Goal: Task Accomplishment & Management: Manage account settings

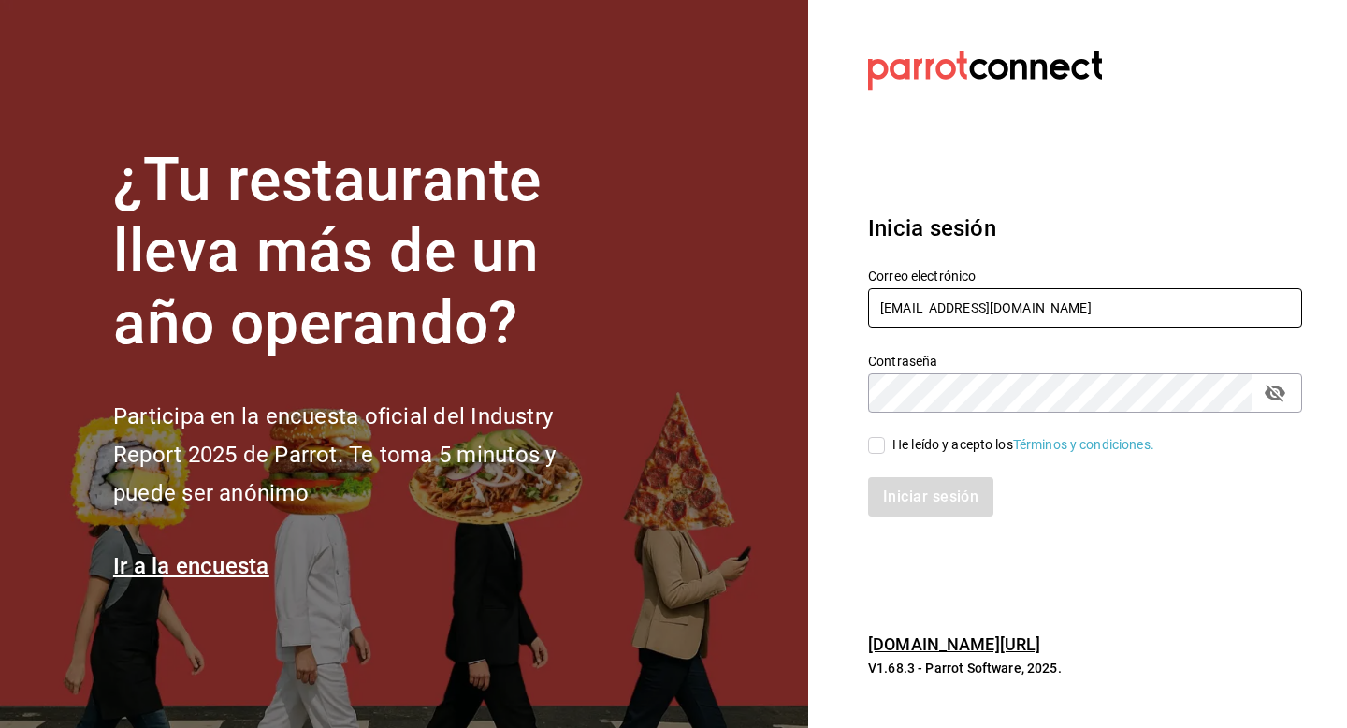
click at [1004, 303] on input "prunus@cafe.com" at bounding box center [1085, 307] width 434 height 39
type input "p"
type input "dipdip@puebla.com"
click at [941, 449] on div "He leído y acepto los Términos y condiciones." at bounding box center [1023, 445] width 262 height 20
click at [885, 449] on input "He leído y acepto los Términos y condiciones." at bounding box center [876, 445] width 17 height 17
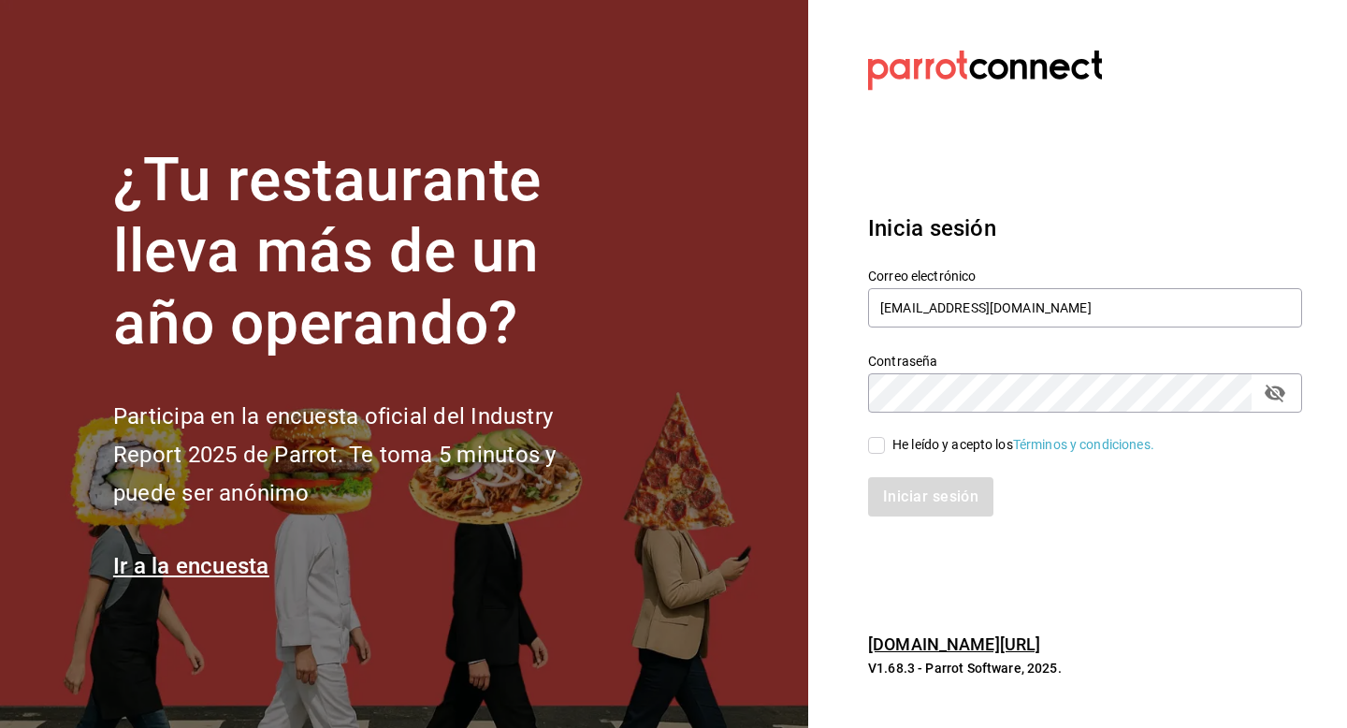
checkbox input "true"
click at [926, 511] on button "Iniciar sesión" at bounding box center [931, 496] width 127 height 39
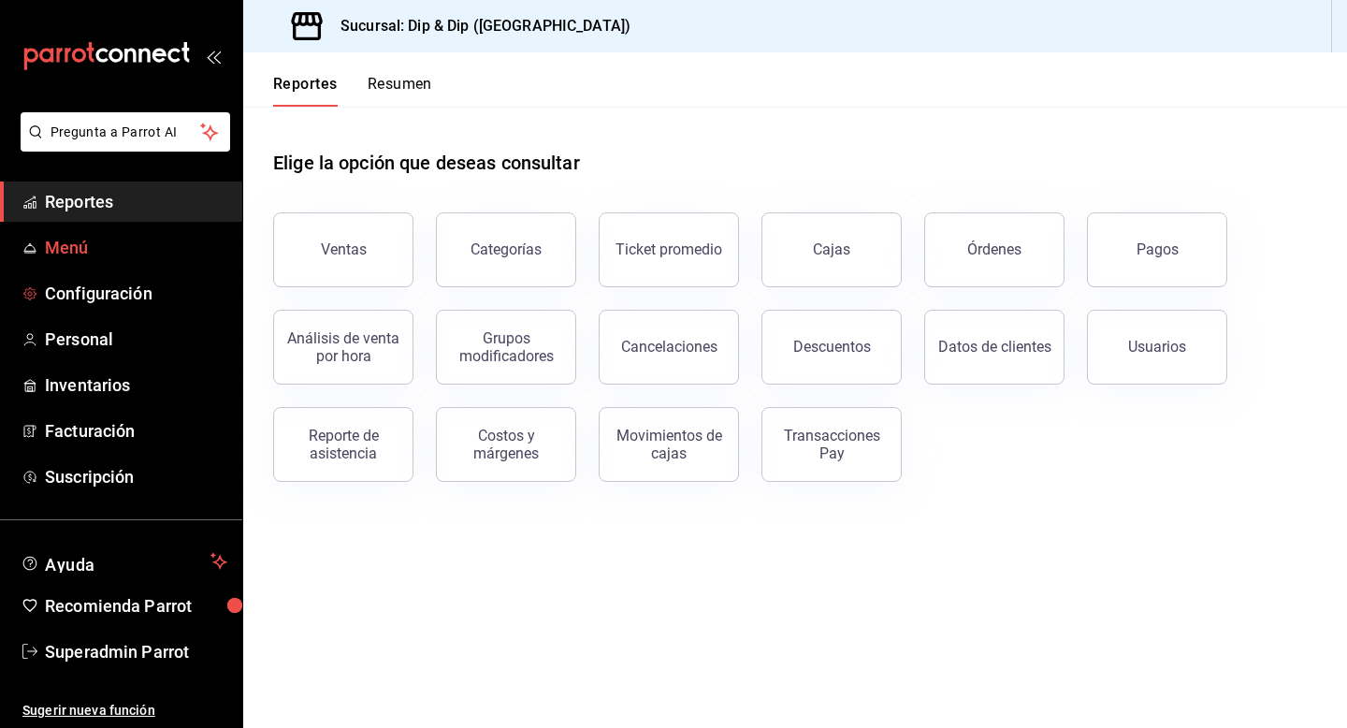
click at [88, 267] on link "Menú" at bounding box center [121, 247] width 242 height 40
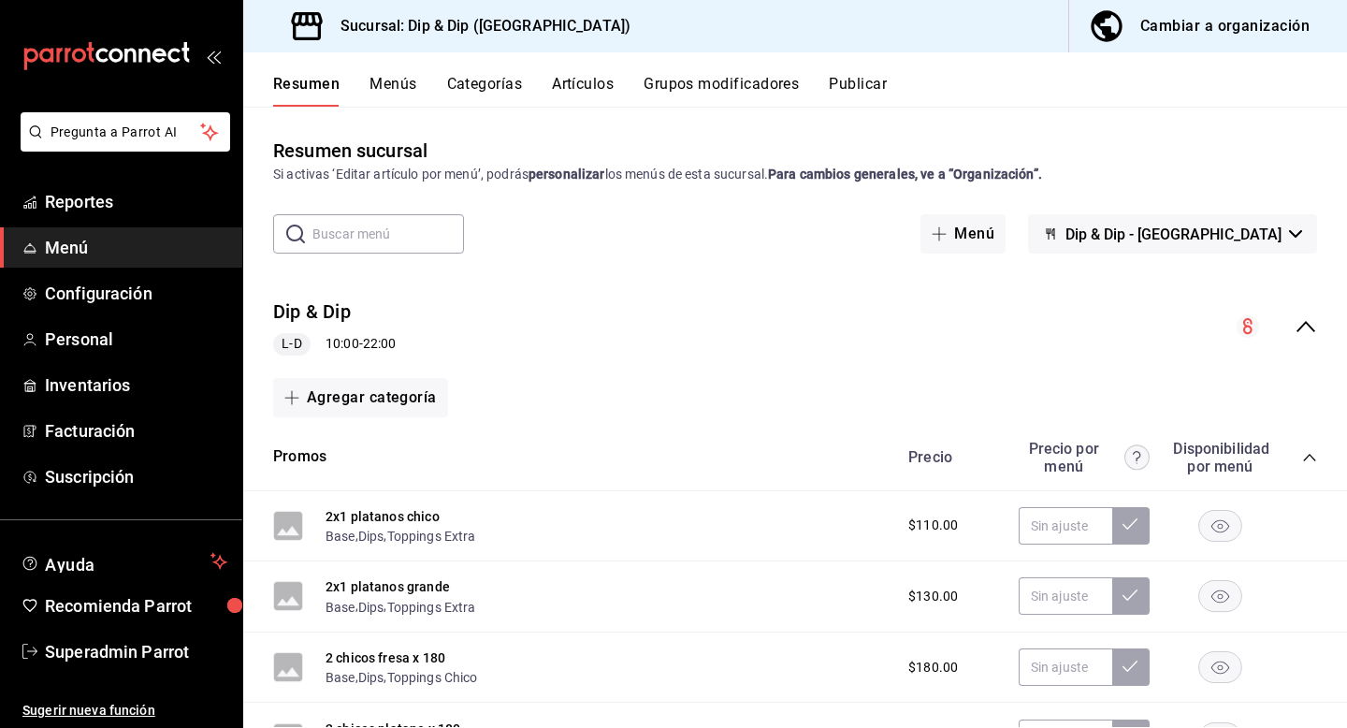
click at [409, 93] on button "Menús" at bounding box center [393, 91] width 47 height 32
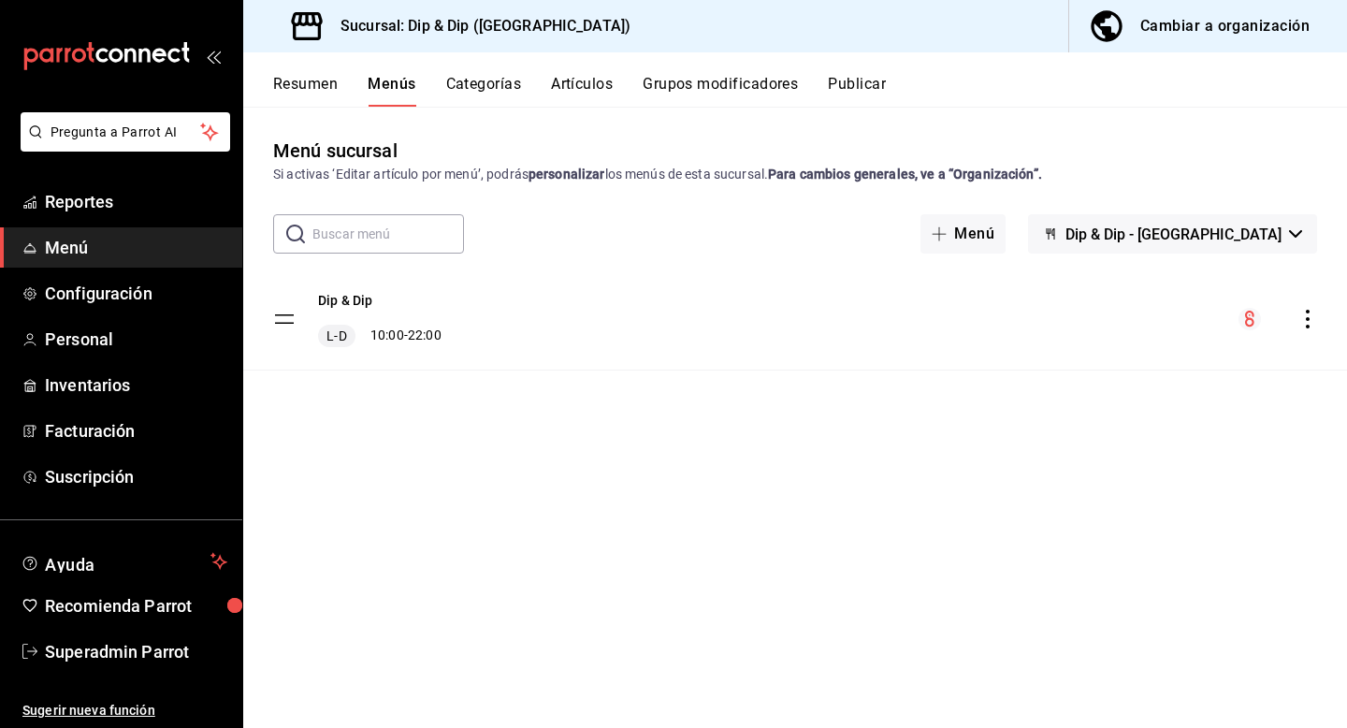
click at [1205, 41] on button "Cambiar a organización" at bounding box center [1200, 26] width 263 height 52
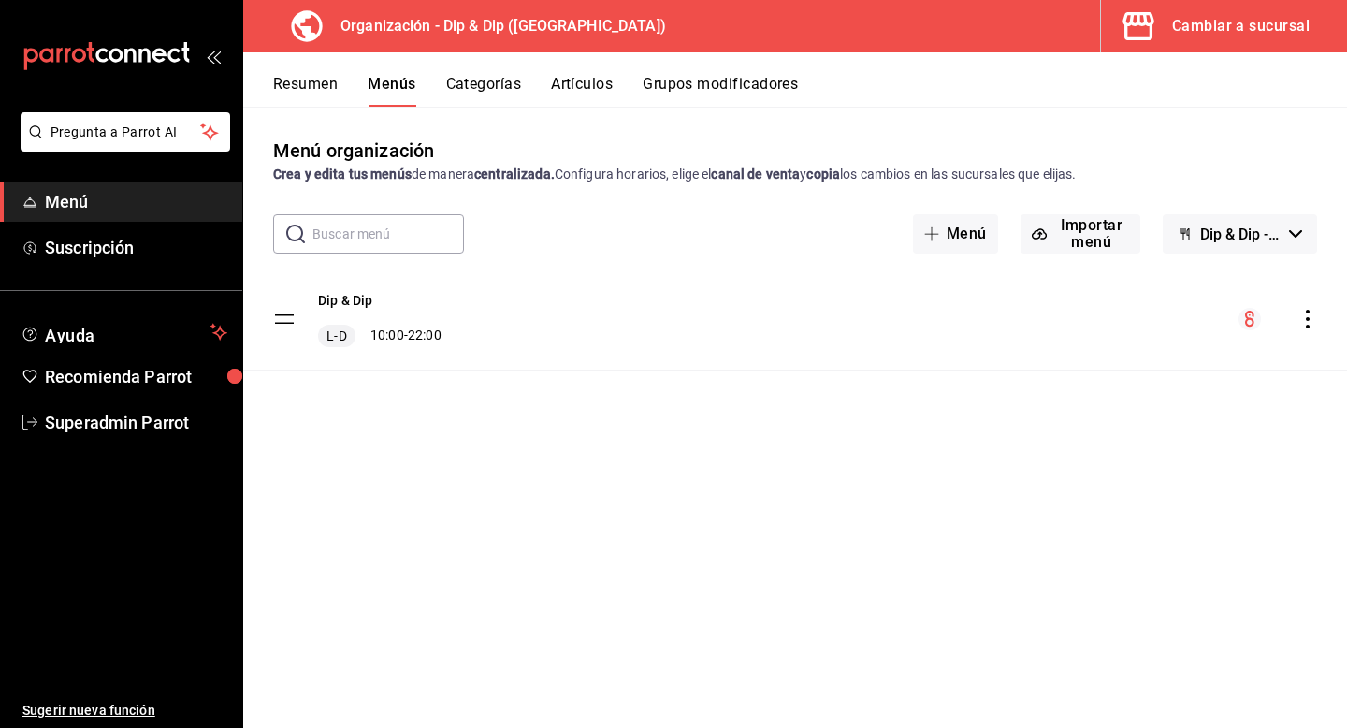
click at [1180, 6] on button "Cambiar a sucursal" at bounding box center [1216, 26] width 231 height 52
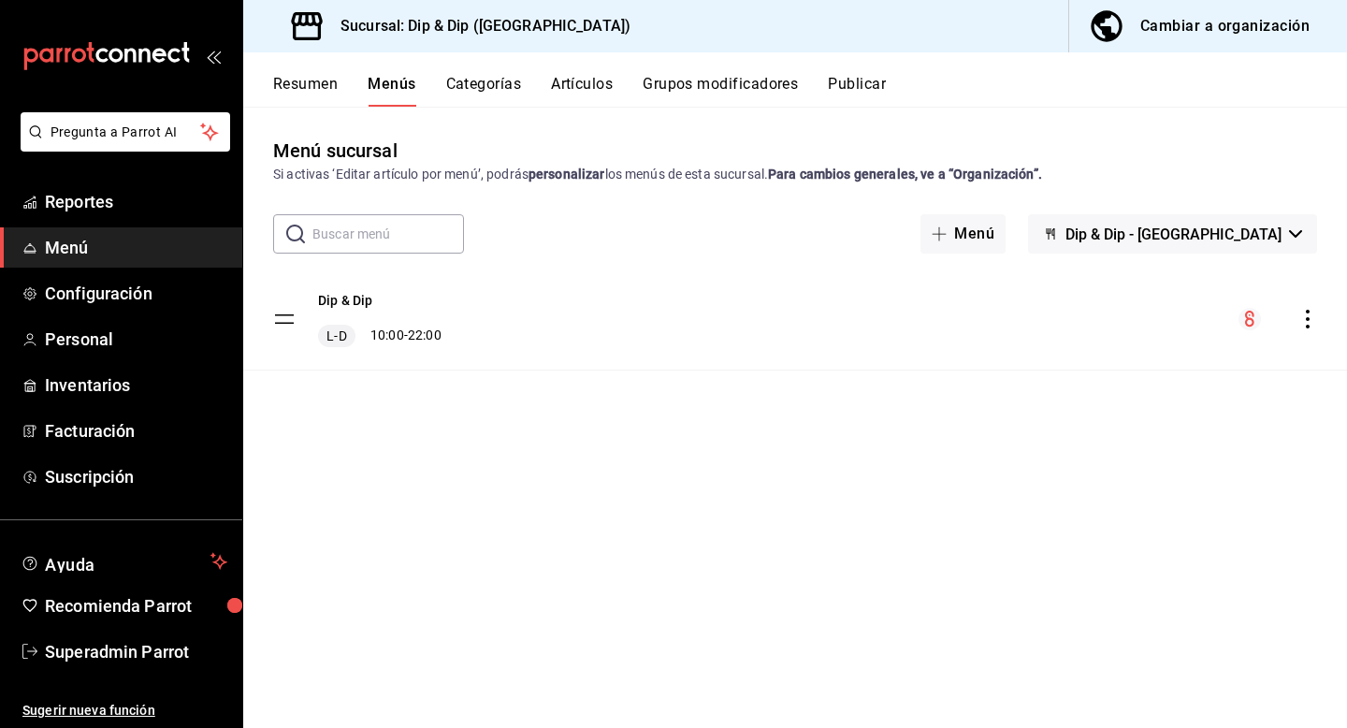
click at [1238, 33] on div "Cambiar a organización" at bounding box center [1224, 26] width 169 height 26
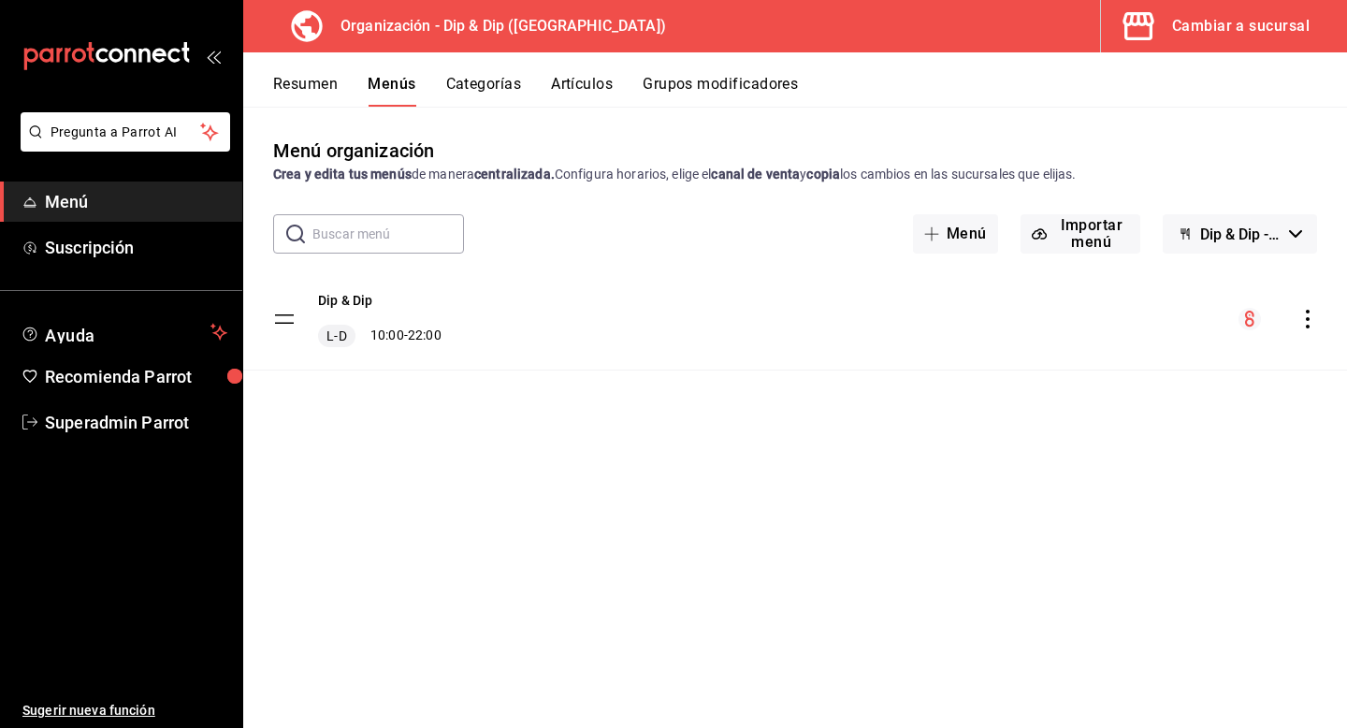
click at [1310, 327] on icon "actions" at bounding box center [1307, 319] width 19 height 19
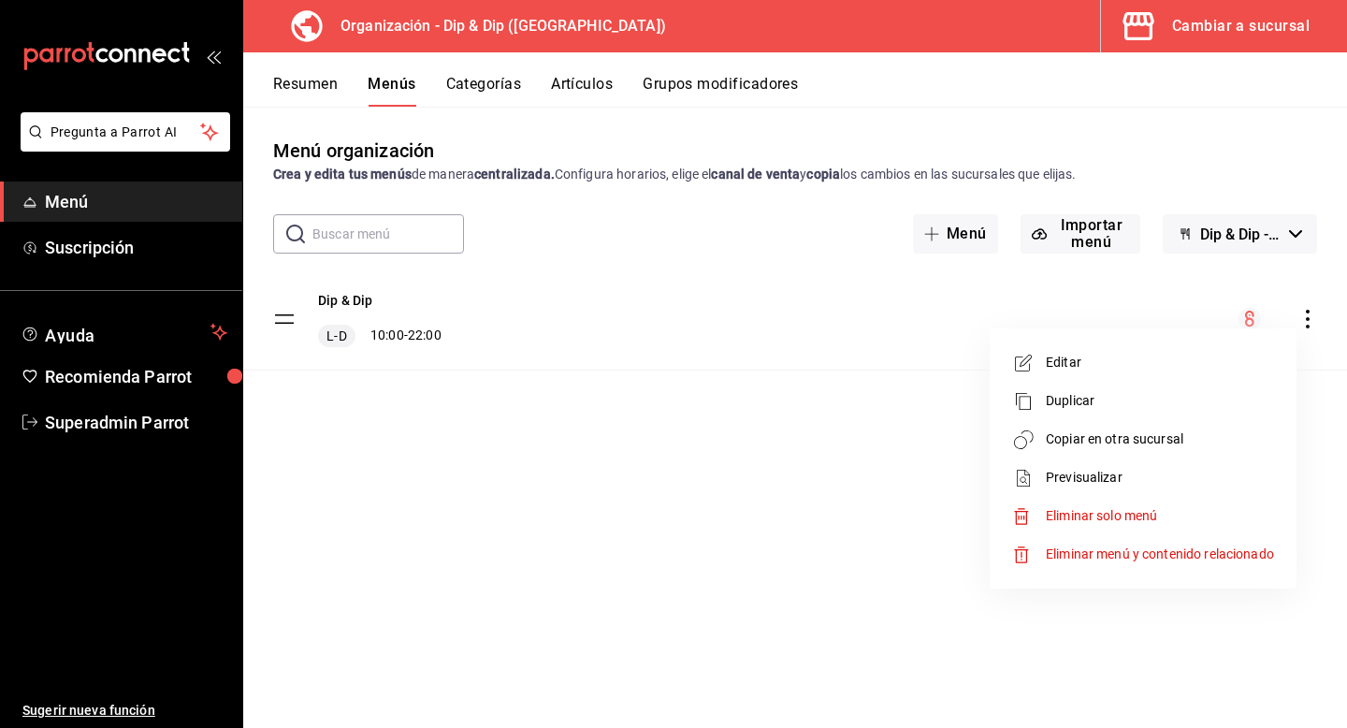
click at [1070, 402] on span "Duplicar" at bounding box center [1160, 401] width 228 height 20
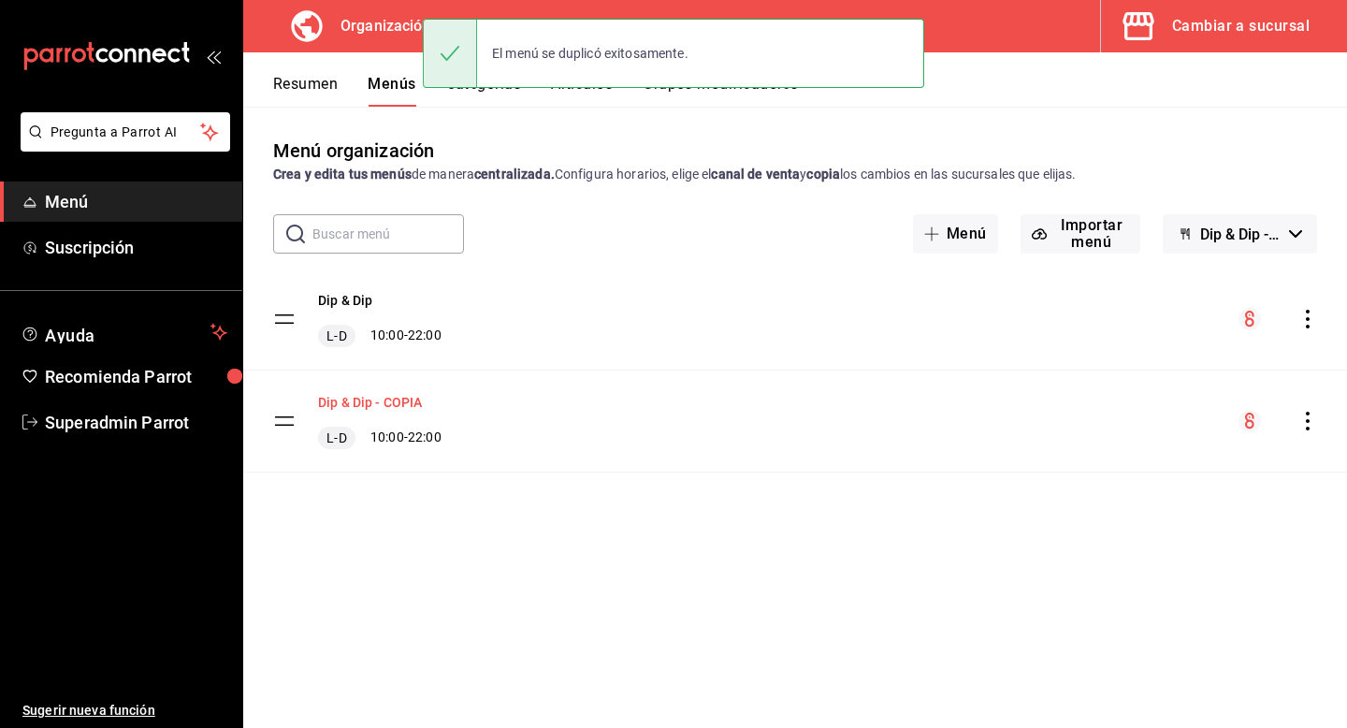
click at [405, 400] on button "Dip & Dip - COPIA" at bounding box center [370, 402] width 105 height 19
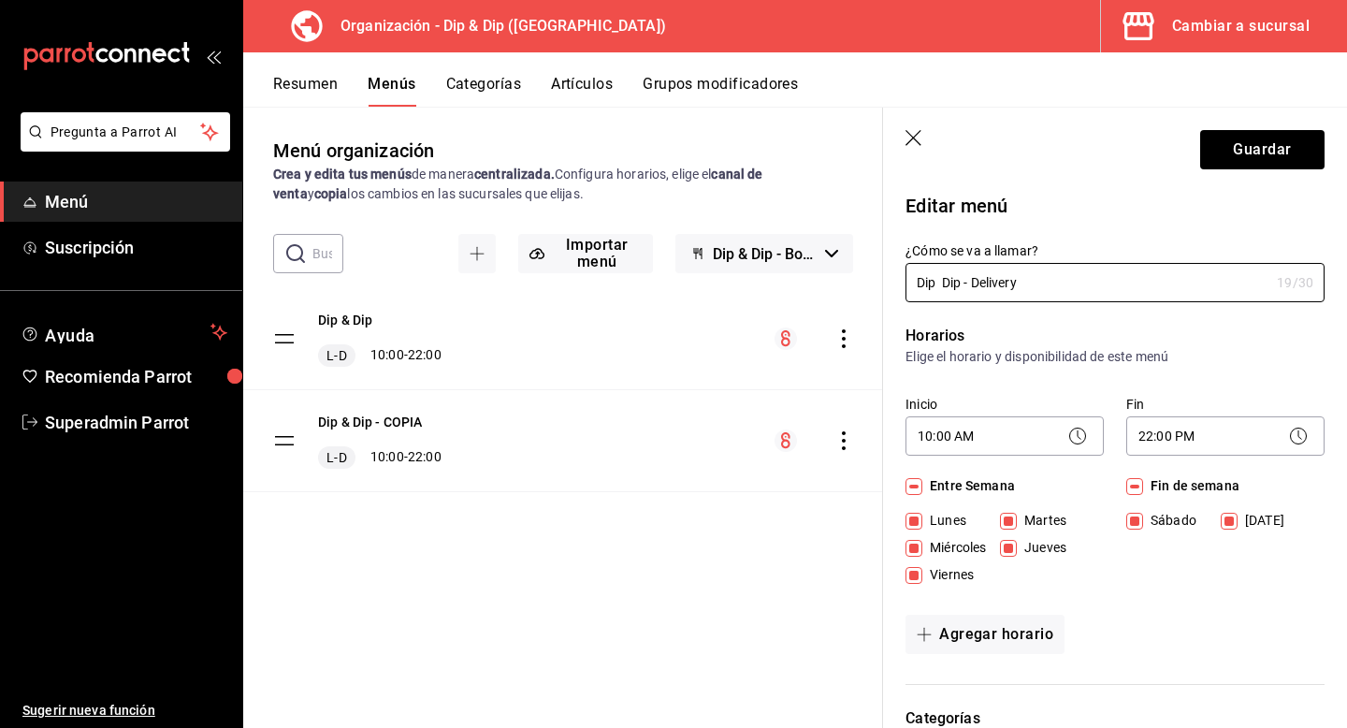
type input "Dip Dip - Delivery"
click at [1142, 575] on div "Fin de semana Sábado Domingo" at bounding box center [1225, 534] width 198 height 116
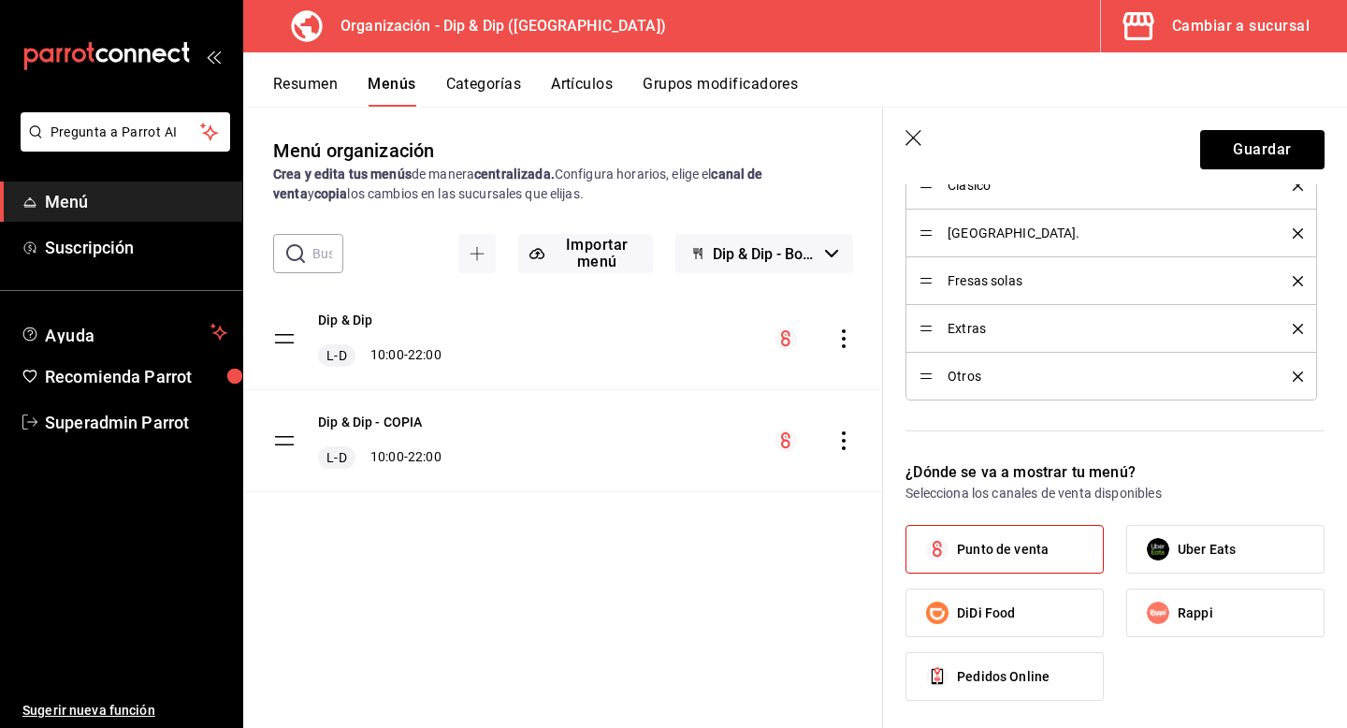
scroll to position [896, 0]
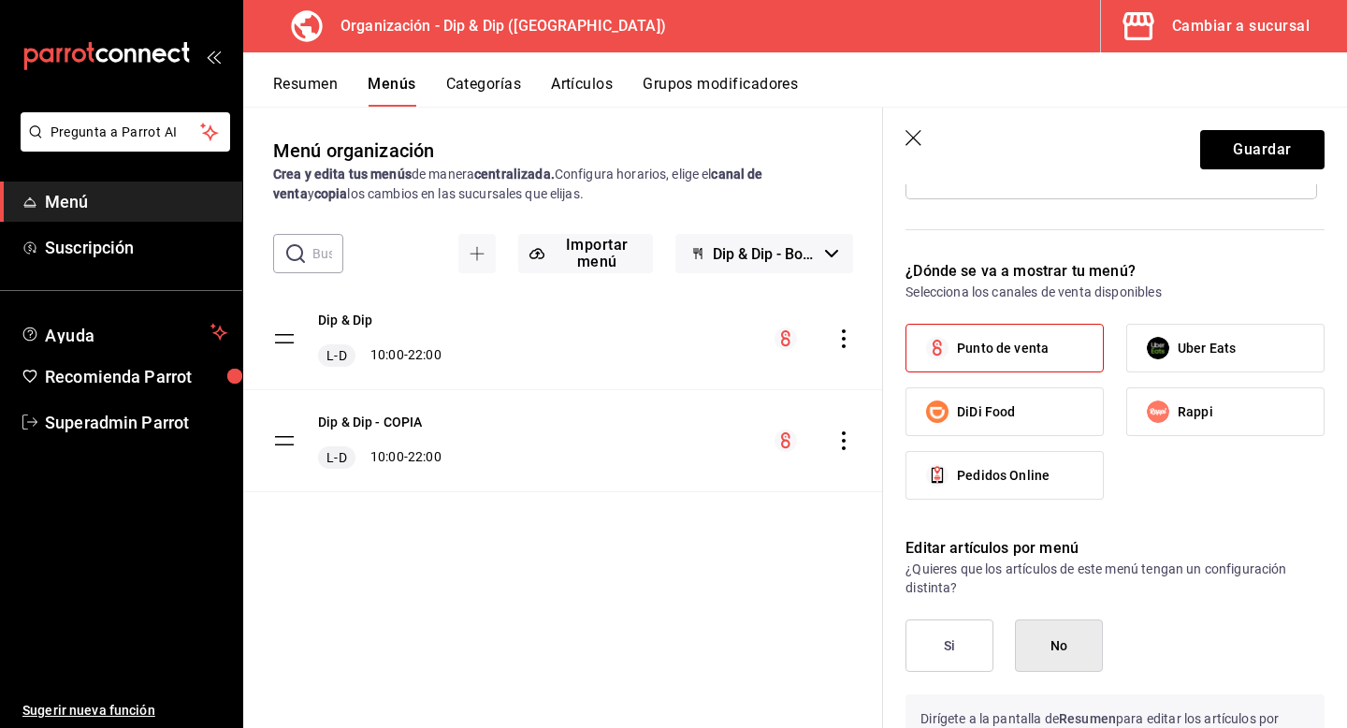
click at [999, 404] on span "DiDi Food" at bounding box center [986, 412] width 58 height 20
click at [957, 404] on input "DiDi Food" at bounding box center [937, 411] width 39 height 39
checkbox input "true"
click at [1167, 361] on input "Uber Eats" at bounding box center [1157, 347] width 39 height 39
checkbox input "true"
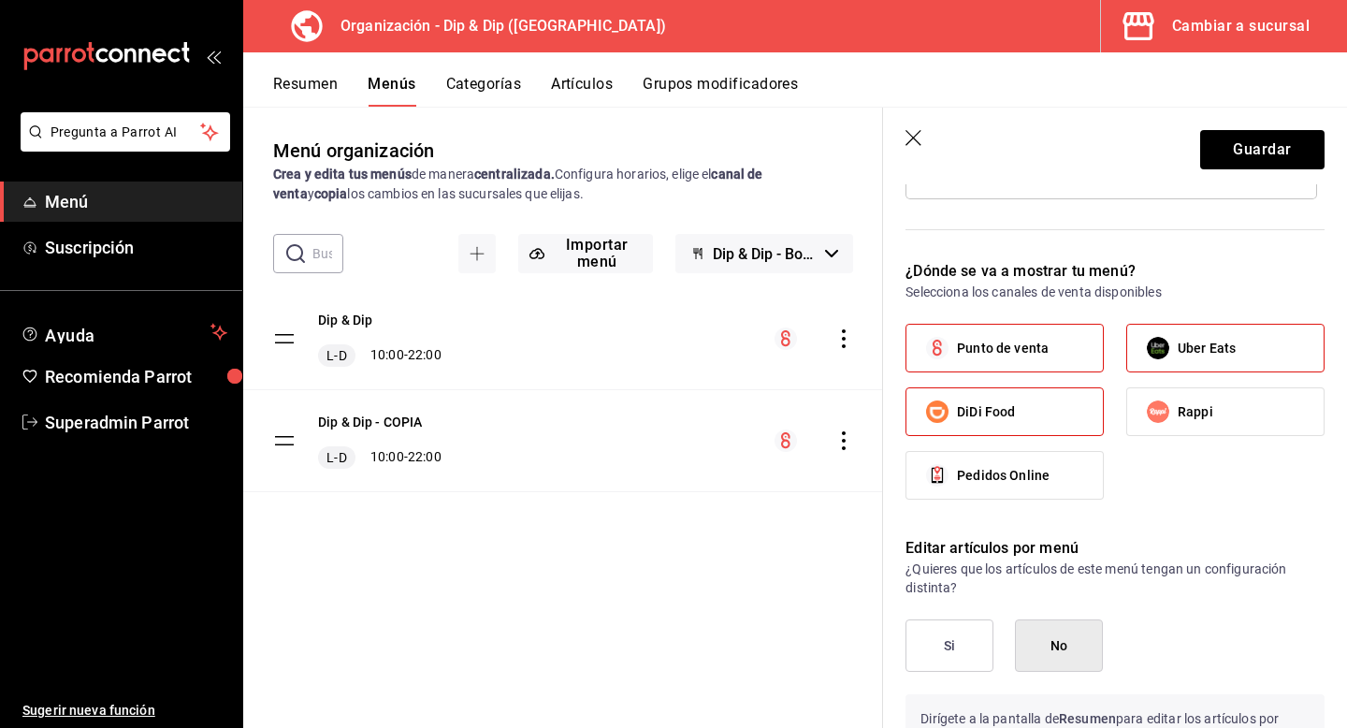
click at [1167, 399] on input "Rappi" at bounding box center [1157, 411] width 39 height 39
checkbox input "true"
click at [1050, 340] on label "Punto de venta" at bounding box center [1004, 348] width 196 height 47
click at [957, 340] on input "Punto de venta" at bounding box center [937, 347] width 39 height 39
checkbox input "false"
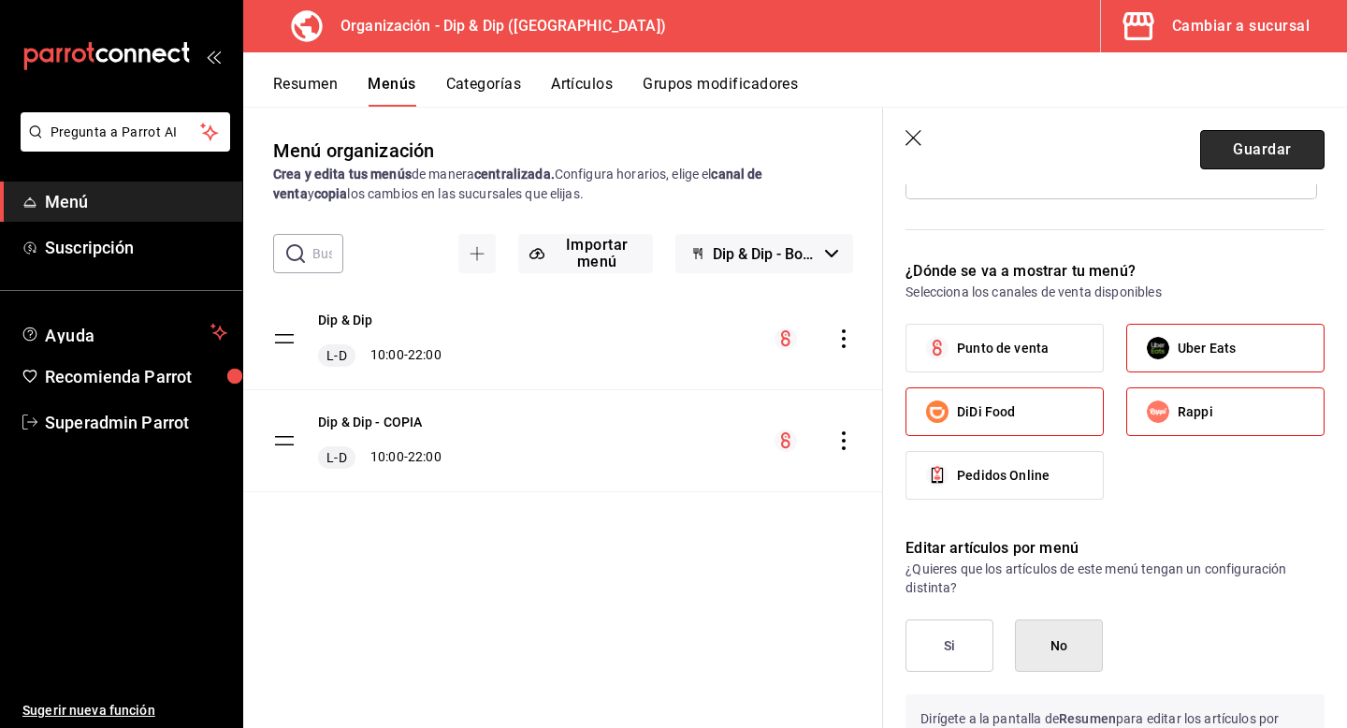
click at [1259, 160] on button "Guardar" at bounding box center [1262, 149] width 124 height 39
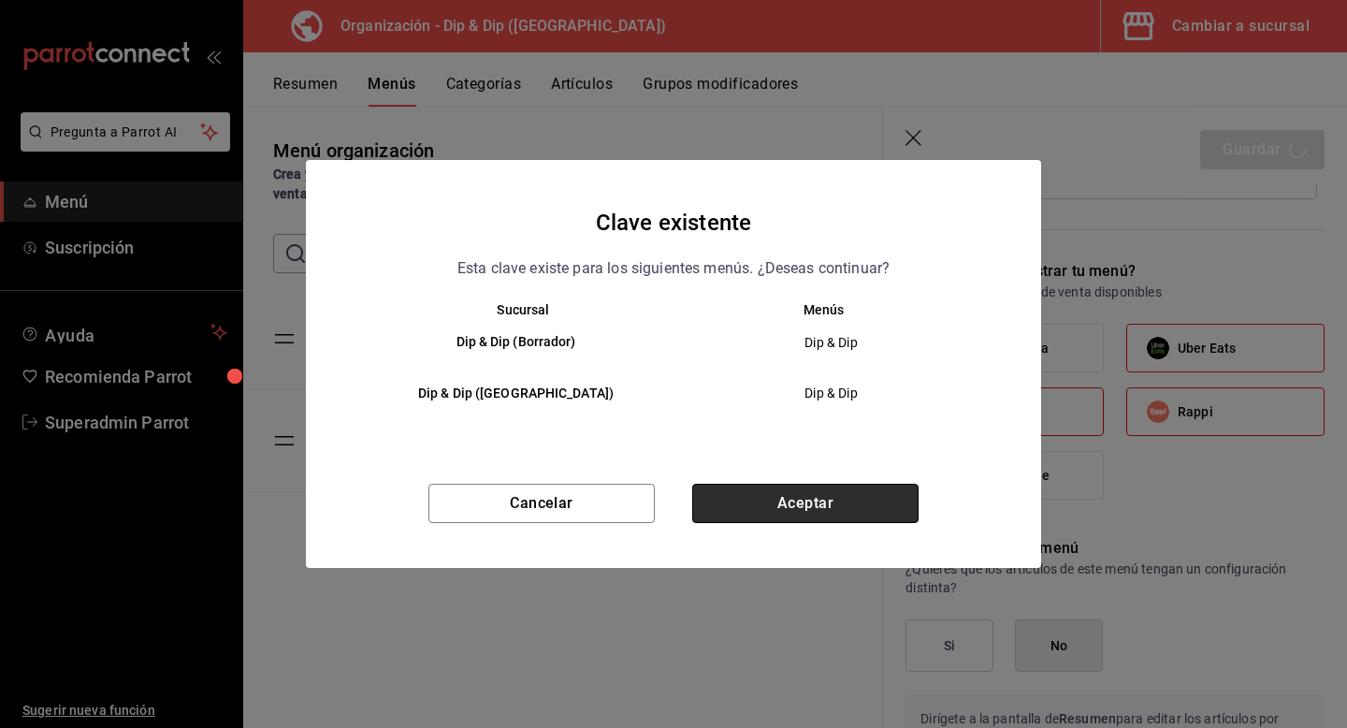
click at [835, 490] on button "Aceptar" at bounding box center [805, 503] width 226 height 39
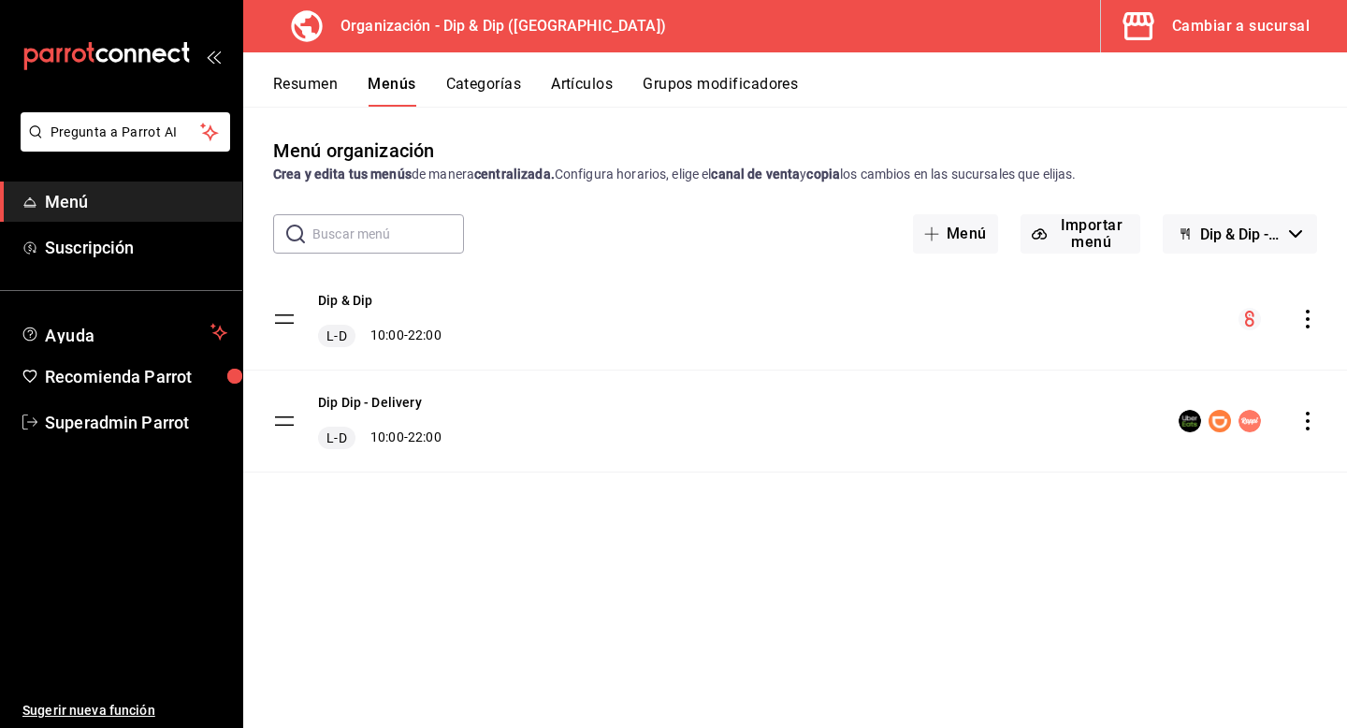
click at [1304, 420] on icon "actions" at bounding box center [1307, 421] width 19 height 19
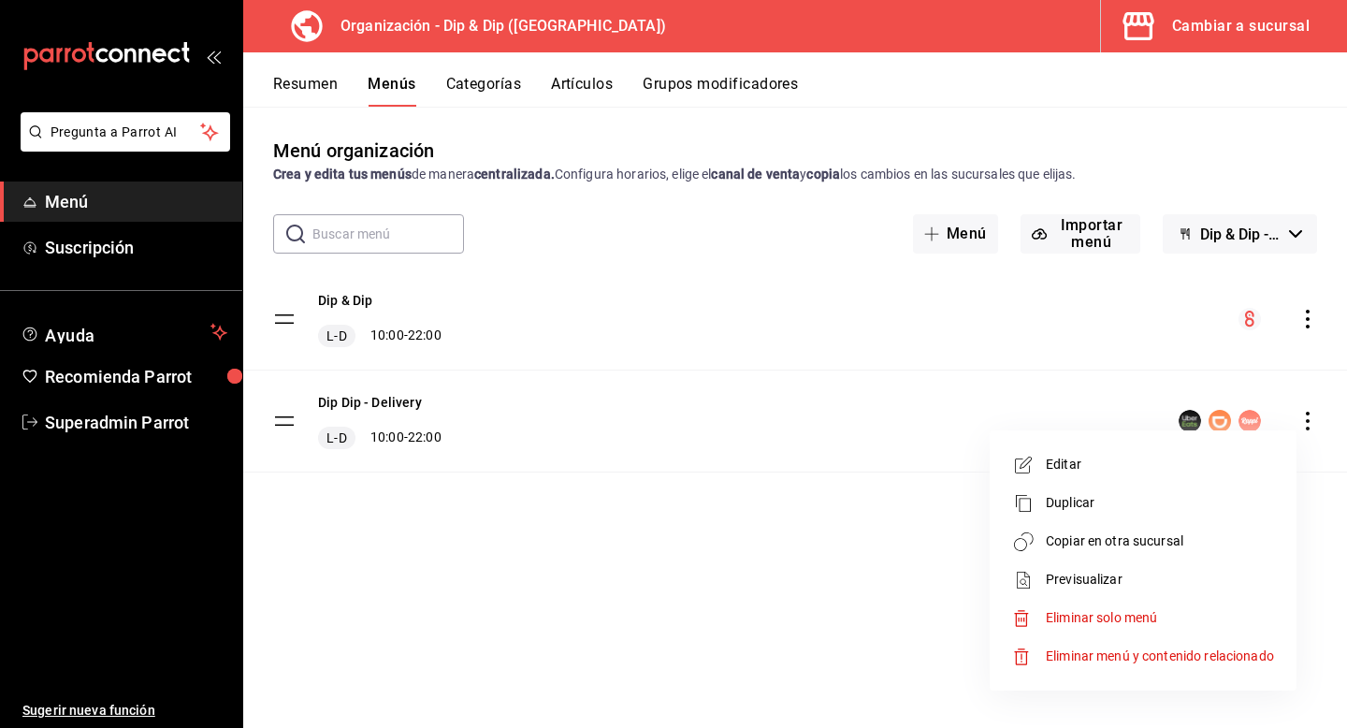
click at [1034, 466] on icon at bounding box center [1023, 465] width 22 height 22
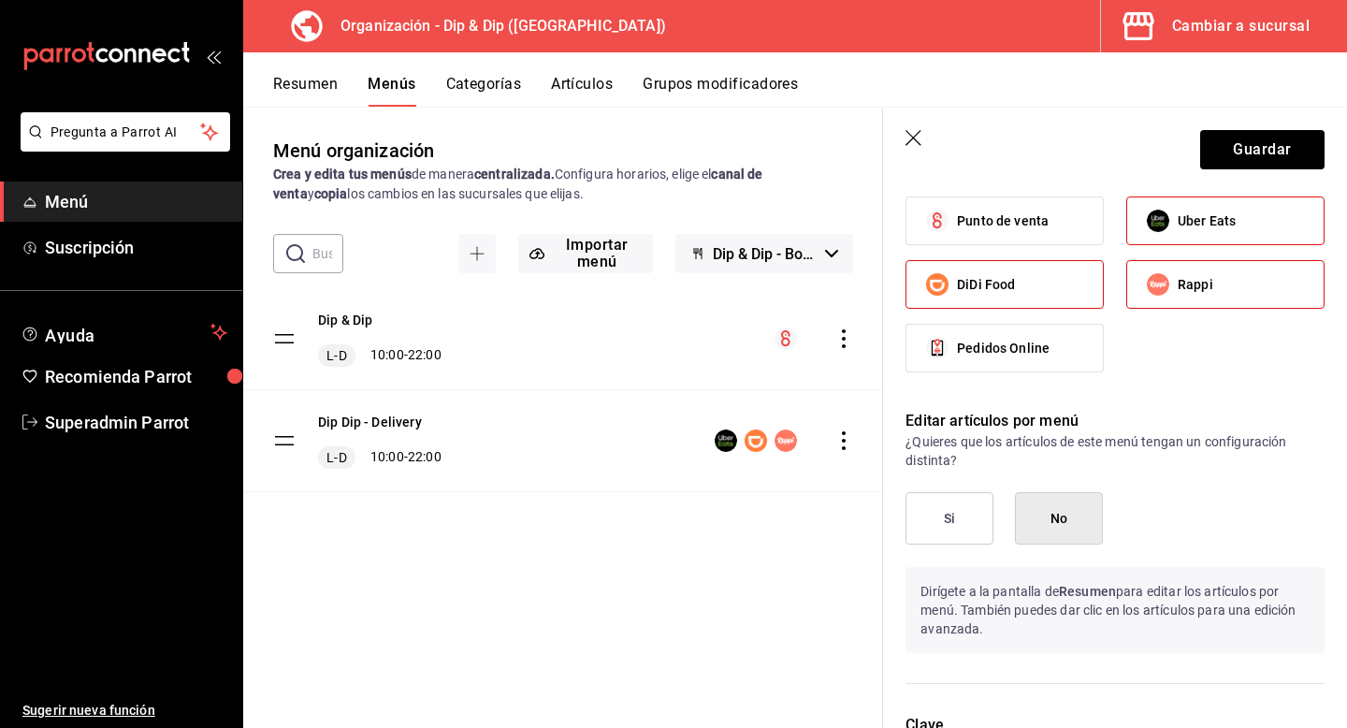
scroll to position [1036, 0]
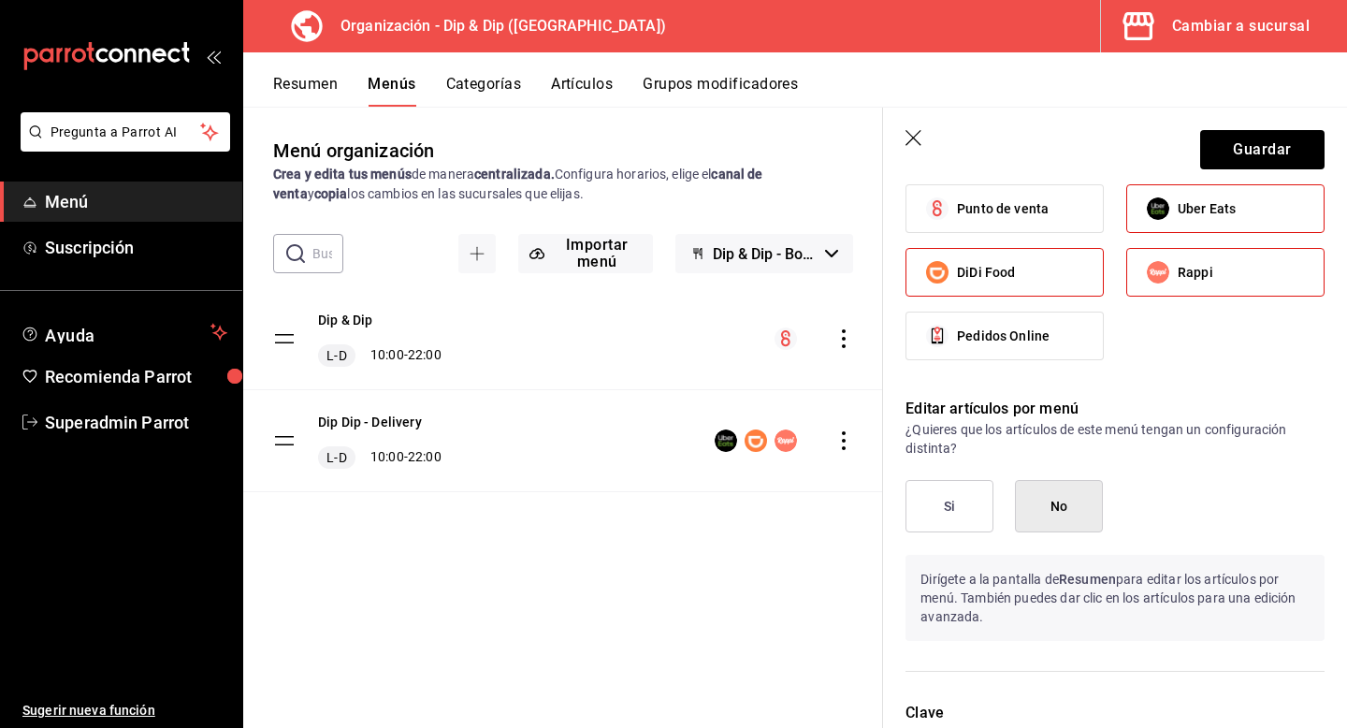
click at [935, 495] on button "Si" at bounding box center [950, 506] width 88 height 52
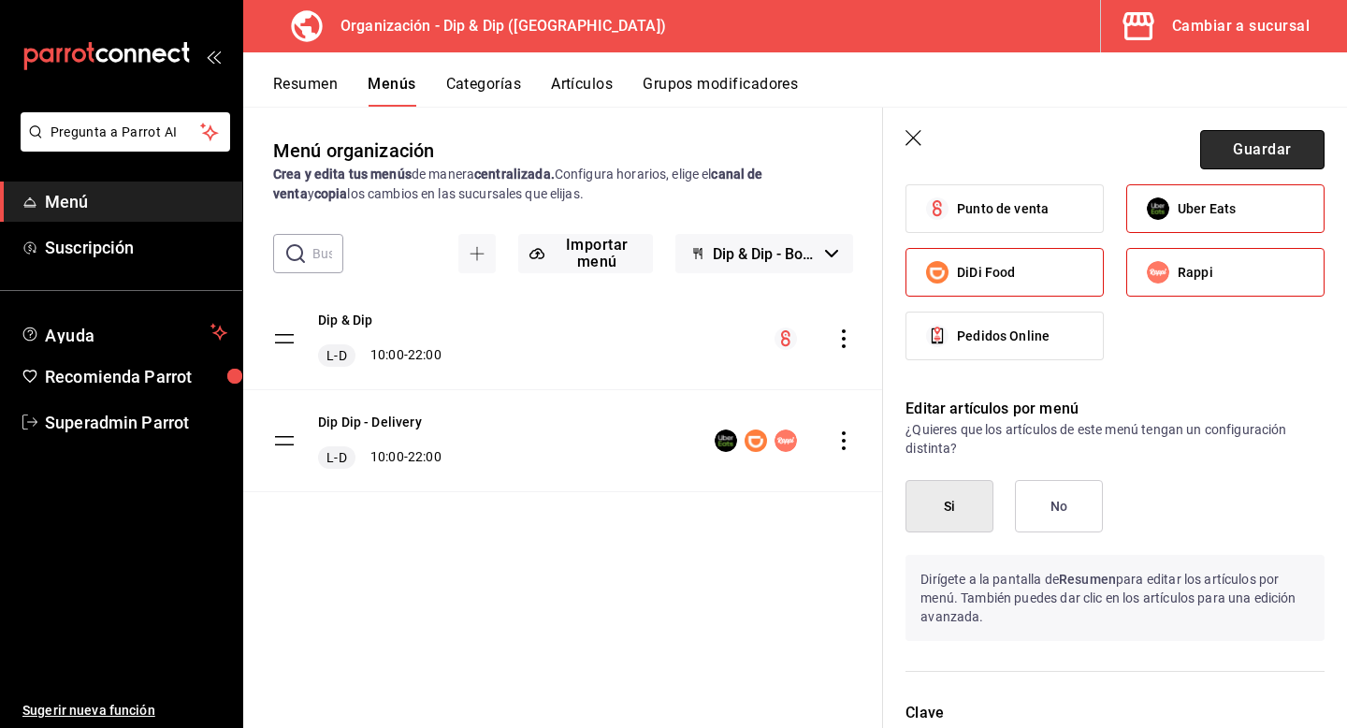
click at [1252, 131] on button "Guardar" at bounding box center [1262, 149] width 124 height 39
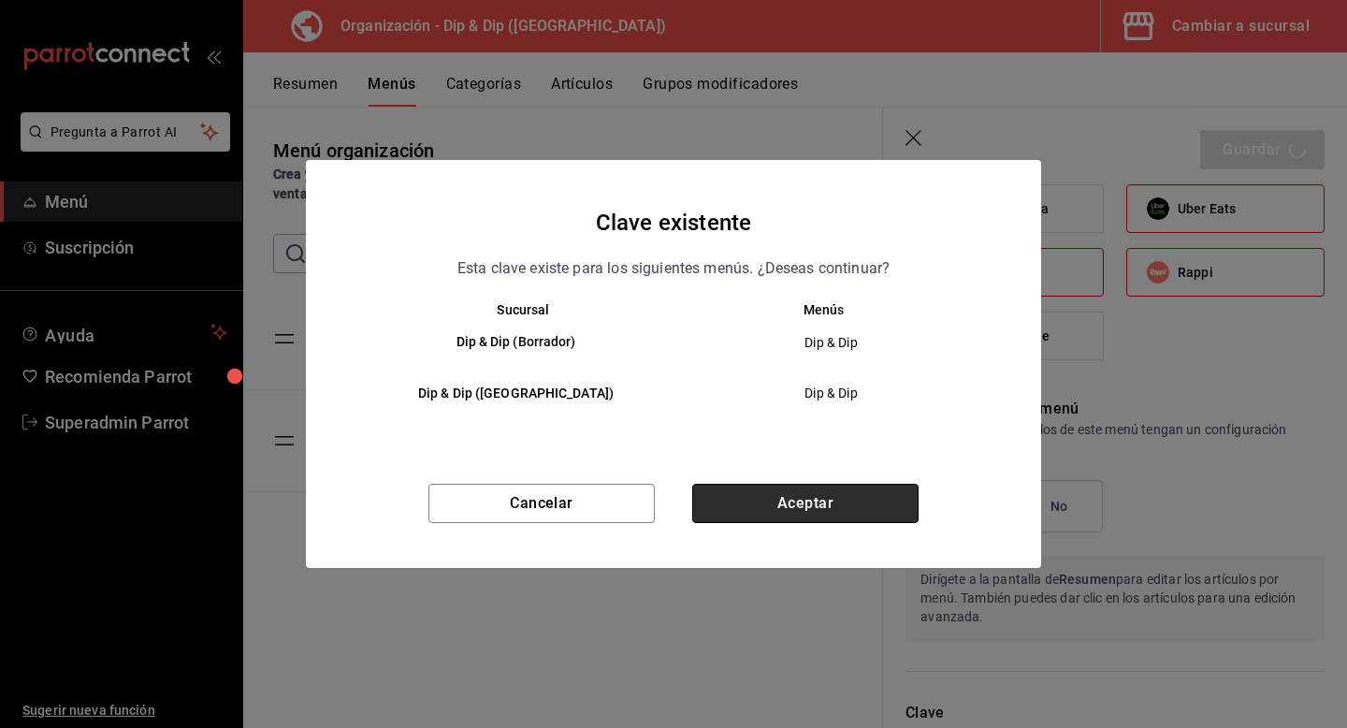
click at [831, 497] on button "Aceptar" at bounding box center [805, 503] width 226 height 39
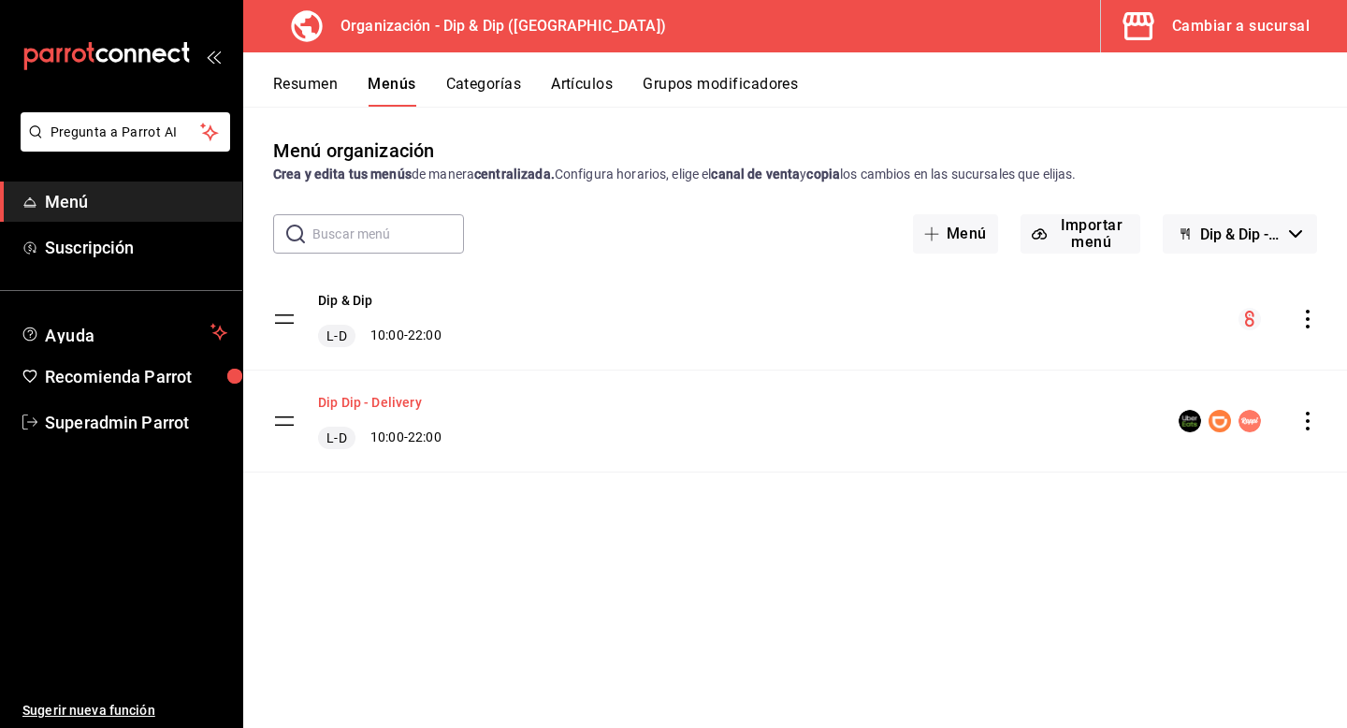
click at [389, 404] on button "Dip Dip - Delivery" at bounding box center [370, 402] width 104 height 19
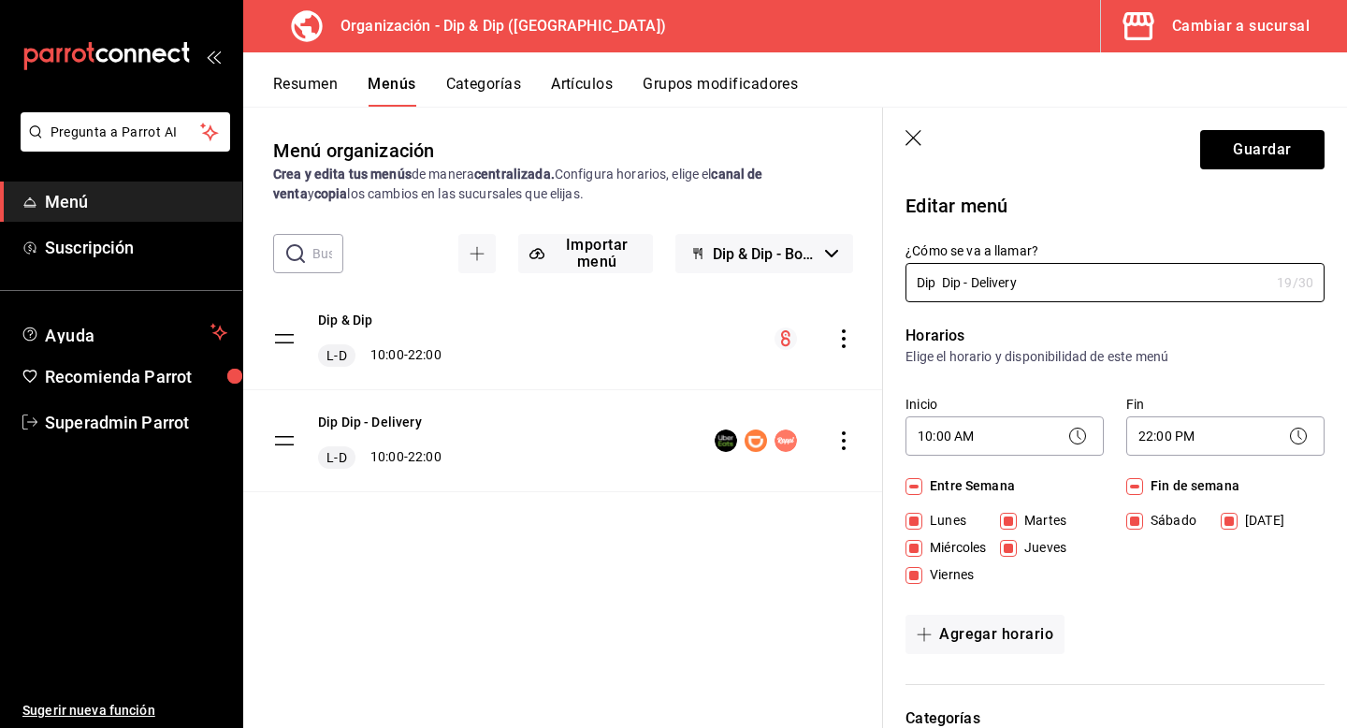
click at [915, 140] on icon "button" at bounding box center [915, 139] width 19 height 19
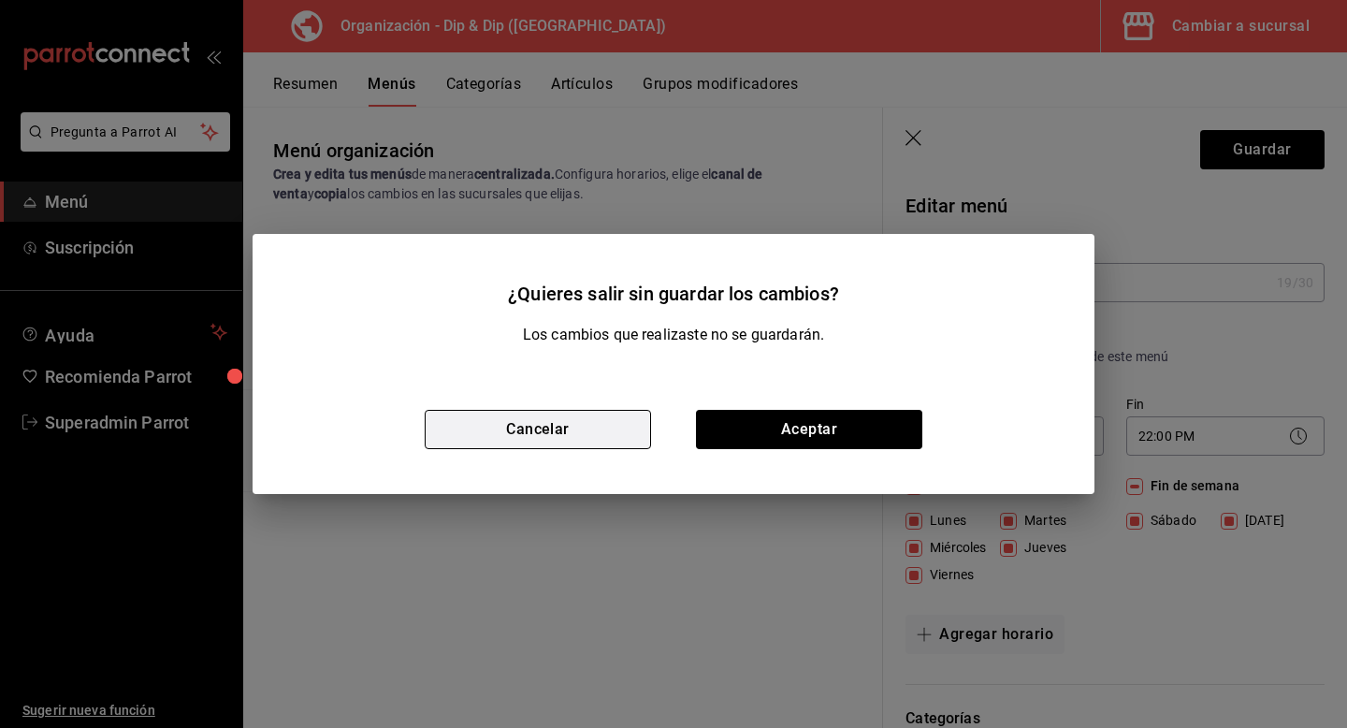
click at [553, 426] on button "Cancelar" at bounding box center [538, 429] width 226 height 39
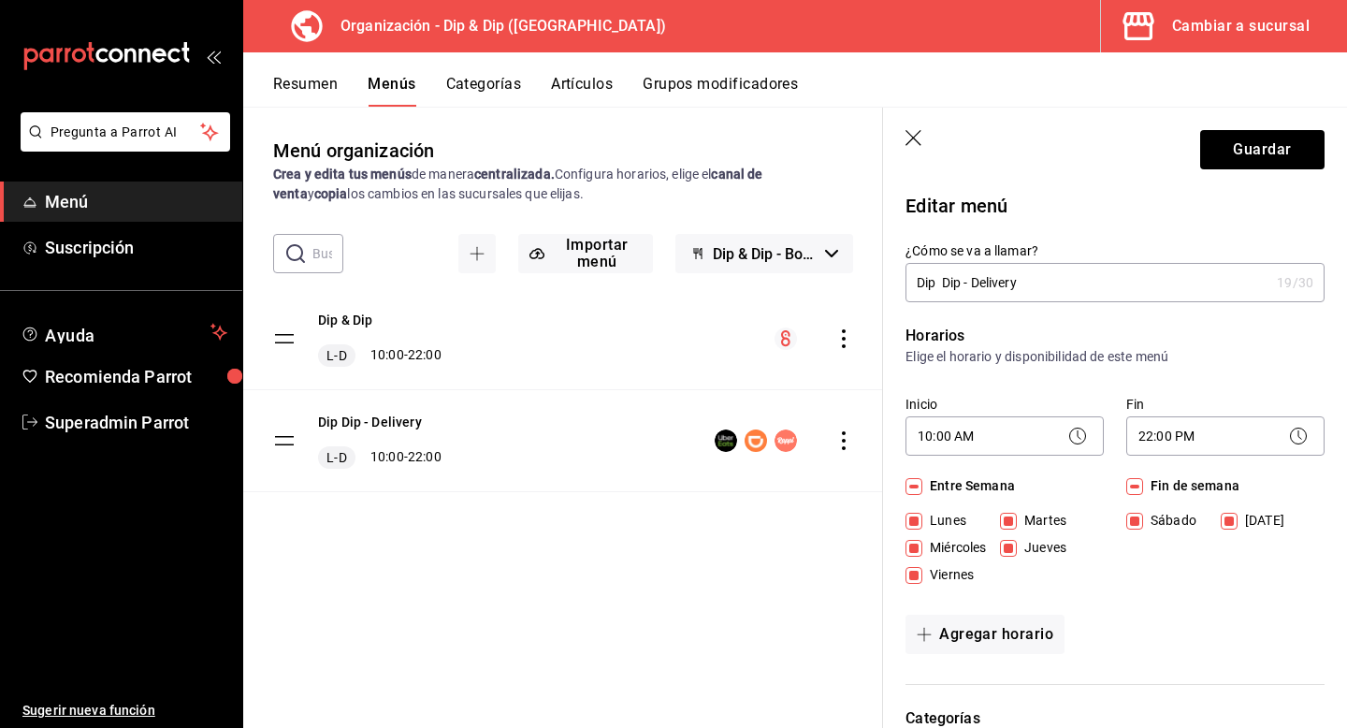
click at [304, 76] on button "Resumen" at bounding box center [305, 91] width 65 height 32
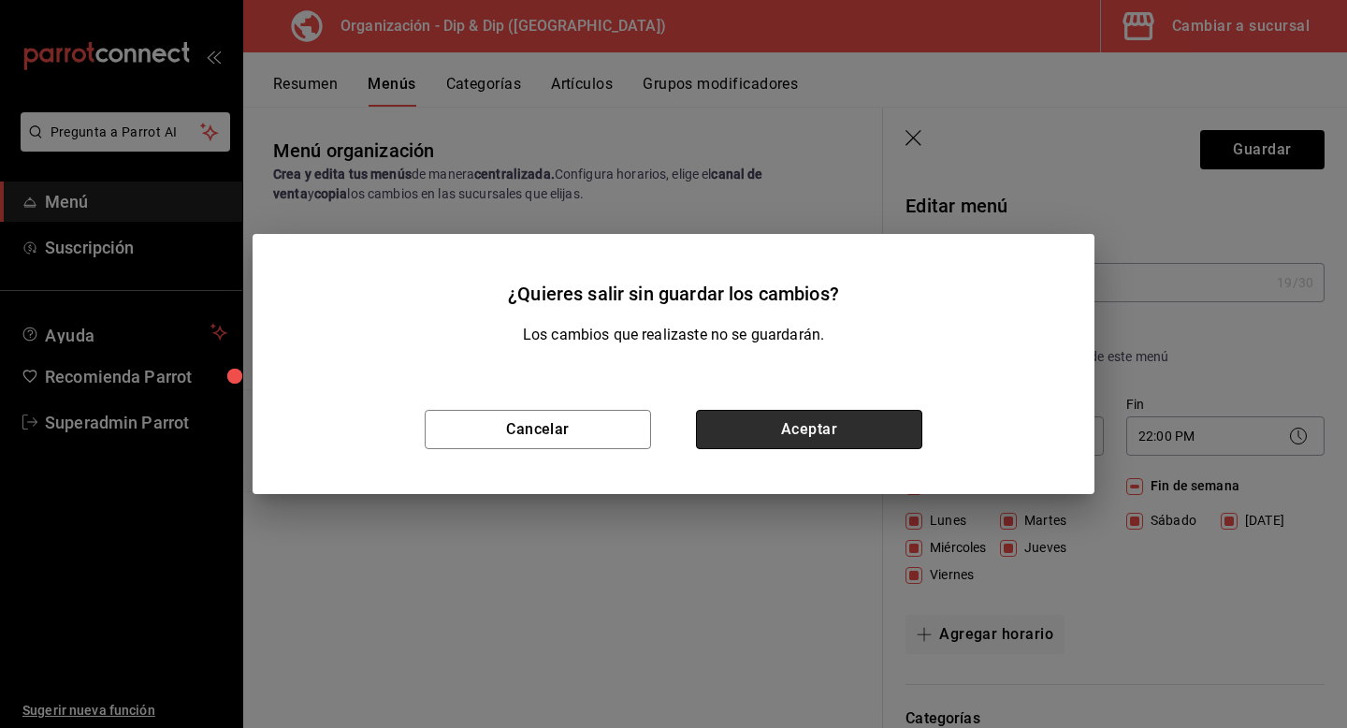
click at [831, 432] on button "Aceptar" at bounding box center [809, 429] width 226 height 39
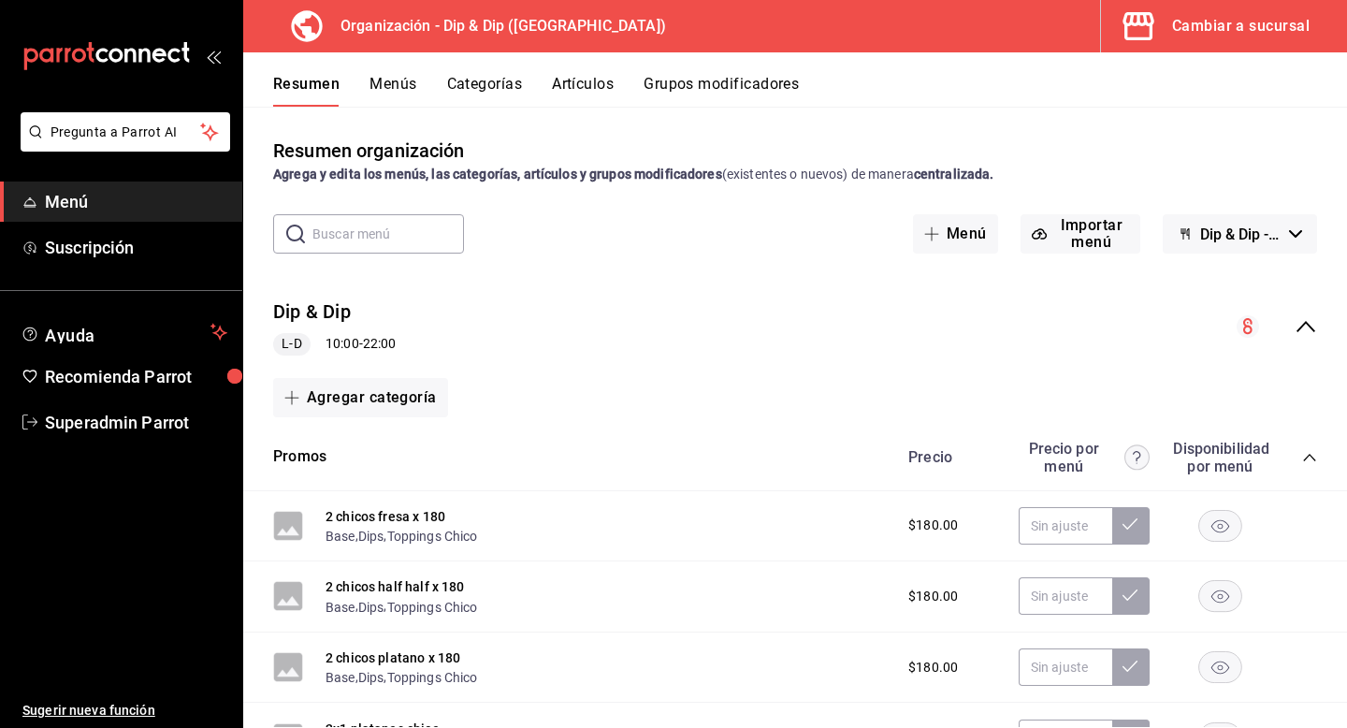
click at [394, 94] on button "Menús" at bounding box center [393, 91] width 47 height 32
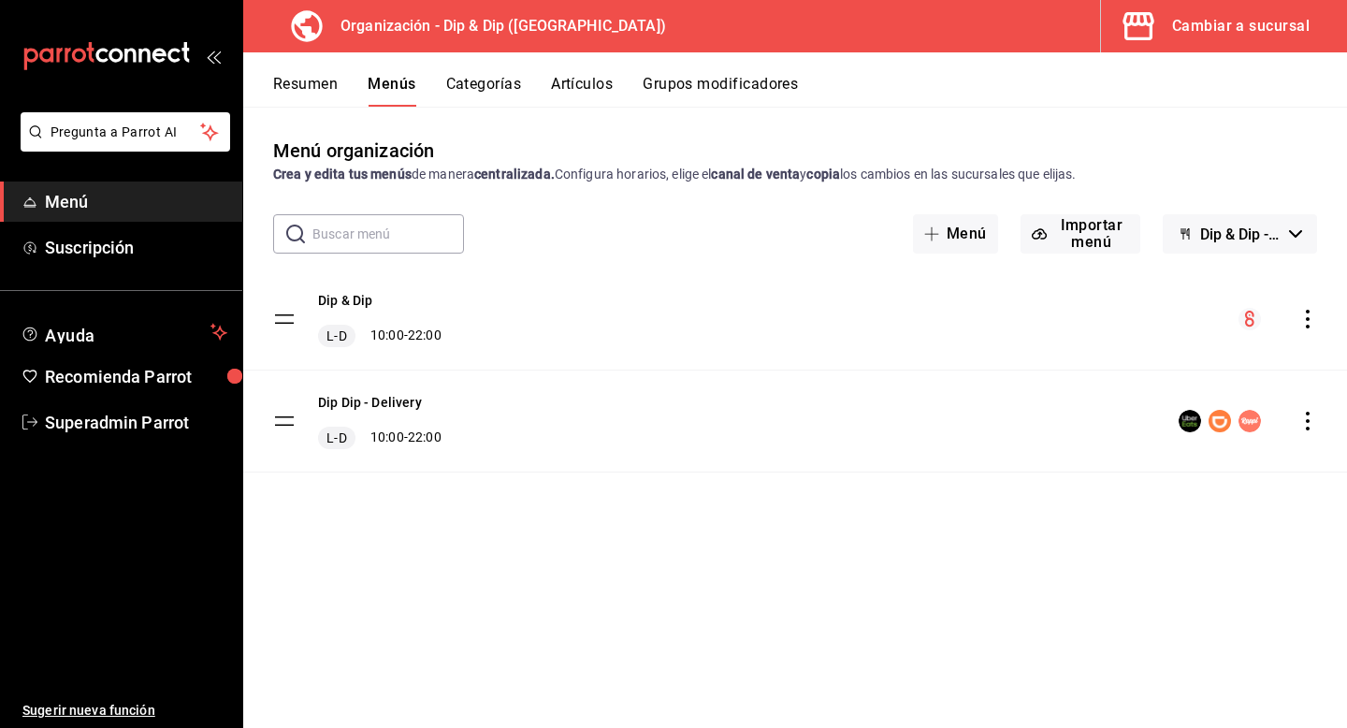
click at [1305, 319] on icon "actions" at bounding box center [1307, 319] width 19 height 19
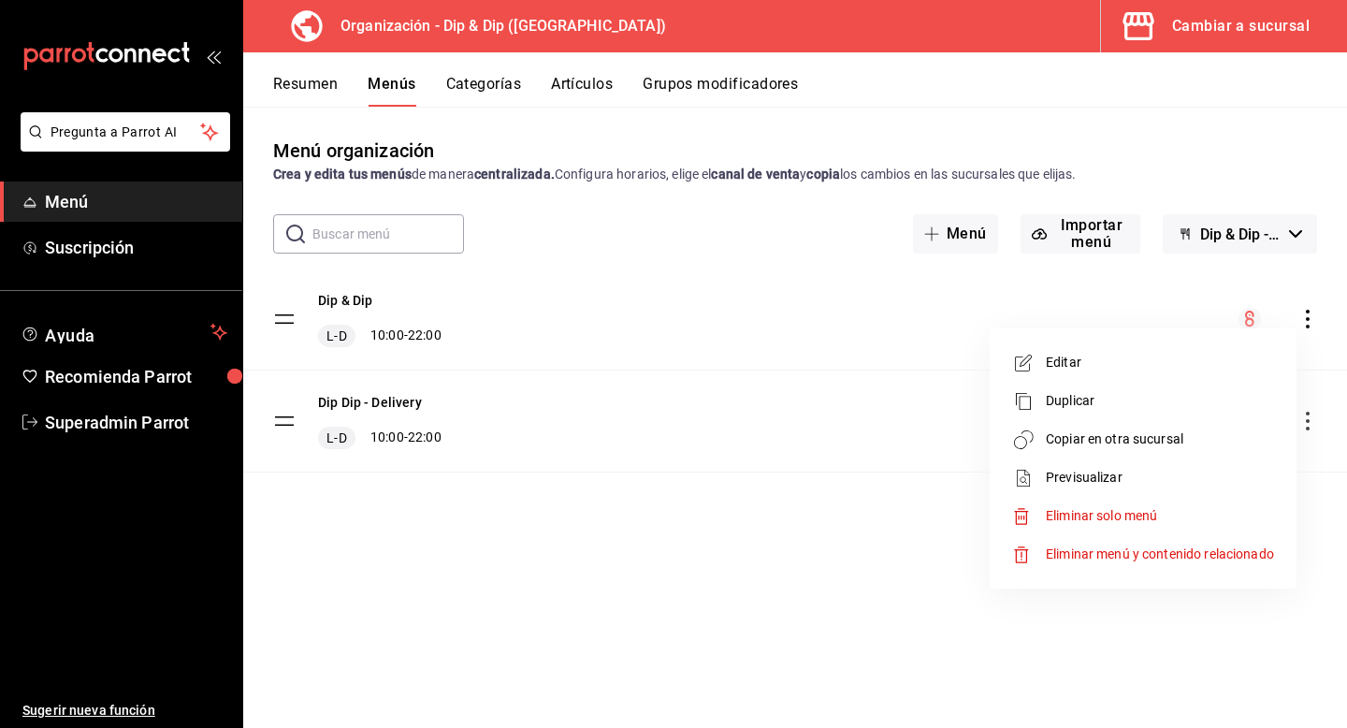
click at [1077, 362] on span "Editar" at bounding box center [1160, 363] width 228 height 20
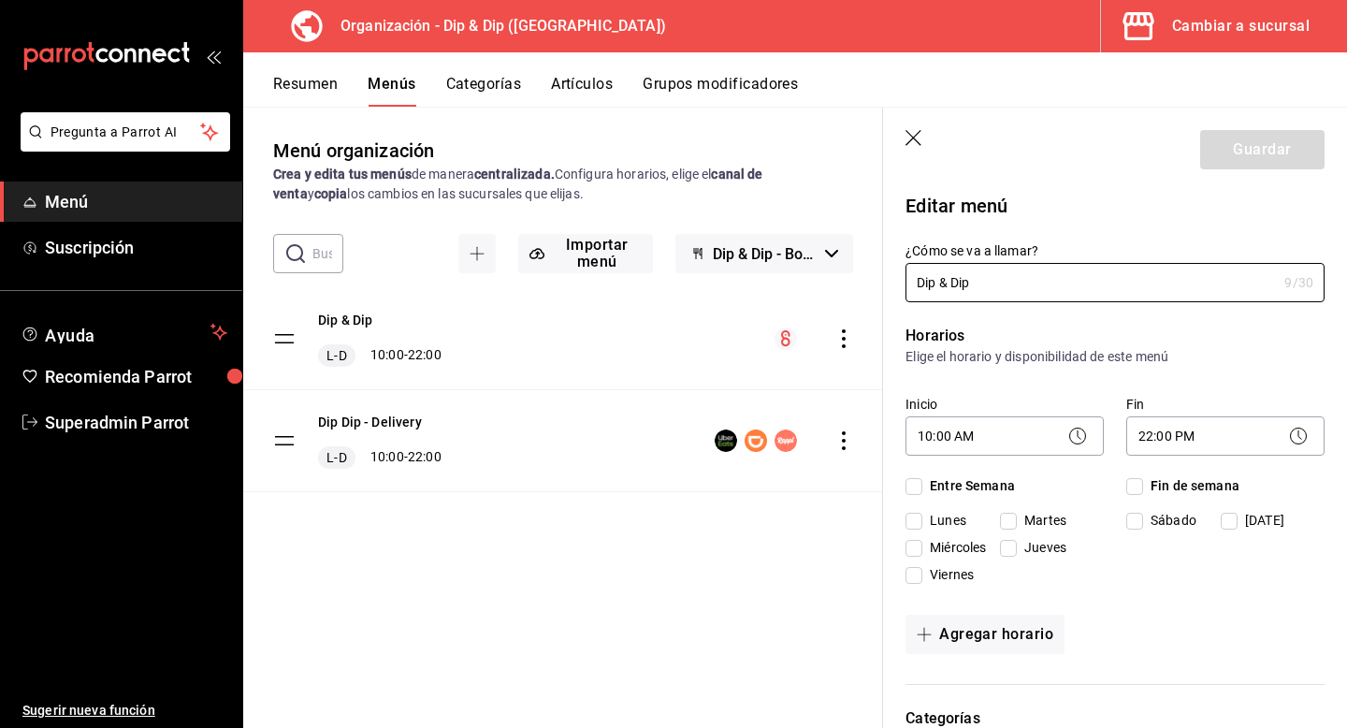
checkbox input "true"
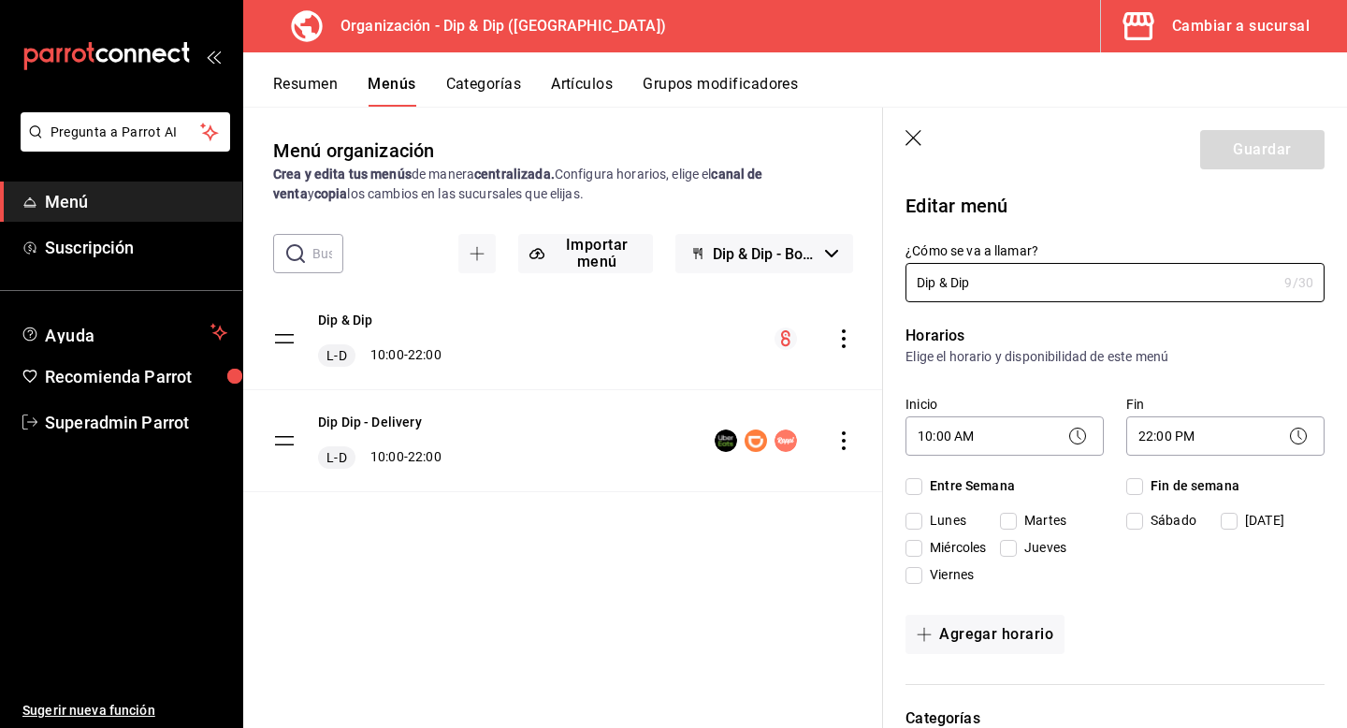
checkbox input "true"
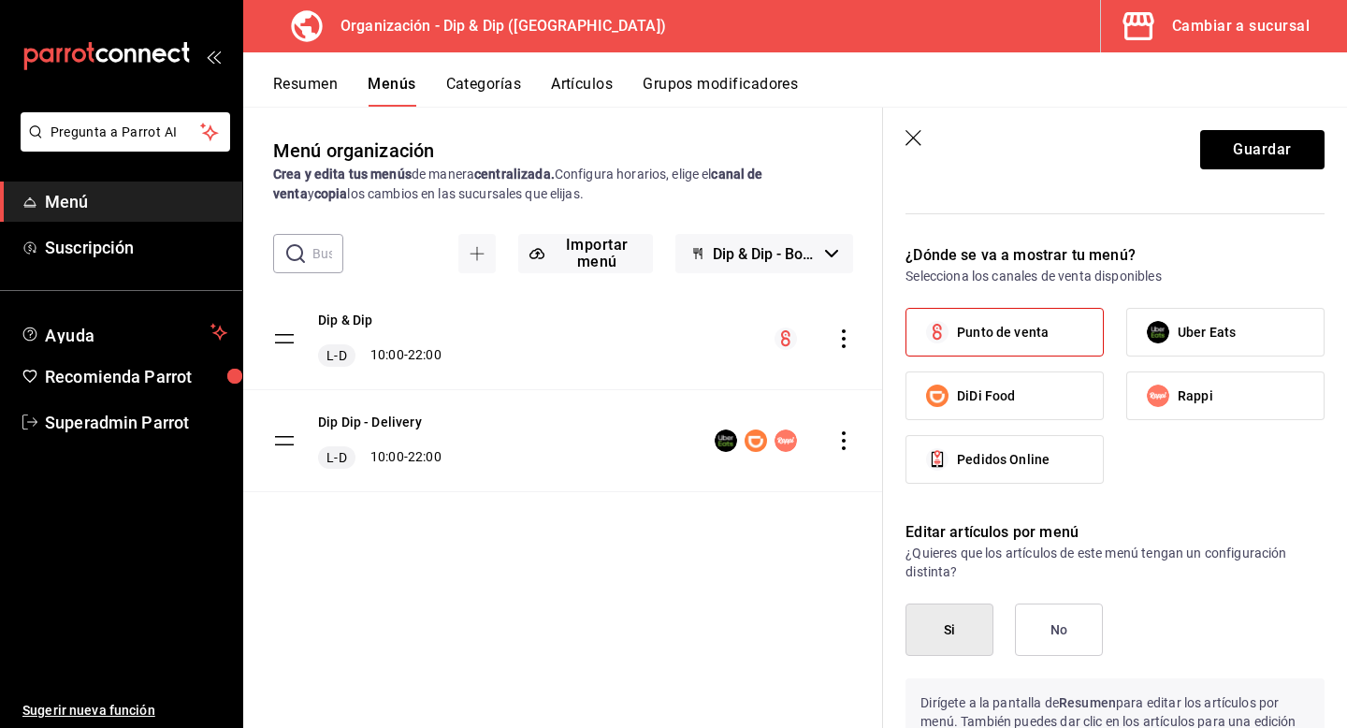
scroll to position [909, 0]
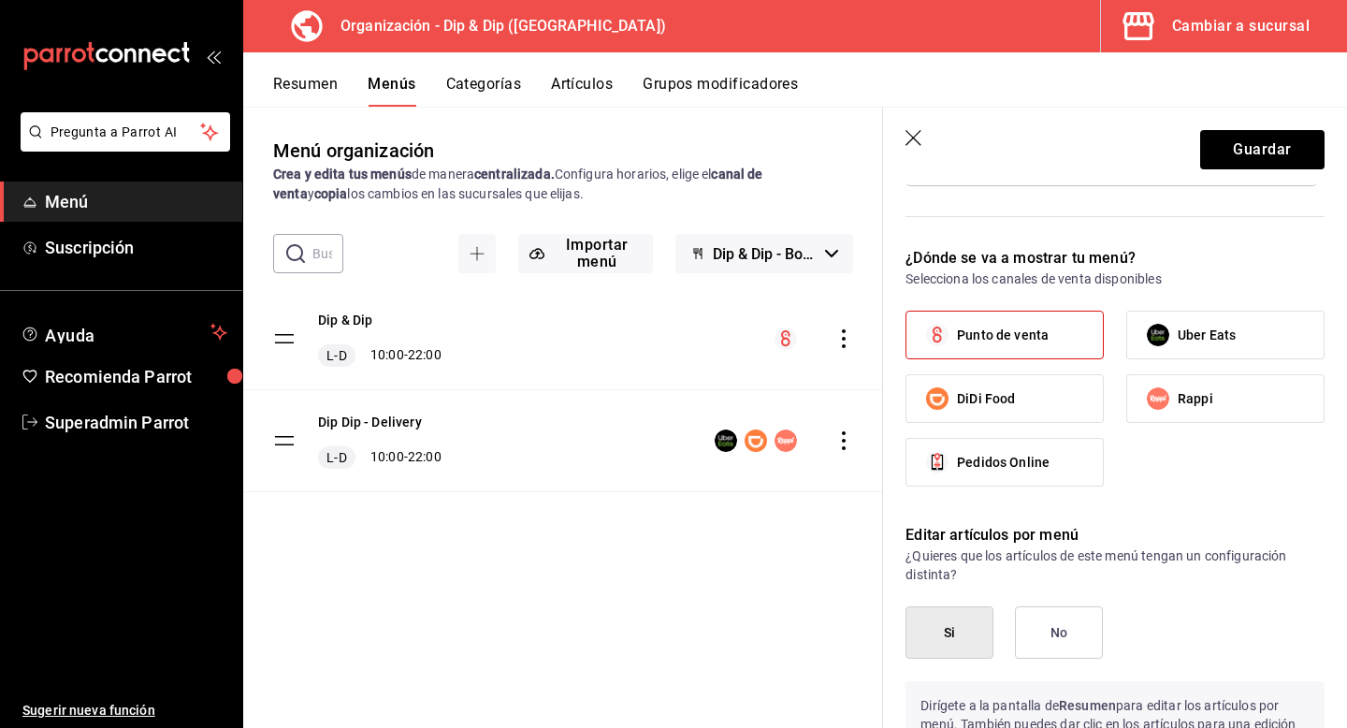
click at [1067, 626] on button "No" at bounding box center [1059, 632] width 88 height 52
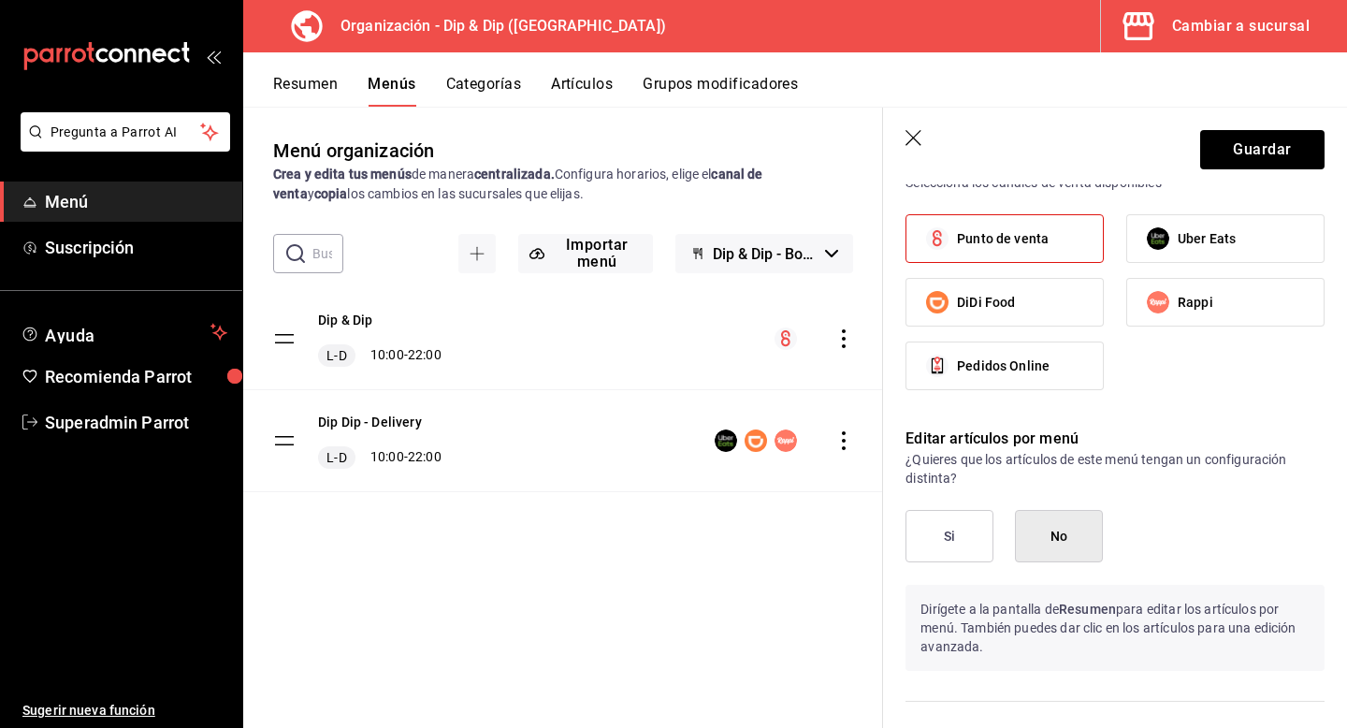
scroll to position [1070, 0]
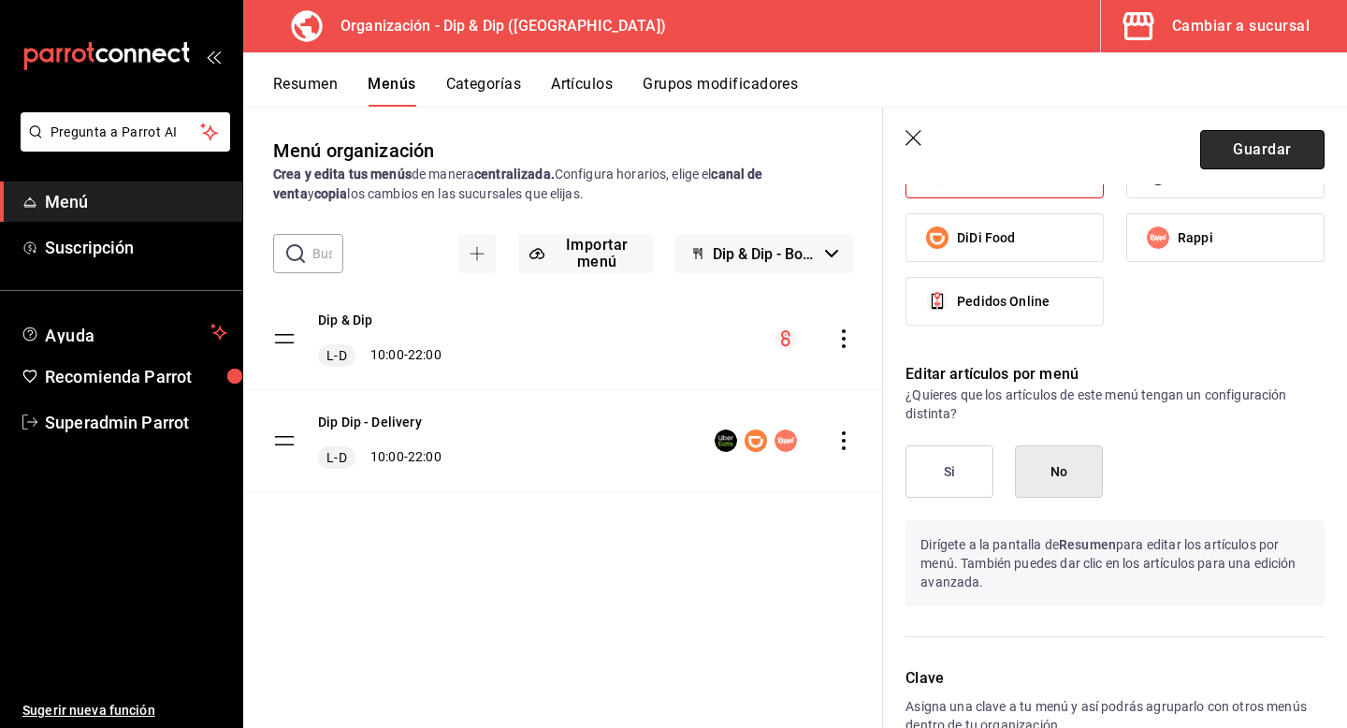
click at [1275, 151] on button "Guardar" at bounding box center [1262, 149] width 124 height 39
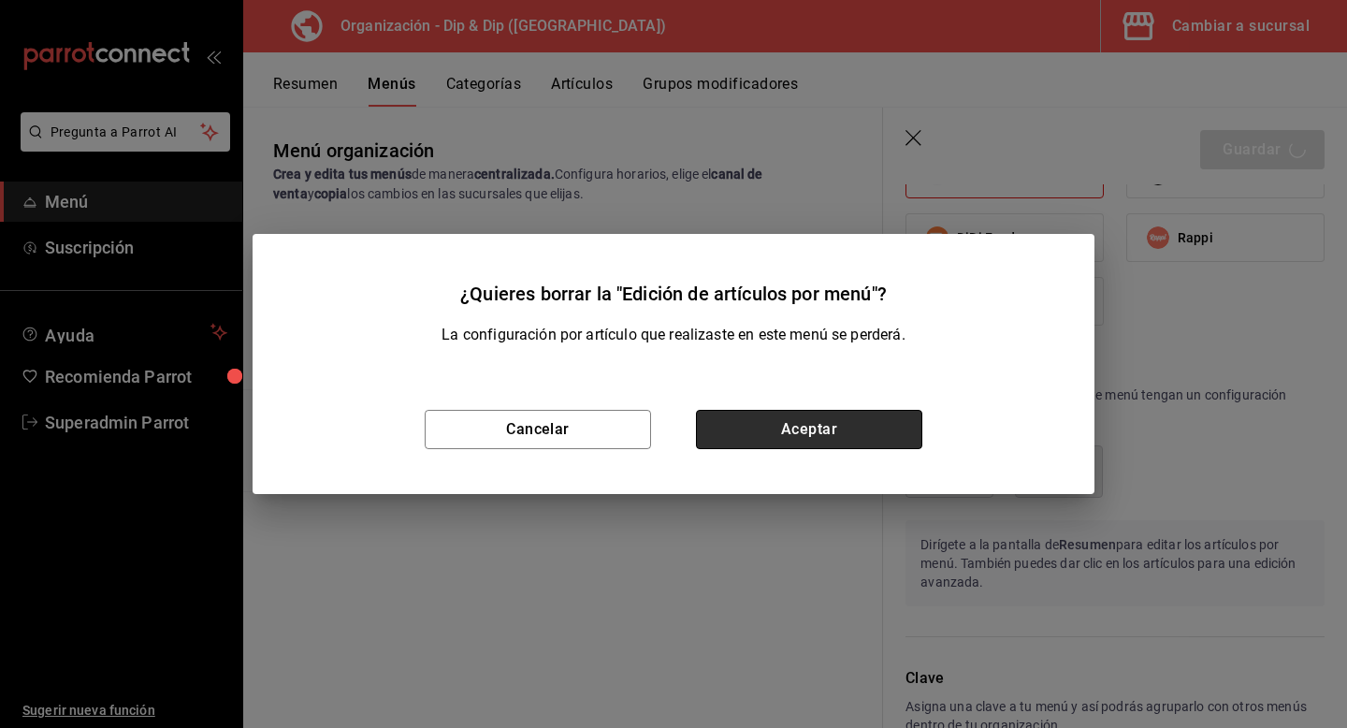
click at [813, 430] on button "Aceptar" at bounding box center [809, 429] width 226 height 39
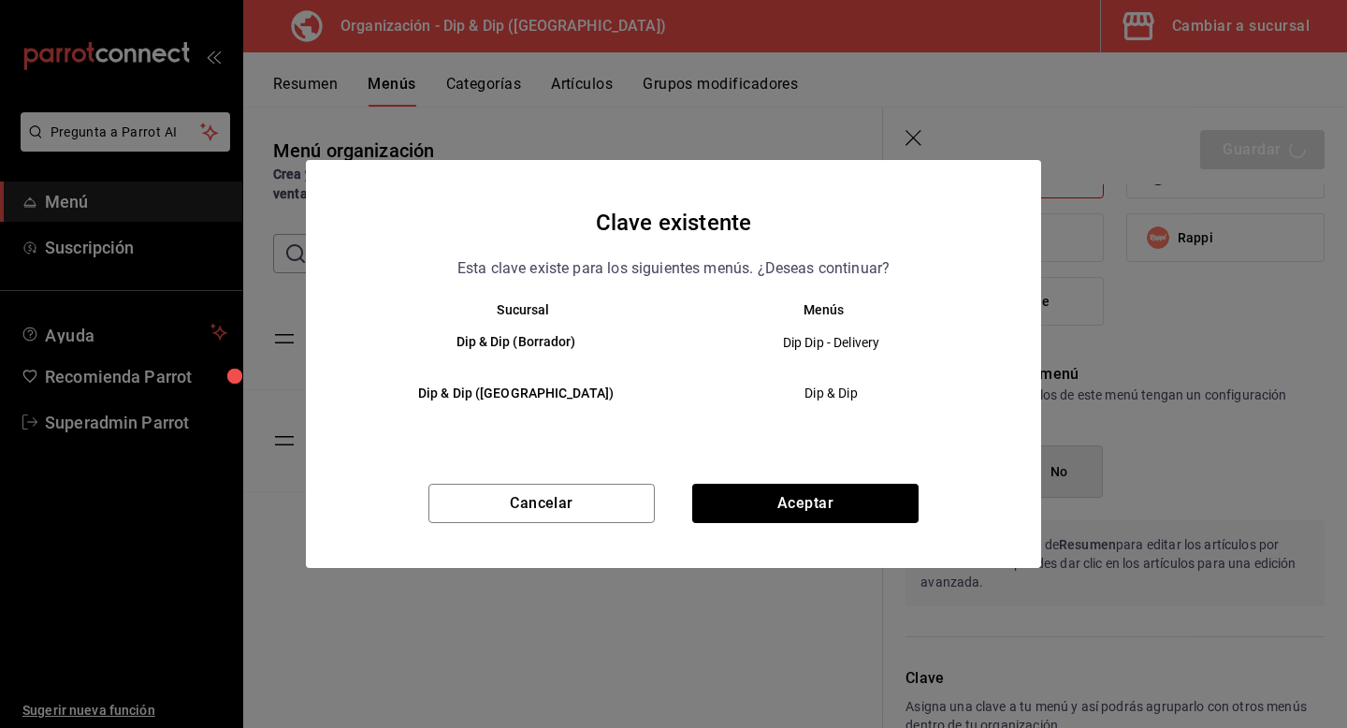
click at [839, 526] on div "Cancelar Aceptar" at bounding box center [673, 526] width 735 height 84
click at [860, 503] on button "Aceptar" at bounding box center [805, 503] width 226 height 39
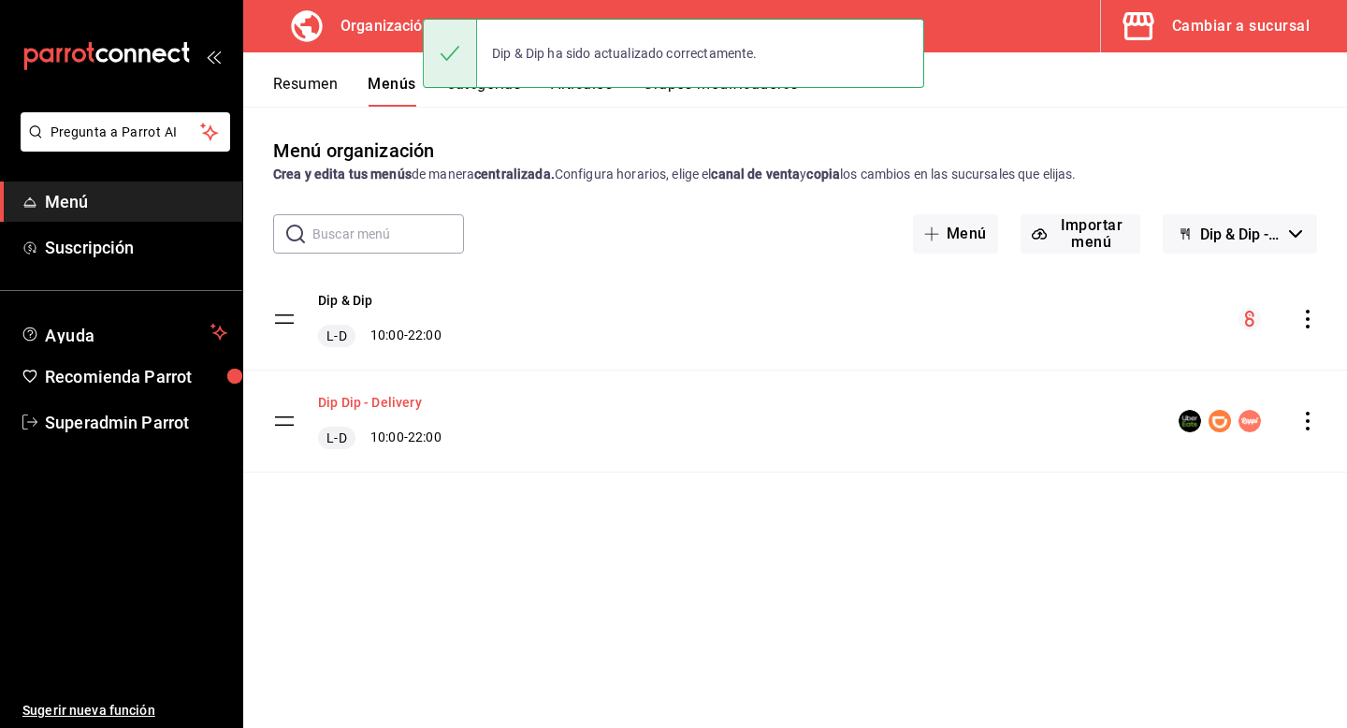
click at [390, 403] on button "Dip Dip - Delivery" at bounding box center [370, 402] width 104 height 19
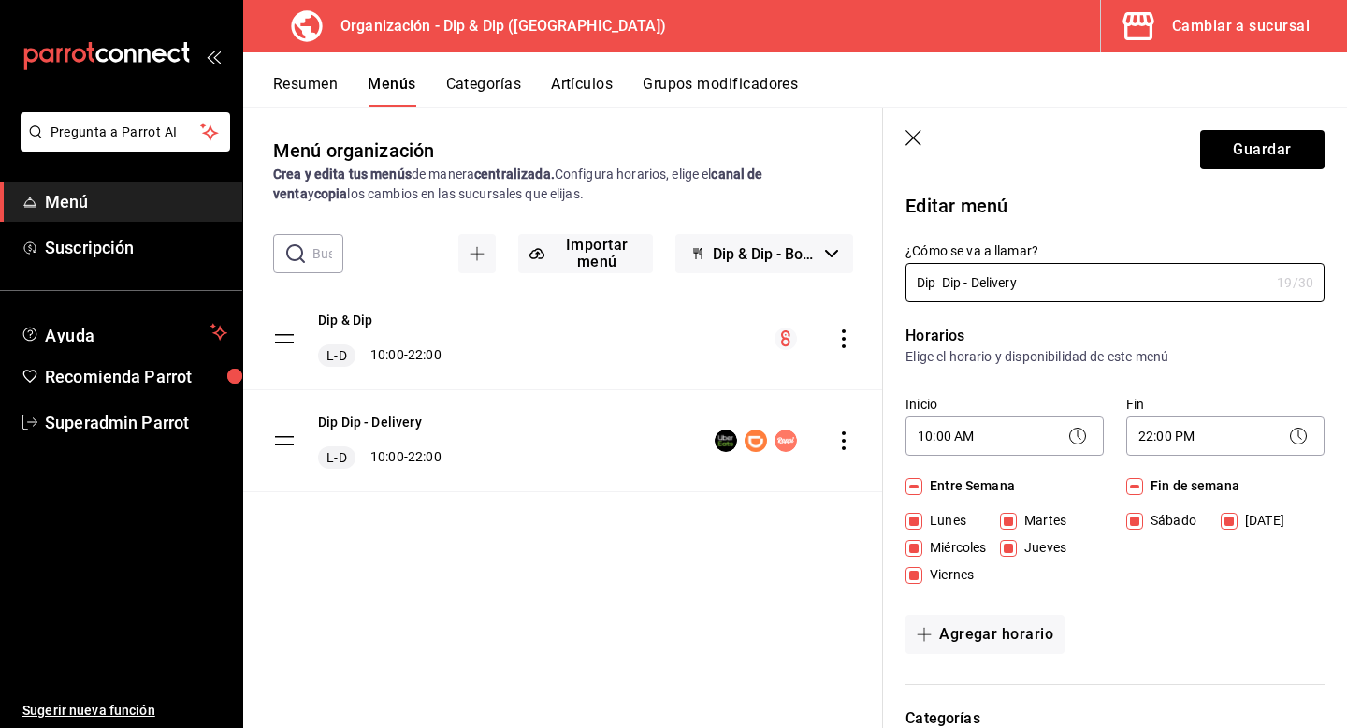
click at [904, 134] on header "Guardar" at bounding box center [1115, 146] width 464 height 77
click at [302, 88] on button "Resumen" at bounding box center [305, 91] width 65 height 32
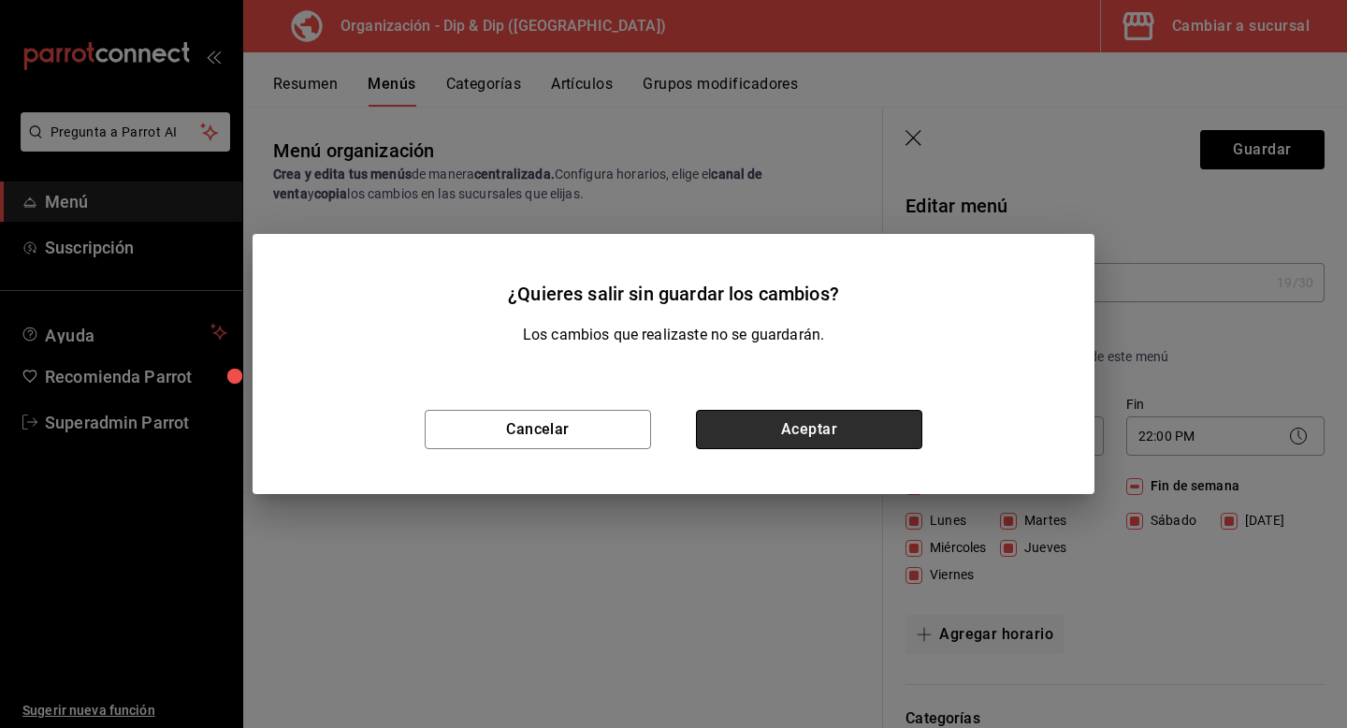
click at [806, 423] on button "Aceptar" at bounding box center [809, 429] width 226 height 39
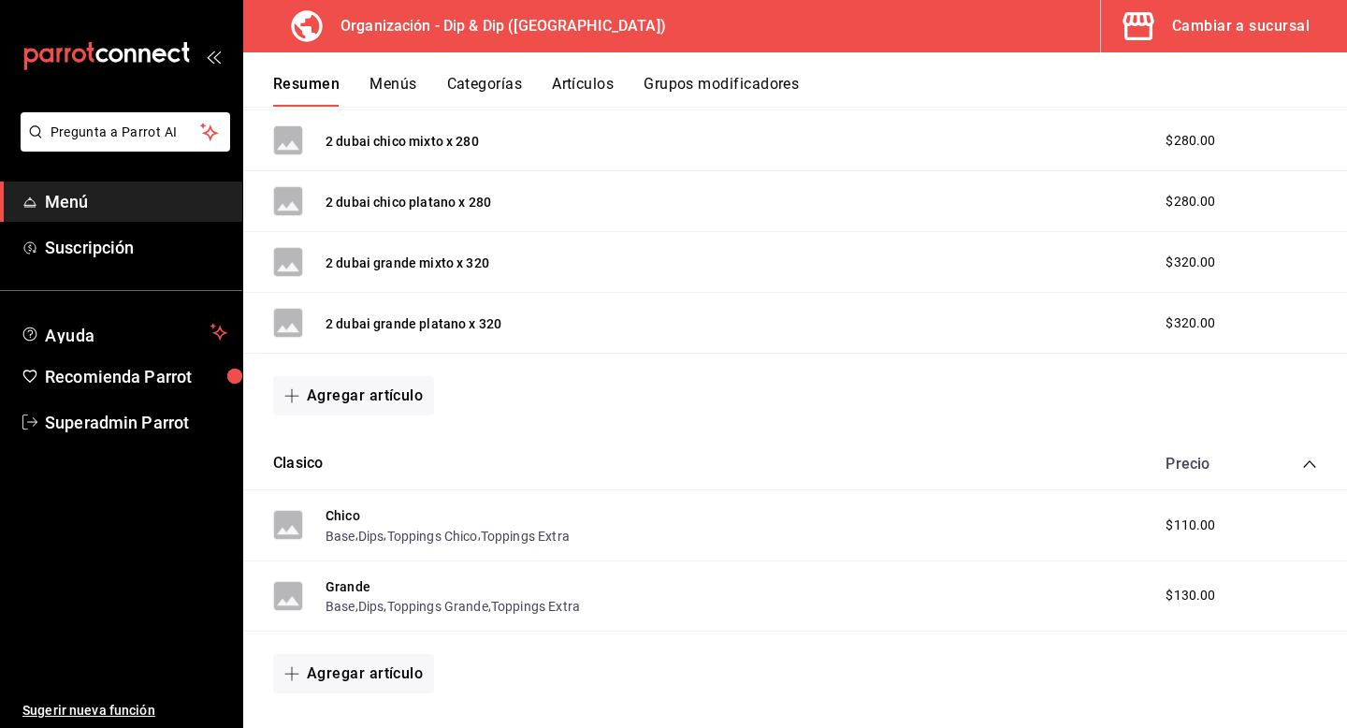
scroll to position [1300, 0]
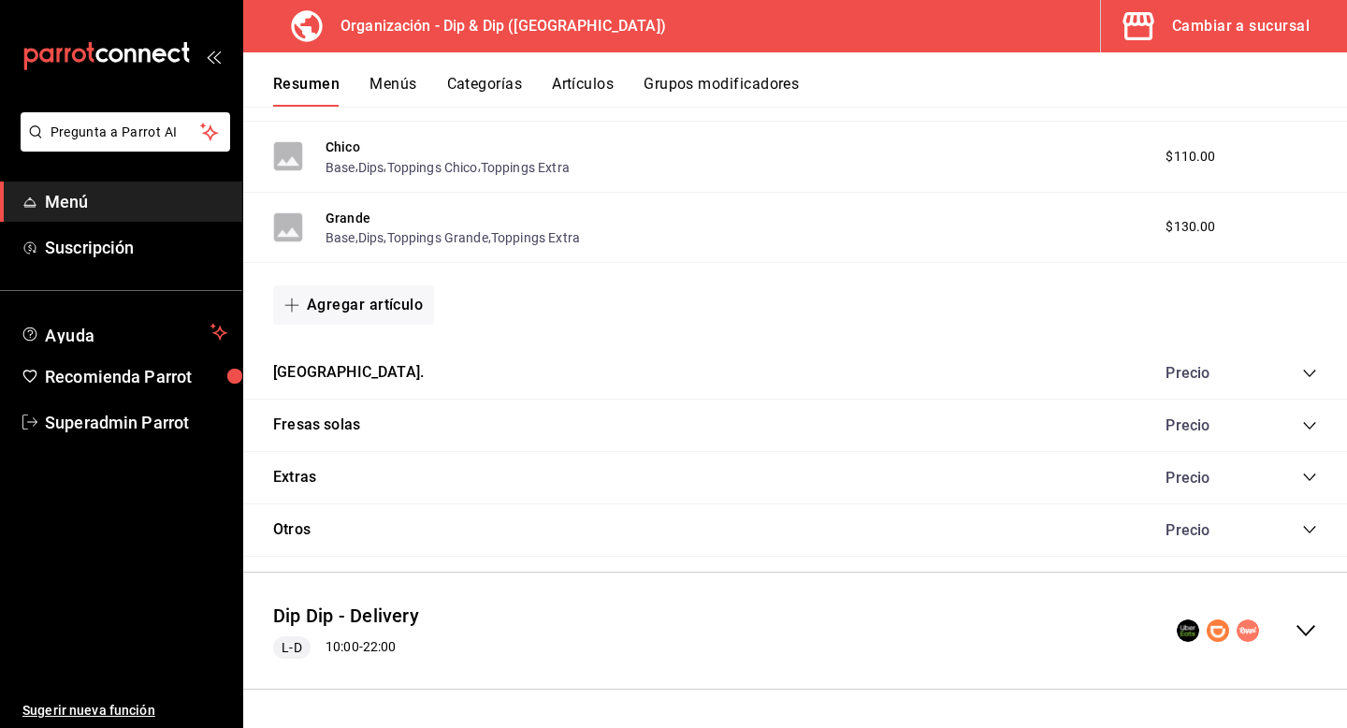
click at [1294, 621] on div "collapse-menu-row" at bounding box center [1247, 630] width 140 height 22
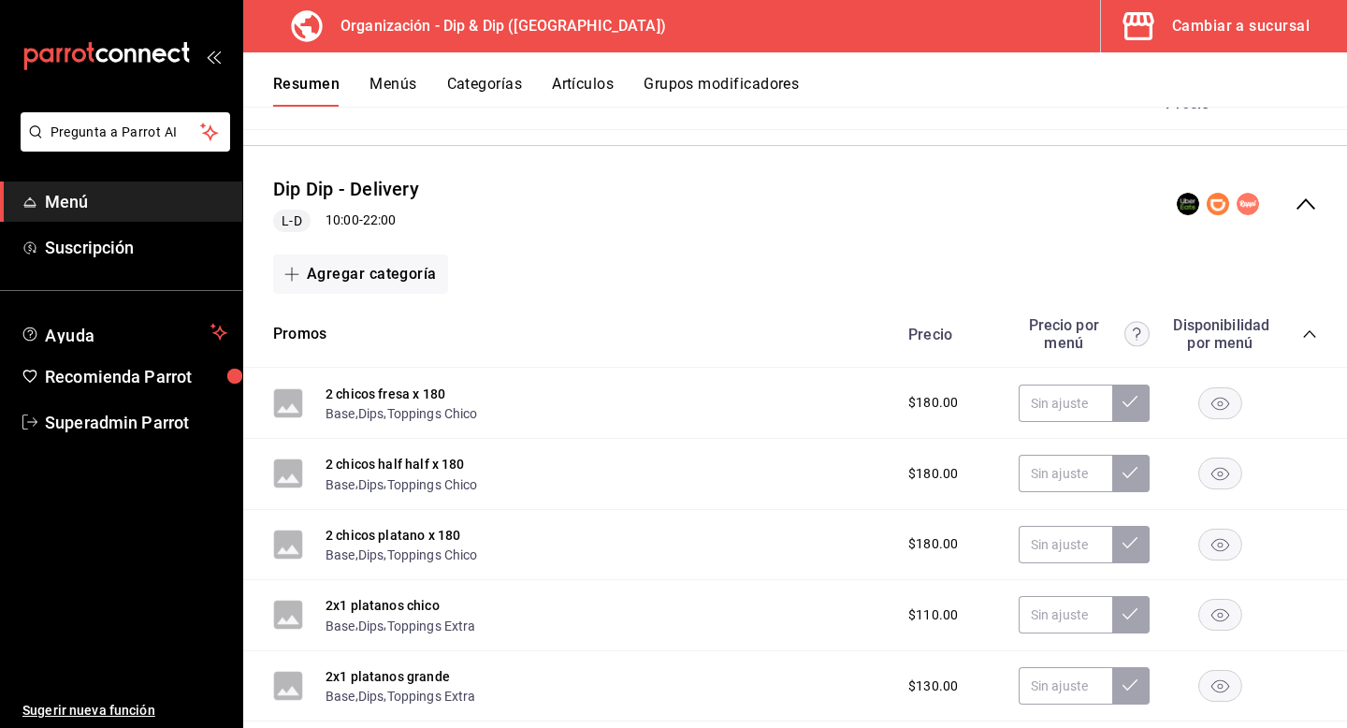
scroll to position [1725, 0]
click at [393, 97] on button "Menús" at bounding box center [393, 91] width 47 height 32
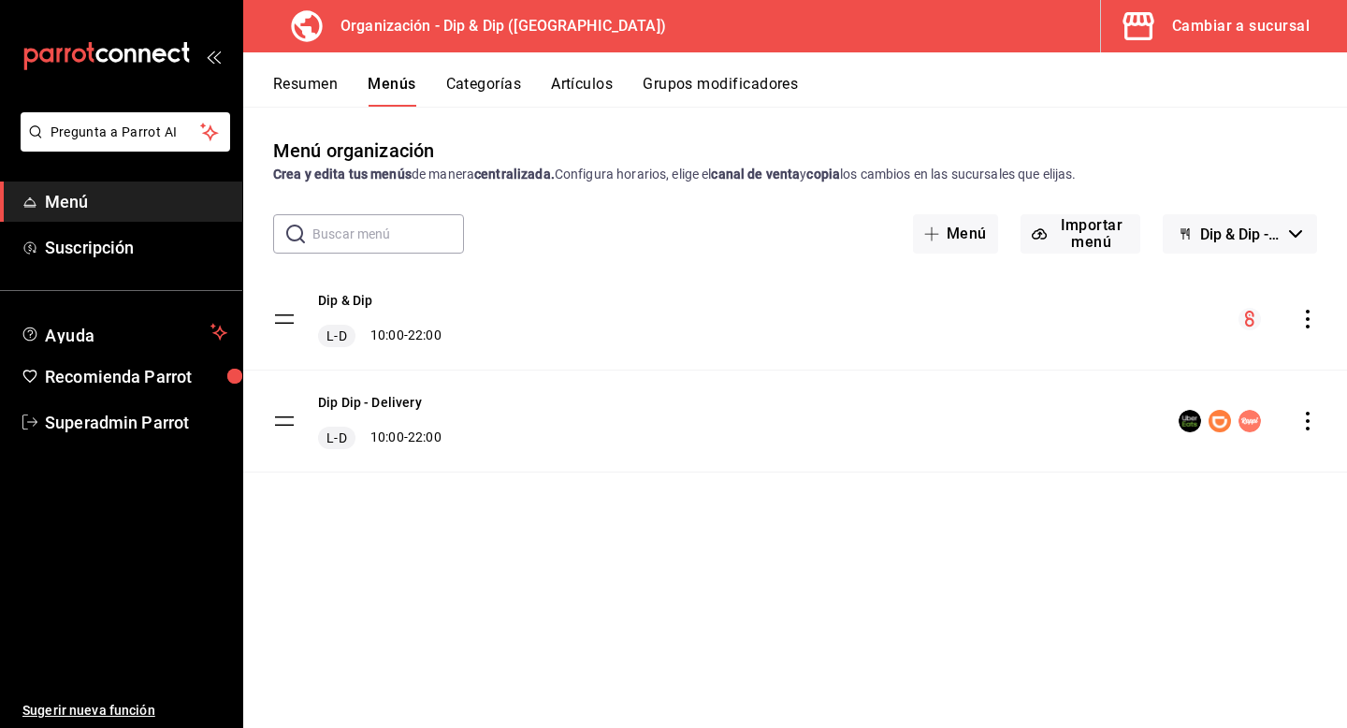
click at [1307, 416] on icon "actions" at bounding box center [1307, 421] width 19 height 19
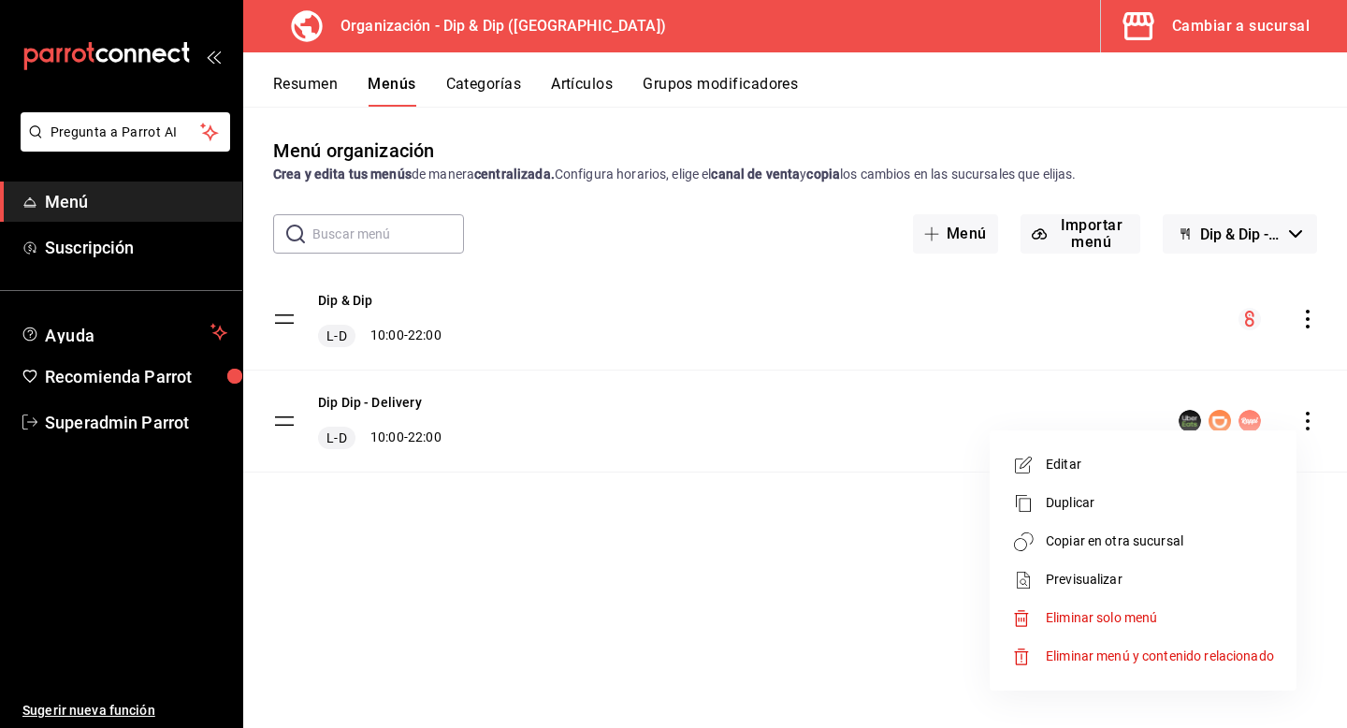
click at [1091, 459] on span "Editar" at bounding box center [1160, 465] width 228 height 20
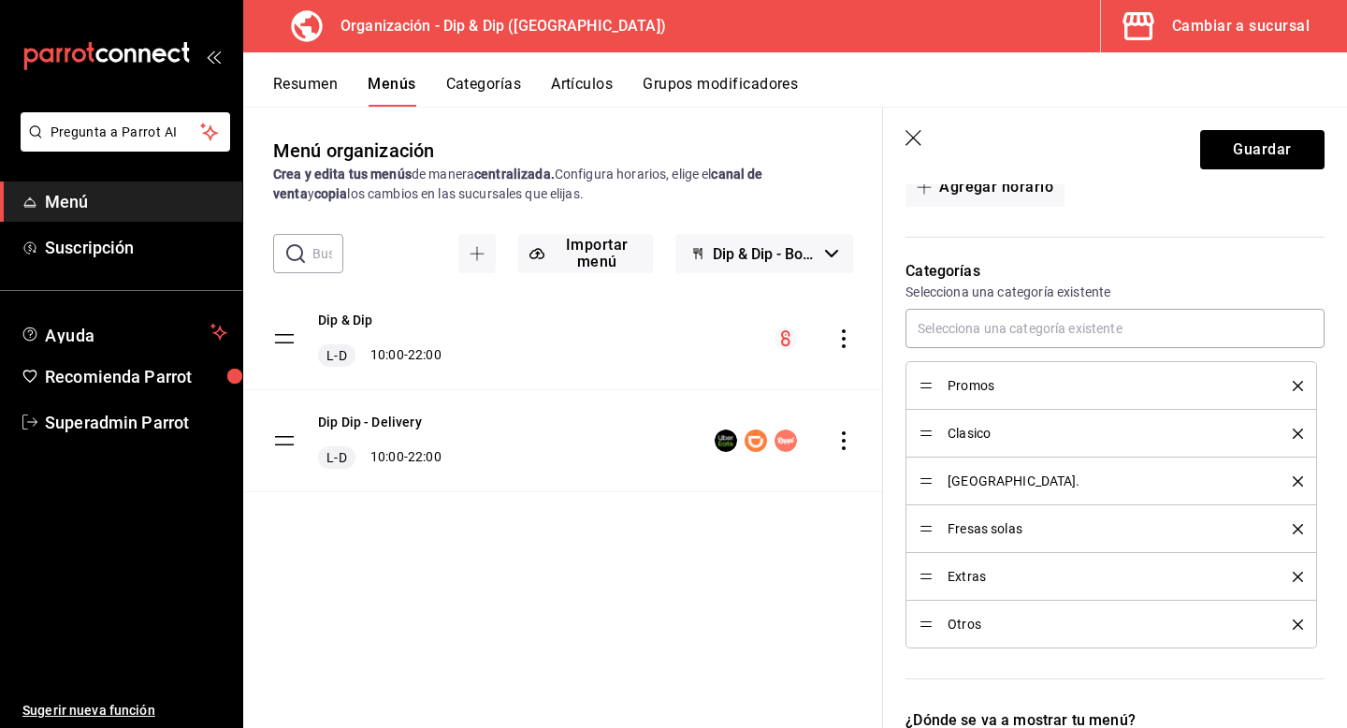
scroll to position [469, 0]
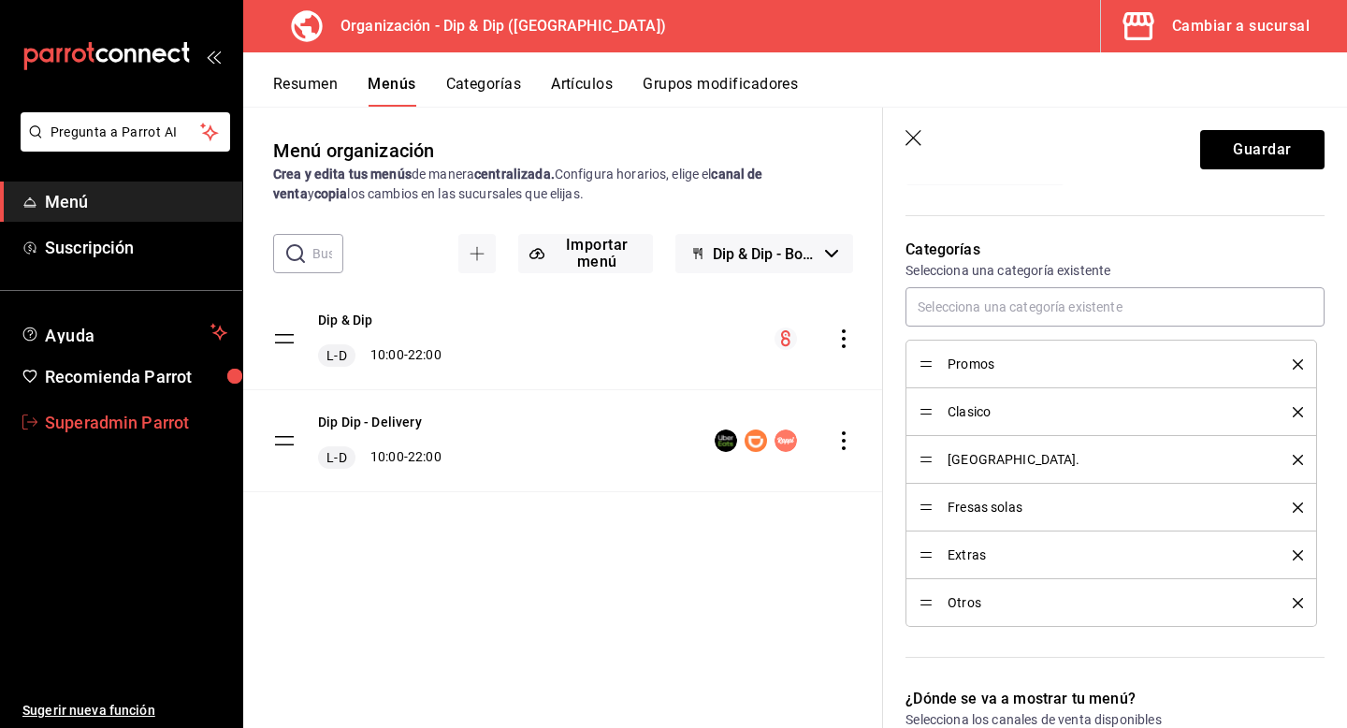
click at [168, 417] on span "Superadmin Parrot" at bounding box center [136, 422] width 182 height 25
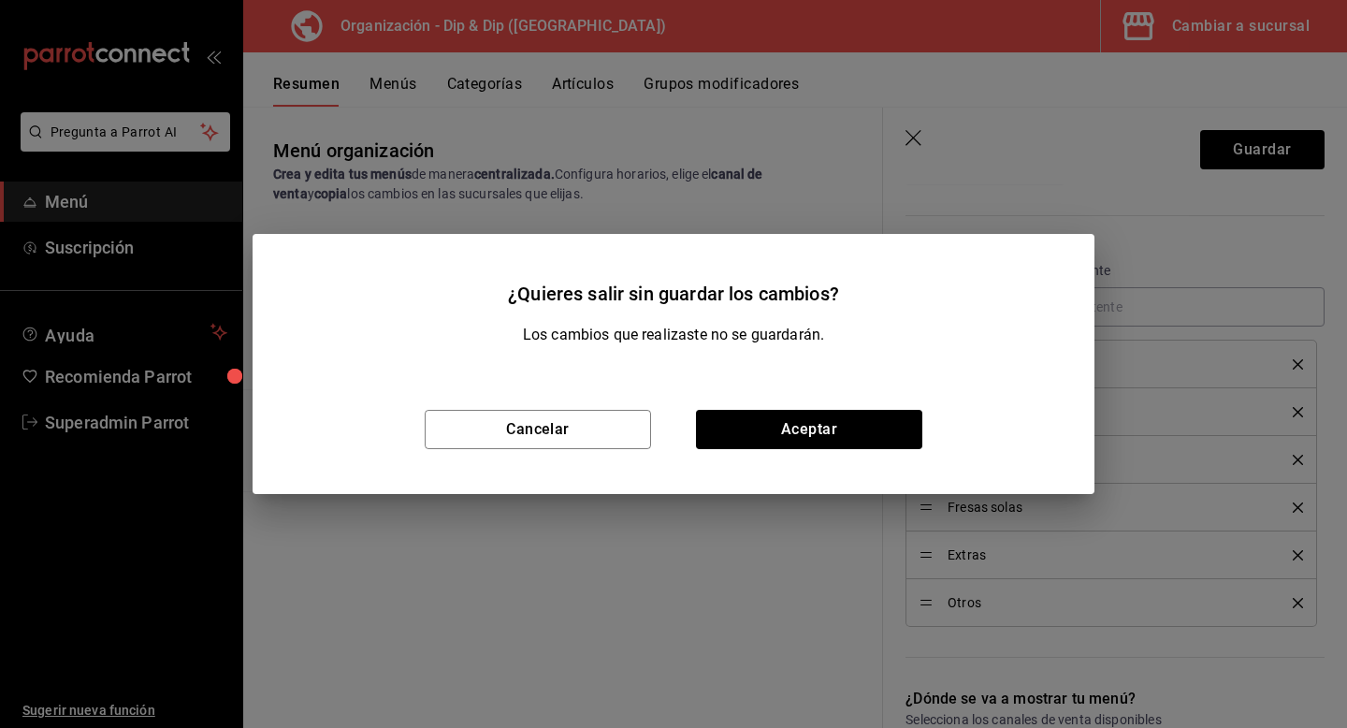
click at [816, 409] on div "Cancelar Aceptar" at bounding box center [674, 429] width 842 height 129
click at [813, 420] on button "Aceptar" at bounding box center [809, 429] width 226 height 39
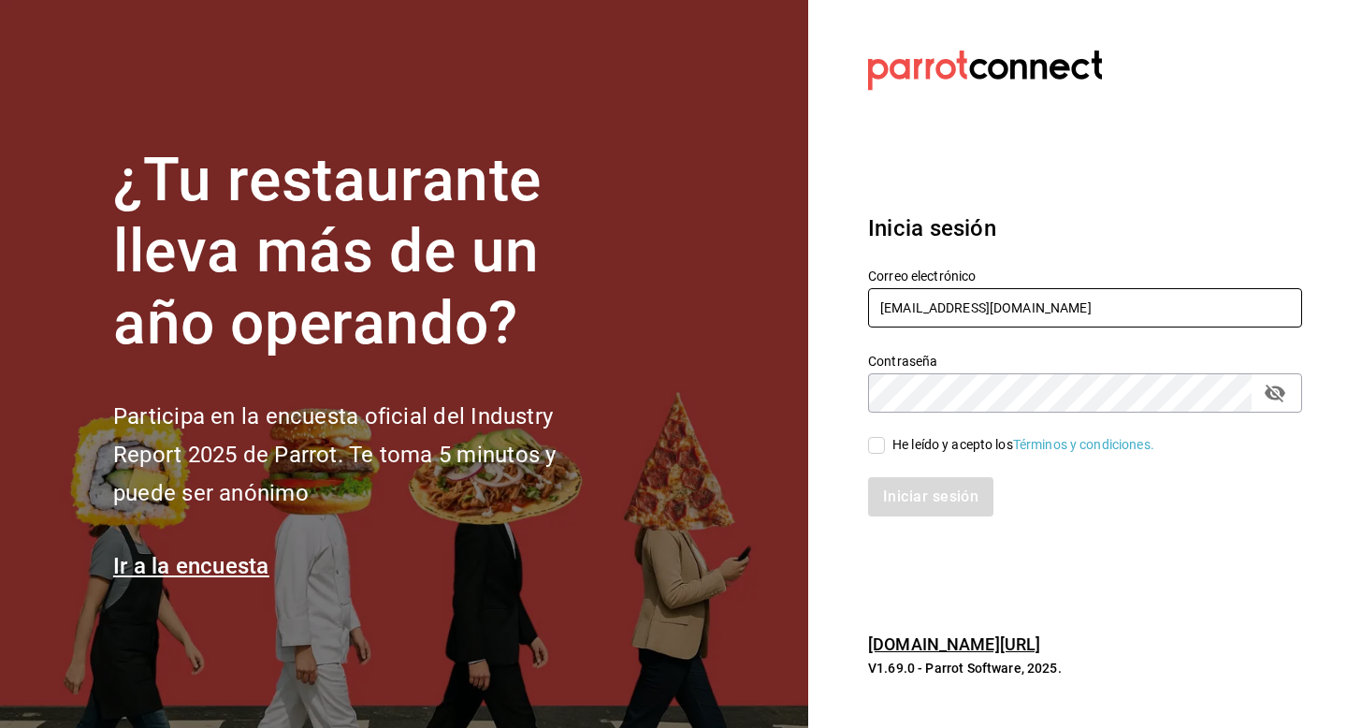
drag, startPoint x: 1028, startPoint y: 310, endPoint x: 830, endPoint y: 306, distance: 198.4
click at [830, 306] on section "Datos incorrectos. Verifica que tu Correo o Contraseña estén bien escritos. Ini…" at bounding box center [1077, 364] width 539 height 728
type input "f"
paste input "[EMAIL_ADDRESS][DOMAIN_NAME]"
type input "[EMAIL_ADDRESS][DOMAIN_NAME]"
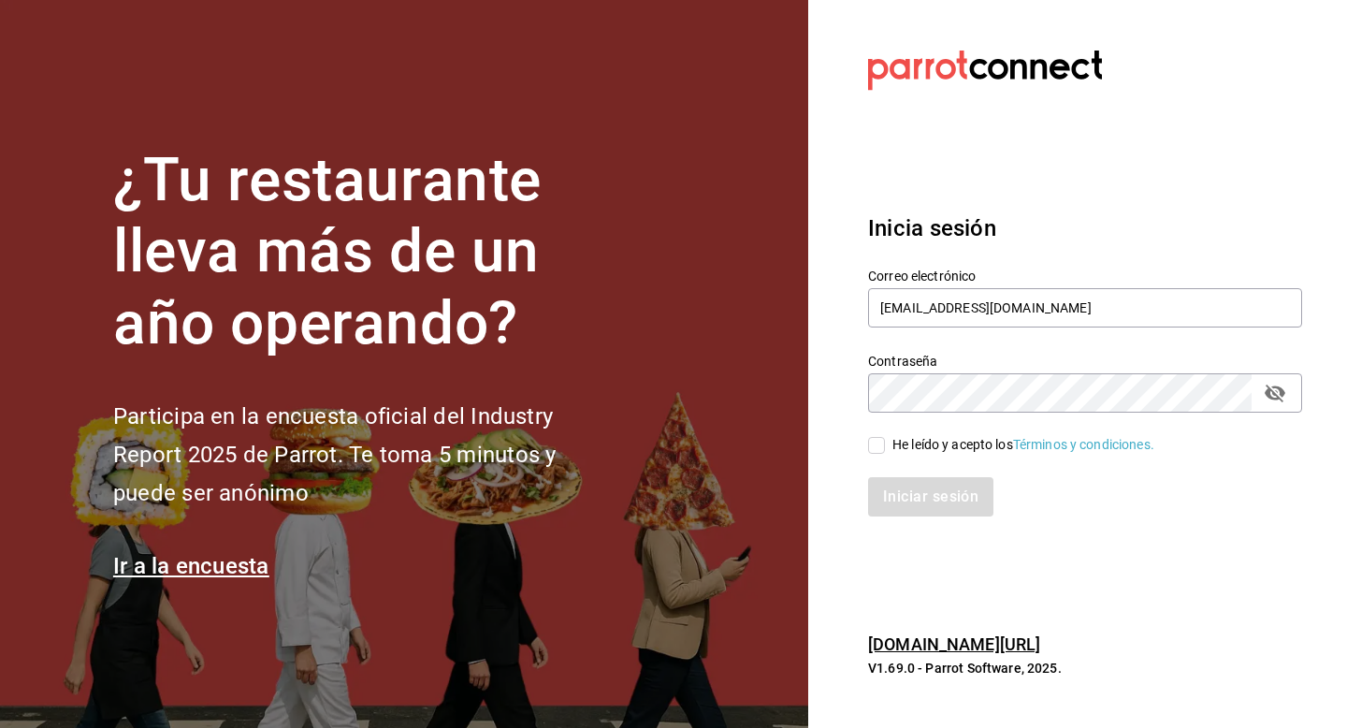
click at [924, 441] on div "He leído y acepto los Términos y condiciones." at bounding box center [1023, 445] width 262 height 20
click at [885, 441] on input "He leído y acepto los Términos y condiciones." at bounding box center [876, 445] width 17 height 17
checkbox input "true"
click at [909, 483] on button "Iniciar sesión" at bounding box center [931, 496] width 127 height 39
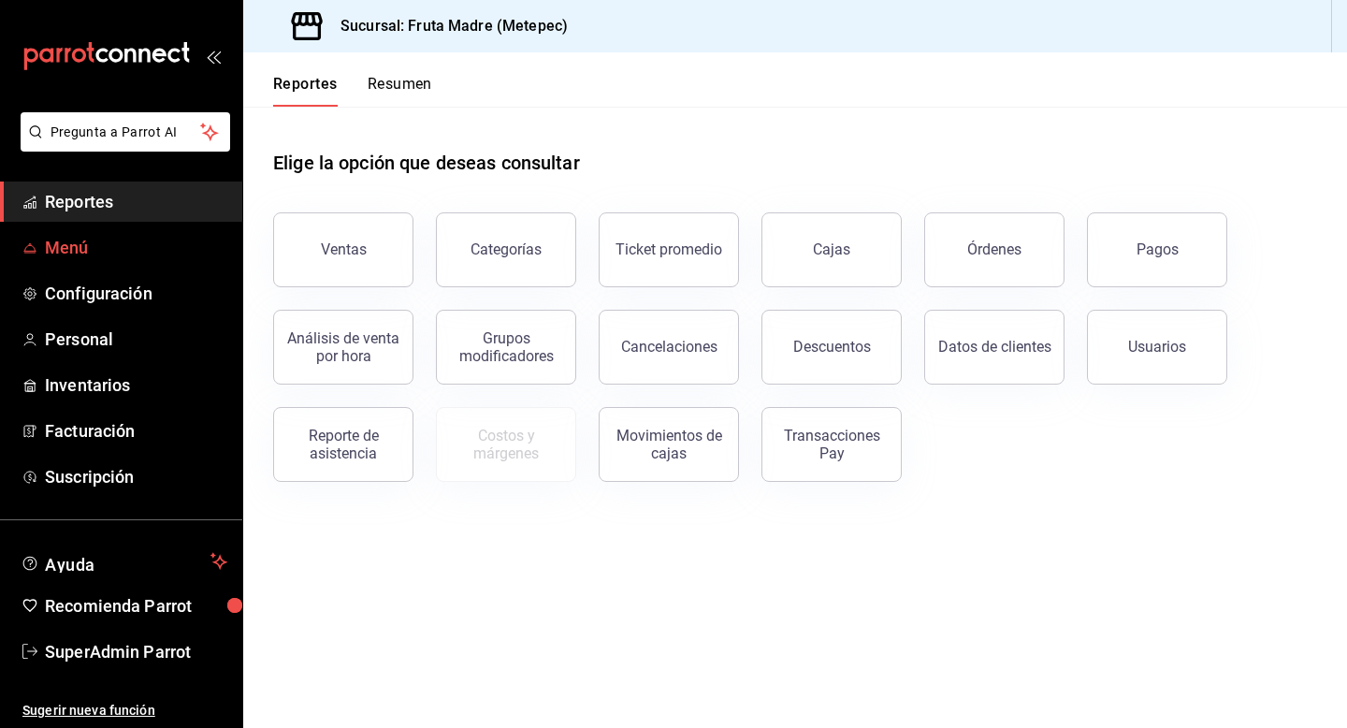
click at [87, 261] on link "Menú" at bounding box center [121, 247] width 242 height 40
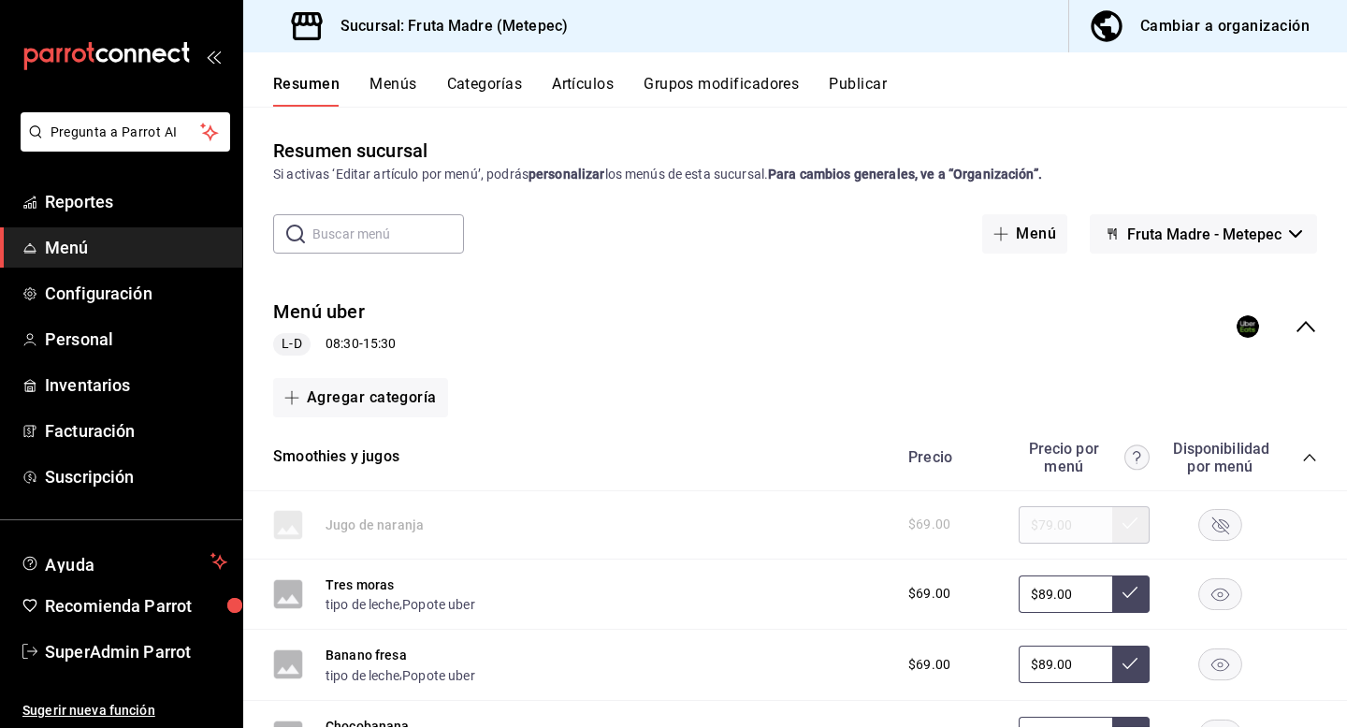
click at [1296, 322] on icon "collapse-menu-row" at bounding box center [1306, 326] width 22 height 22
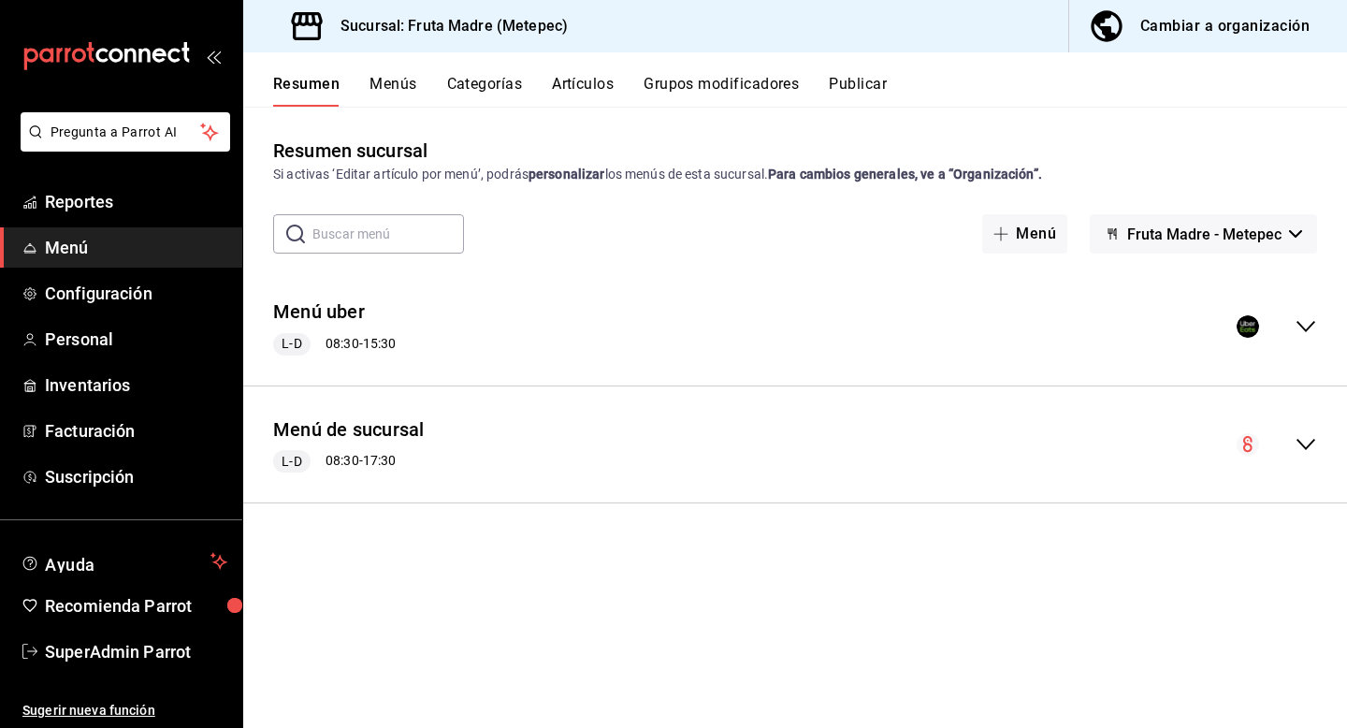
click at [1234, 238] on span "Fruta Madre - Metepec" at bounding box center [1204, 234] width 154 height 18
click at [1244, 27] on div at bounding box center [673, 364] width 1347 height 728
click at [1212, 42] on button "Cambiar a organización" at bounding box center [1200, 26] width 263 height 52
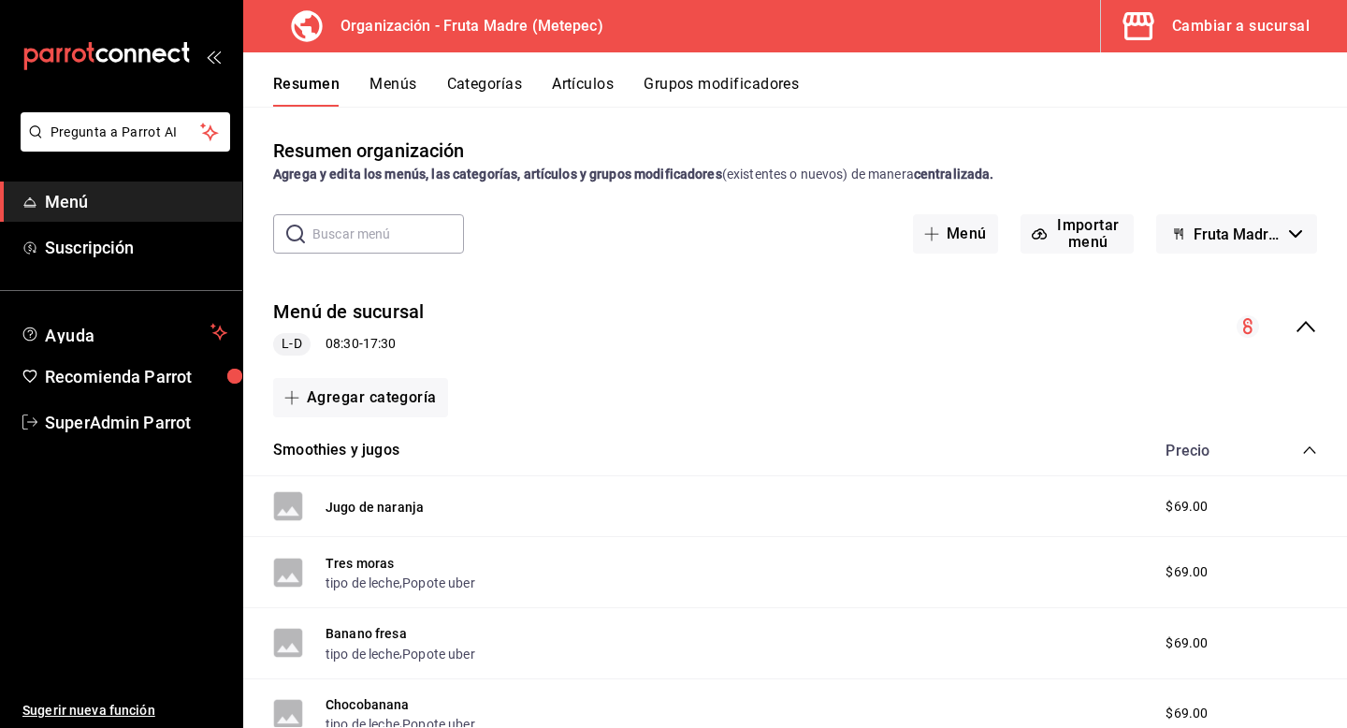
click at [1196, 236] on span "Fruta Madre - Borrador" at bounding box center [1238, 234] width 88 height 18
click at [1229, 224] on div at bounding box center [673, 364] width 1347 height 728
click at [1225, 238] on span "Fruta Madre - Borrador" at bounding box center [1238, 234] width 88 height 18
click at [1210, 182] on div at bounding box center [673, 364] width 1347 height 728
click at [1188, 29] on div "Cambiar a sucursal" at bounding box center [1241, 26] width 138 height 26
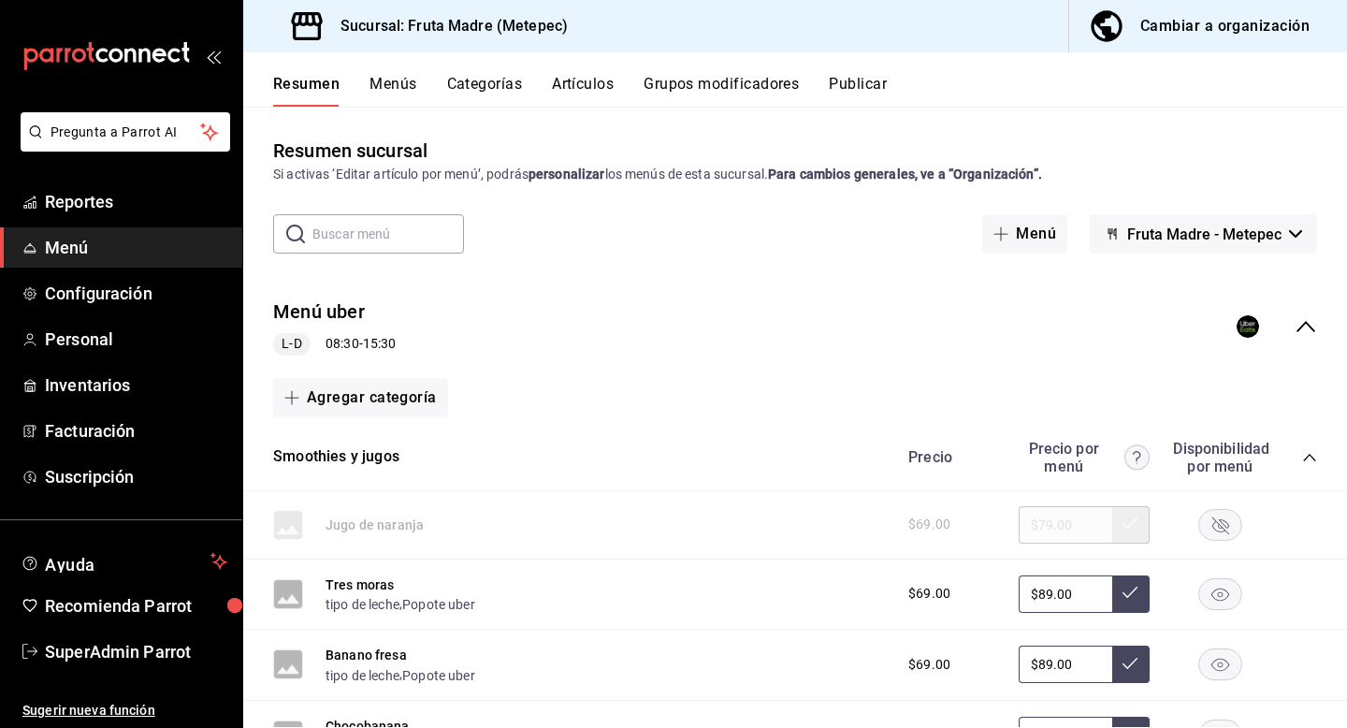
click at [1231, 239] on span "Fruta Madre - Metepec" at bounding box center [1204, 234] width 154 height 18
click at [1244, 159] on div at bounding box center [673, 364] width 1347 height 728
click at [1216, 235] on span "Fruta Madre - Metepec" at bounding box center [1204, 234] width 154 height 18
click at [1225, 27] on div at bounding box center [673, 364] width 1347 height 728
click at [1225, 27] on div "Cambiar a organización" at bounding box center [1224, 26] width 169 height 26
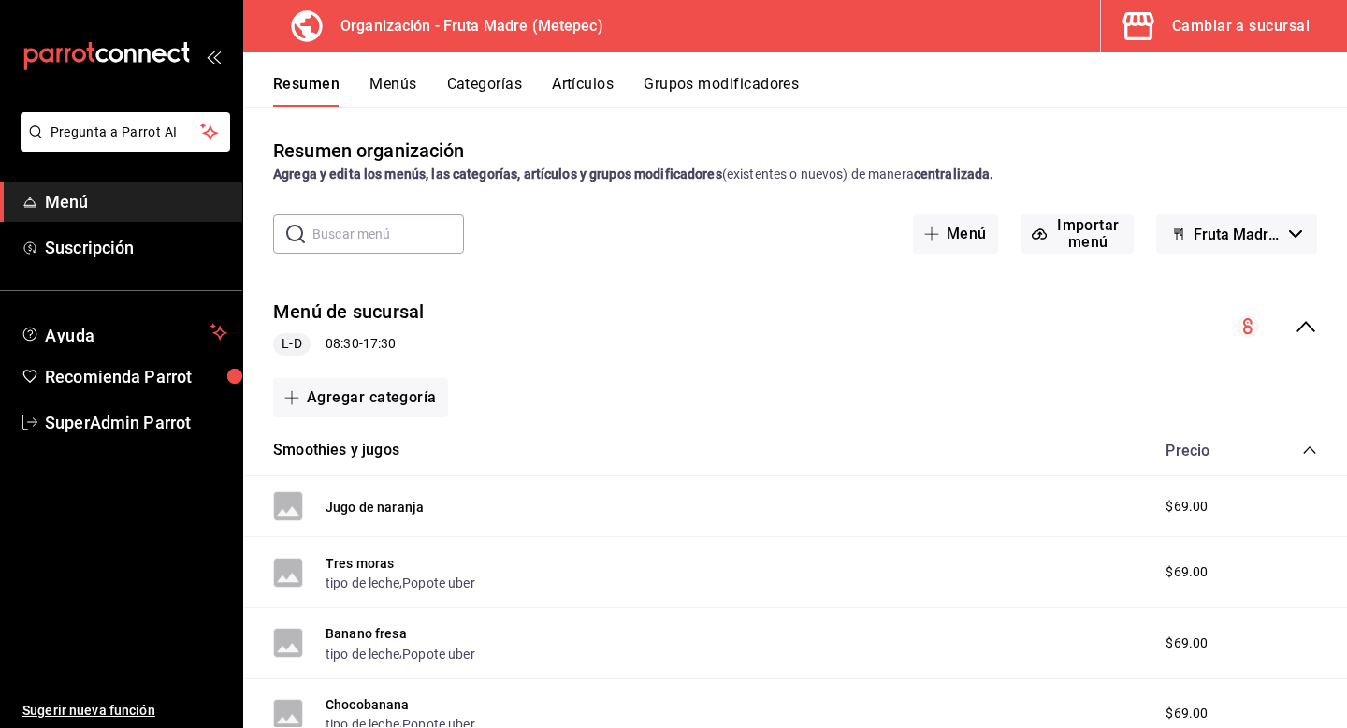
click at [1221, 231] on span "Fruta Madre - Borrador" at bounding box center [1238, 234] width 88 height 18
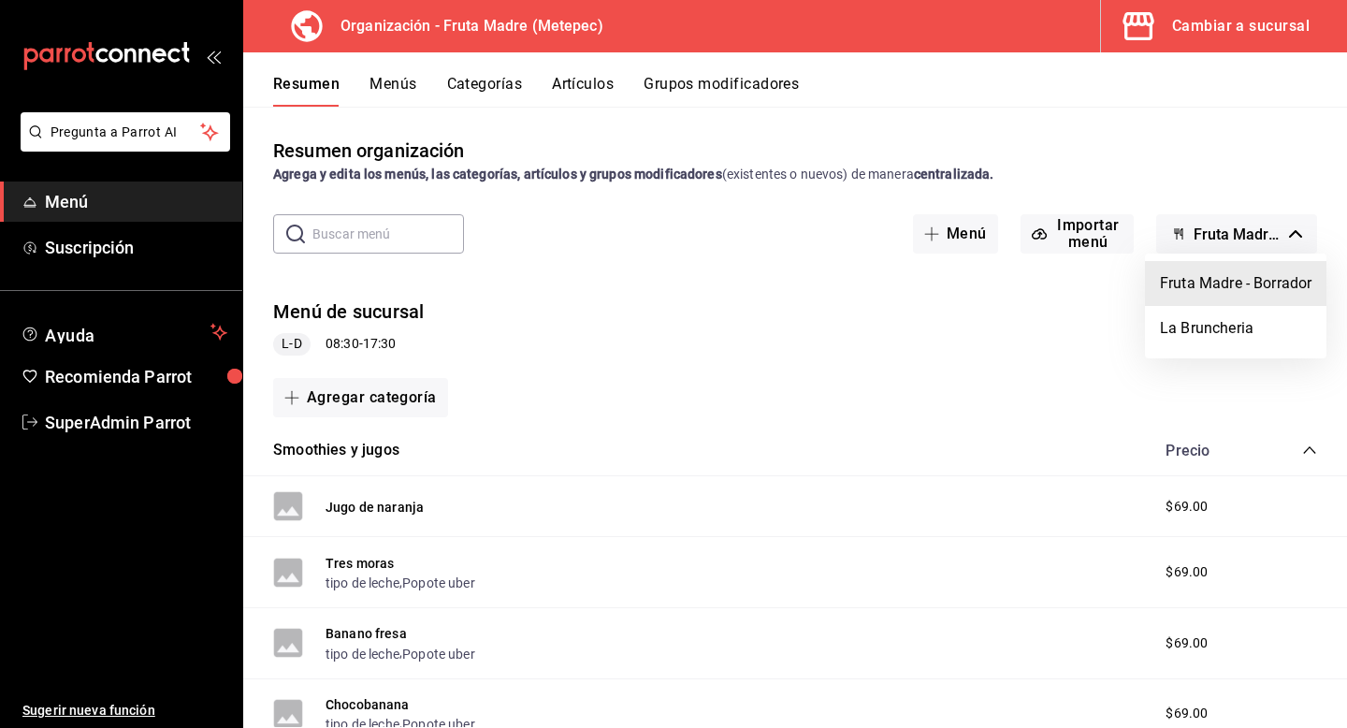
click at [1250, 296] on li "Fruta Madre - Borrador" at bounding box center [1235, 283] width 181 height 45
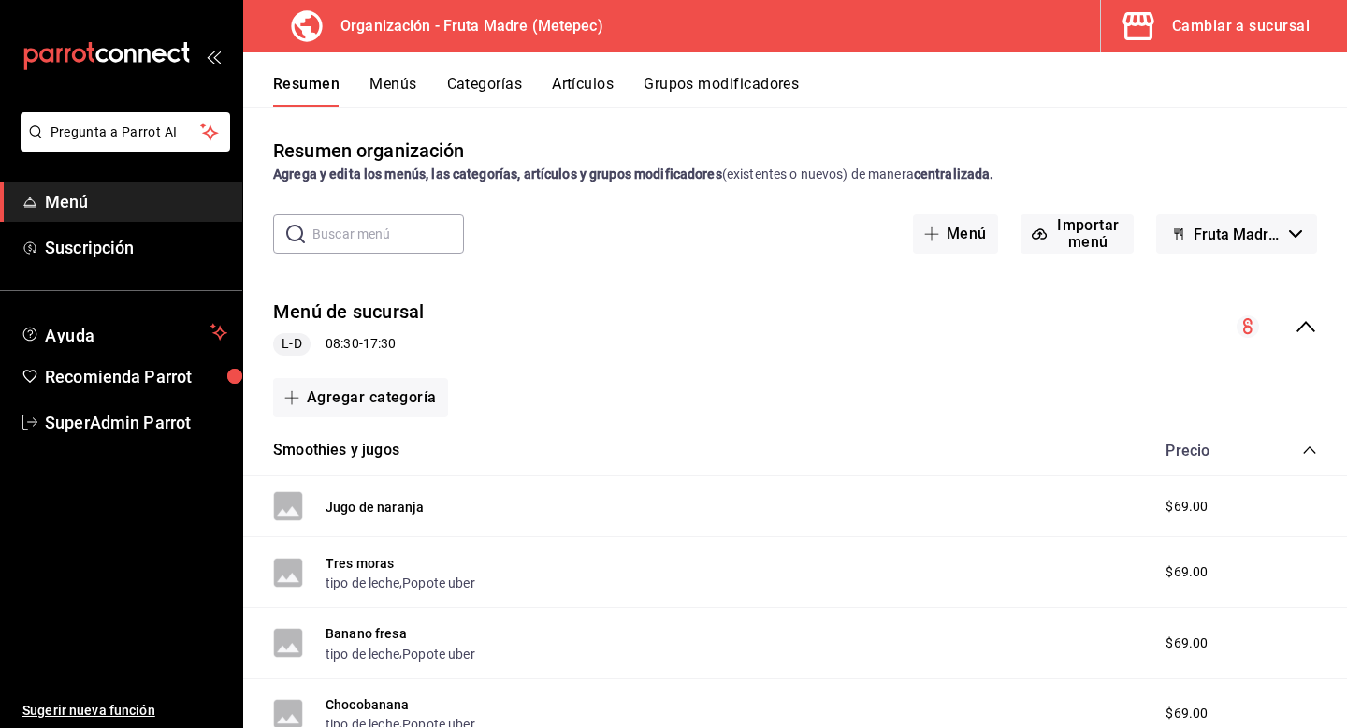
click at [1255, 232] on span "Fruta Madre - Borrador" at bounding box center [1238, 234] width 88 height 18
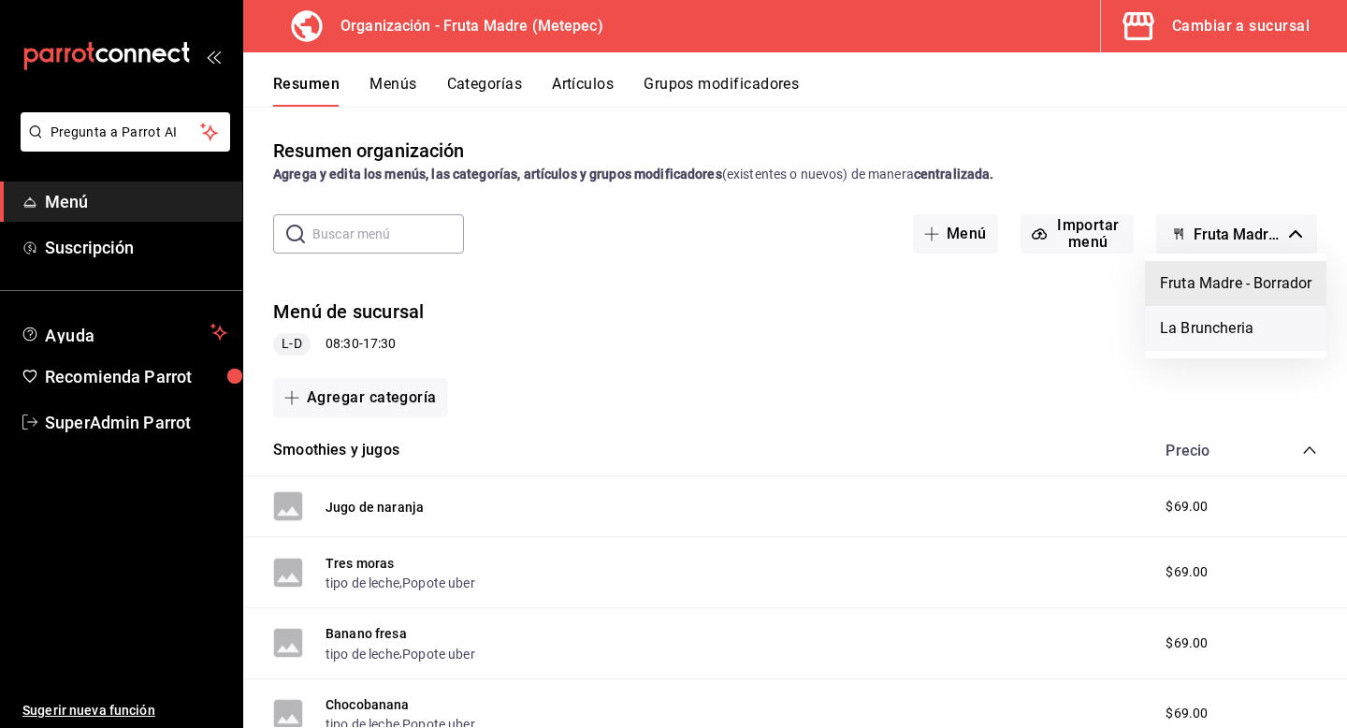
click at [1196, 329] on li "La Bruncheria" at bounding box center [1235, 328] width 181 height 45
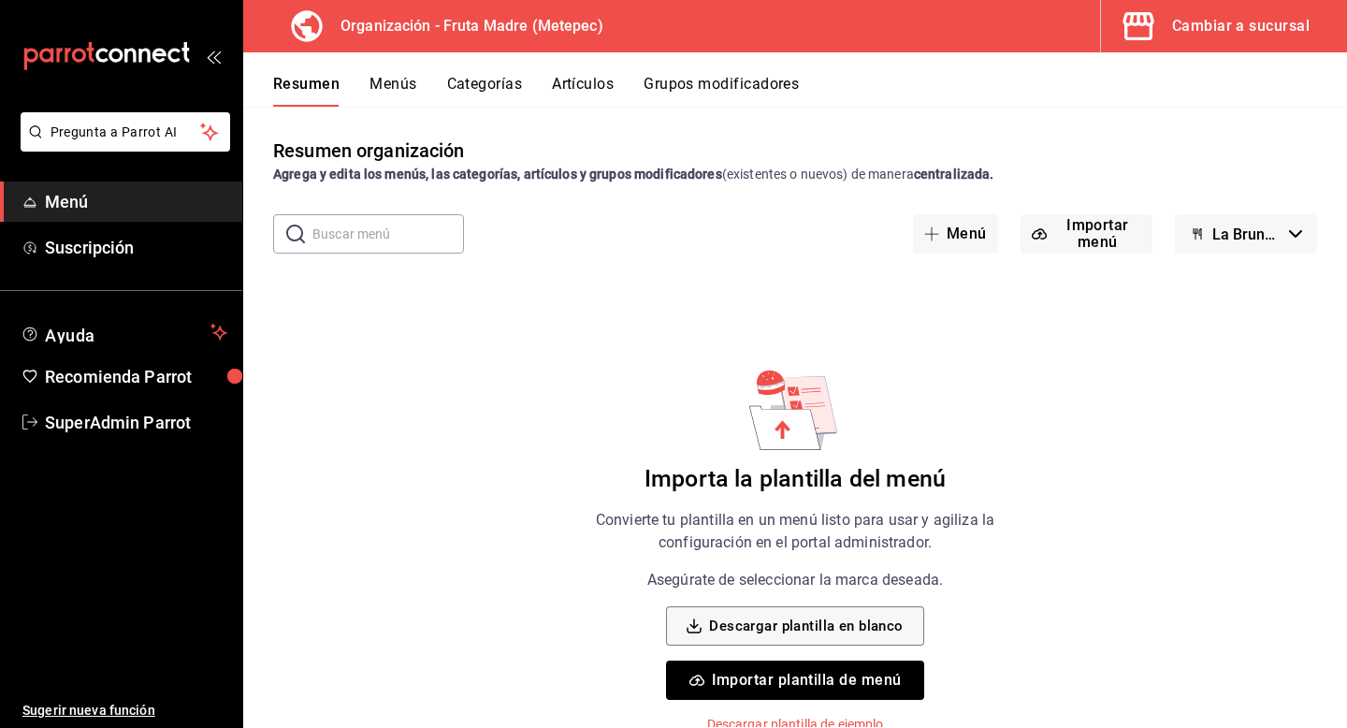
click at [1237, 43] on button "Cambiar a sucursal" at bounding box center [1216, 26] width 231 height 52
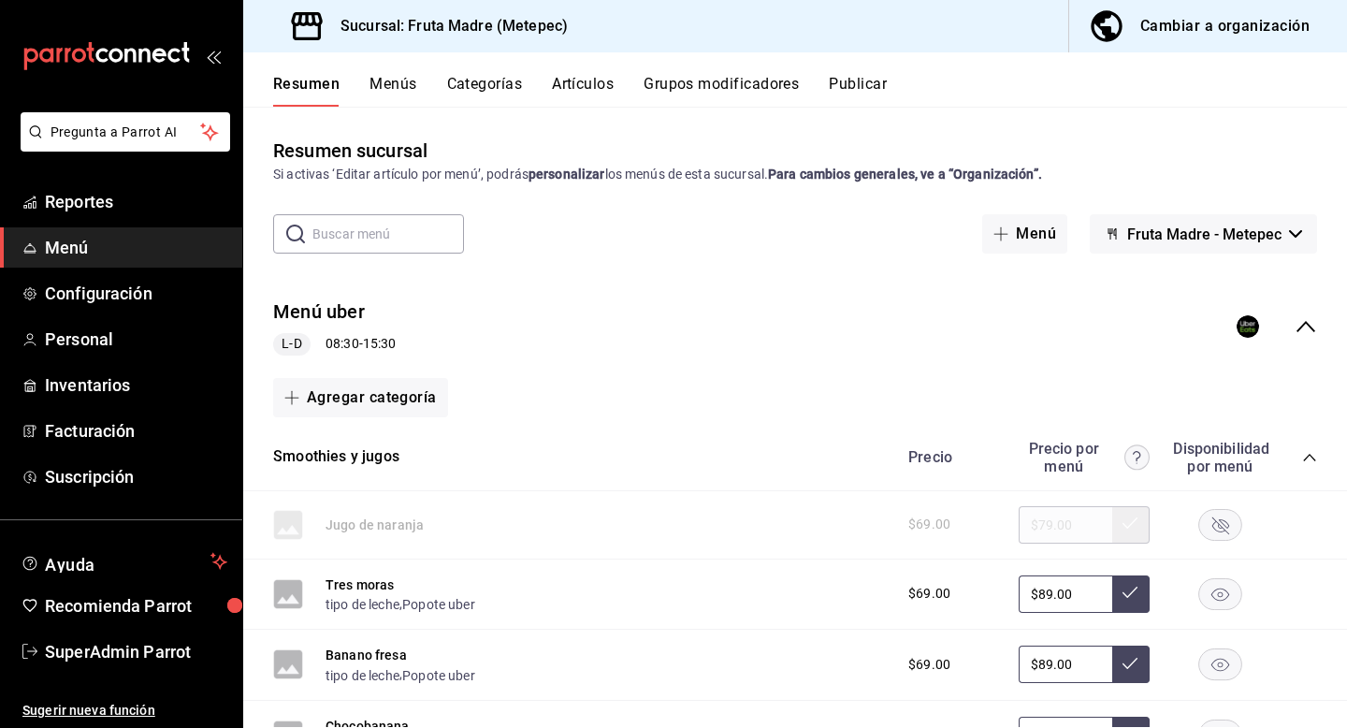
click at [1308, 335] on icon "collapse-menu-row" at bounding box center [1306, 326] width 22 height 22
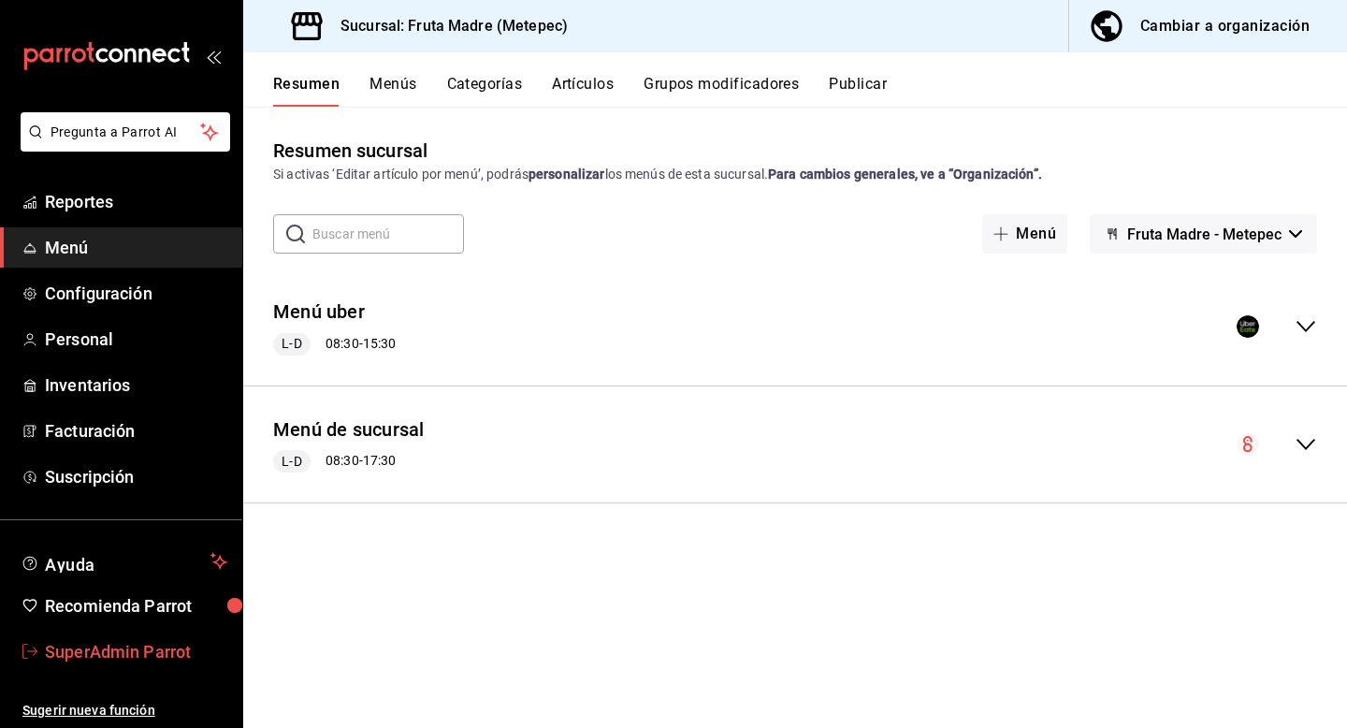
click at [156, 650] on span "SuperAdmin Parrot" at bounding box center [136, 651] width 182 height 25
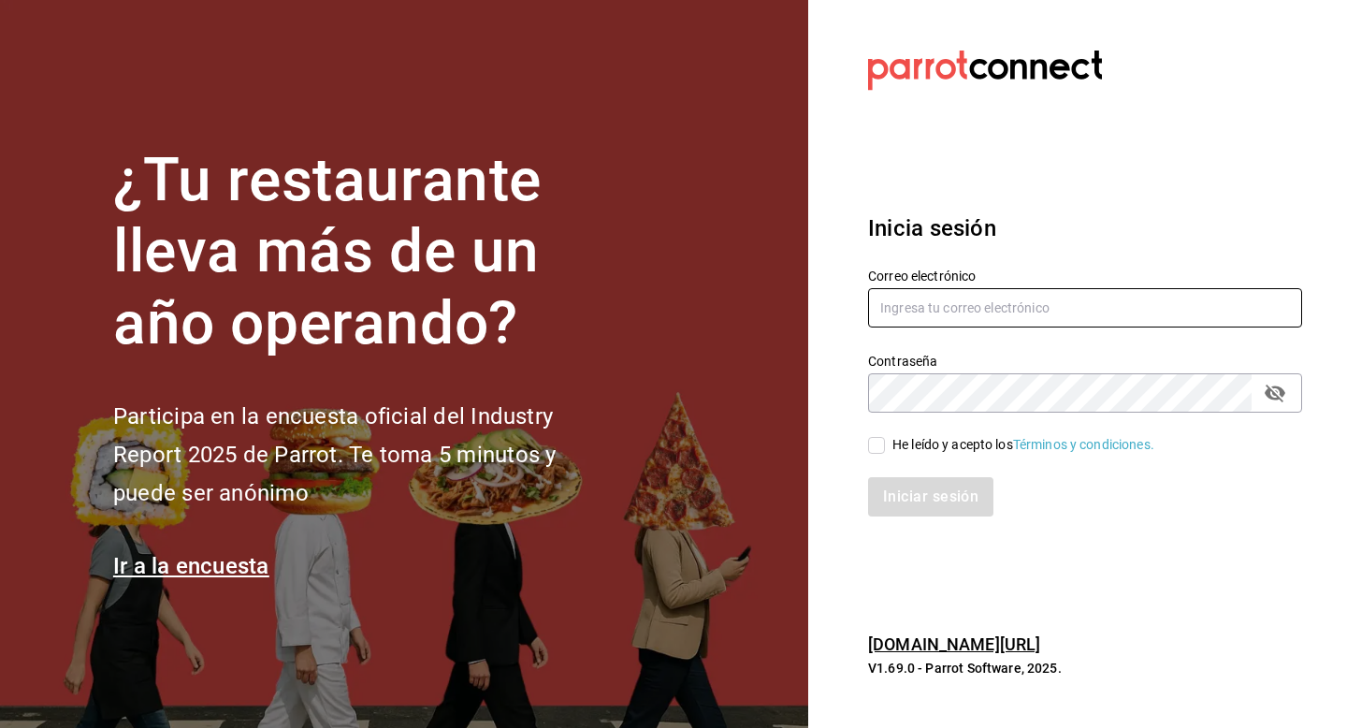
type input "[EMAIL_ADDRESS][DOMAIN_NAME]"
click at [1060, 301] on input "[EMAIL_ADDRESS][DOMAIN_NAME]" at bounding box center [1085, 307] width 434 height 39
drag, startPoint x: 1056, startPoint y: 311, endPoint x: 834, endPoint y: 307, distance: 221.7
click at [834, 307] on section "Datos incorrectos. Verifica que tu Correo o Contraseña estén bien escritos. Ini…" at bounding box center [1077, 364] width 539 height 728
click at [1278, 396] on icon "passwordField" at bounding box center [1275, 393] width 21 height 18
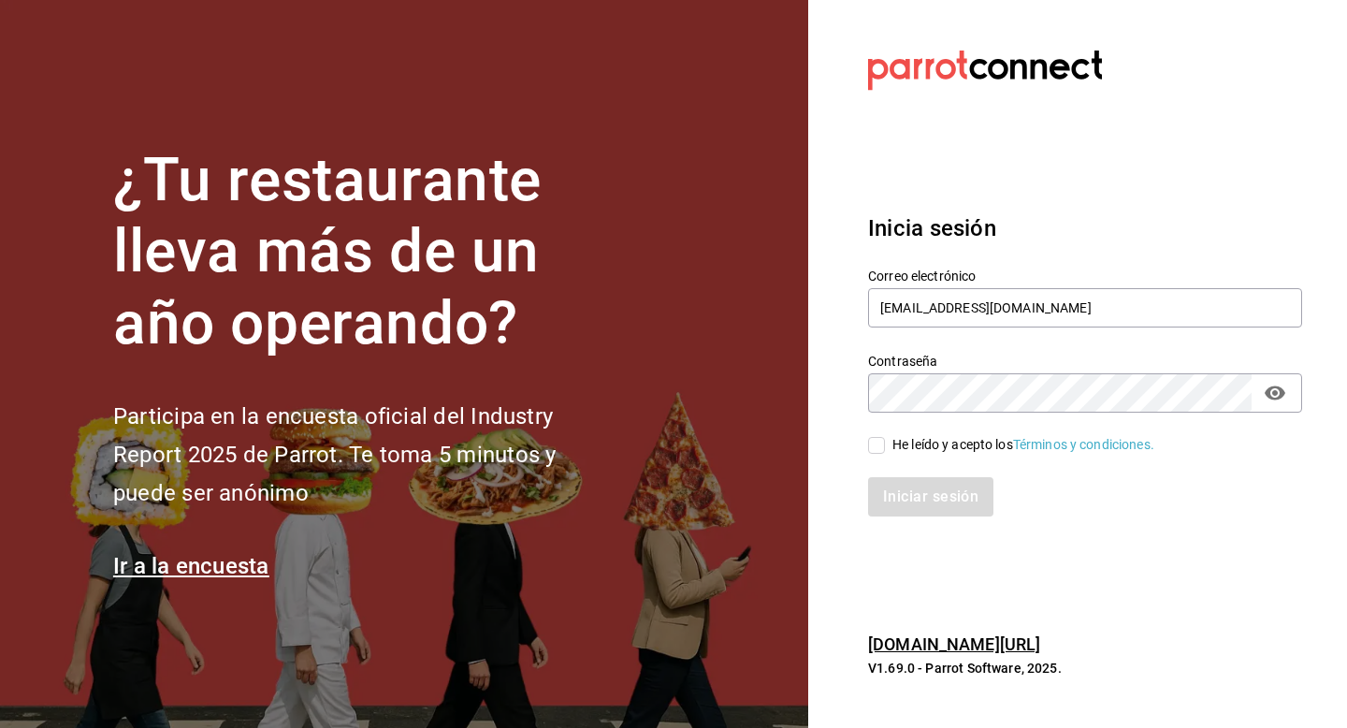
click at [900, 440] on div "He leído y acepto los Términos y condiciones." at bounding box center [1023, 445] width 262 height 20
click at [885, 440] on input "He leído y acepto los Términos y condiciones." at bounding box center [876, 445] width 17 height 17
checkbox input "true"
click at [902, 488] on button "Iniciar sesión" at bounding box center [931, 496] width 127 height 39
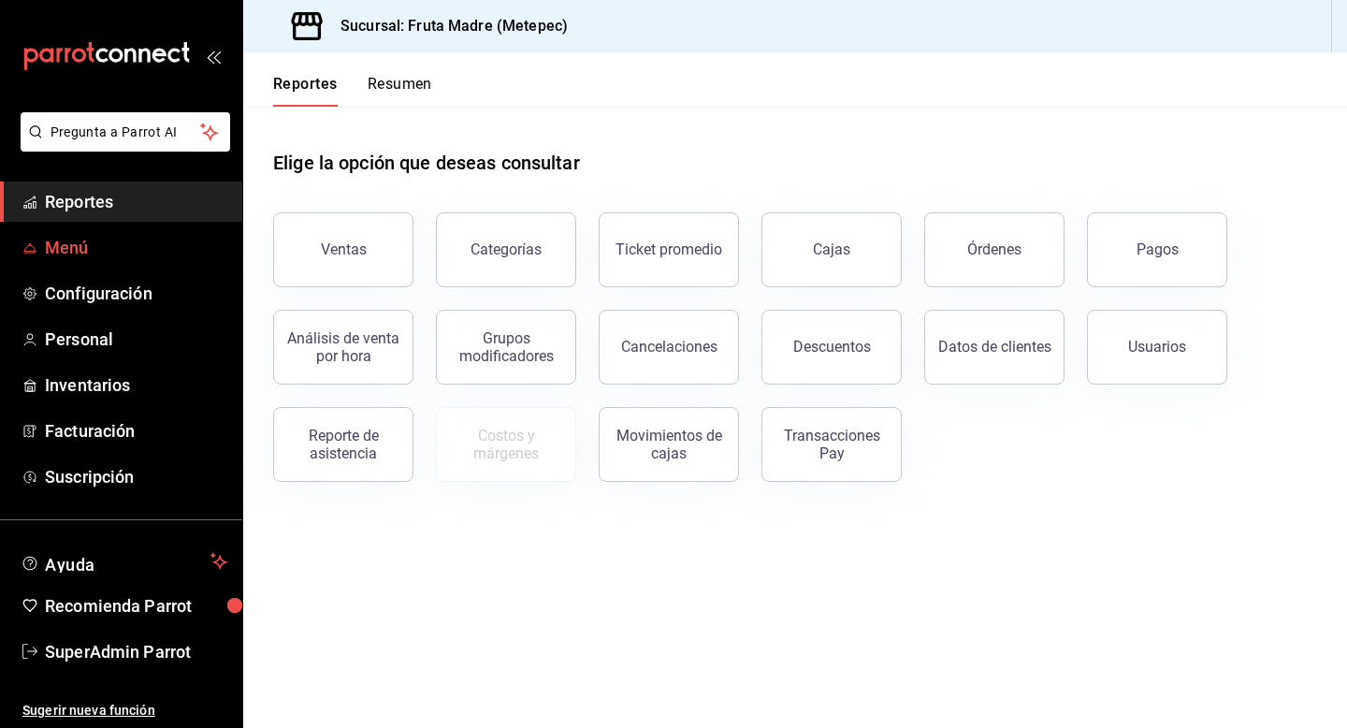
click at [72, 262] on link "Menú" at bounding box center [121, 247] width 242 height 40
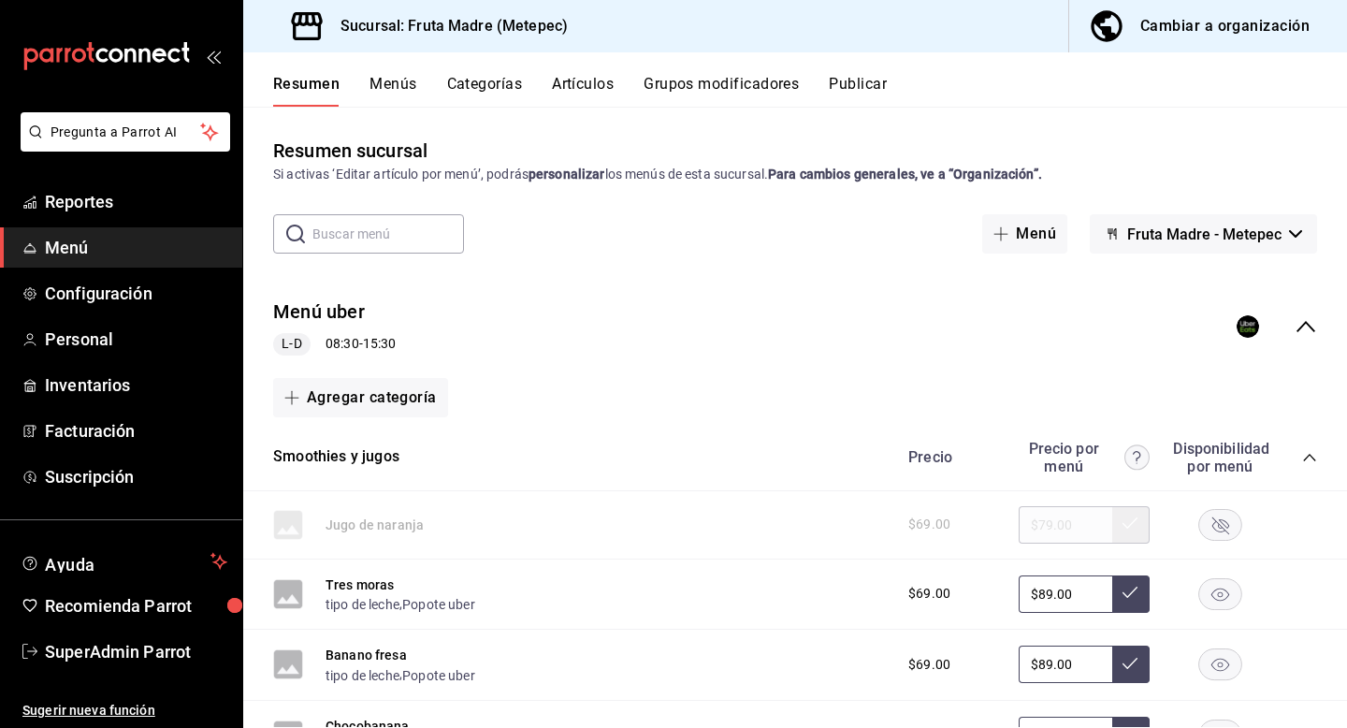
click at [1171, 245] on button "Fruta Madre - Metepec" at bounding box center [1203, 233] width 227 height 39
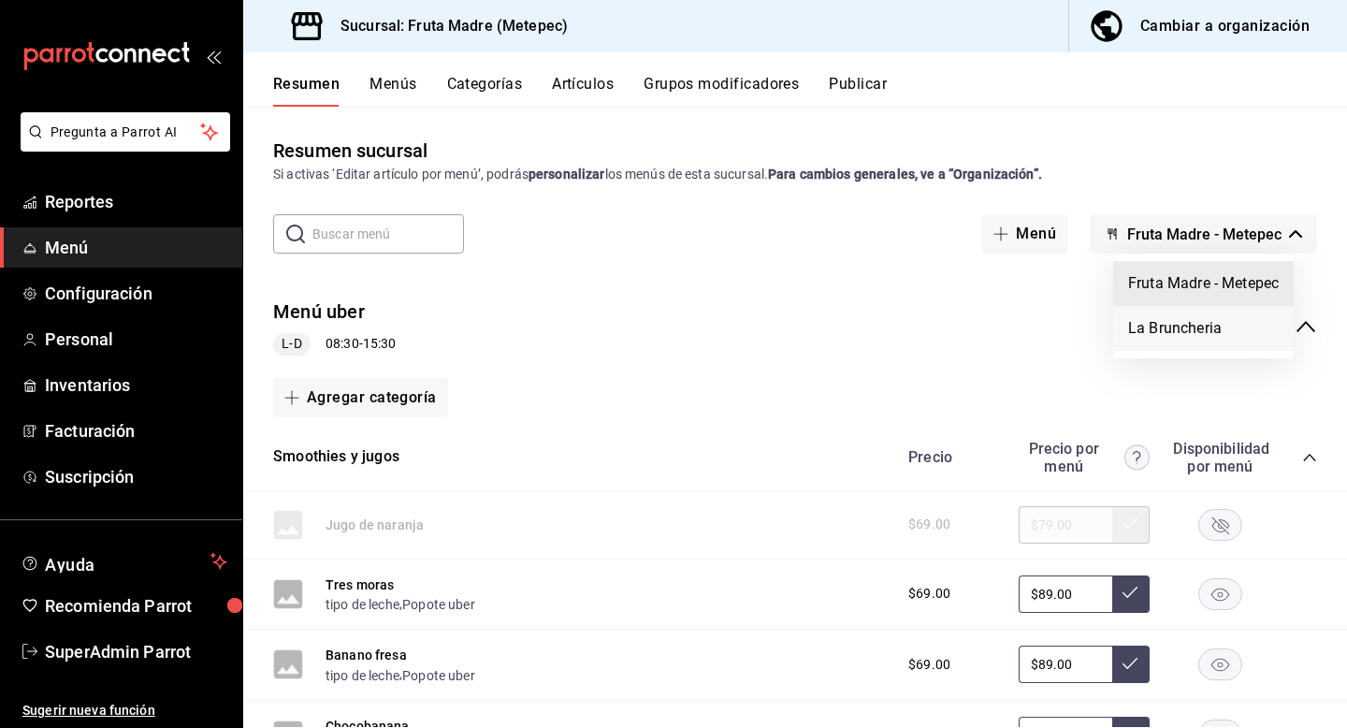
click at [1164, 323] on li "La Bruncheria" at bounding box center [1203, 328] width 181 height 45
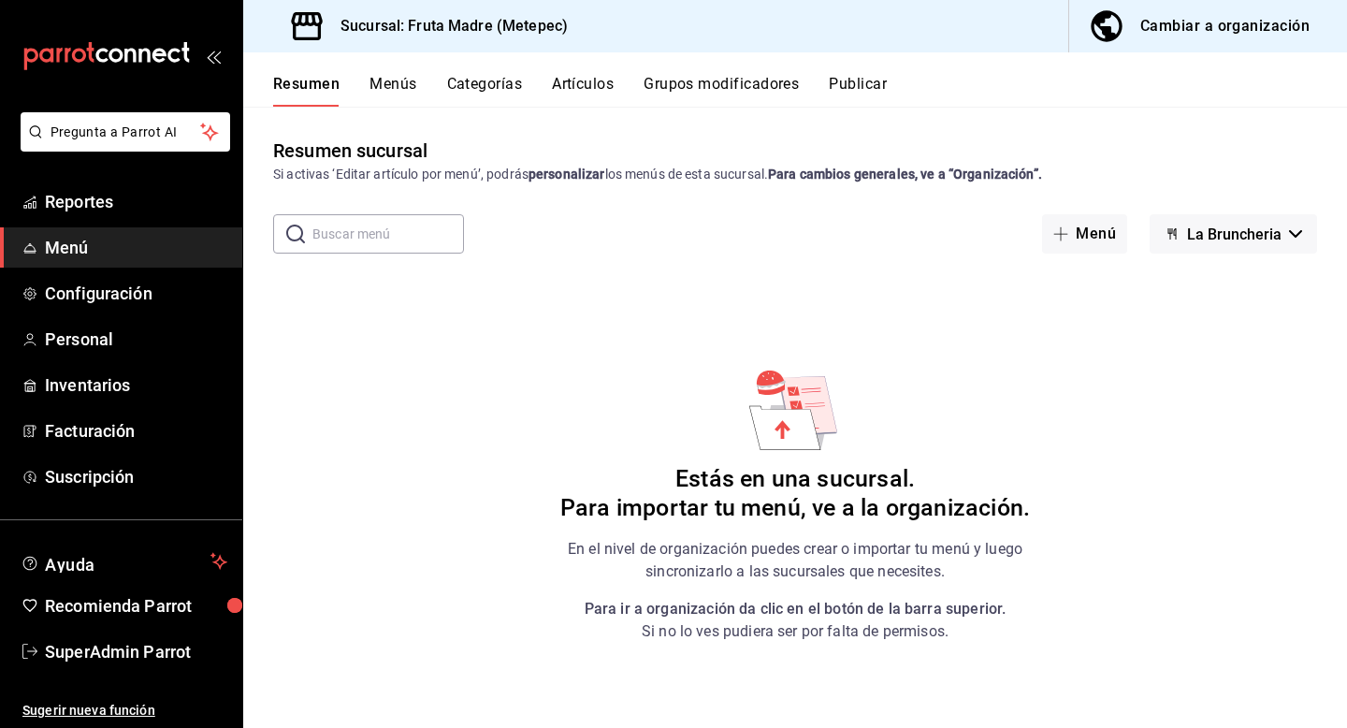
click at [1267, 29] on div "Cambiar a organización" at bounding box center [1224, 26] width 169 height 26
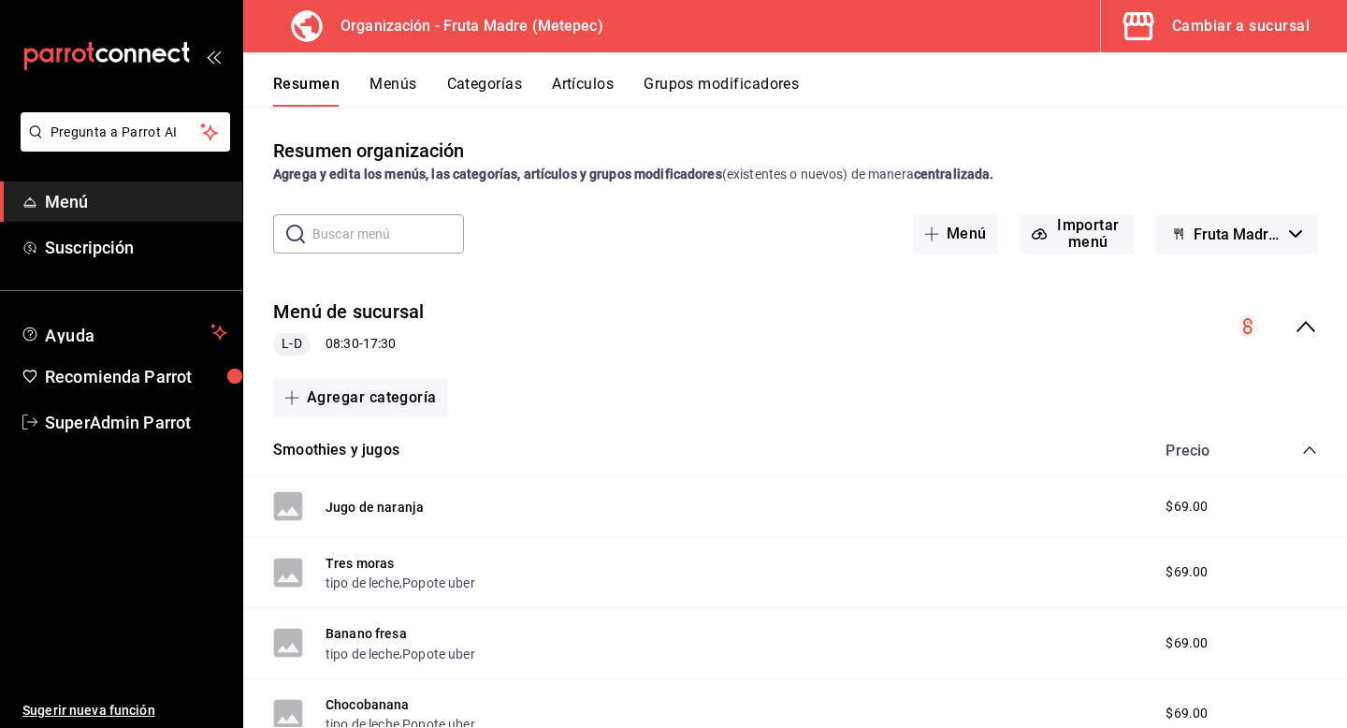
click at [1197, 237] on span "Fruta Madre - Borrador" at bounding box center [1238, 234] width 88 height 18
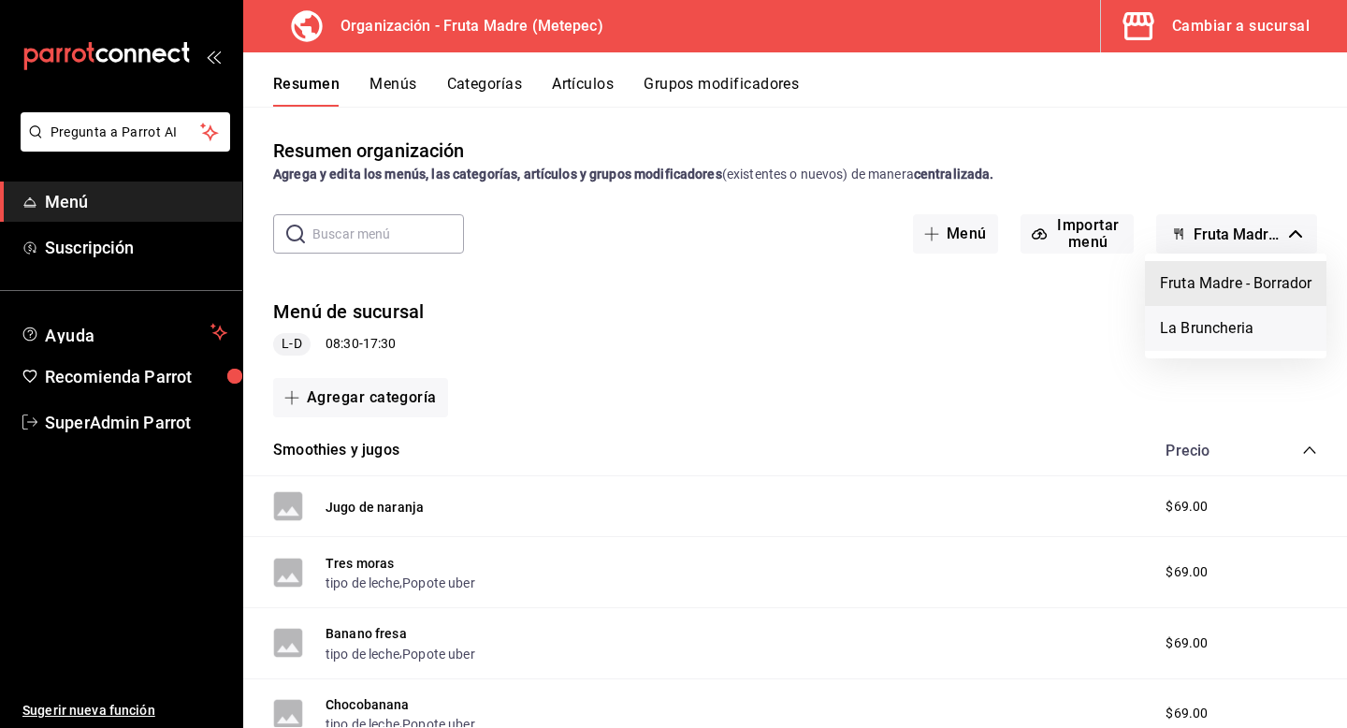
click at [1195, 332] on li "La Bruncheria" at bounding box center [1235, 328] width 181 height 45
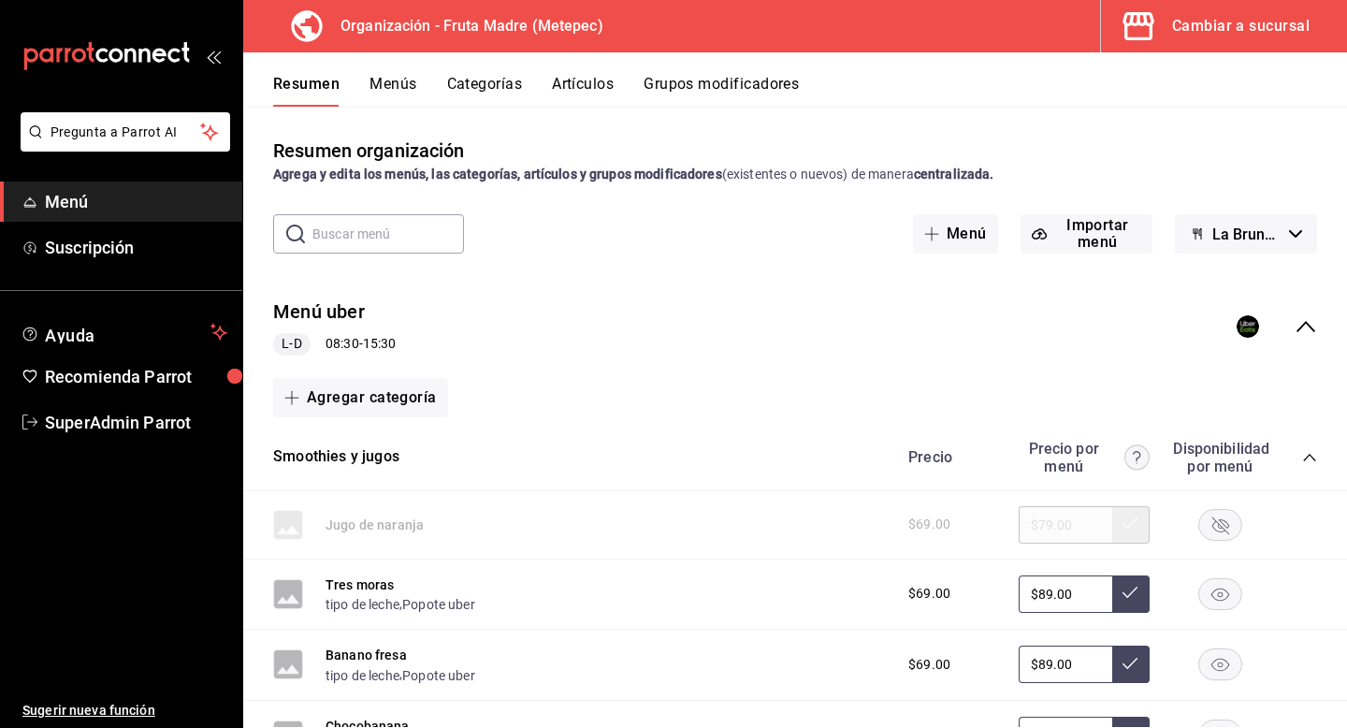
click at [375, 82] on button "Menús" at bounding box center [393, 91] width 47 height 32
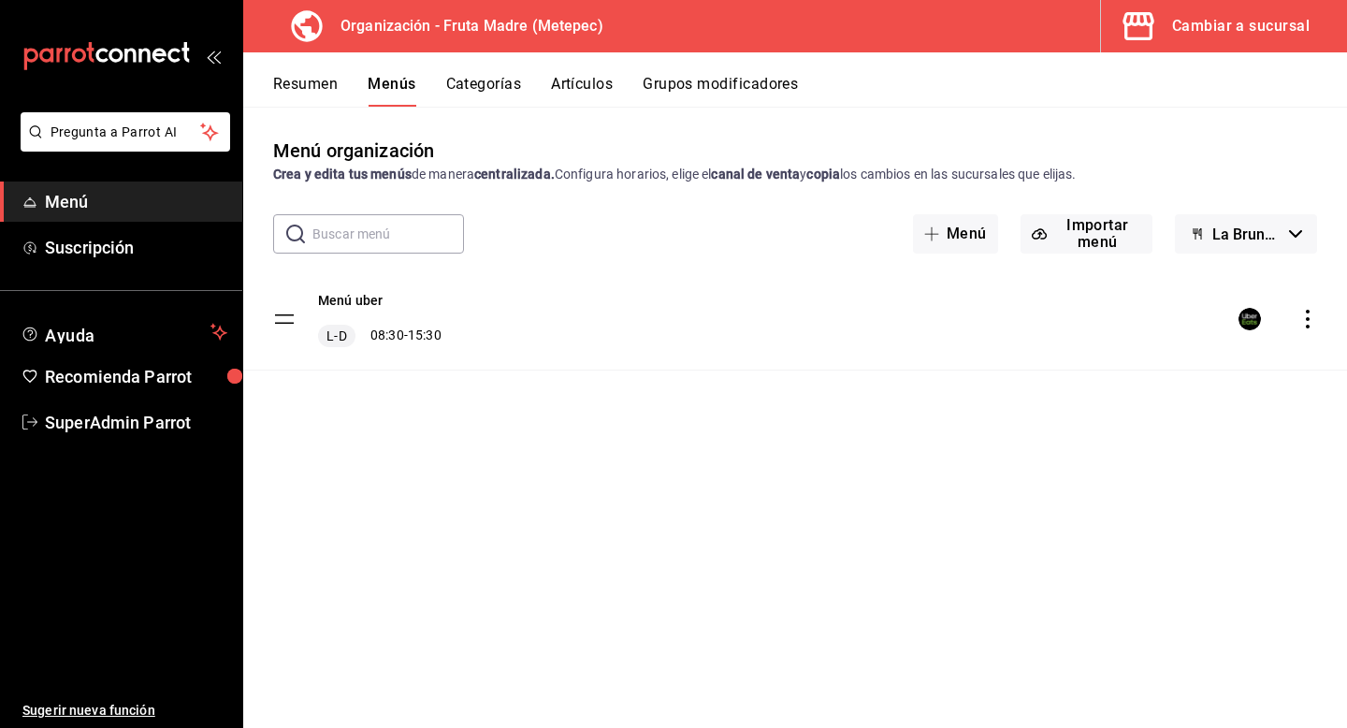
click at [1308, 313] on icon "actions" at bounding box center [1307, 319] width 19 height 19
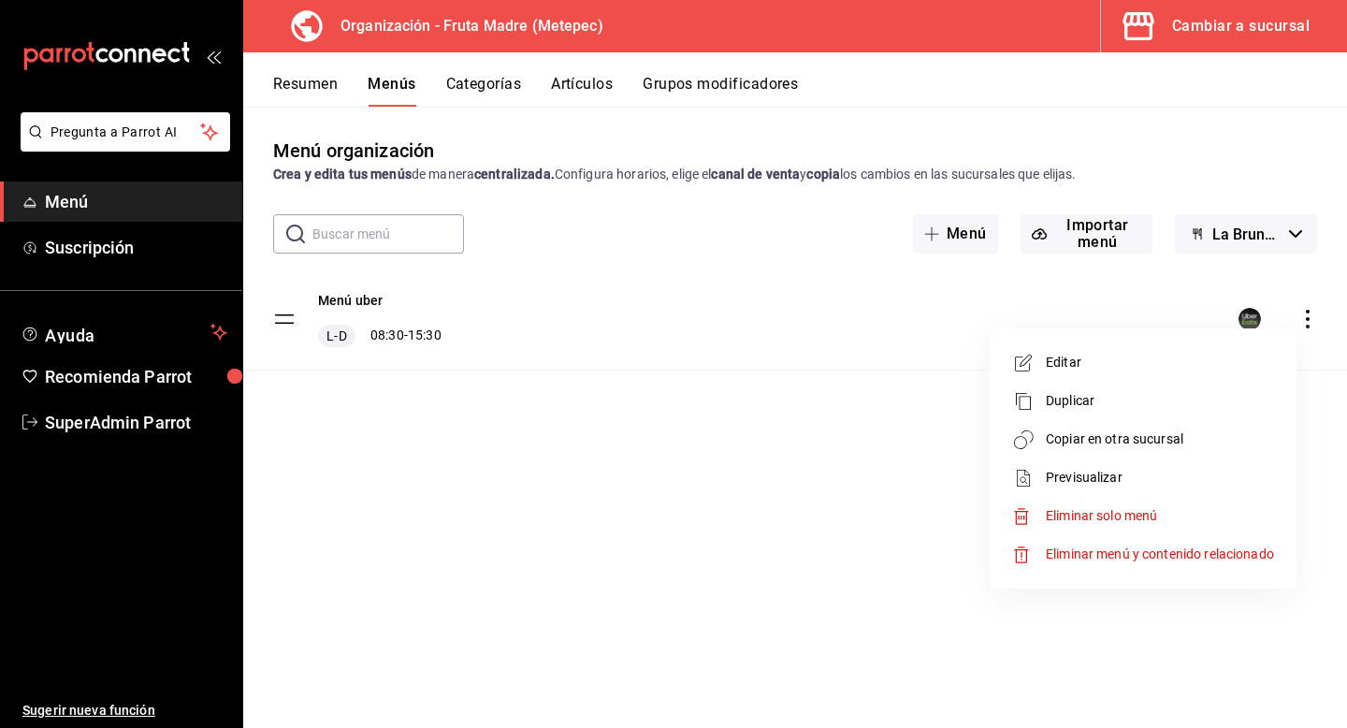
click at [1070, 433] on span "Copiar en otra sucursal" at bounding box center [1160, 439] width 228 height 20
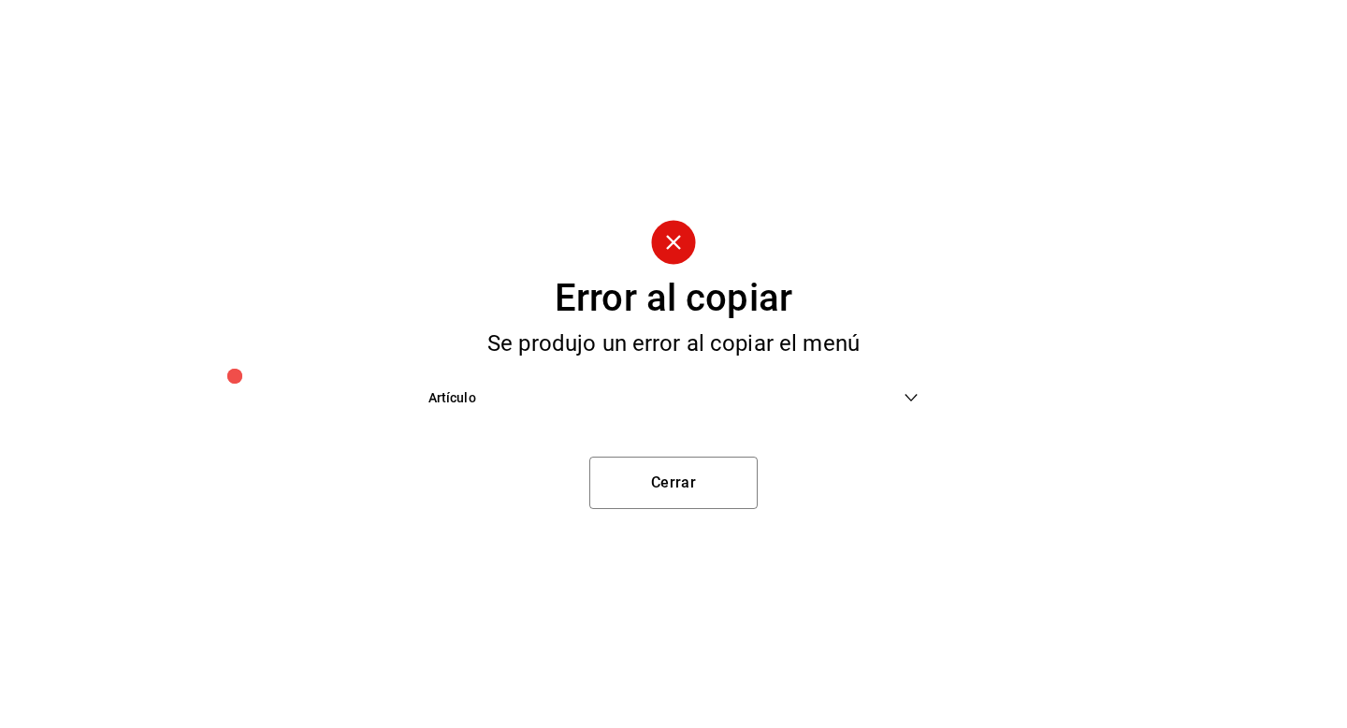
click at [904, 397] on icon at bounding box center [911, 397] width 15 height 15
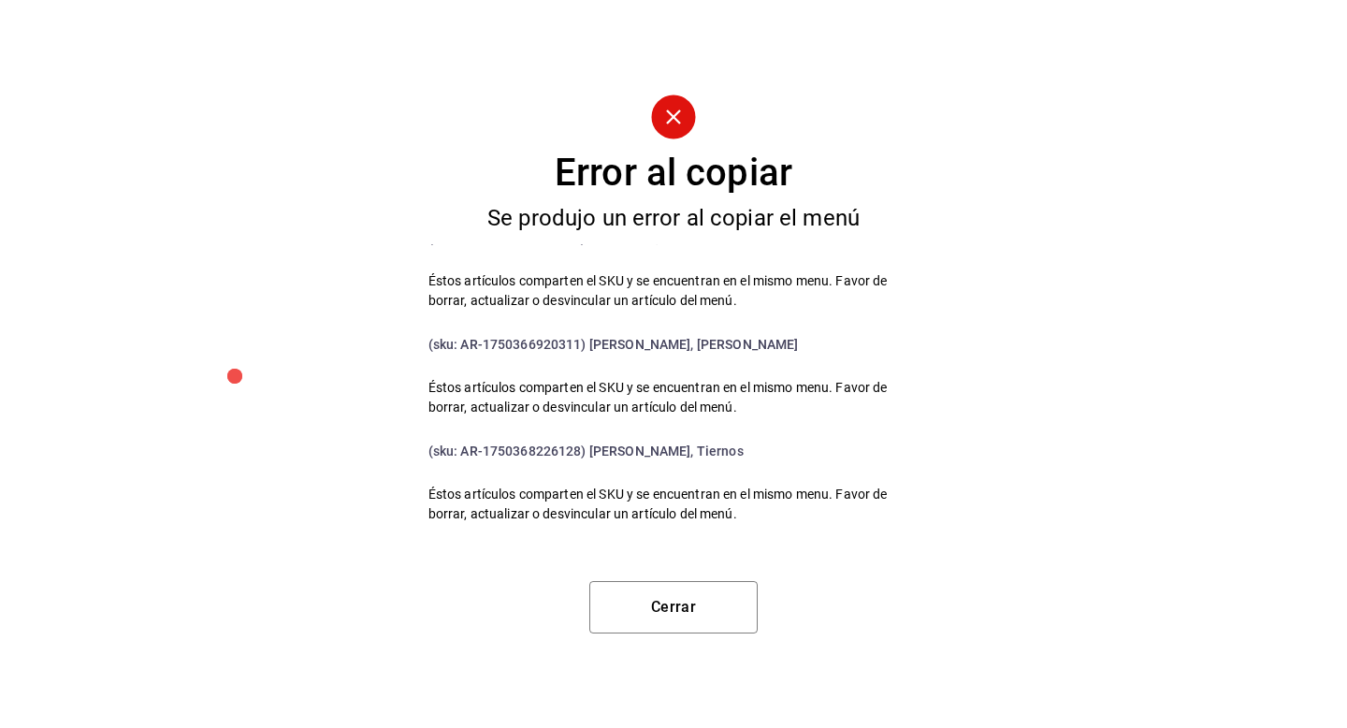
scroll to position [6263, 0]
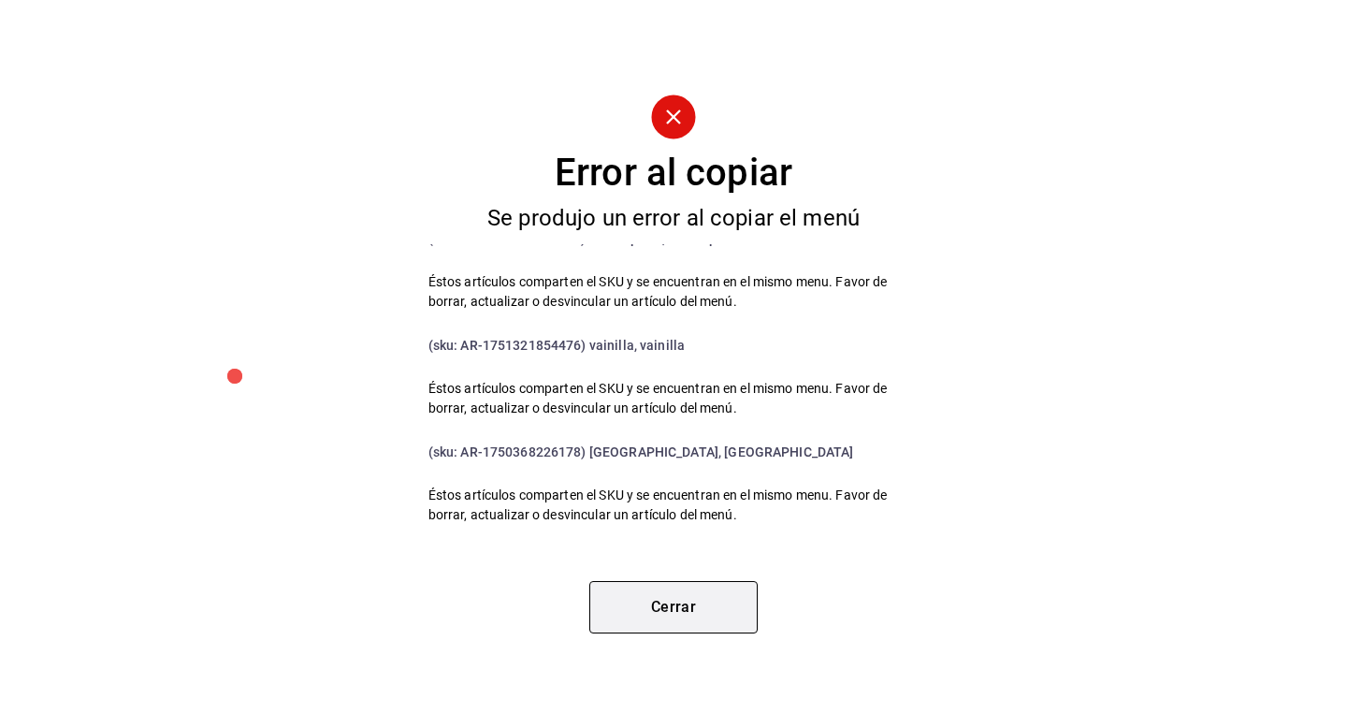
click at [711, 583] on button "Cerrar" at bounding box center [673, 607] width 168 height 52
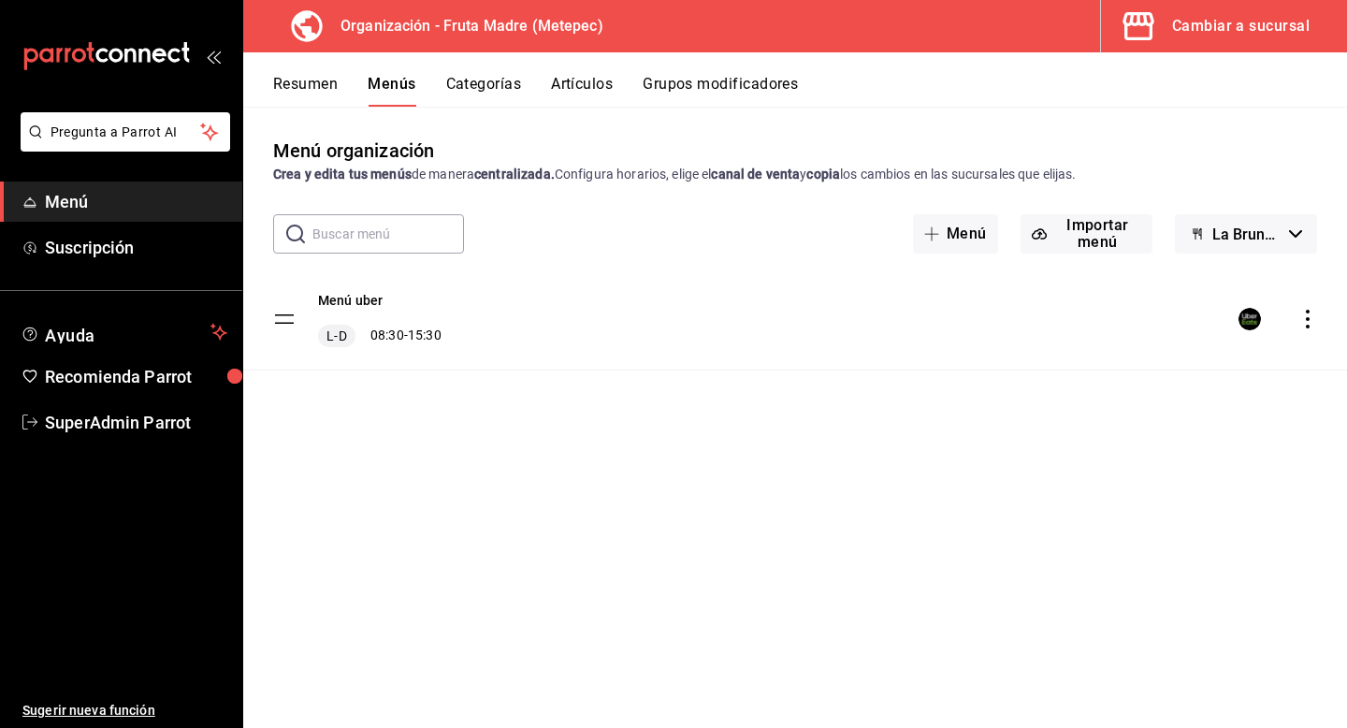
click at [1291, 240] on button "La Bruncheria" at bounding box center [1246, 233] width 142 height 39
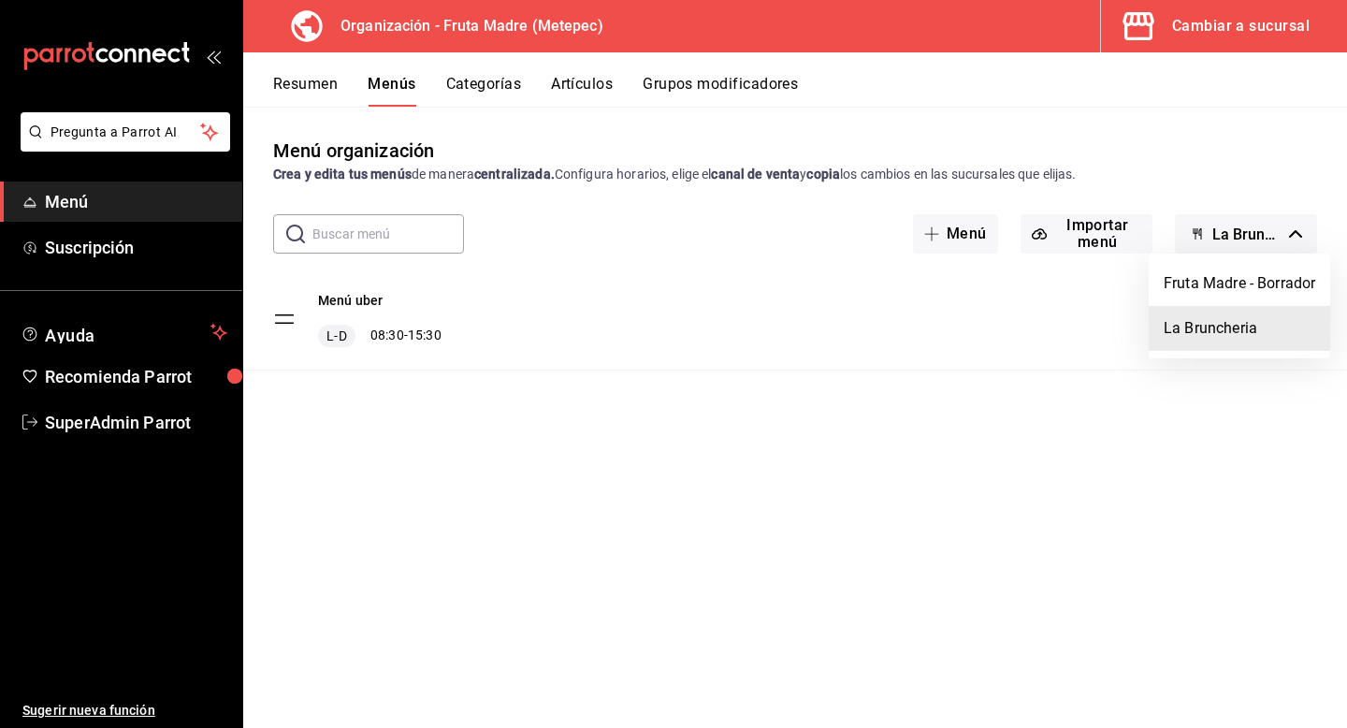
click at [1135, 443] on div at bounding box center [673, 364] width 1347 height 728
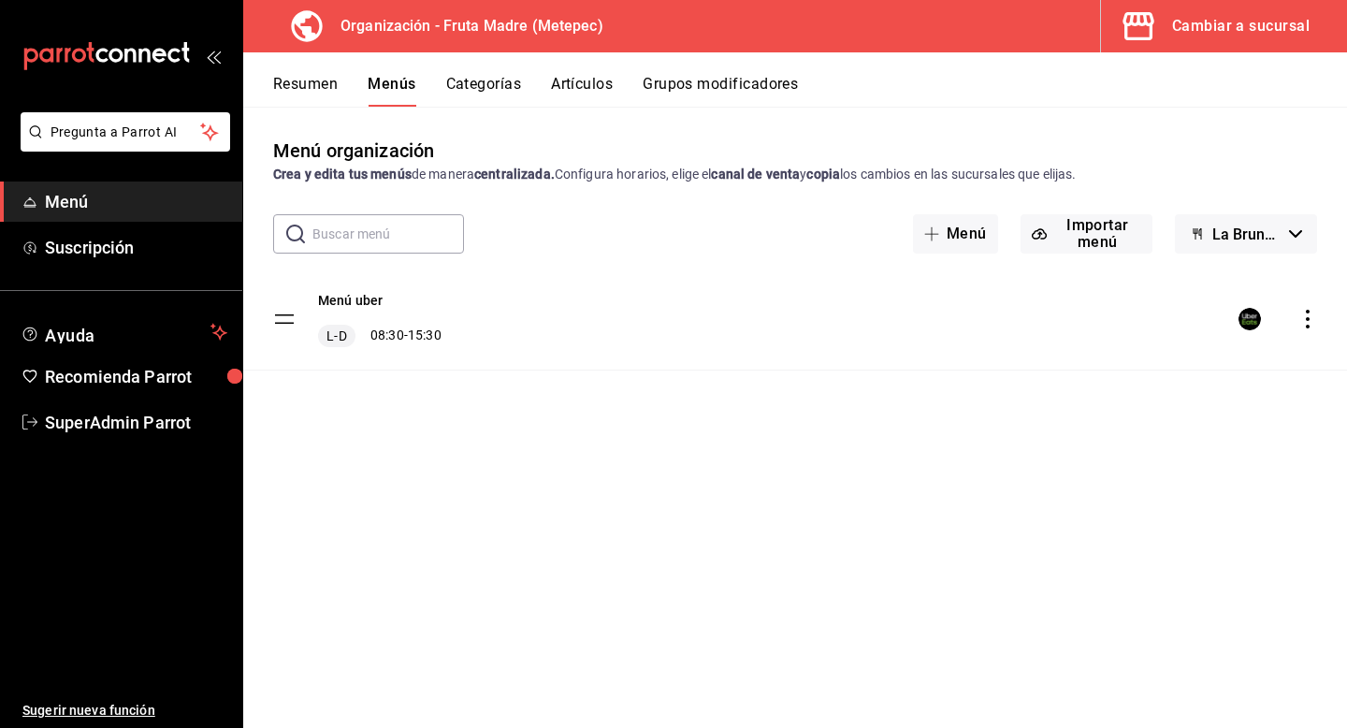
click at [1307, 327] on icon "actions" at bounding box center [1308, 319] width 4 height 19
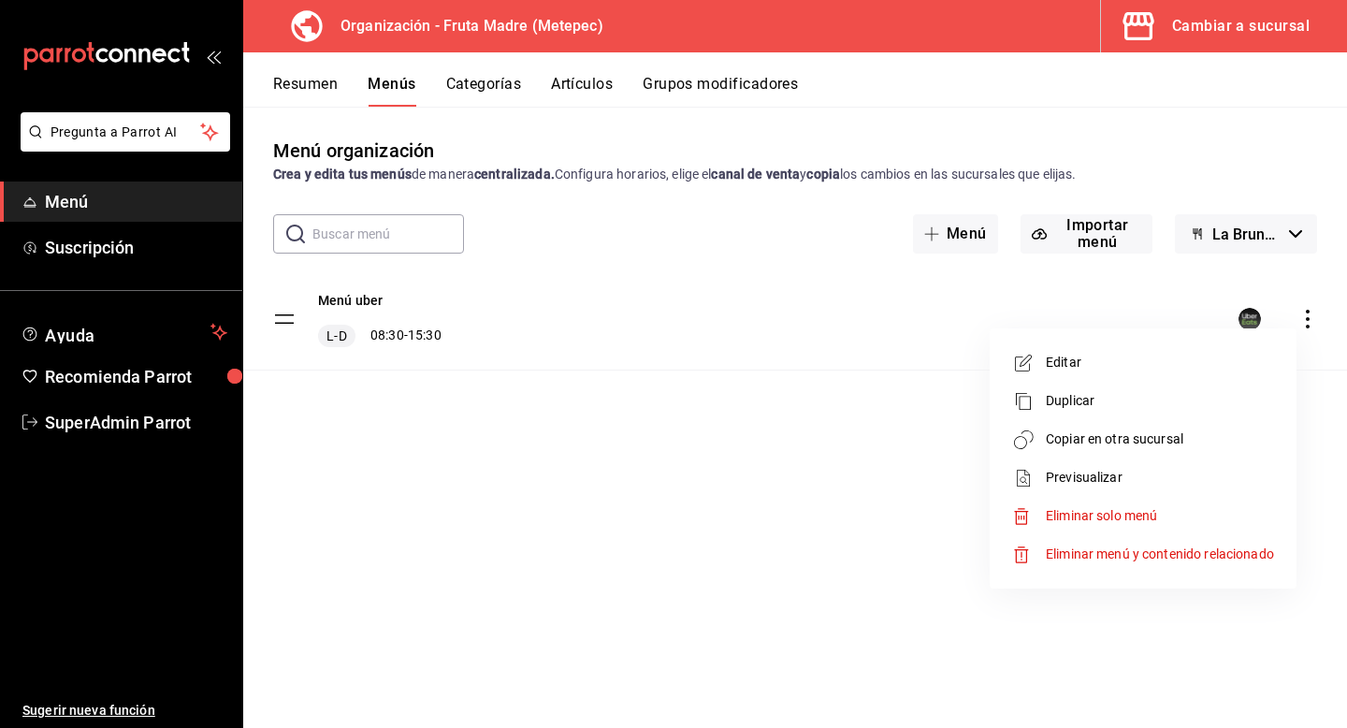
click at [1121, 443] on span "Copiar en otra sucursal" at bounding box center [1160, 439] width 228 height 20
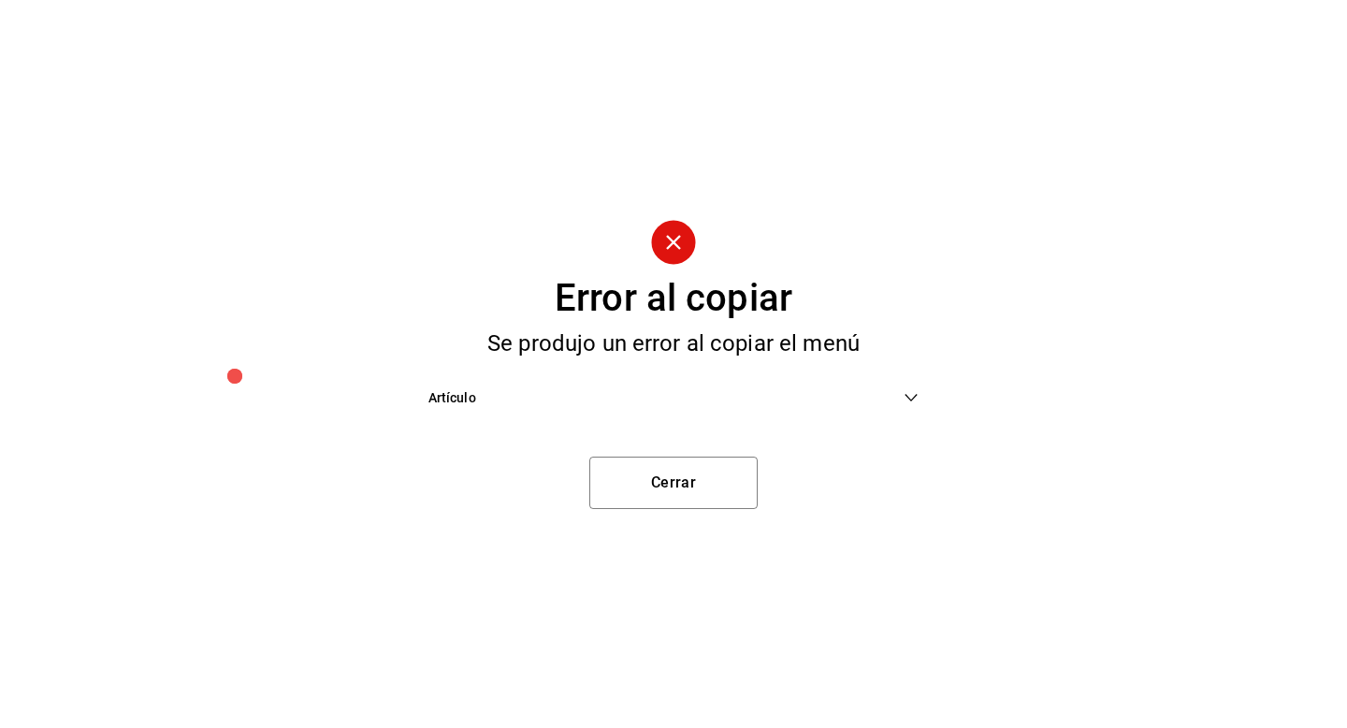
click at [888, 390] on span "Artículo" at bounding box center [666, 398] width 476 height 20
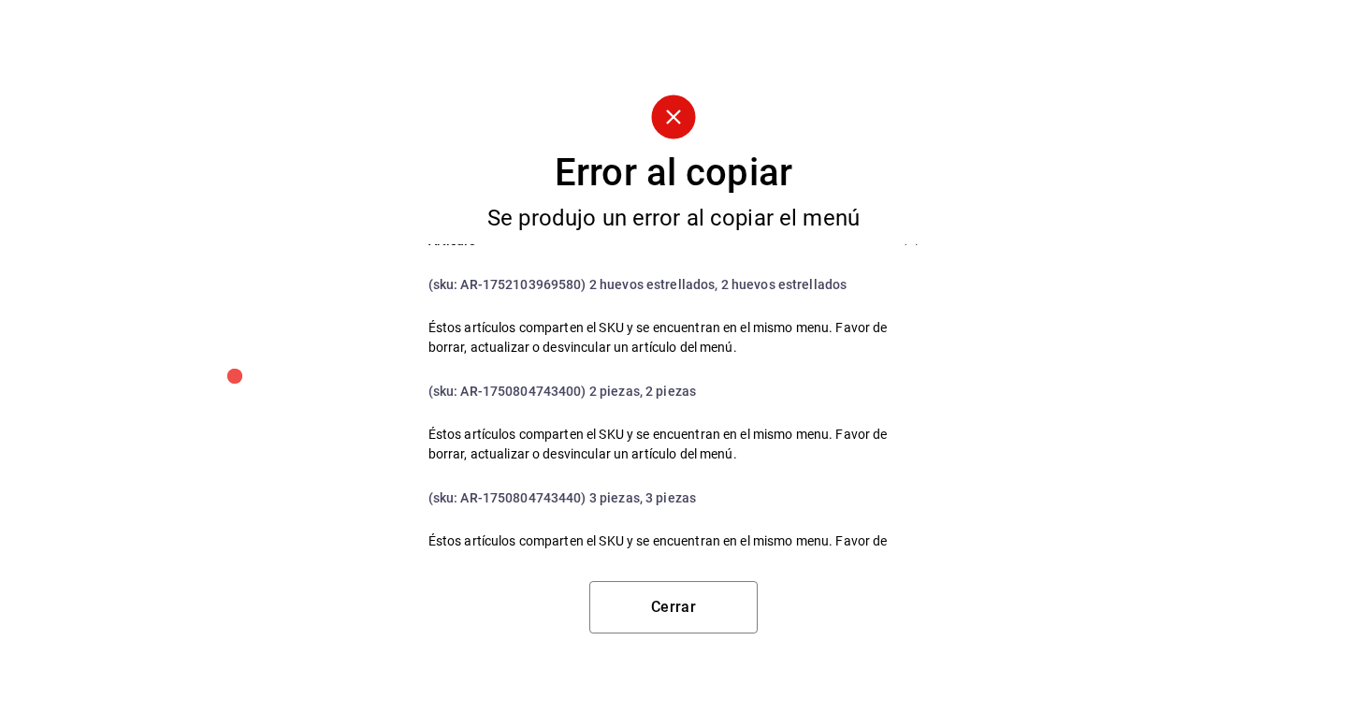
scroll to position [0, 0]
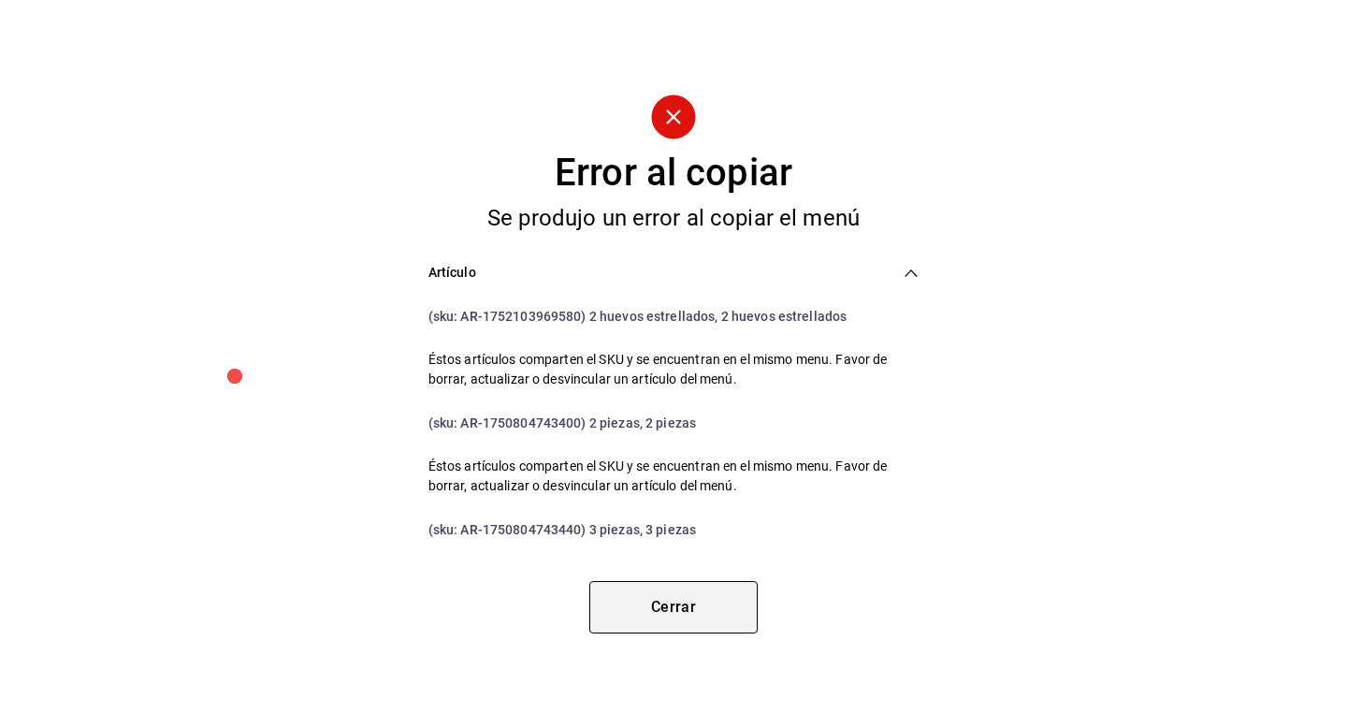
click at [637, 621] on button "Cerrar" at bounding box center [673, 607] width 168 height 52
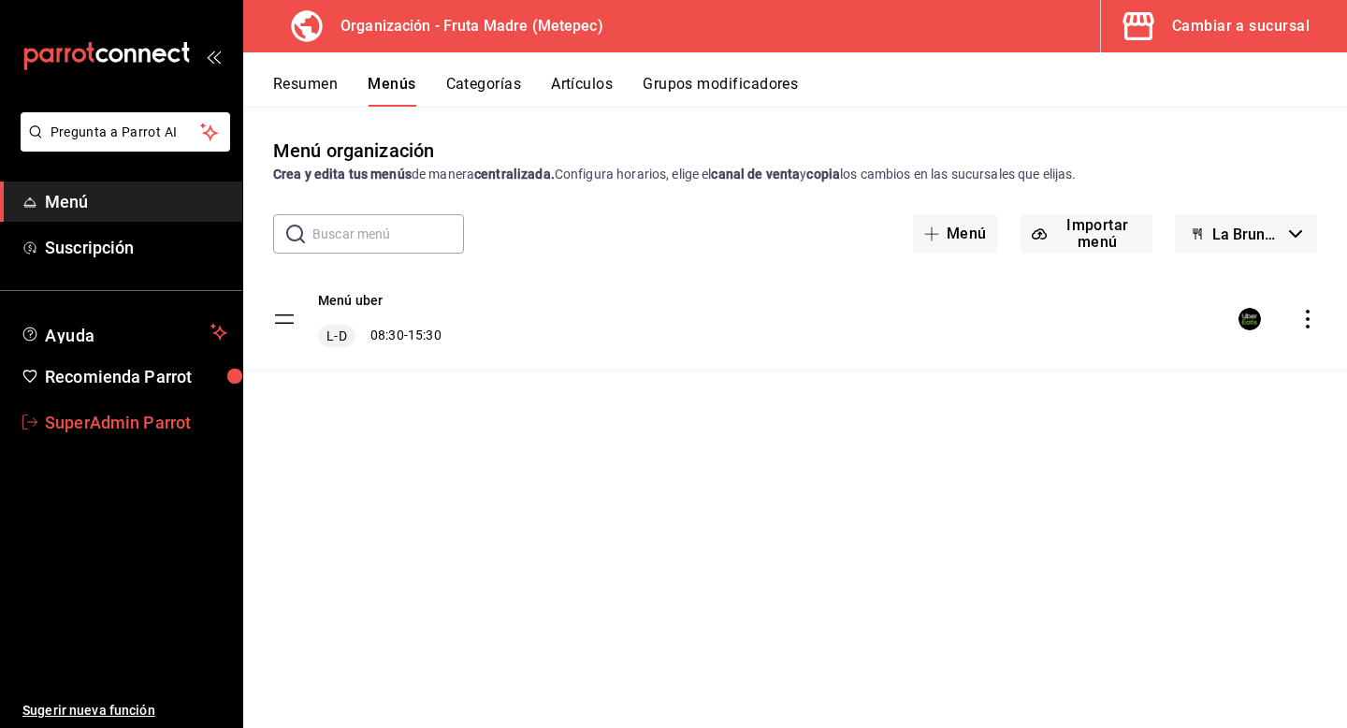
click at [156, 415] on span "SuperAdmin Parrot" at bounding box center [136, 422] width 182 height 25
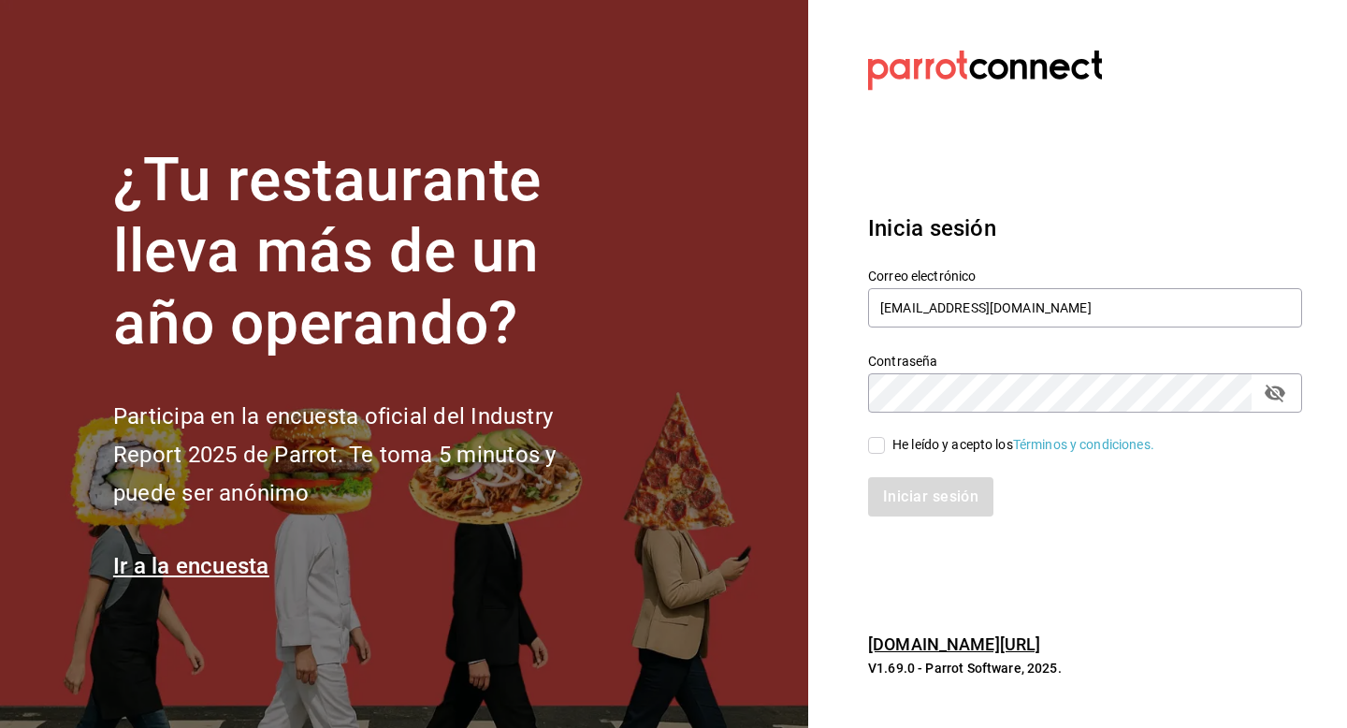
click at [910, 451] on div "He leído y acepto los Términos y condiciones." at bounding box center [1023, 445] width 262 height 20
click at [885, 451] on input "He leído y acepto los Términos y condiciones." at bounding box center [876, 445] width 17 height 17
checkbox input "true"
click at [913, 510] on button "Iniciar sesión" at bounding box center [931, 496] width 127 height 39
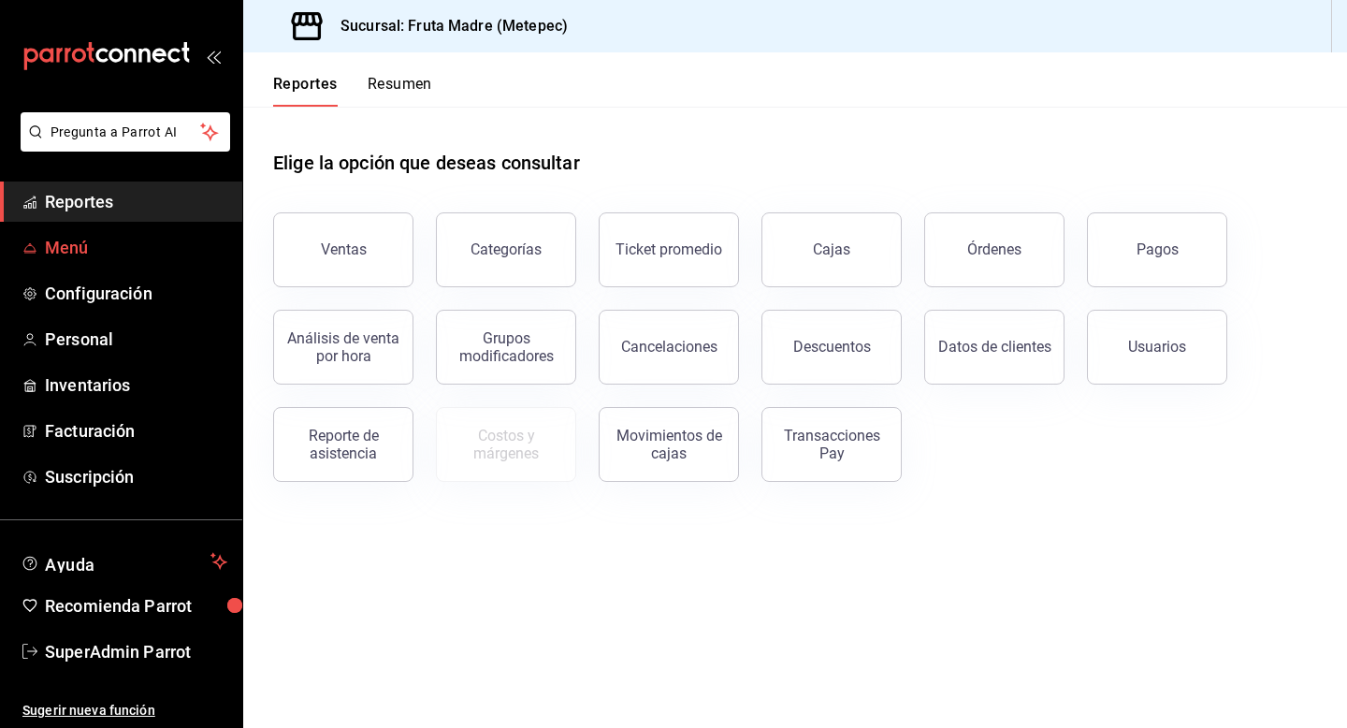
click at [74, 259] on span "Menú" at bounding box center [136, 247] width 182 height 25
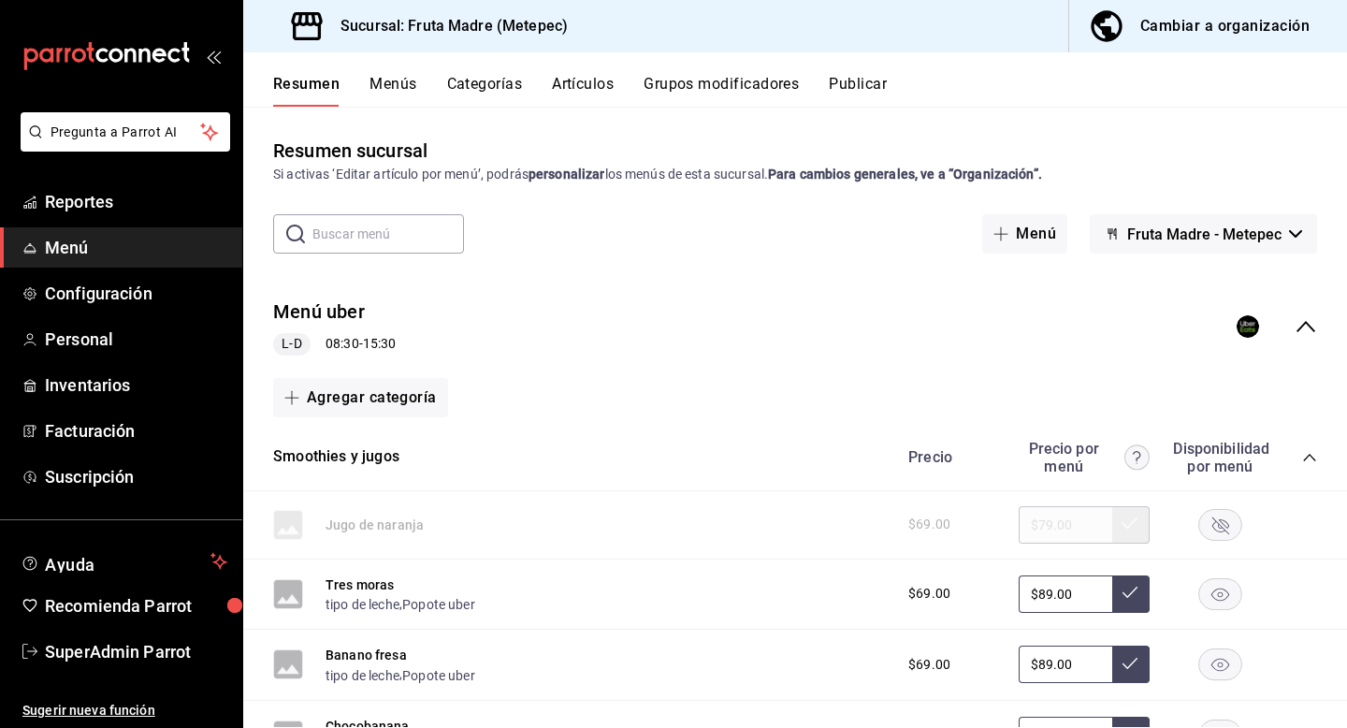
click at [1270, 30] on div "Cambiar a organización" at bounding box center [1224, 26] width 169 height 26
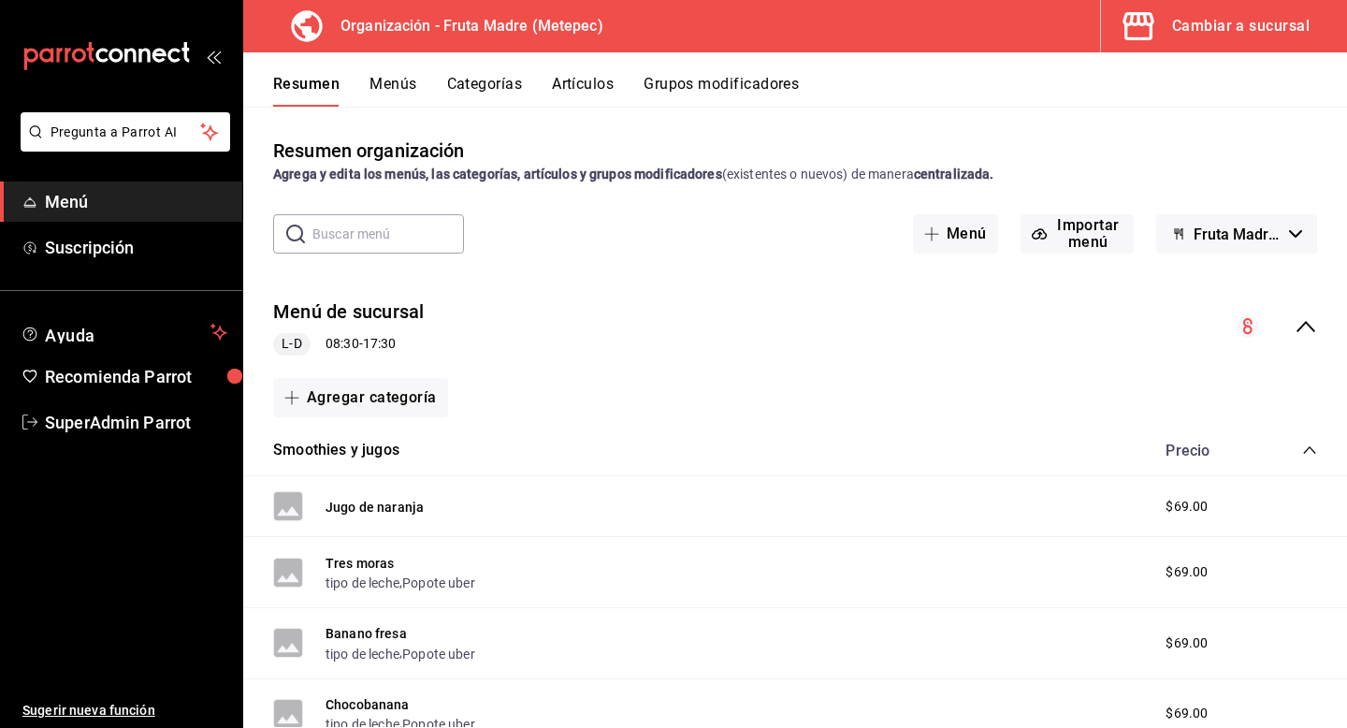
click at [394, 88] on button "Menús" at bounding box center [393, 91] width 47 height 32
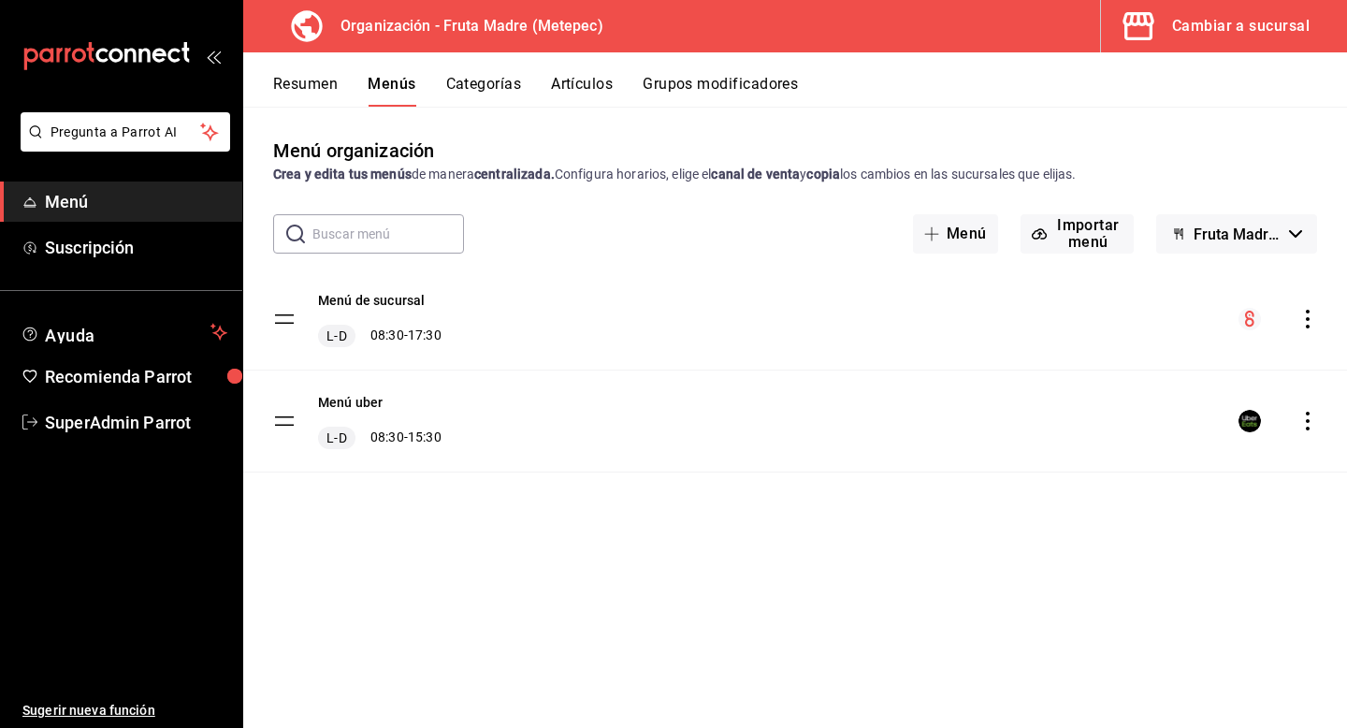
click at [1298, 227] on button "Fruta Madre - Borrador" at bounding box center [1236, 233] width 161 height 39
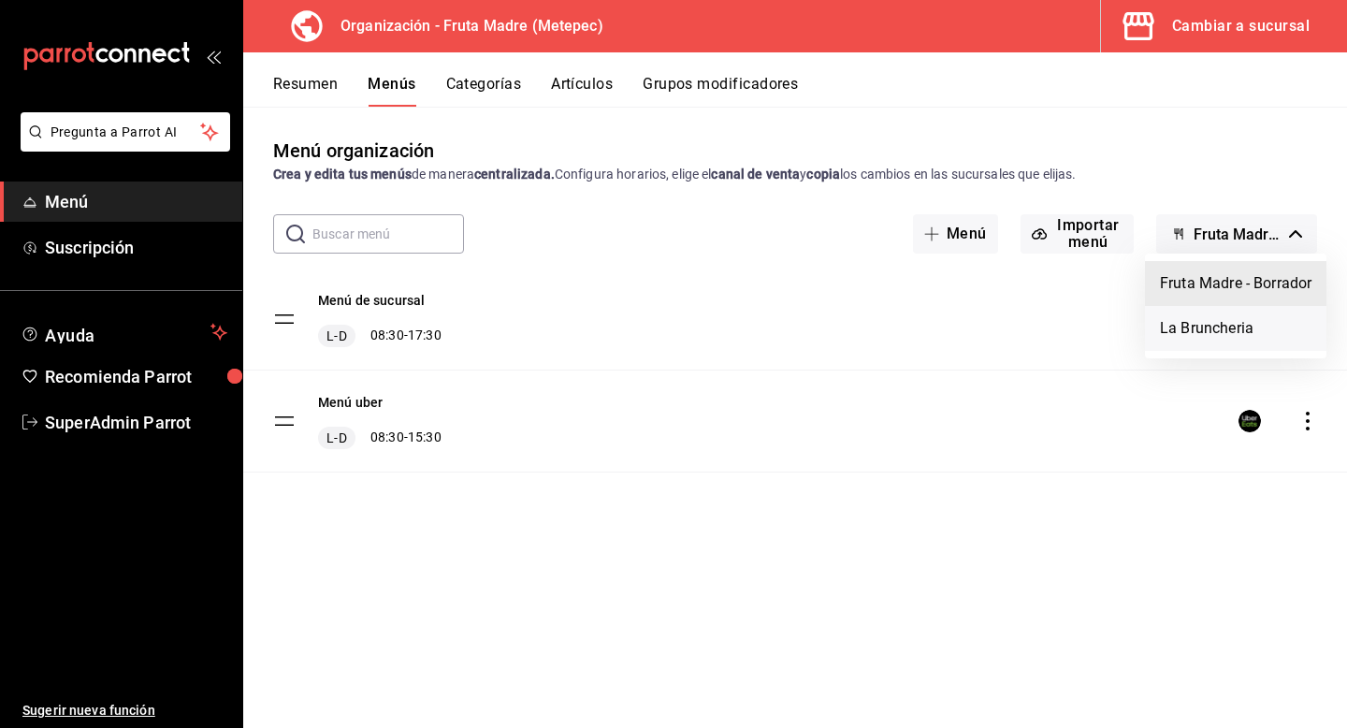
click at [1226, 318] on li "La Bruncheria" at bounding box center [1235, 328] width 181 height 45
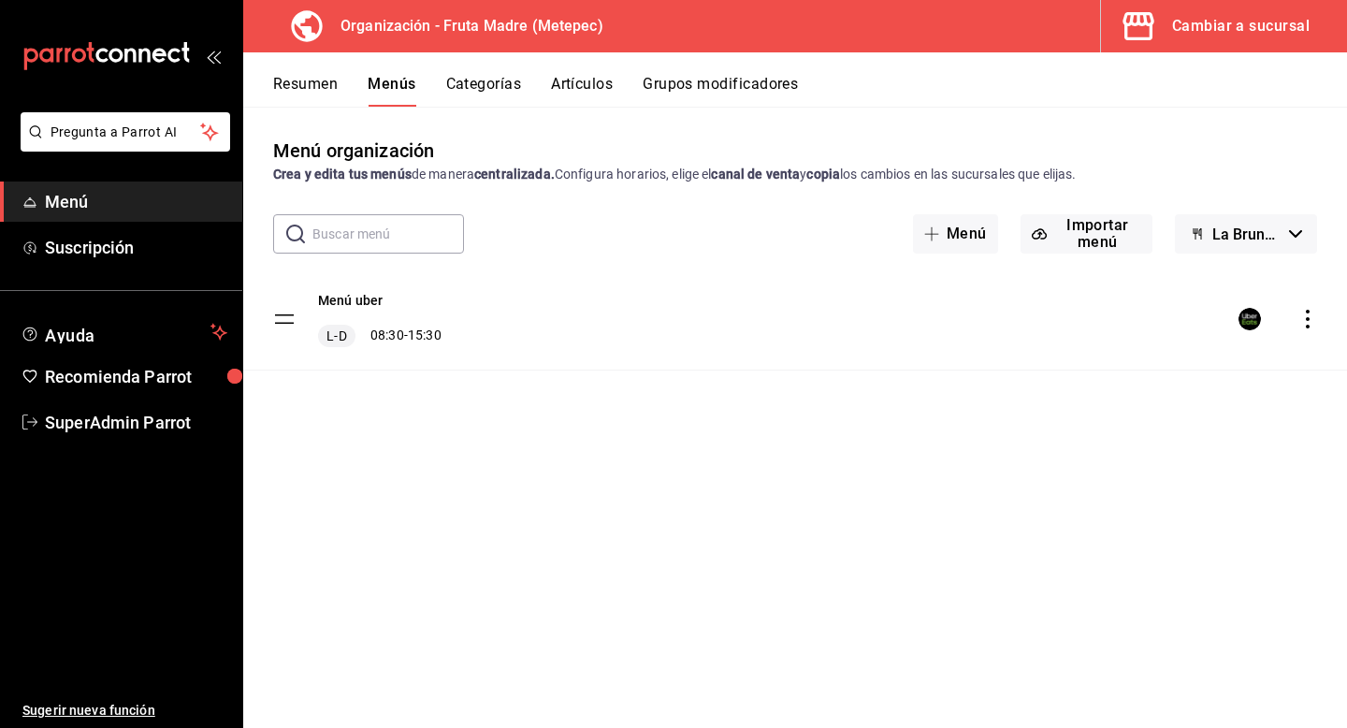
click at [780, 330] on div "Menú uber L-D 08:30 - 15:30" at bounding box center [795, 318] width 1104 height 101
click at [1307, 318] on icon "actions" at bounding box center [1308, 319] width 4 height 19
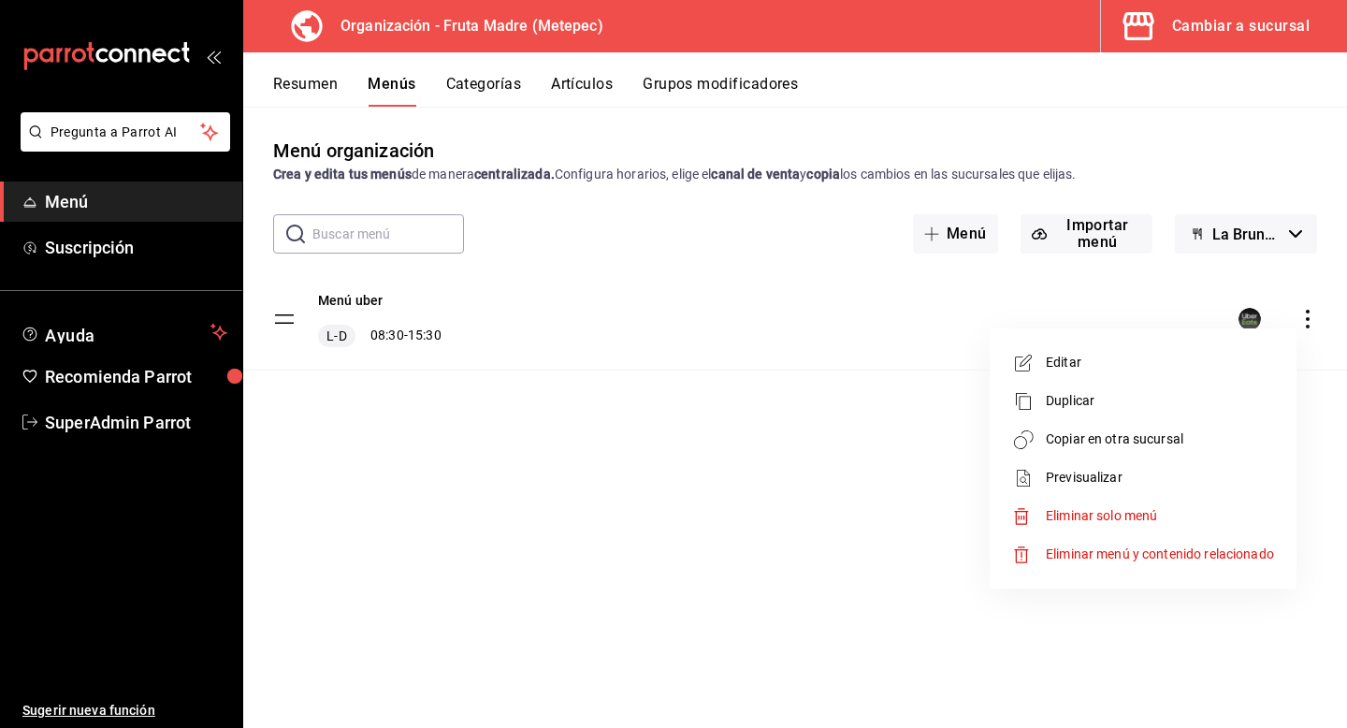
click at [1048, 365] on span "Editar" at bounding box center [1160, 363] width 228 height 20
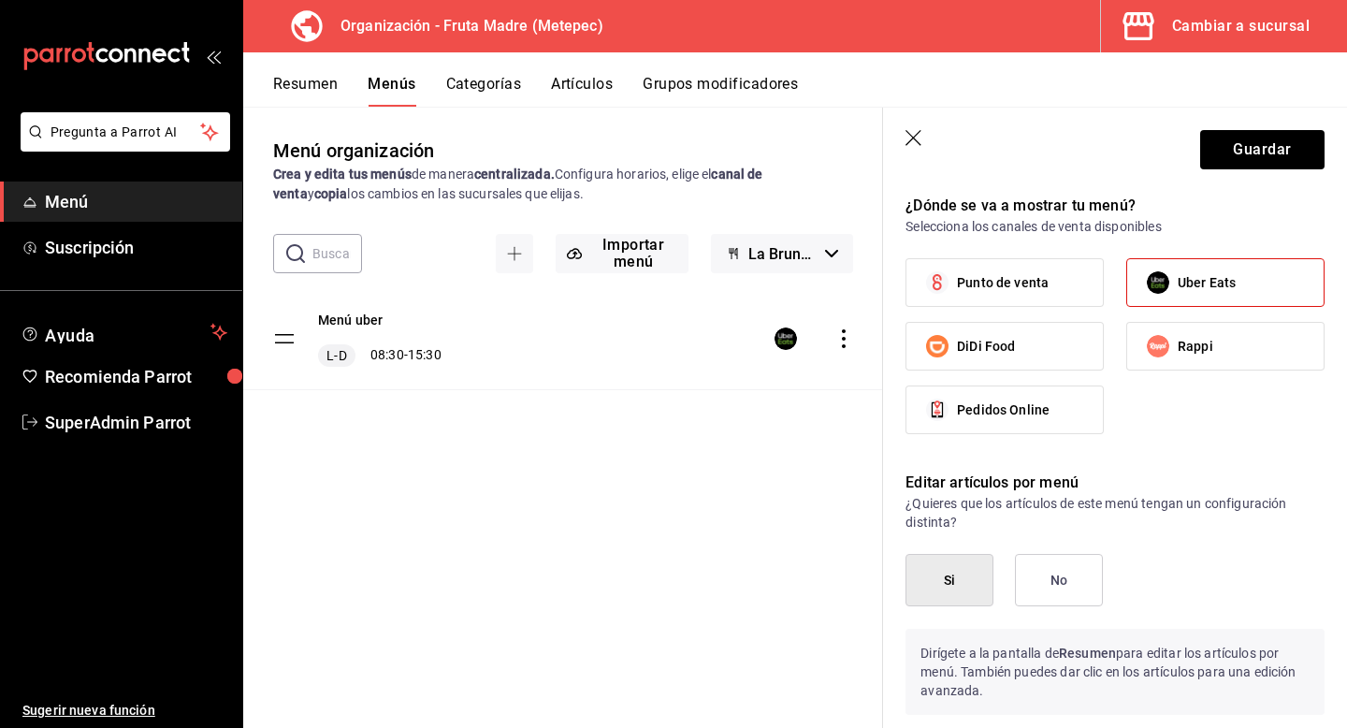
scroll to position [1151, 0]
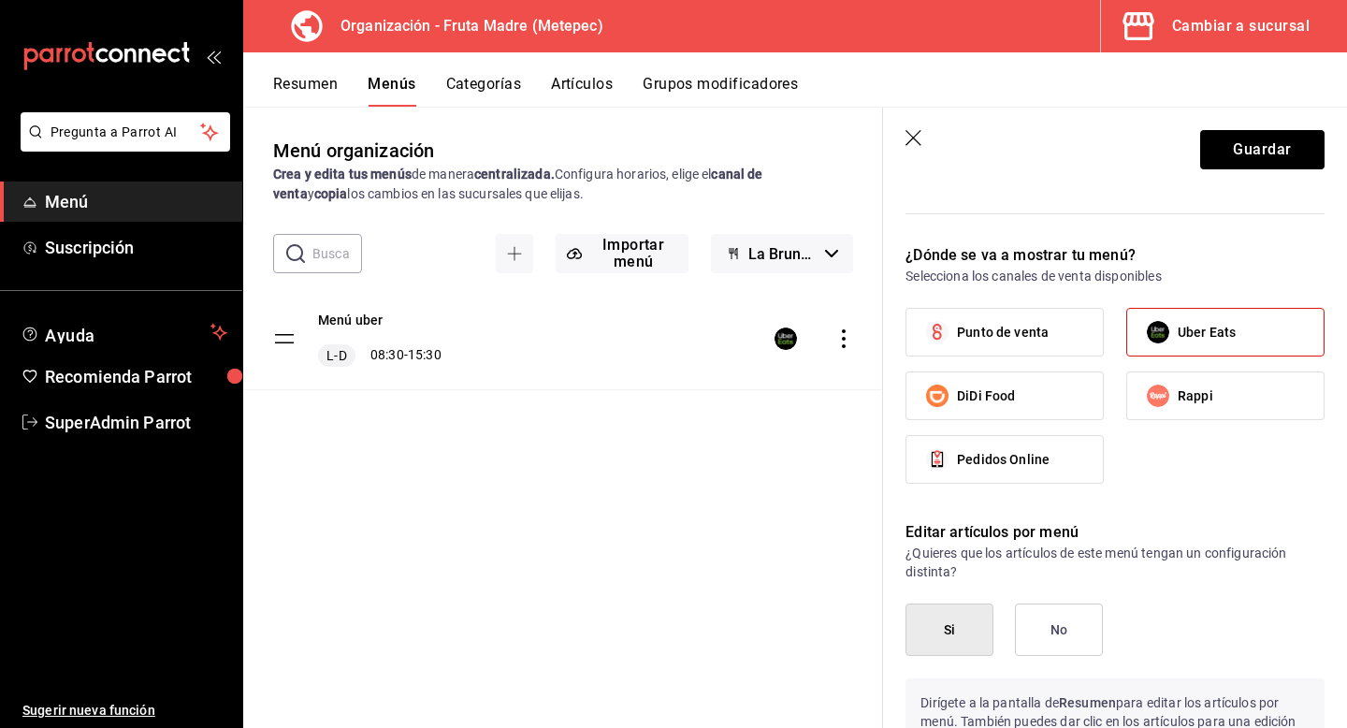
click at [1253, 334] on label "Uber Eats" at bounding box center [1225, 332] width 196 height 47
click at [1178, 334] on input "Uber Eats" at bounding box center [1157, 331] width 39 height 39
checkbox input "false"
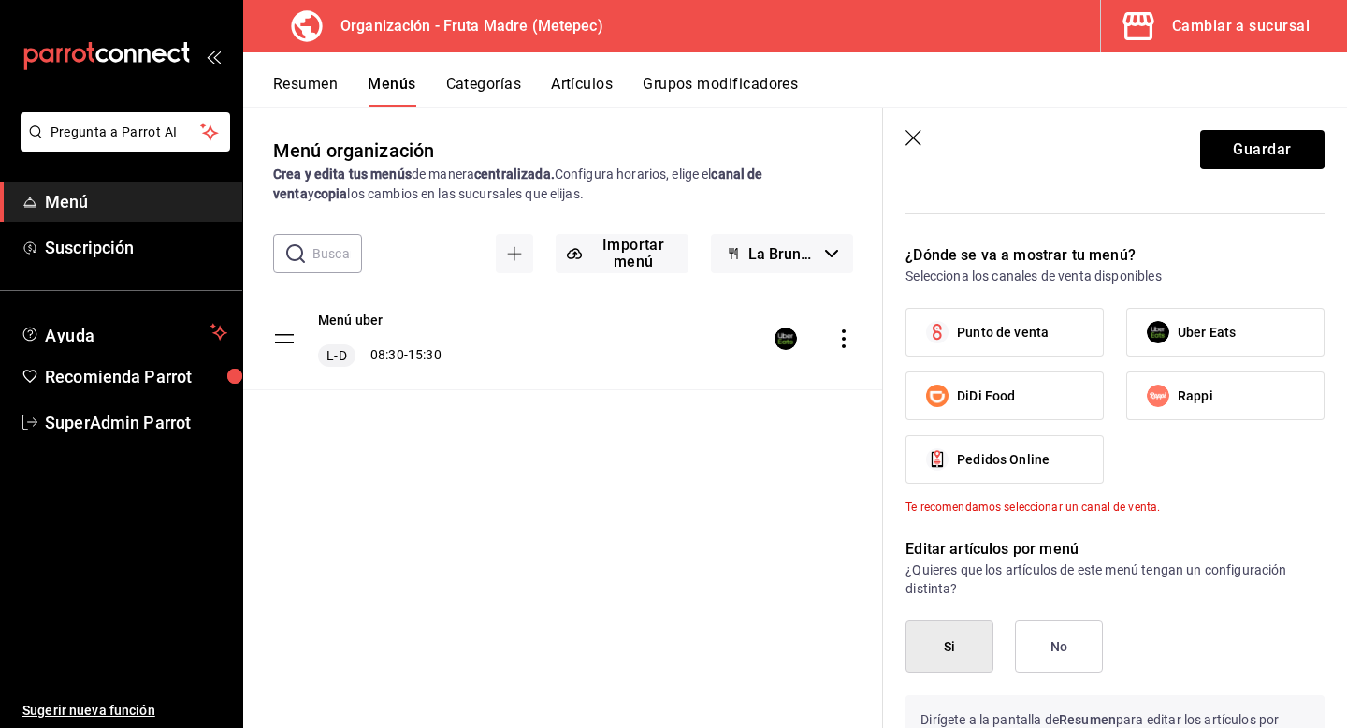
click at [1024, 392] on label "DiDi Food" at bounding box center [1004, 395] width 196 height 47
click at [957, 392] on input "DiDi Food" at bounding box center [937, 395] width 39 height 39
checkbox input "true"
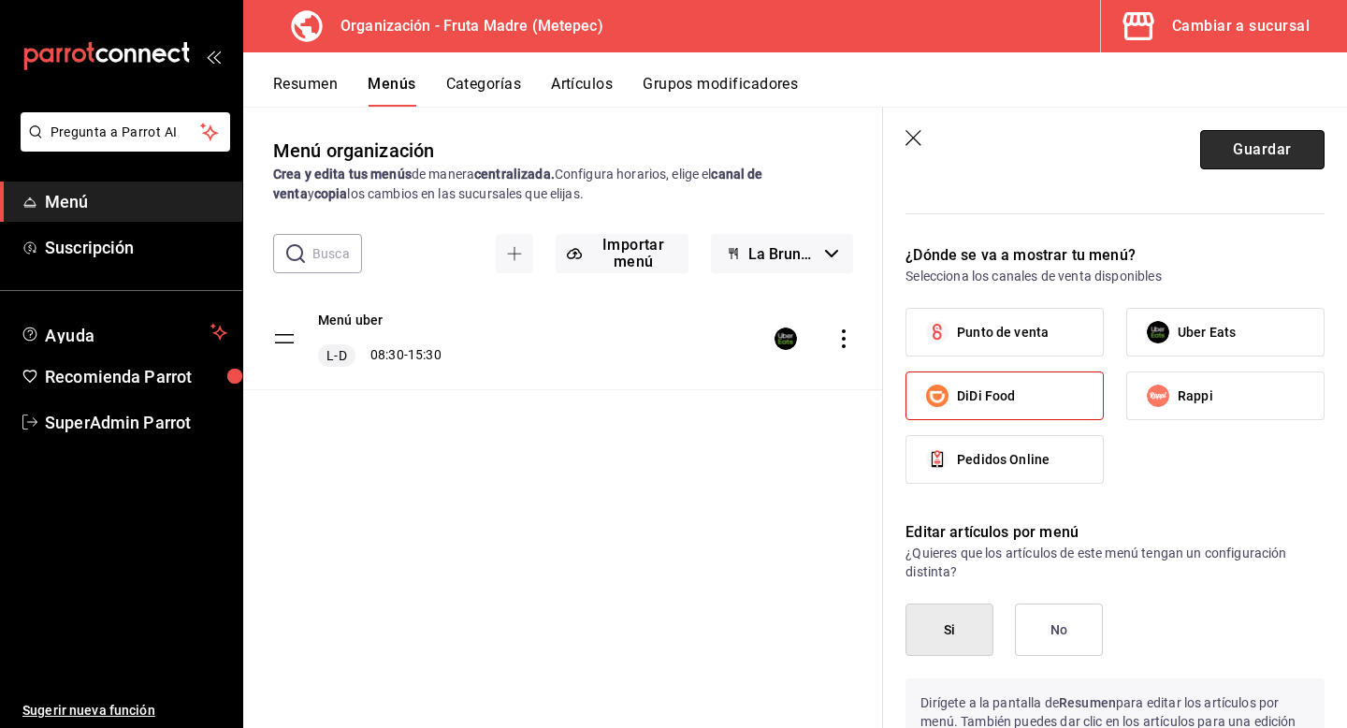
click at [1284, 146] on button "Guardar" at bounding box center [1262, 149] width 124 height 39
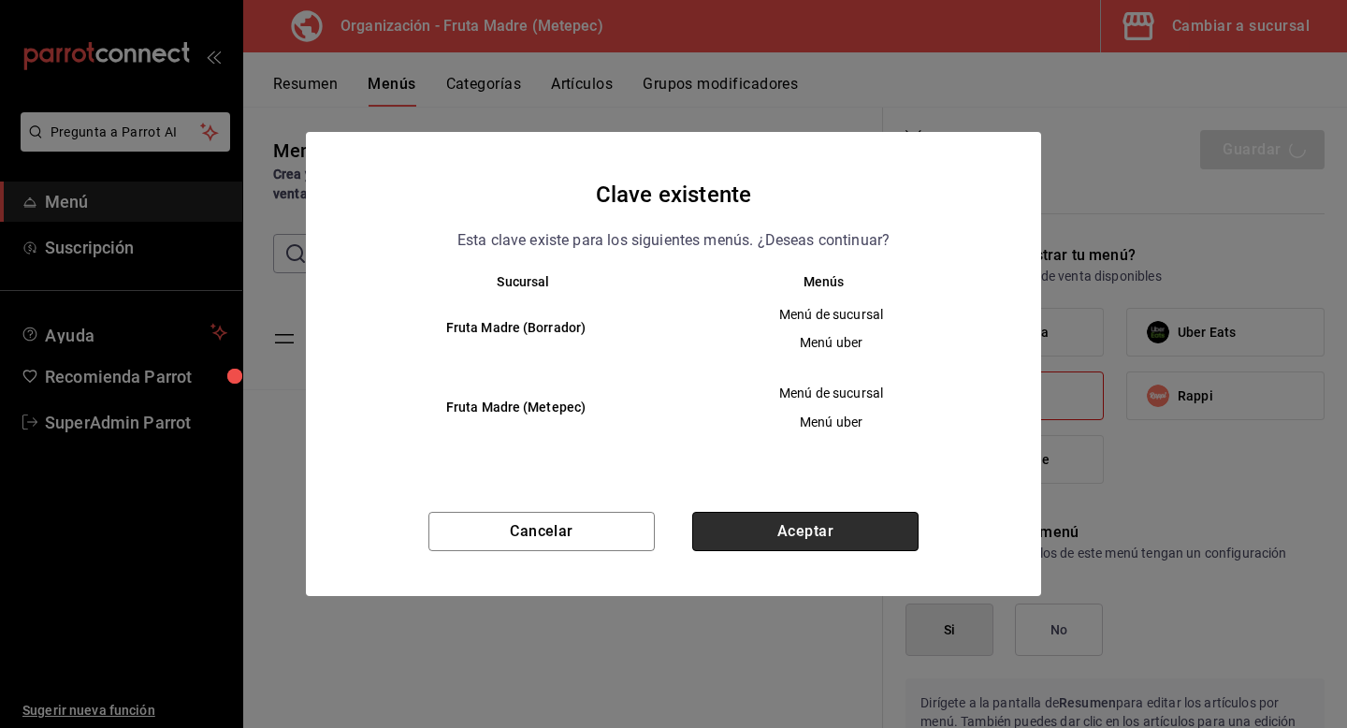
click at [807, 539] on button "Aceptar" at bounding box center [805, 531] width 226 height 39
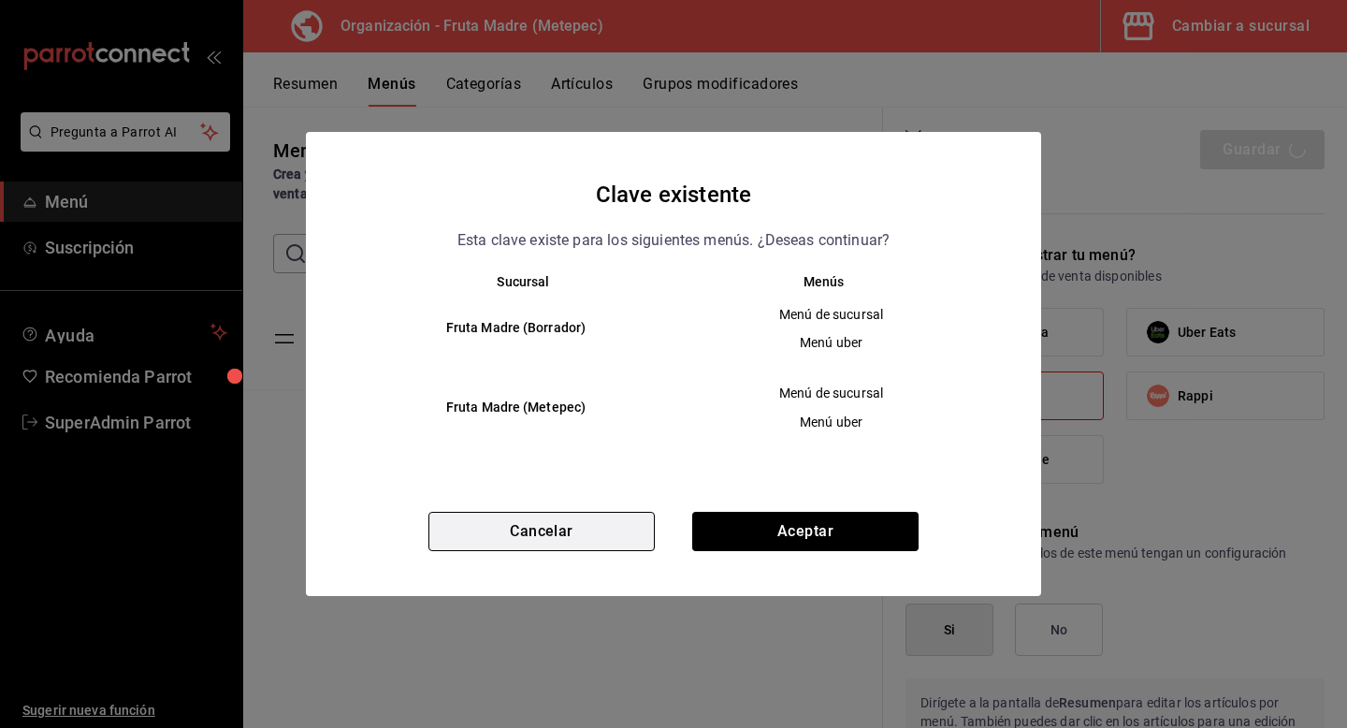
click at [574, 543] on button "Cancelar" at bounding box center [541, 531] width 226 height 39
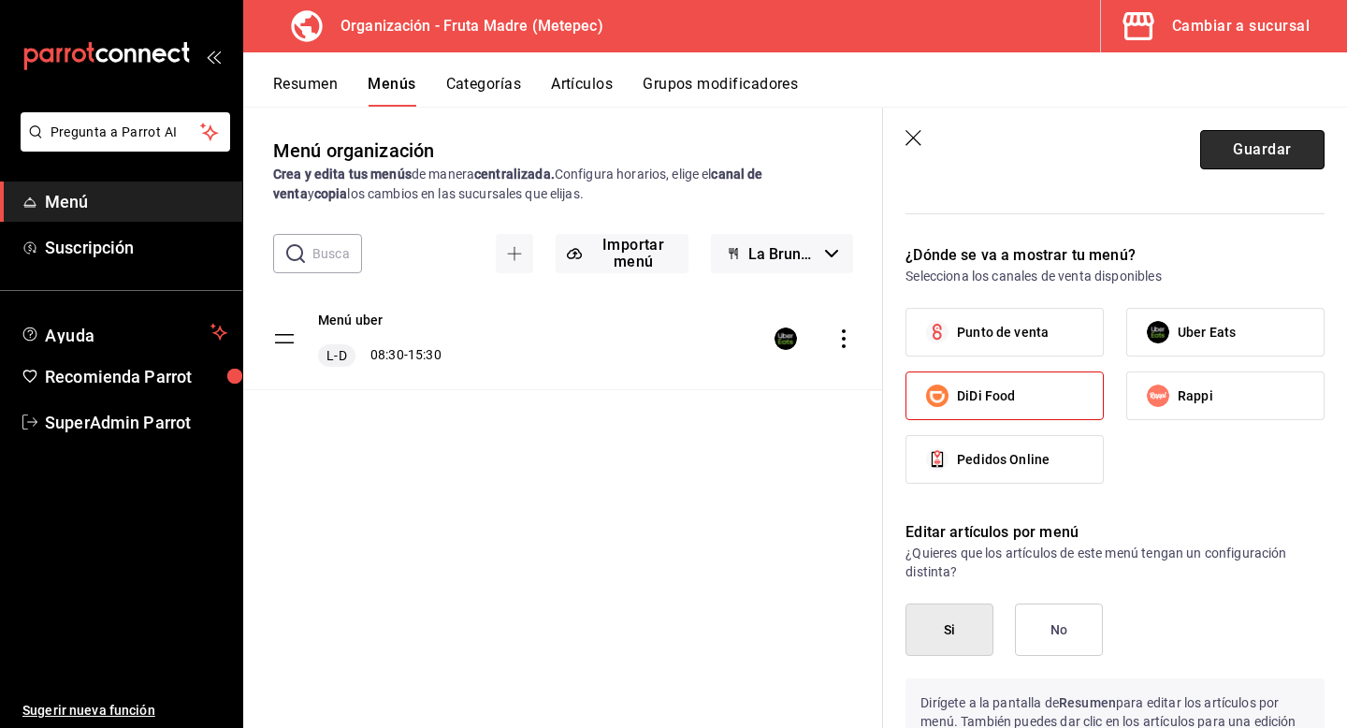
click at [1266, 157] on button "Guardar" at bounding box center [1262, 149] width 124 height 39
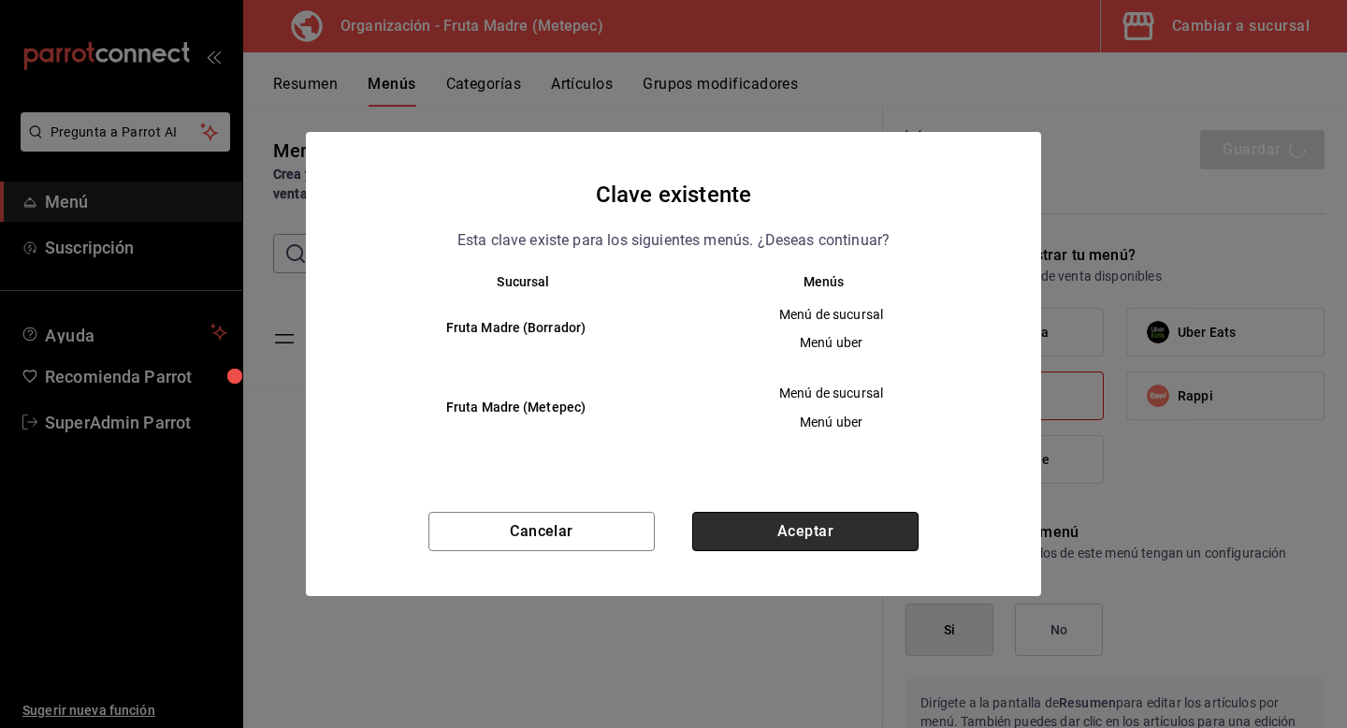
click at [763, 513] on button "Aceptar" at bounding box center [805, 531] width 226 height 39
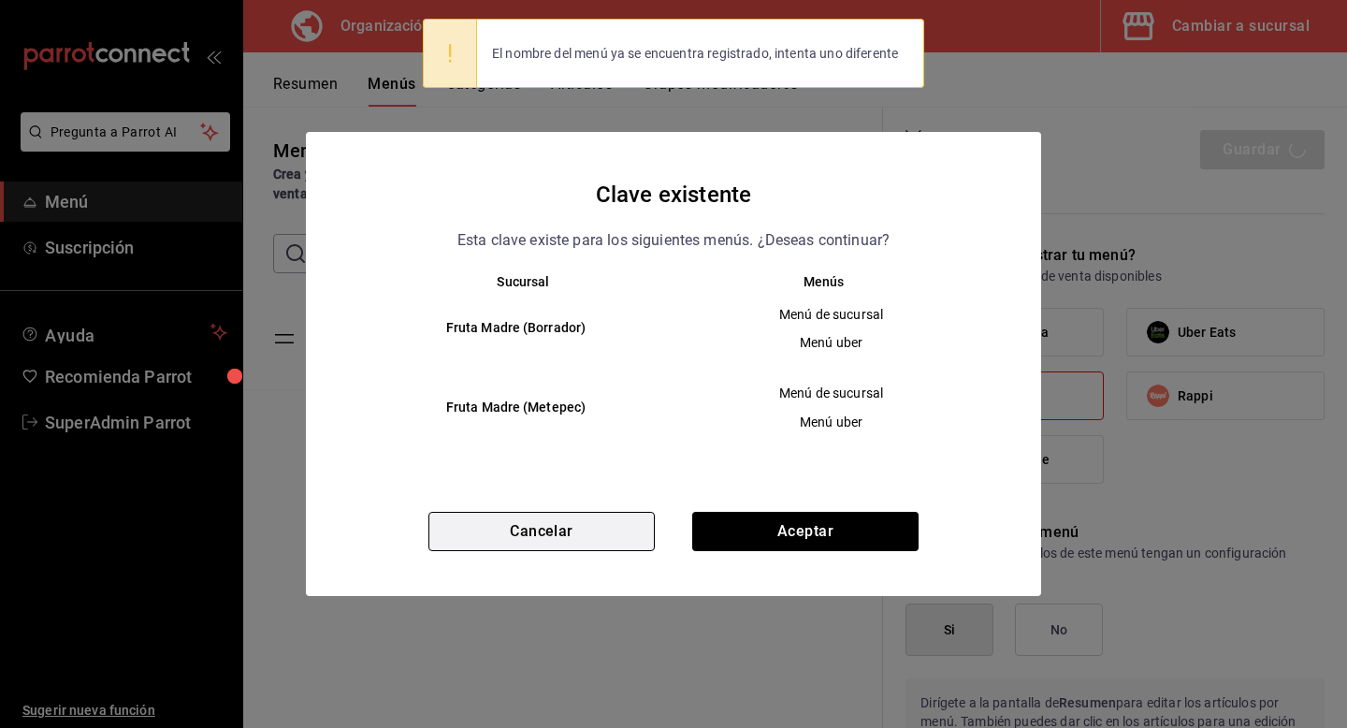
click at [566, 541] on button "Cancelar" at bounding box center [541, 531] width 226 height 39
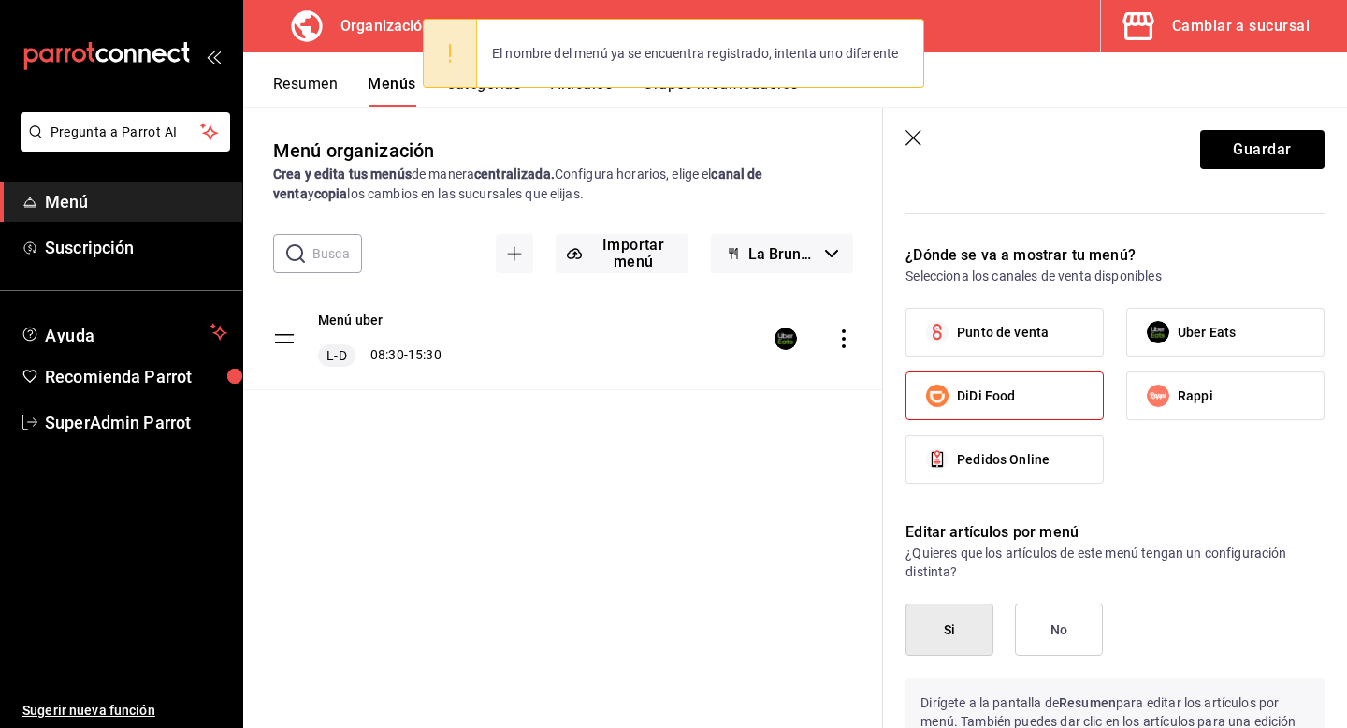
click at [909, 144] on icon "button" at bounding box center [915, 139] width 19 height 19
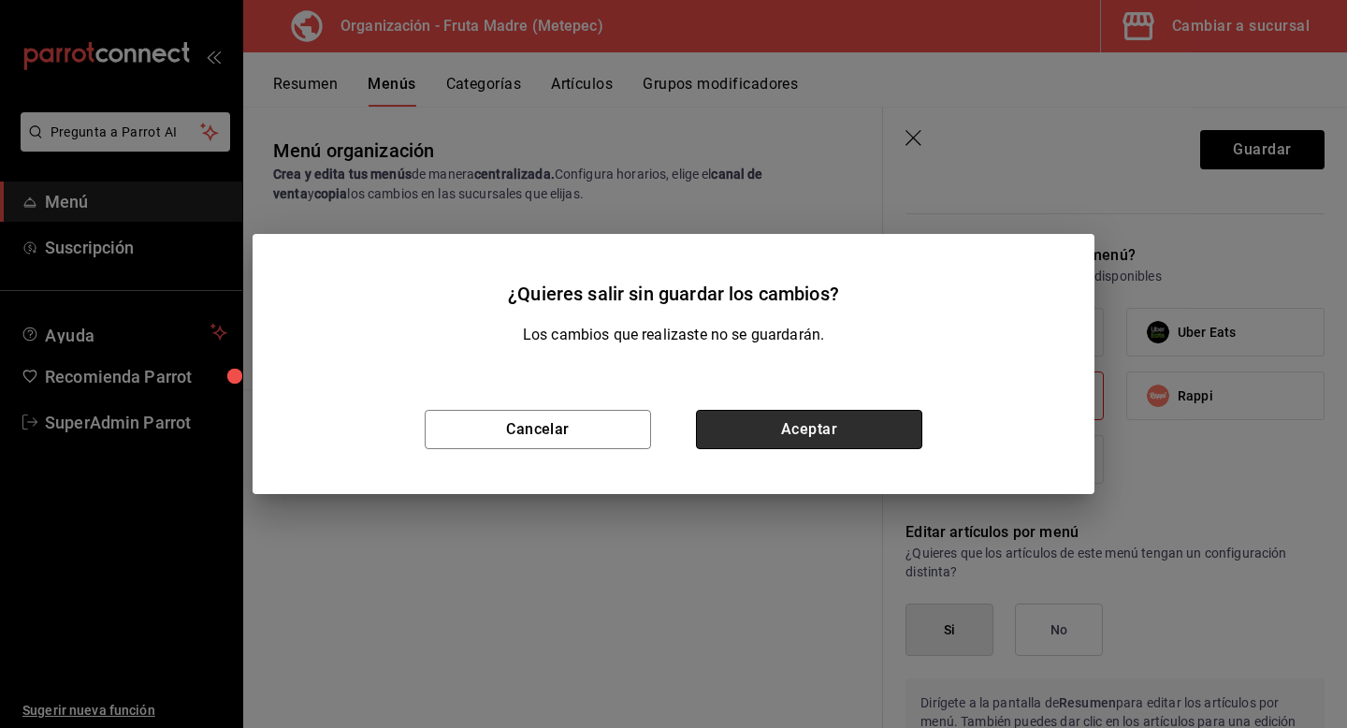
click at [785, 419] on button "Aceptar" at bounding box center [809, 429] width 226 height 39
checkbox input "false"
type input "1756402159776"
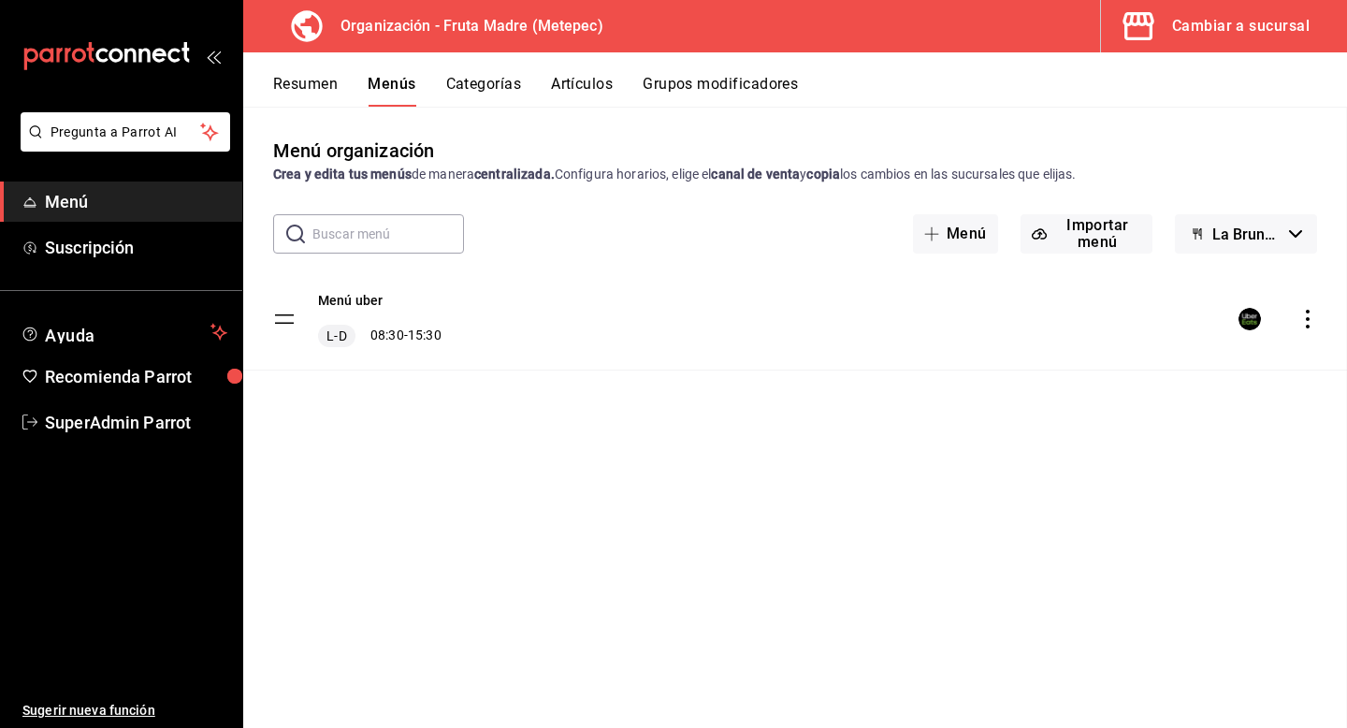
checkbox input "false"
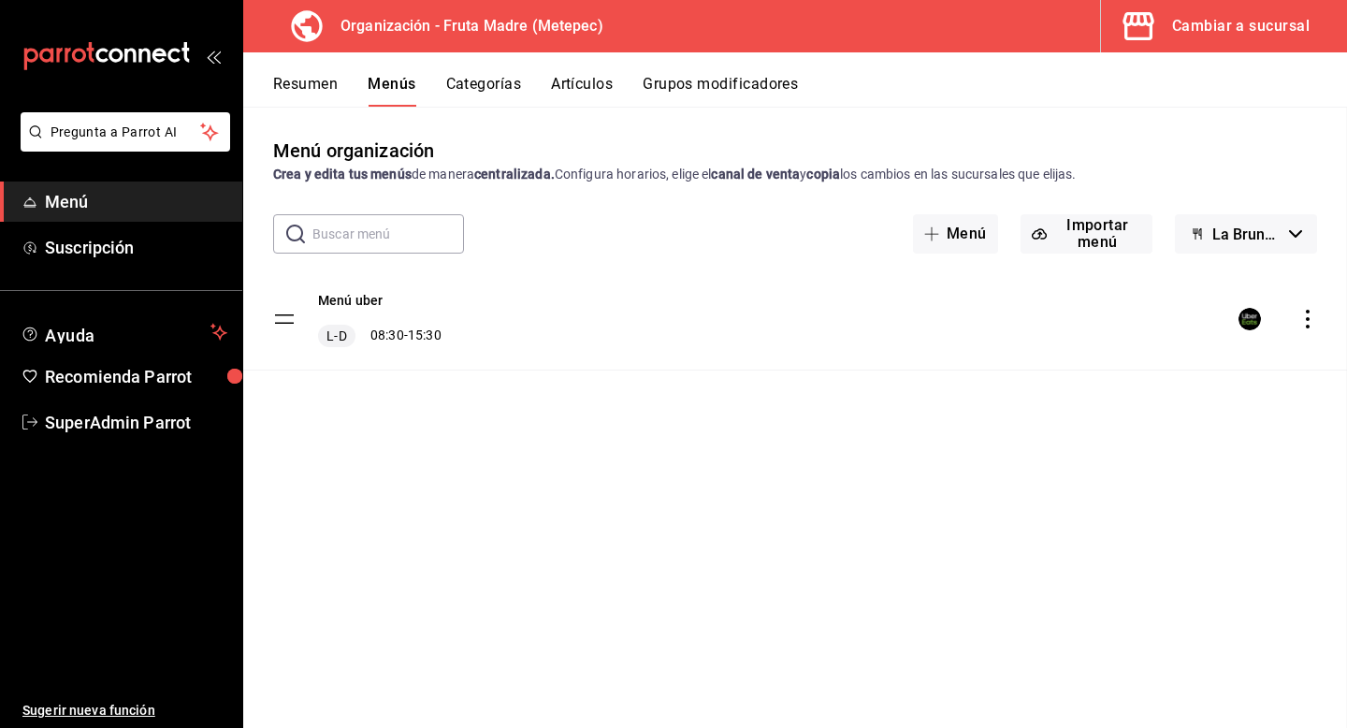
checkbox input "false"
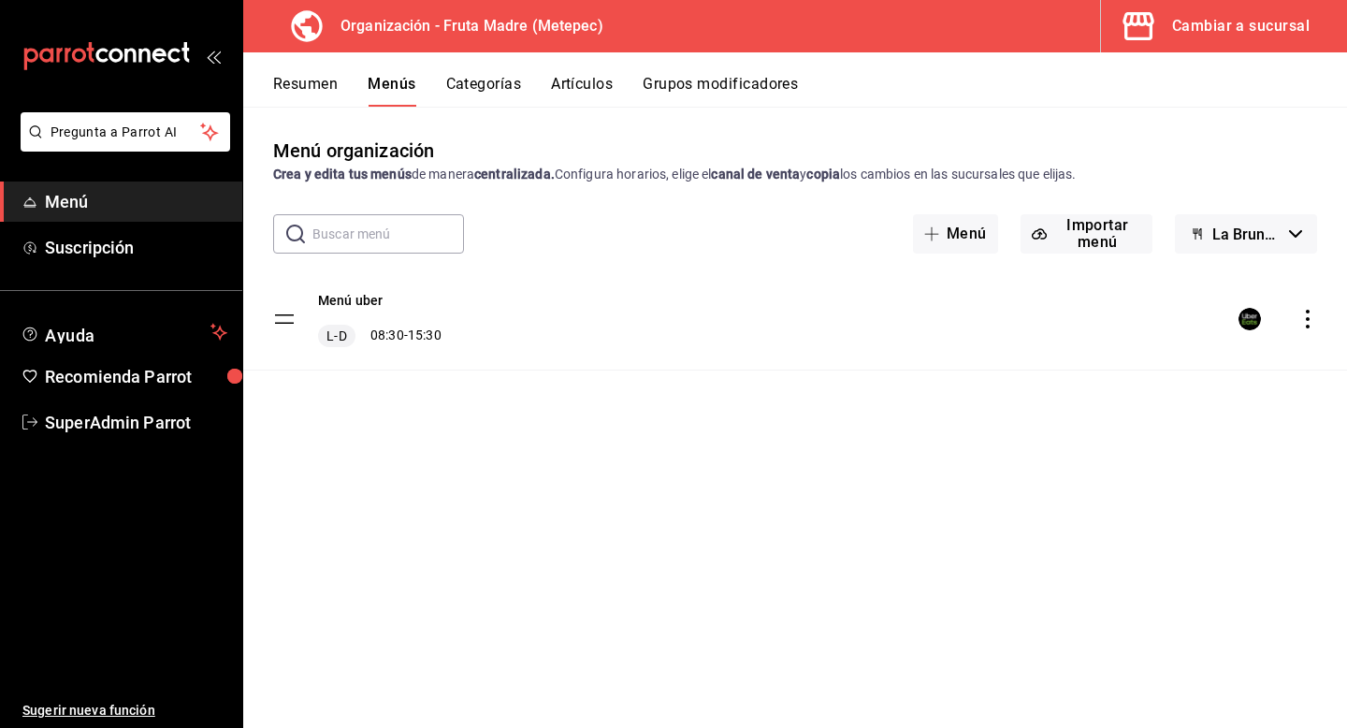
click at [1305, 320] on icon "actions" at bounding box center [1307, 319] width 19 height 19
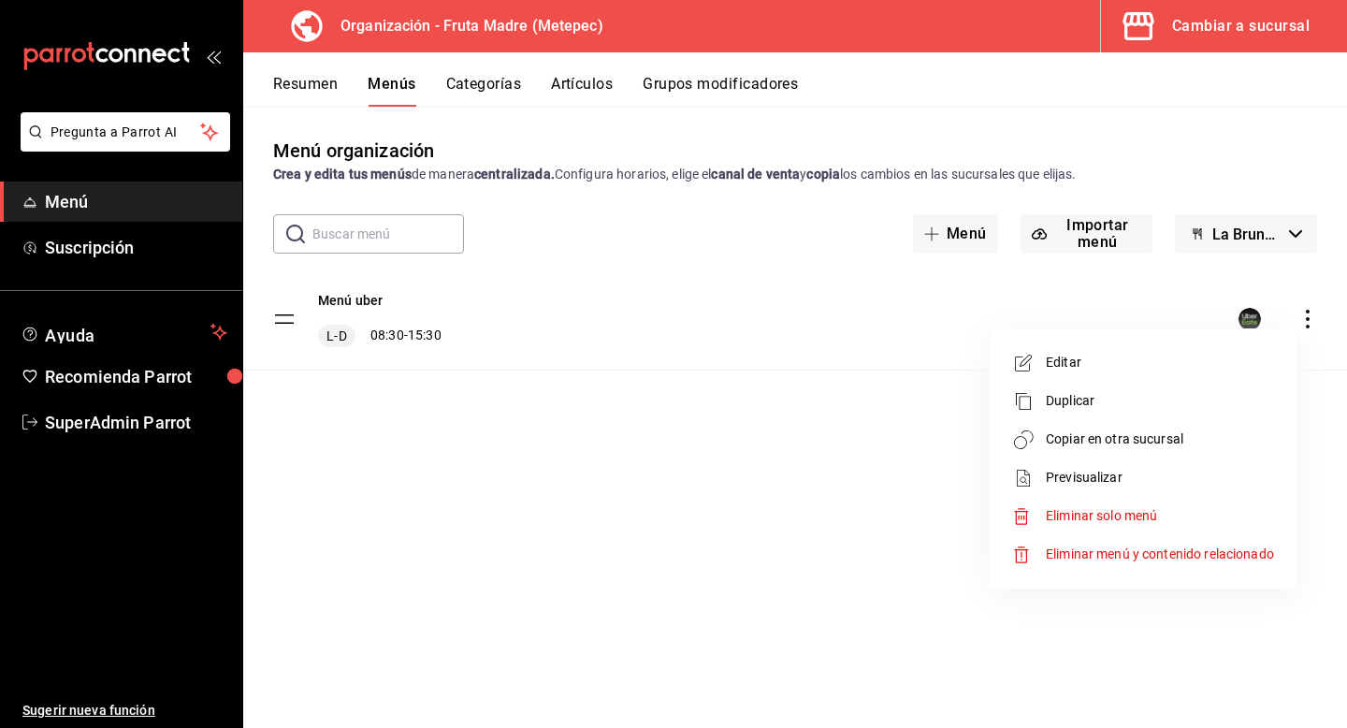
click at [1066, 362] on span "Editar" at bounding box center [1160, 363] width 228 height 20
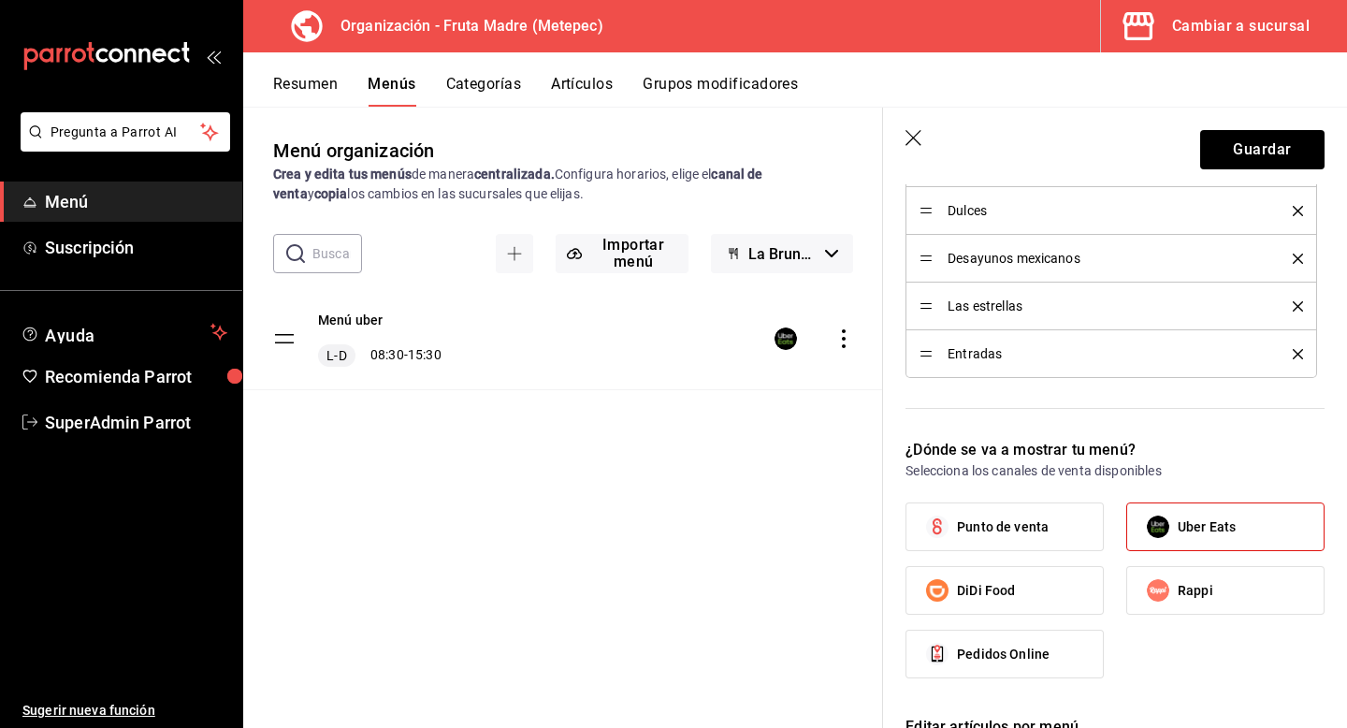
scroll to position [1045, 0]
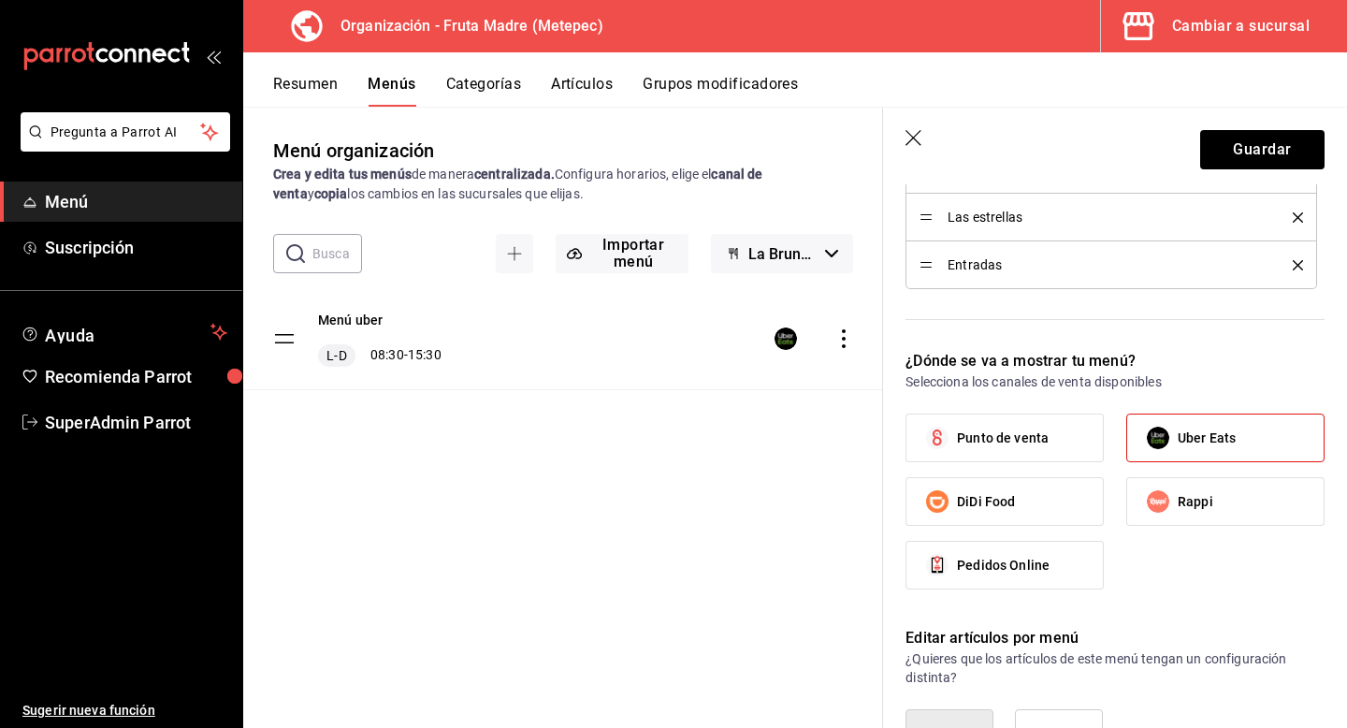
click at [996, 519] on label "DiDi Food" at bounding box center [1004, 501] width 196 height 47
click at [957, 519] on input "DiDi Food" at bounding box center [937, 501] width 39 height 39
checkbox input "true"
click at [1259, 158] on button "Guardar" at bounding box center [1262, 149] width 124 height 39
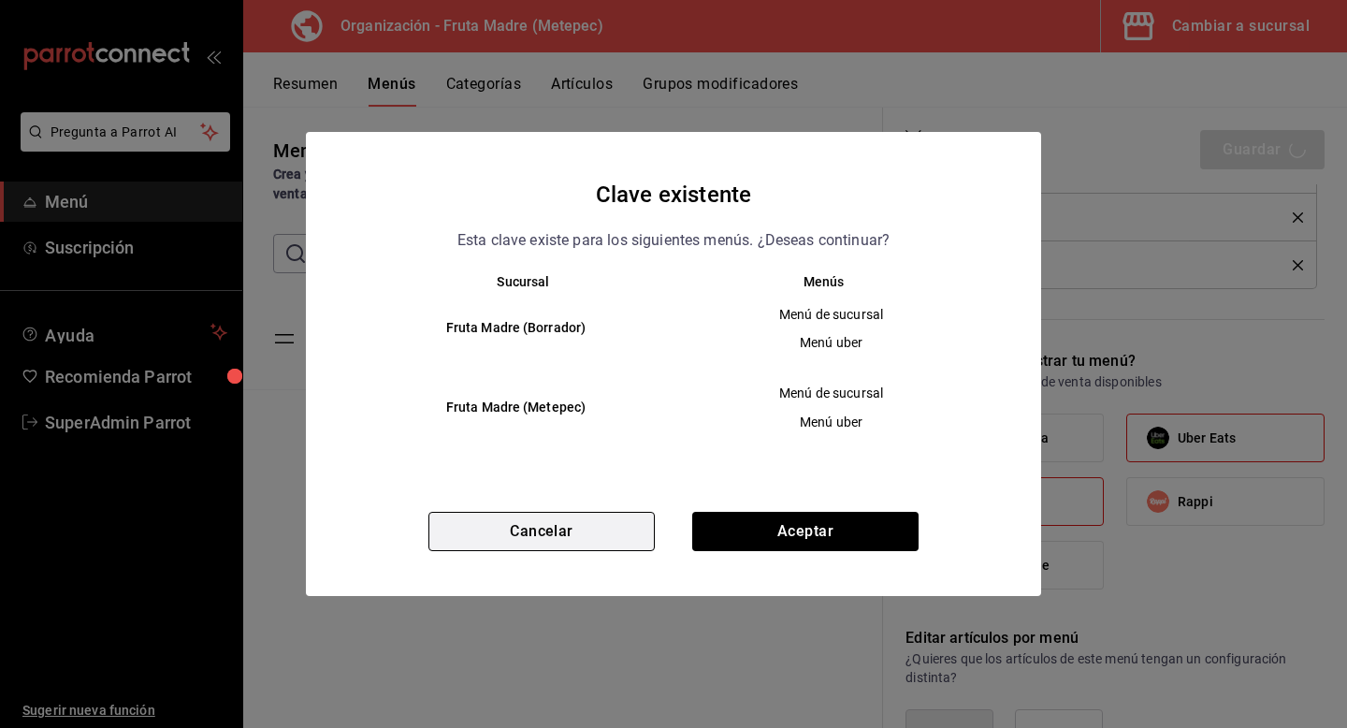
click at [624, 534] on button "Cancelar" at bounding box center [541, 531] width 226 height 39
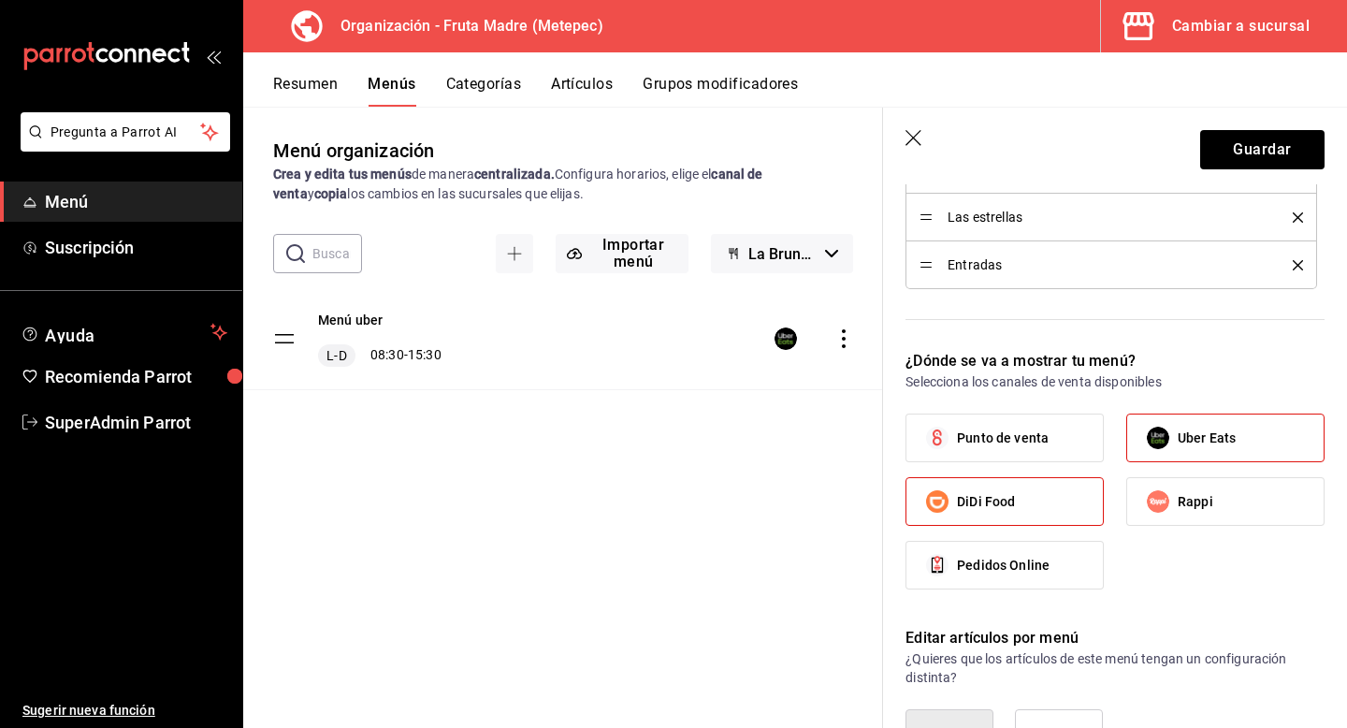
scroll to position [1424, 0]
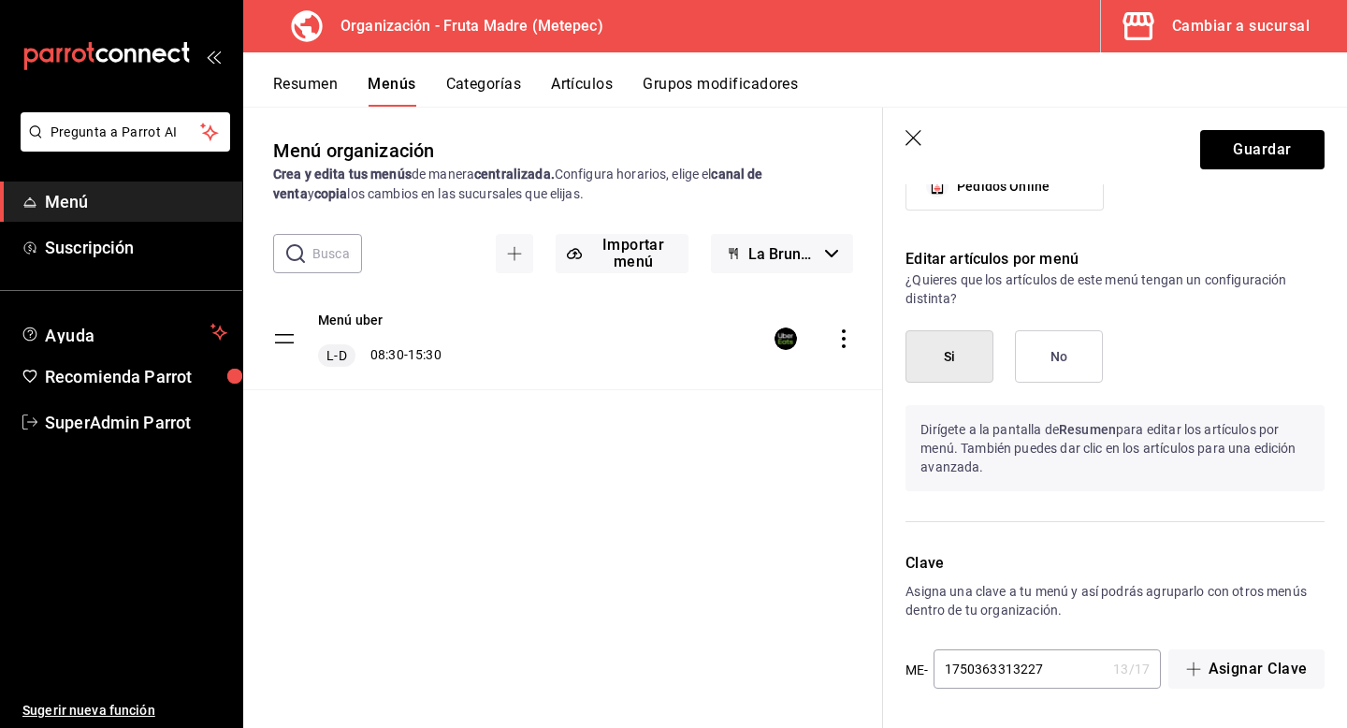
click at [1049, 672] on input "1750363313227" at bounding box center [1020, 668] width 173 height 37
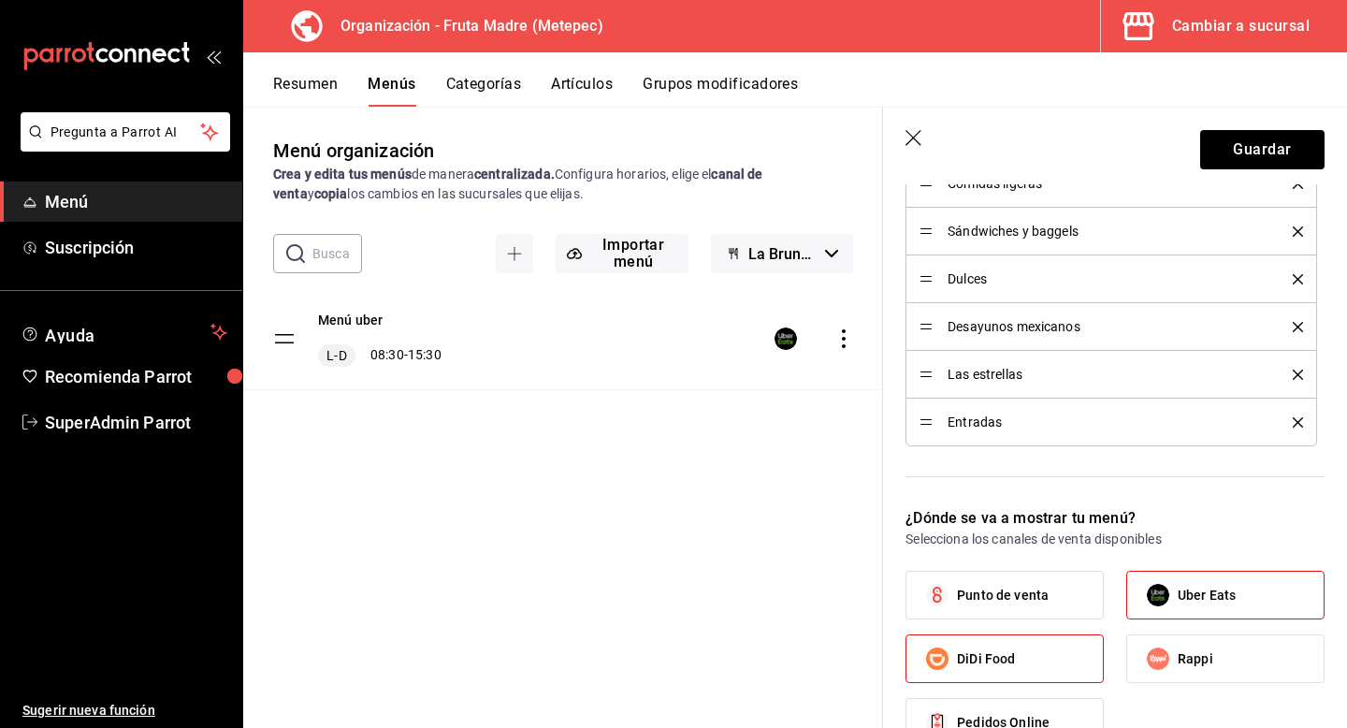
scroll to position [906, 0]
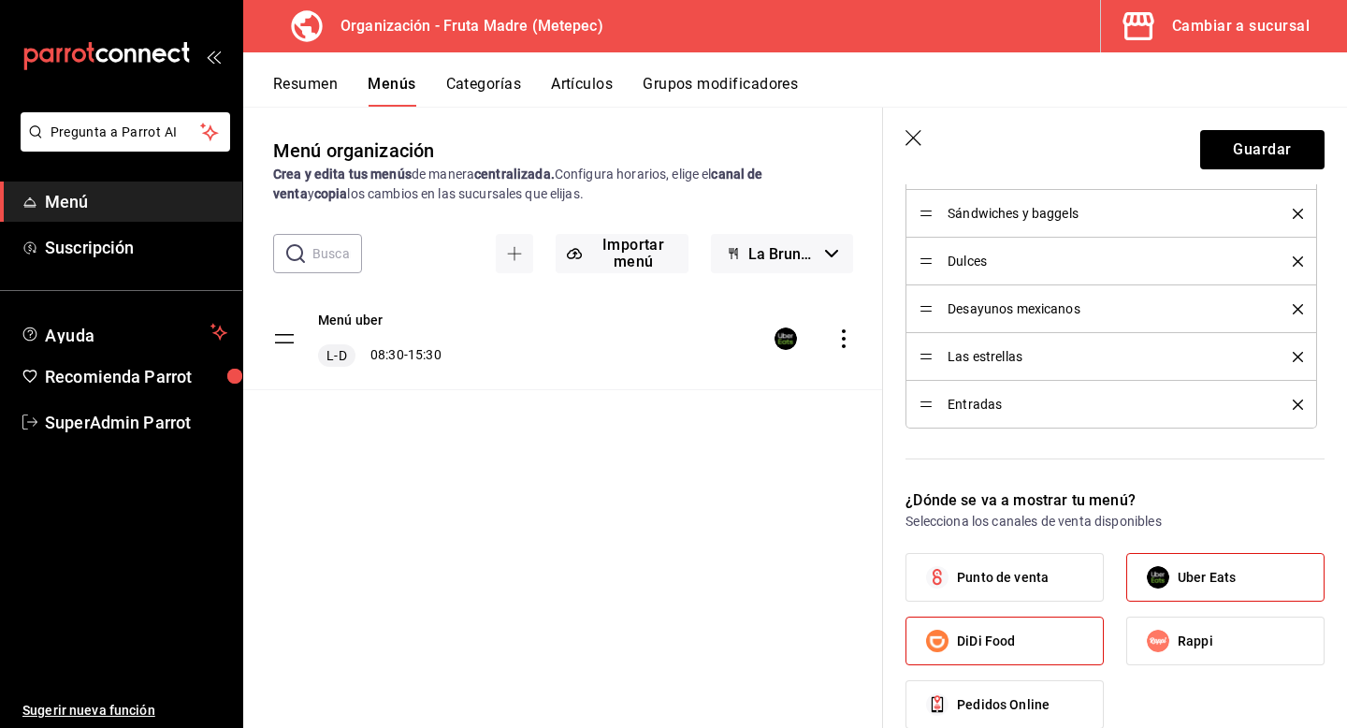
type input "17503633132271"
click at [1185, 579] on span "Uber Eats" at bounding box center [1207, 578] width 58 height 20
click at [1178, 579] on input "Uber Eats" at bounding box center [1157, 577] width 39 height 39
checkbox input "false"
click at [1257, 140] on button "Guardar" at bounding box center [1262, 149] width 124 height 39
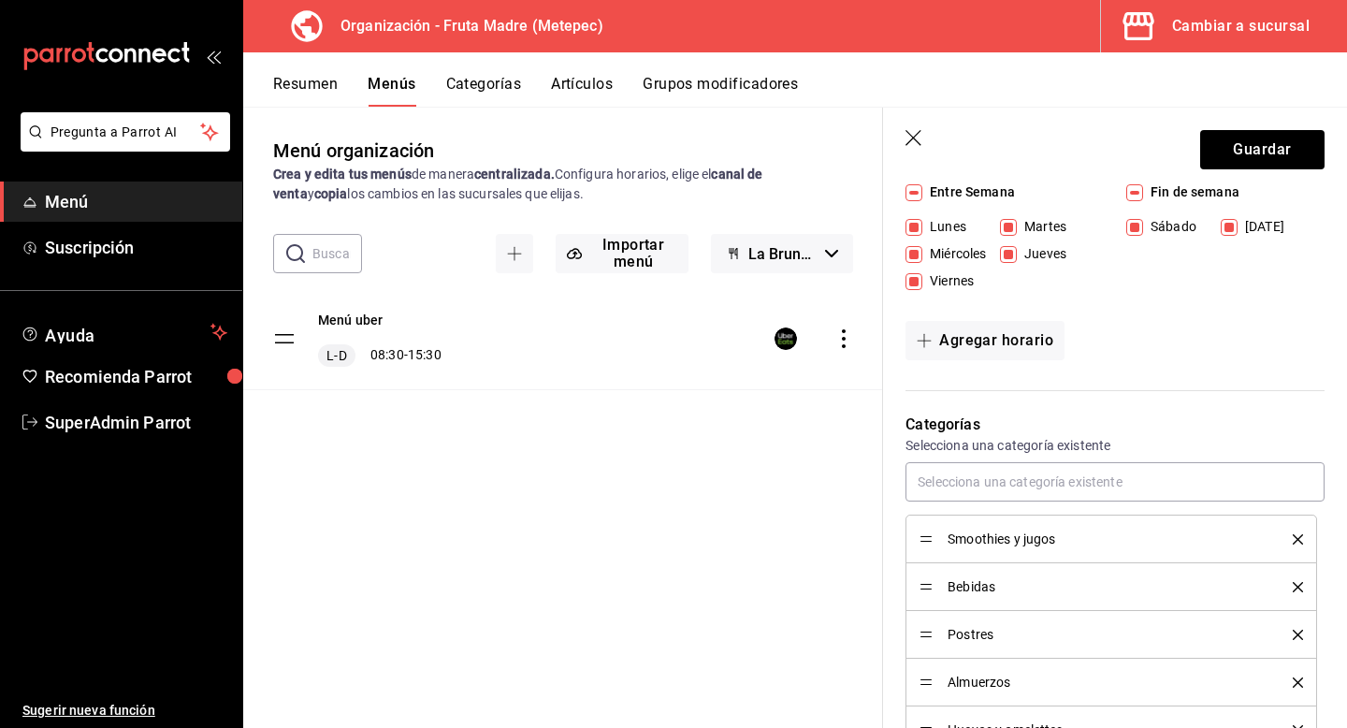
scroll to position [0, 0]
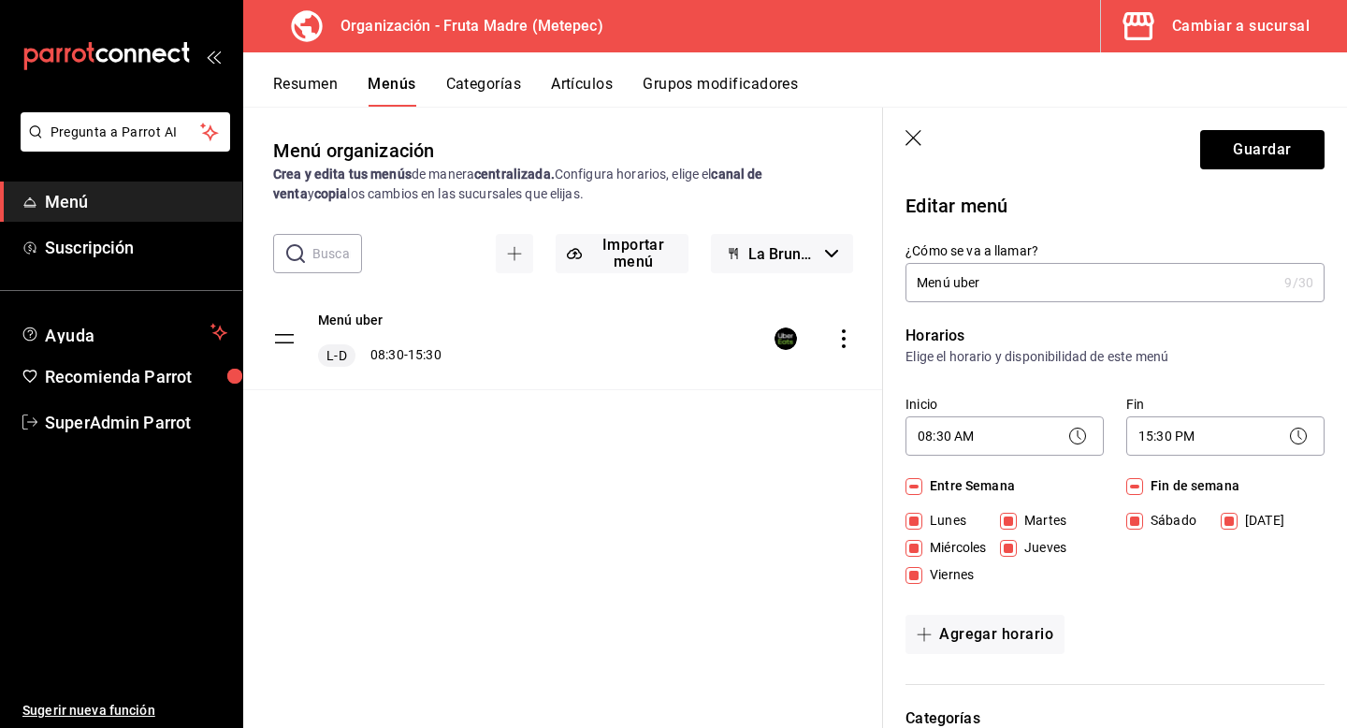
click at [1020, 284] on input "Menú uber" at bounding box center [1091, 282] width 371 height 37
type input "Menú Didi"
click at [1279, 172] on header "Guardar" at bounding box center [1115, 146] width 464 height 77
click at [1291, 154] on button "Guardar" at bounding box center [1262, 149] width 124 height 39
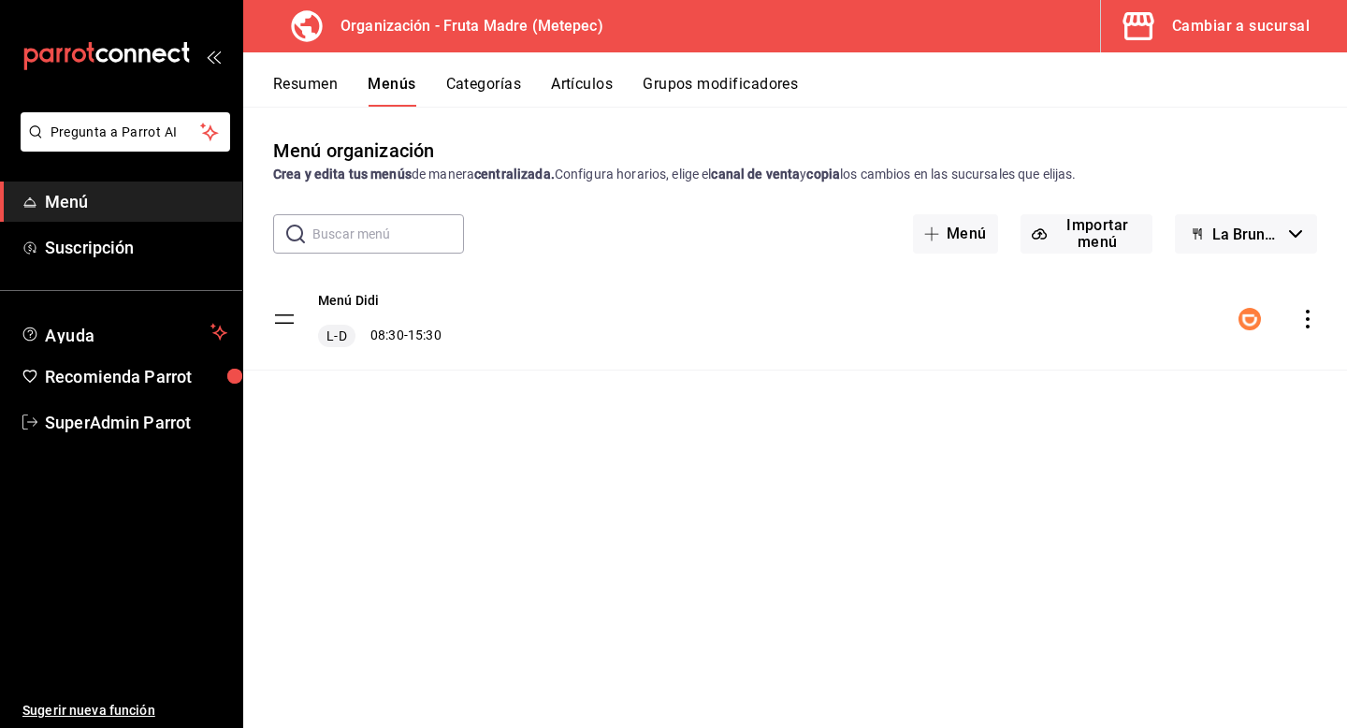
click at [1310, 321] on icon "actions" at bounding box center [1307, 319] width 19 height 19
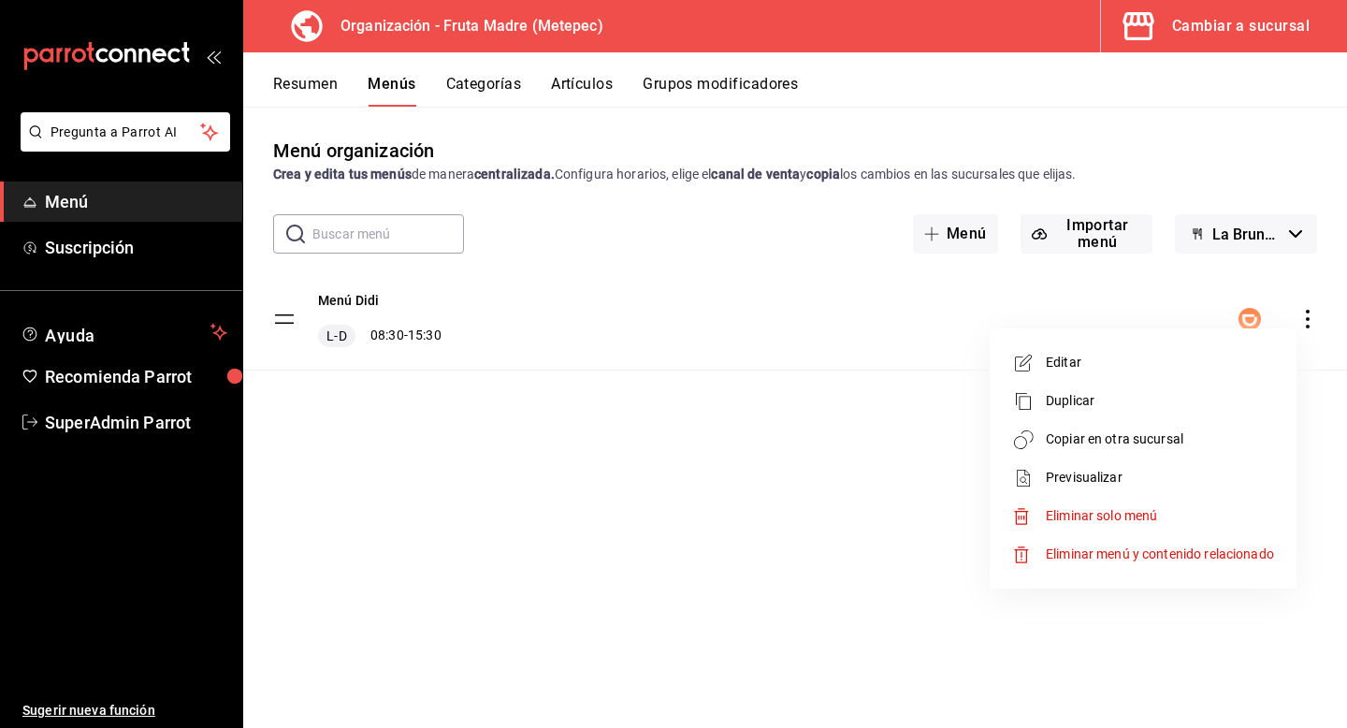
click at [1098, 443] on span "Copiar en otra sucursal" at bounding box center [1160, 439] width 228 height 20
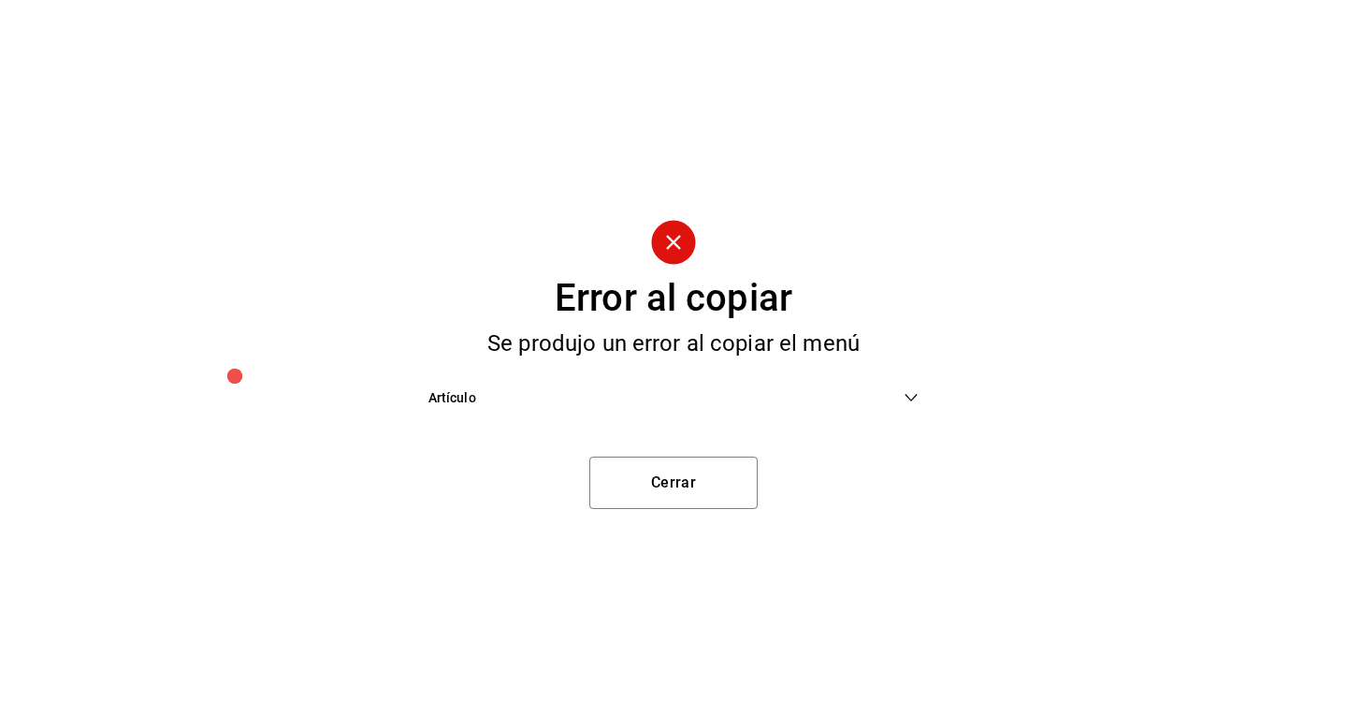
click at [912, 399] on icon at bounding box center [912, 397] width 12 height 7
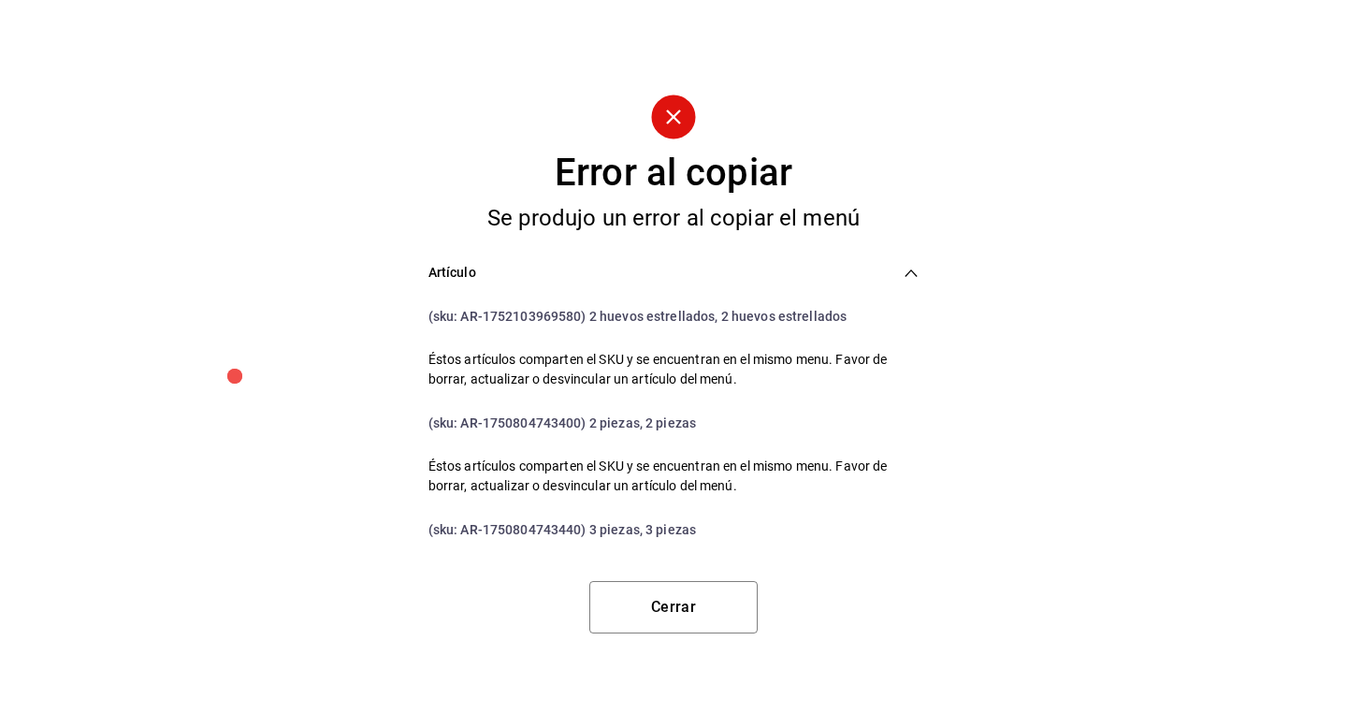
click at [571, 319] on span "(sku: AR-1752103969580) 2 huevos estrellados, 2 huevos estrellados" at bounding box center [637, 316] width 419 height 15
copy span "1752103969580"
click at [543, 424] on span "(sku: AR-1750804743400) 2 piezas, 2 piezas" at bounding box center [562, 422] width 268 height 15
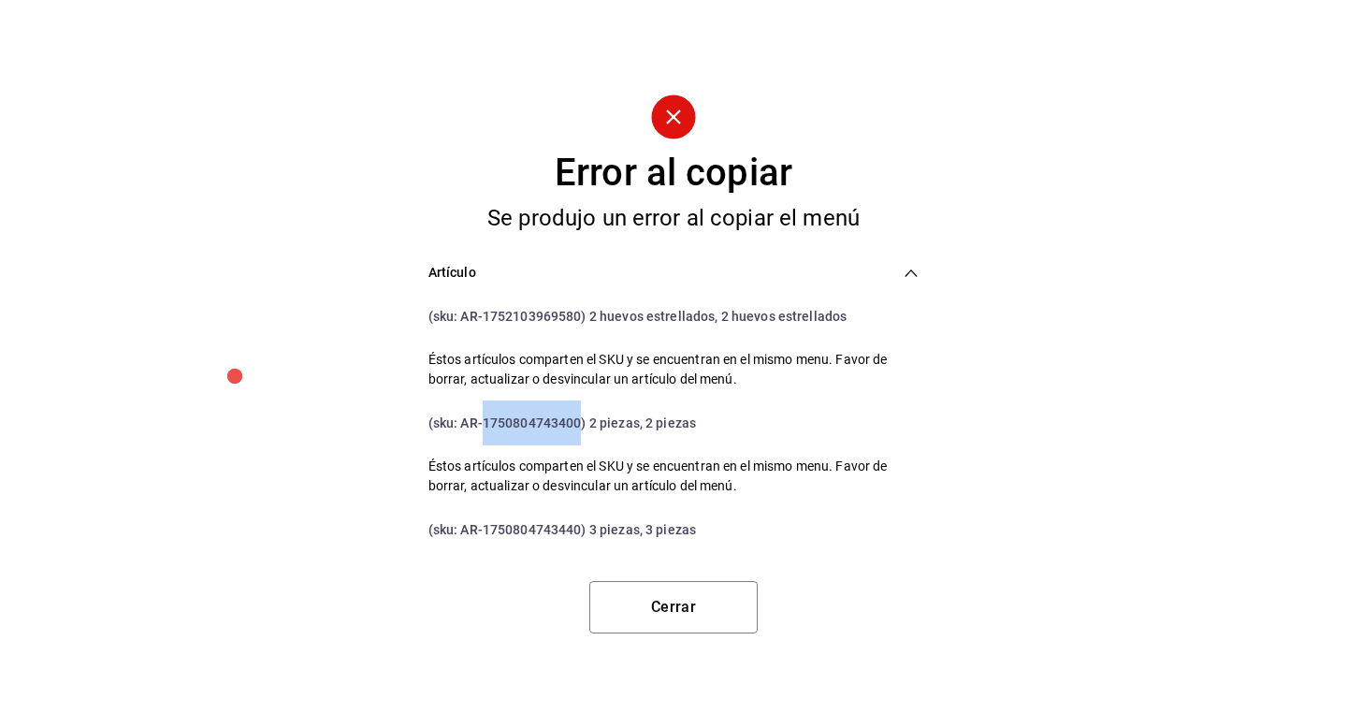
copy span "1750804743400"
click at [530, 420] on span "(sku: AR-1750804743400) 2 piezas, 2 piezas" at bounding box center [562, 422] width 268 height 15
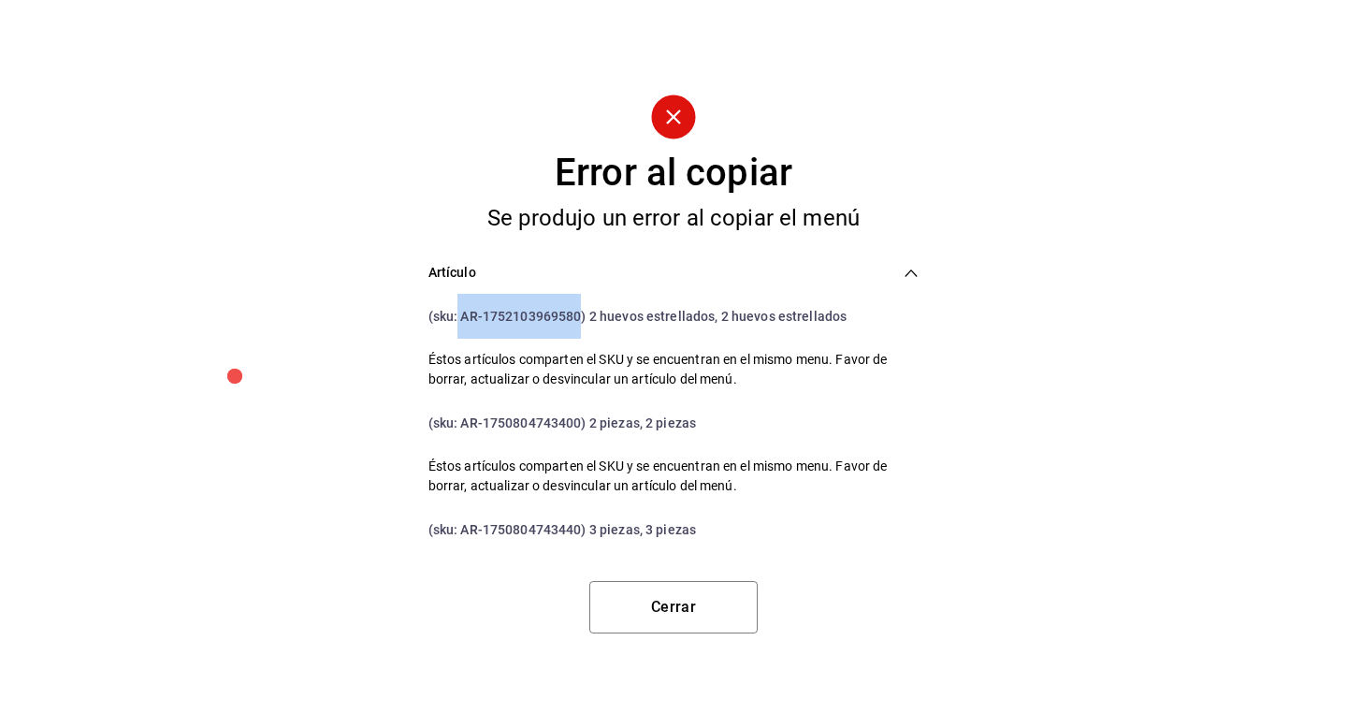
drag, startPoint x: 580, startPoint y: 314, endPoint x: 457, endPoint y: 312, distance: 122.6
click at [457, 312] on span "(sku: AR-1752103969580) 2 huevos estrellados, 2 huevos estrellados" at bounding box center [637, 316] width 419 height 15
copy span "AR-1752103969580"
click at [545, 529] on span "(sku: AR-1750804743440) 3 piezas, 3 piezas" at bounding box center [562, 529] width 268 height 15
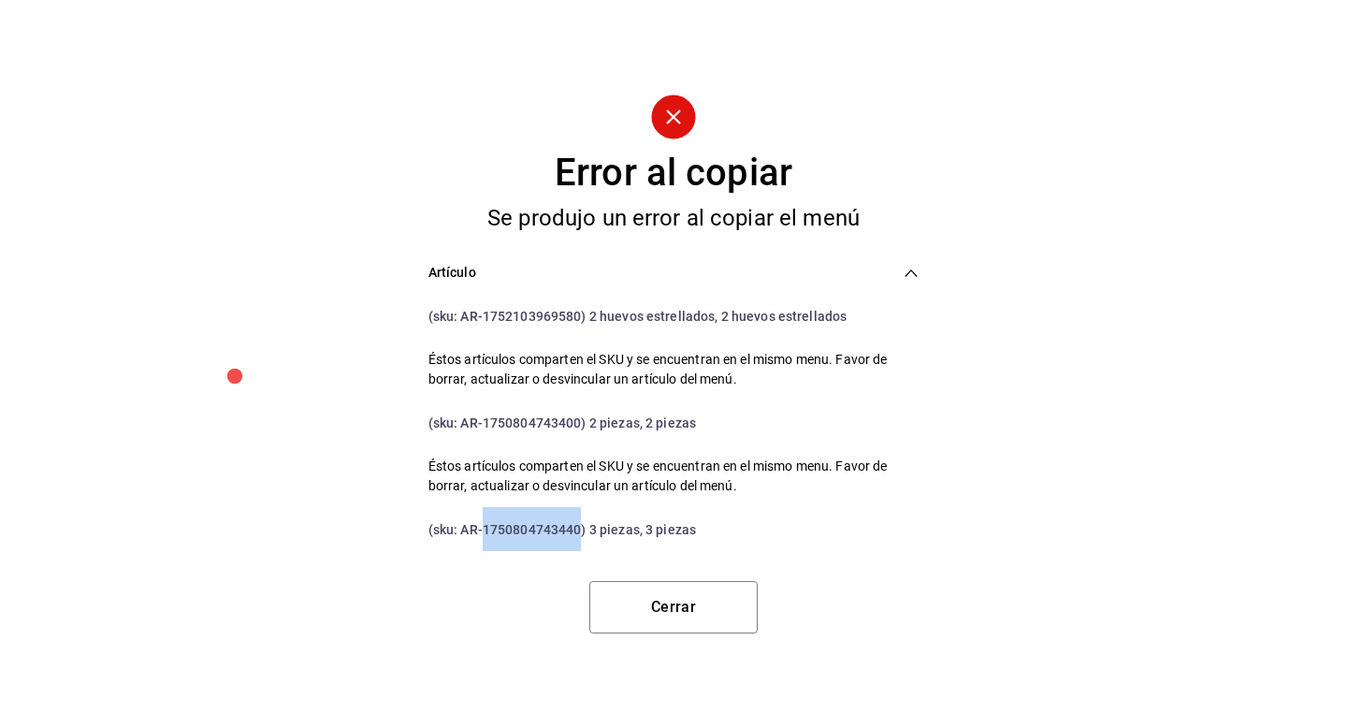
click at [545, 529] on span "(sku: AR-1750804743440) 3 piezas, 3 piezas" at bounding box center [562, 529] width 268 height 15
copy span "1750804743440"
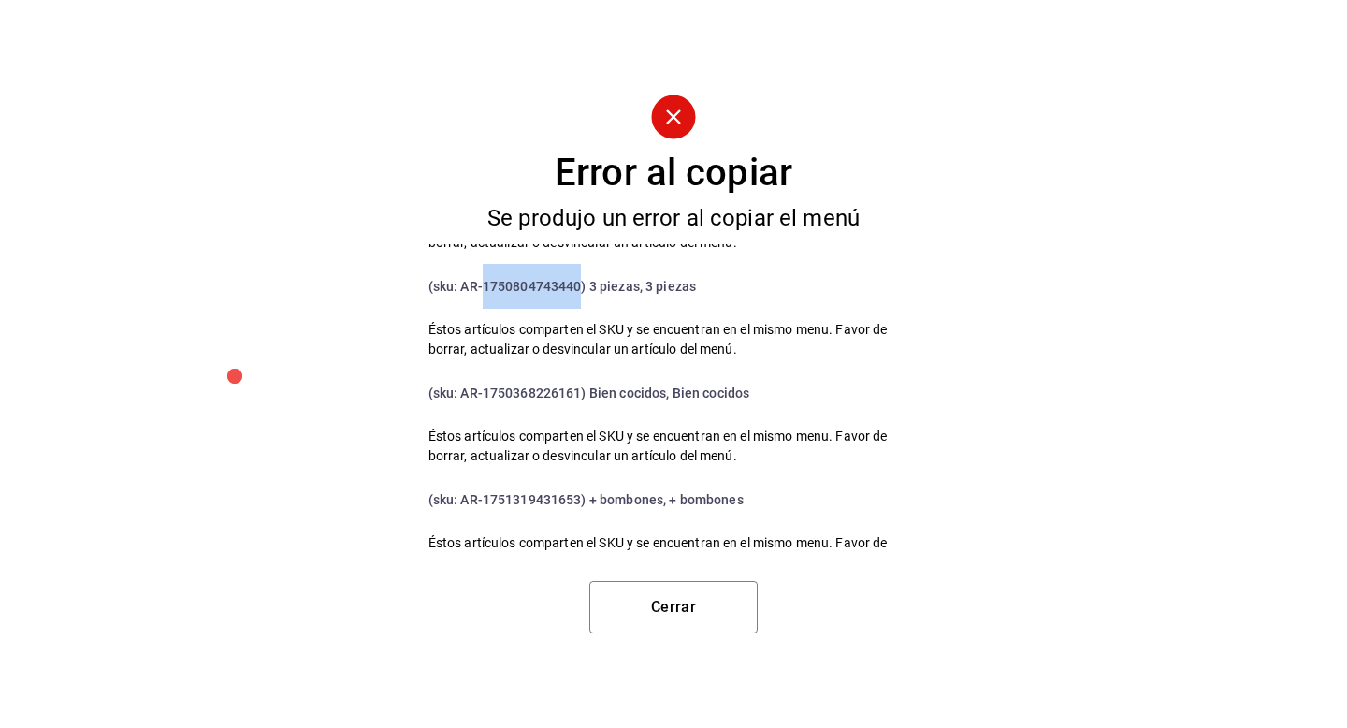
scroll to position [253, 0]
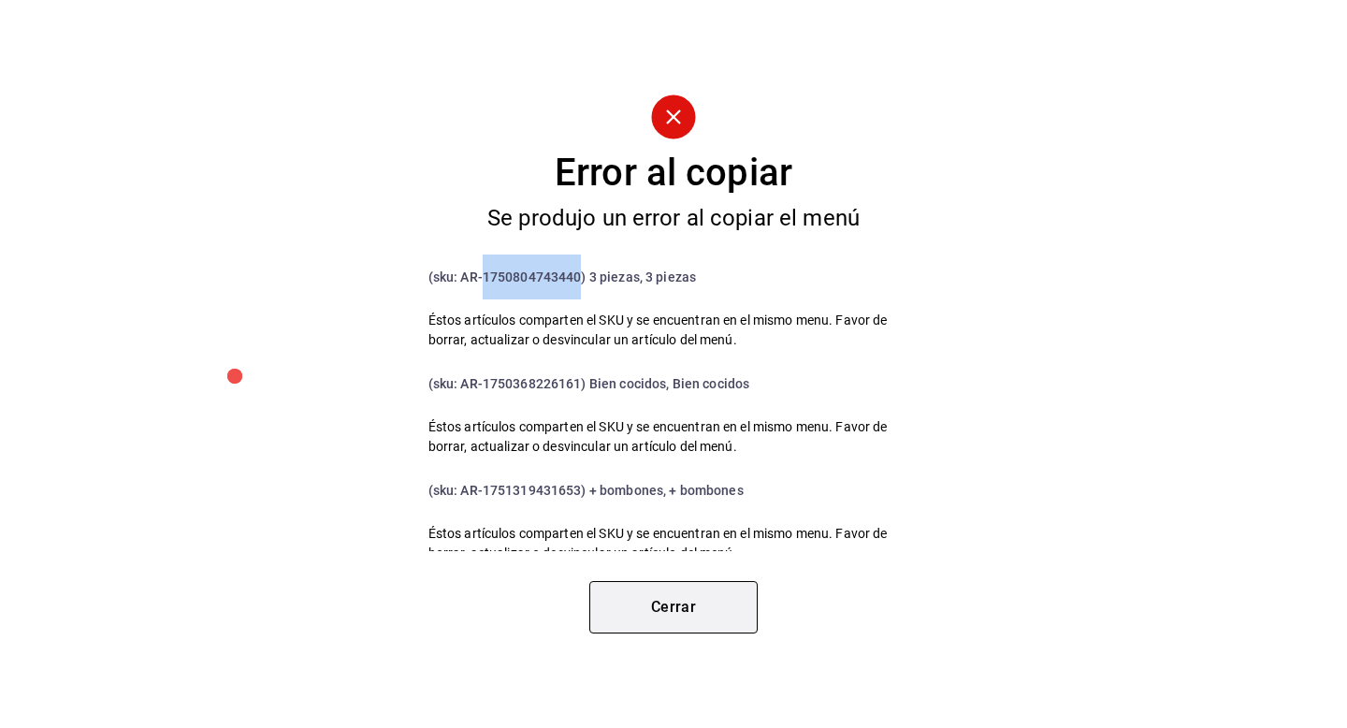
click at [717, 598] on button "Cerrar" at bounding box center [673, 607] width 168 height 52
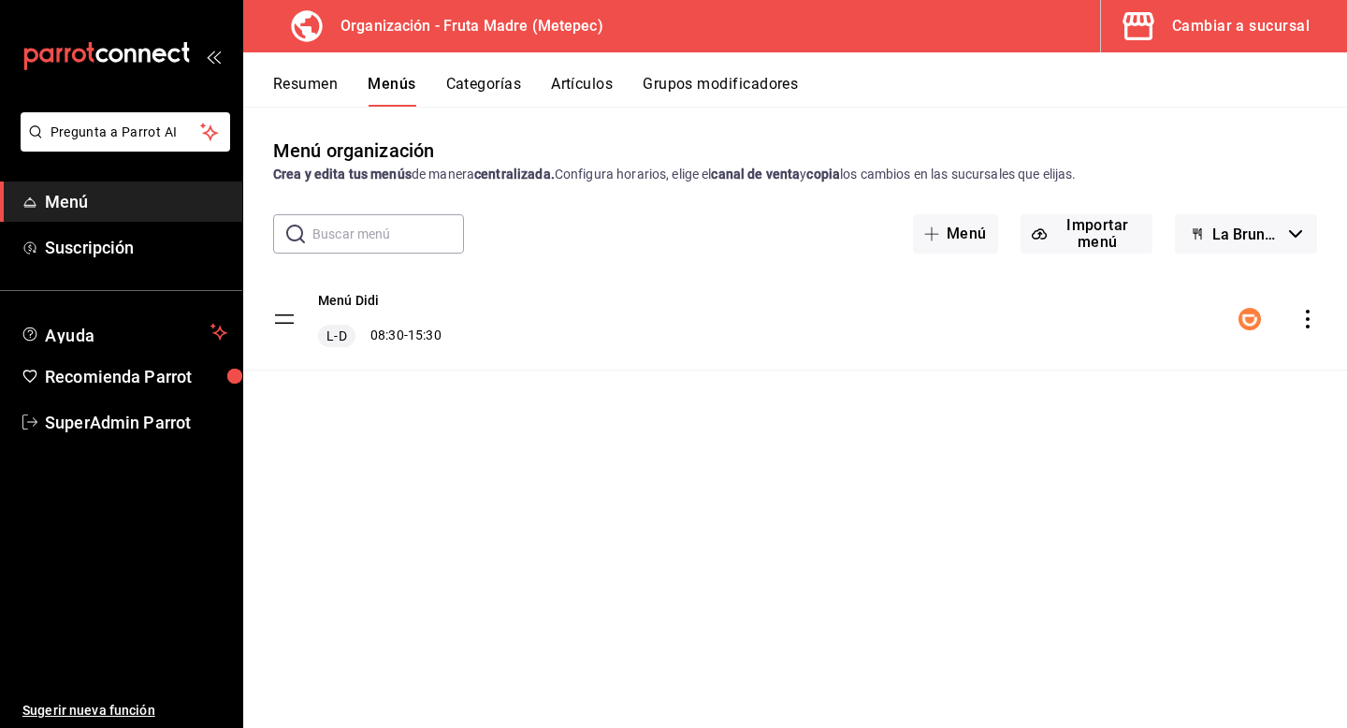
click at [1307, 326] on icon "actions" at bounding box center [1308, 319] width 4 height 19
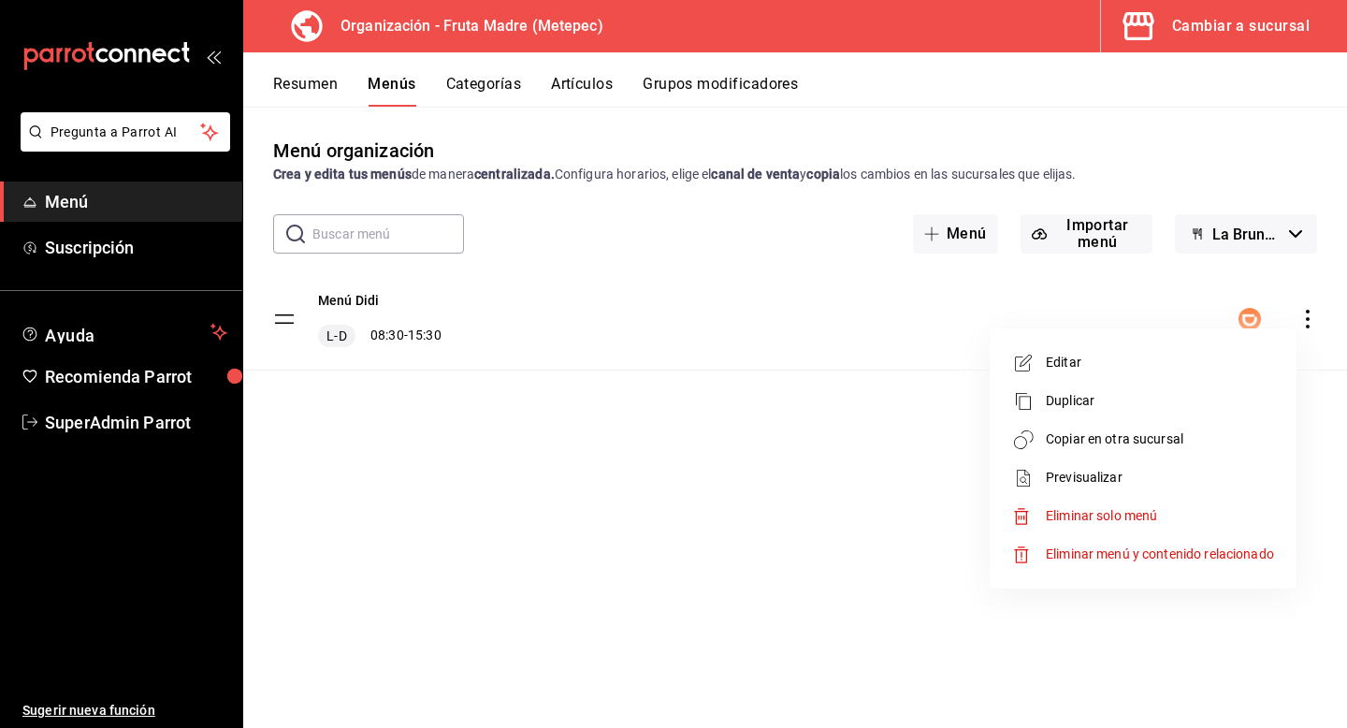
click at [1097, 442] on span "Copiar en otra sucursal" at bounding box center [1160, 439] width 228 height 20
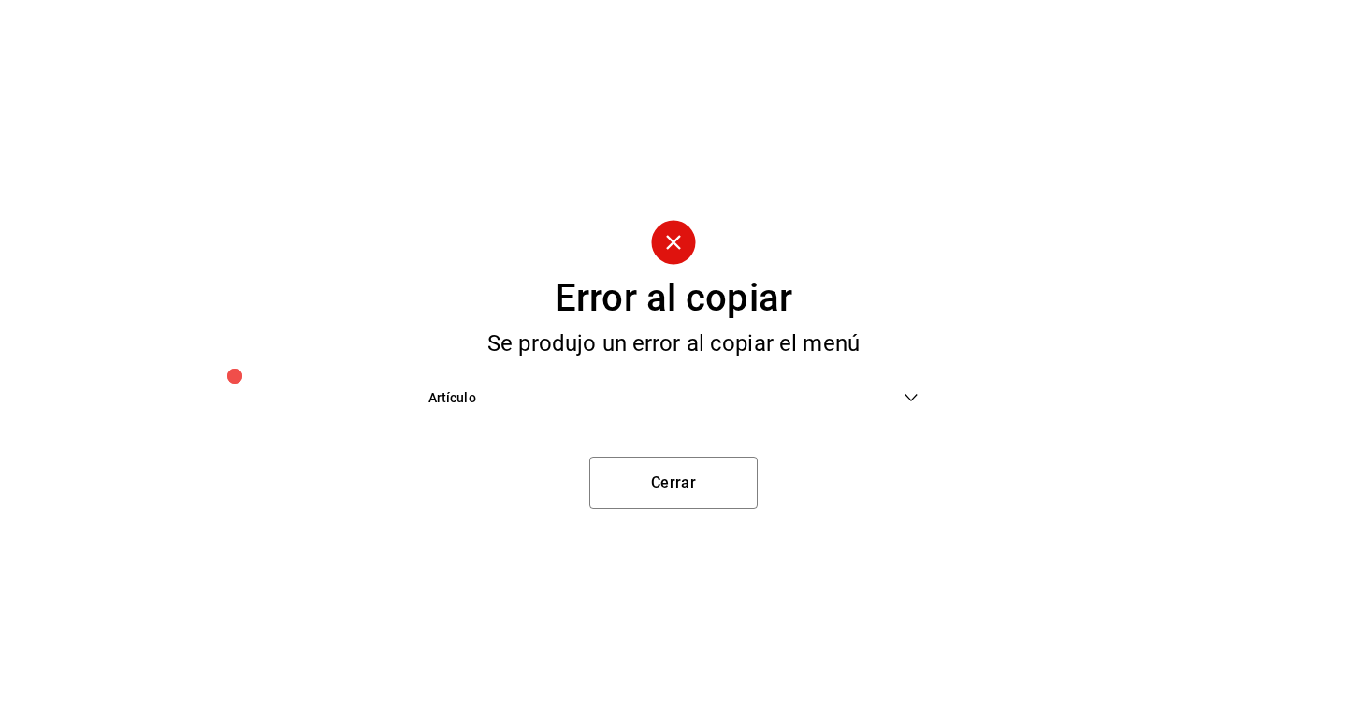
click at [911, 400] on icon at bounding box center [912, 397] width 12 height 7
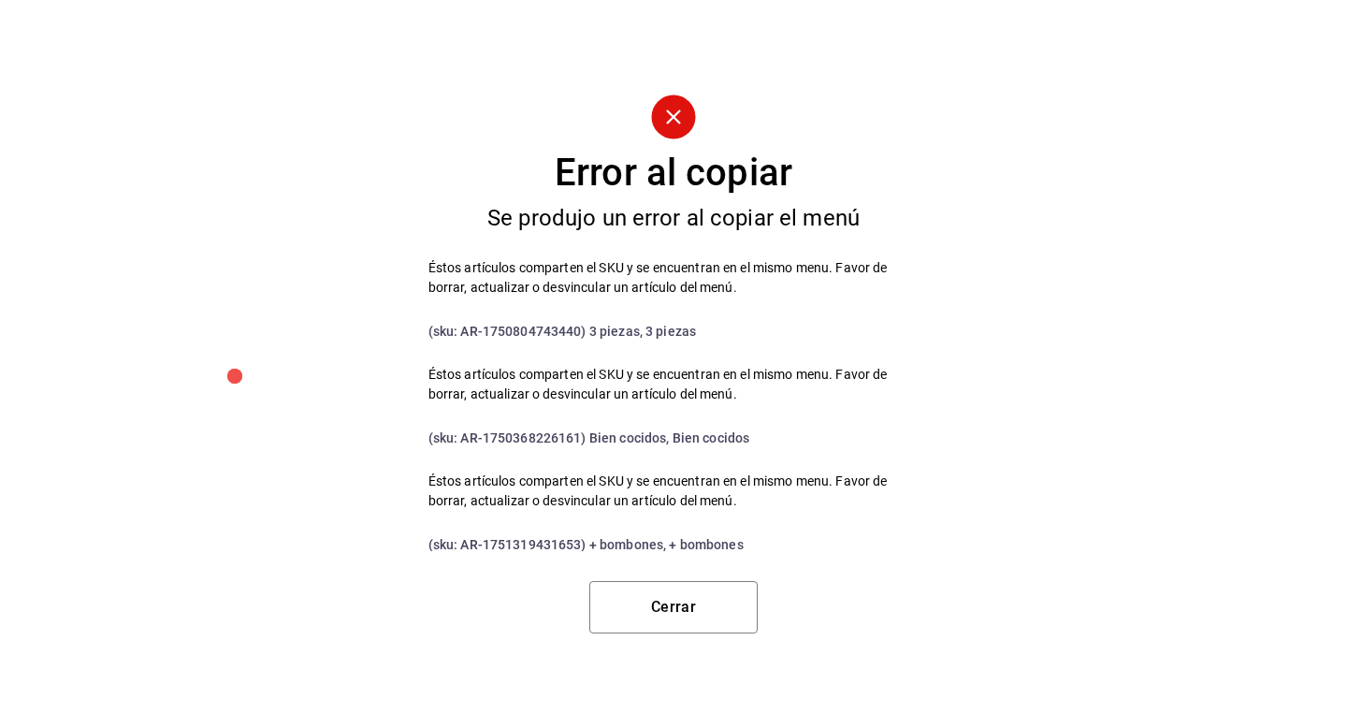
scroll to position [0, 0]
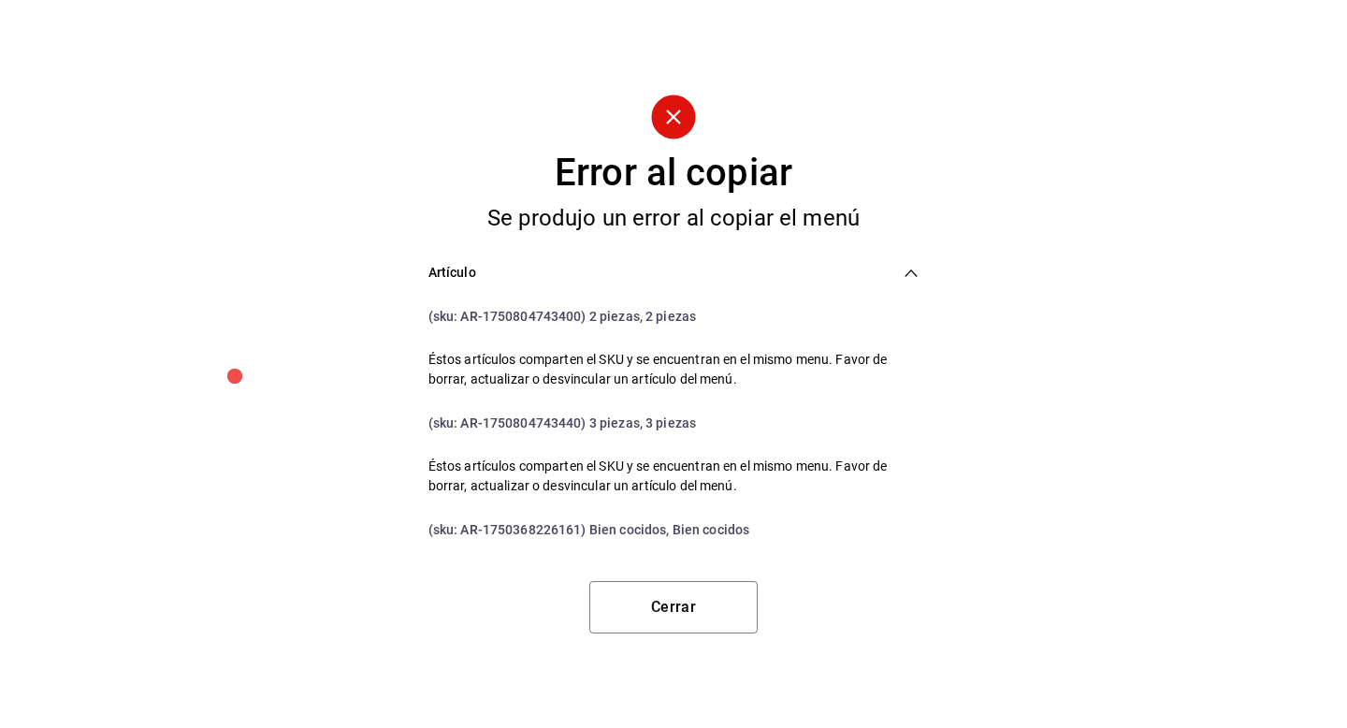
click at [541, 309] on span "(sku: AR-1750804743400) 2 piezas, 2 piezas" at bounding box center [562, 316] width 268 height 15
copy span "1750804743400"
drag, startPoint x: 464, startPoint y: 315, endPoint x: 579, endPoint y: 316, distance: 115.1
click at [579, 316] on span "(sku: AR-1750804743400) 2 piezas, 2 piezas" at bounding box center [562, 316] width 268 height 15
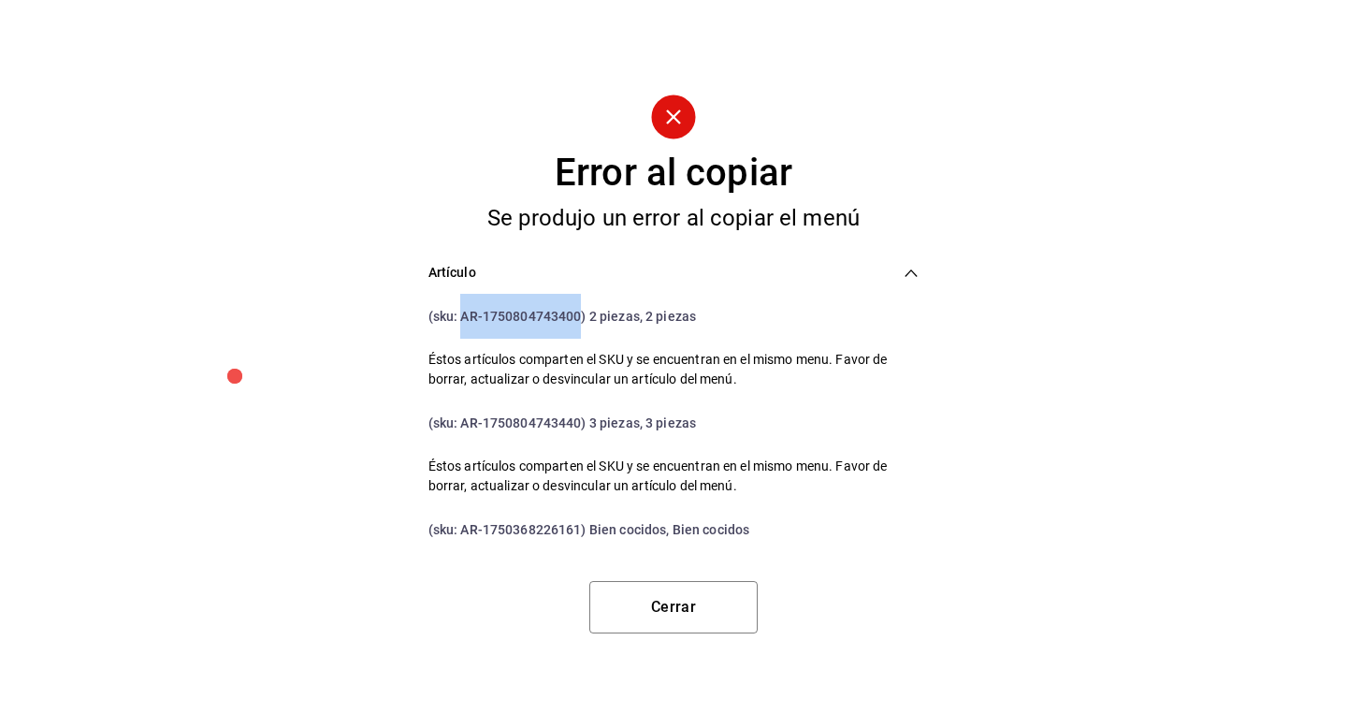
copy span "AR-1750804743400"
click at [656, 612] on button "Cerrar" at bounding box center [673, 607] width 168 height 52
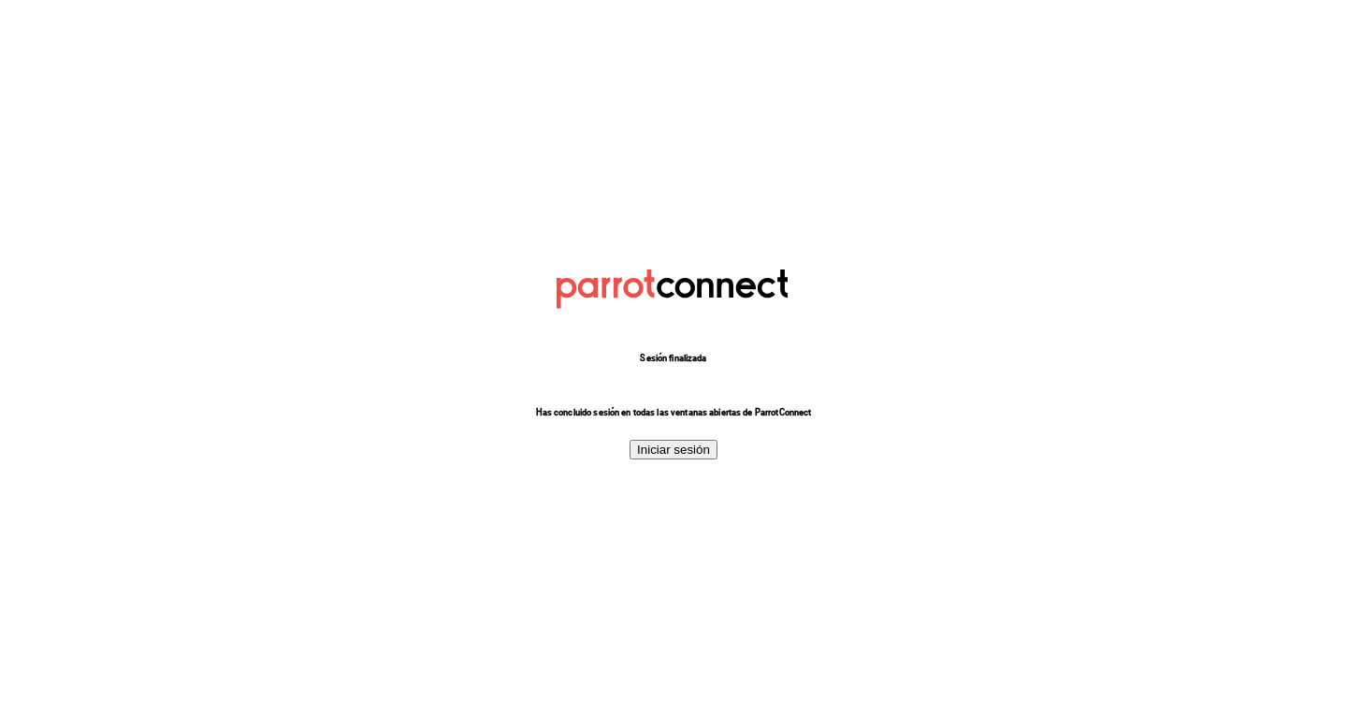
click at [682, 455] on button "Iniciar sesión" at bounding box center [674, 450] width 88 height 20
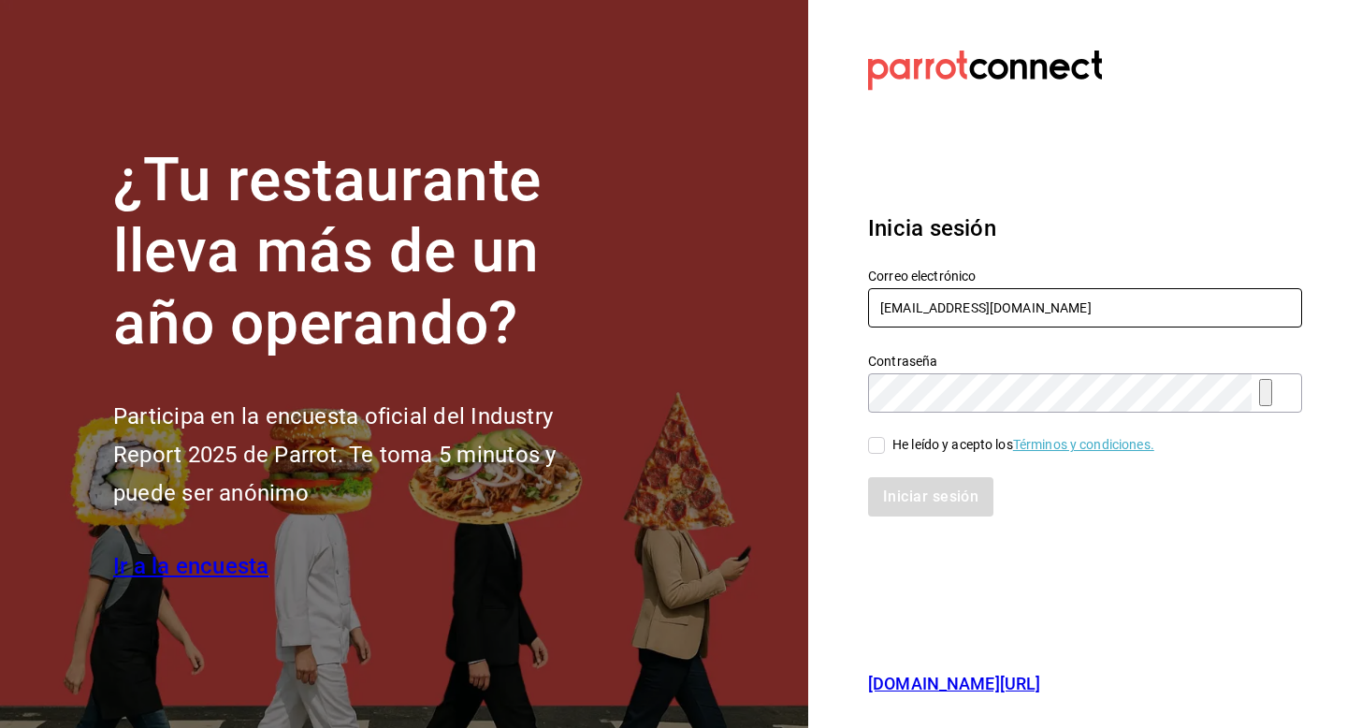
drag, startPoint x: 1032, startPoint y: 312, endPoint x: 858, endPoint y: 300, distance: 174.4
click at [858, 300] on div "Correo electrónico [EMAIL_ADDRESS][DOMAIN_NAME]" at bounding box center [1074, 287] width 456 height 85
type input "m"
type input "[EMAIL_ADDRESS][PERSON_NAME][DOMAIN_NAME]"
click at [874, 450] on input "He leído y acepto los Términos y condiciones." at bounding box center [876, 445] width 17 height 17
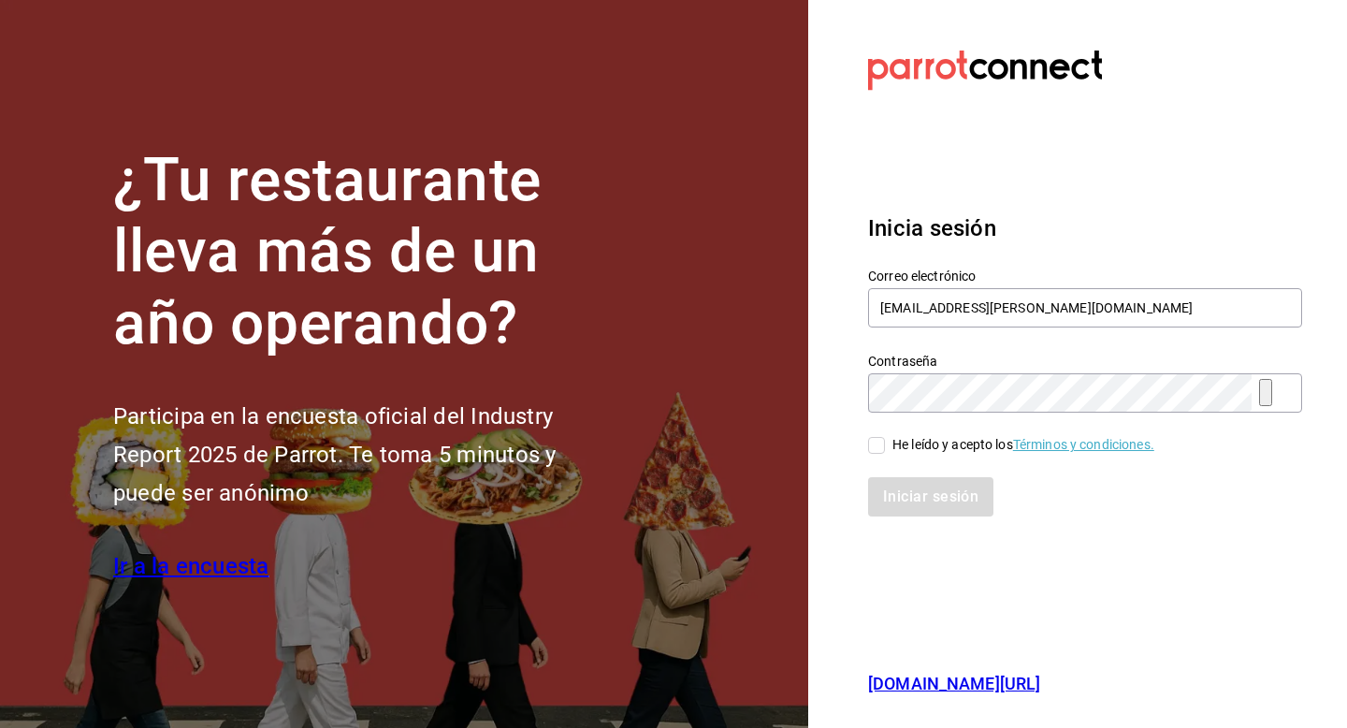
checkbox input "true"
click at [898, 497] on button "Iniciar sesión" at bounding box center [931, 496] width 127 height 39
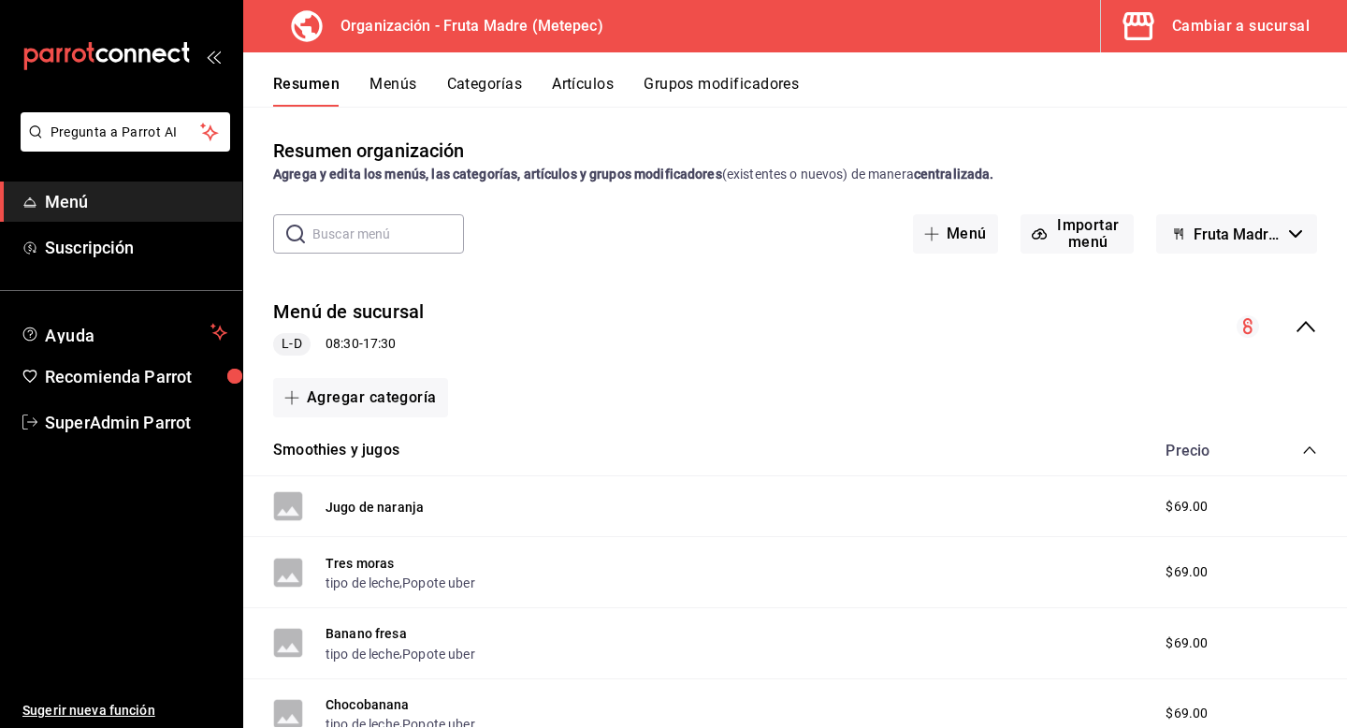
click at [598, 94] on button "Artículos" at bounding box center [583, 91] width 62 height 32
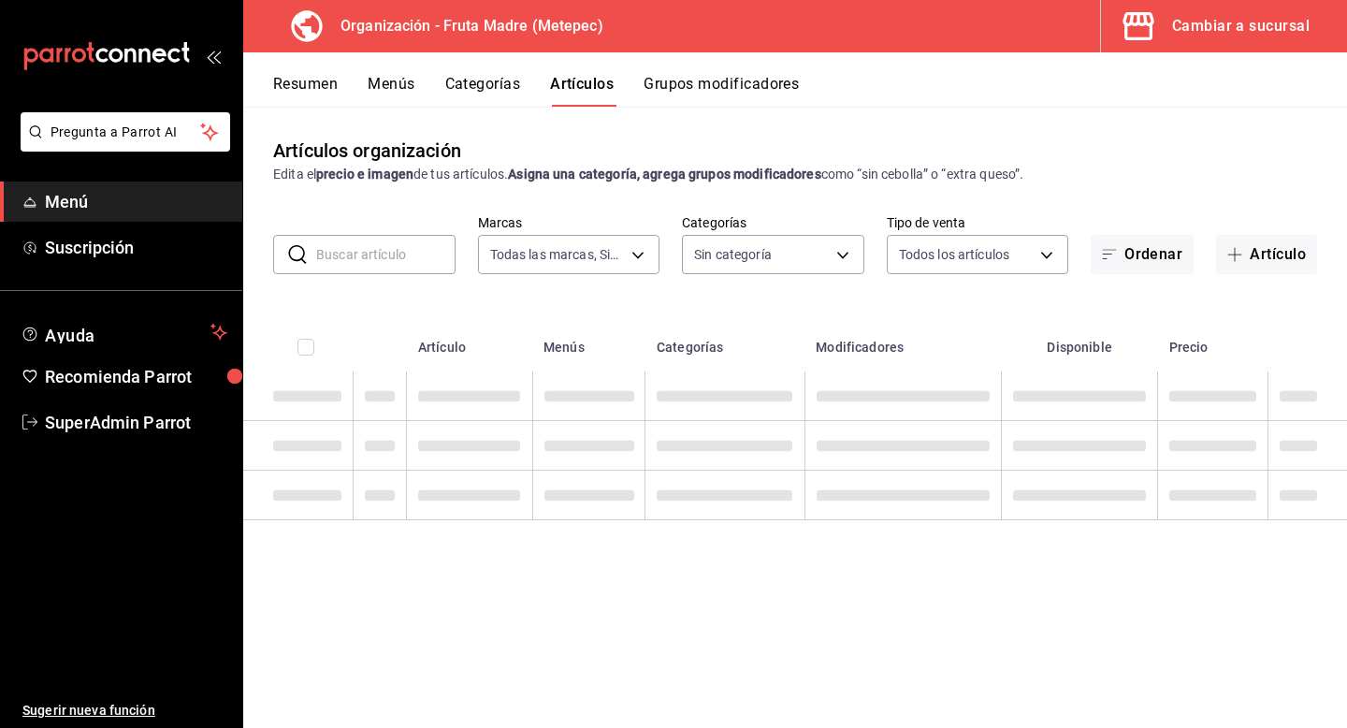
type input "1926fcdf-d6c4-44b1-a2de-2af671467d5c,8fb0168a-9afc-4e48-b46d-141dafbc68aa"
type input "10b1b6c8-68b9-46f2-9099-40681ca90d0f,f0a6873b-b3e5-4847-abdb-56094981d9a6,d71cb…"
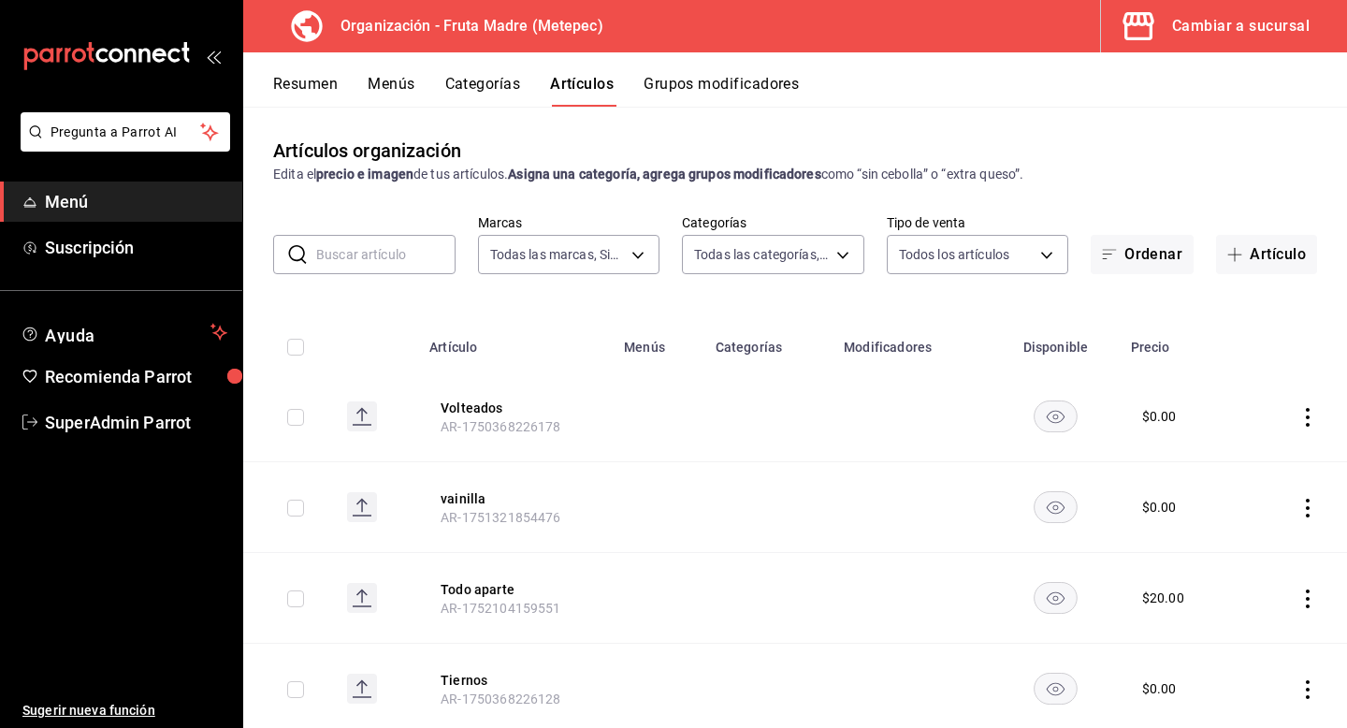
click at [412, 269] on input "text" at bounding box center [385, 254] width 139 height 37
paste input "1752103969580"
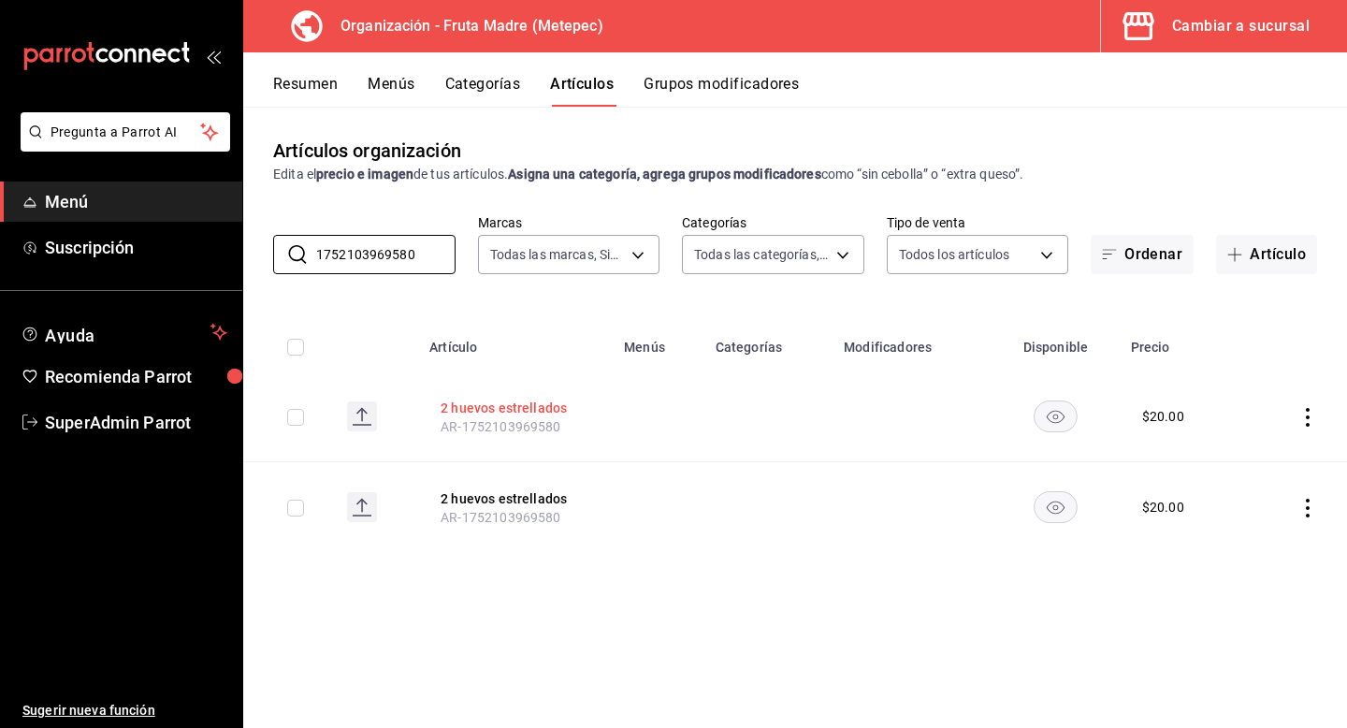
type input "1752103969580"
click at [574, 401] on button "2 huevos estrellados" at bounding box center [516, 408] width 150 height 19
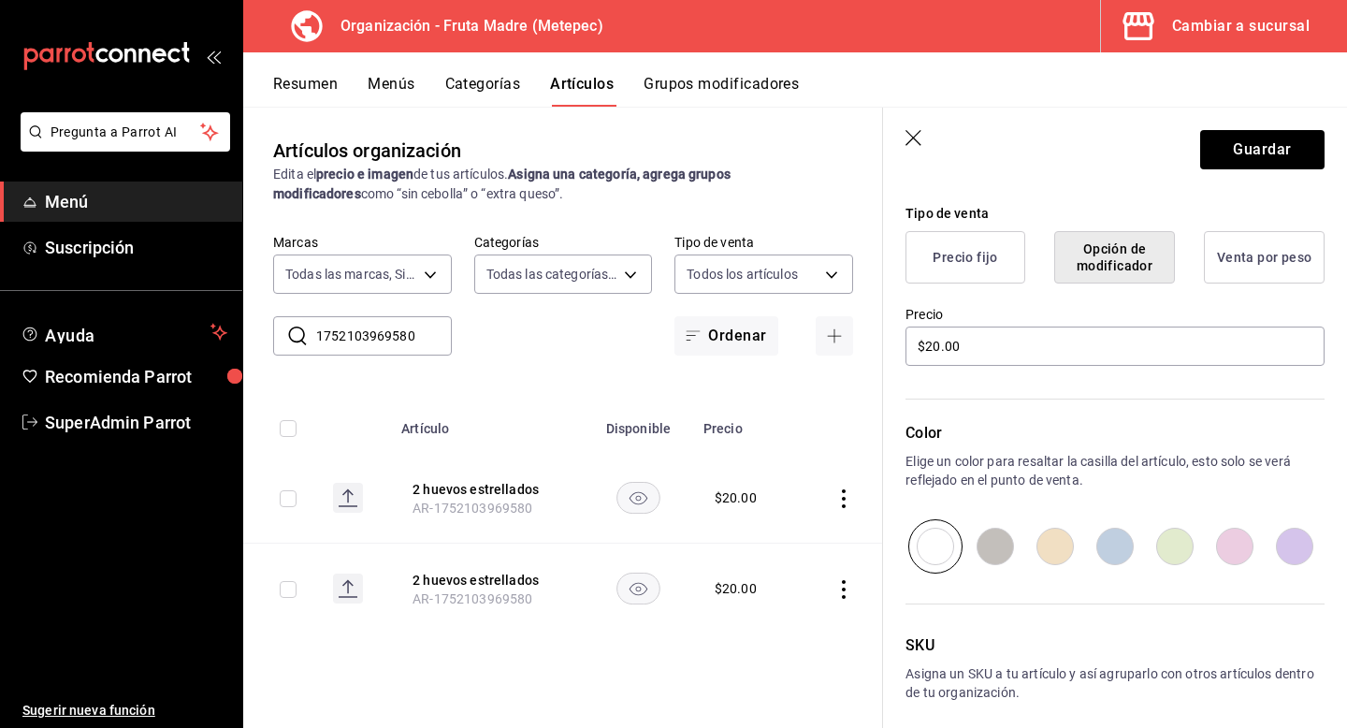
scroll to position [524, 0]
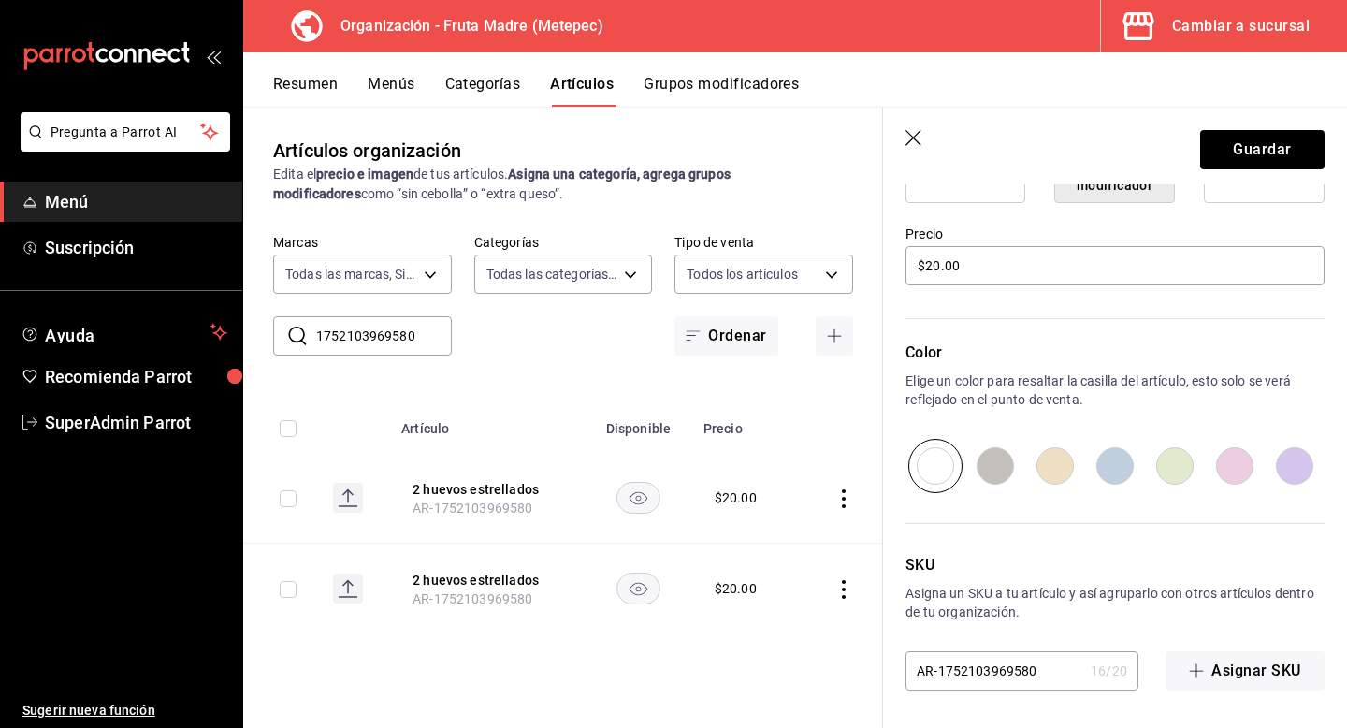
type input "2 huevos estrellados."
click at [1002, 673] on input "AR-1752103969580" at bounding box center [995, 670] width 178 height 37
type input "AR-17521039619580"
click at [1261, 146] on button "Guardar" at bounding box center [1262, 149] width 124 height 39
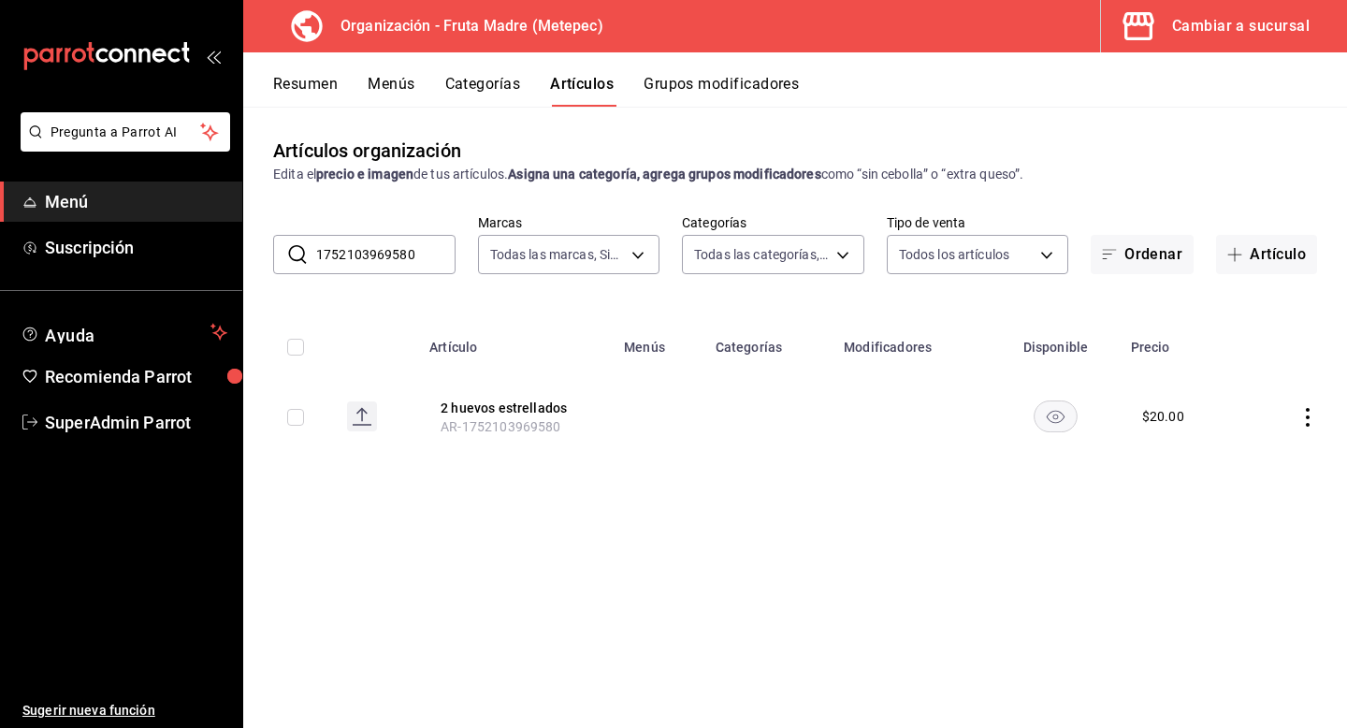
click at [394, 252] on input "1752103969580" at bounding box center [385, 254] width 139 height 37
paste input "080474340"
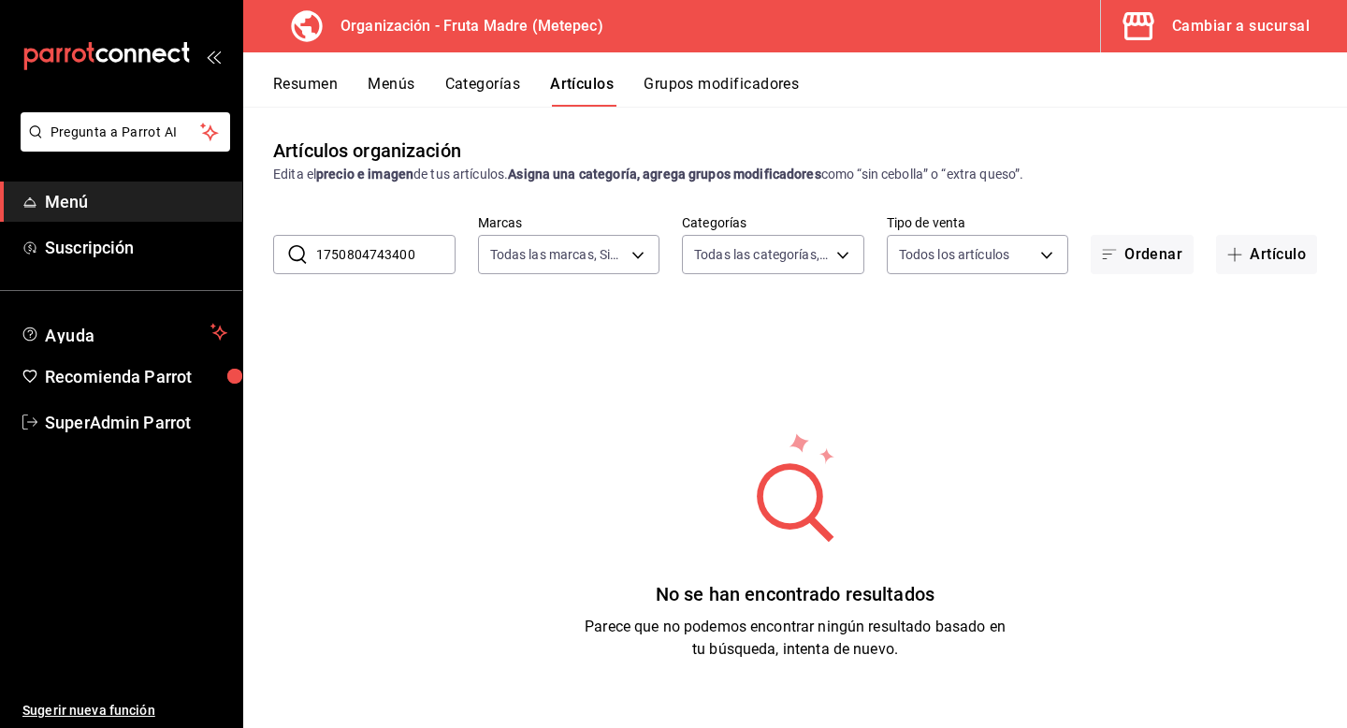
click at [386, 258] on input "1750804743400" at bounding box center [385, 254] width 139 height 37
paste input "text"
type input "1"
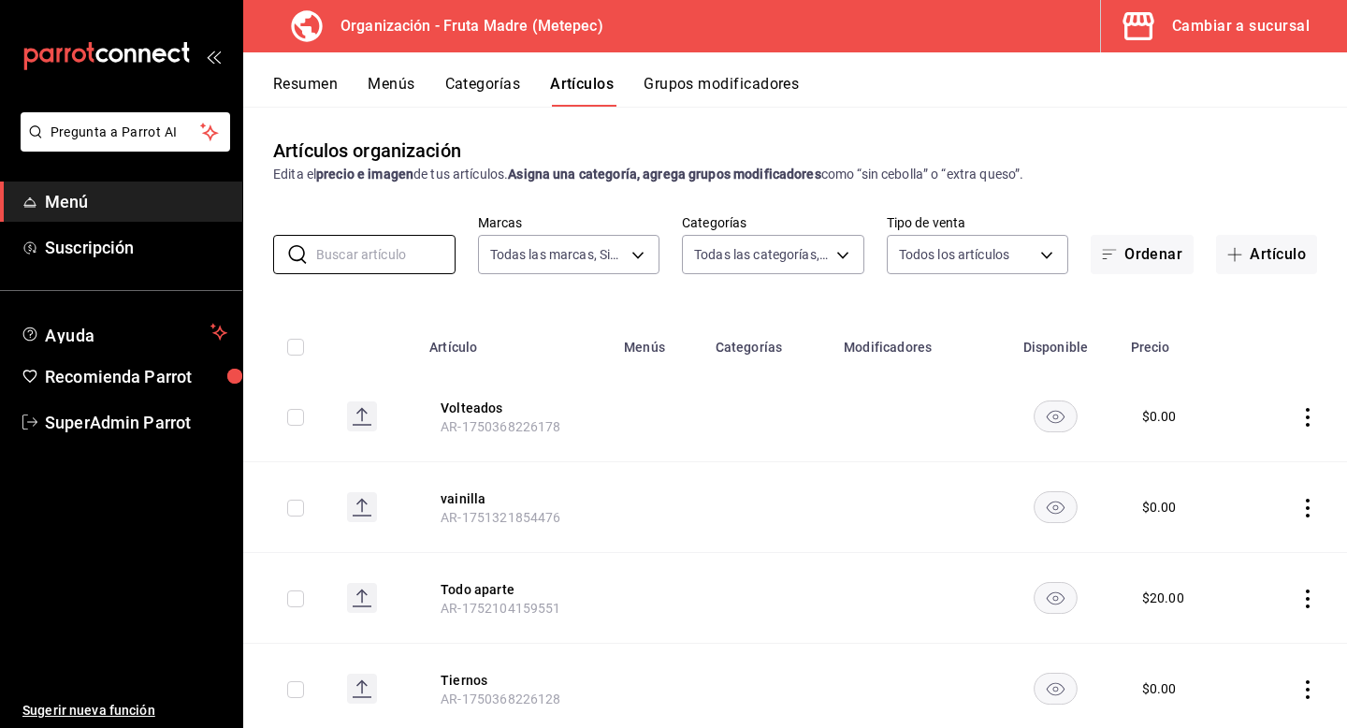
paste input "1750804743400"
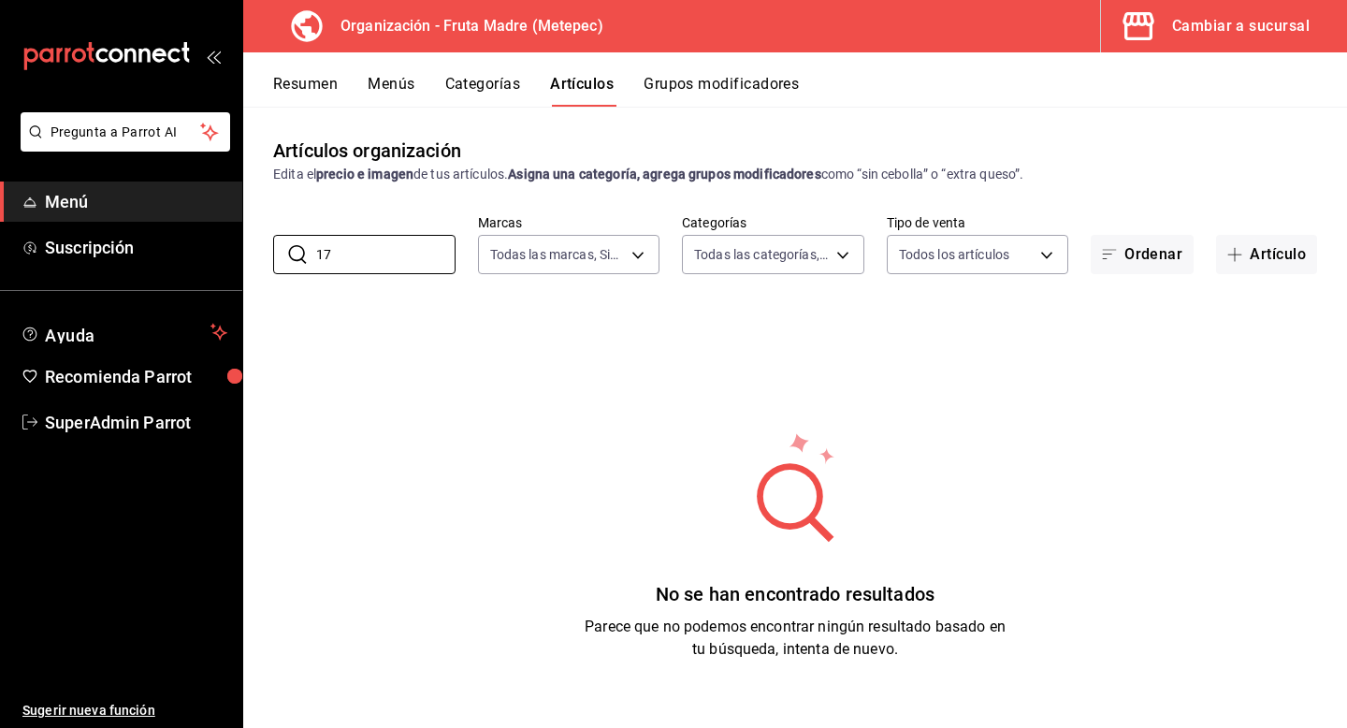
type input "1"
paste input "AR-1752103969580"
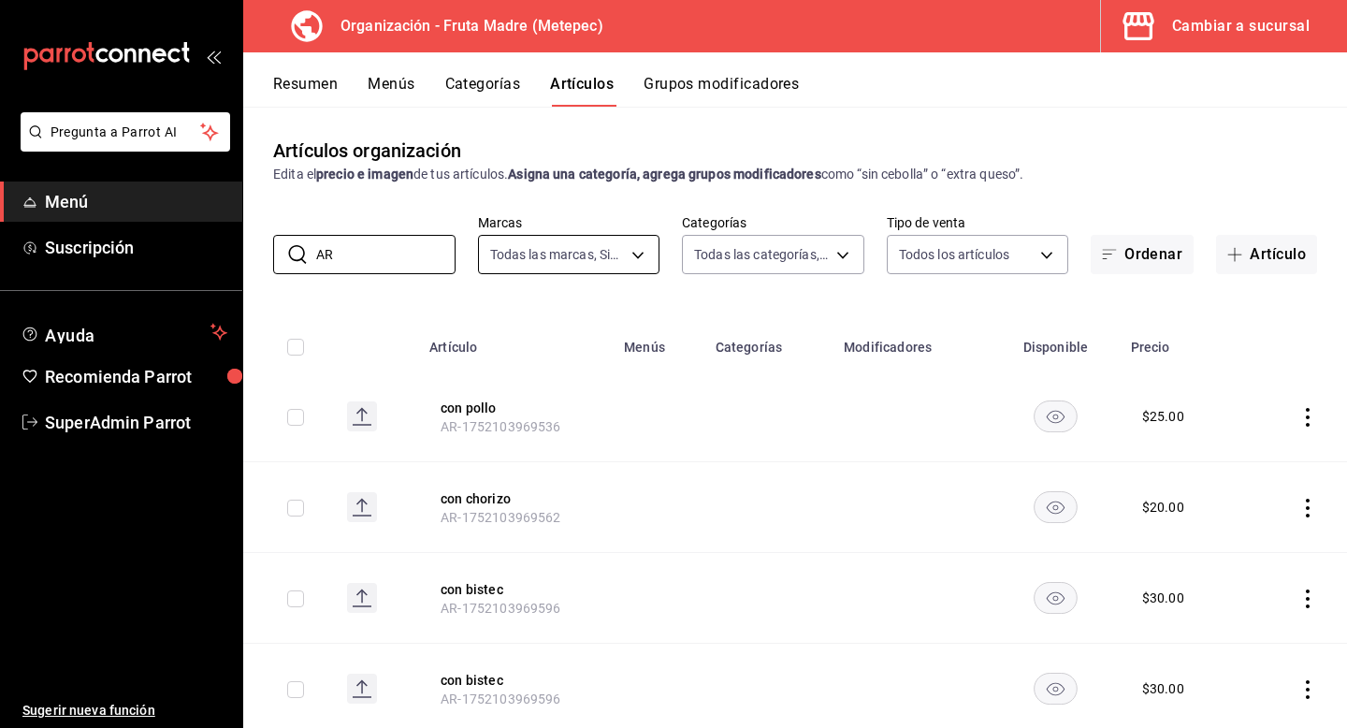
type input "A"
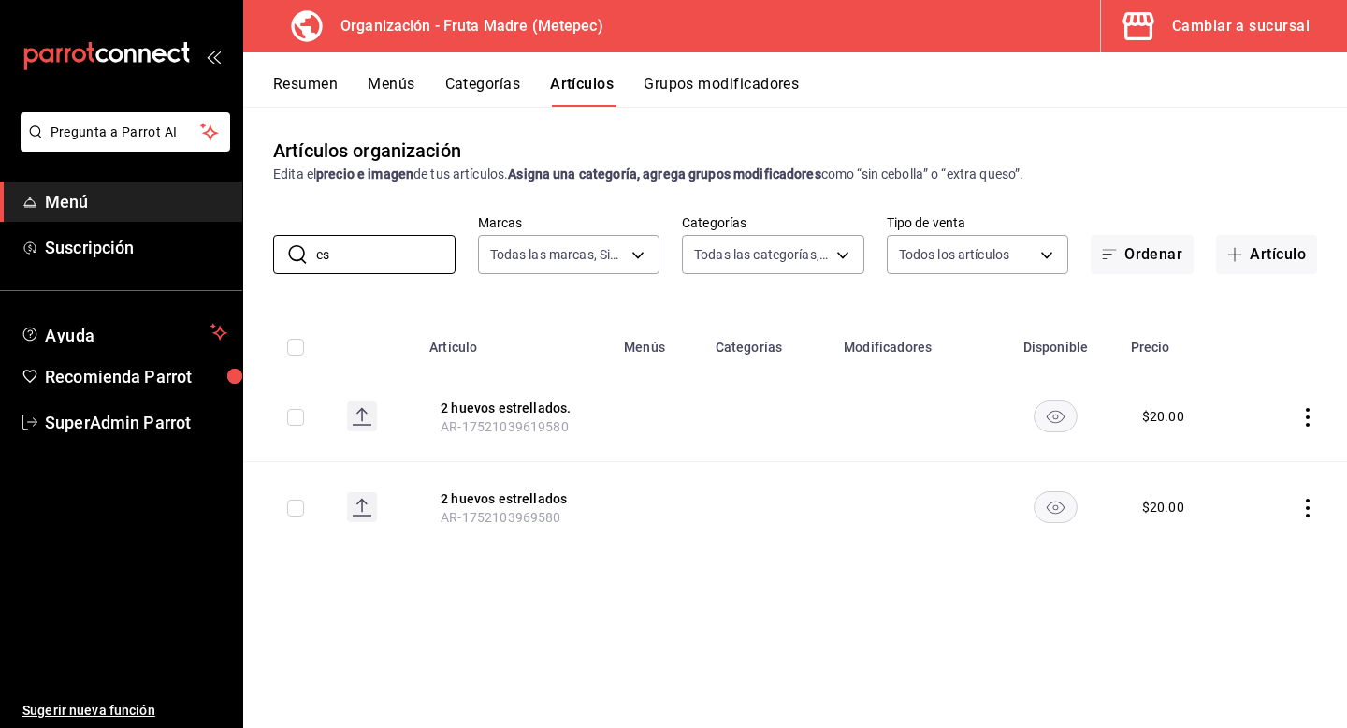
type input "e"
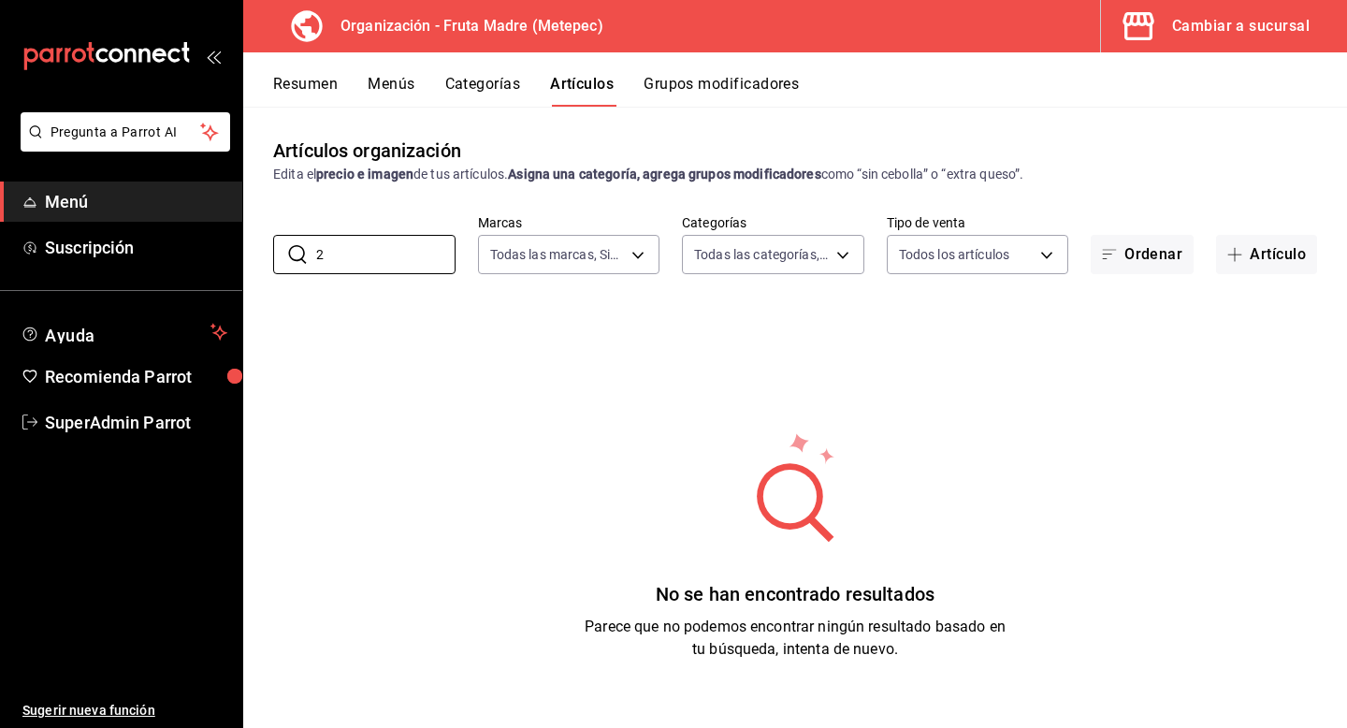
type input "2"
paste input "1750804743440"
type input "1"
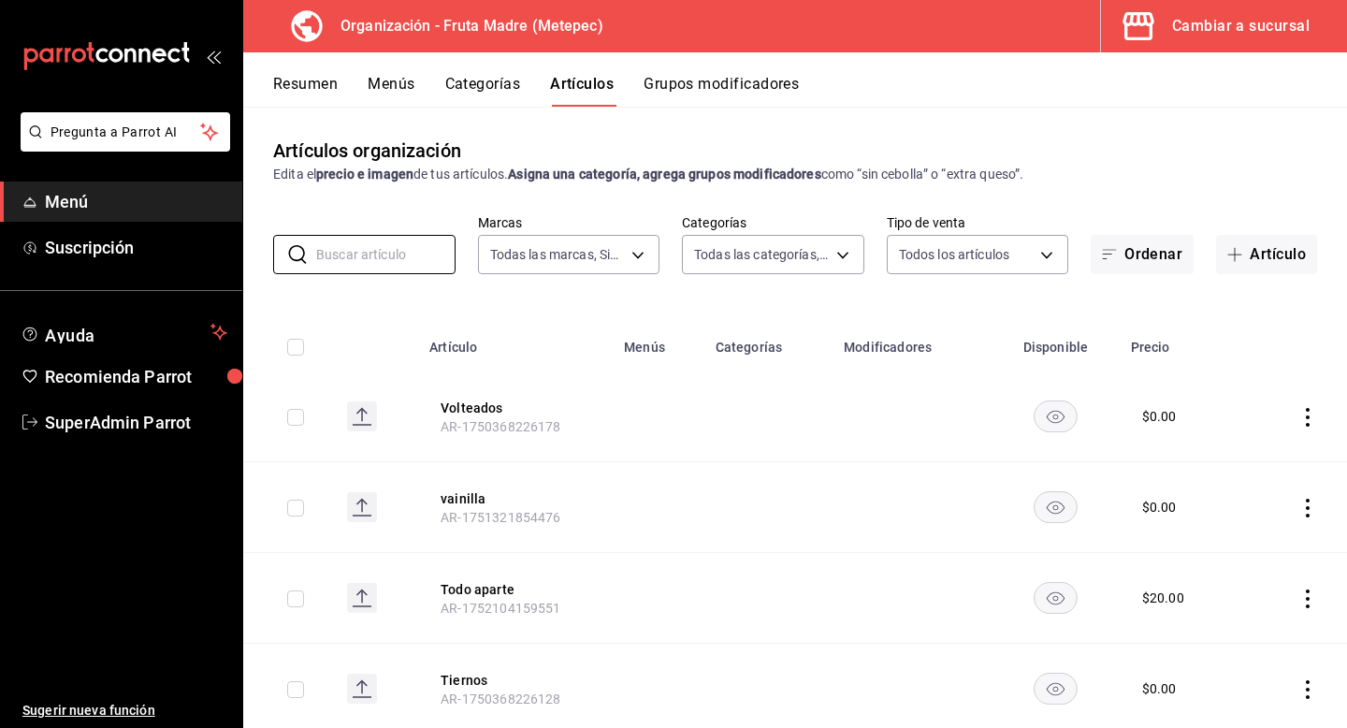
click at [1272, 41] on button "Cambiar a sucursal" at bounding box center [1216, 26] width 231 height 52
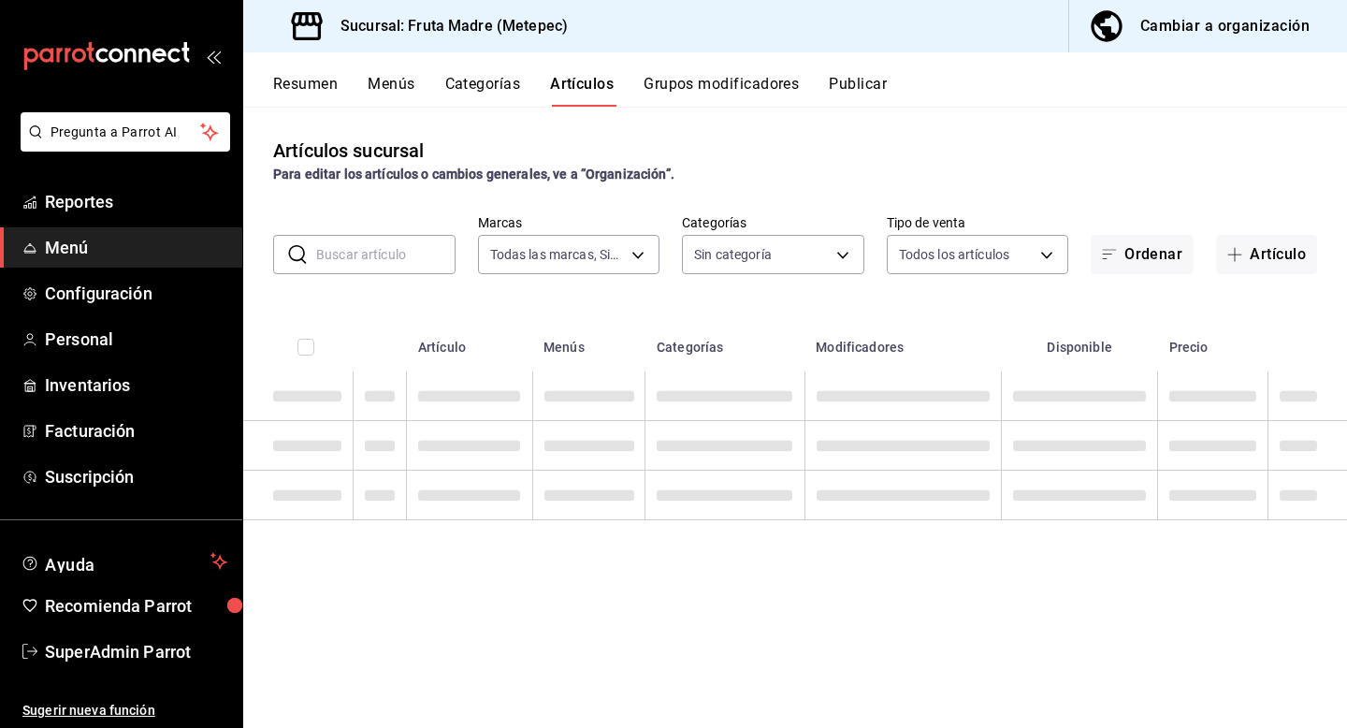
type input "5790cdda-0c8b-48b7-85ab-c90a85f84a02,6306ff5c-89bc-41b3-b8f4-0c5eb20e5cca"
type input "a78cbc89-0051-44d0-ba5f-827e3fda5a50,808192ce-93d4-43b3-9580-3c8088fc2e2e,af76e…"
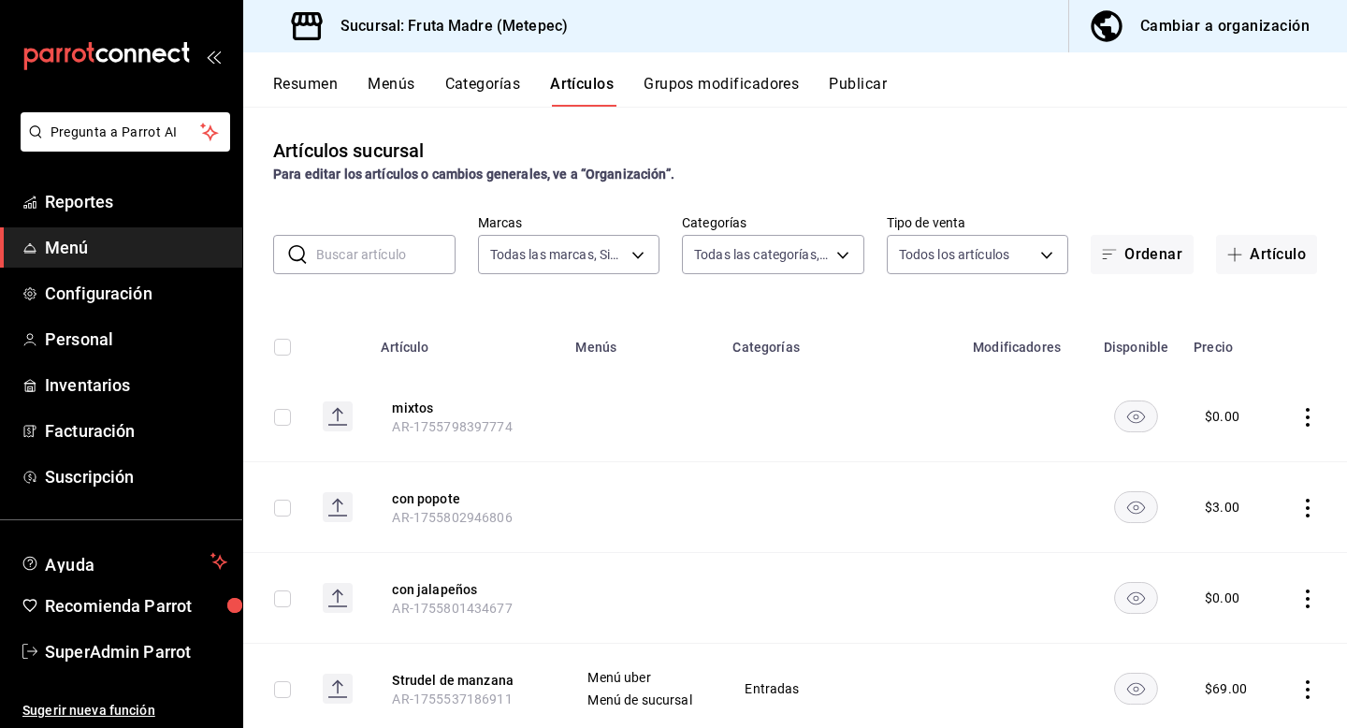
click at [401, 241] on input "text" at bounding box center [385, 254] width 139 height 37
paste input "1750804743400"
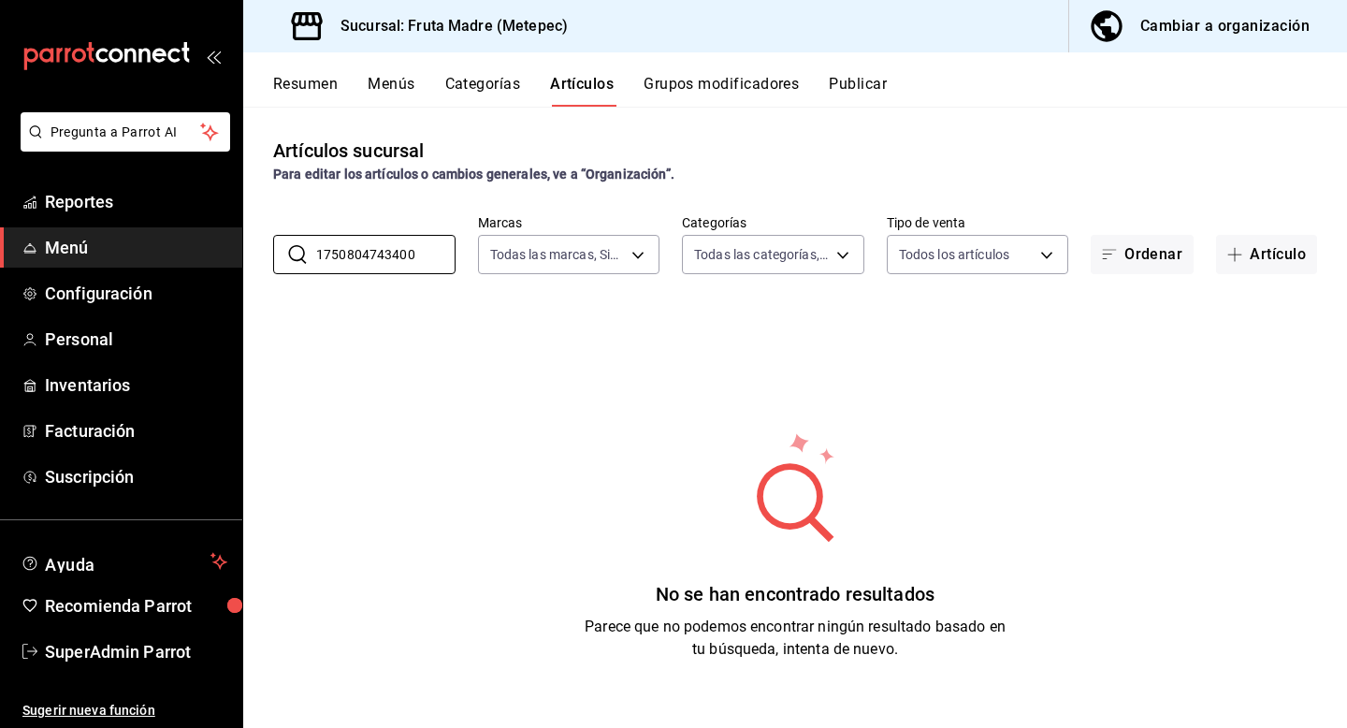
type input "1750804743400"
click at [401, 94] on button "Menús" at bounding box center [391, 91] width 47 height 32
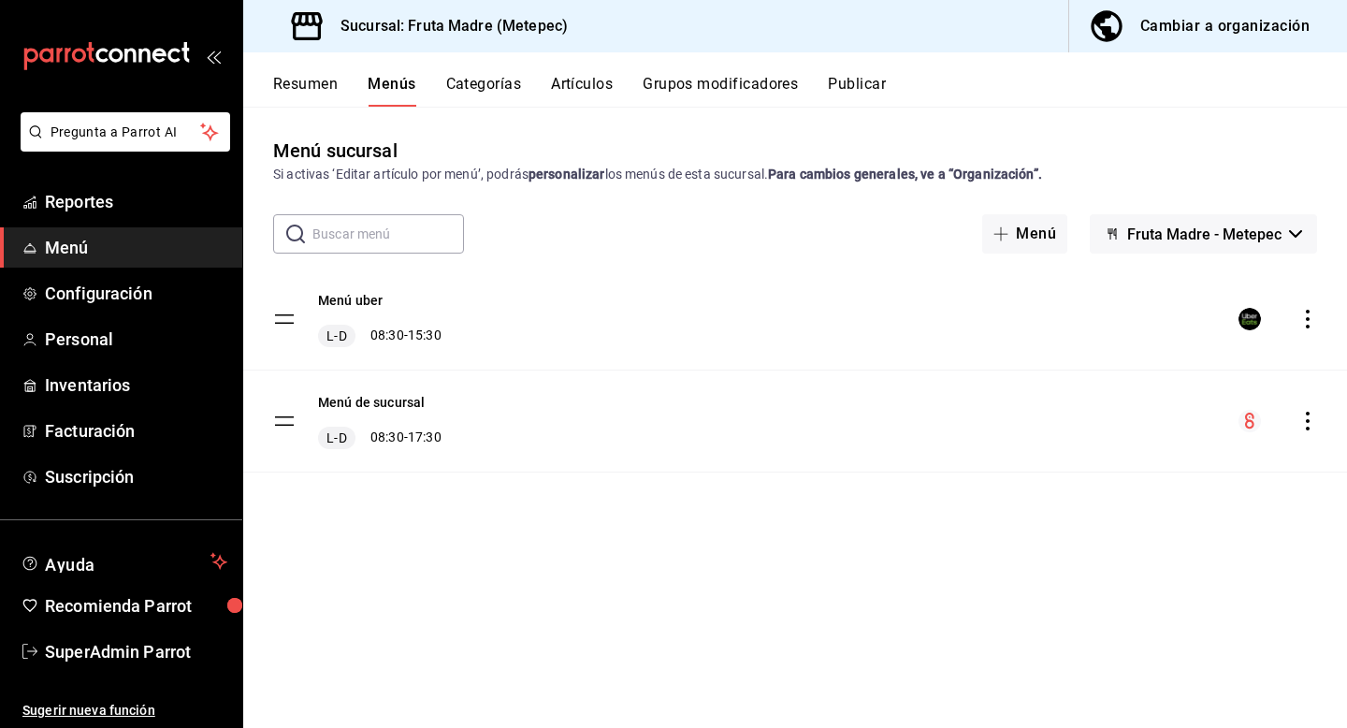
click at [1226, 241] on span "Fruta Madre - Metepec" at bounding box center [1204, 234] width 154 height 18
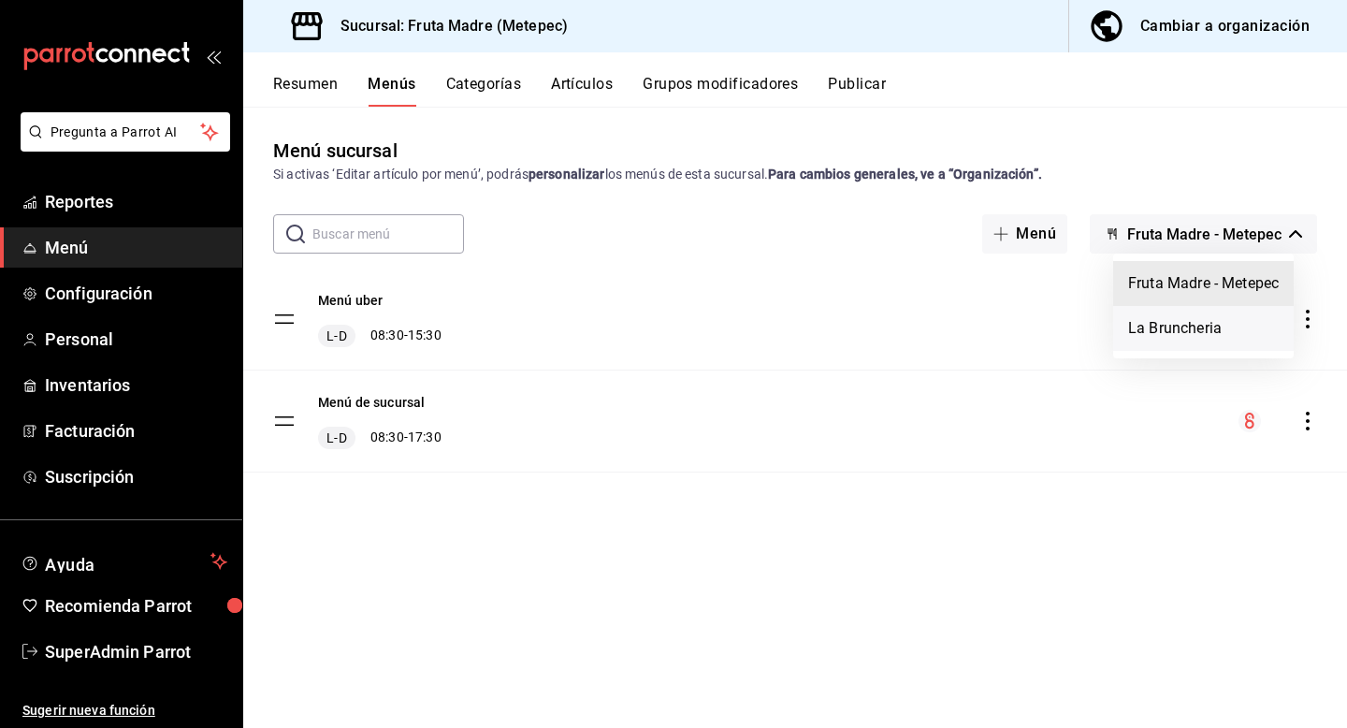
click at [1170, 329] on li "La Bruncheria" at bounding box center [1203, 328] width 181 height 45
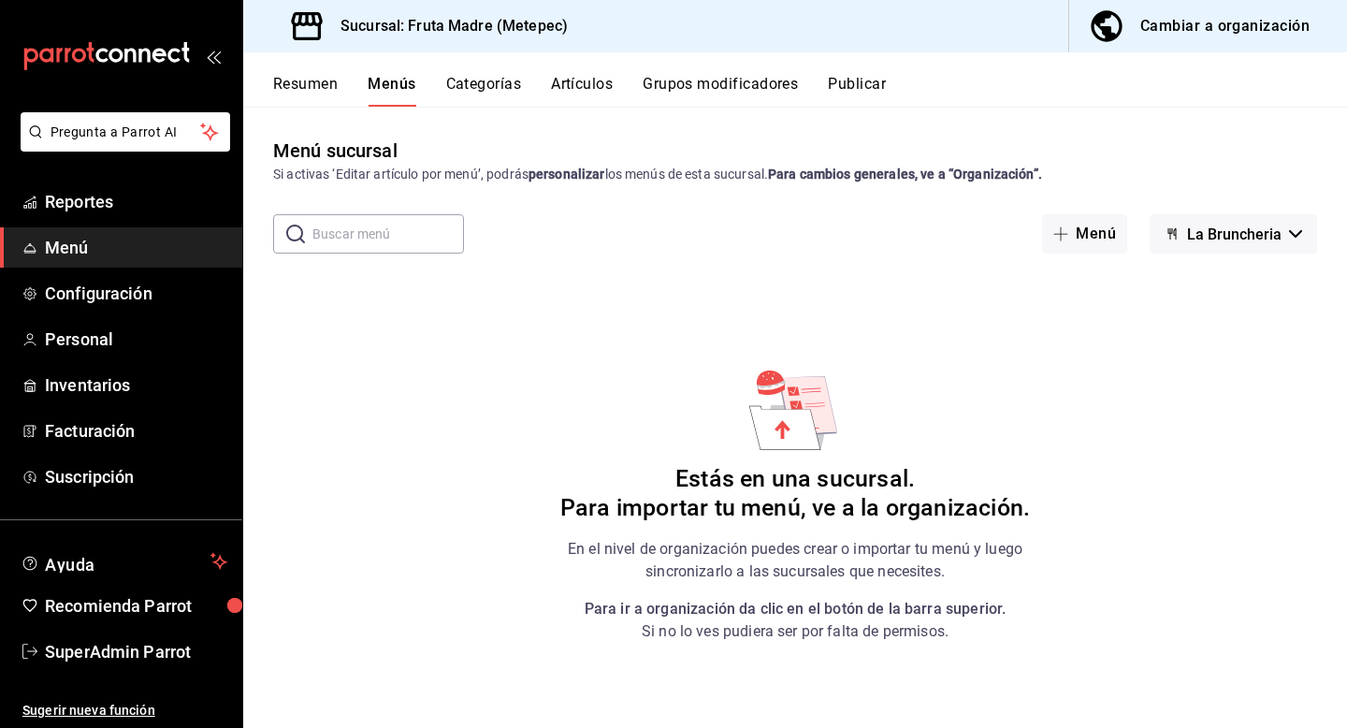
click at [576, 85] on button "Artículos" at bounding box center [582, 91] width 62 height 32
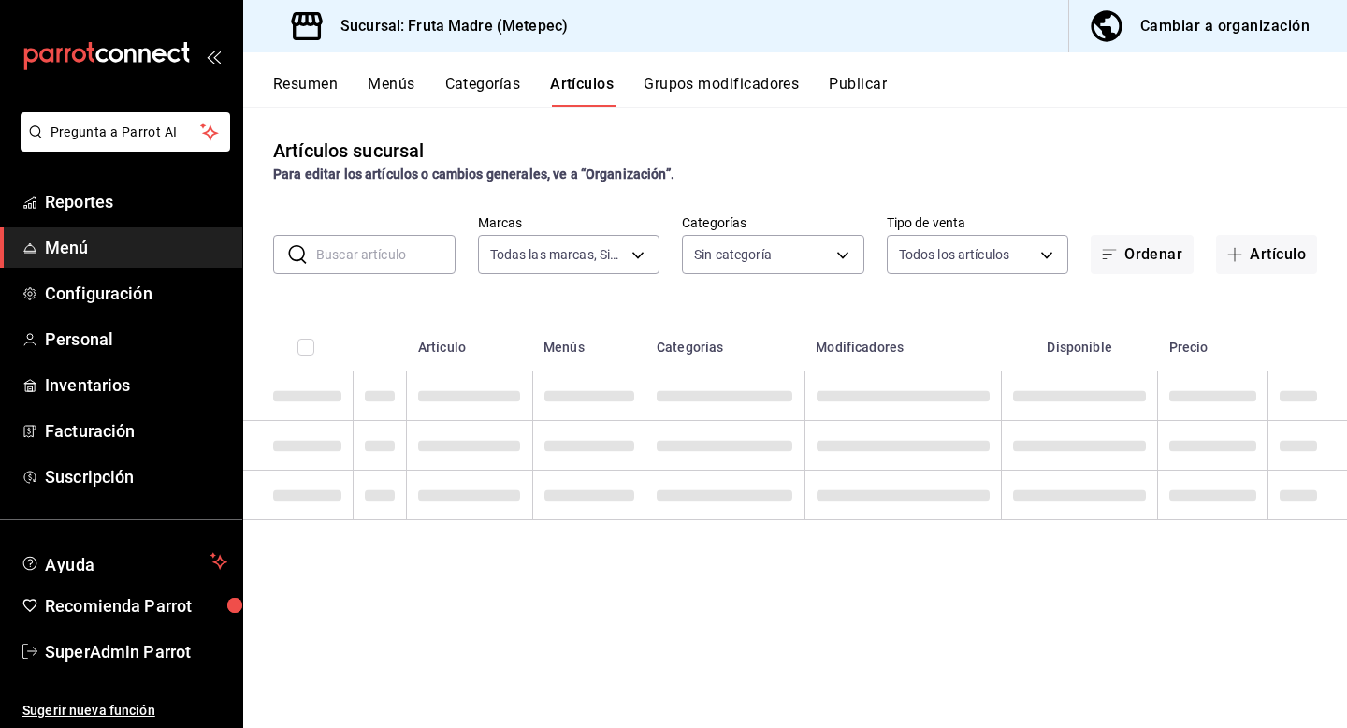
type input "5790cdda-0c8b-48b7-85ab-c90a85f84a02,6306ff5c-89bc-41b3-b8f4-0c5eb20e5cca"
type input "a78cbc89-0051-44d0-ba5f-827e3fda5a50,808192ce-93d4-43b3-9580-3c8088fc2e2e,af76e…"
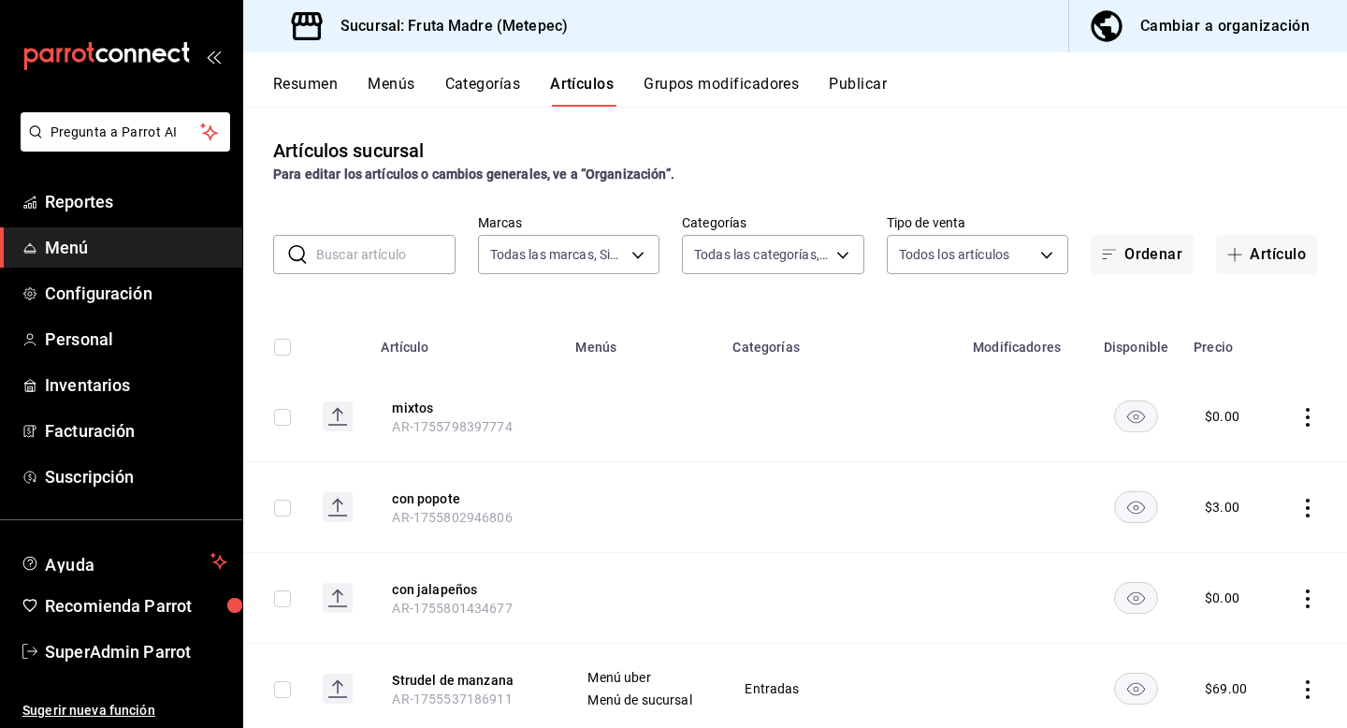
click at [397, 260] on input "text" at bounding box center [385, 254] width 139 height 37
paste input "1750804743400"
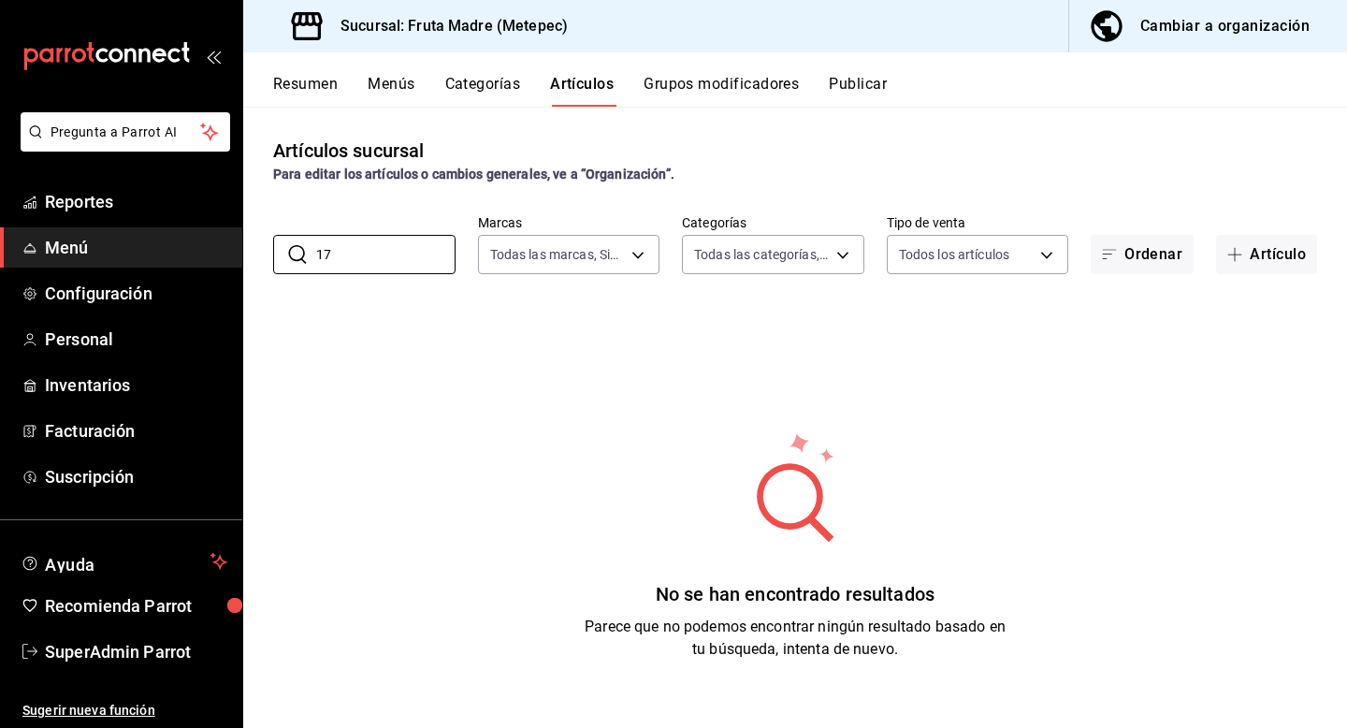
type input "1"
type input "2"
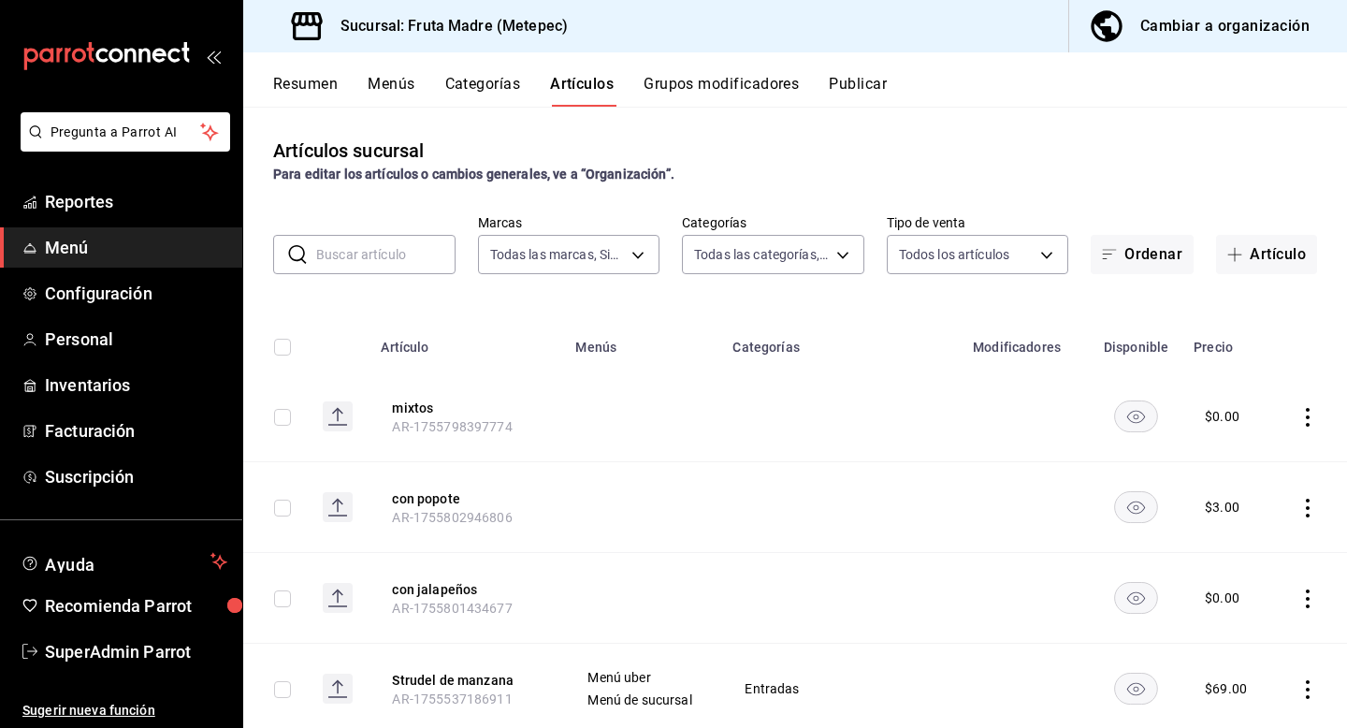
click at [373, 236] on input "text" at bounding box center [385, 254] width 139 height 37
paste input "AR-1750804743400"
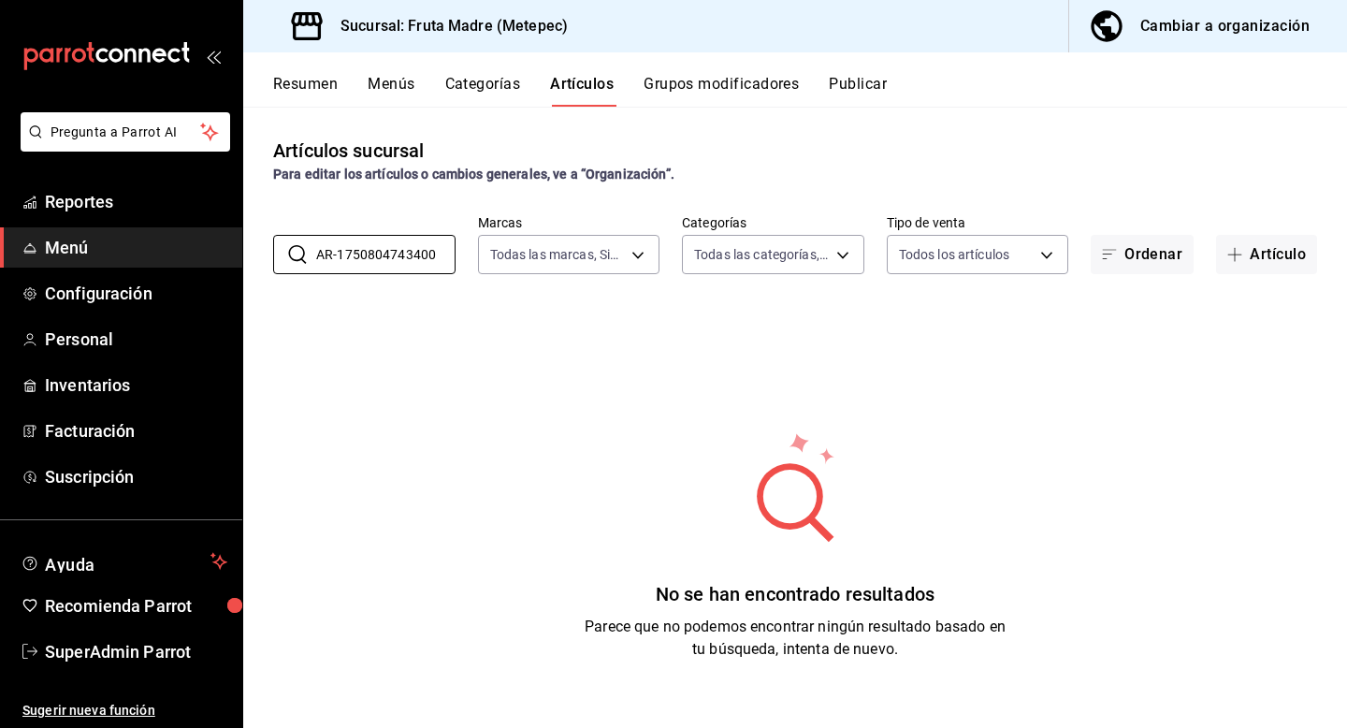
type input "AR-1750804743400"
click at [1260, 21] on div "Cambiar a organización" at bounding box center [1224, 26] width 169 height 26
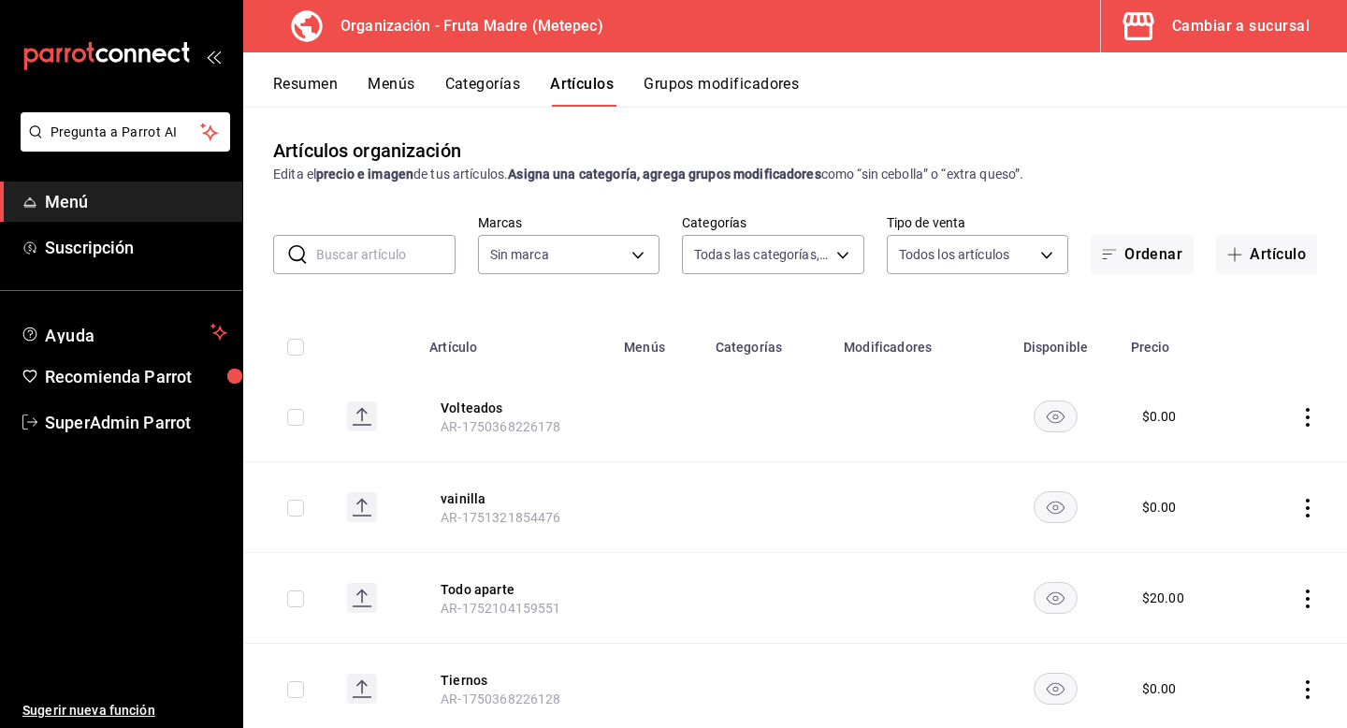
type input "10b1b6c8-68b9-46f2-9099-40681ca90d0f,f0a6873b-b3e5-4847-abdb-56094981d9a6,d71cb…"
type input "1926fcdf-d6c4-44b1-a2de-2af671467d5c,8fb0168a-9afc-4e48-b46d-141dafbc68aa"
click at [397, 258] on input "text" at bounding box center [385, 254] width 139 height 37
paste input "AR-1750804743400"
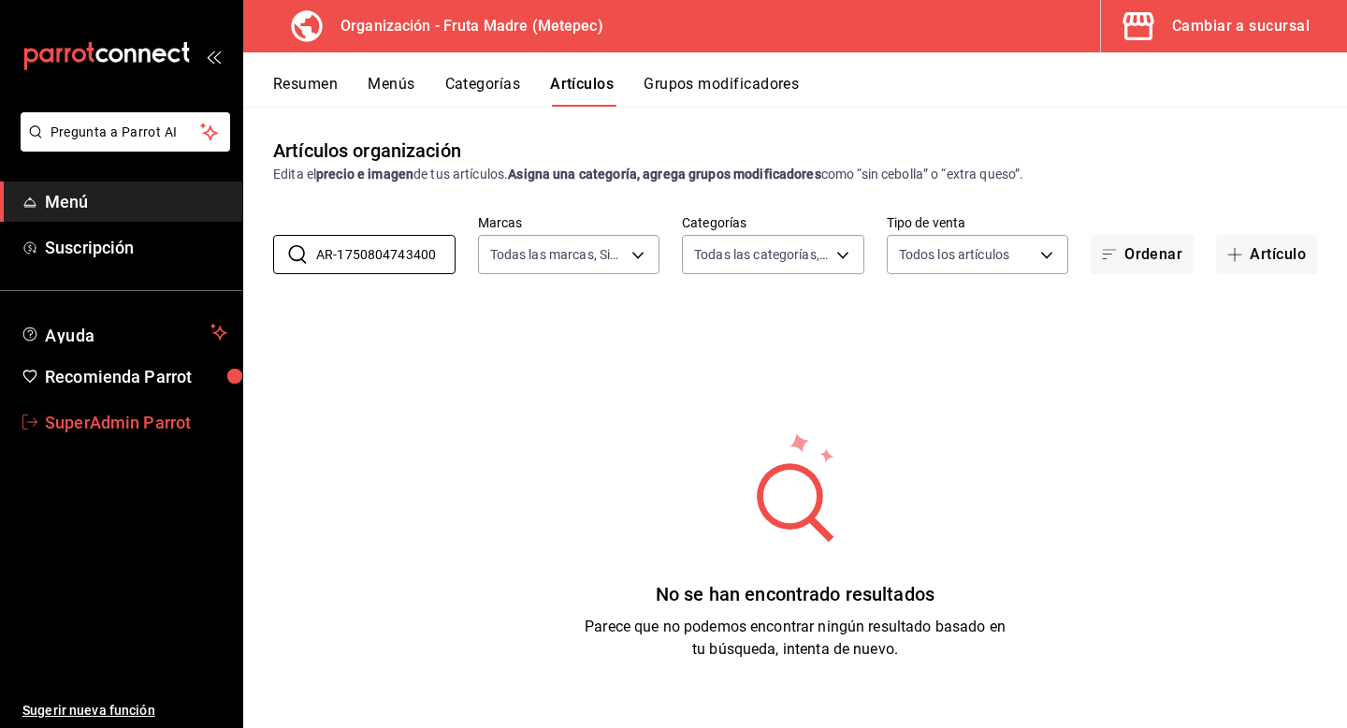
type input "AR-1750804743400"
click at [149, 430] on span "SuperAdmin Parrot" at bounding box center [136, 422] width 182 height 25
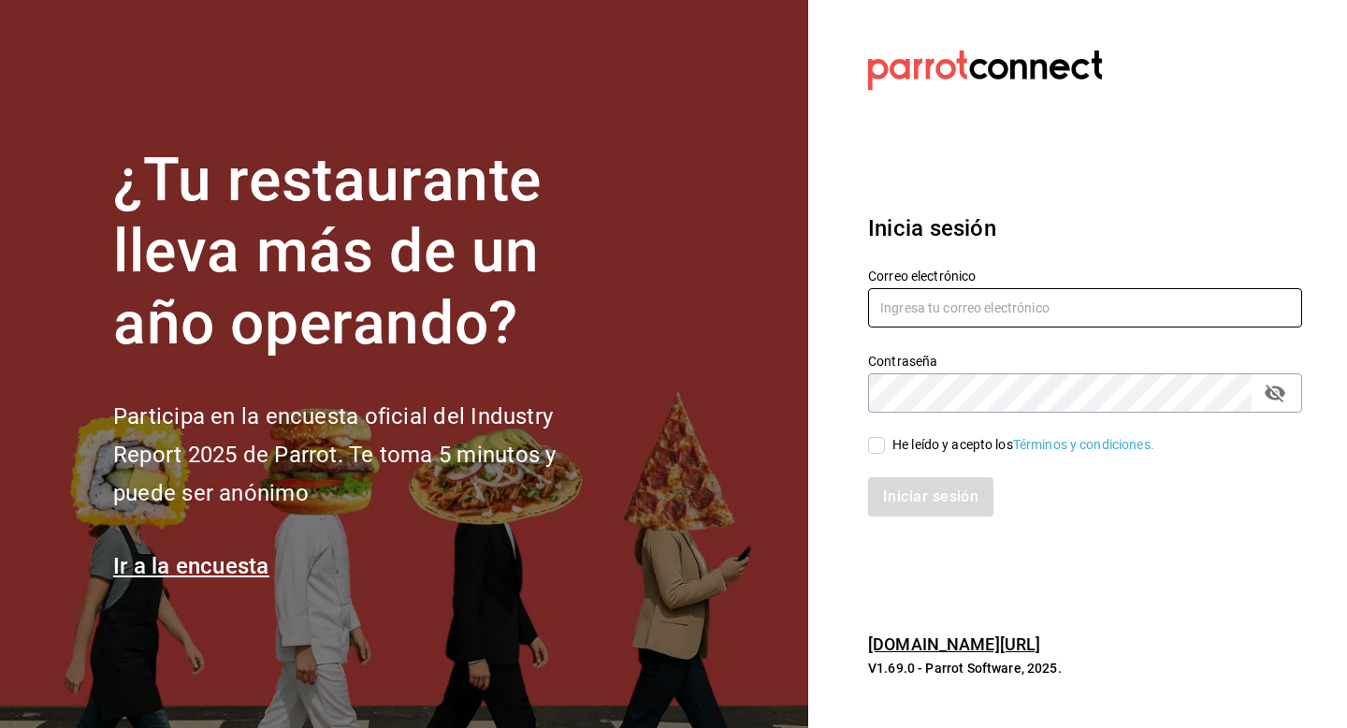
type input "frutamadre@metepec.com"
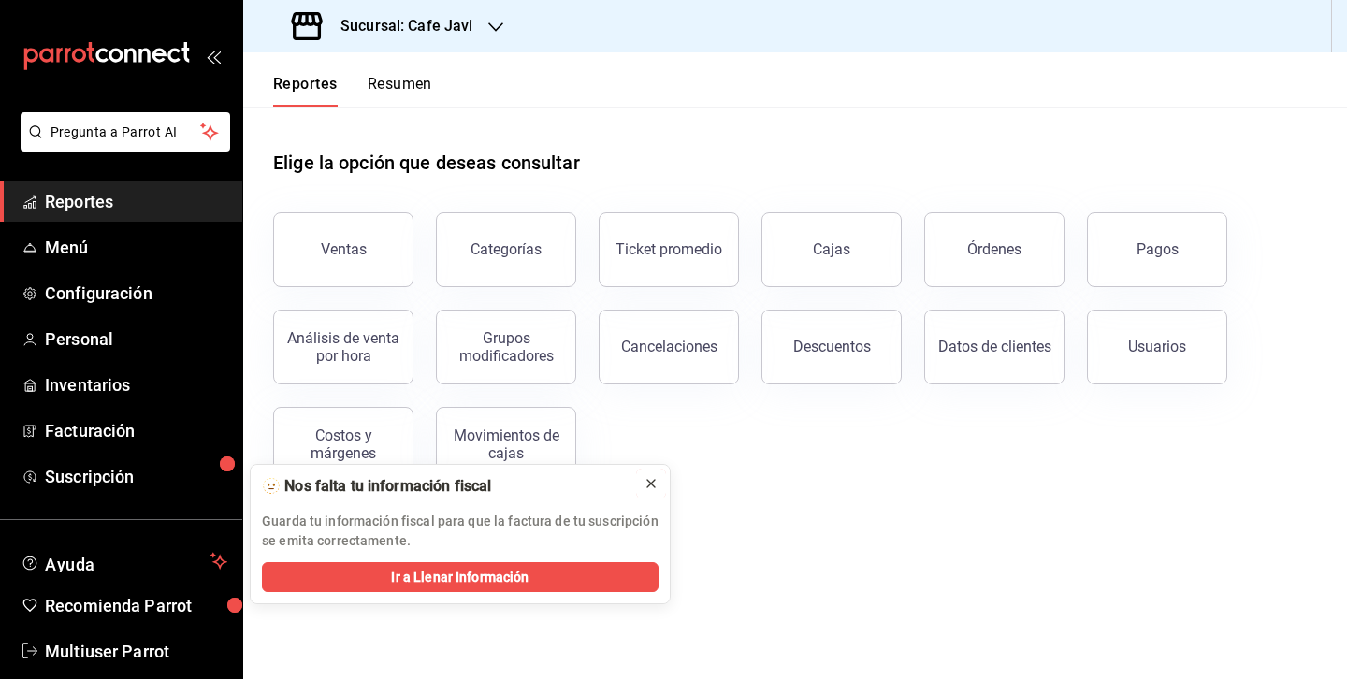
click at [649, 485] on icon at bounding box center [651, 483] width 15 height 15
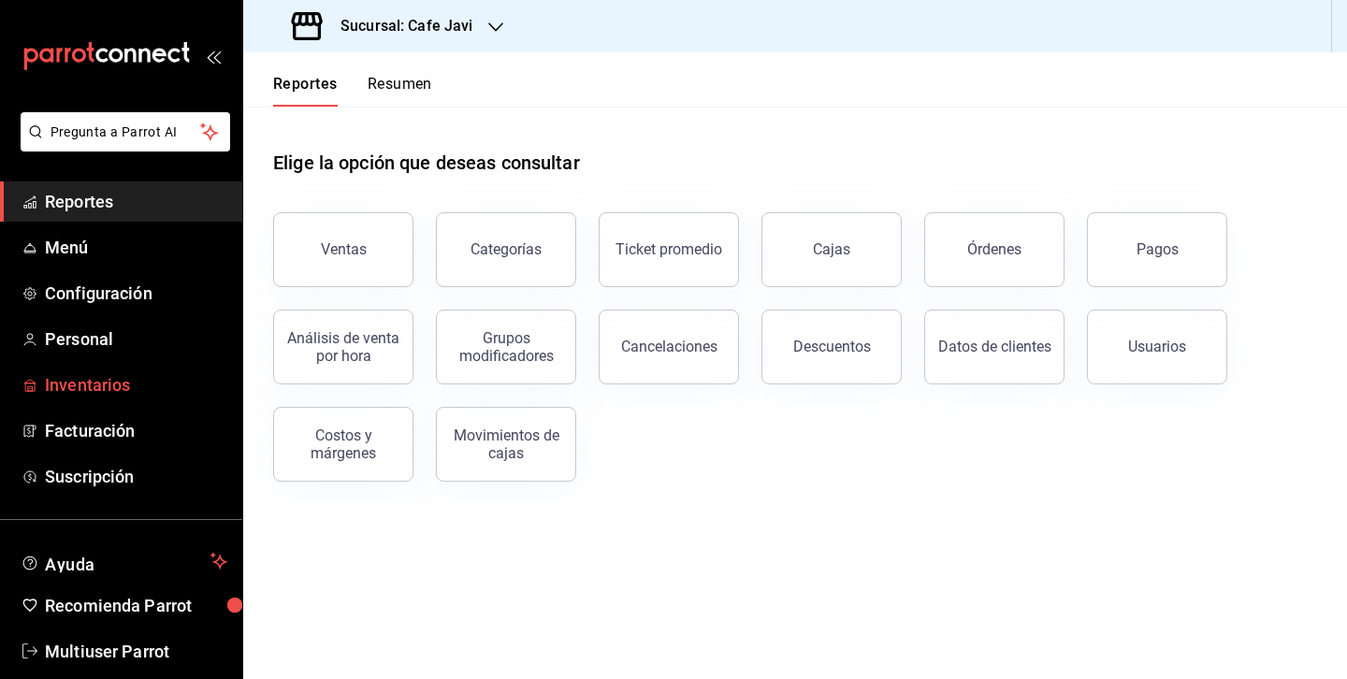
click at [96, 387] on span "Inventarios" at bounding box center [136, 384] width 182 height 25
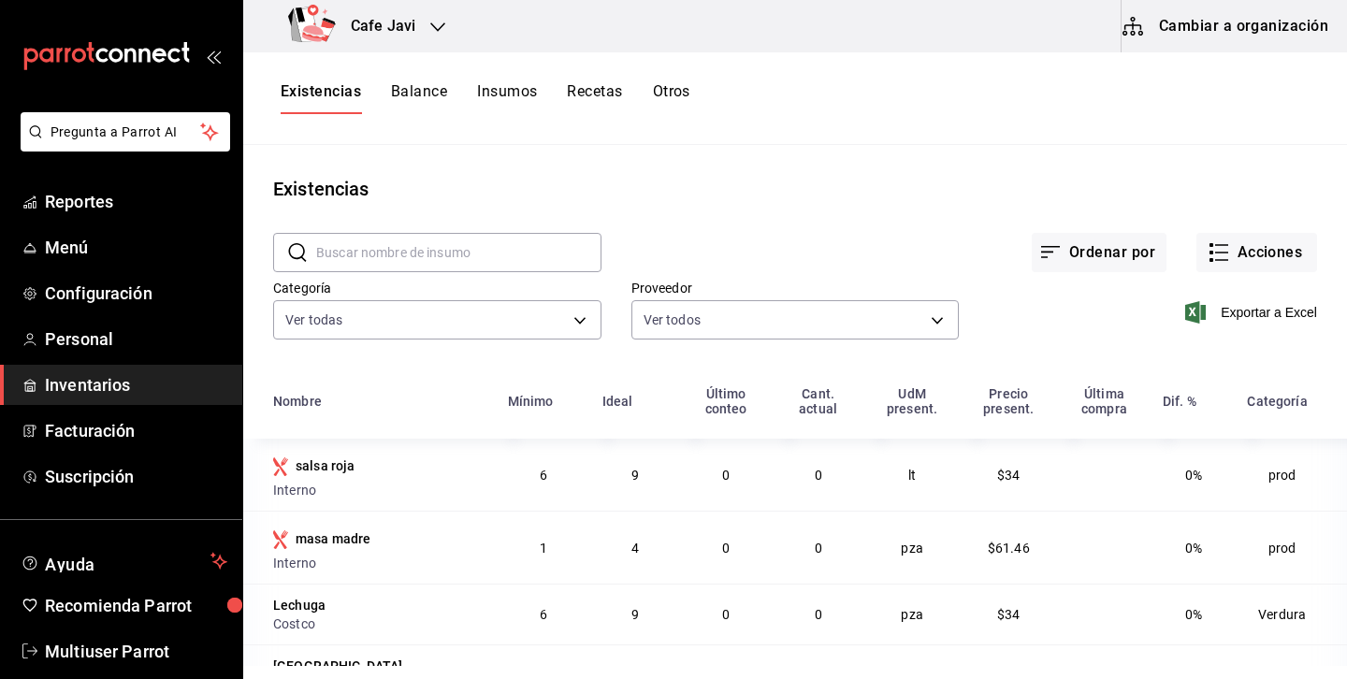
click at [1294, 26] on button "Cambiar a organización" at bounding box center [1227, 26] width 210 height 52
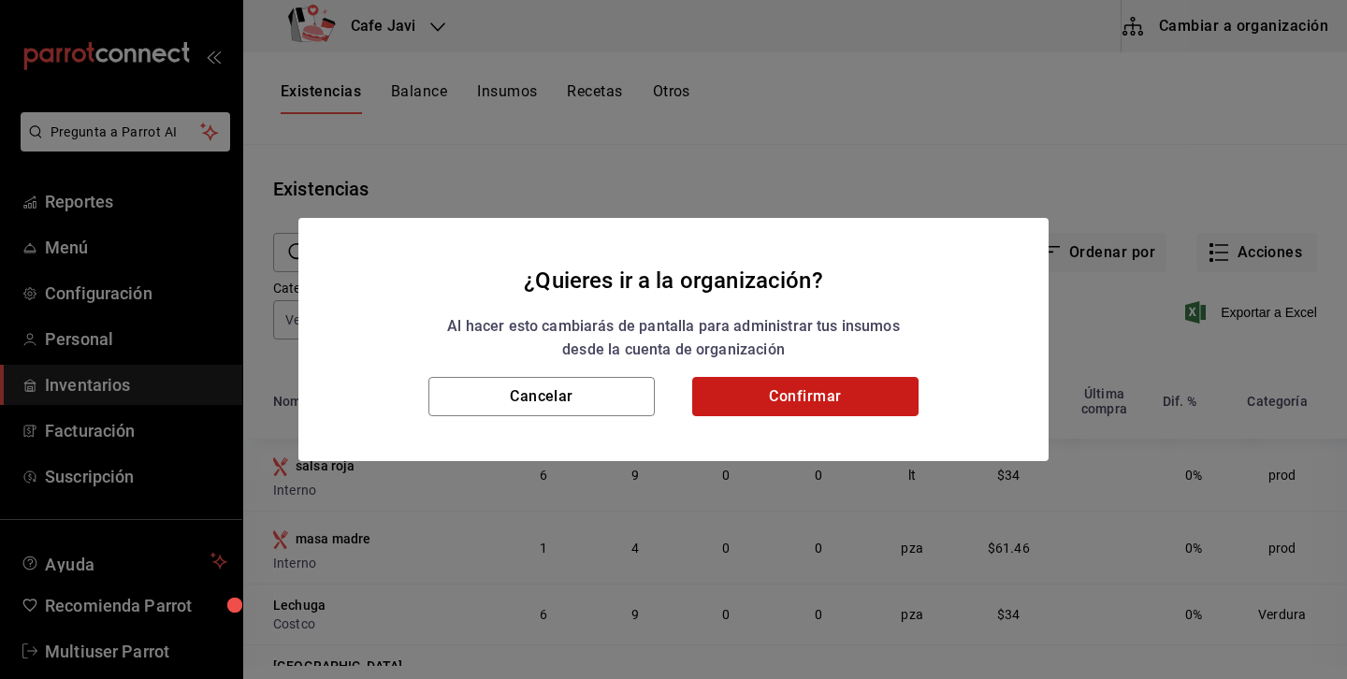
click at [851, 386] on button "Confirmar" at bounding box center [805, 396] width 226 height 39
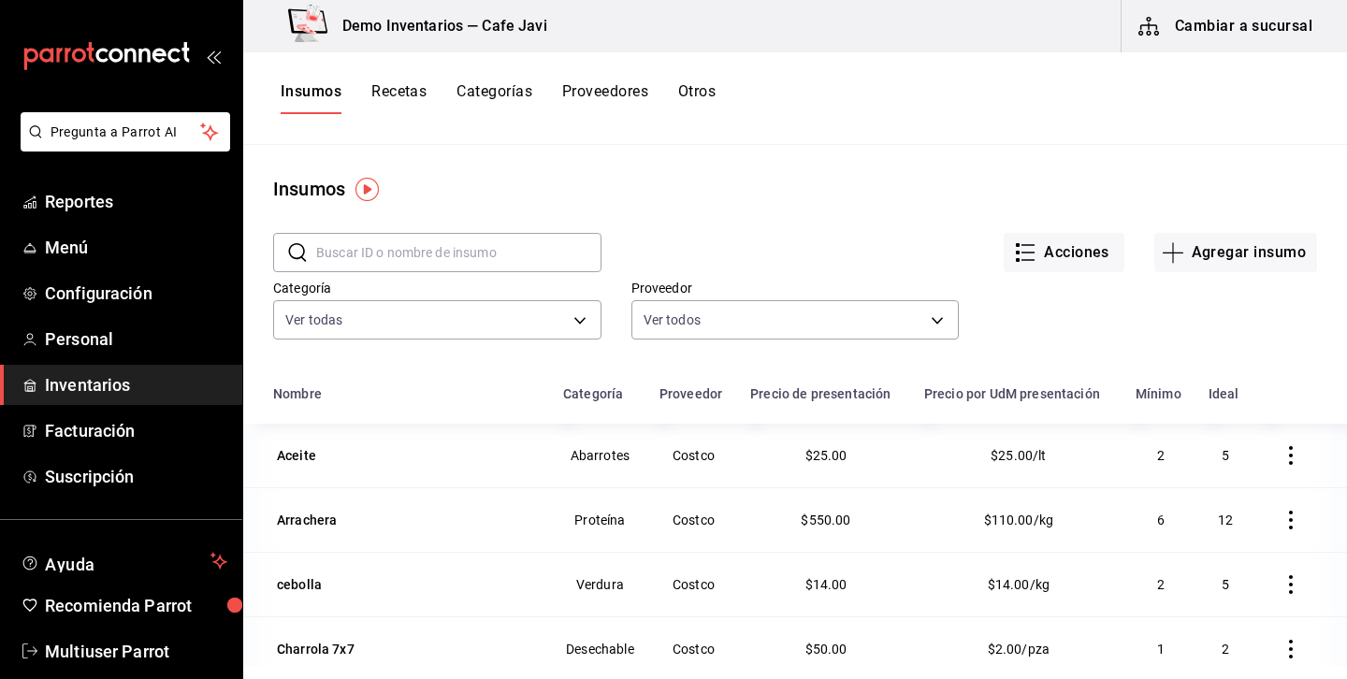
click at [1241, 62] on div "Insumos Recetas Categorías Proveedores Otros" at bounding box center [795, 98] width 1104 height 93
click at [1264, 35] on button "Cambiar a sucursal" at bounding box center [1227, 26] width 210 height 52
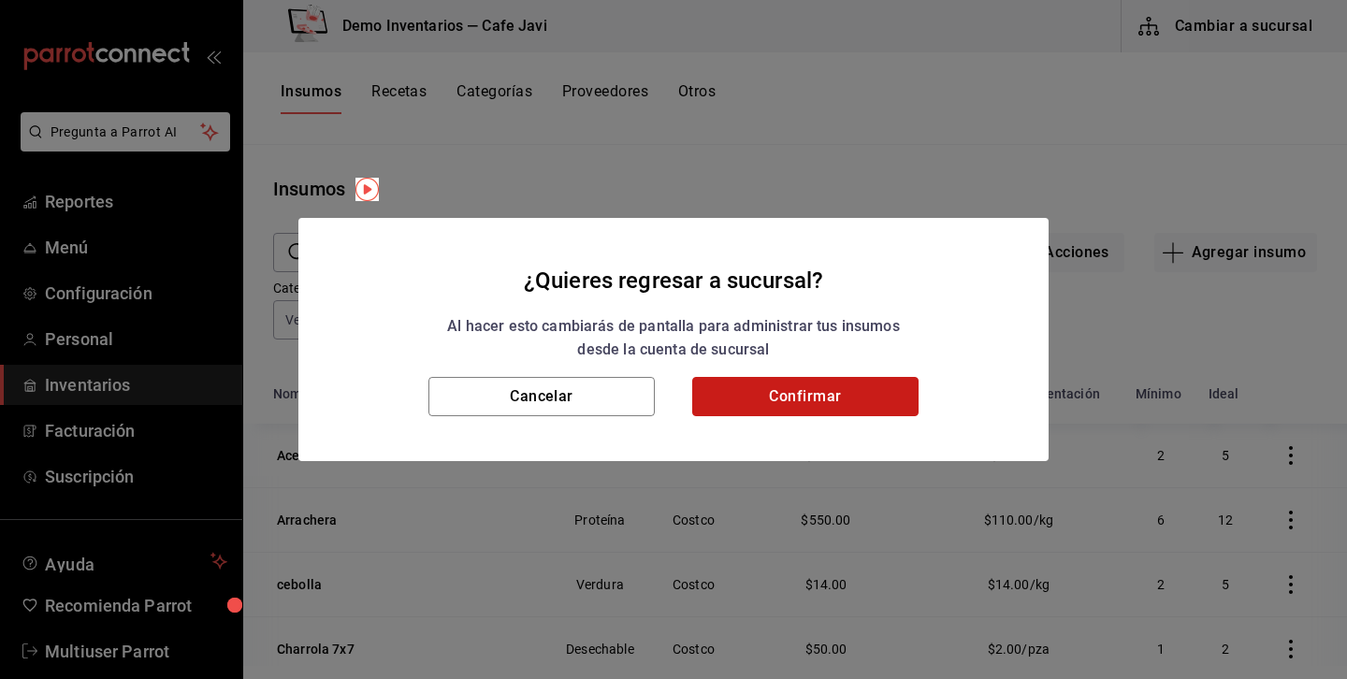
click at [820, 410] on button "Confirmar" at bounding box center [805, 396] width 226 height 39
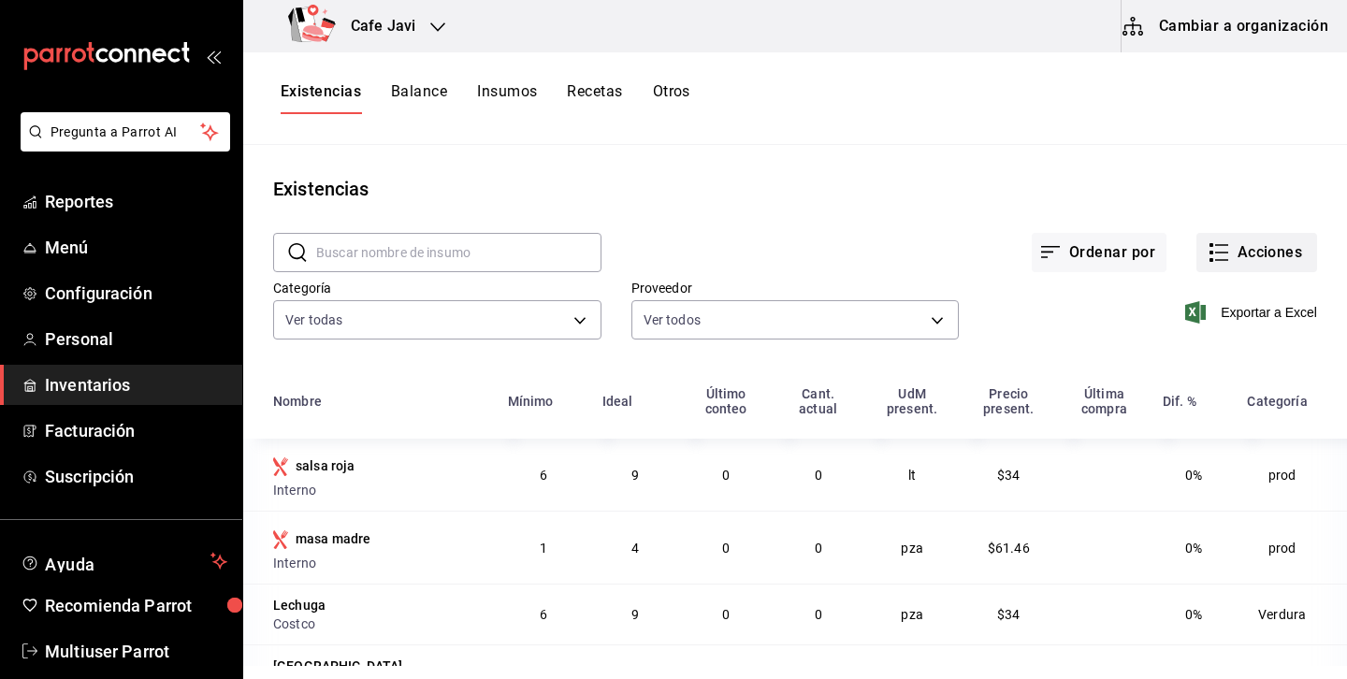
click at [1248, 266] on button "Acciones" at bounding box center [1256, 252] width 121 height 39
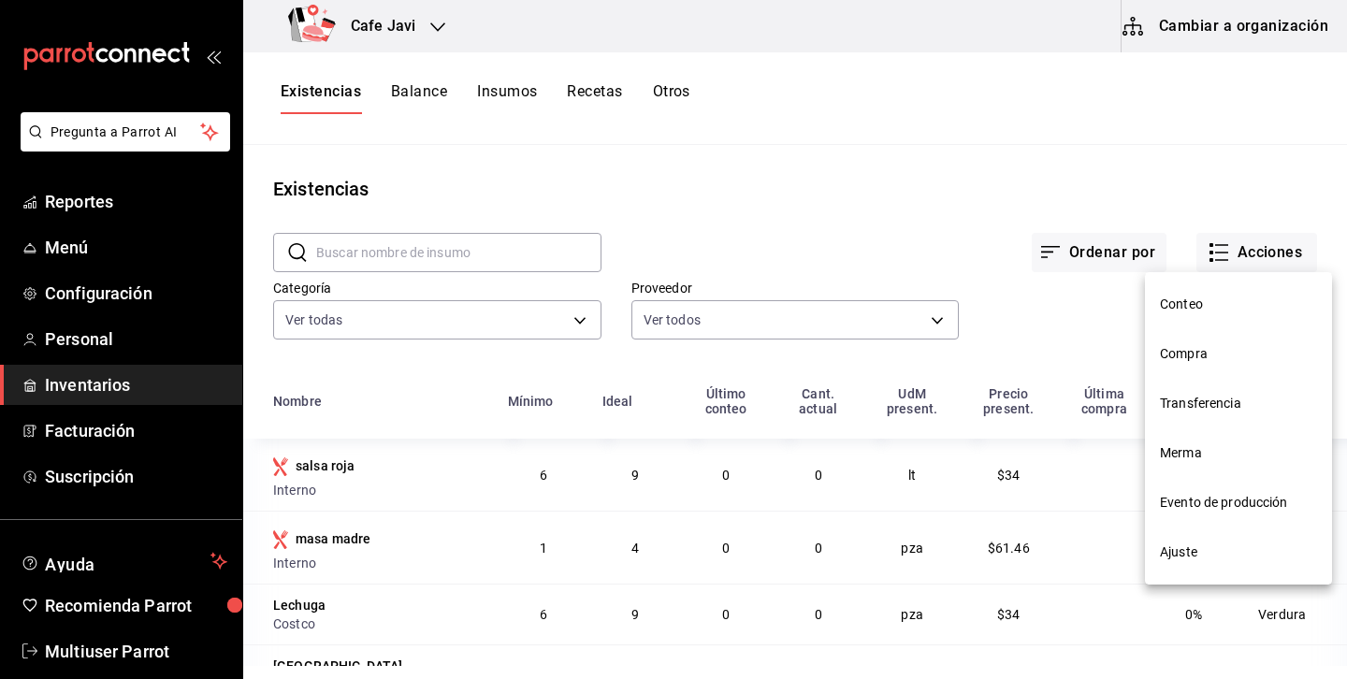
click at [1191, 352] on span "Compra" at bounding box center [1238, 354] width 157 height 20
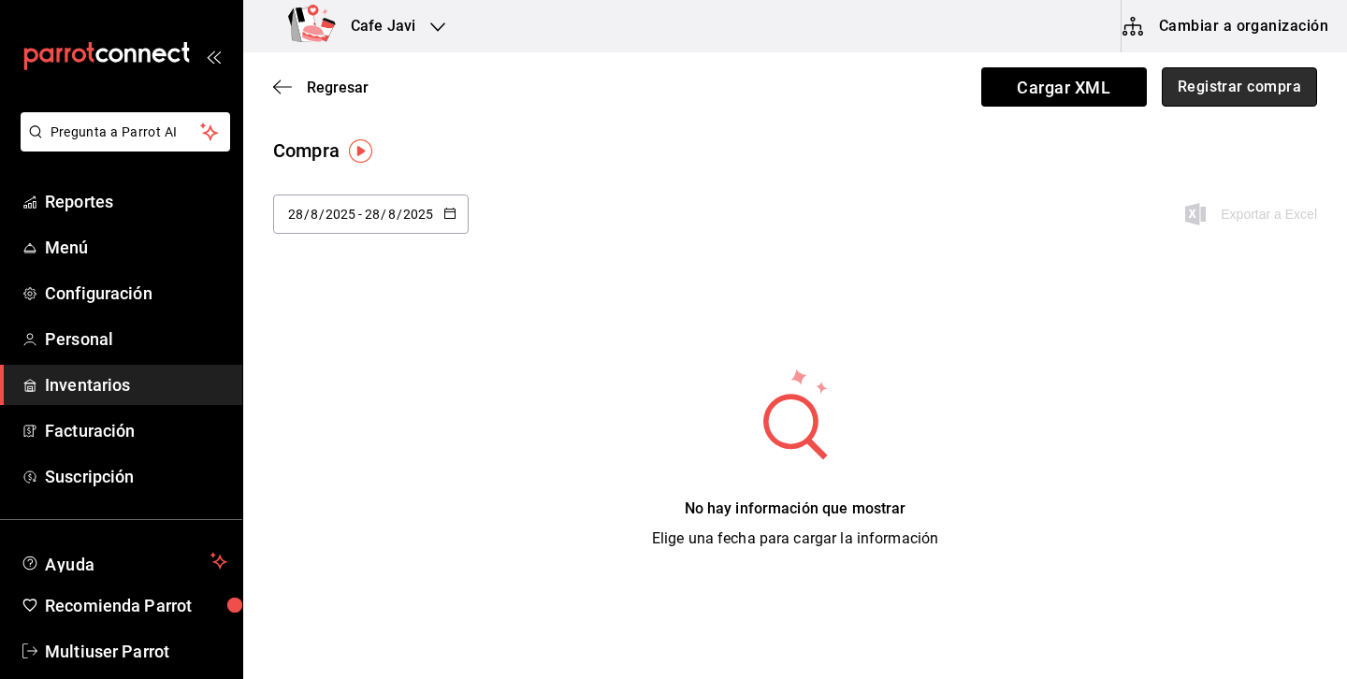
click at [1270, 81] on button "Registrar compra" at bounding box center [1239, 86] width 155 height 39
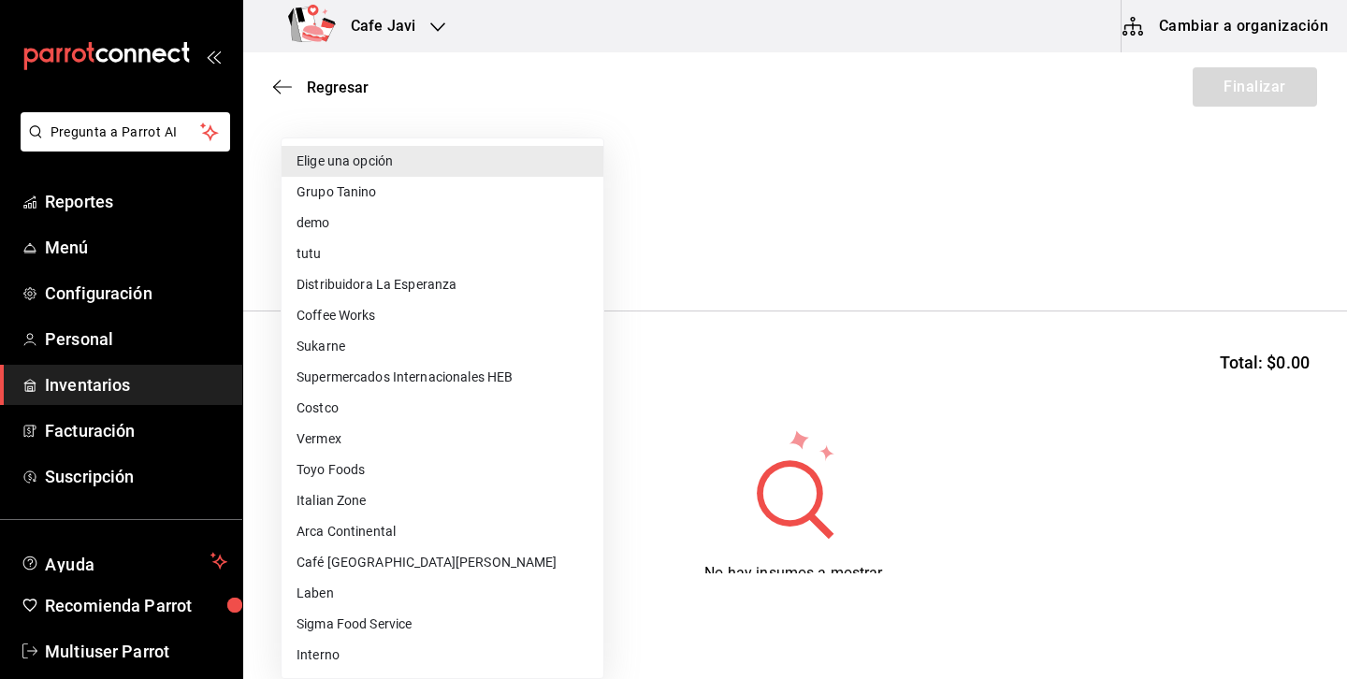
click at [572, 259] on body "Pregunta a Parrot AI Reportes Menú Configuración Personal Inventarios Facturaci…" at bounding box center [673, 286] width 1347 height 573
click at [329, 539] on li "Arca Continental" at bounding box center [443, 531] width 322 height 31
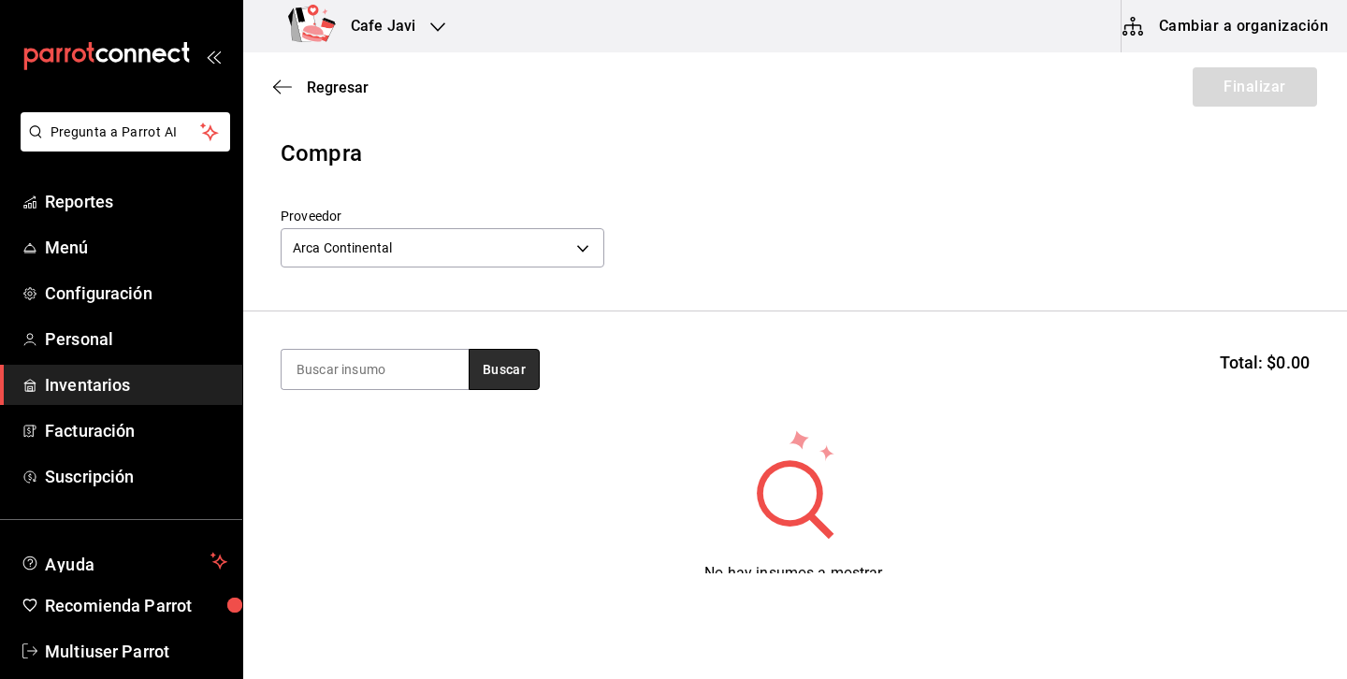
click at [485, 369] on button "Buscar" at bounding box center [504, 369] width 71 height 41
click at [564, 226] on div "Arca Continental c2b42dde-1b2a-4d0c-a429-ad5766536bbf" at bounding box center [443, 246] width 324 height 50
click at [555, 241] on body "Pregunta a Parrot AI Reportes Menú Configuración Personal Inventarios Facturaci…" at bounding box center [673, 286] width 1347 height 573
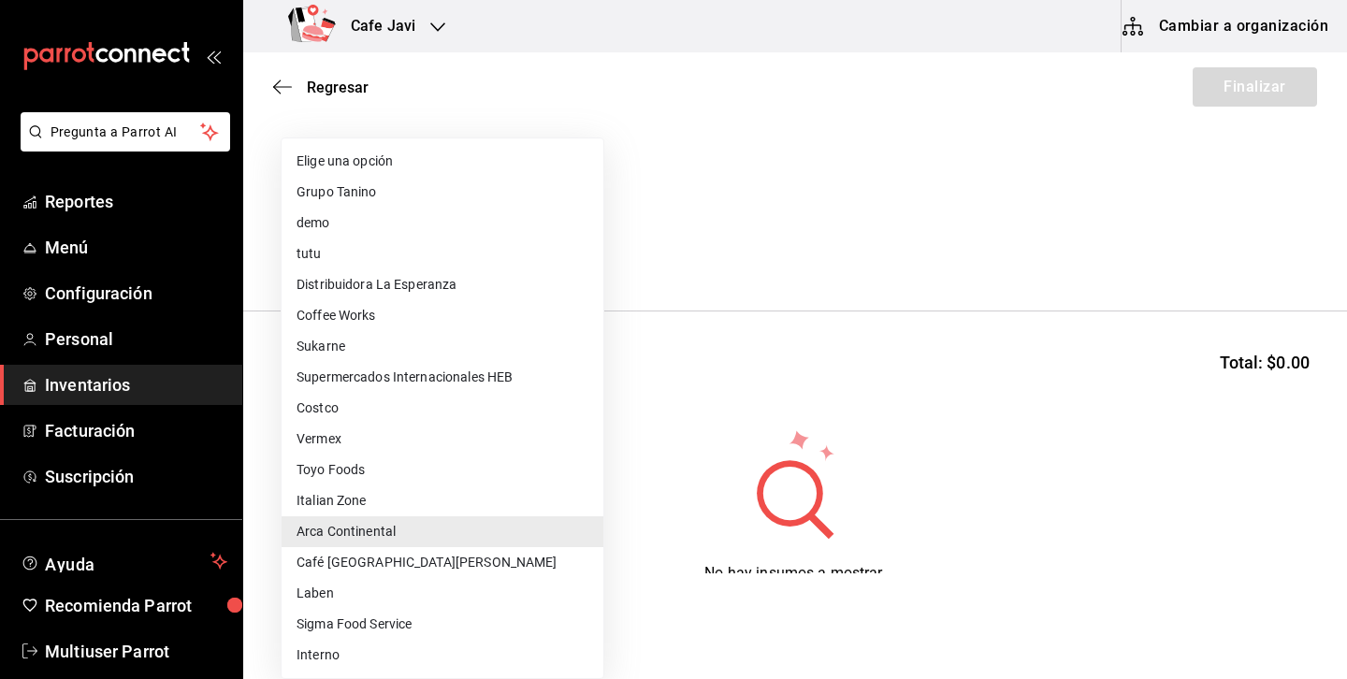
click at [360, 404] on li "Costco" at bounding box center [443, 408] width 322 height 31
type input "c5b0d51e-6334-43ed-8431-3624446c4822"
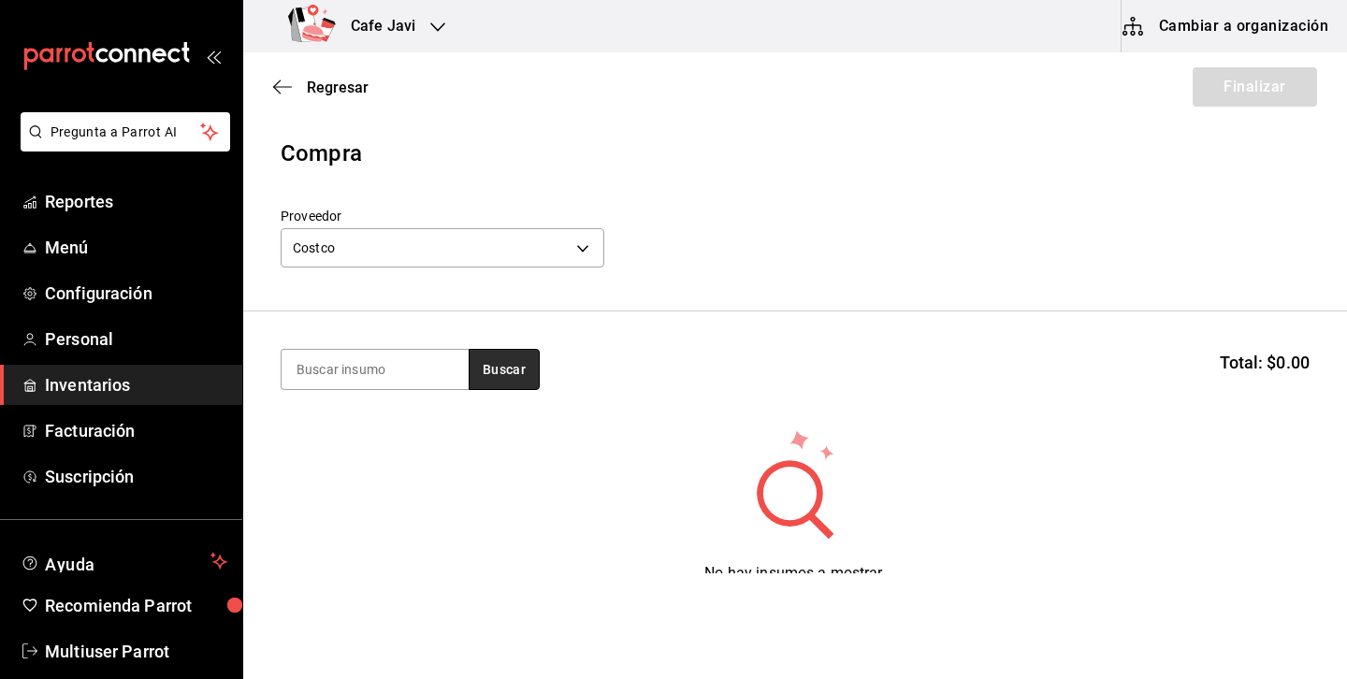
click at [502, 384] on button "Buscar" at bounding box center [504, 369] width 71 height 41
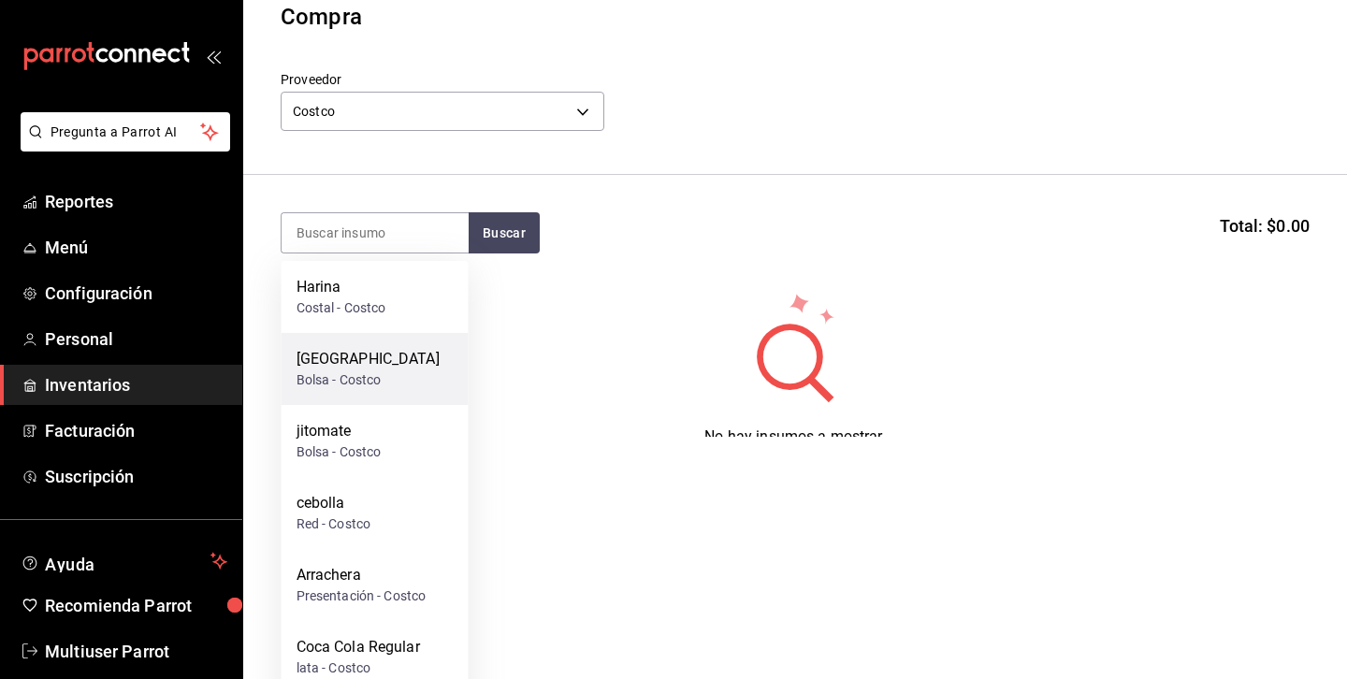
scroll to position [146, 0]
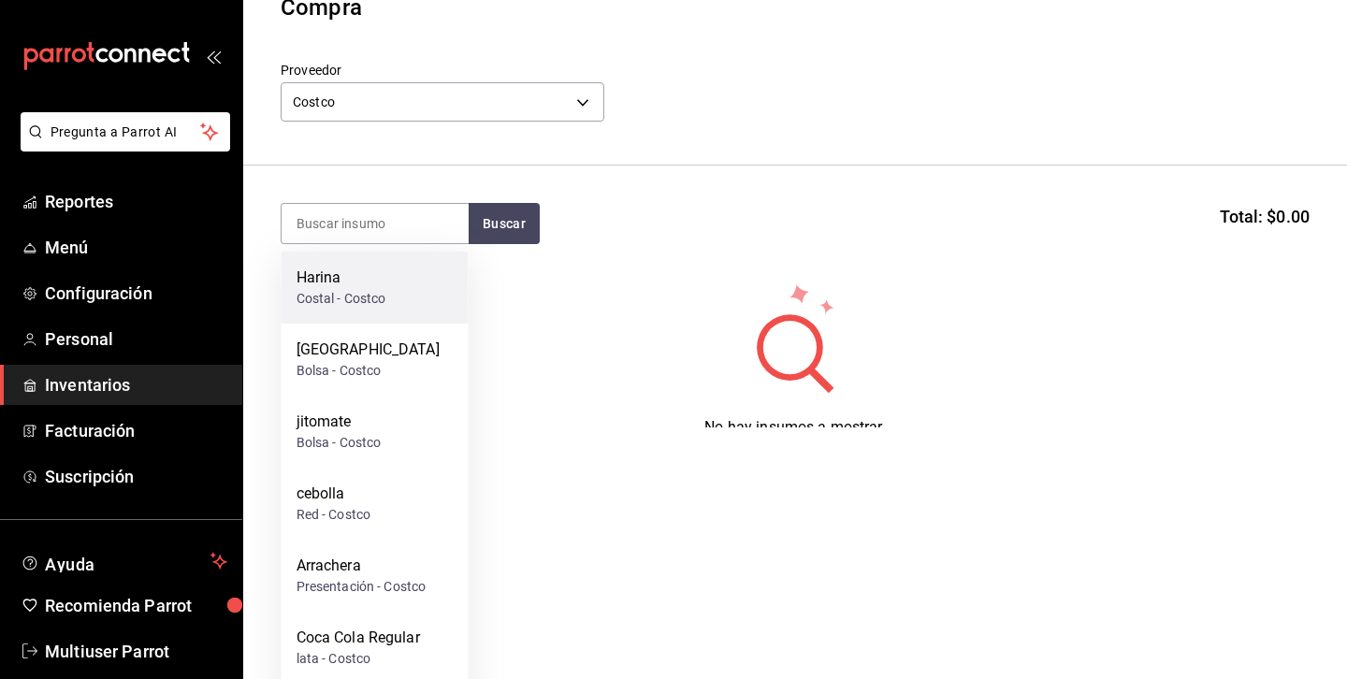
click at [353, 290] on div "Costal - Costco" at bounding box center [342, 299] width 90 height 20
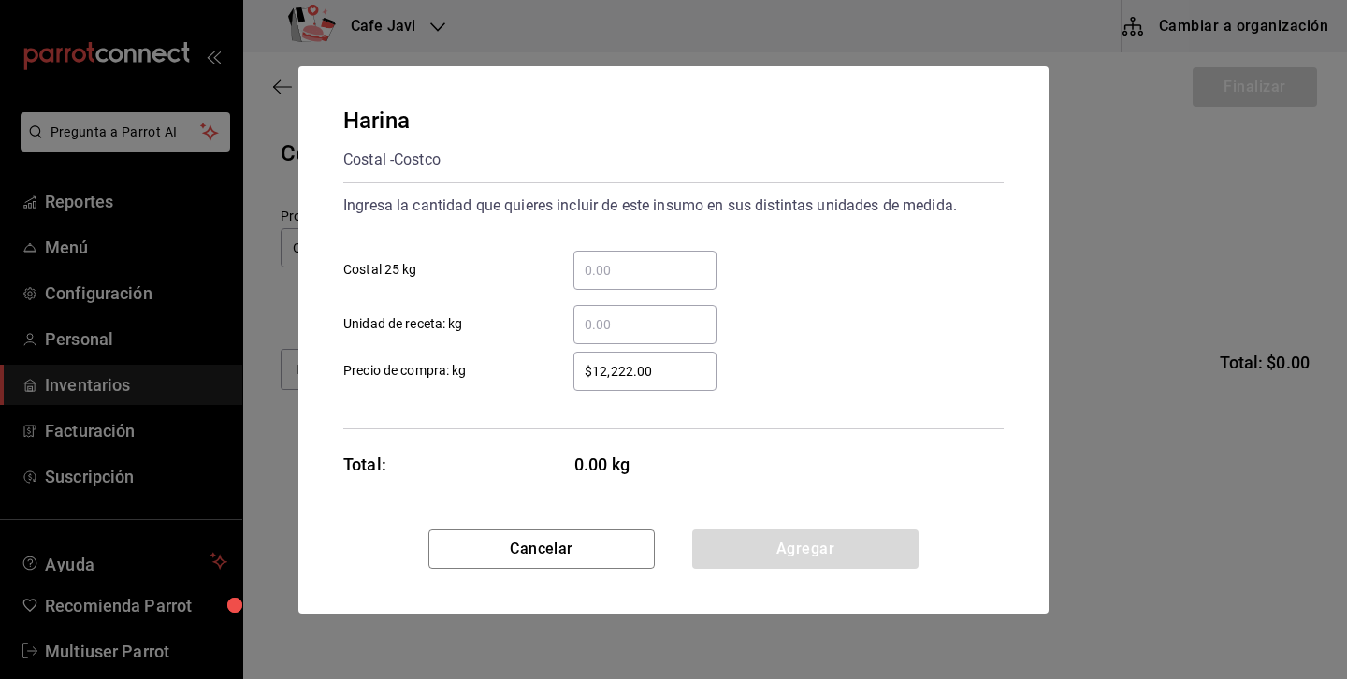
scroll to position [0, 0]
click at [679, 272] on input "​ Costal 25 kg" at bounding box center [644, 270] width 143 height 22
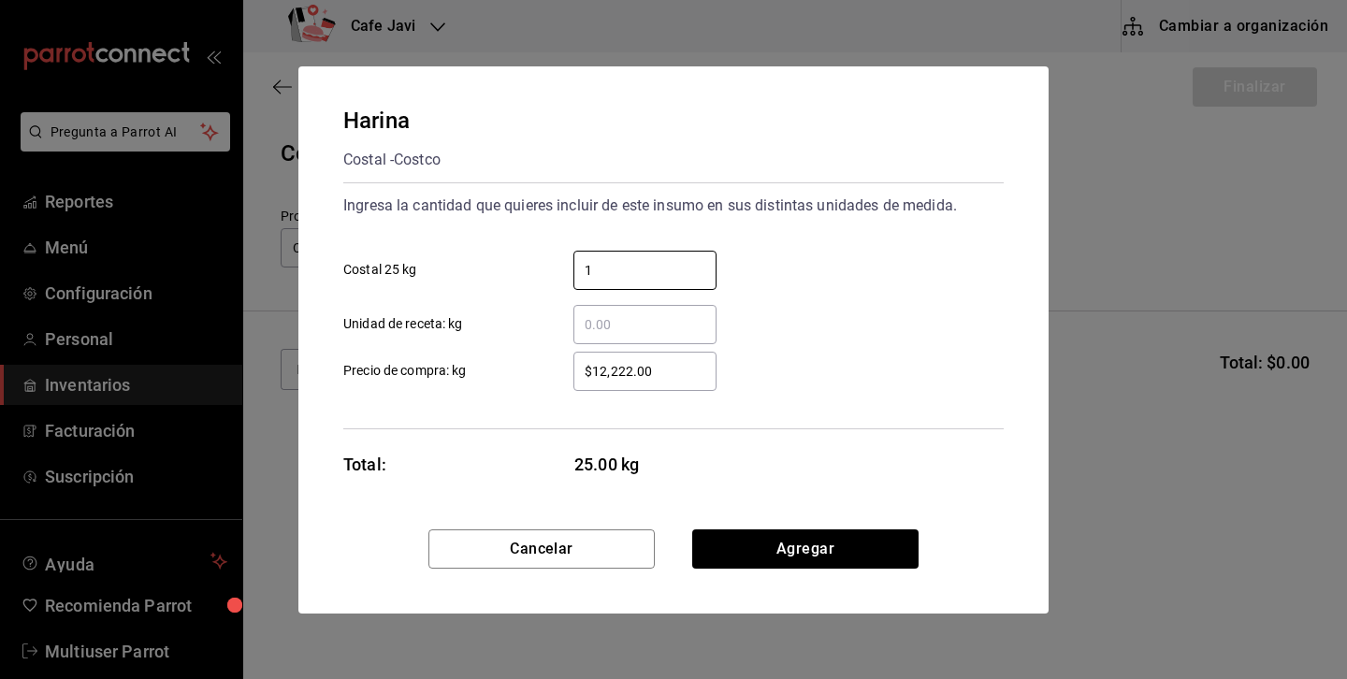
type input "1"
click at [978, 335] on div "​ Unidad de receta: kg" at bounding box center [665, 317] width 675 height 54
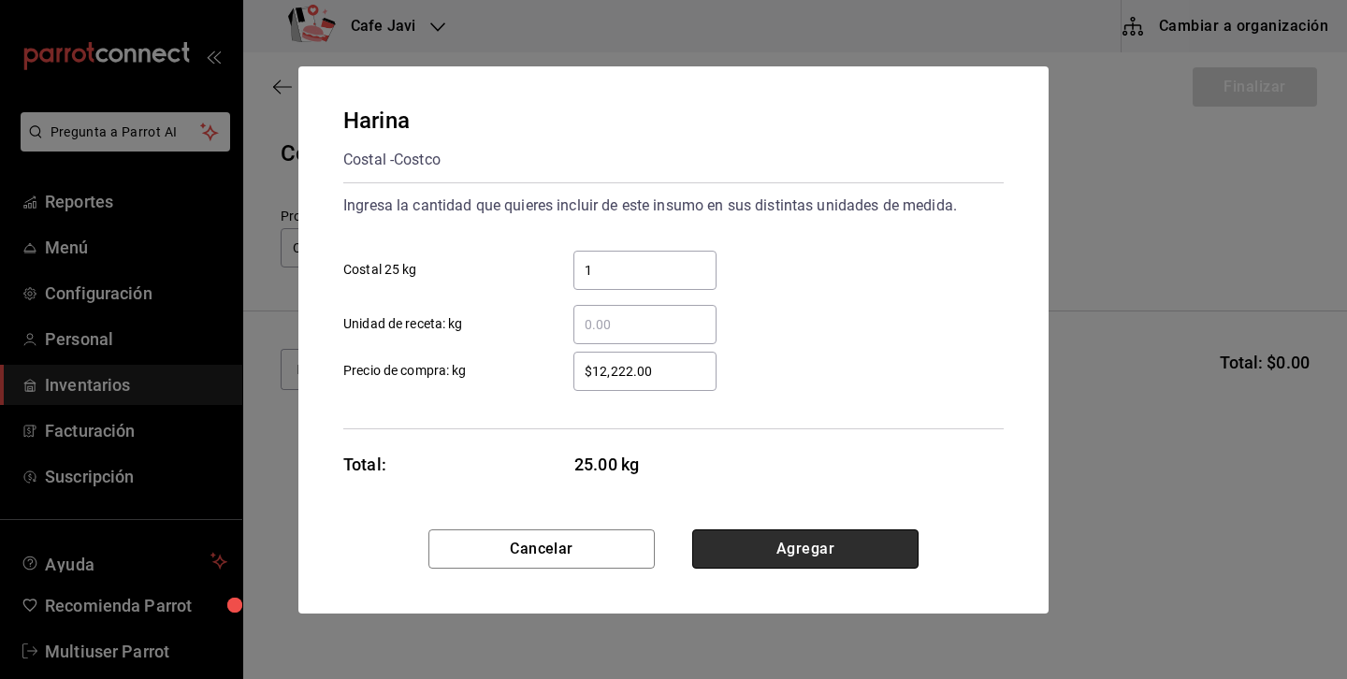
click at [746, 555] on button "Agregar" at bounding box center [805, 548] width 226 height 39
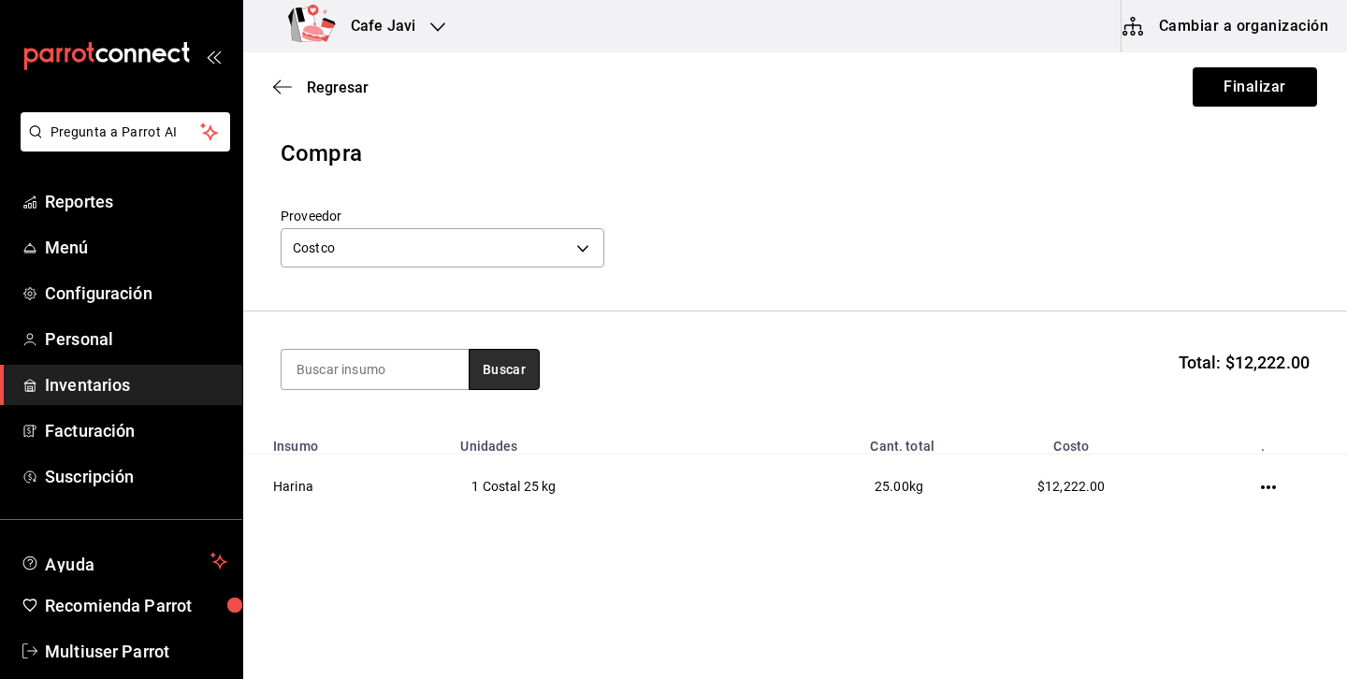
click at [507, 356] on button "Buscar" at bounding box center [504, 369] width 71 height 41
type input "c"
type input "m"
type input "arra"
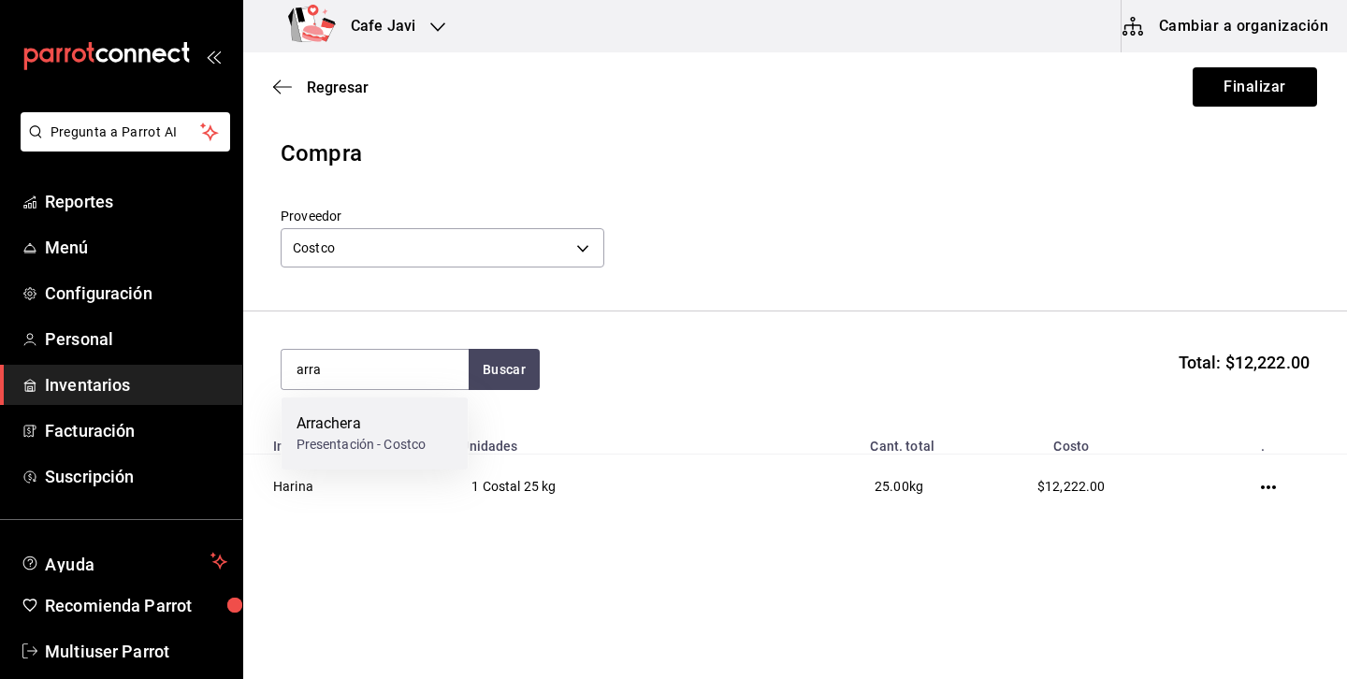
click at [351, 427] on div "Arrachera" at bounding box center [362, 424] width 130 height 22
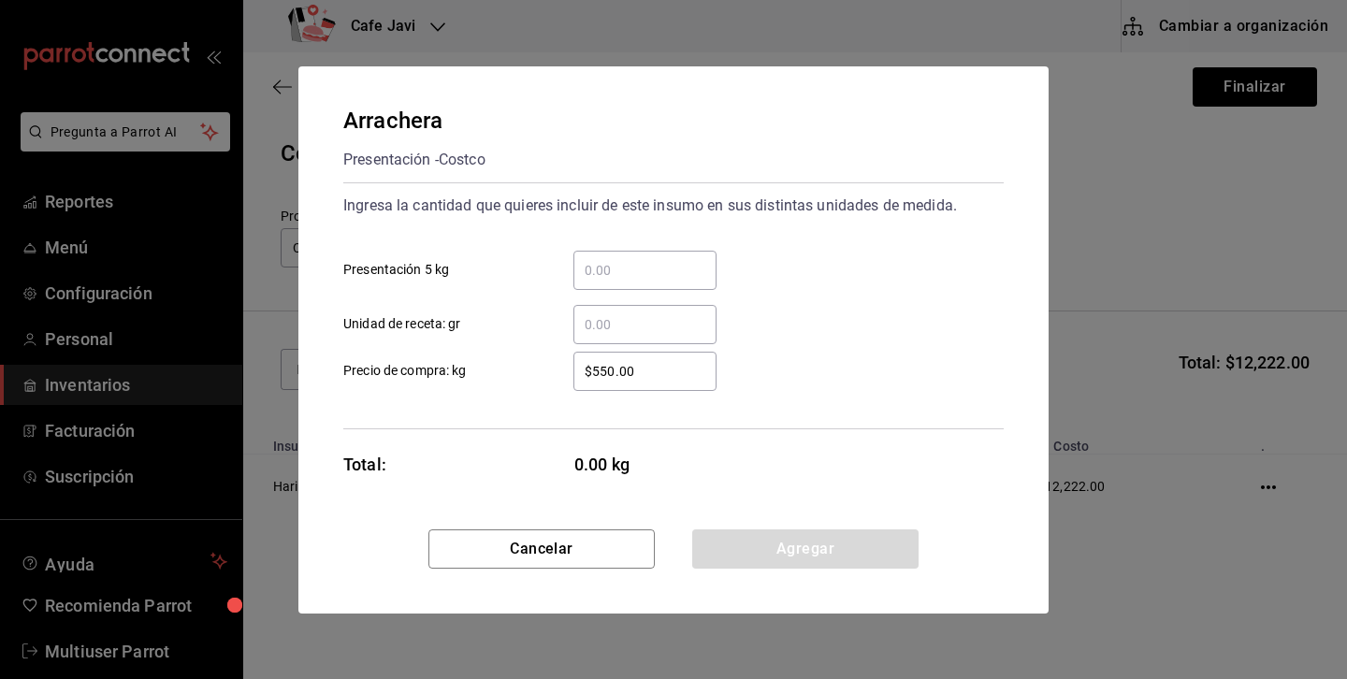
click at [659, 285] on div "​" at bounding box center [644, 270] width 143 height 39
click at [659, 282] on input "​ Presentación 5 kg" at bounding box center [644, 270] width 143 height 22
click at [548, 549] on button "Cancelar" at bounding box center [541, 548] width 226 height 39
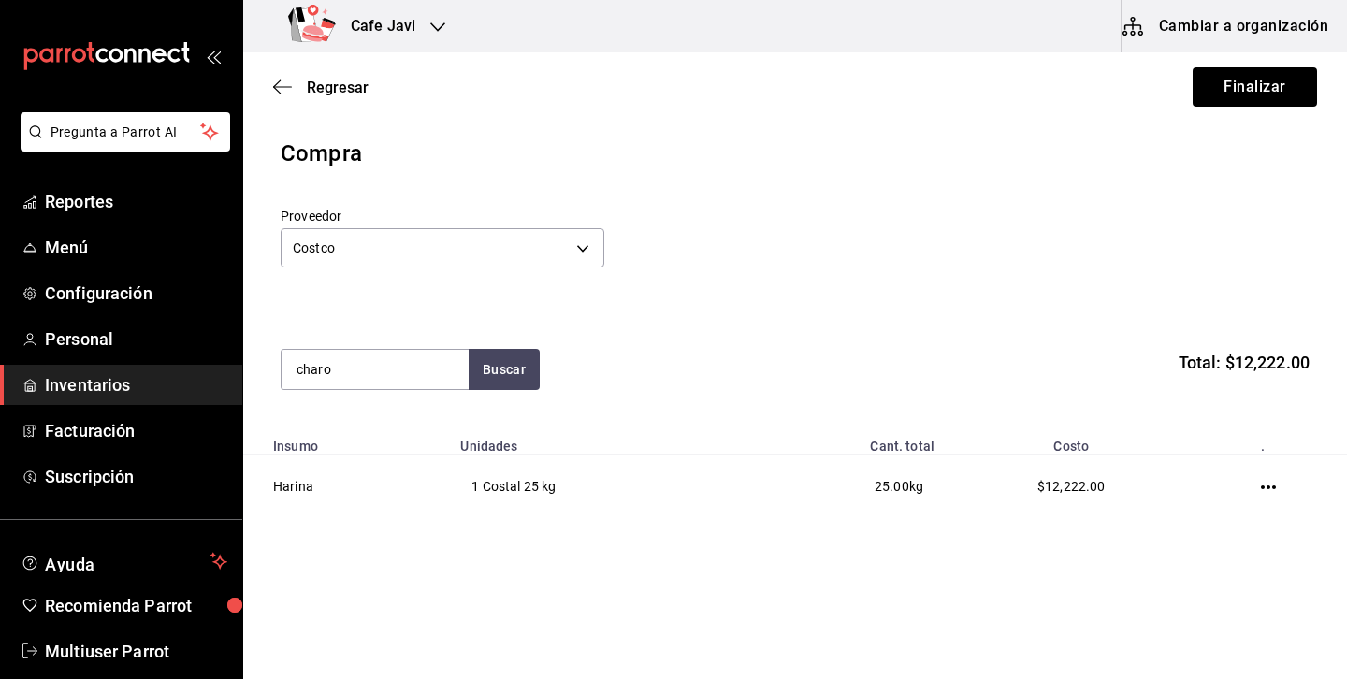
type input "charo"
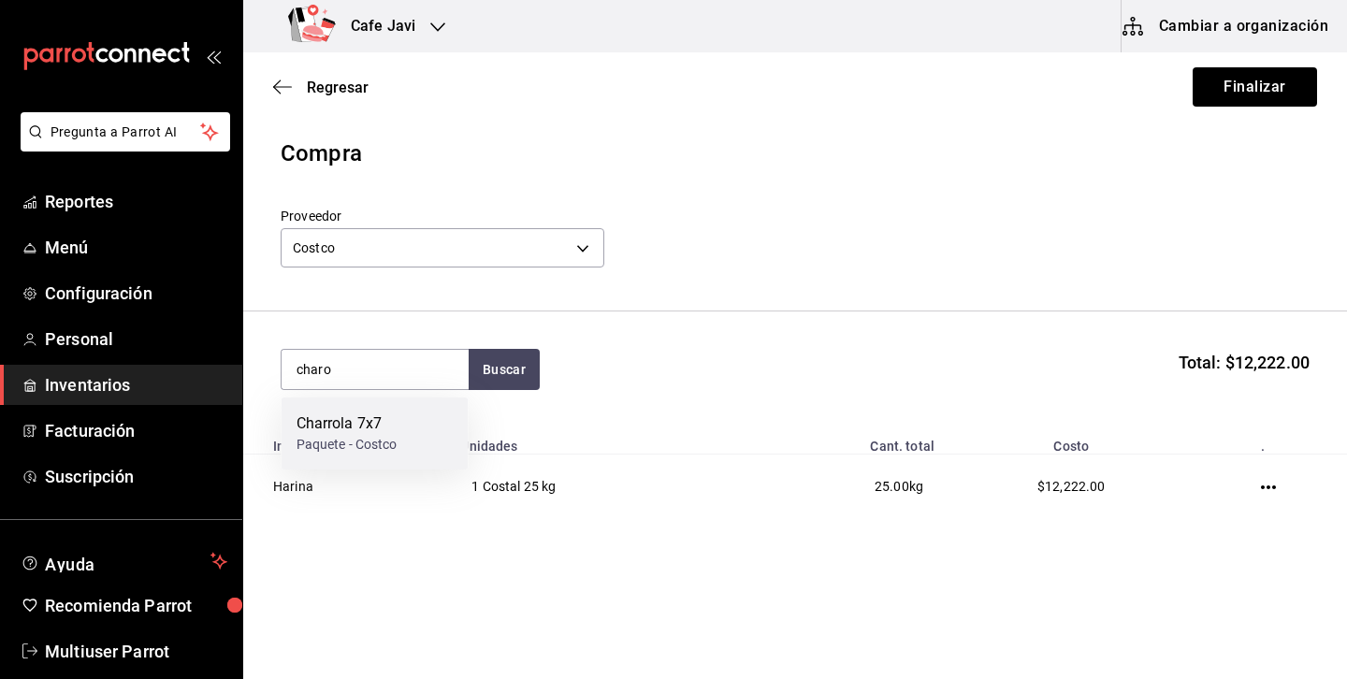
click at [360, 426] on div "Charrola 7x7" at bounding box center [347, 424] width 101 height 22
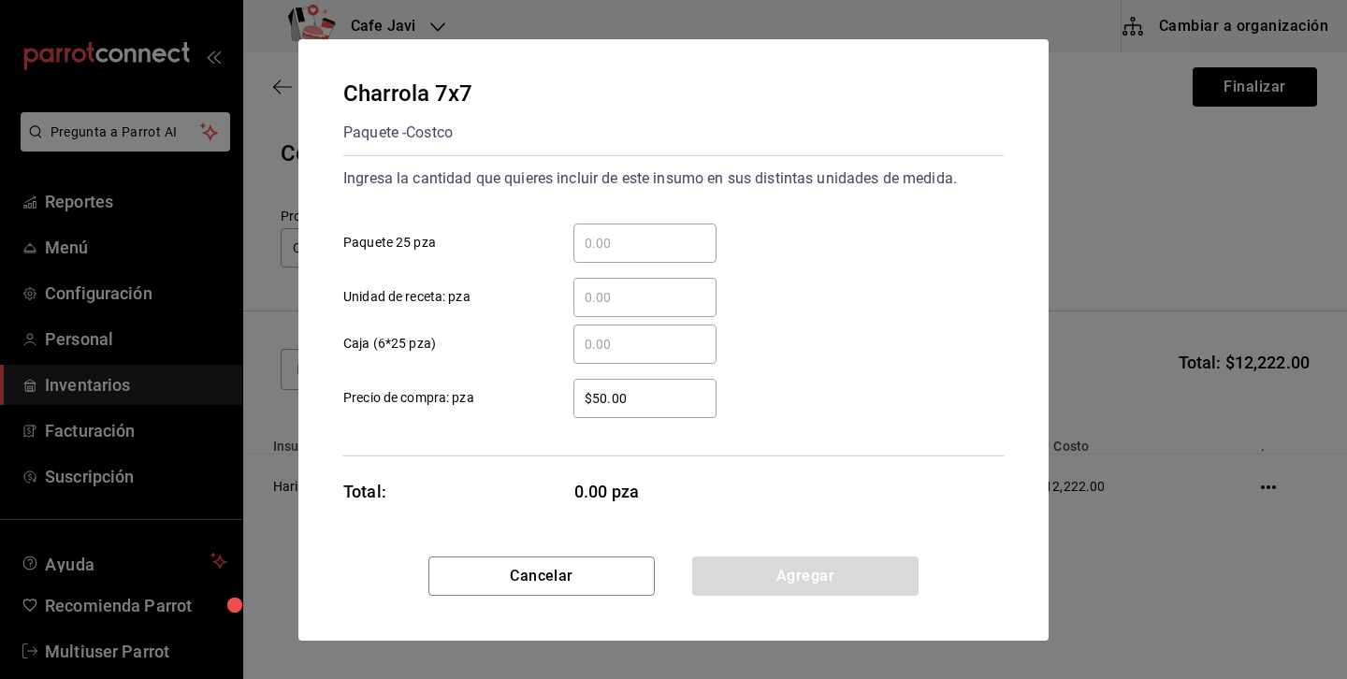
click at [602, 239] on input "​ Paquete 25 pza" at bounding box center [644, 243] width 143 height 22
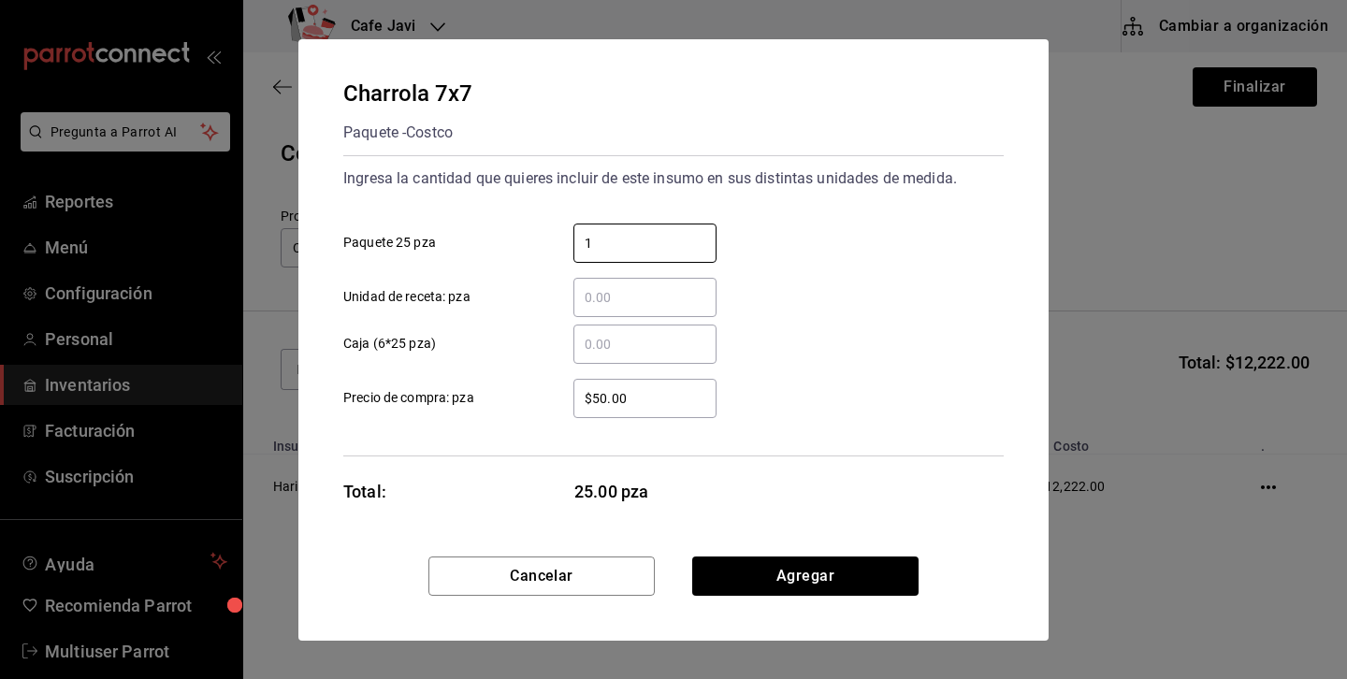
type input "1"
click at [826, 232] on div "1 ​ Paquete 25 pza" at bounding box center [665, 236] width 675 height 54
click at [675, 307] on input "​ Unidad de receta: pza" at bounding box center [644, 297] width 143 height 22
type input "1"
click at [819, 294] on div "1 ​ Unidad de receta: pza" at bounding box center [665, 290] width 675 height 54
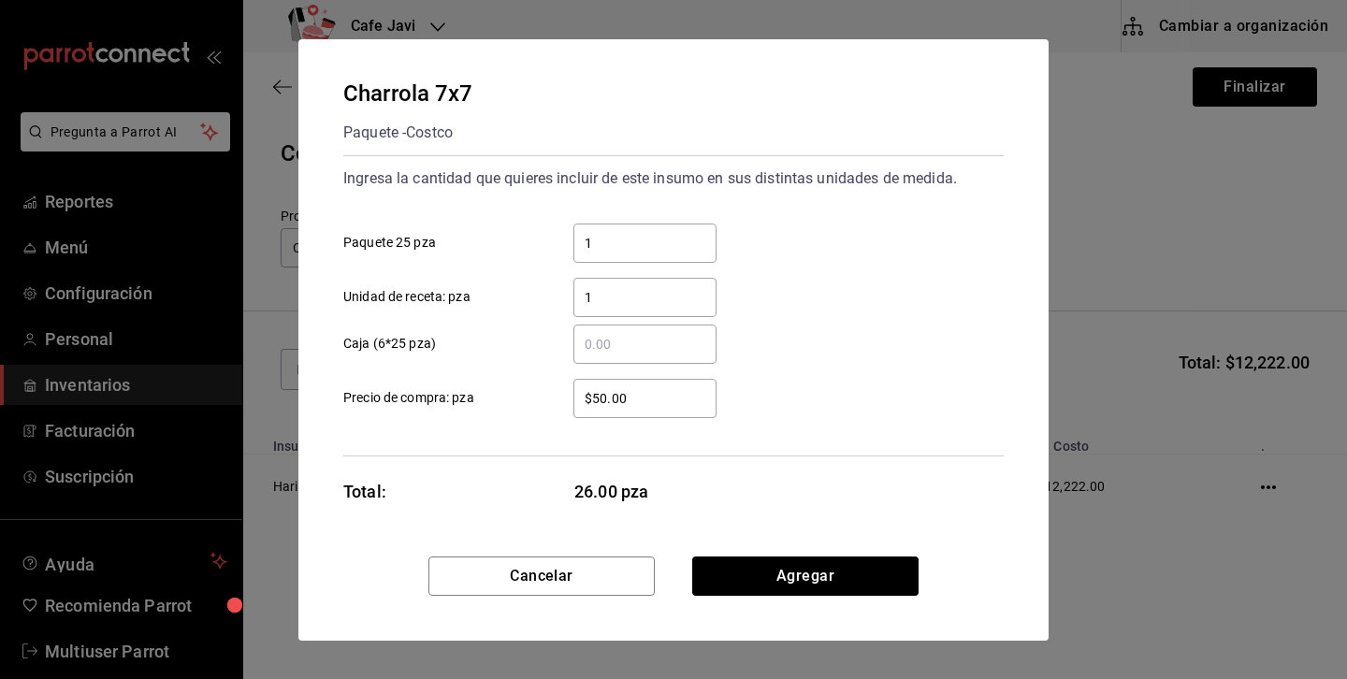
click at [619, 345] on input "​ Caja (6*25 pza)" at bounding box center [644, 344] width 143 height 22
type input "1"
click at [808, 294] on div "1 ​ Unidad de receta: pza" at bounding box center [665, 290] width 675 height 54
click at [636, 241] on input "1" at bounding box center [644, 243] width 143 height 22
click at [626, 329] on div "1 ​" at bounding box center [644, 344] width 143 height 39
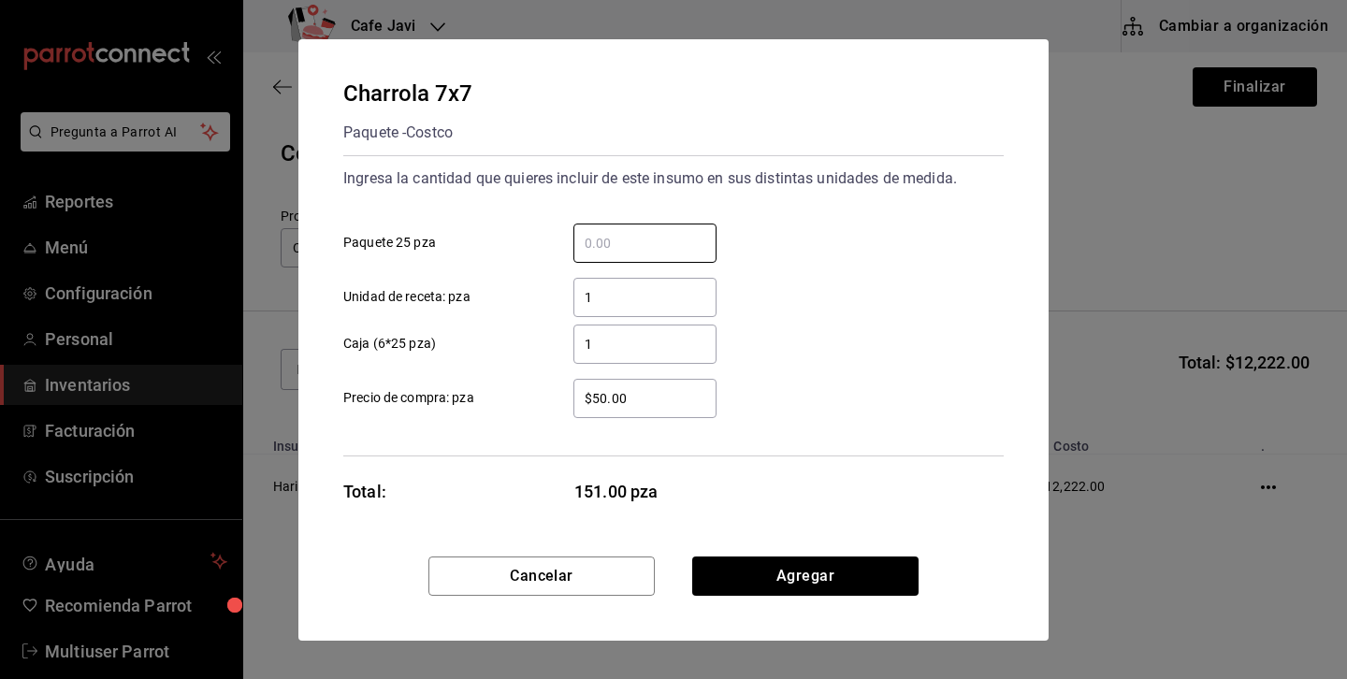
click at [626, 333] on input "1" at bounding box center [644, 344] width 143 height 22
click at [638, 299] on input "1" at bounding box center [644, 297] width 143 height 22
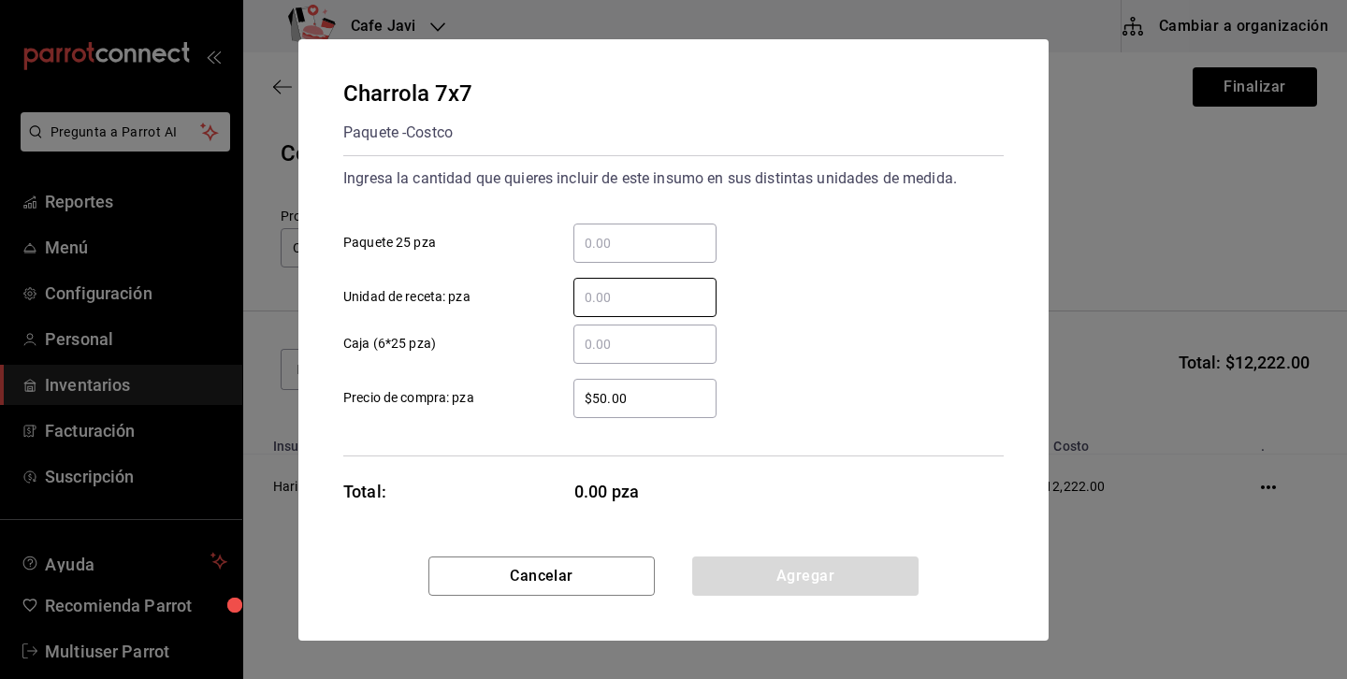
click at [658, 246] on input "​ Paquete 25 pza" at bounding box center [644, 243] width 143 height 22
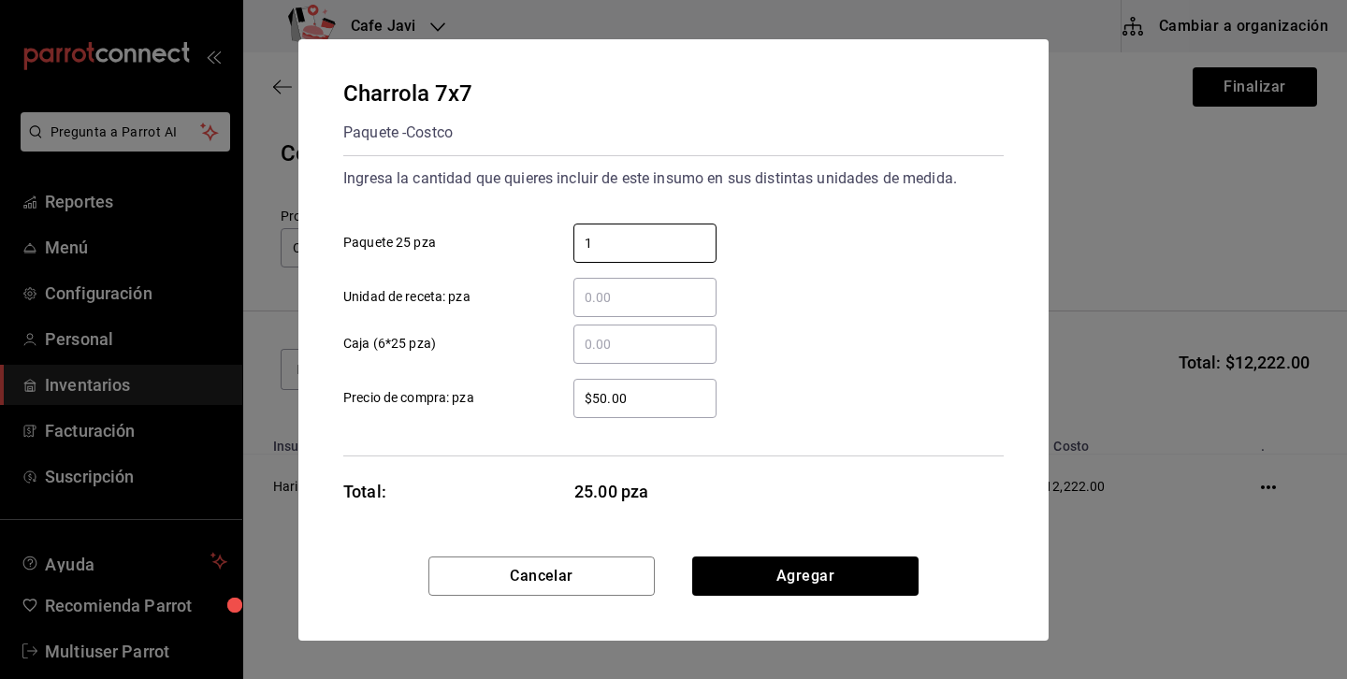
type input "1"
click at [800, 270] on div "​ Unidad de receta: pza" at bounding box center [665, 290] width 675 height 54
click at [592, 289] on input "​ Unidad de receta: pza" at bounding box center [644, 297] width 143 height 22
type input "1"
click at [877, 227] on div "1 ​ Paquete 25 pza" at bounding box center [665, 236] width 675 height 54
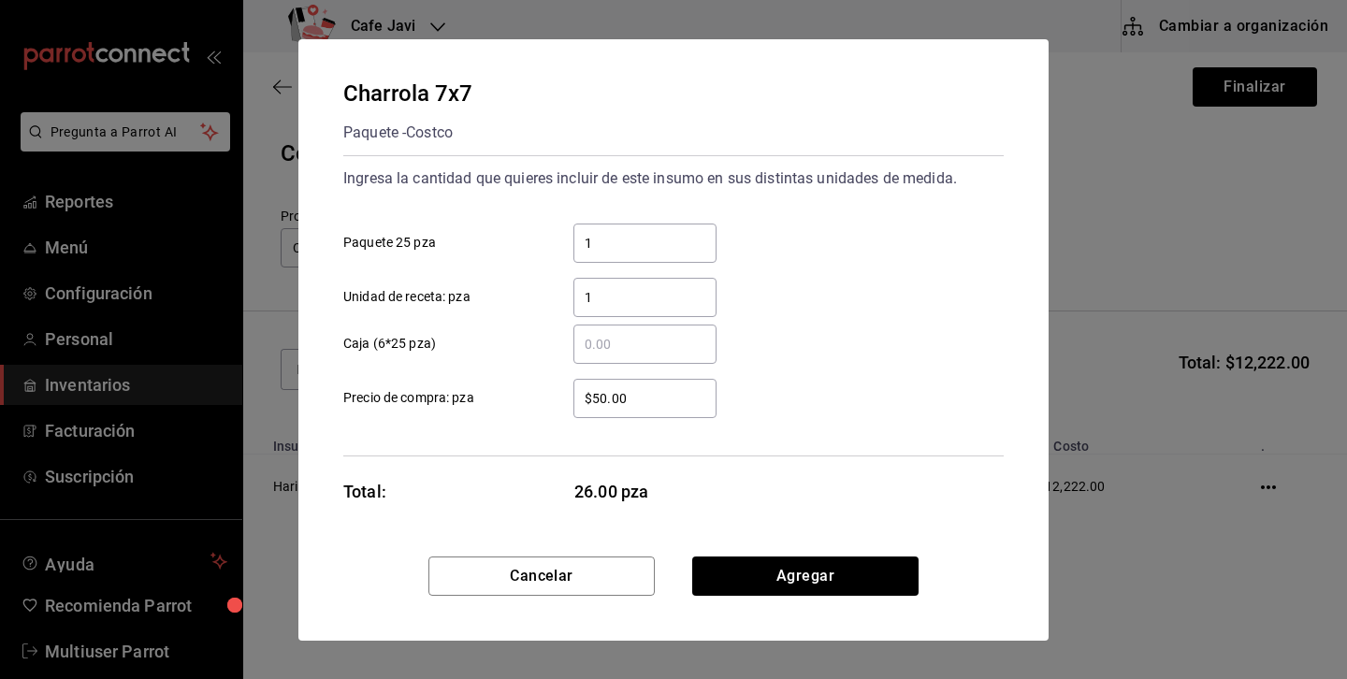
click at [639, 348] on input "​ Caja (6*25 pza)" at bounding box center [644, 344] width 143 height 22
type input "1"
click at [854, 351] on div "1 ​ Caja (6*25 pza)" at bounding box center [665, 337] width 675 height 54
click at [837, 593] on button "Agregar" at bounding box center [805, 576] width 226 height 39
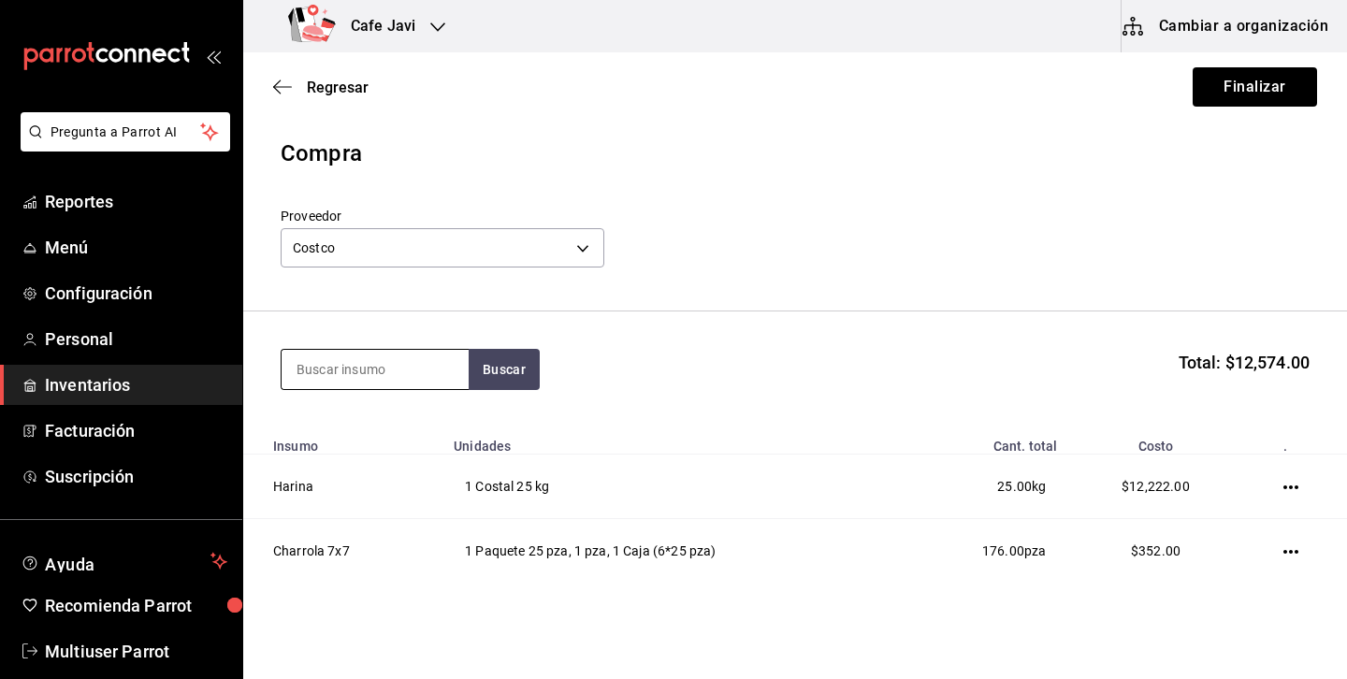
click at [406, 363] on input at bounding box center [375, 369] width 187 height 39
click at [476, 360] on button "Buscar" at bounding box center [504, 369] width 71 height 41
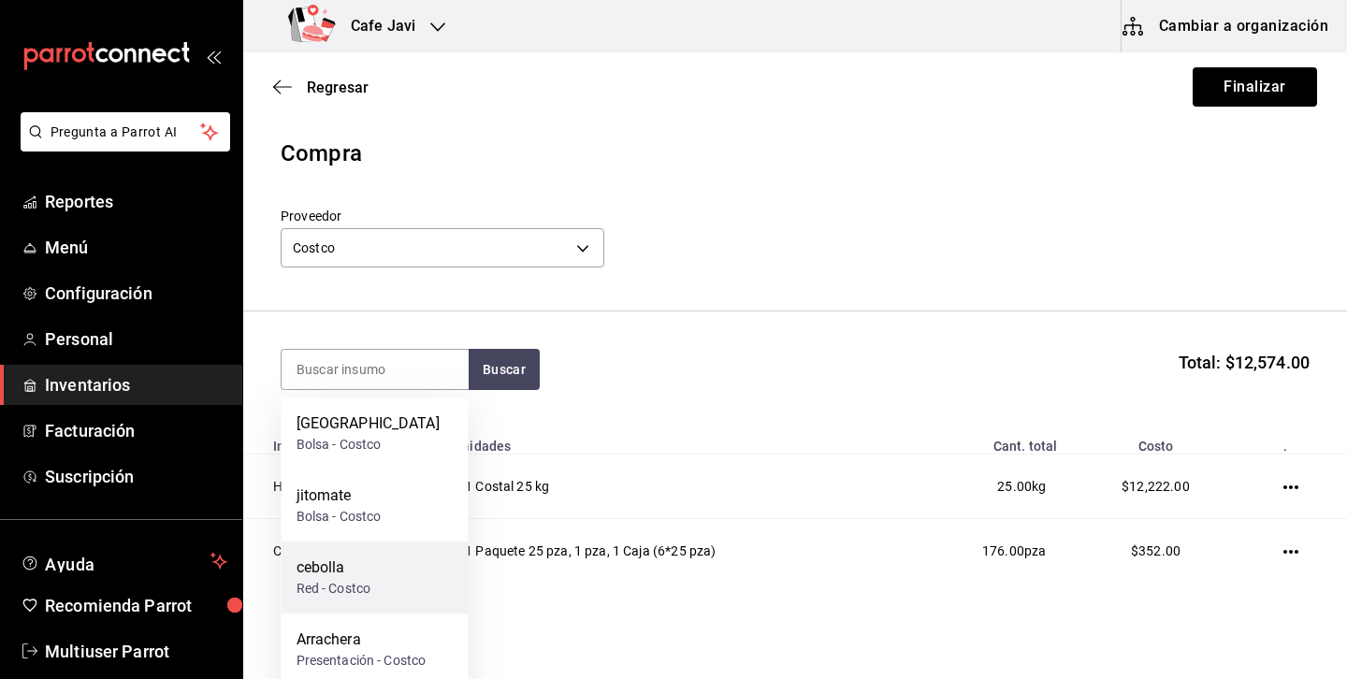
click at [322, 575] on div "cebolla" at bounding box center [334, 568] width 75 height 22
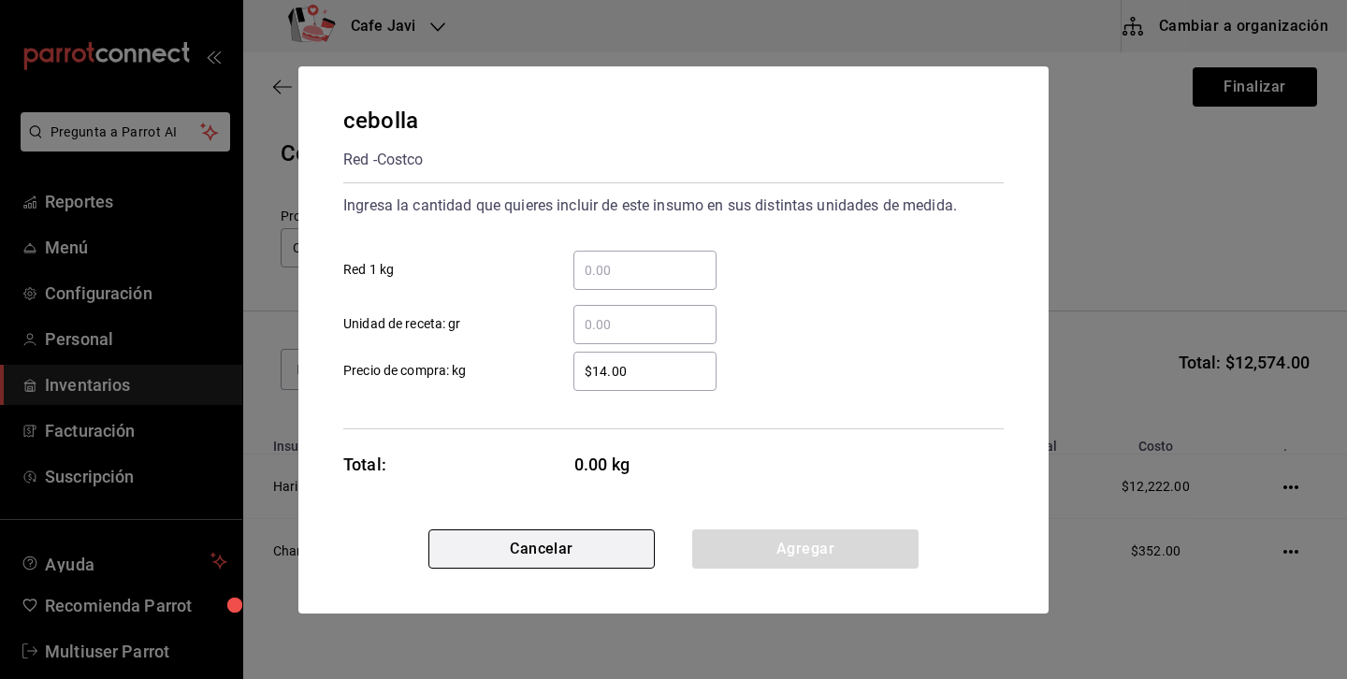
click at [572, 552] on button "Cancelar" at bounding box center [541, 548] width 226 height 39
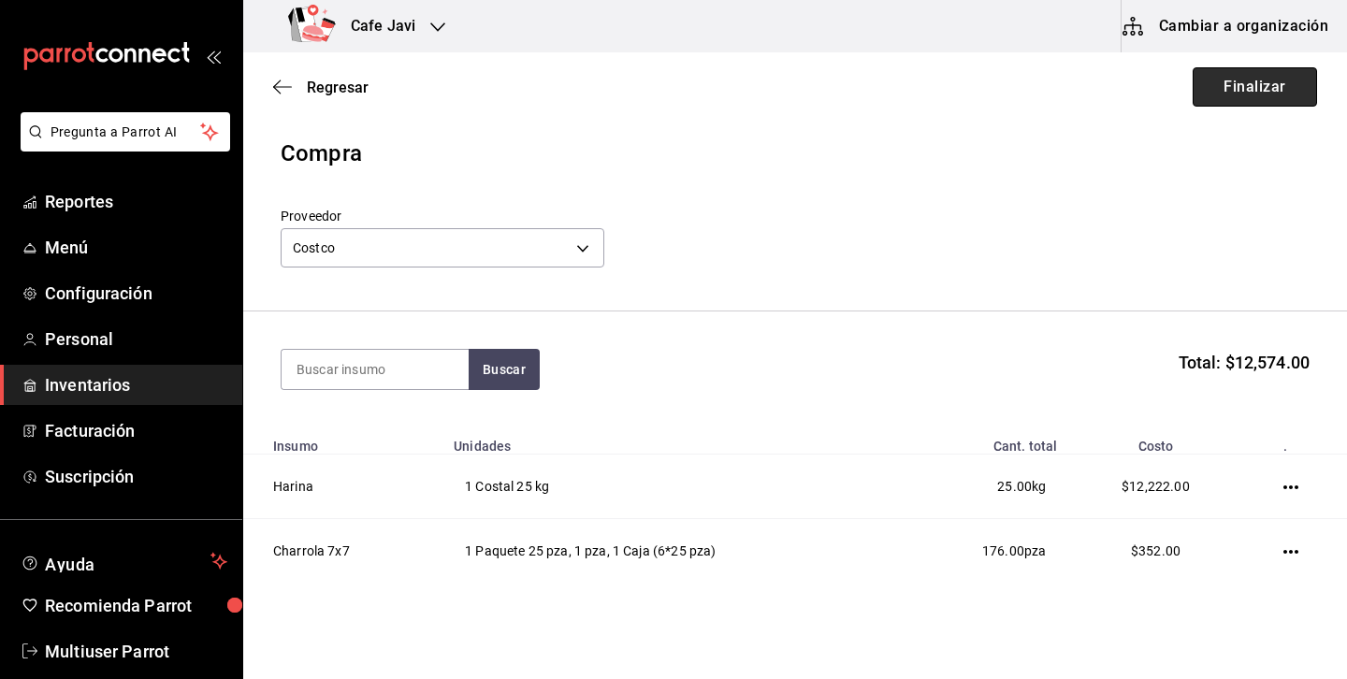
click at [1258, 101] on button "Finalizar" at bounding box center [1255, 86] width 124 height 39
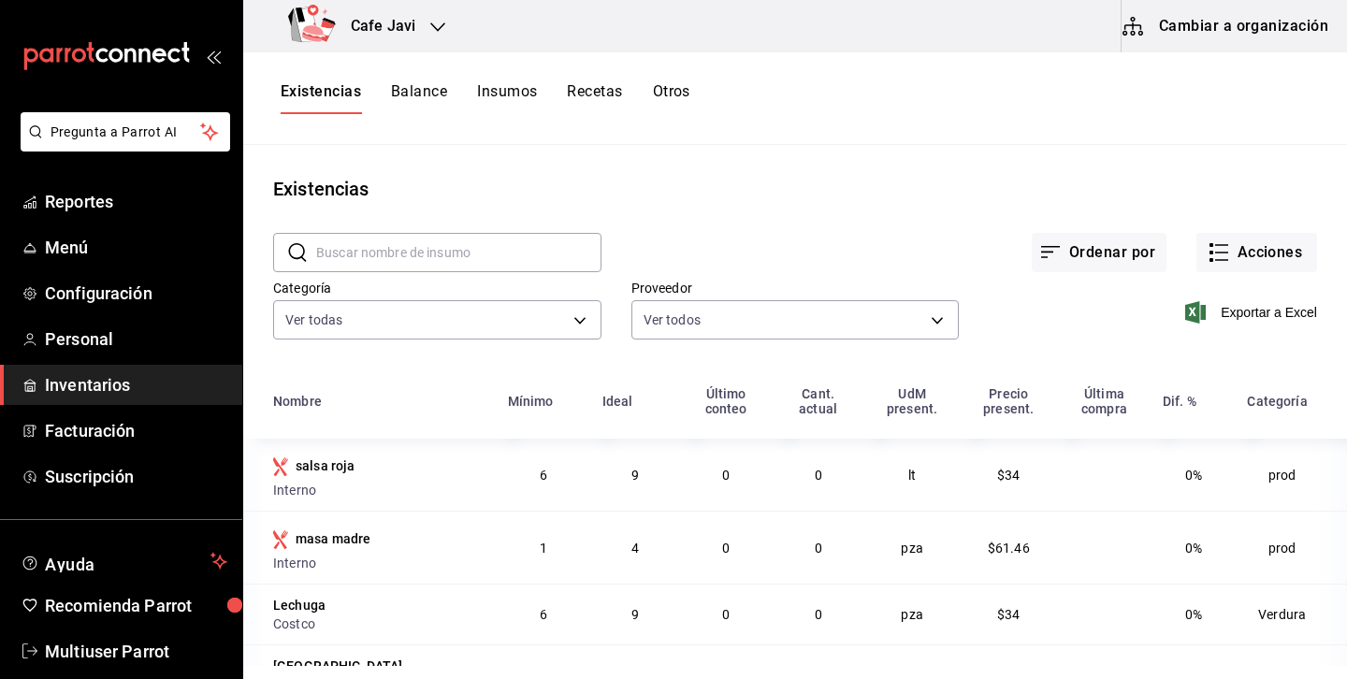
click at [551, 252] on input "text" at bounding box center [458, 252] width 285 height 37
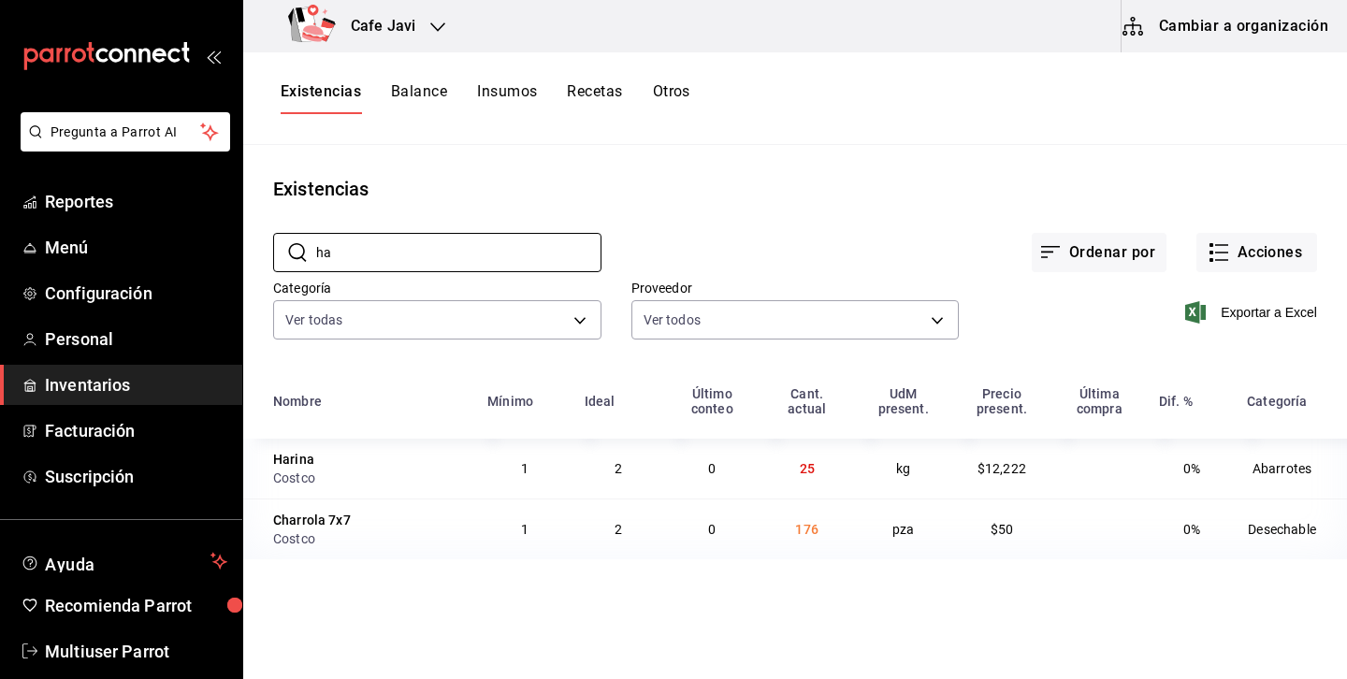
type input "h"
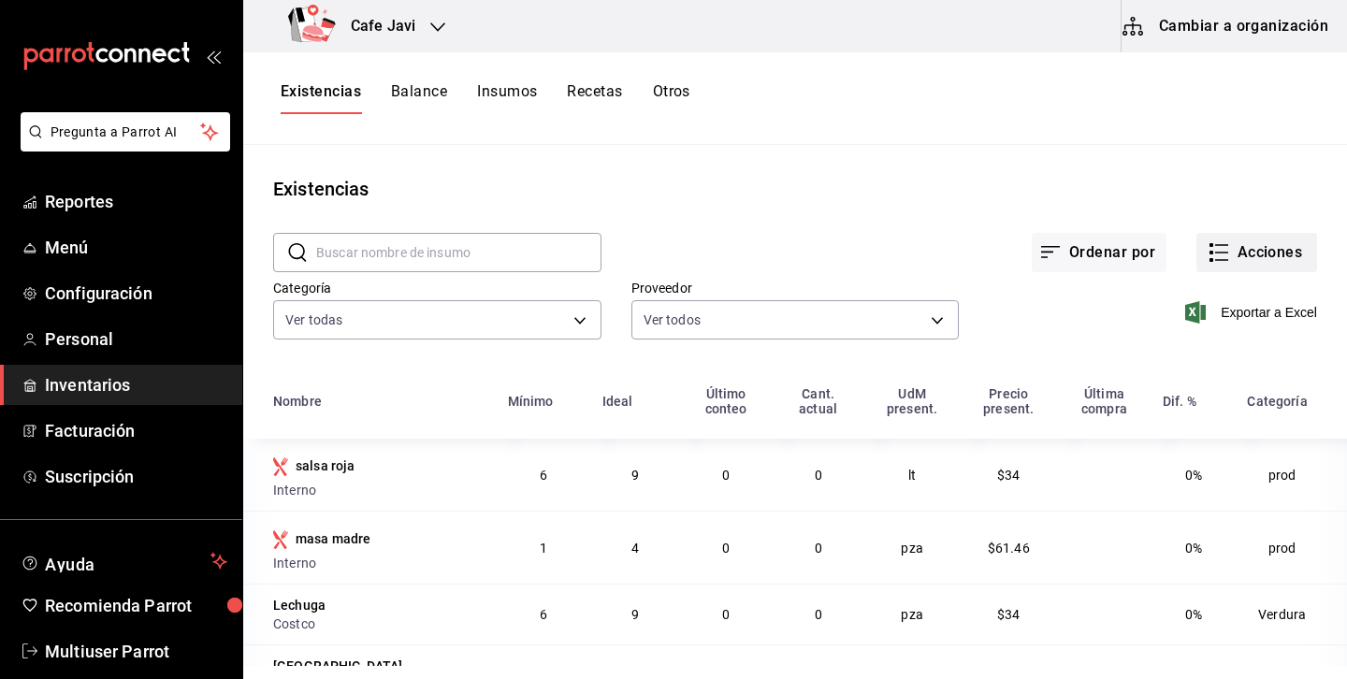
click at [1241, 260] on button "Acciones" at bounding box center [1256, 252] width 121 height 39
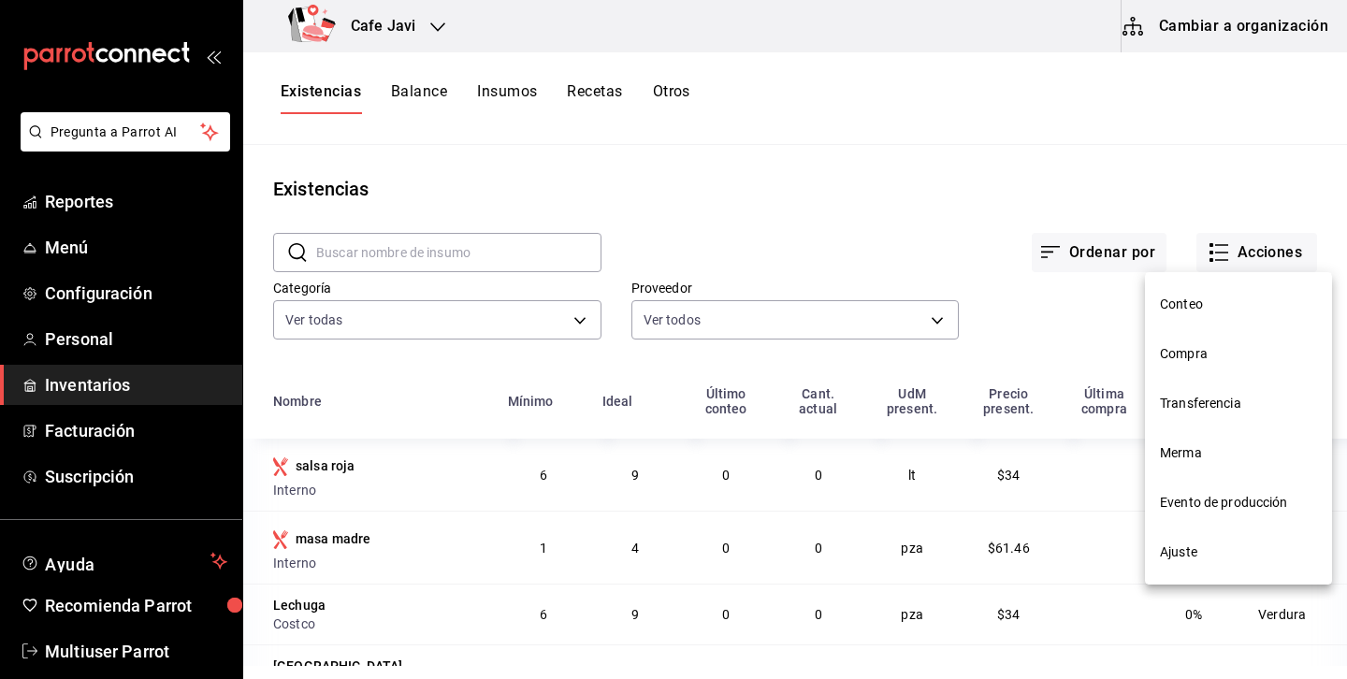
click at [1196, 345] on span "Compra" at bounding box center [1238, 354] width 157 height 20
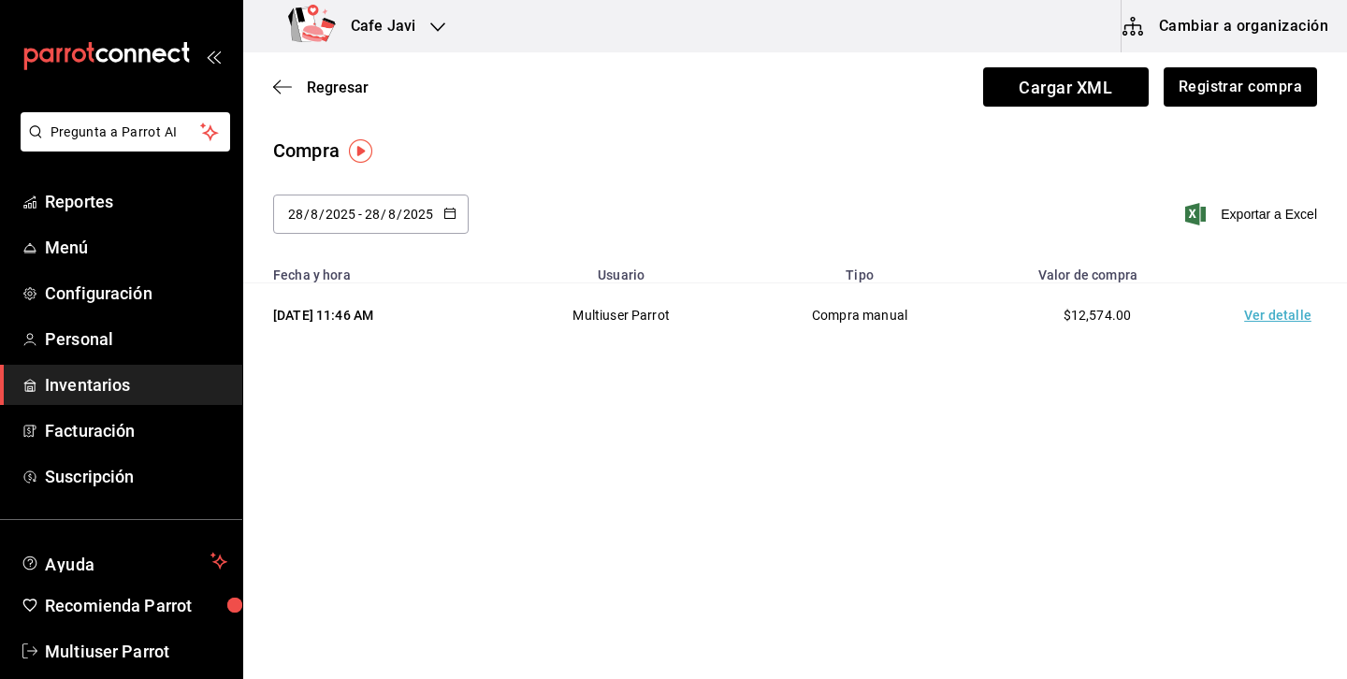
click at [1272, 313] on td "Ver detalle" at bounding box center [1281, 315] width 131 height 65
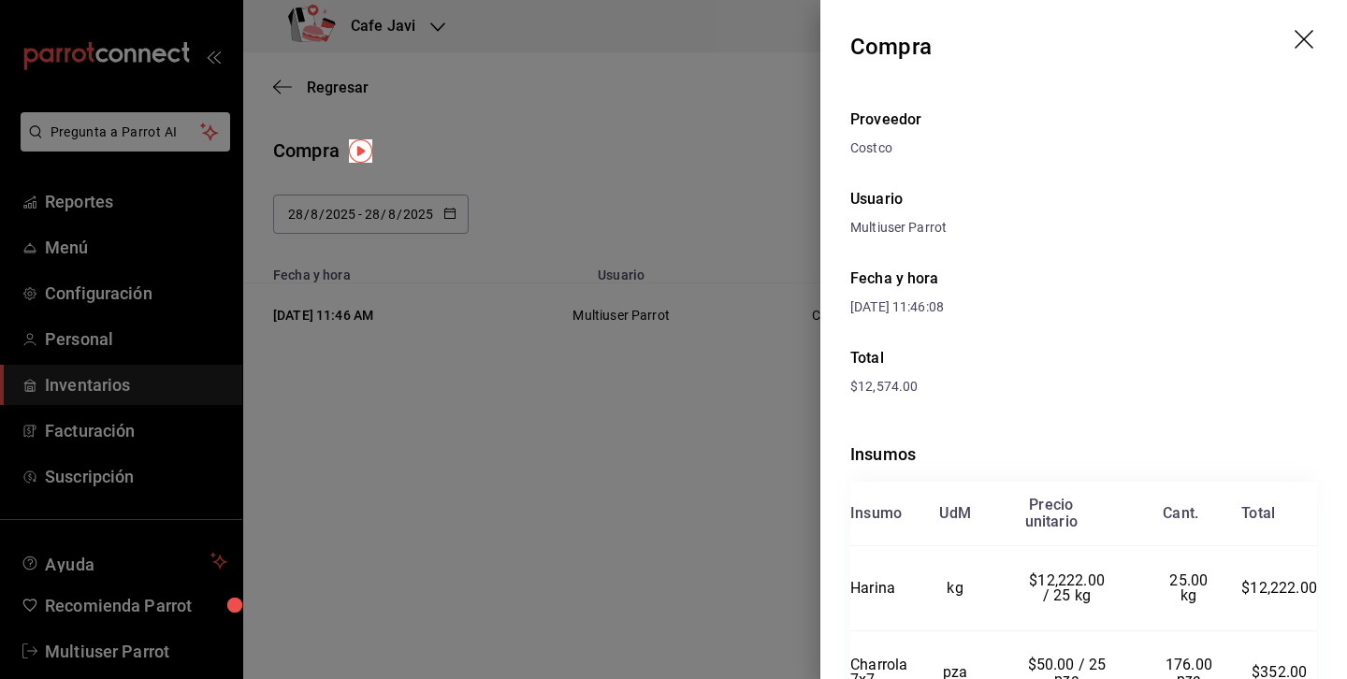
click at [695, 95] on div at bounding box center [673, 339] width 1347 height 679
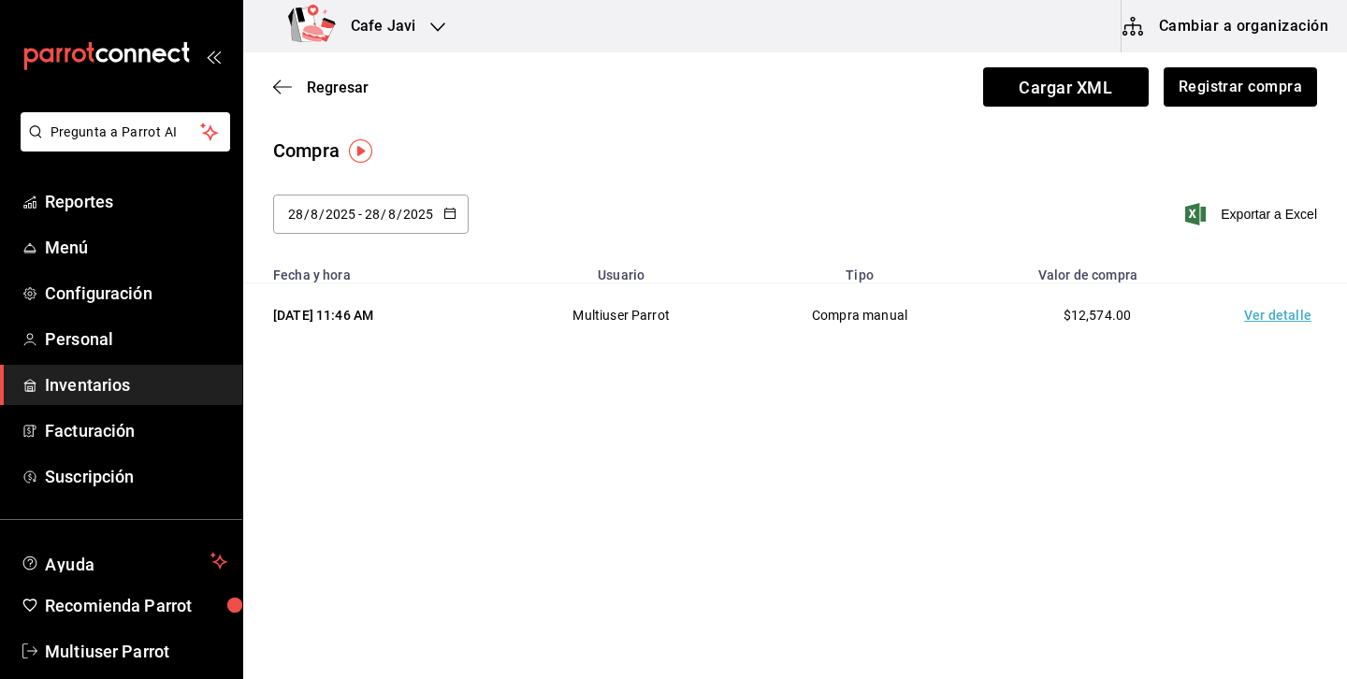
click at [1111, 108] on div "Regresar Cargar XML Registrar compra" at bounding box center [795, 86] width 1104 height 69
click at [1109, 83] on span "Cargar XML" at bounding box center [1066, 86] width 166 height 39
click at [0, 0] on input "Cargar XML" at bounding box center [0, 0] width 0 height 0
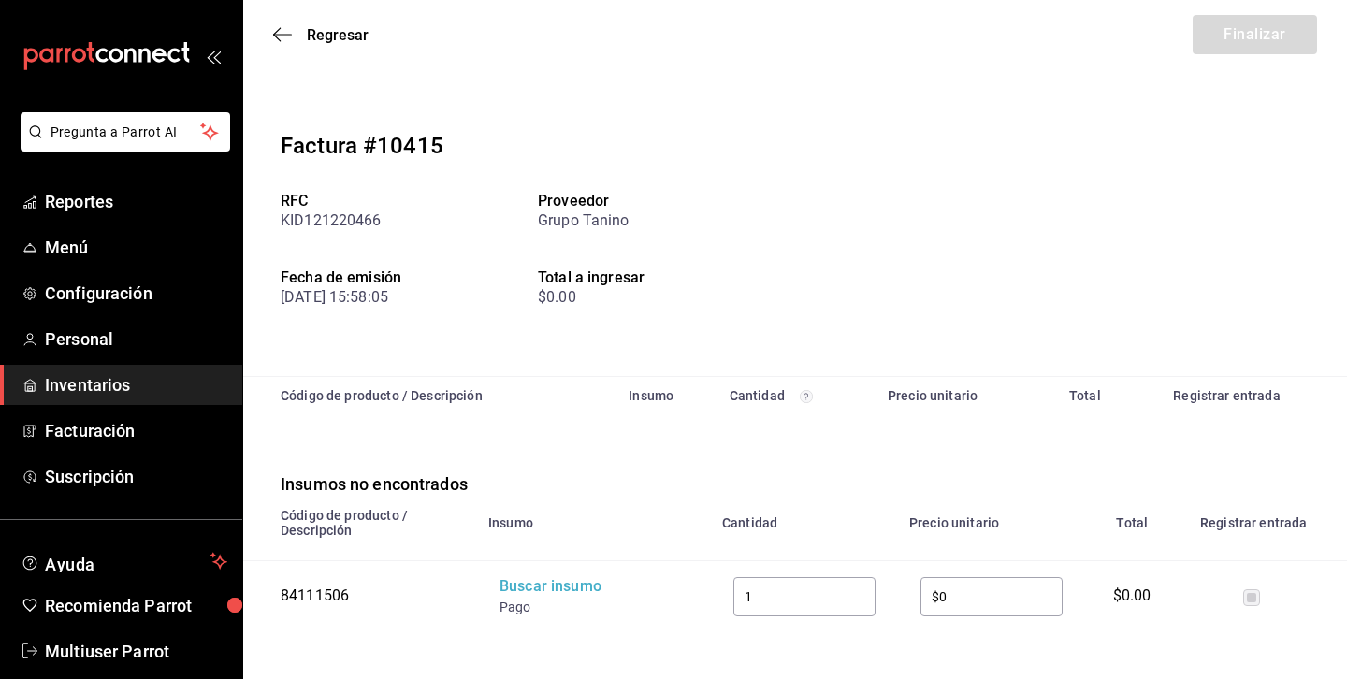
scroll to position [13, 0]
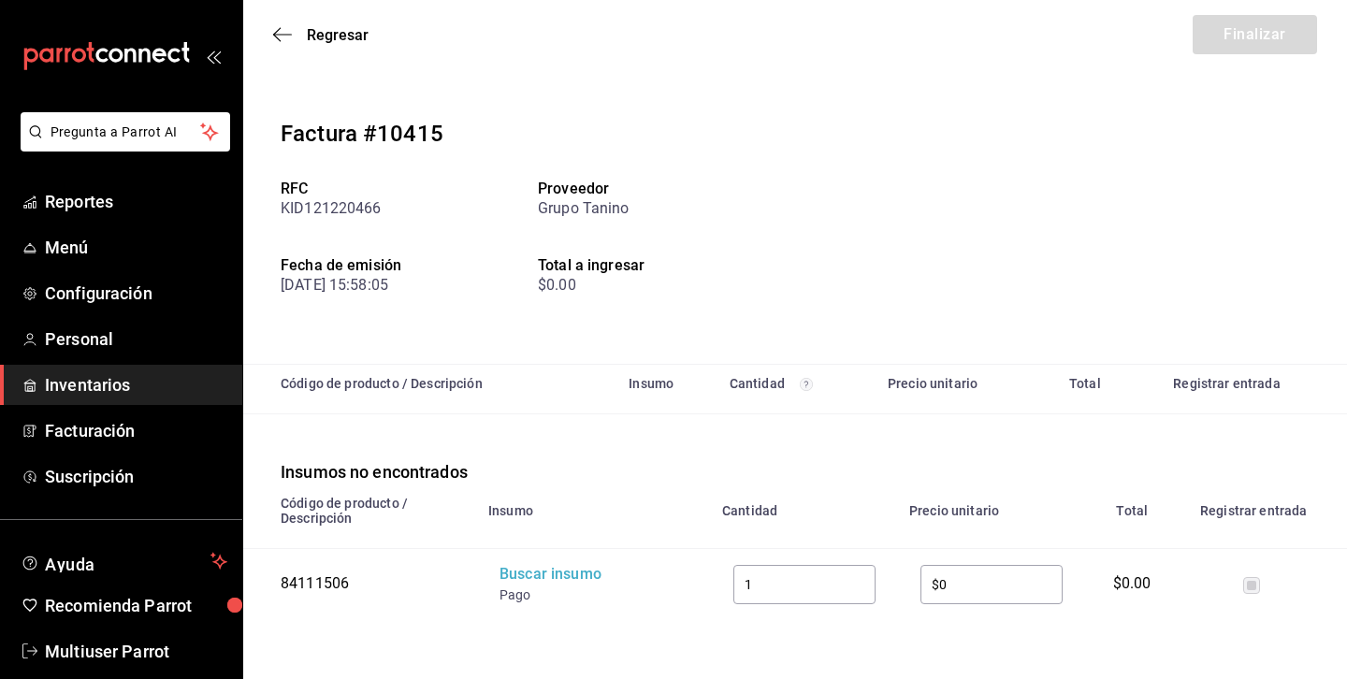
click at [323, 588] on div "84111506" at bounding box center [365, 584] width 168 height 22
click at [529, 558] on td "Buscar insumo Pago" at bounding box center [594, 584] width 234 height 70
click at [524, 575] on div "Buscar insumo" at bounding box center [575, 575] width 150 height 22
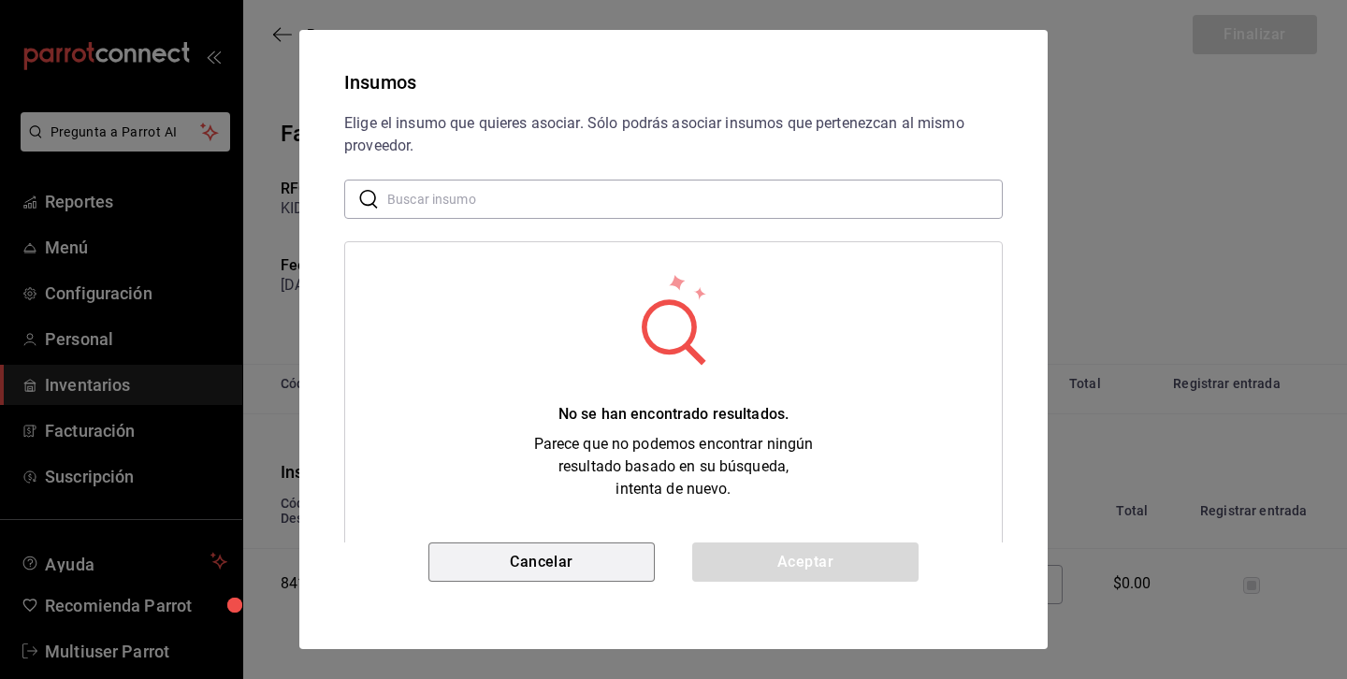
click at [524, 575] on button "Cancelar" at bounding box center [541, 562] width 226 height 39
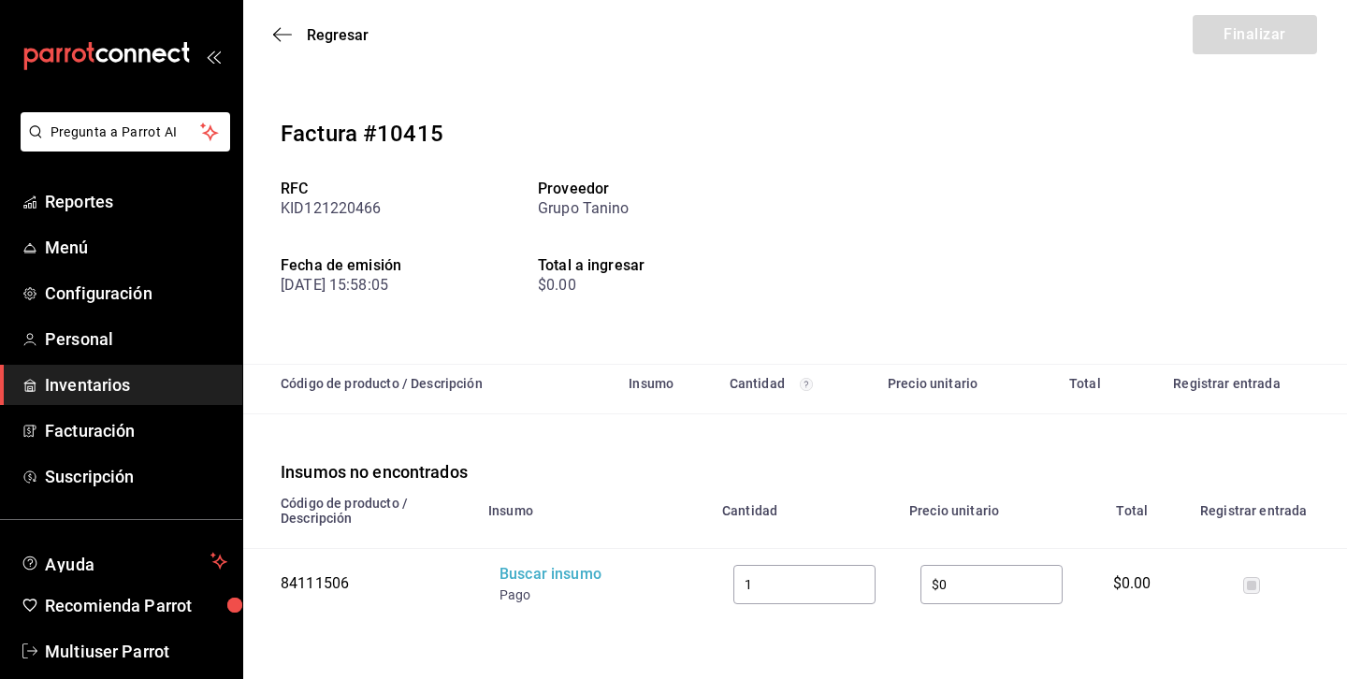
click at [75, 373] on span "Inventarios" at bounding box center [136, 384] width 182 height 25
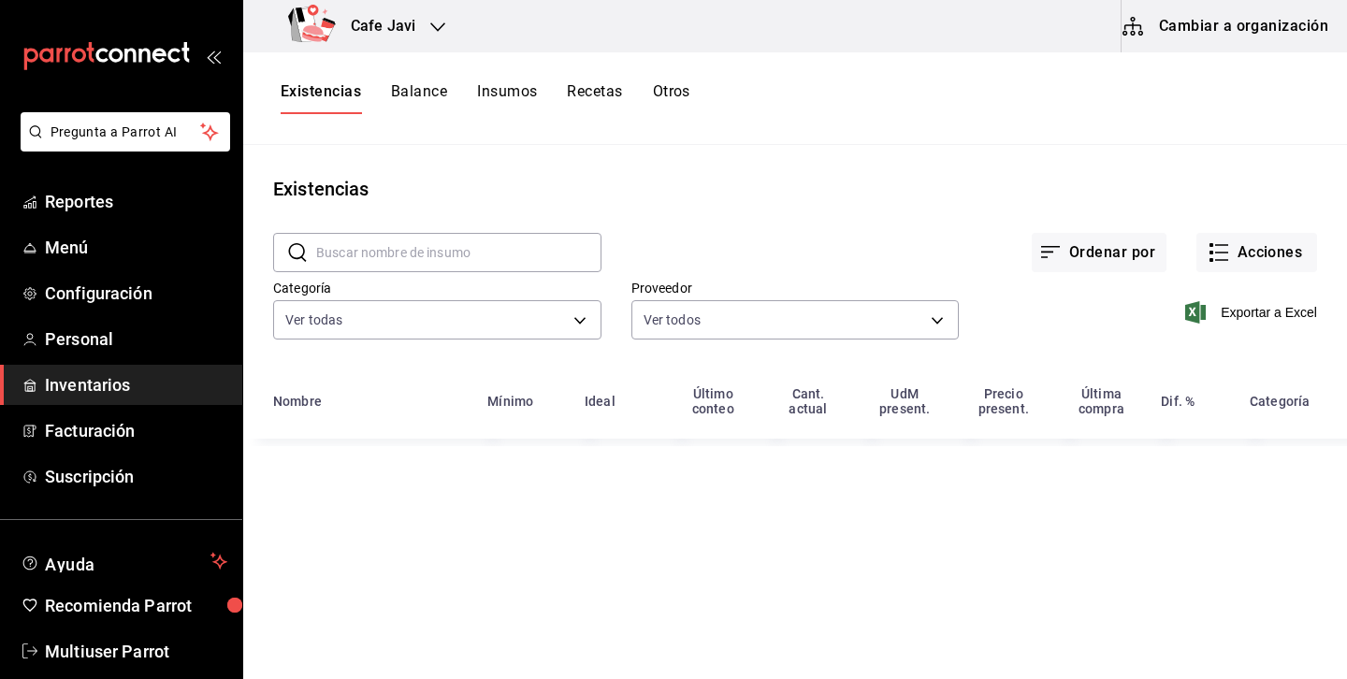
click at [1284, 40] on button "Cambiar a organización" at bounding box center [1227, 26] width 210 height 52
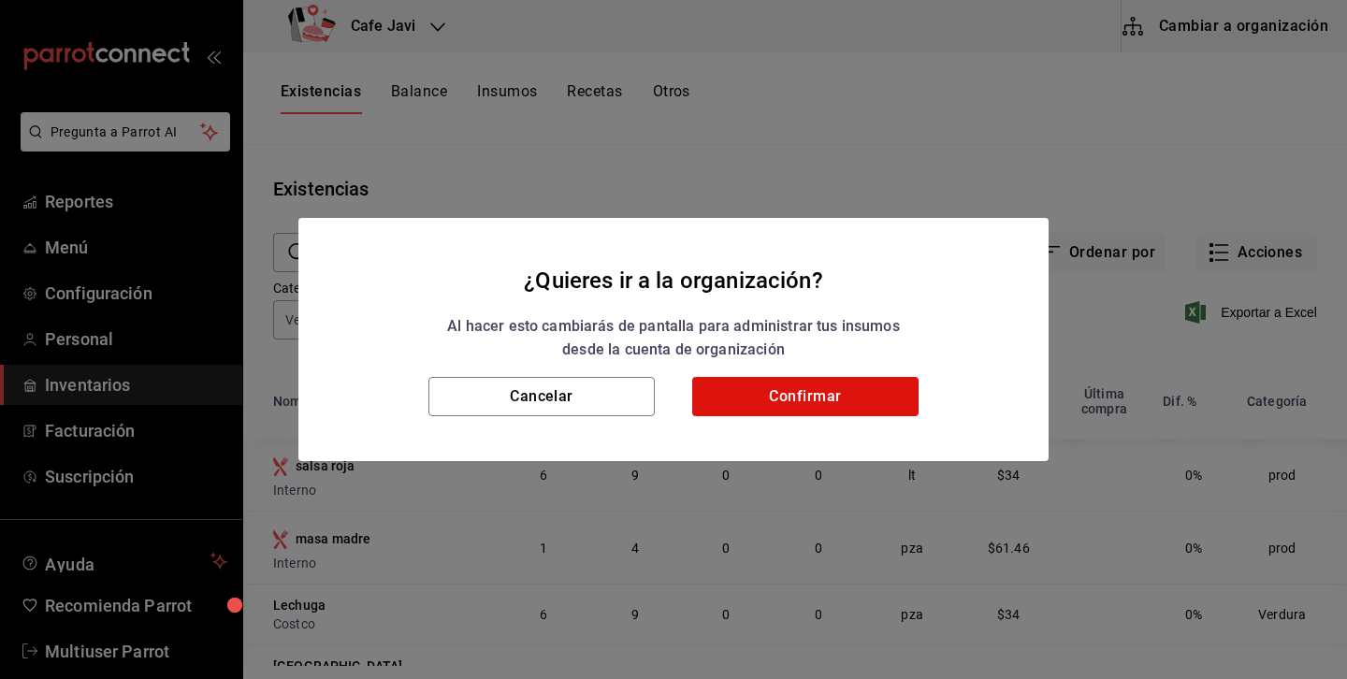
click at [848, 372] on h2 "¿Quieres ir a la organización? Al hacer esto cambiarás de pantalla para adminis…" at bounding box center [673, 297] width 750 height 159
click at [803, 410] on button "Confirmar" at bounding box center [805, 396] width 226 height 39
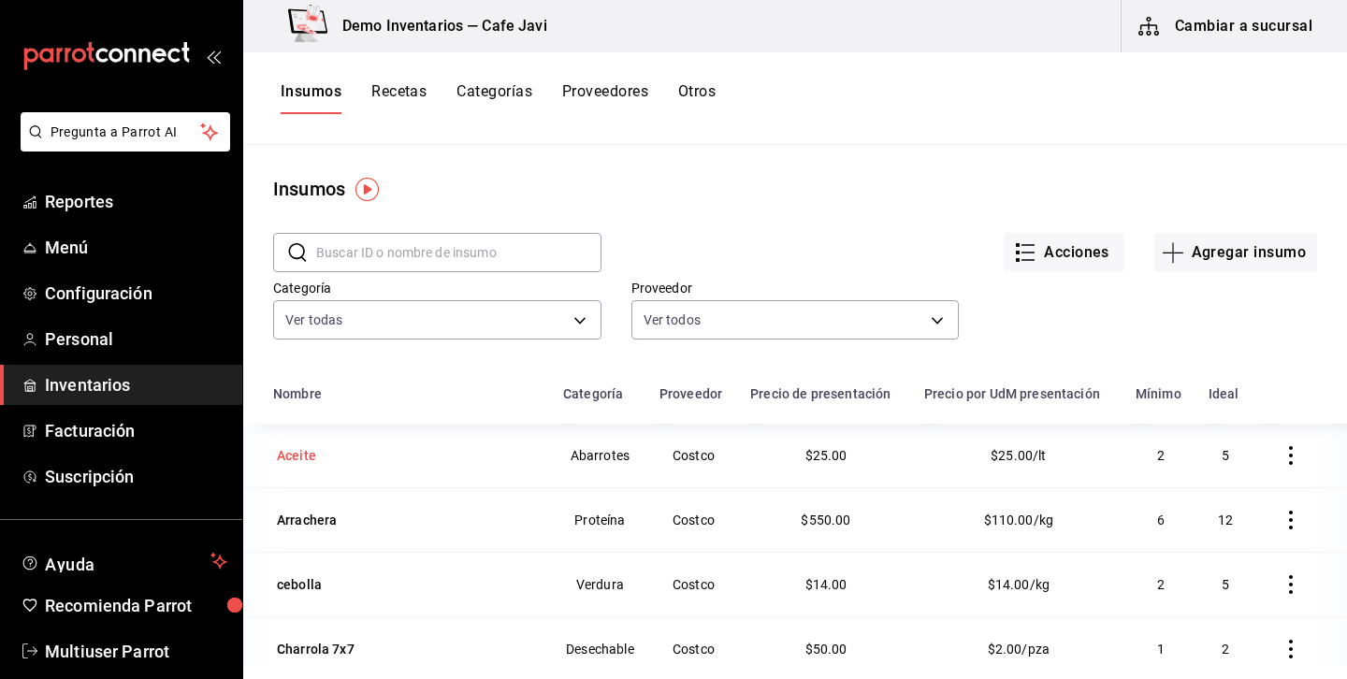
click at [400, 463] on div "Aceite" at bounding box center [407, 455] width 268 height 26
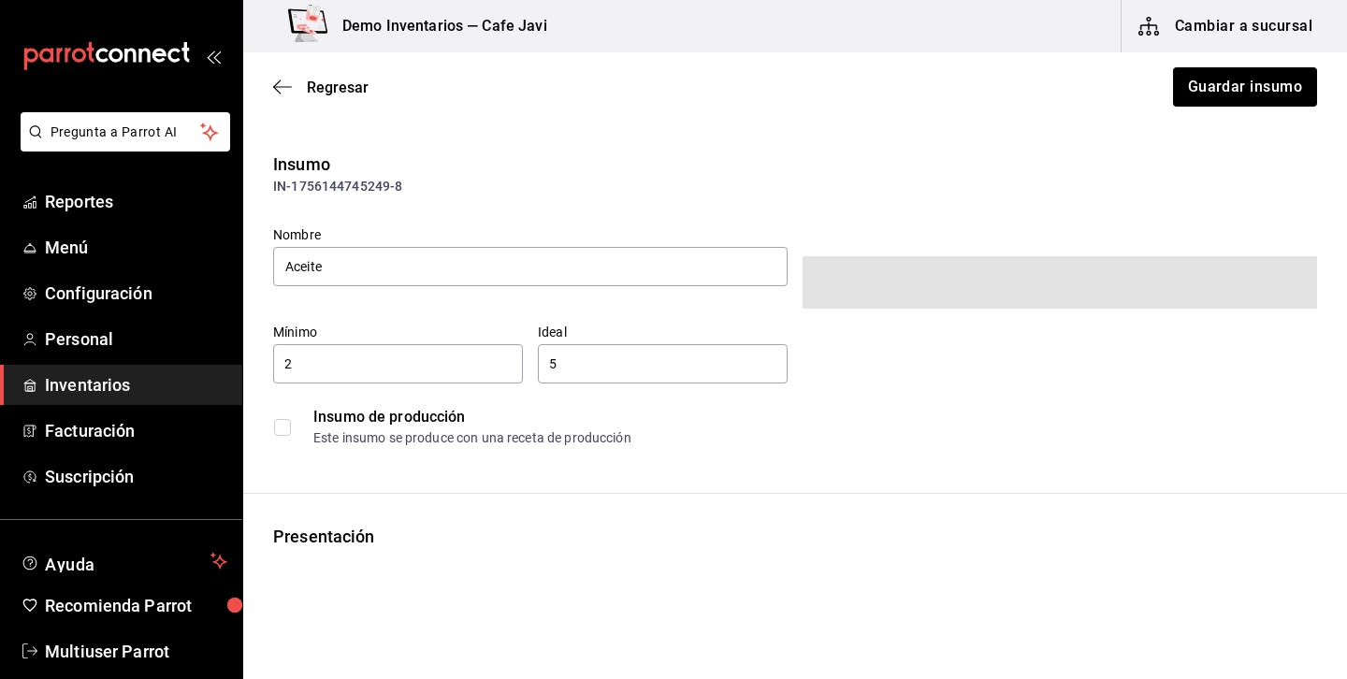
type input "$29.00"
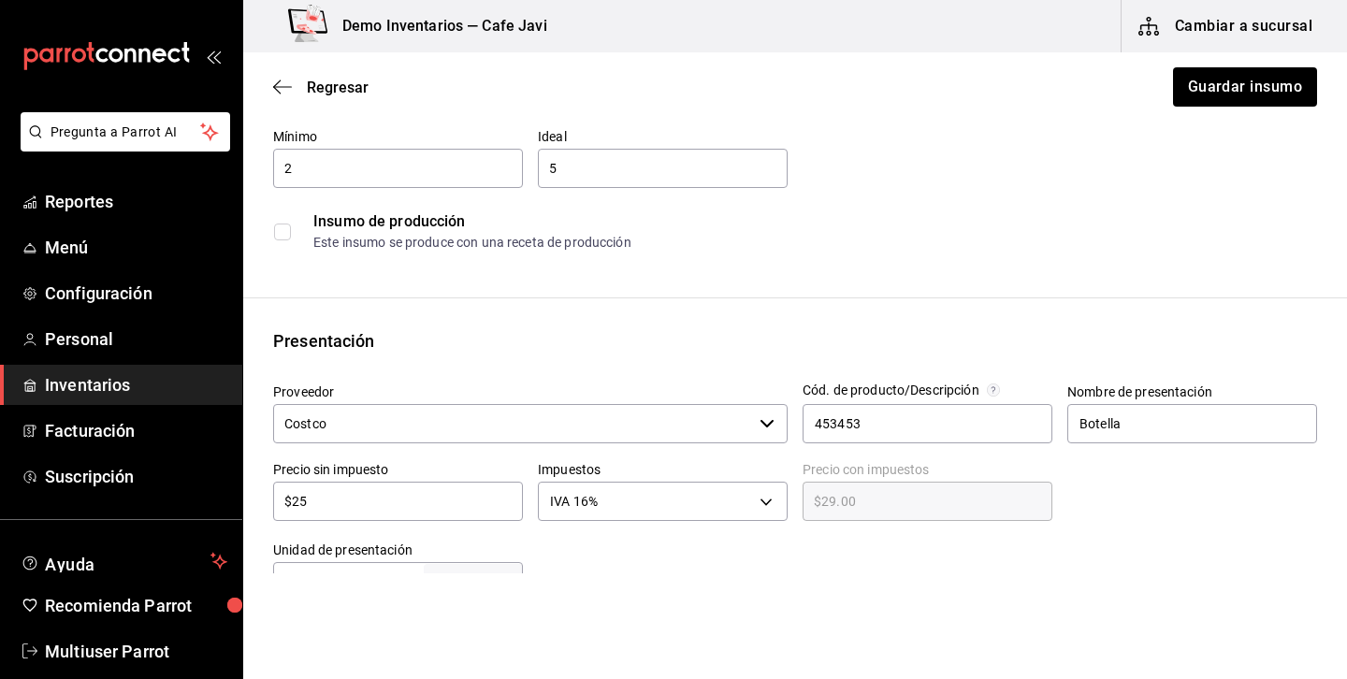
scroll to position [180, 0]
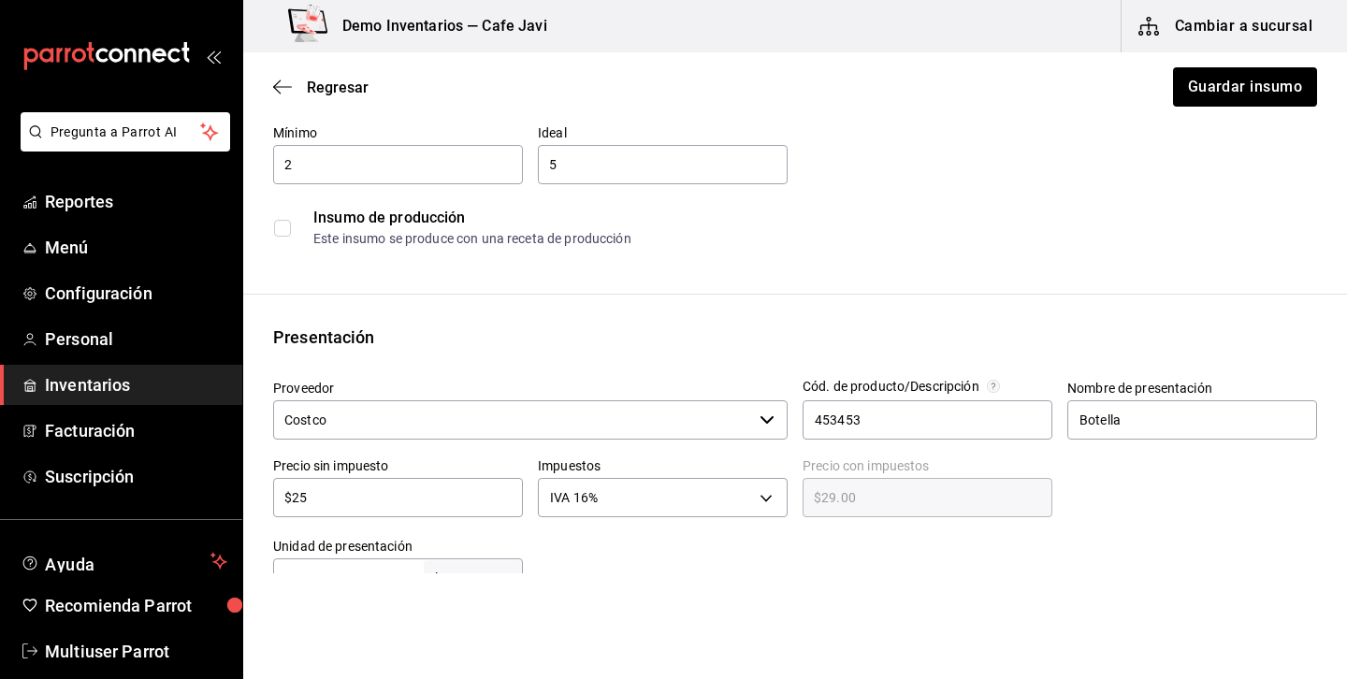
click at [540, 417] on input "Costco" at bounding box center [512, 419] width 479 height 39
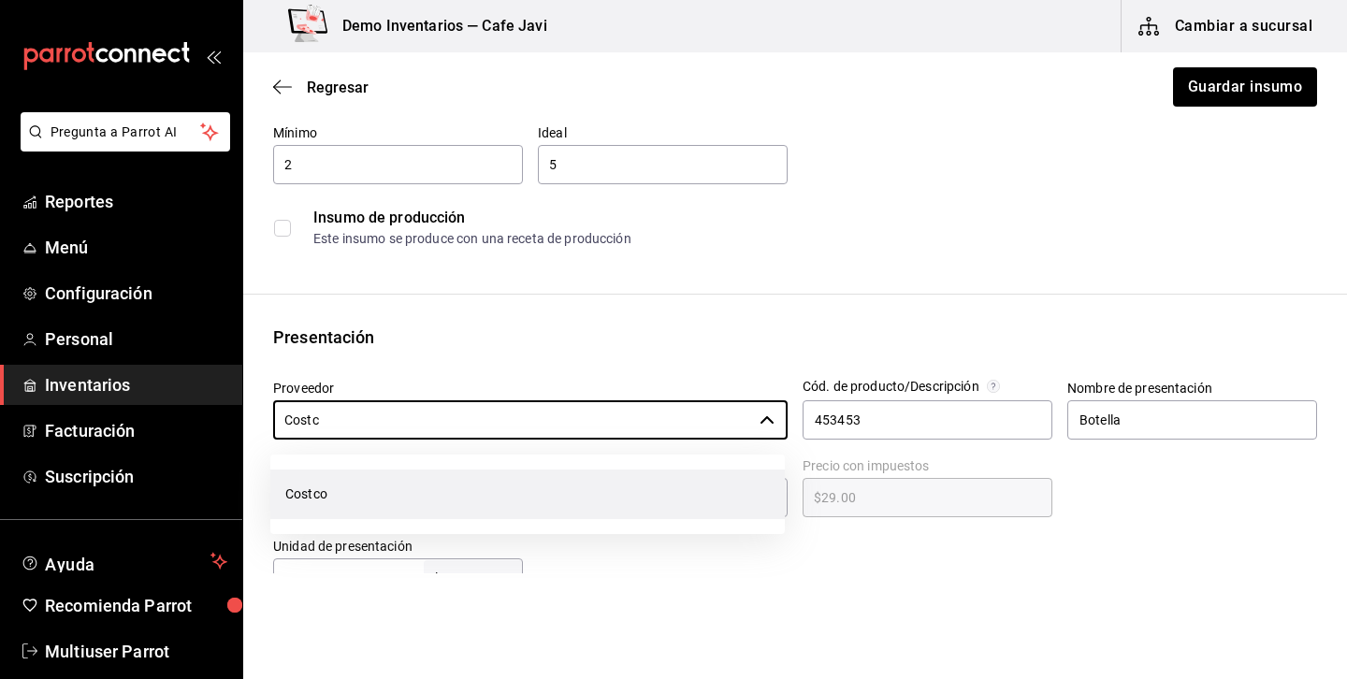
scroll to position [0, 0]
type input "C"
click at [362, 506] on li "Grupo Tanino" at bounding box center [527, 495] width 514 height 50
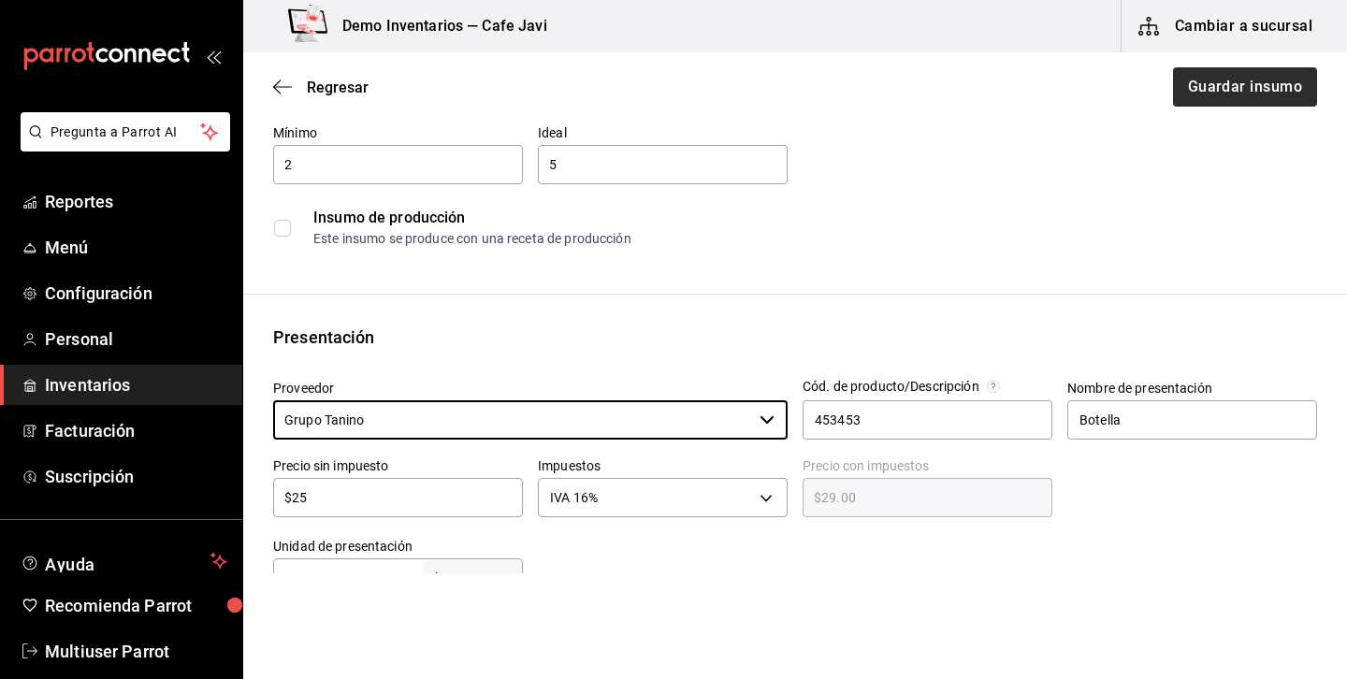
type input "Grupo Tanino"
click at [1279, 86] on button "Guardar insumo" at bounding box center [1244, 86] width 146 height 39
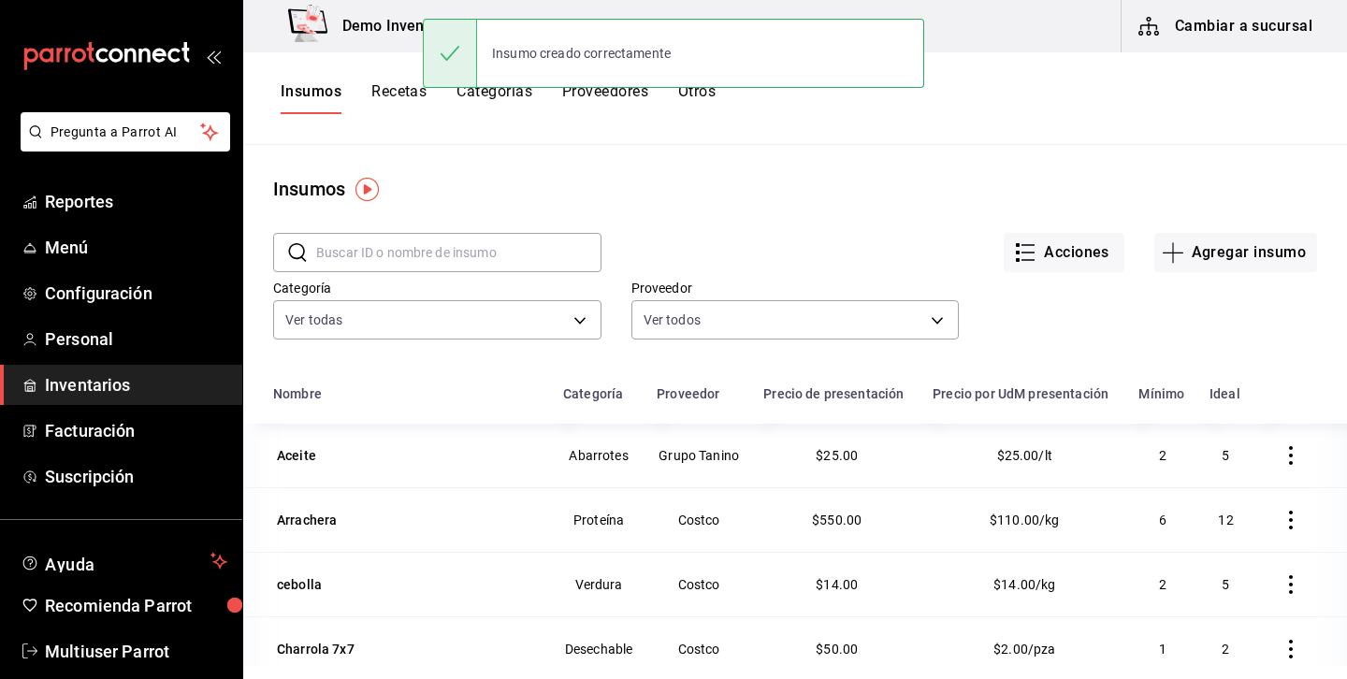
click at [1272, 36] on button "Cambiar a sucursal" at bounding box center [1227, 26] width 210 height 52
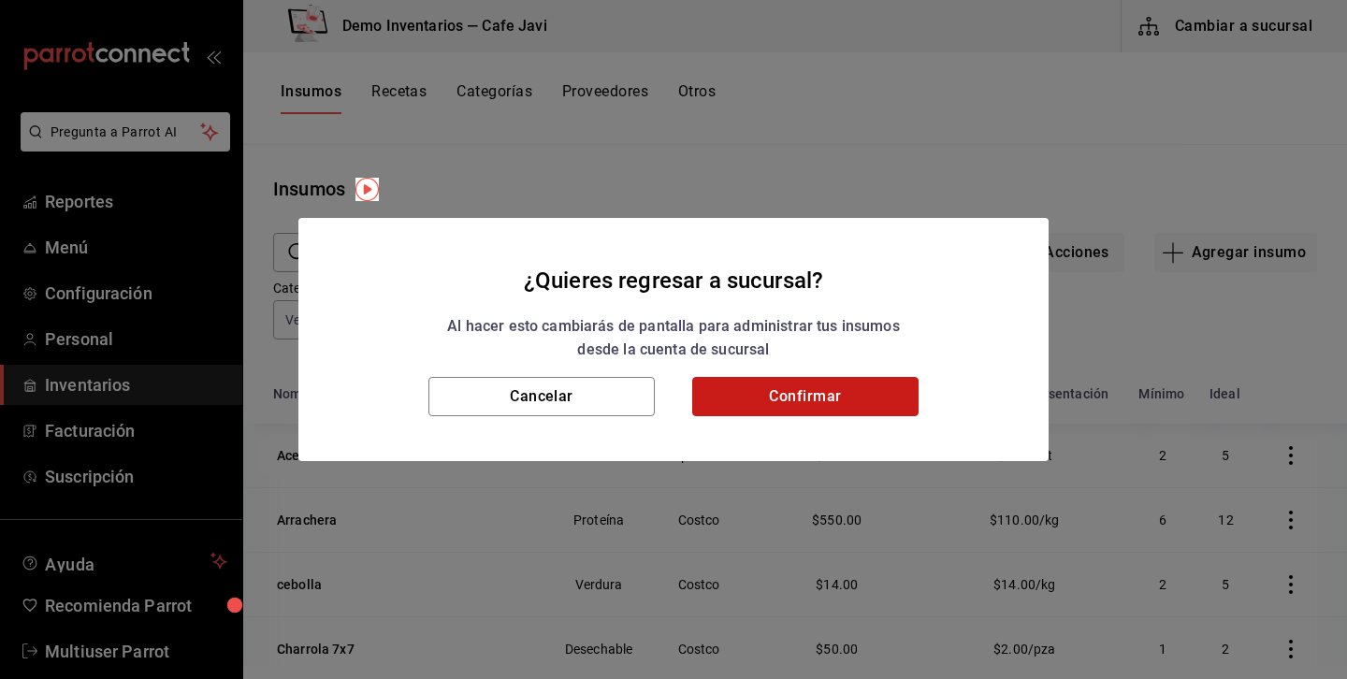
click at [839, 399] on button "Confirmar" at bounding box center [805, 396] width 226 height 39
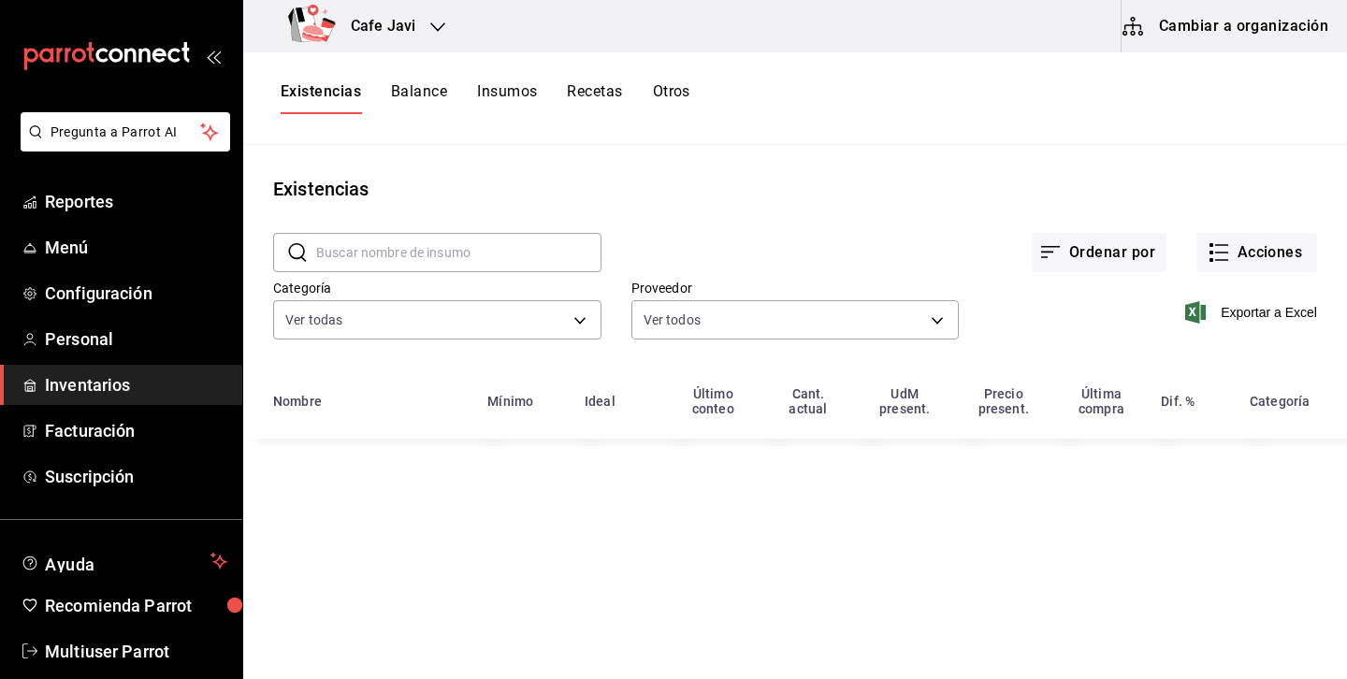
click at [1243, 275] on div "Exportar a Excel" at bounding box center [1138, 297] width 358 height 95
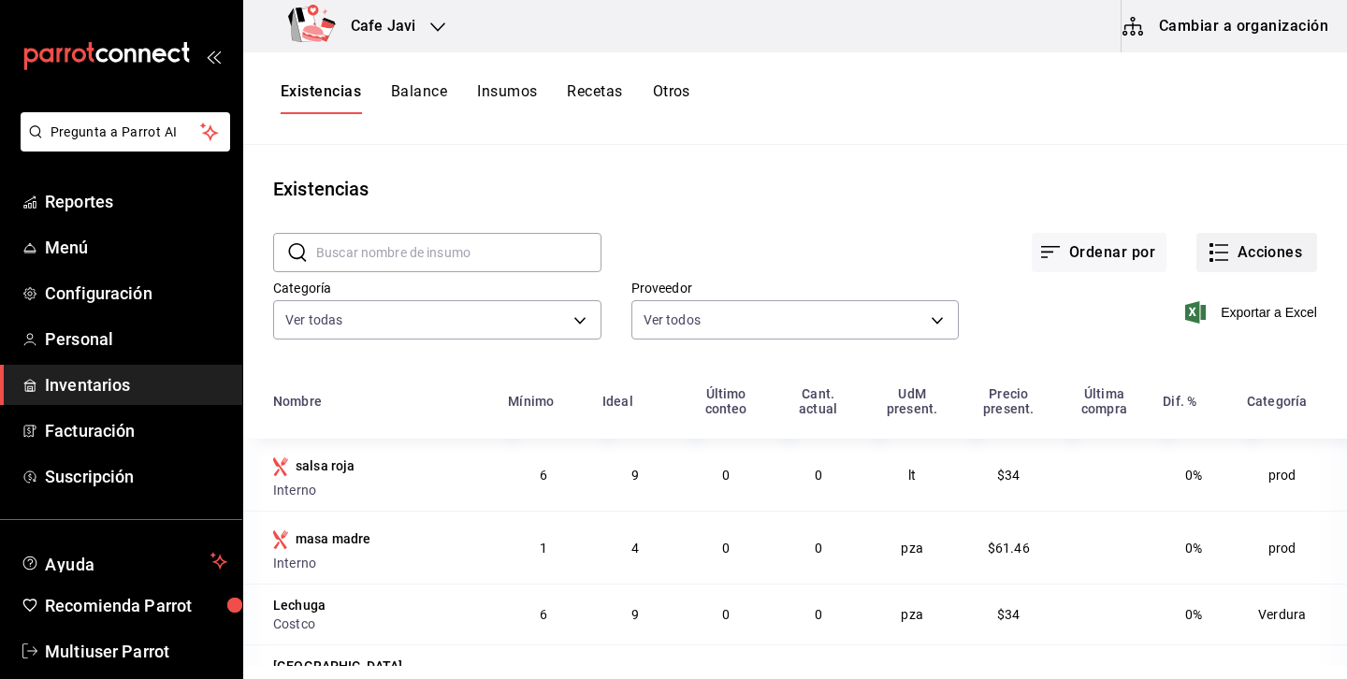
click at [1268, 262] on button "Acciones" at bounding box center [1256, 252] width 121 height 39
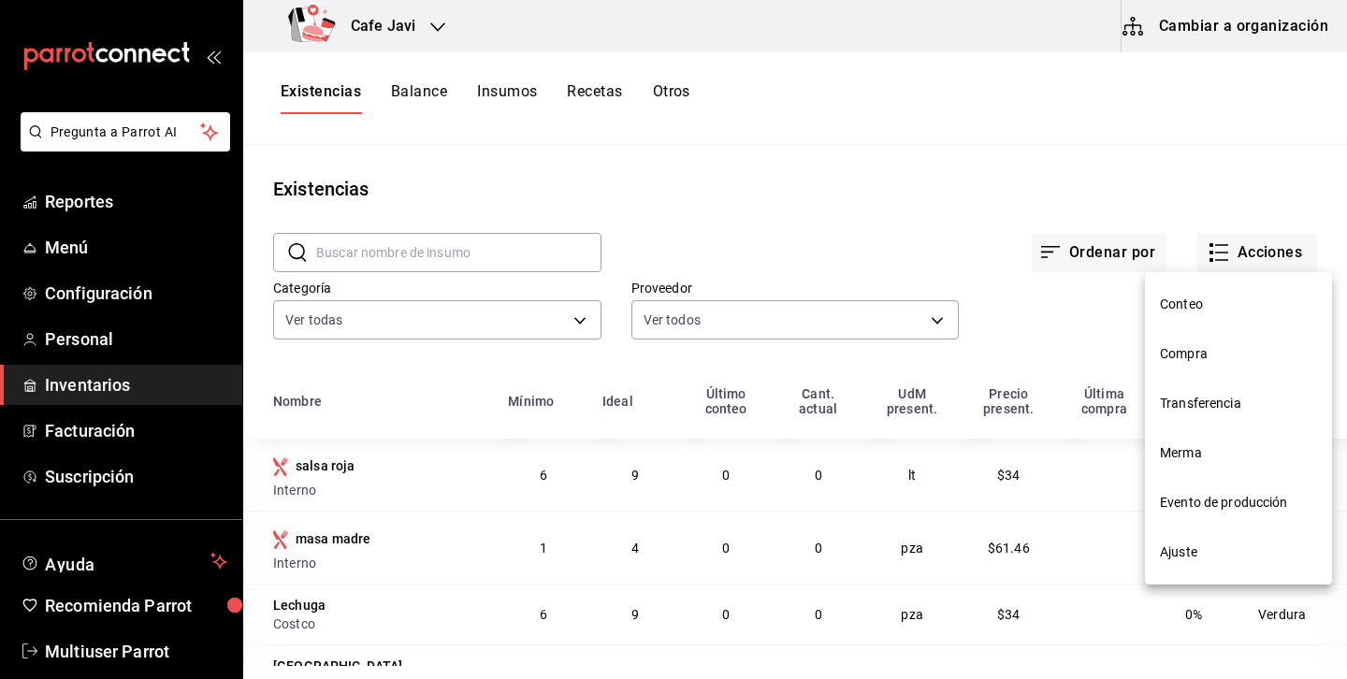
click at [1205, 353] on span "Compra" at bounding box center [1238, 354] width 157 height 20
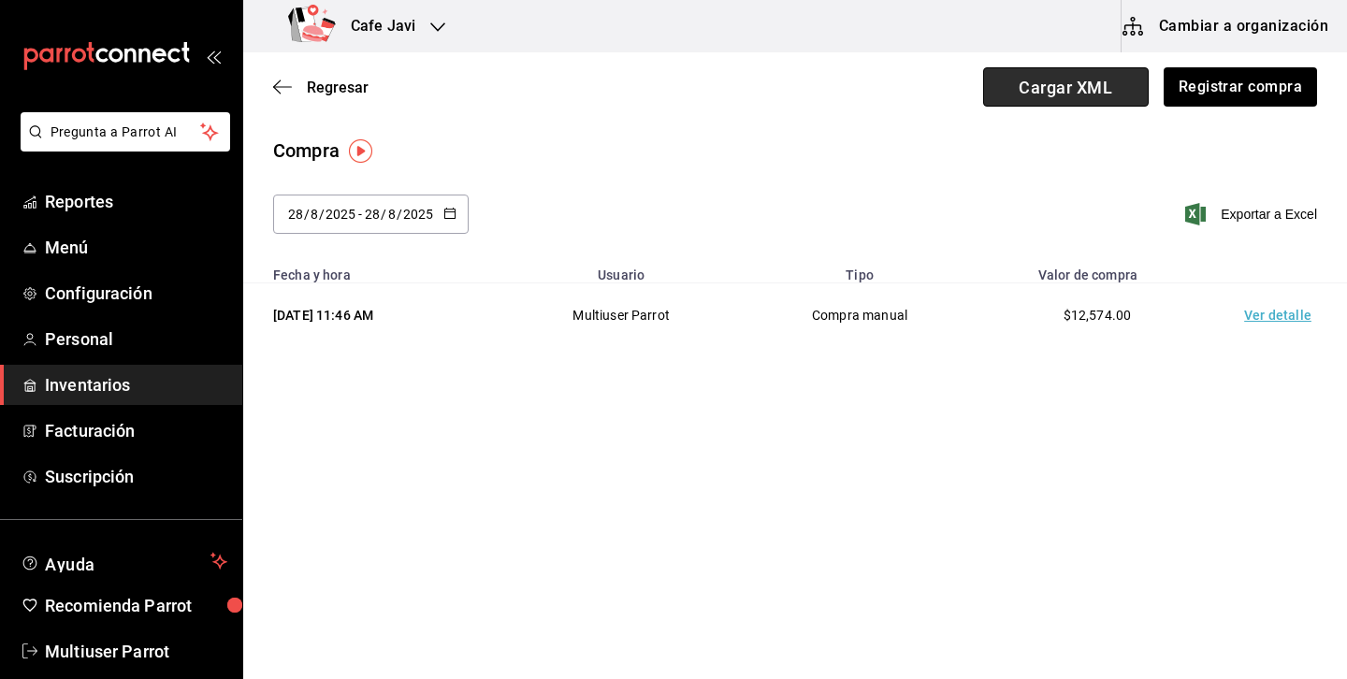
click at [1107, 96] on span "Cargar XML" at bounding box center [1066, 86] width 166 height 39
click at [0, 0] on input "Cargar XML" at bounding box center [0, 0] width 0 height 0
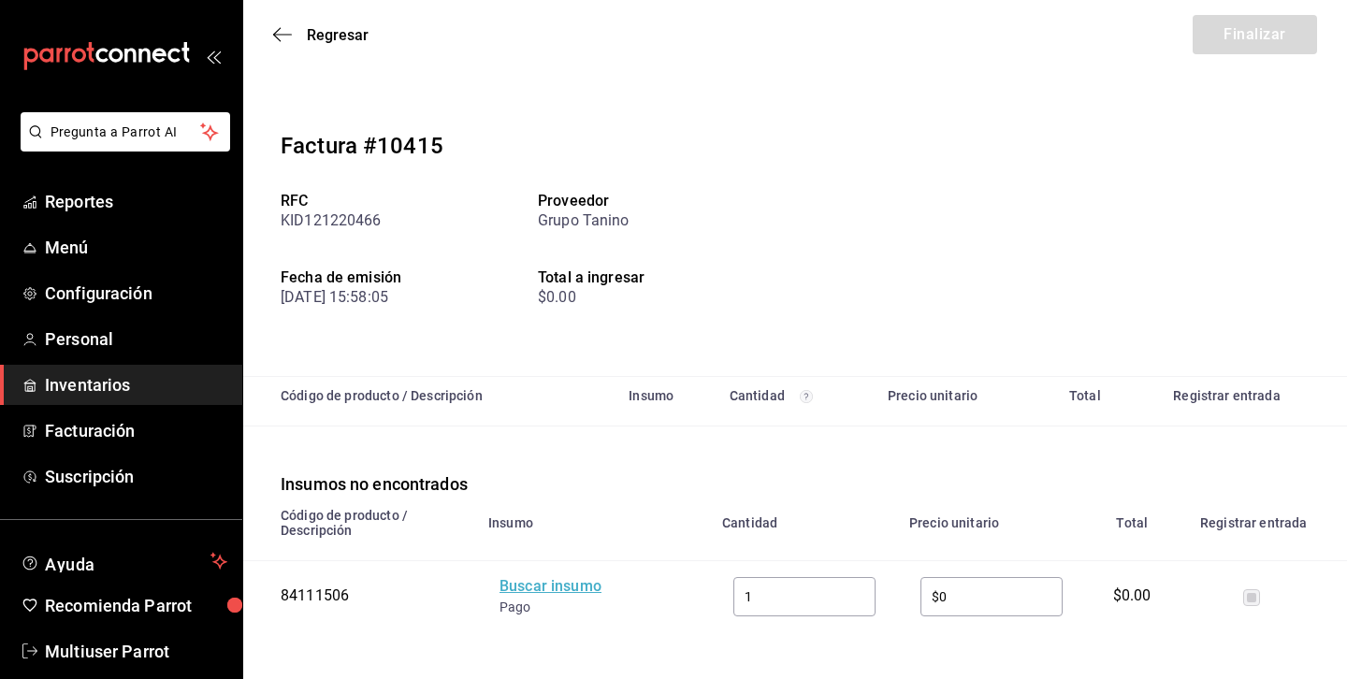
click at [589, 592] on div "Buscar insumo" at bounding box center [575, 587] width 150 height 22
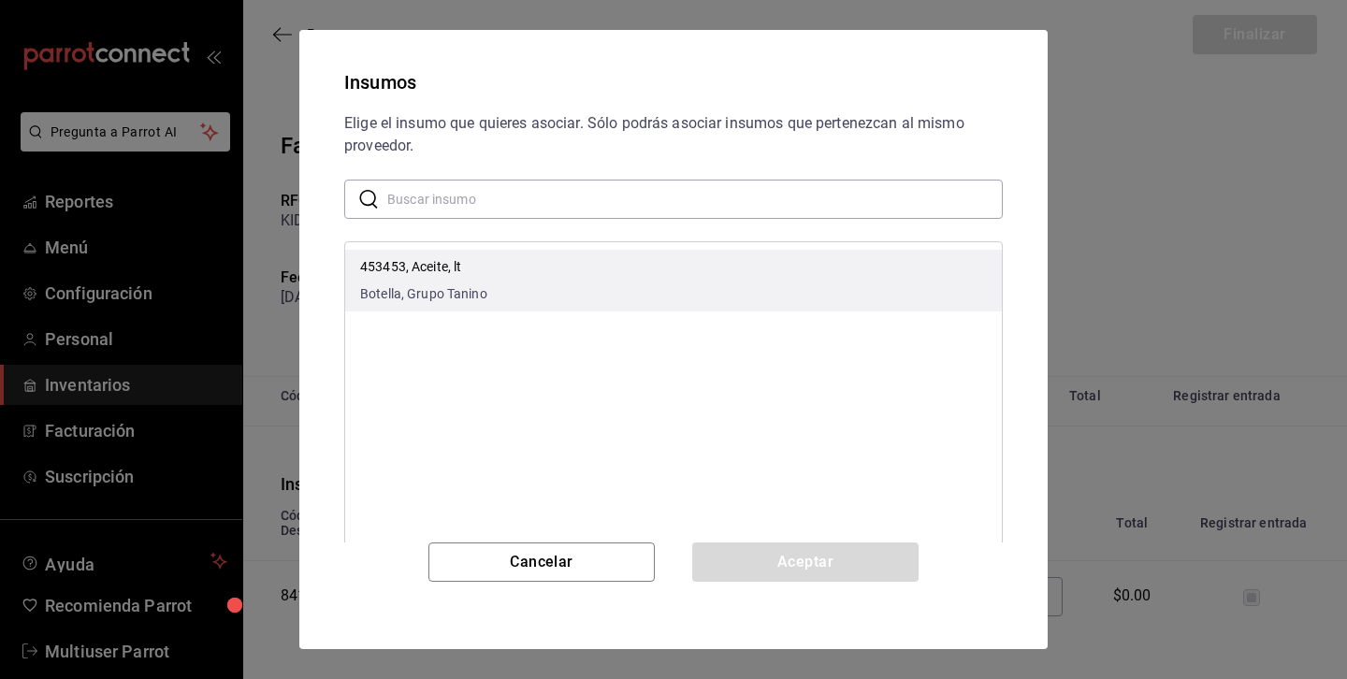
click at [471, 275] on p "453453, Aceite, lt" at bounding box center [423, 267] width 127 height 20
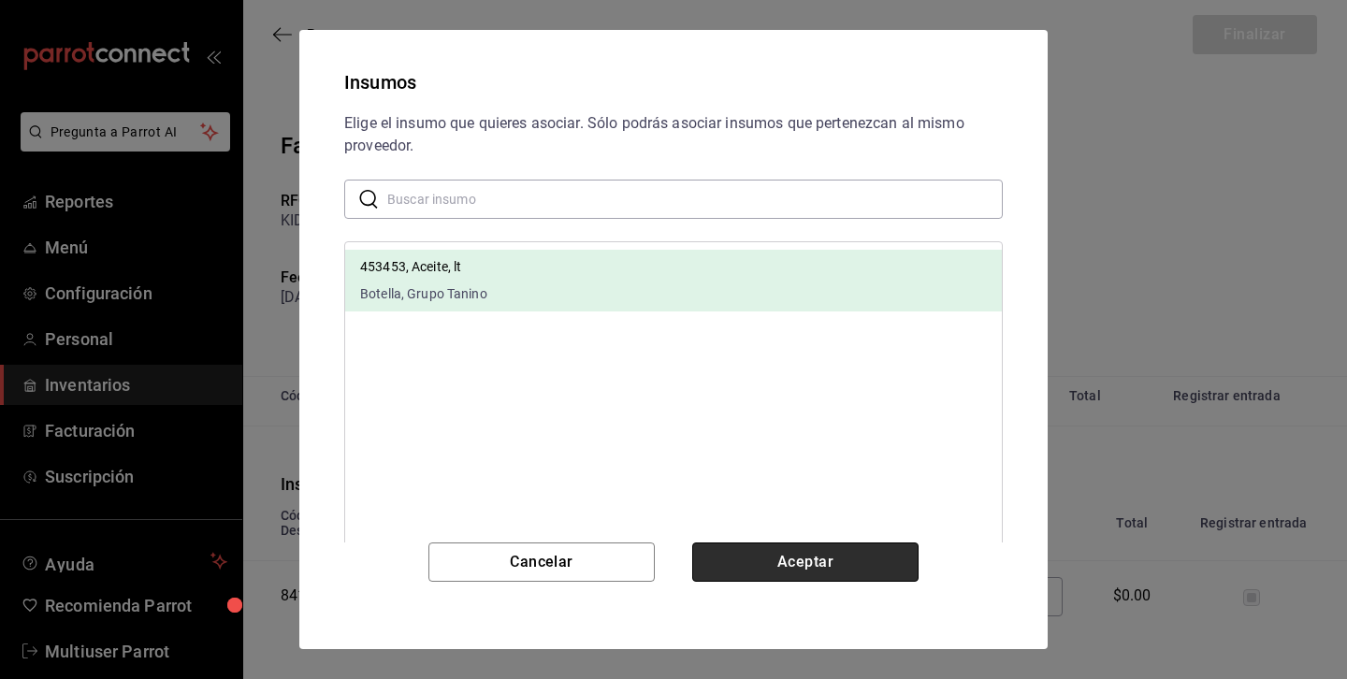
click at [772, 562] on button "Aceptar" at bounding box center [805, 562] width 226 height 39
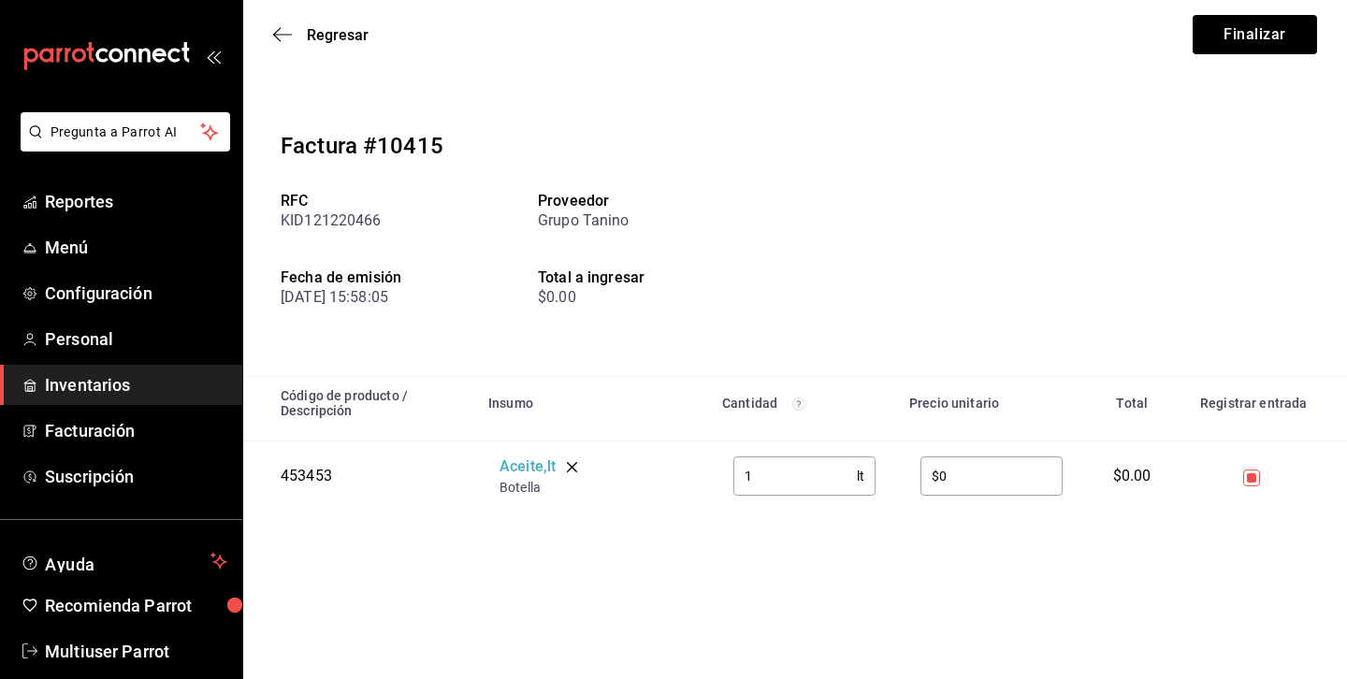
click at [992, 485] on input "$0" at bounding box center [991, 475] width 142 height 37
type input "$123"
click at [787, 477] on input "1" at bounding box center [794, 475] width 123 height 37
type input "12"
click at [1164, 538] on div "Factura #10415 RFC KID121220466 Proveedor Grupo Tanino Fecha de emisión 22/08/2…" at bounding box center [795, 312] width 1104 height 457
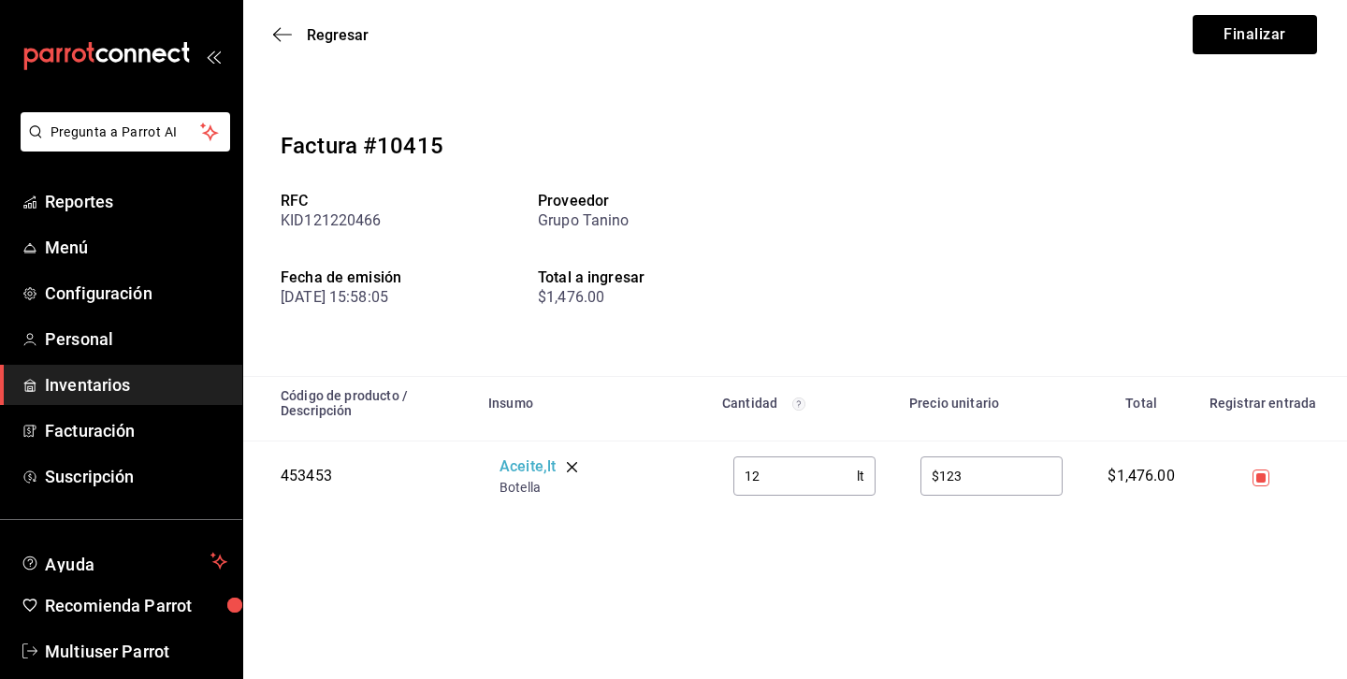
click at [1260, 476] on input "checkbox" at bounding box center [1261, 478] width 17 height 17
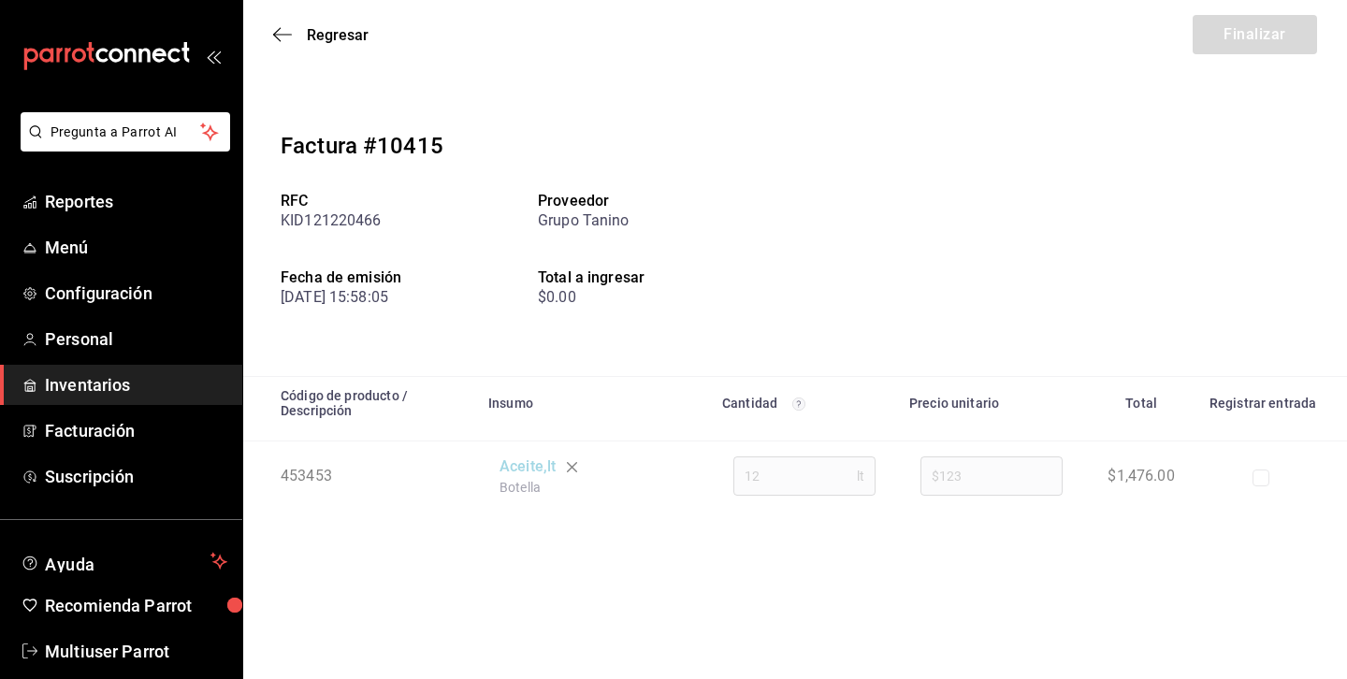
click at [1260, 476] on input "checkbox" at bounding box center [1261, 478] width 17 height 17
checkbox input "true"
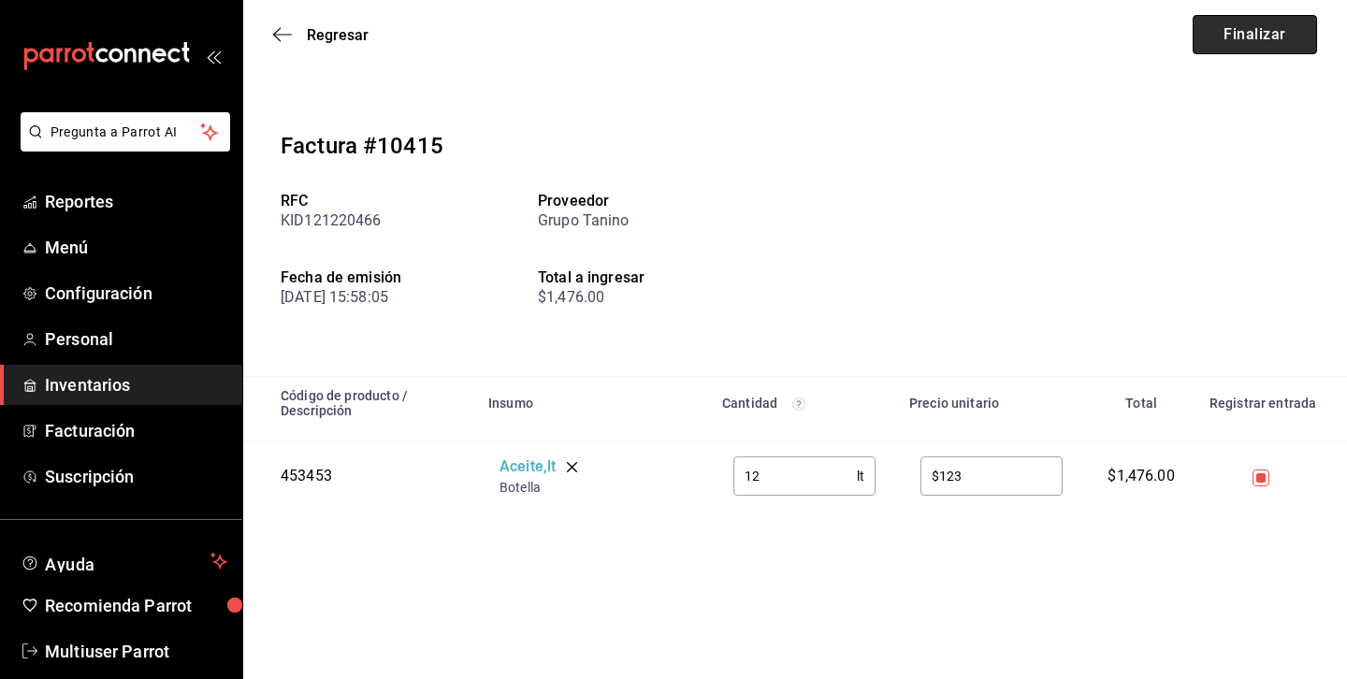
click at [1241, 20] on button "Finalizar" at bounding box center [1255, 34] width 124 height 39
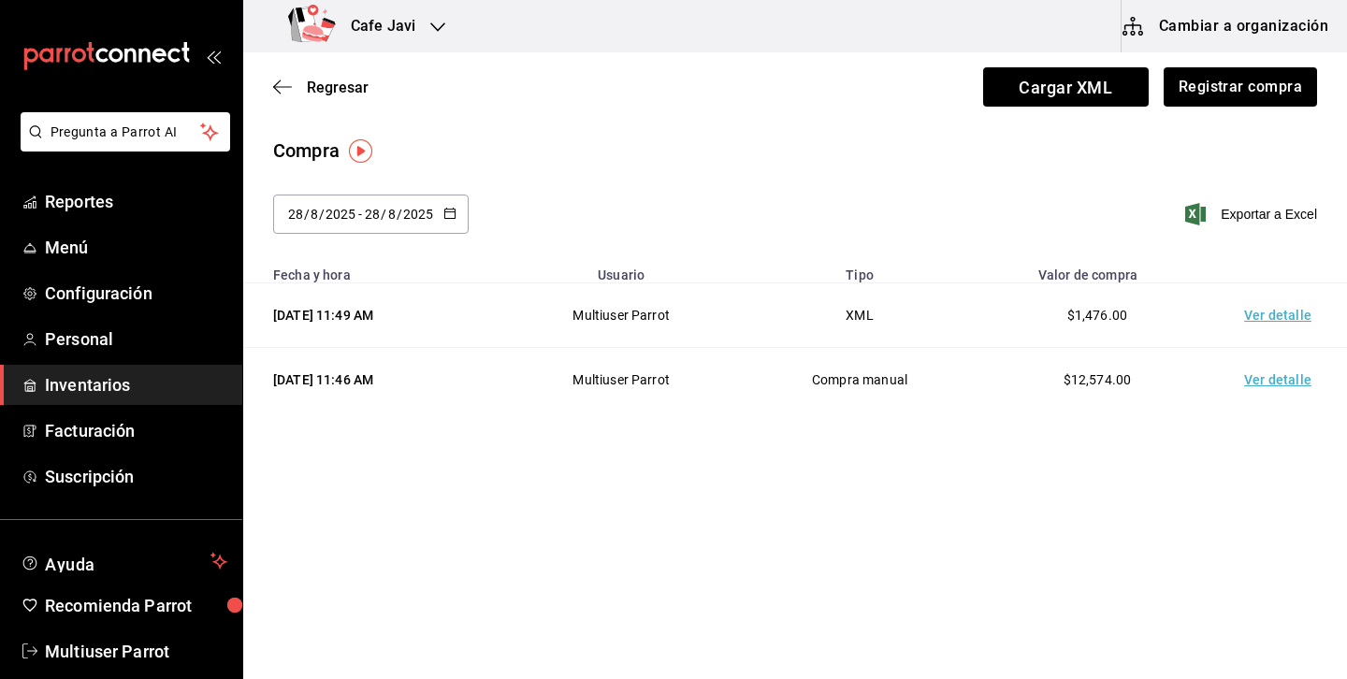
click at [1257, 315] on td "Ver detalle" at bounding box center [1281, 315] width 131 height 65
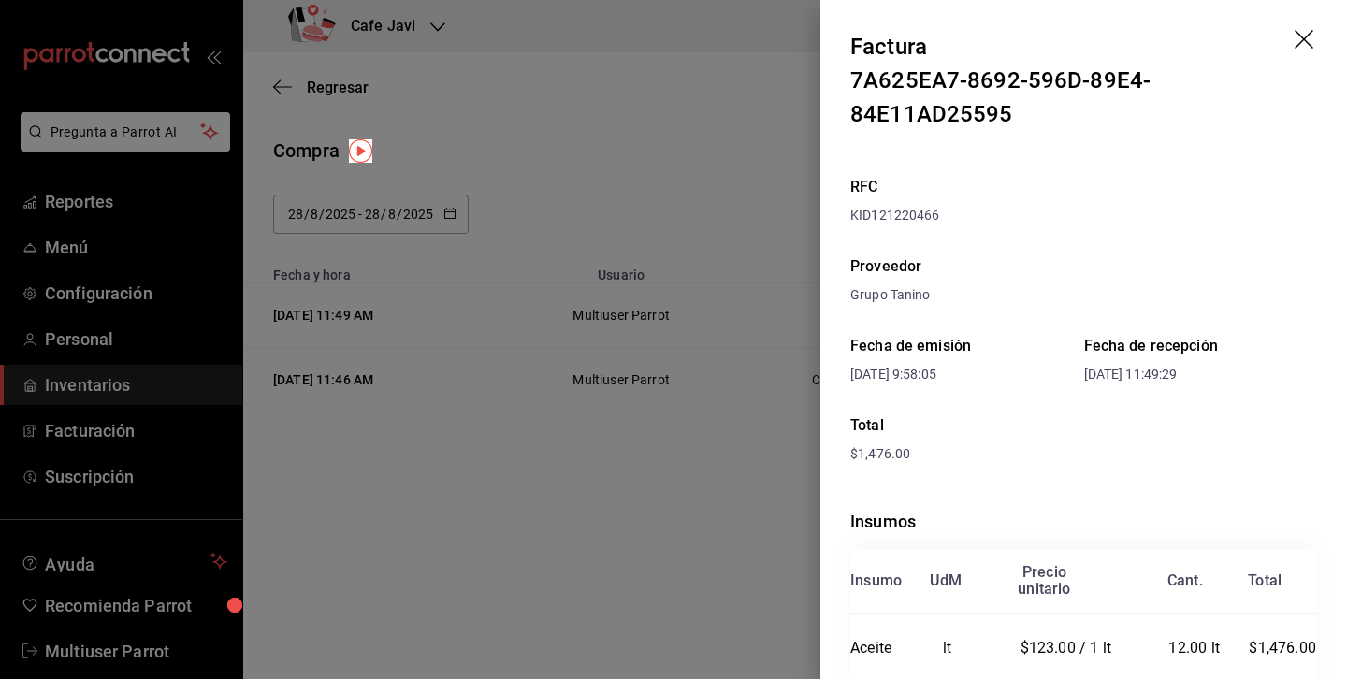
click at [686, 169] on div at bounding box center [673, 339] width 1347 height 679
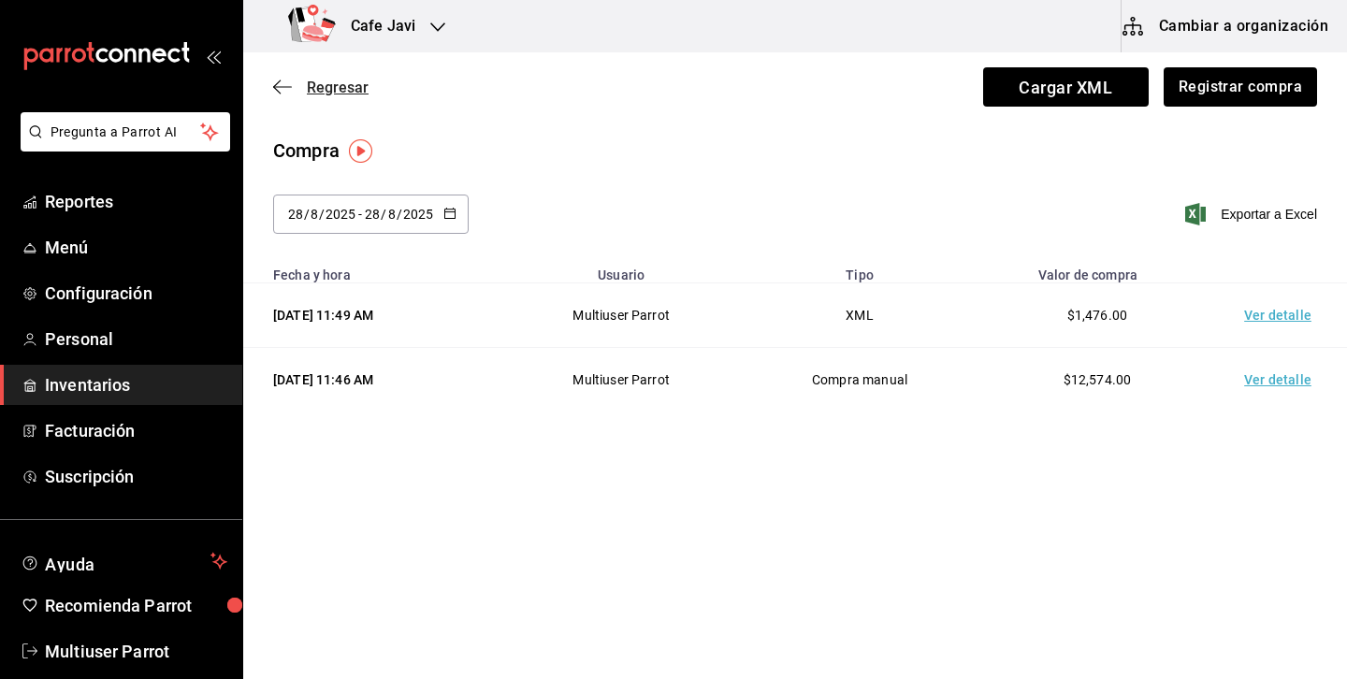
click at [358, 93] on span "Regresar" at bounding box center [338, 88] width 62 height 18
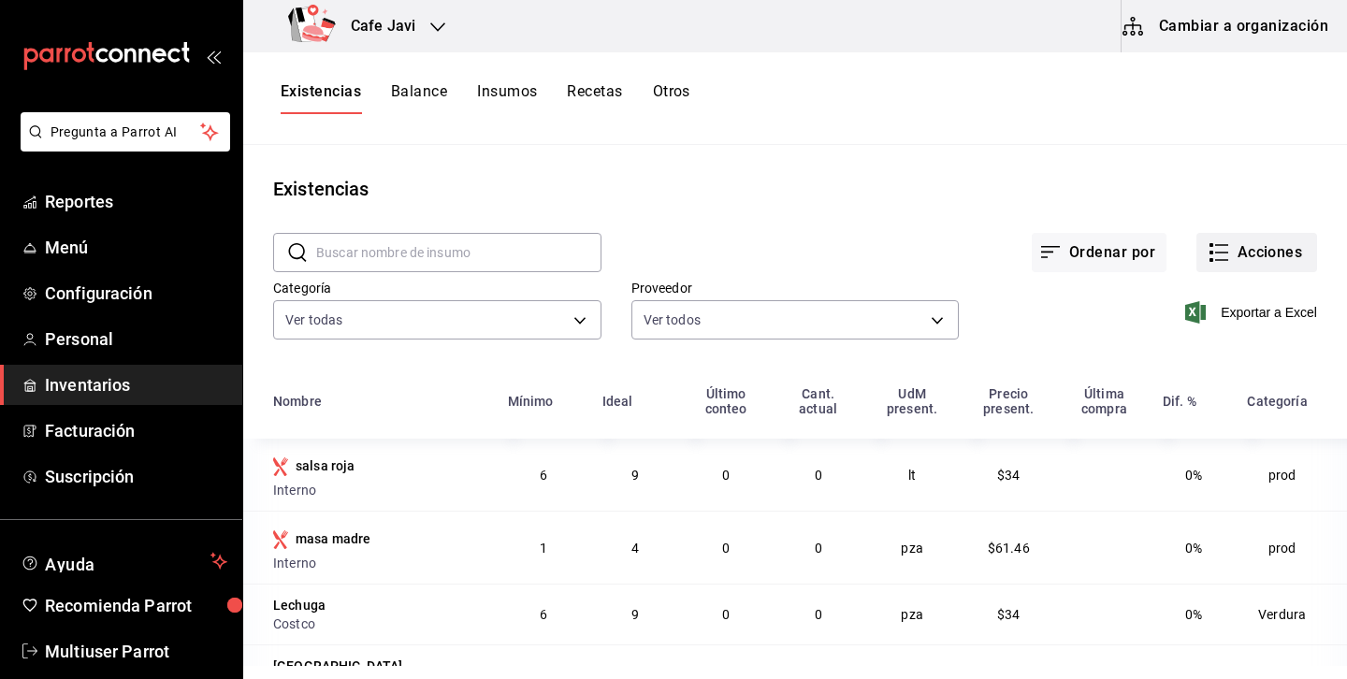
click at [1240, 264] on button "Acciones" at bounding box center [1256, 252] width 121 height 39
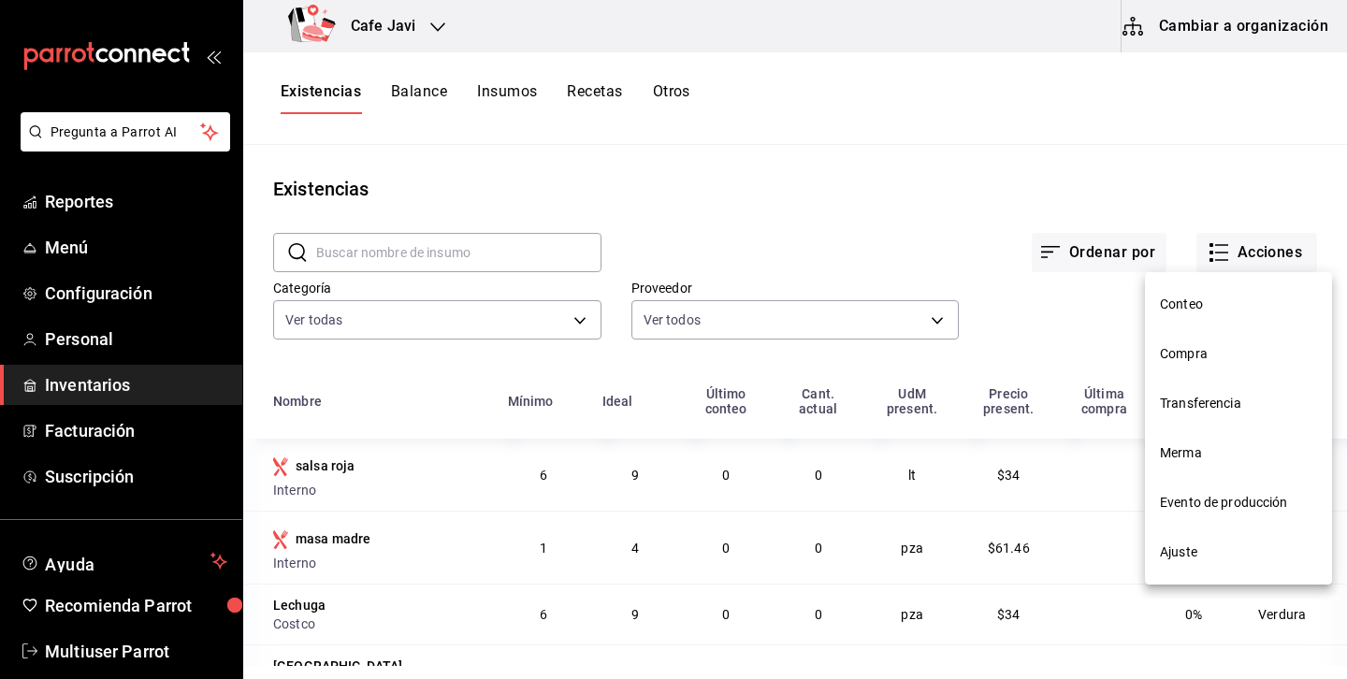
click at [1186, 394] on span "Transferencia" at bounding box center [1238, 404] width 157 height 20
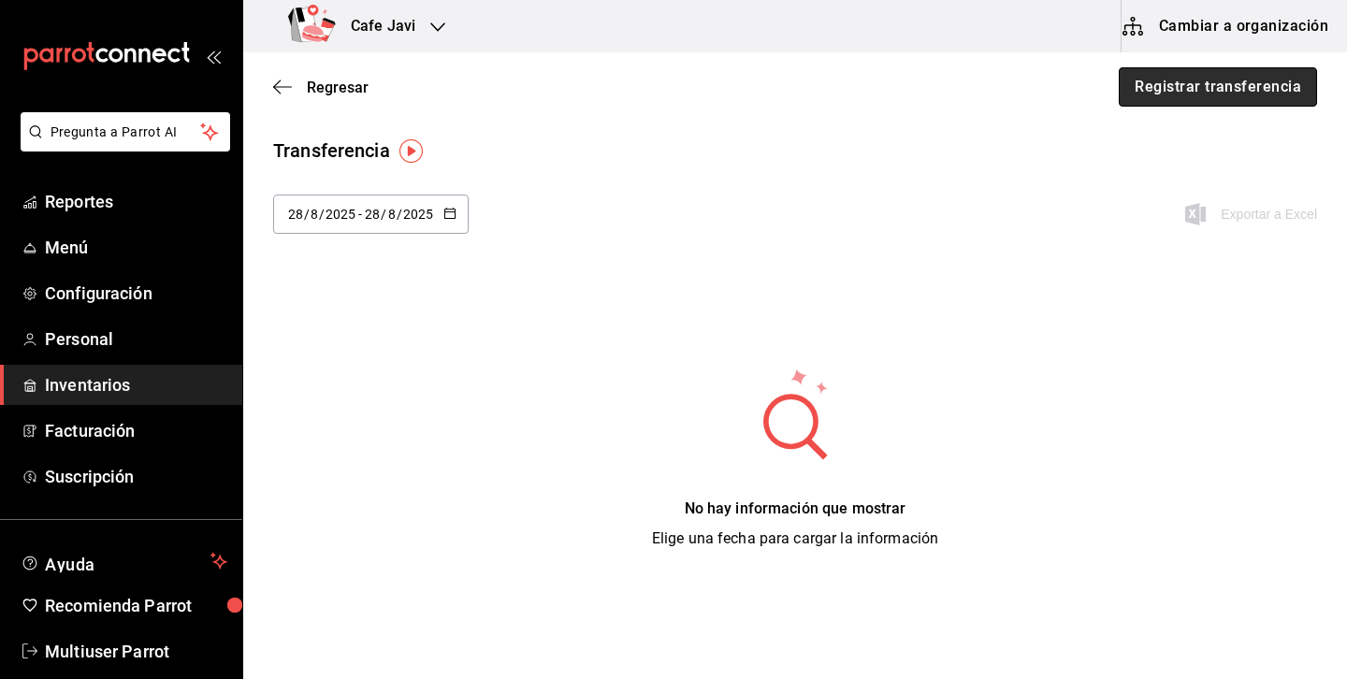
click at [1194, 71] on button "Registrar transferencia" at bounding box center [1218, 86] width 198 height 39
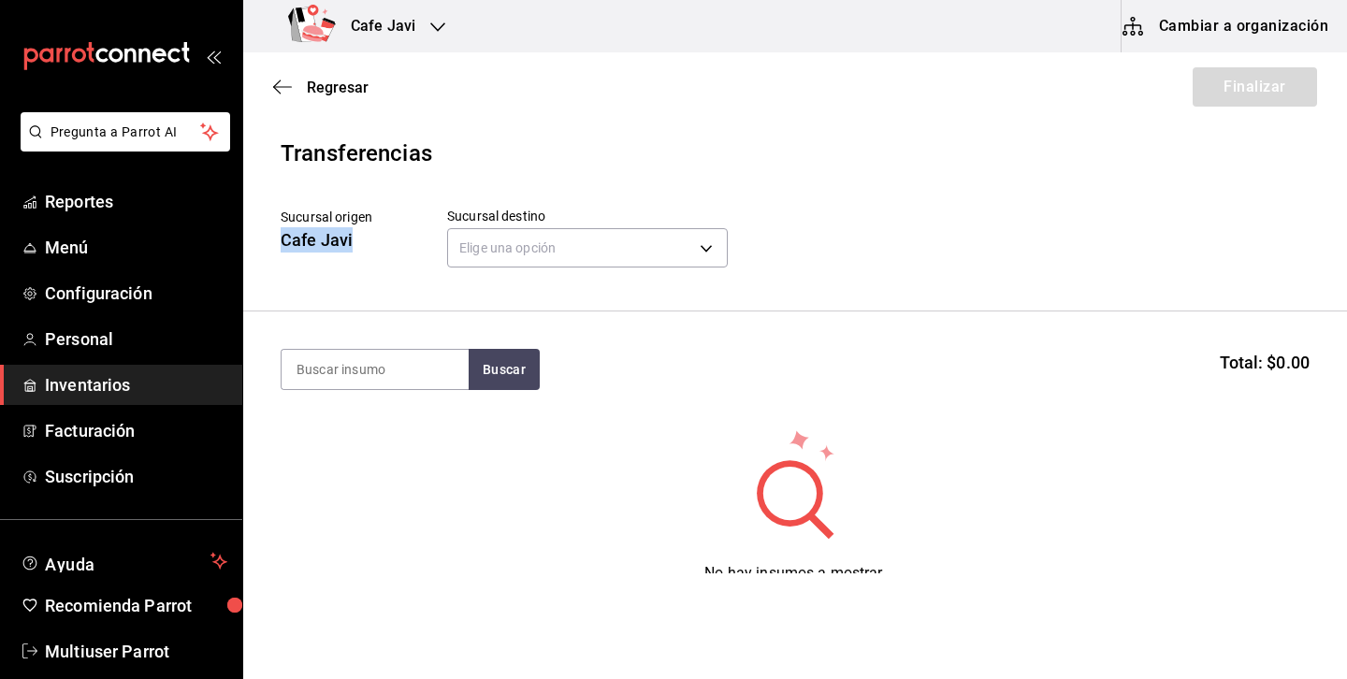
drag, startPoint x: 282, startPoint y: 240, endPoint x: 369, endPoint y: 239, distance: 87.0
click at [369, 239] on div "Cafe Javi" at bounding box center [327, 239] width 92 height 25
click at [525, 250] on body "Pregunta a Parrot AI Reportes Menú Configuración Personal Inventarios Facturaci…" at bounding box center [673, 286] width 1347 height 573
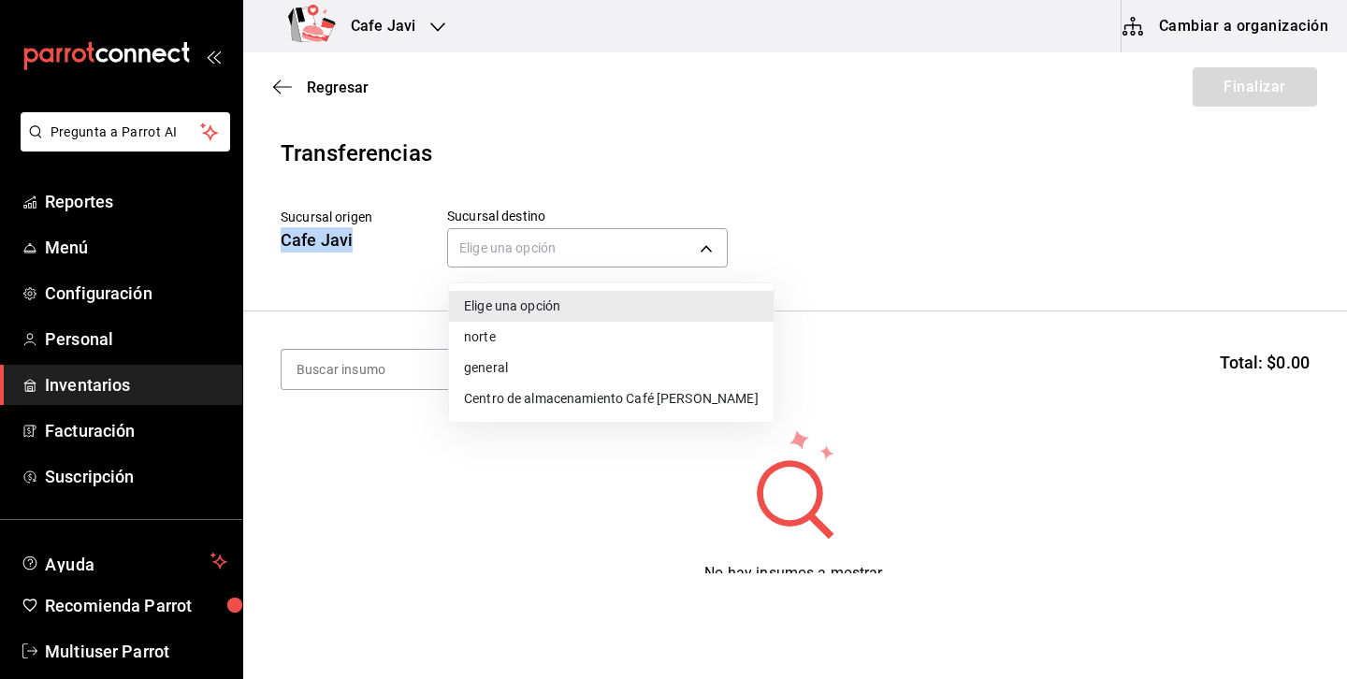
click at [531, 395] on li "Centro de almacenamiento Café Javier" at bounding box center [611, 399] width 325 height 31
type input "7888e9d8-6531-4675-bdc7-a78a0ddcfcf8"
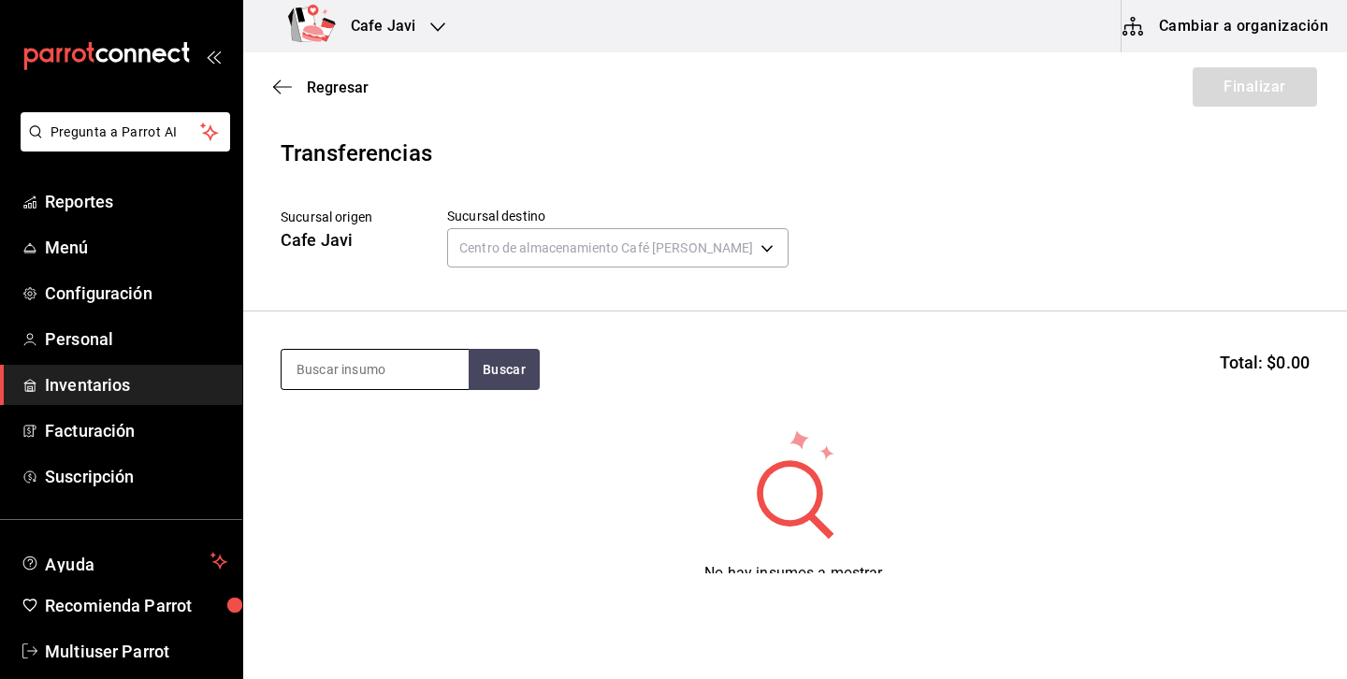
click at [409, 388] on input at bounding box center [375, 369] width 187 height 39
type input "hari"
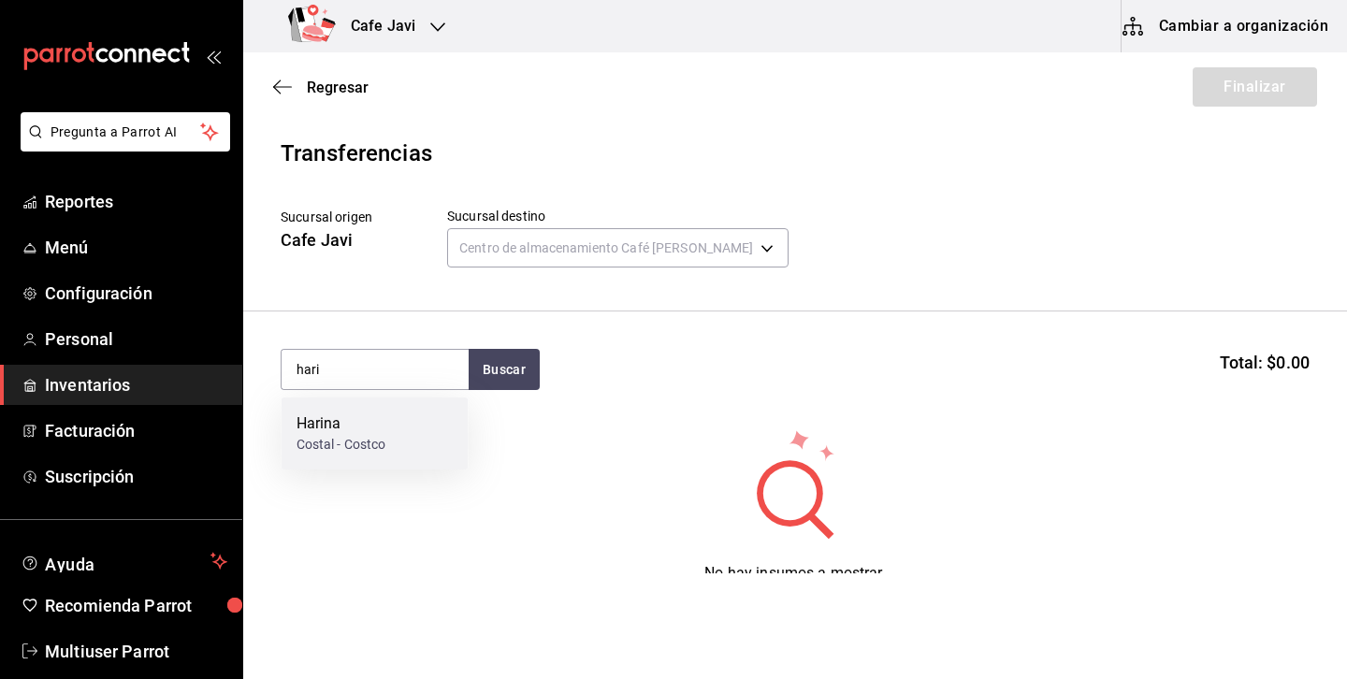
click at [352, 417] on div "Harina" at bounding box center [342, 424] width 90 height 22
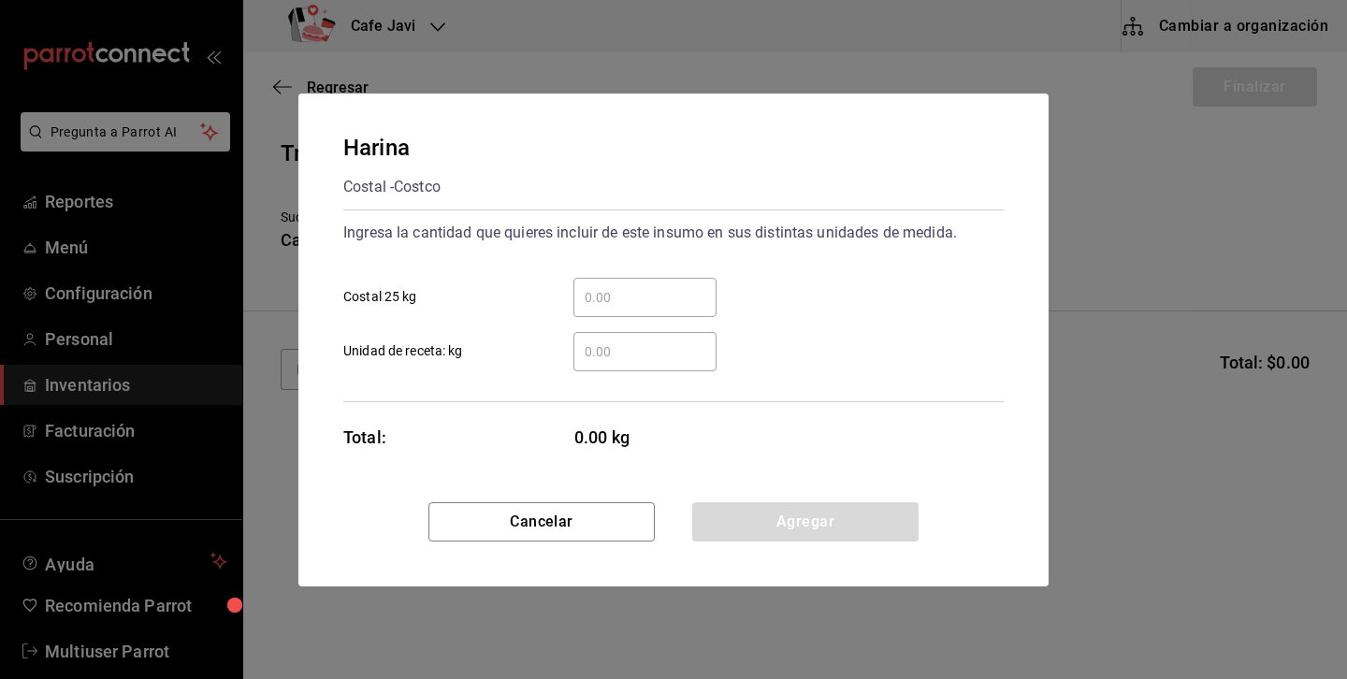
click at [666, 290] on input "​ Costal 25 kg" at bounding box center [644, 297] width 143 height 22
click at [567, 364] on div "​" at bounding box center [629, 351] width 173 height 39
click at [573, 363] on input "​ Unidad de receta: kg" at bounding box center [644, 352] width 143 height 22
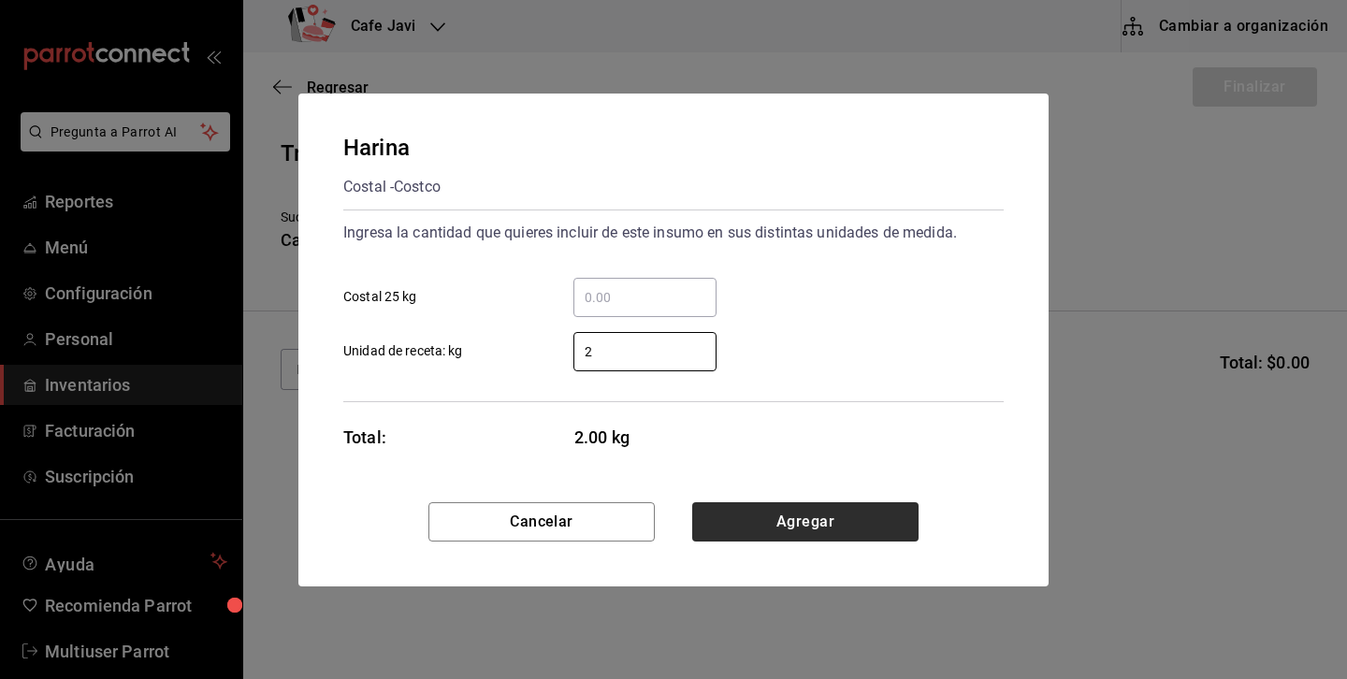
type input "2"
click at [879, 506] on button "Agregar" at bounding box center [805, 521] width 226 height 39
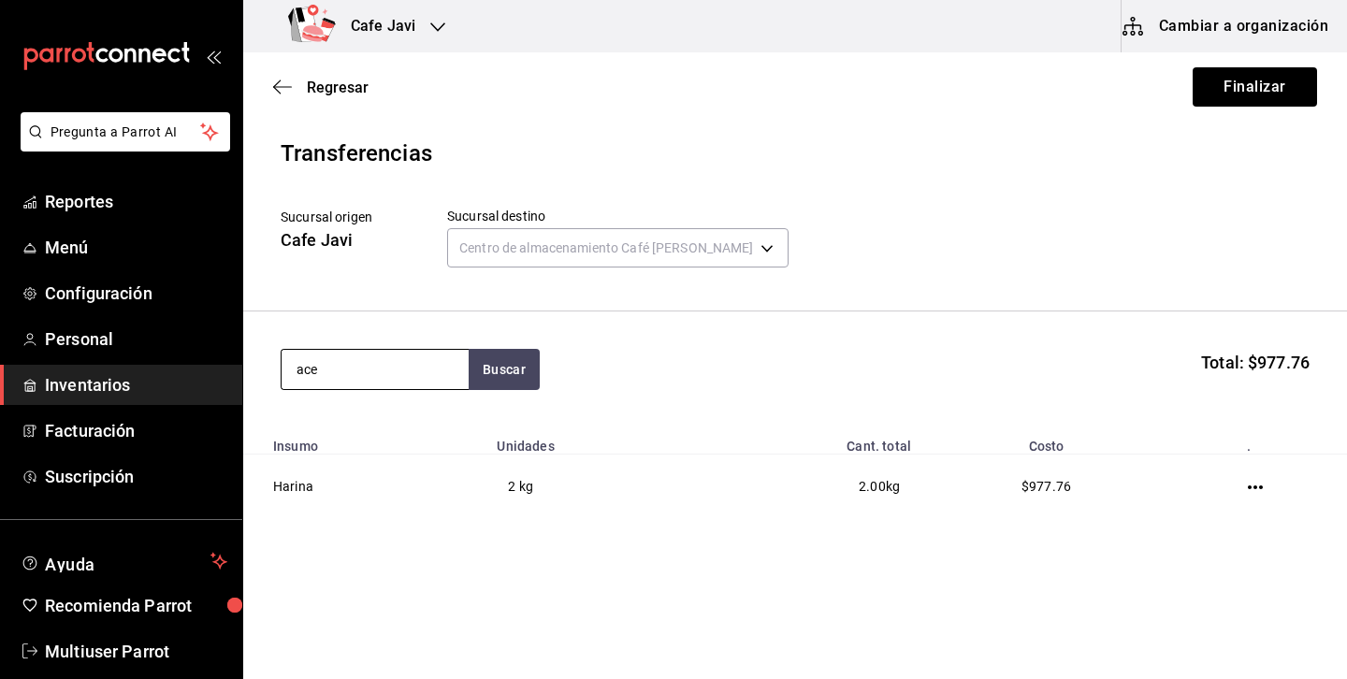
type input "ace"
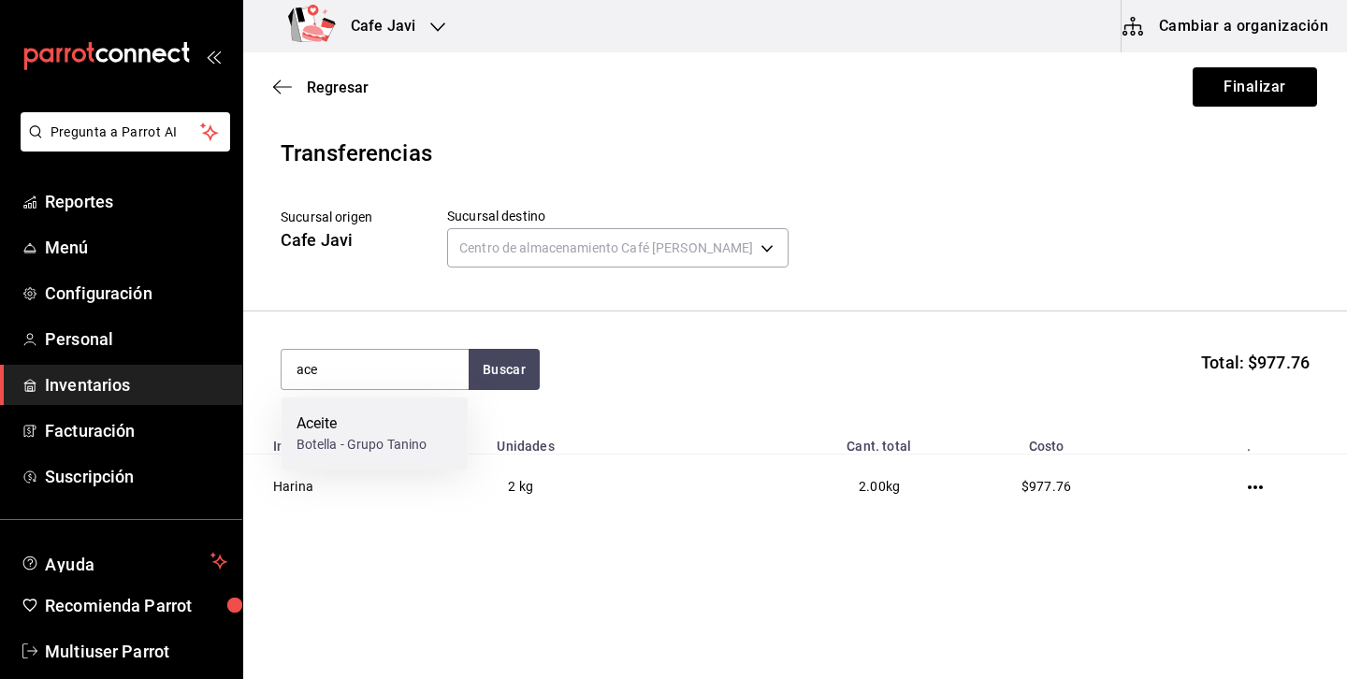
click at [355, 417] on div "Aceite" at bounding box center [362, 424] width 131 height 22
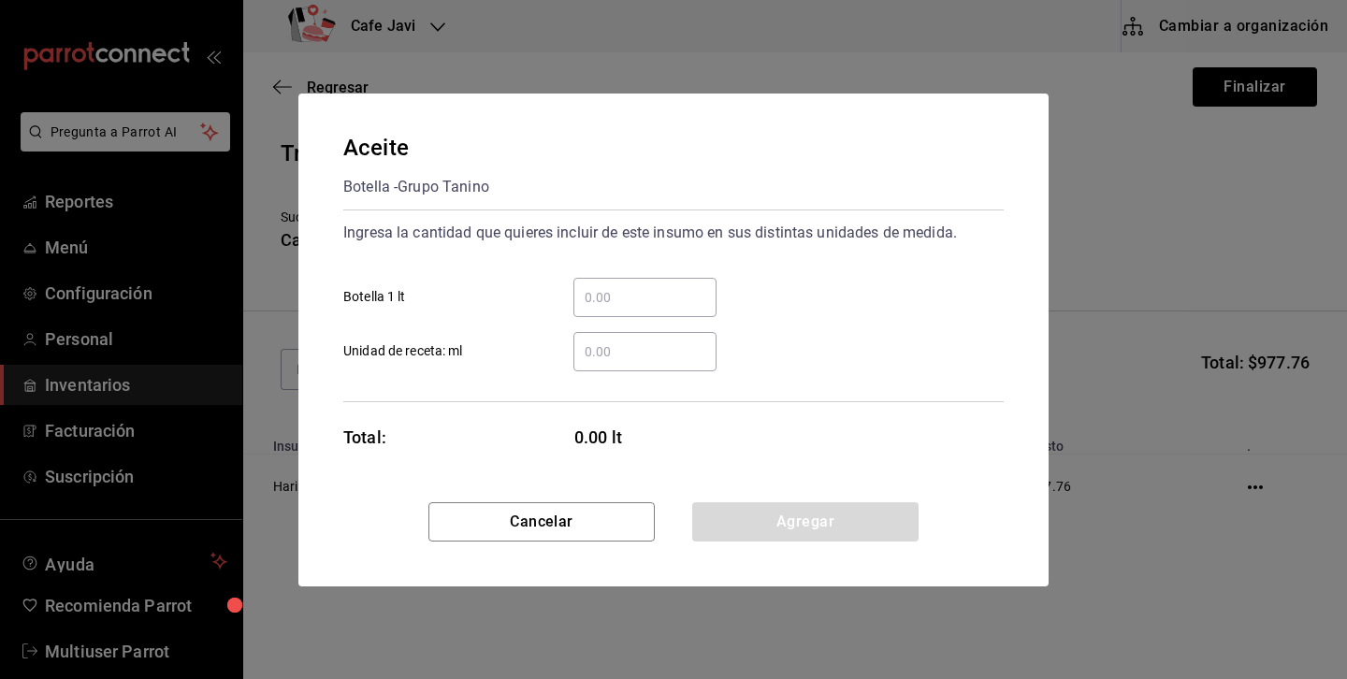
click at [625, 302] on input "​ Botella 1 lt" at bounding box center [644, 297] width 143 height 22
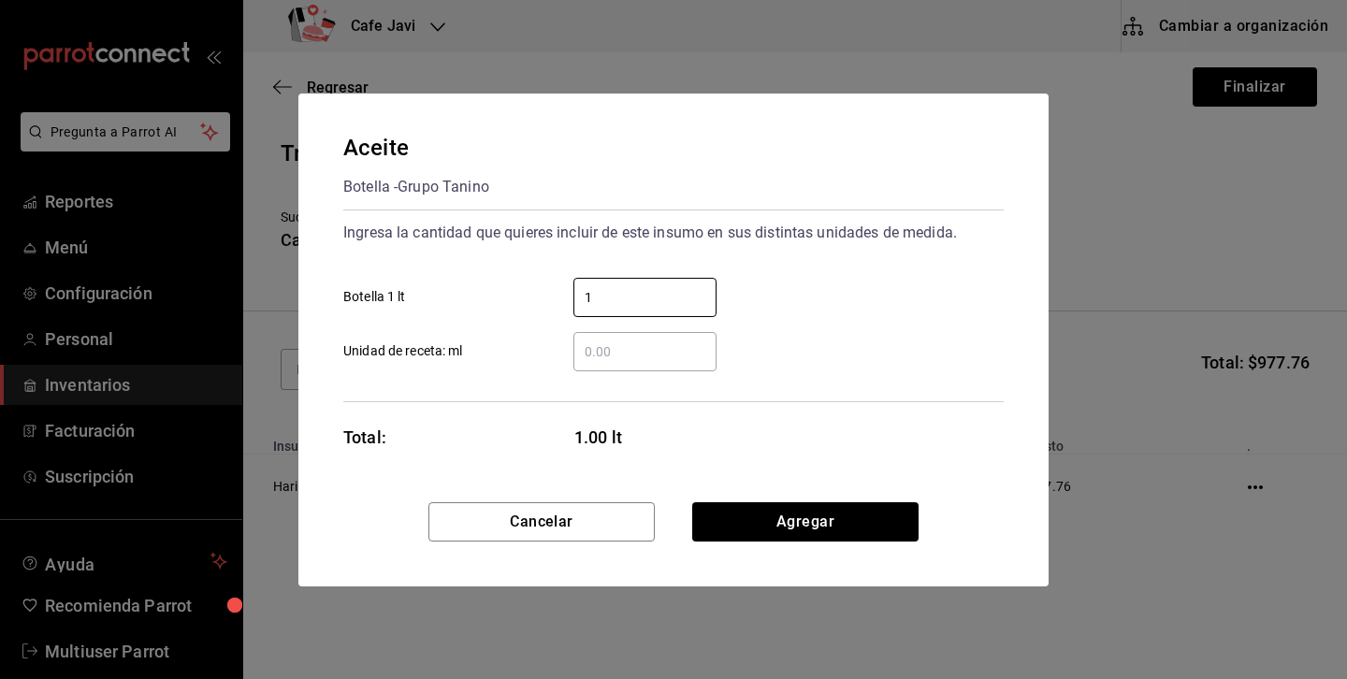
type input "1"
click at [959, 301] on div "1 ​ Botella 1 lt" at bounding box center [665, 290] width 675 height 54
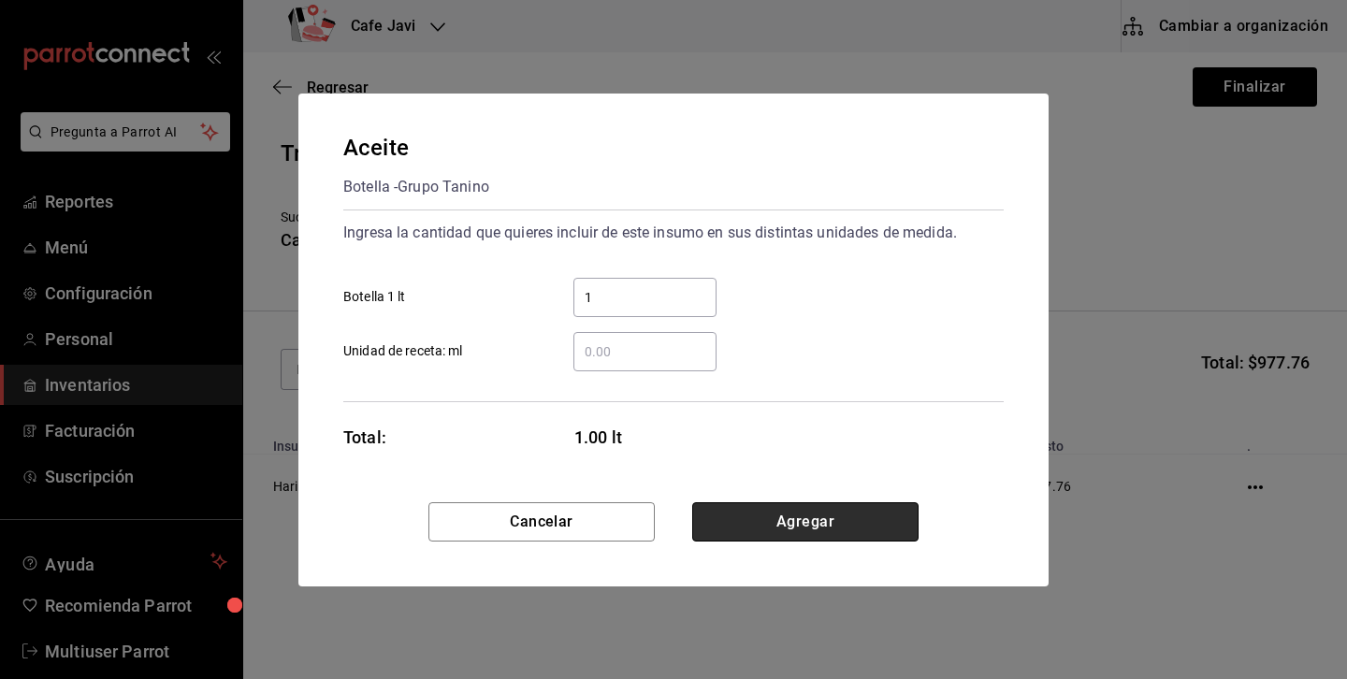
click at [896, 518] on button "Agregar" at bounding box center [805, 521] width 226 height 39
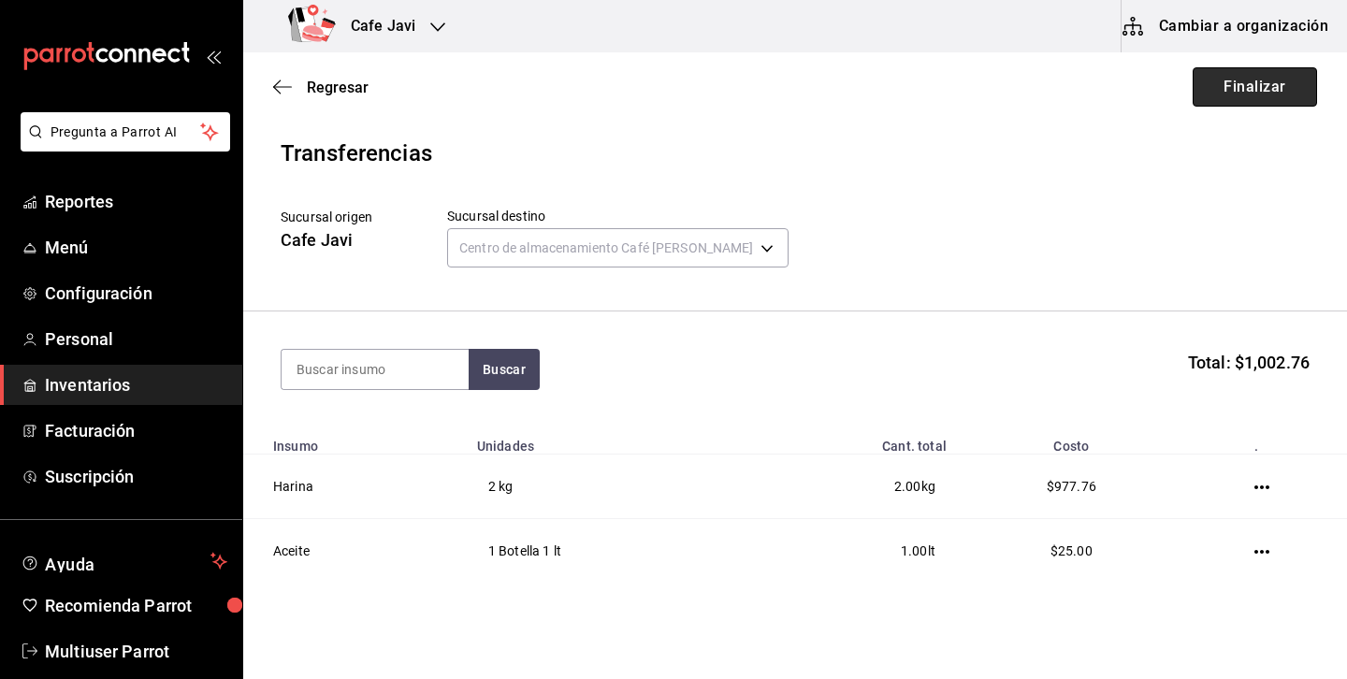
click at [1285, 103] on button "Finalizar" at bounding box center [1255, 86] width 124 height 39
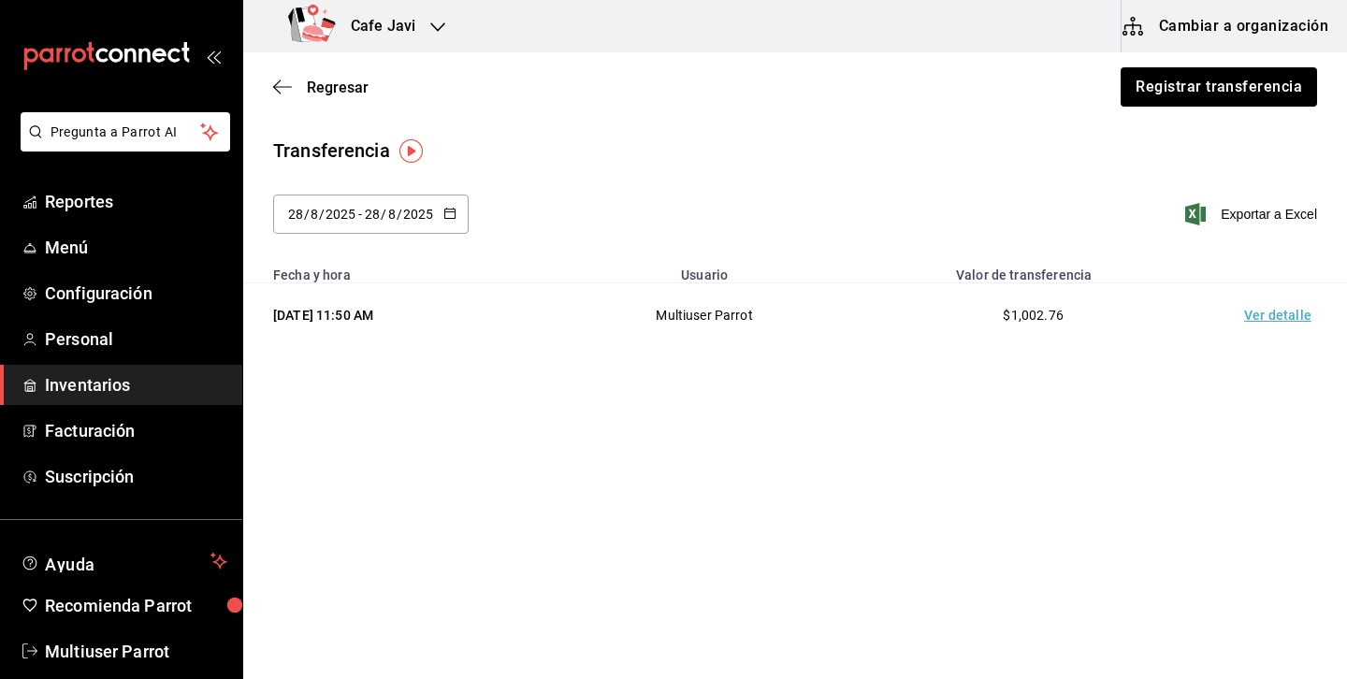
click at [1264, 303] on td "Ver detalle" at bounding box center [1281, 315] width 131 height 65
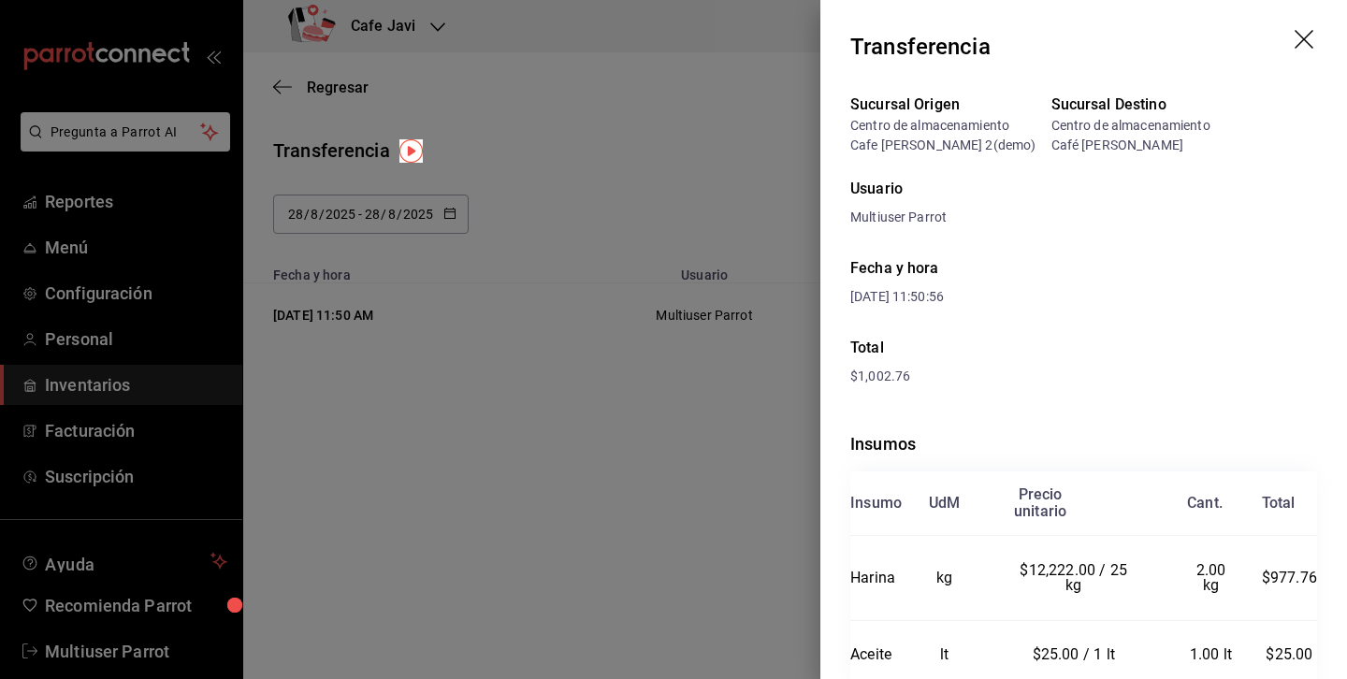
click at [1305, 33] on icon "drag" at bounding box center [1306, 41] width 22 height 22
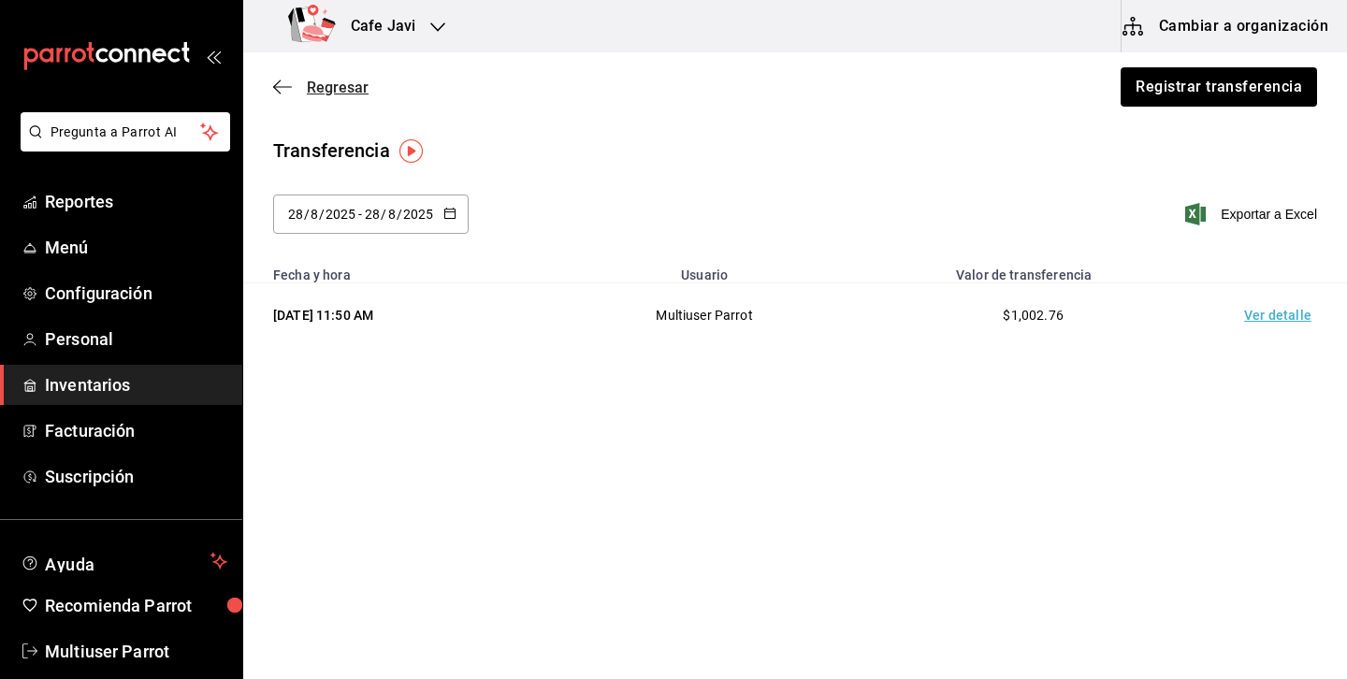
click at [345, 80] on span "Regresar" at bounding box center [338, 88] width 62 height 18
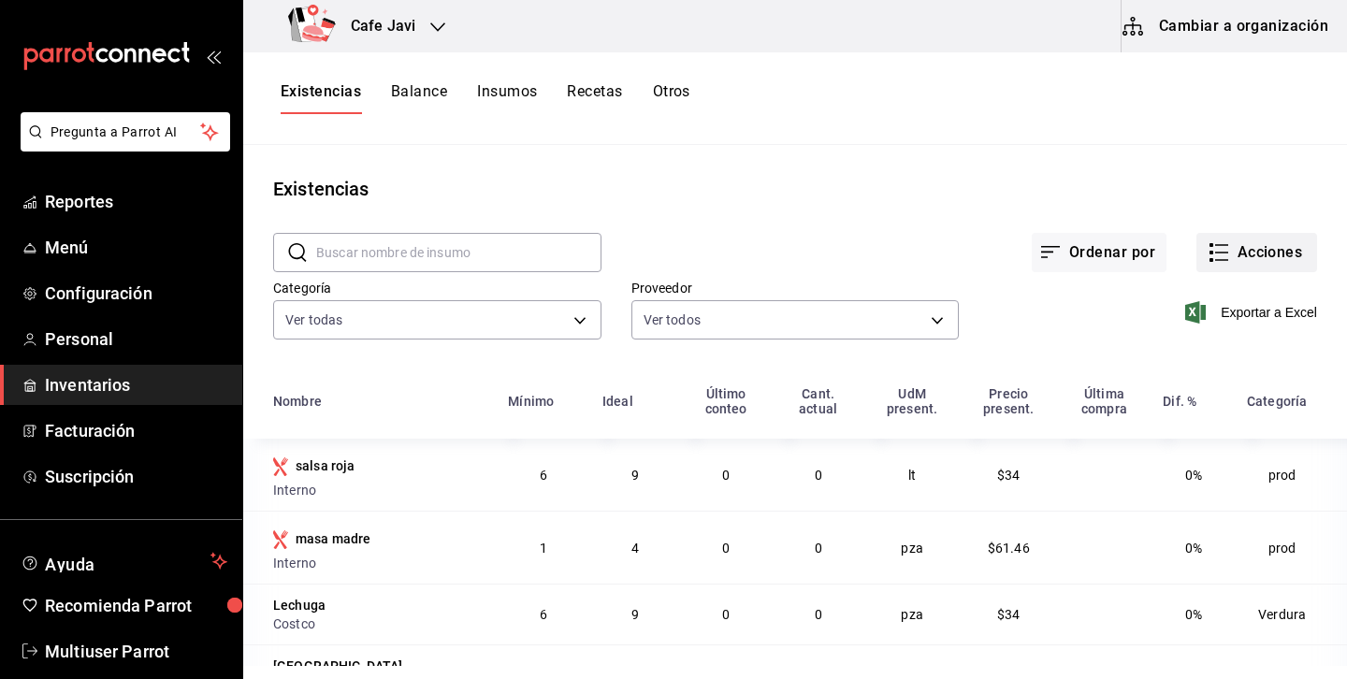
click at [1268, 260] on button "Acciones" at bounding box center [1256, 252] width 121 height 39
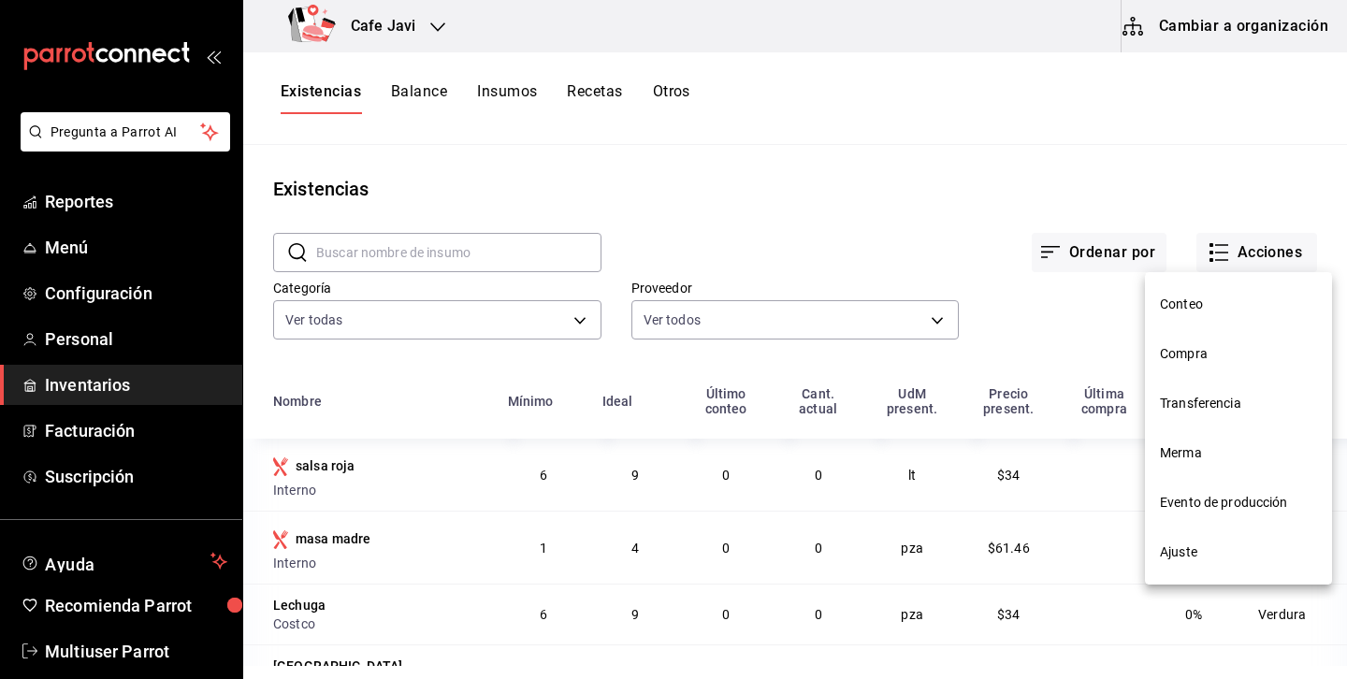
click at [1194, 454] on span "Merma" at bounding box center [1238, 453] width 157 height 20
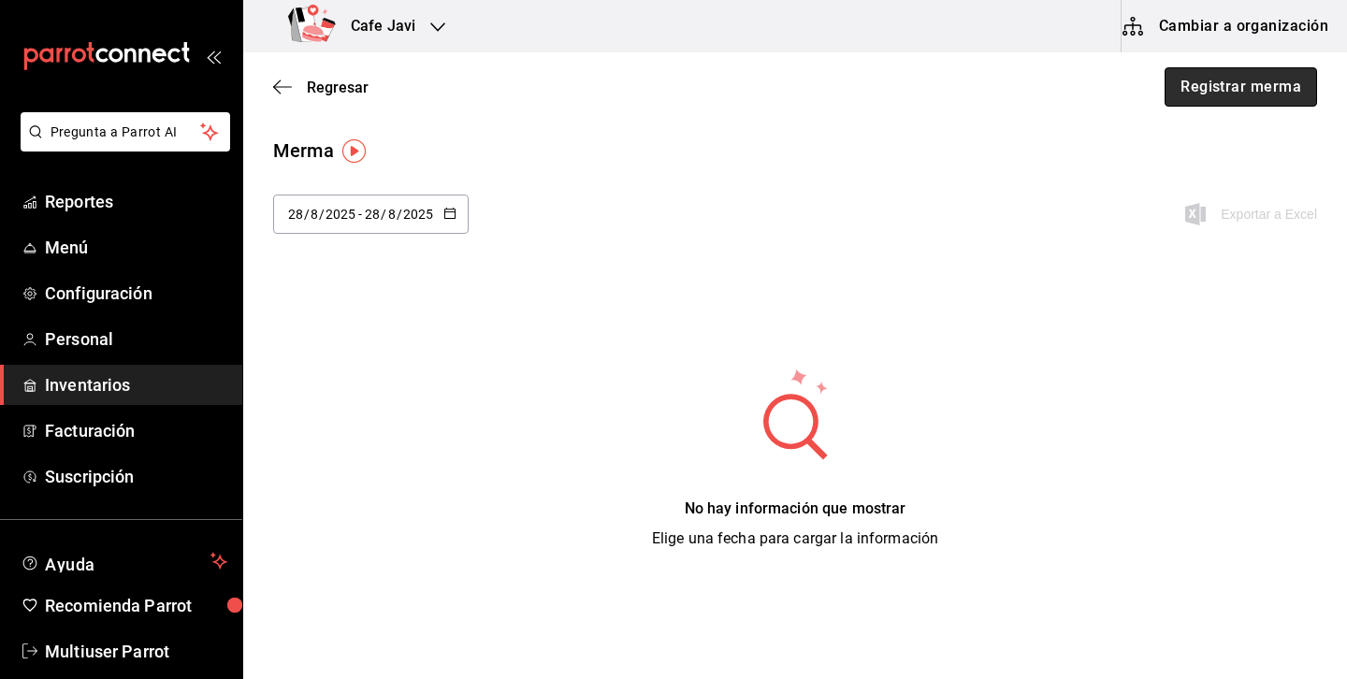
click at [1247, 94] on button "Registrar merma" at bounding box center [1241, 86] width 152 height 39
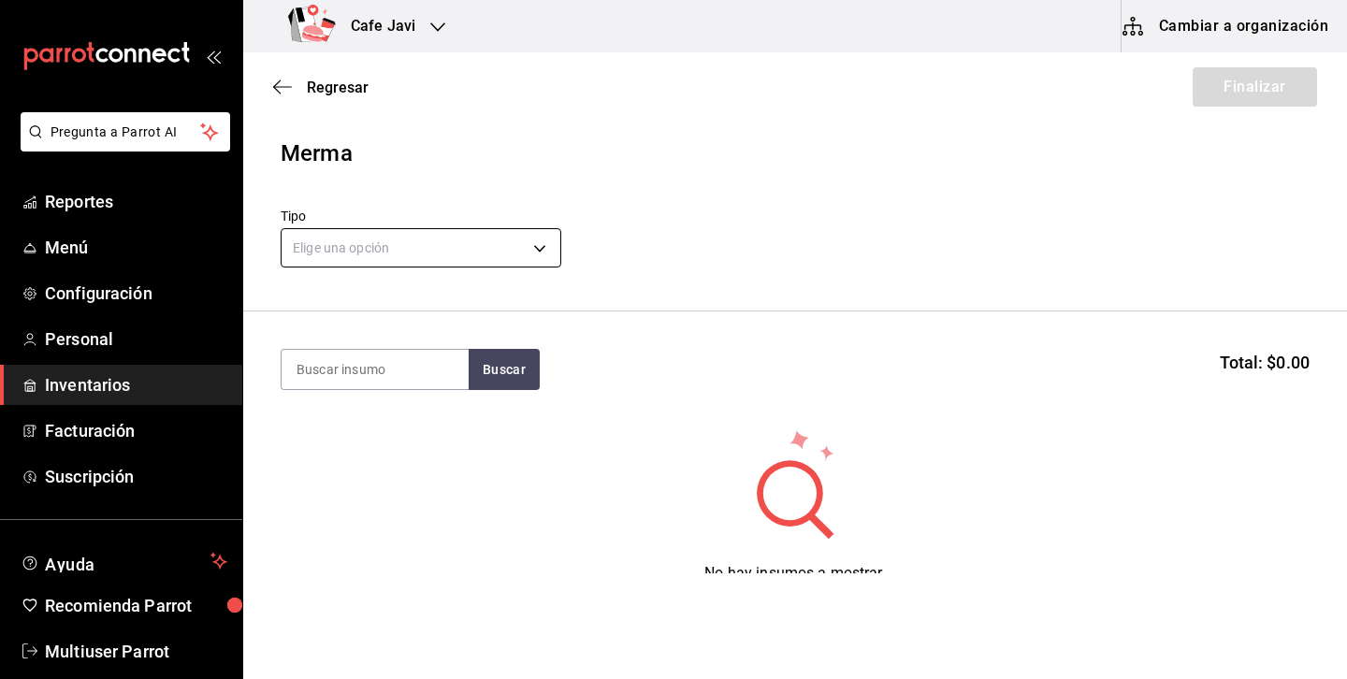
click at [502, 245] on body "Pregunta a Parrot AI Reportes Menú Configuración Personal Inventarios Facturaci…" at bounding box center [673, 286] width 1347 height 573
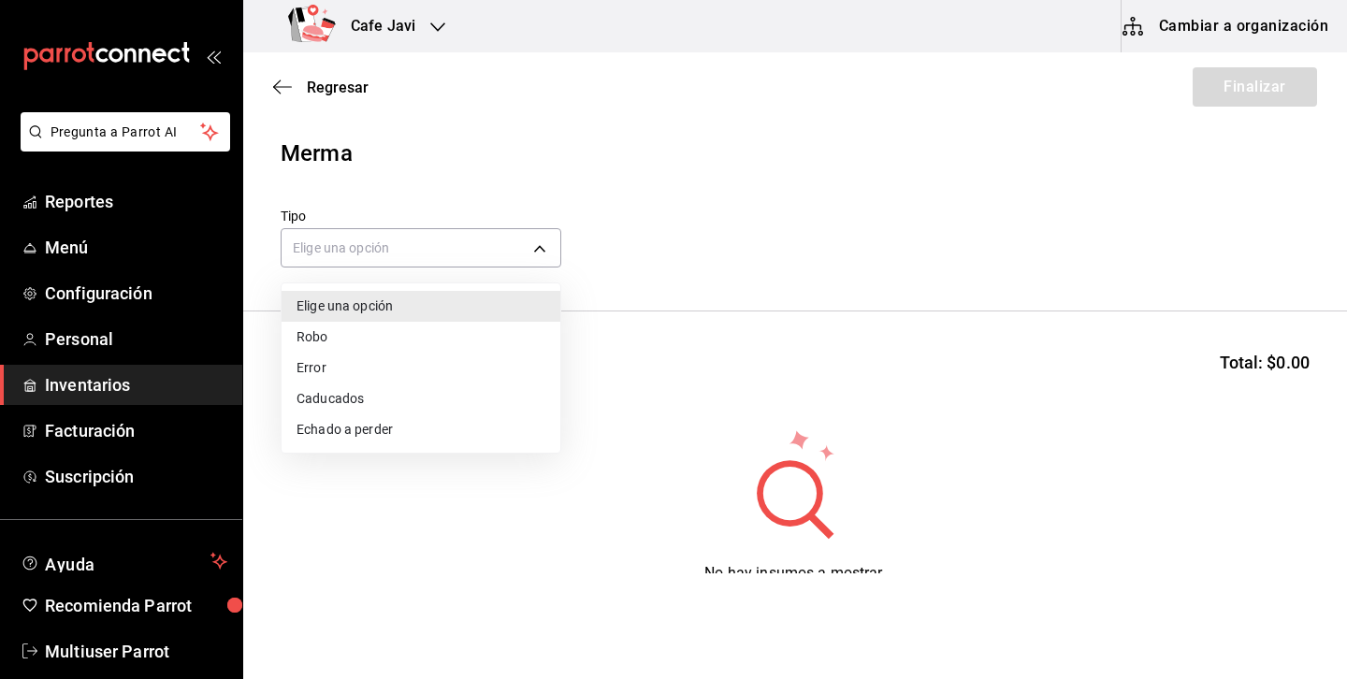
click at [341, 341] on li "Robo" at bounding box center [421, 337] width 279 height 31
type input "THEFT"
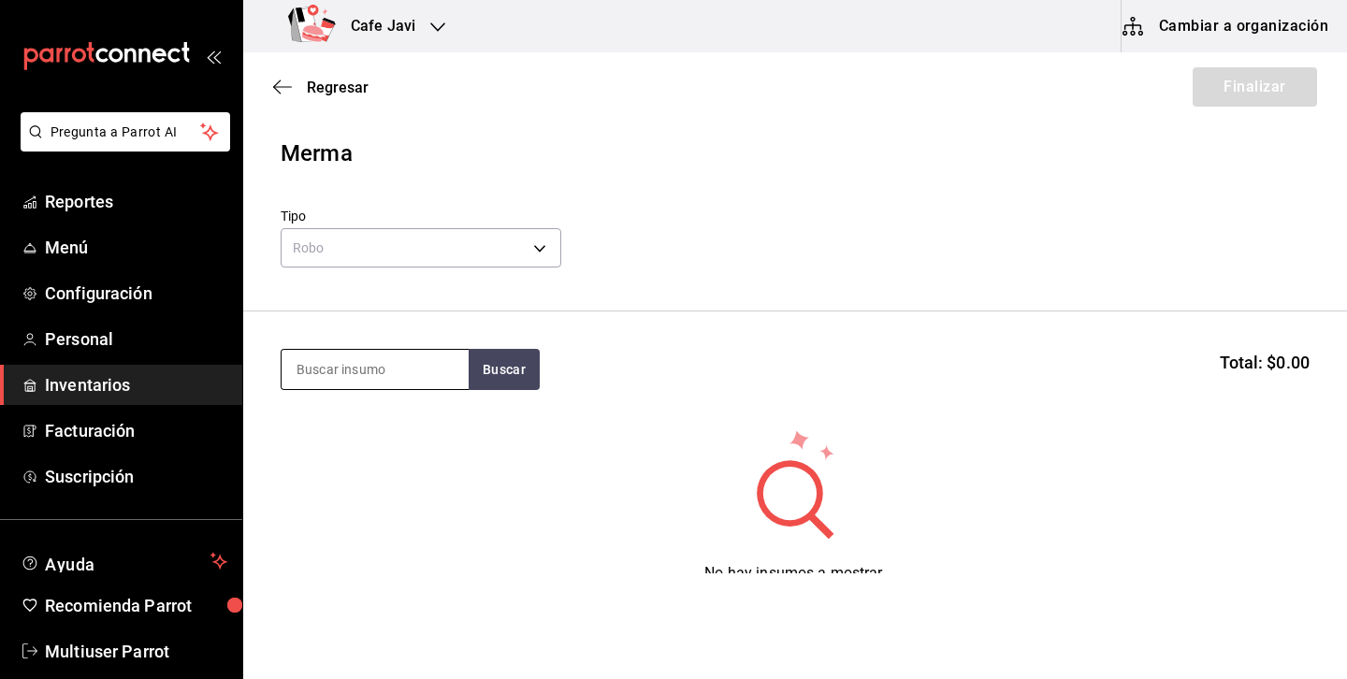
click at [441, 379] on input at bounding box center [375, 369] width 187 height 39
click at [529, 369] on button "Buscar" at bounding box center [504, 369] width 71 height 41
click at [388, 370] on input "cocas" at bounding box center [375, 369] width 187 height 39
type input "coca"
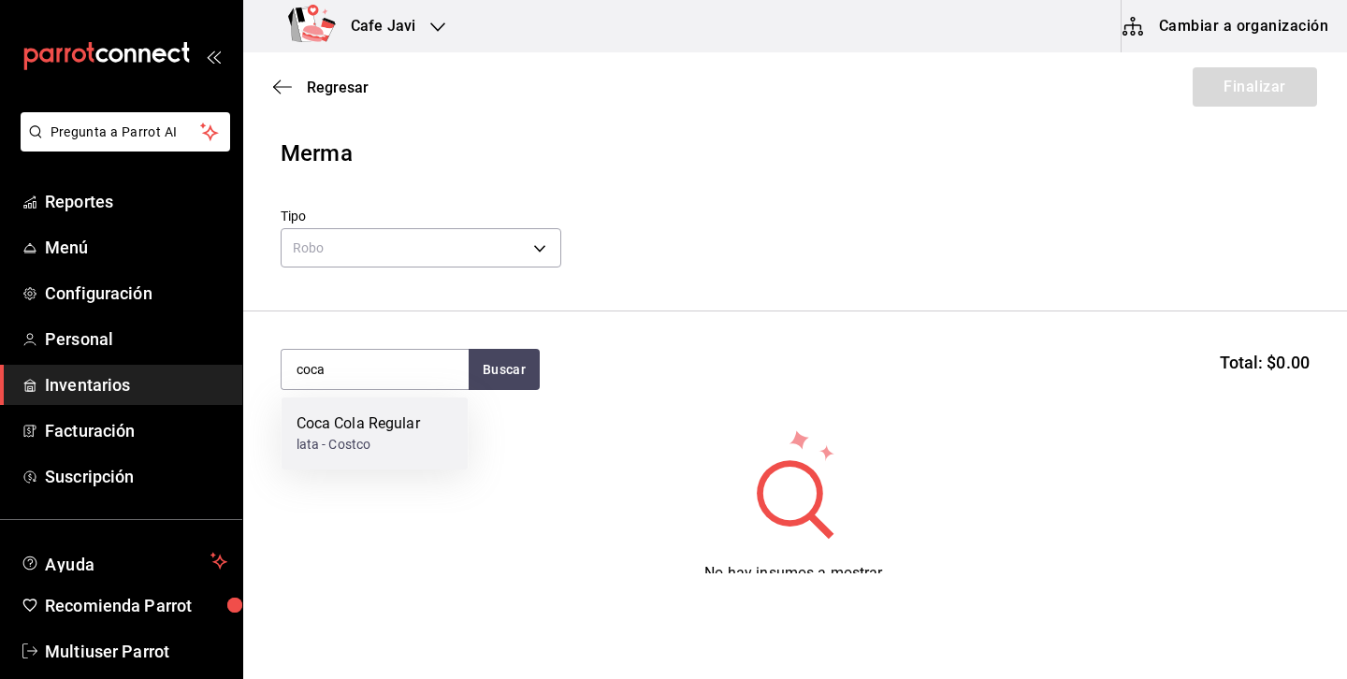
click at [375, 429] on div "Coca Cola Regular" at bounding box center [358, 424] width 123 height 22
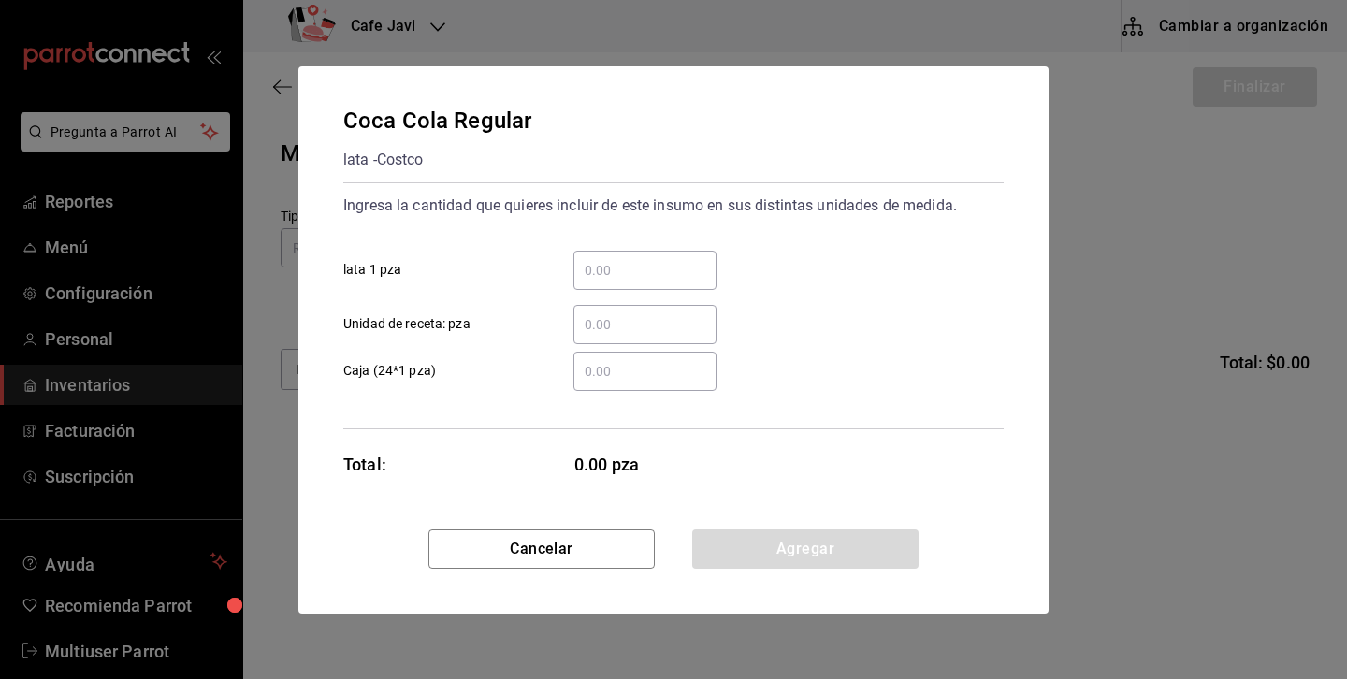
click at [620, 271] on input "​ lata 1 pza" at bounding box center [644, 270] width 143 height 22
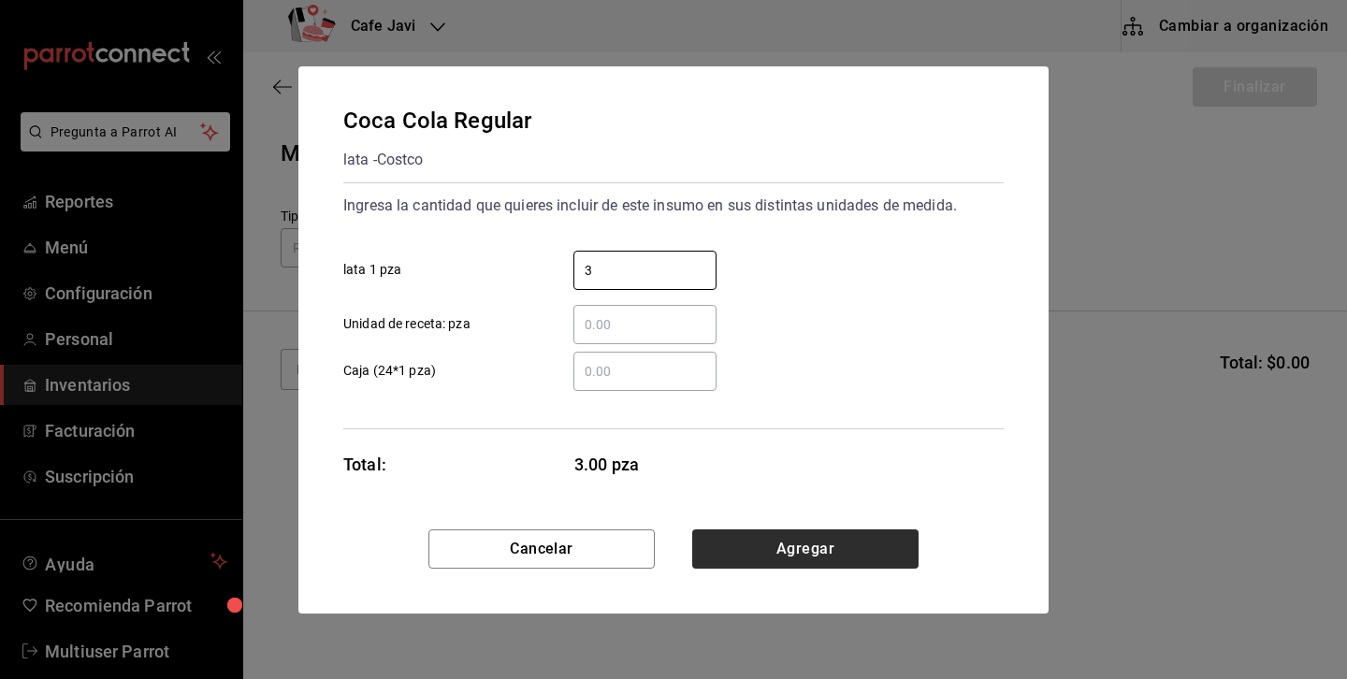
type input "3"
click at [801, 548] on button "Agregar" at bounding box center [805, 548] width 226 height 39
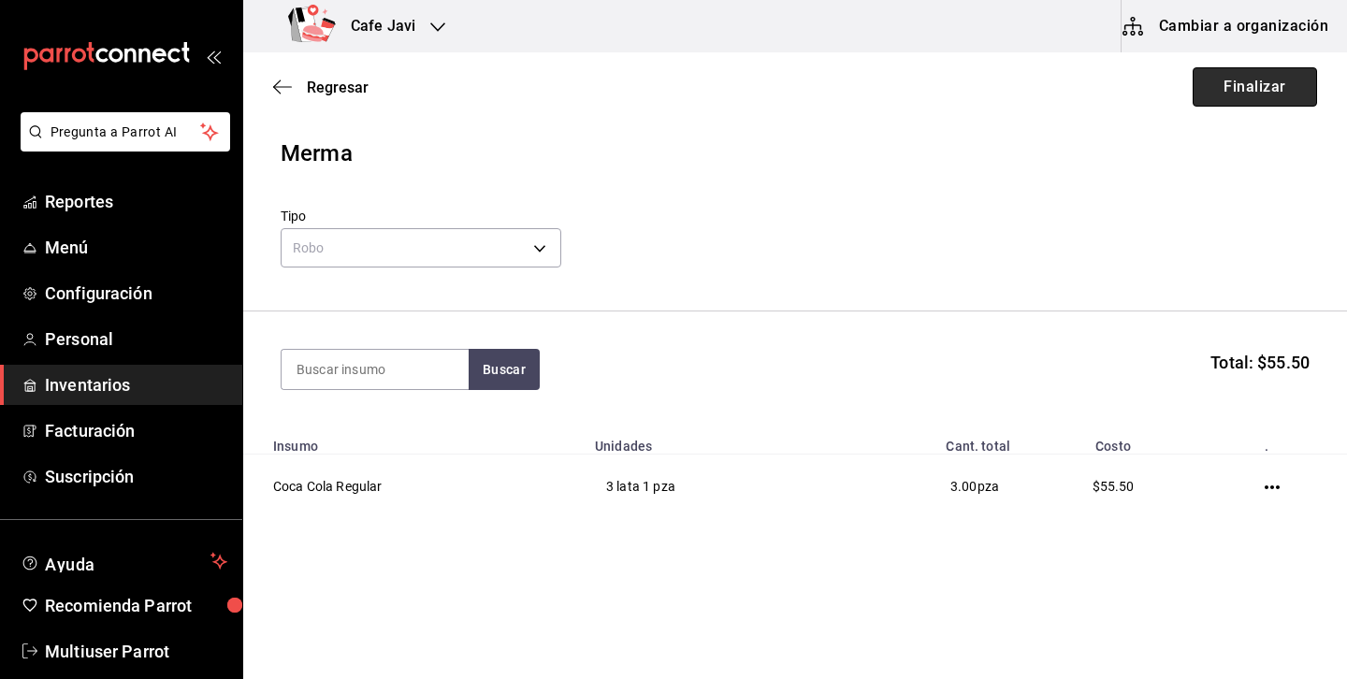
click at [1273, 90] on button "Finalizar" at bounding box center [1255, 86] width 124 height 39
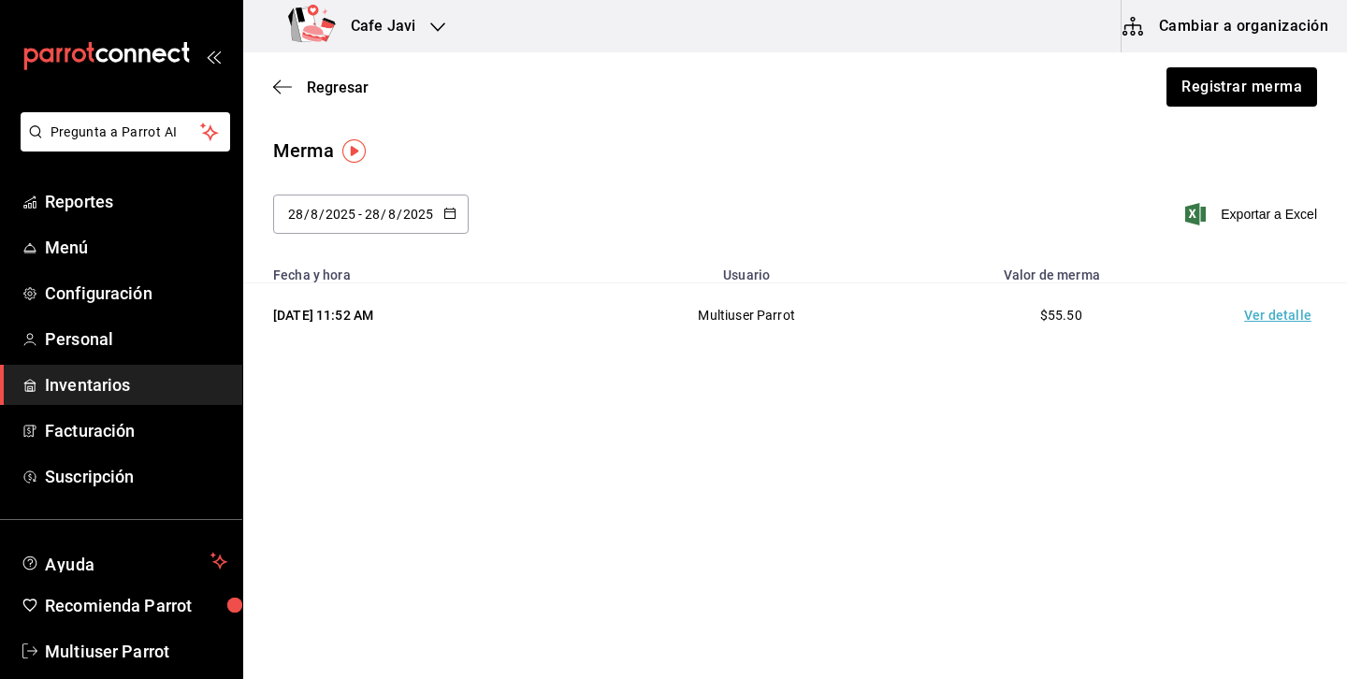
click at [1294, 319] on td "Ver detalle" at bounding box center [1281, 315] width 131 height 65
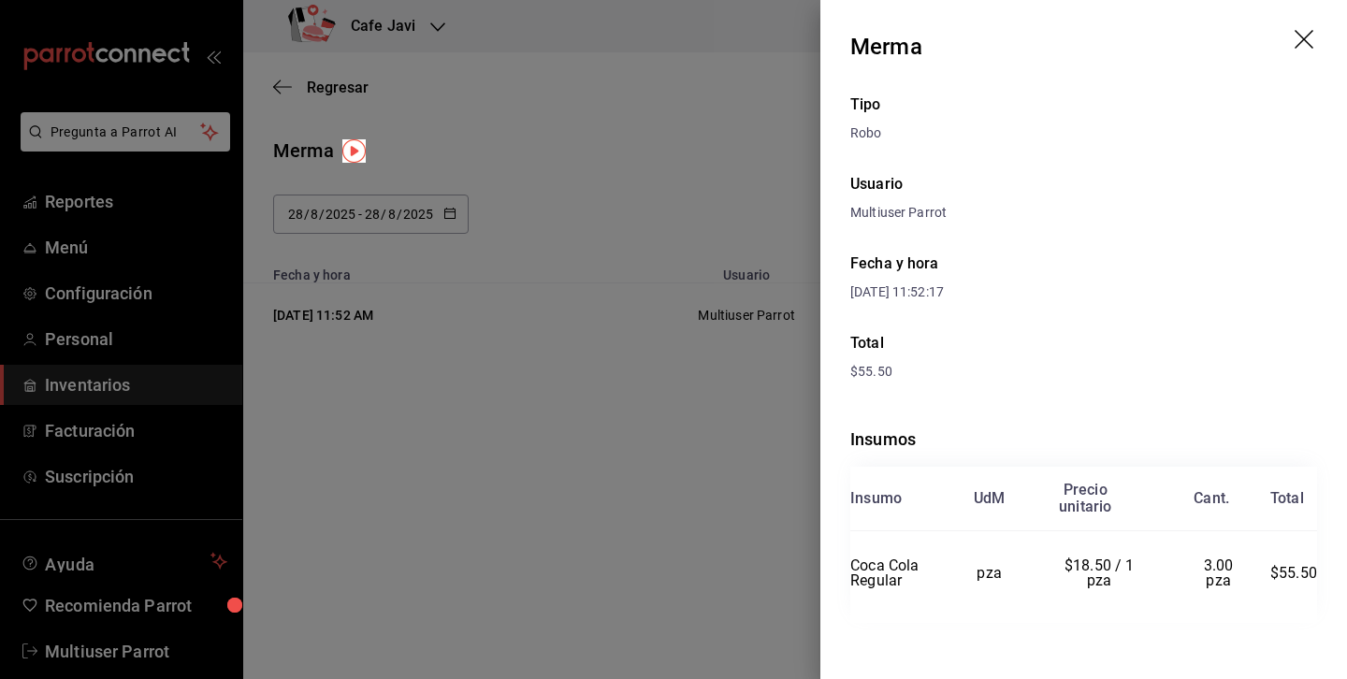
click at [1307, 38] on icon "drag" at bounding box center [1306, 41] width 22 height 22
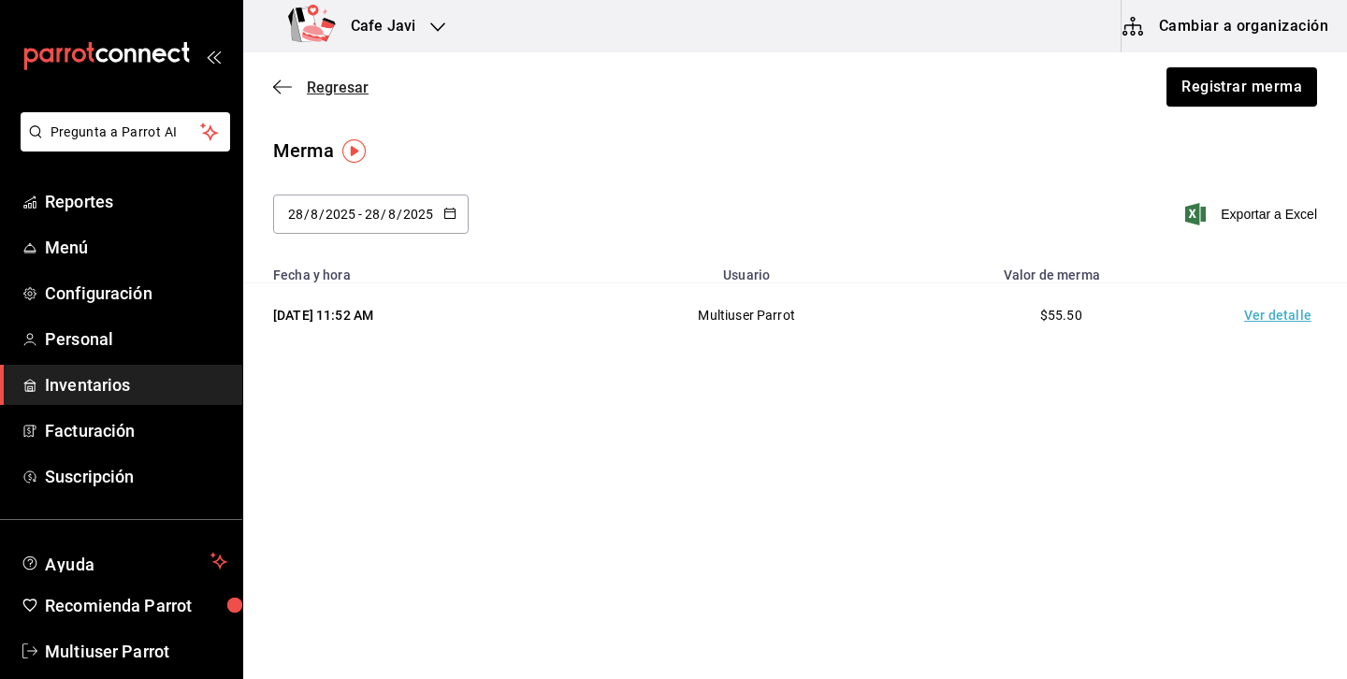
click at [331, 90] on span "Regresar" at bounding box center [338, 88] width 62 height 18
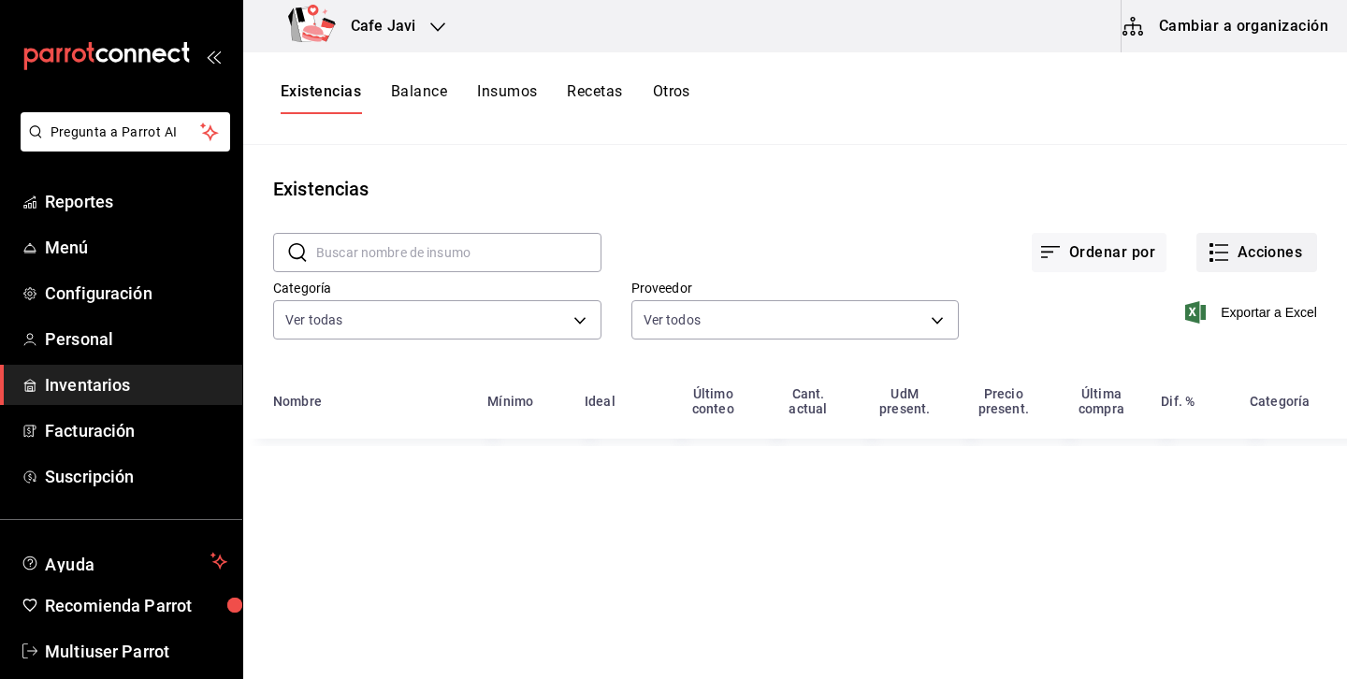
click at [1263, 258] on button "Acciones" at bounding box center [1256, 252] width 121 height 39
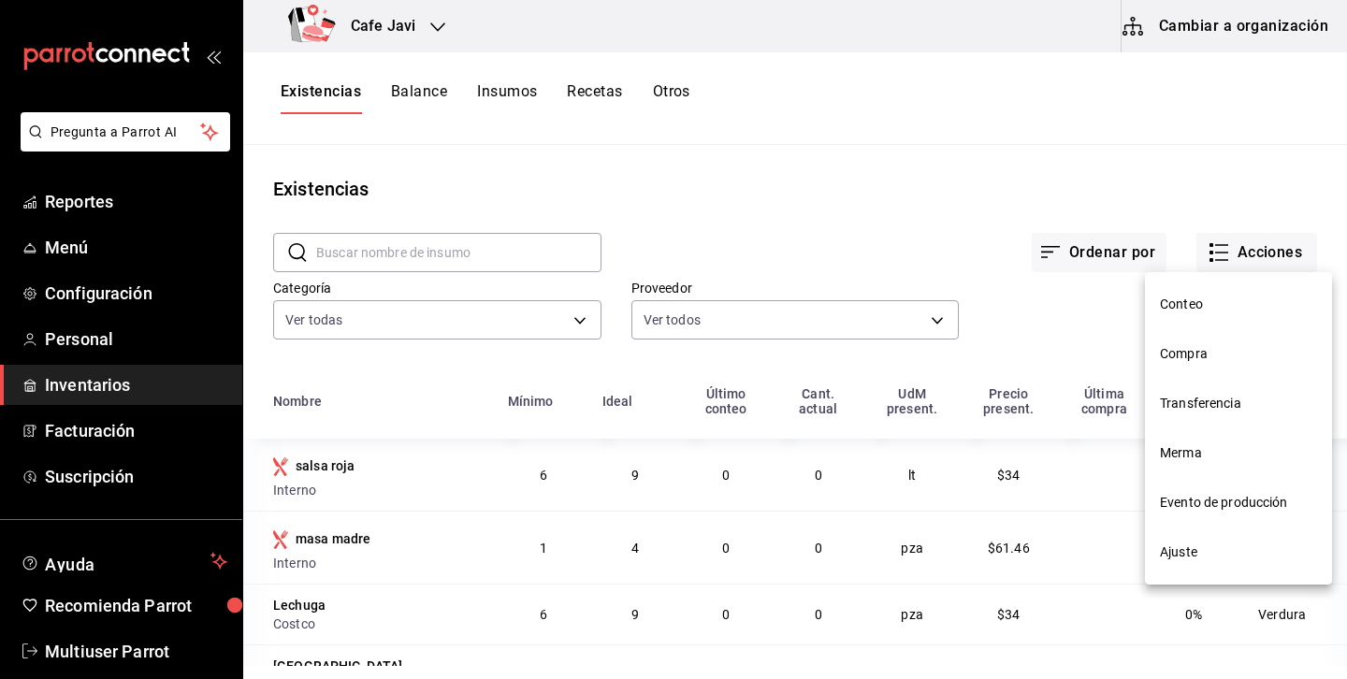
click at [1184, 508] on span "Evento de producción" at bounding box center [1238, 503] width 157 height 20
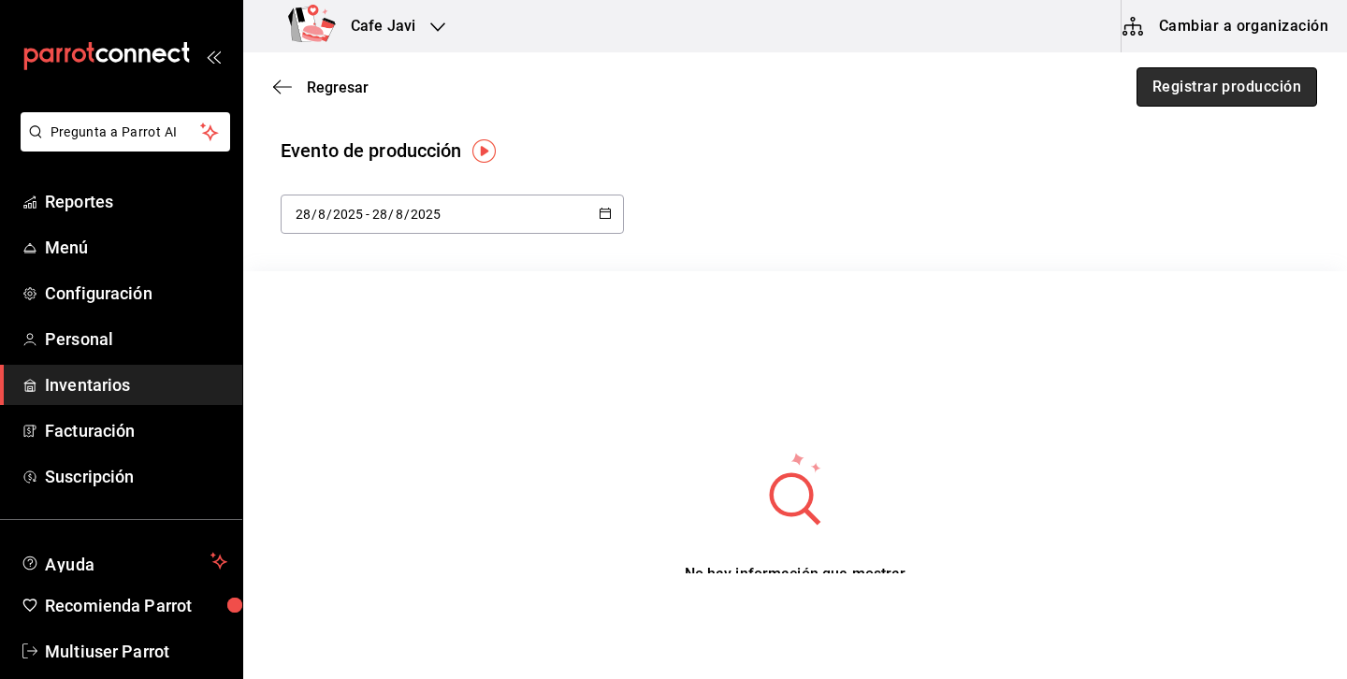
click at [1226, 92] on button "Registrar producción" at bounding box center [1227, 86] width 181 height 39
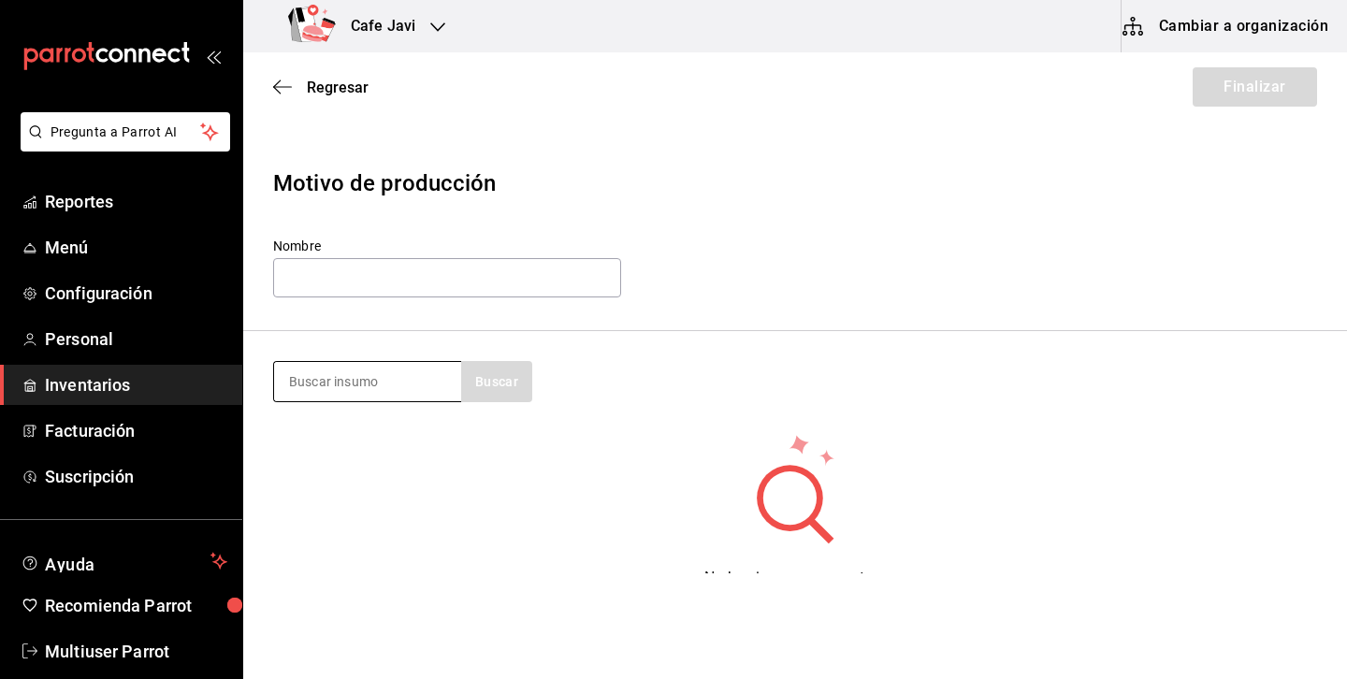
click at [359, 383] on input at bounding box center [367, 381] width 187 height 39
type input "s"
type input "masa"
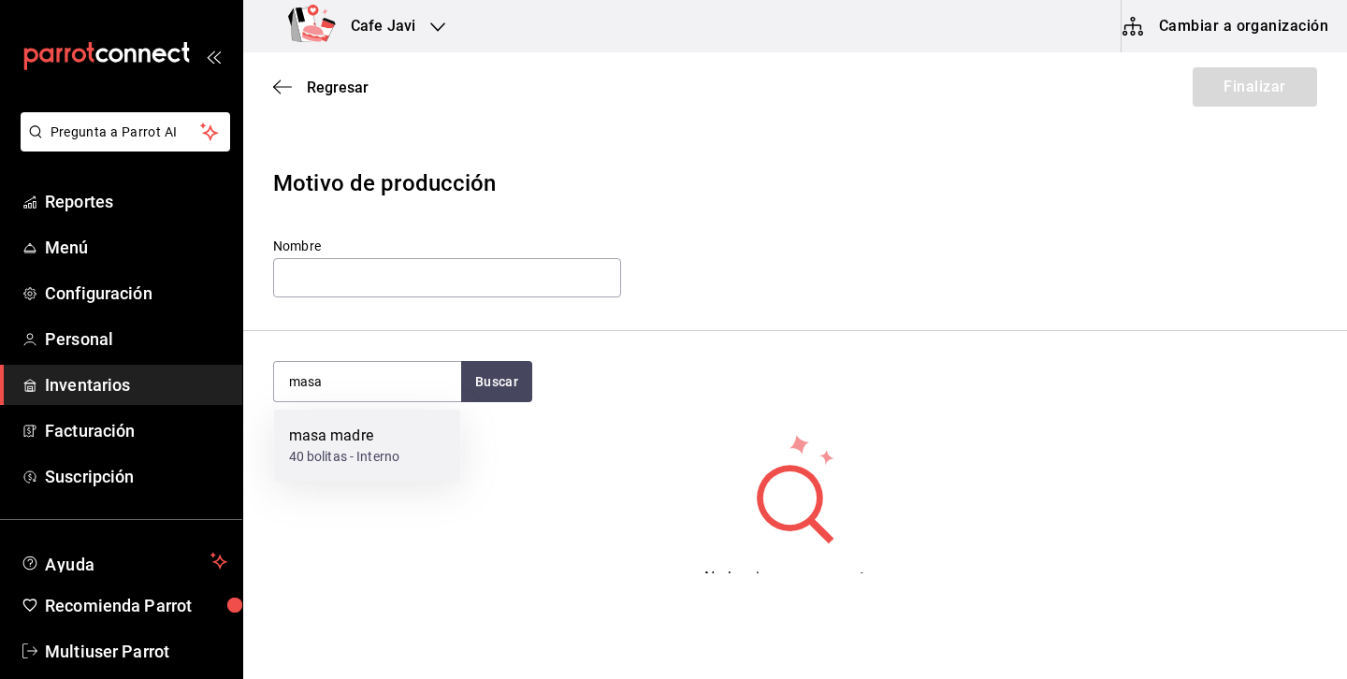
click at [340, 447] on div "40 bolitas - Interno" at bounding box center [344, 457] width 111 height 20
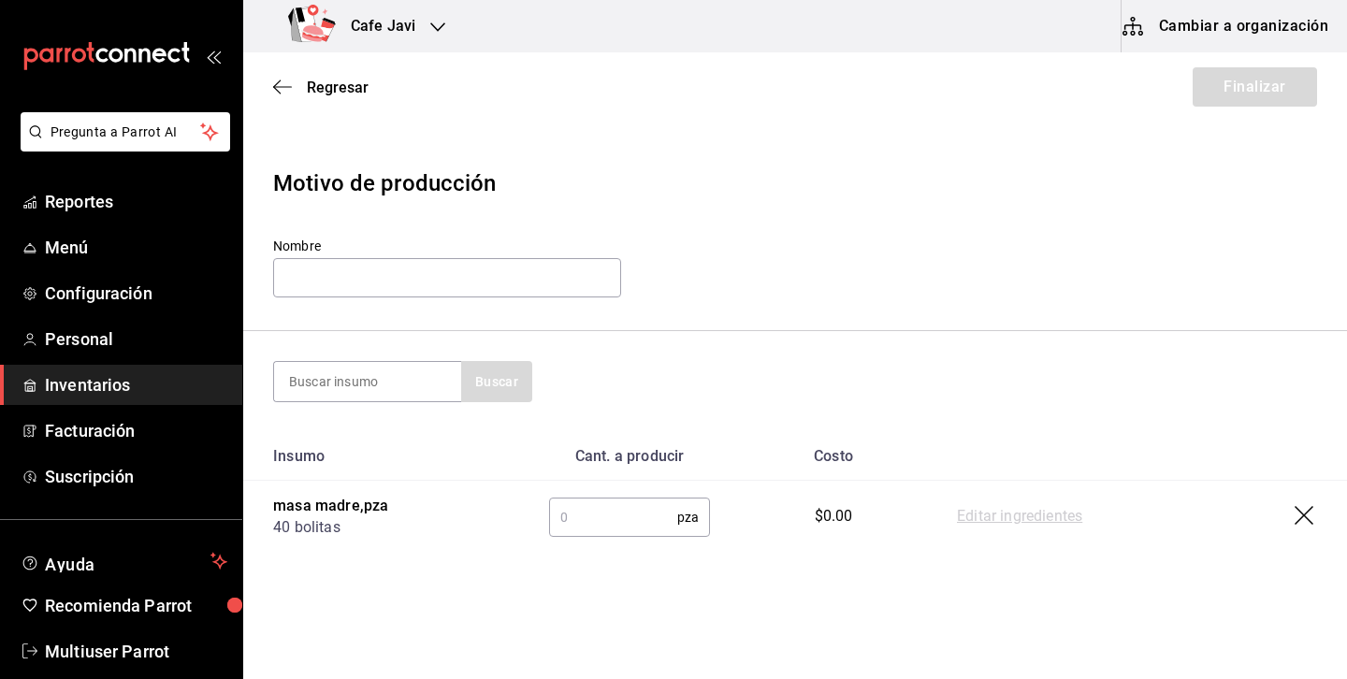
click at [637, 515] on input "text" at bounding box center [613, 517] width 128 height 37
type input "40"
click at [846, 573] on html "Pregunta a Parrot AI Reportes Menú Configuración Personal Inventarios Facturaci…" at bounding box center [673, 286] width 1347 height 573
click at [1000, 512] on link "Editar ingredientes" at bounding box center [1019, 517] width 125 height 22
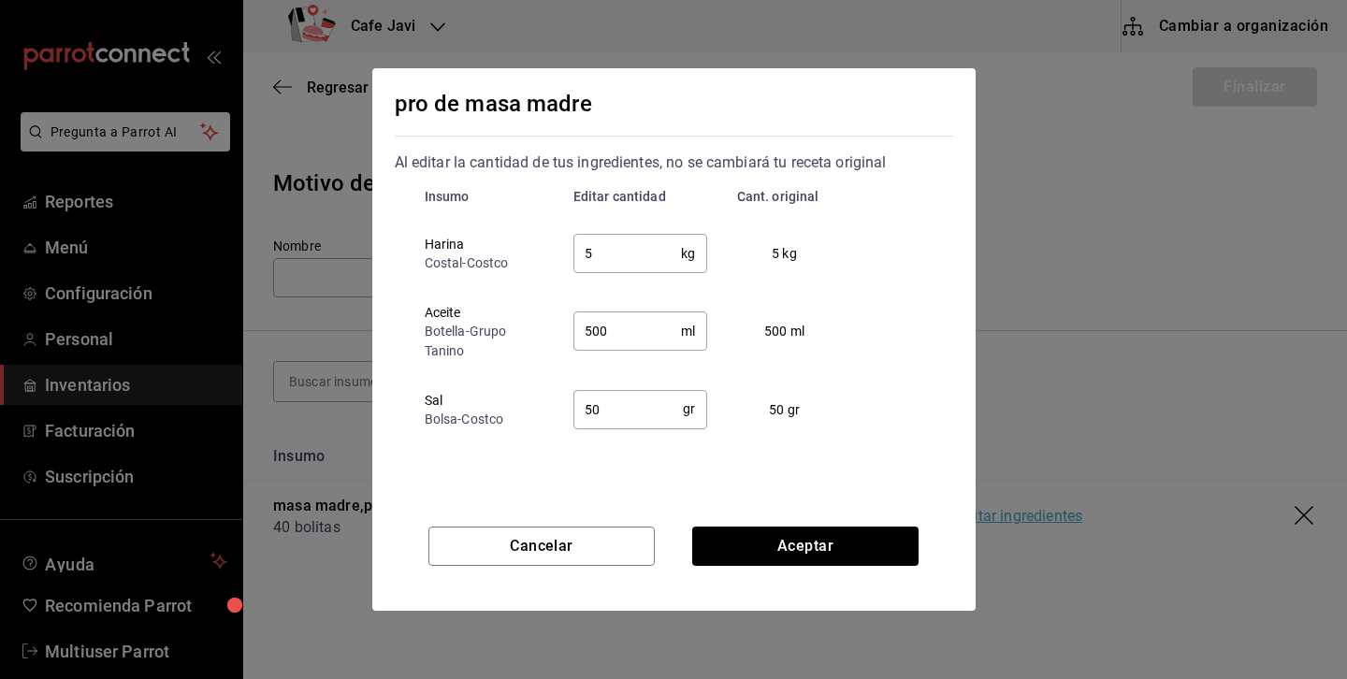
click at [639, 259] on input "5" at bounding box center [627, 253] width 109 height 37
type input "10"
click at [626, 341] on input "500" at bounding box center [627, 330] width 109 height 37
type input "5"
type input "250"
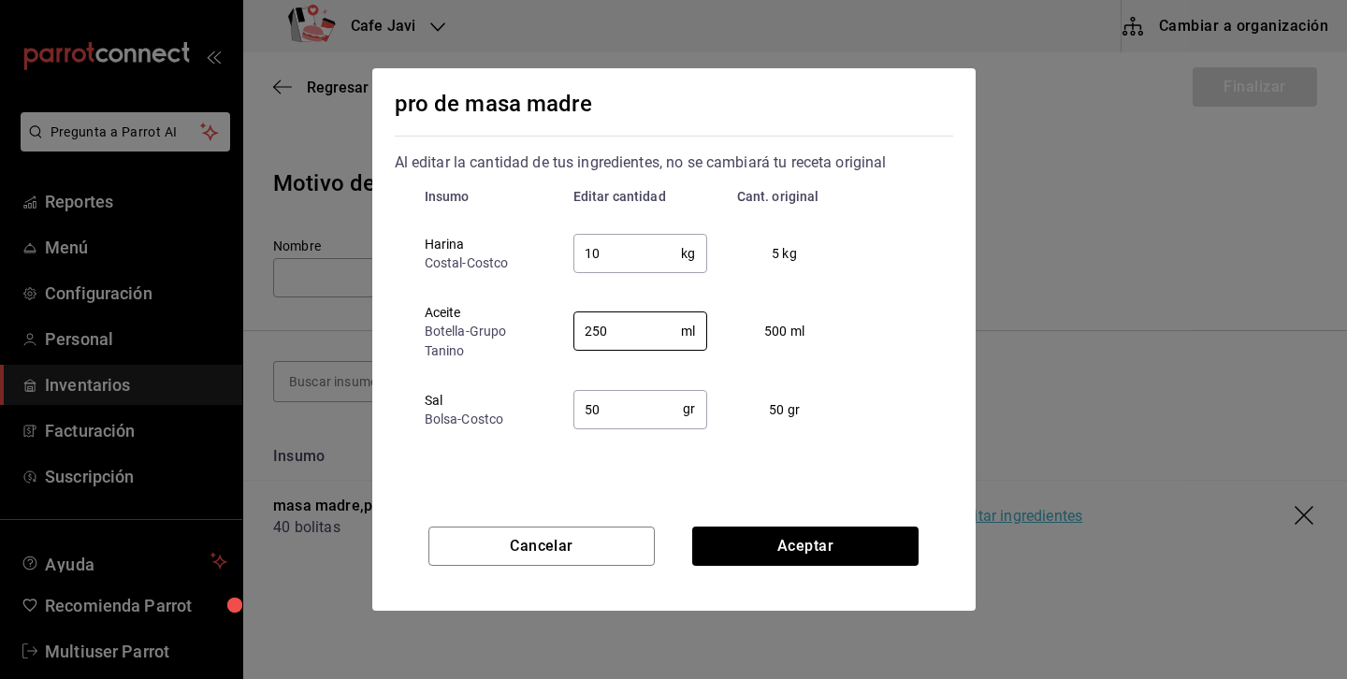
click at [648, 411] on input "50" at bounding box center [628, 408] width 110 height 37
type input "5"
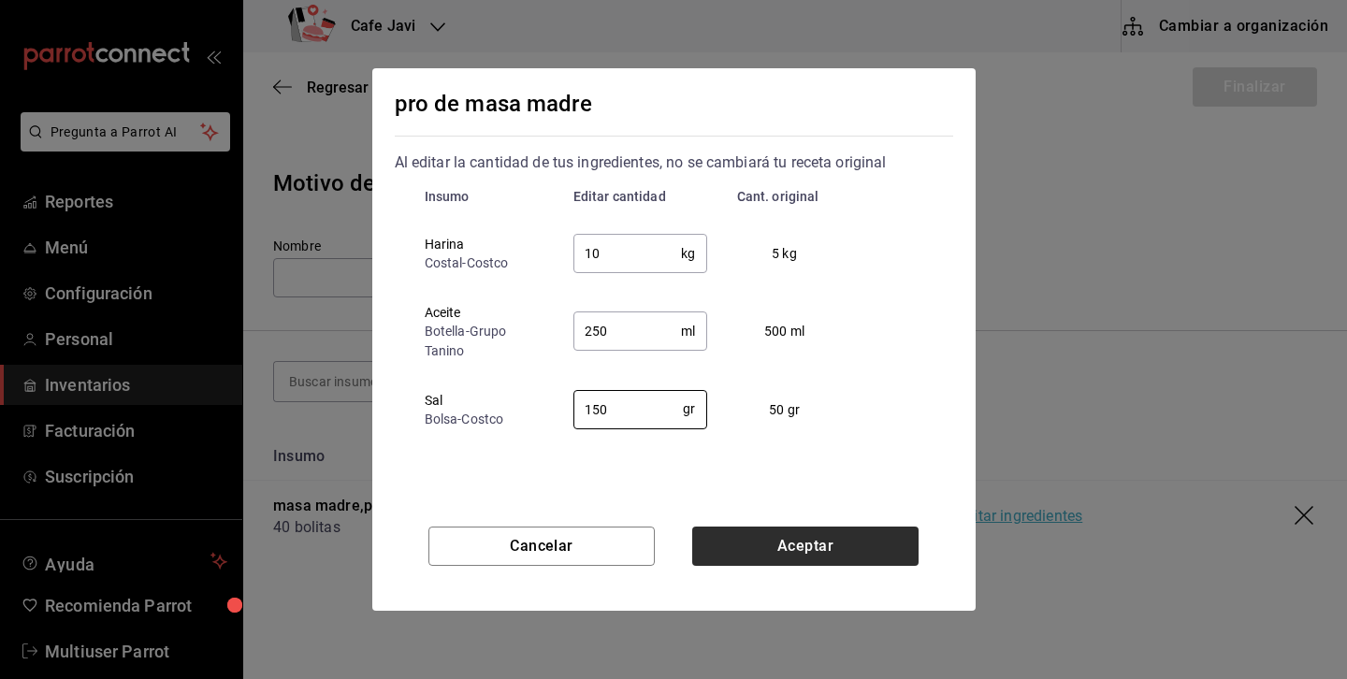
type input "150"
click at [814, 543] on button "Aceptar" at bounding box center [805, 546] width 226 height 39
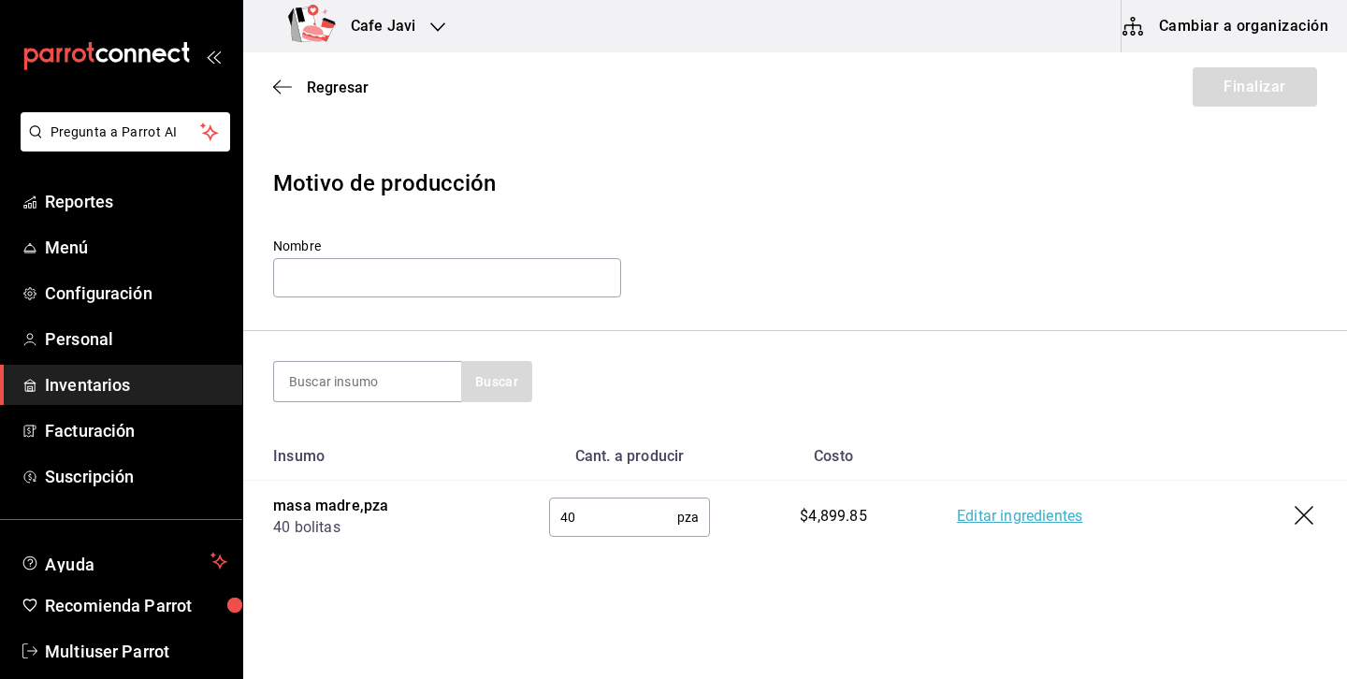
click at [969, 515] on link "Editar ingredientes" at bounding box center [1019, 517] width 125 height 22
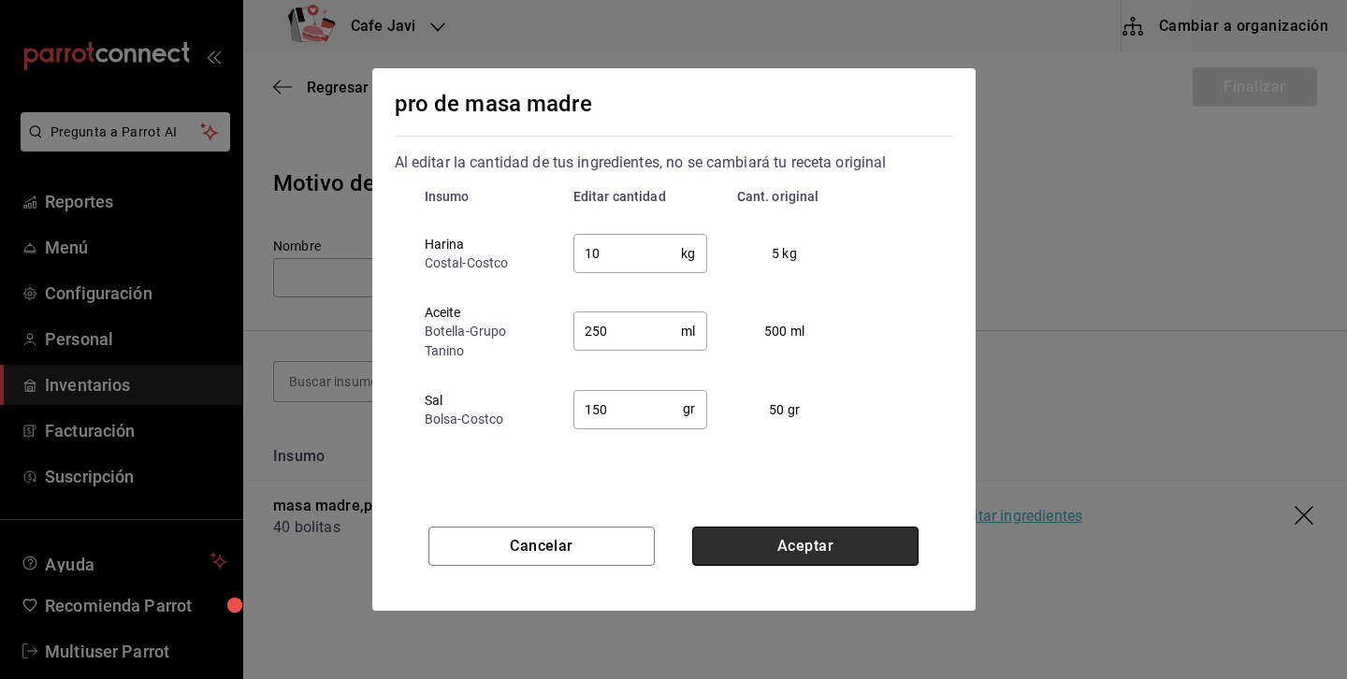
click at [849, 563] on button "Aceptar" at bounding box center [805, 546] width 226 height 39
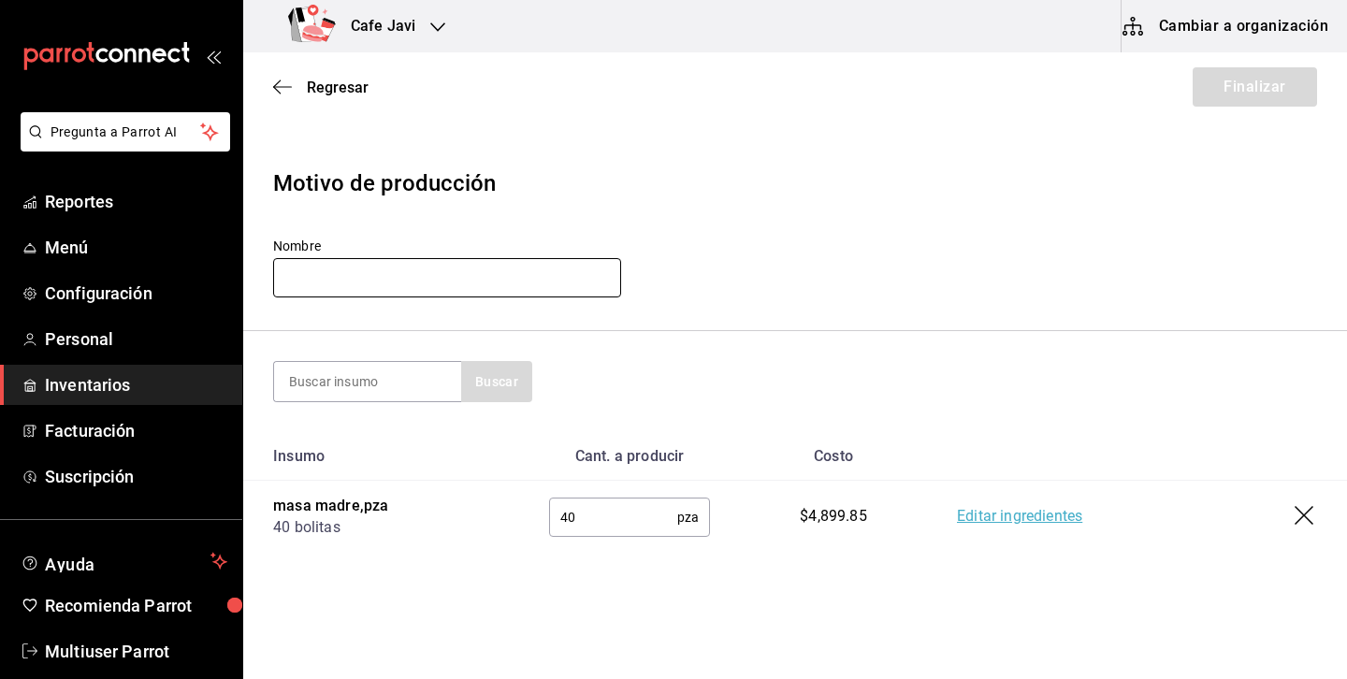
click at [501, 287] on input "text" at bounding box center [447, 277] width 348 height 39
type input "demo"
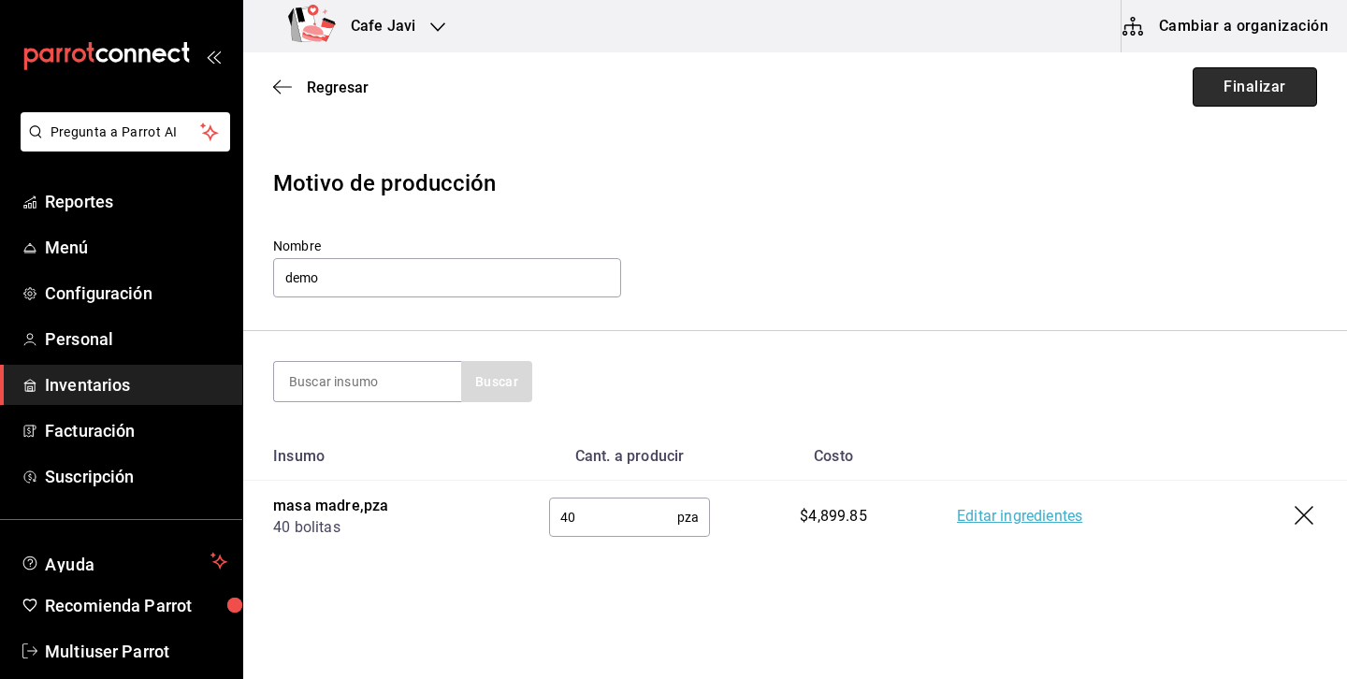
click at [1270, 93] on button "Finalizar" at bounding box center [1255, 86] width 124 height 39
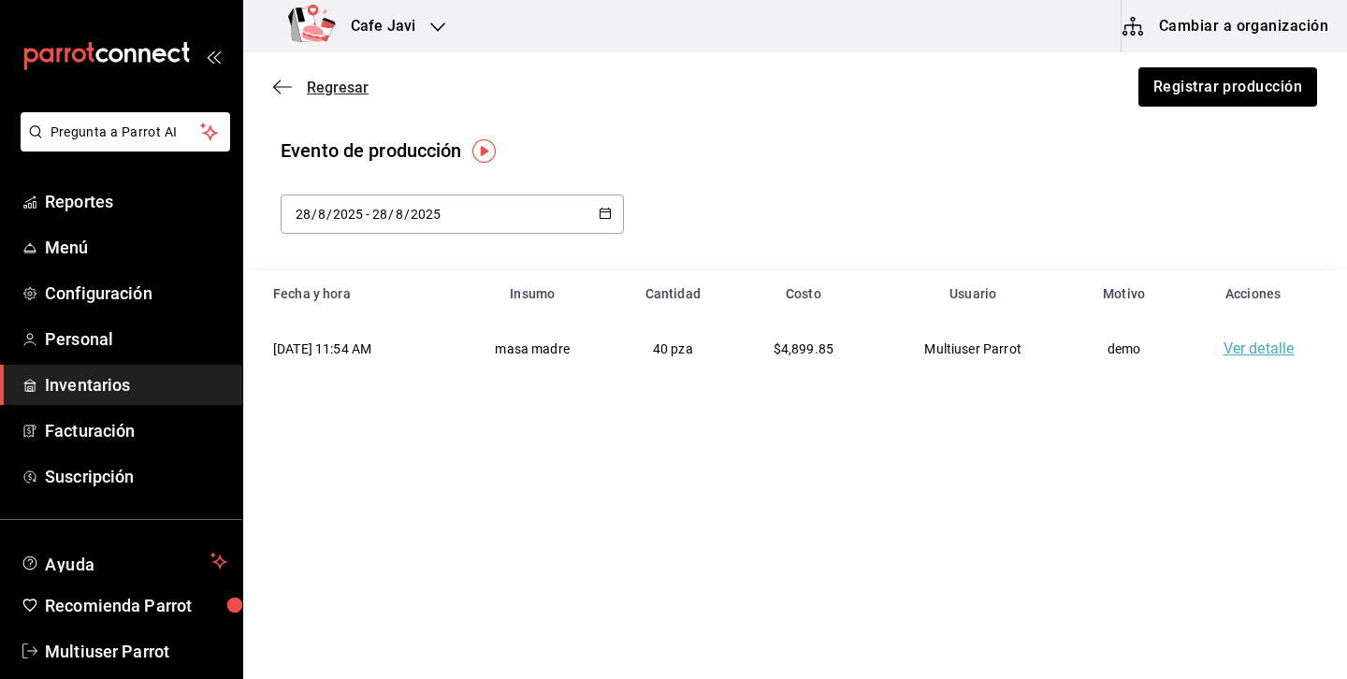
click at [348, 81] on span "Regresar" at bounding box center [338, 88] width 62 height 18
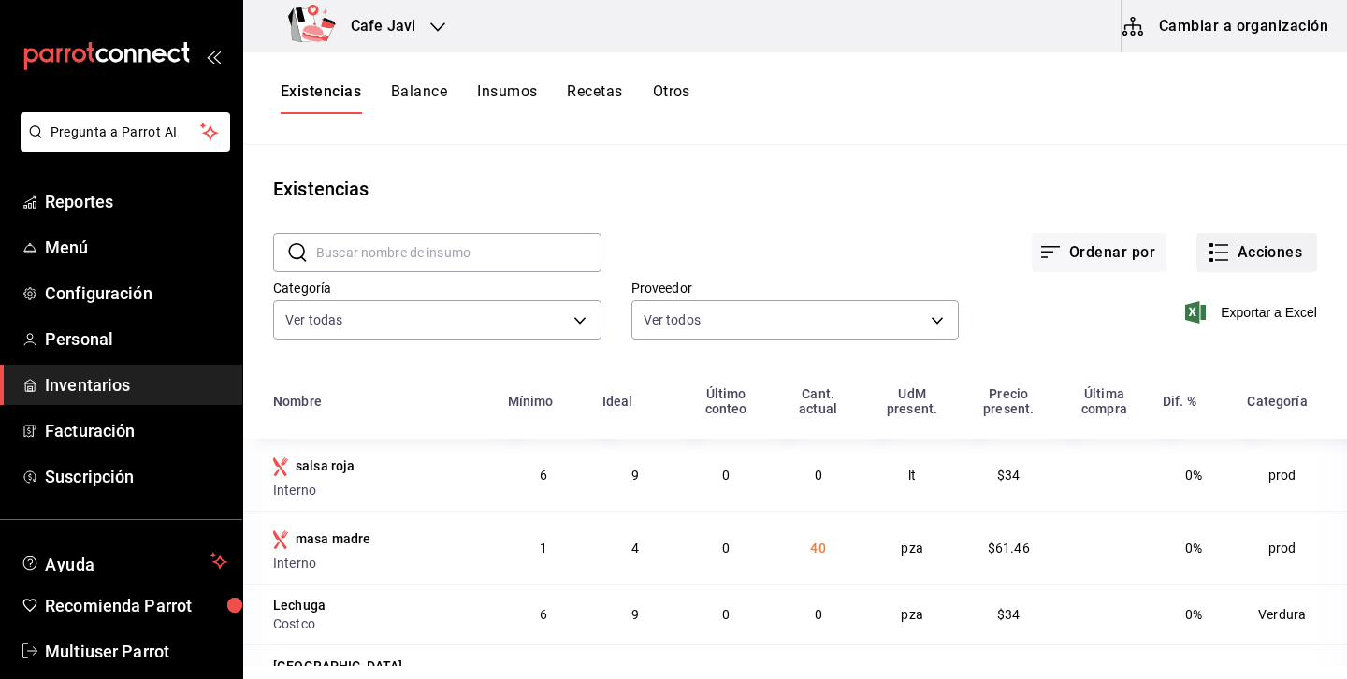
click at [1289, 244] on button "Acciones" at bounding box center [1256, 252] width 121 height 39
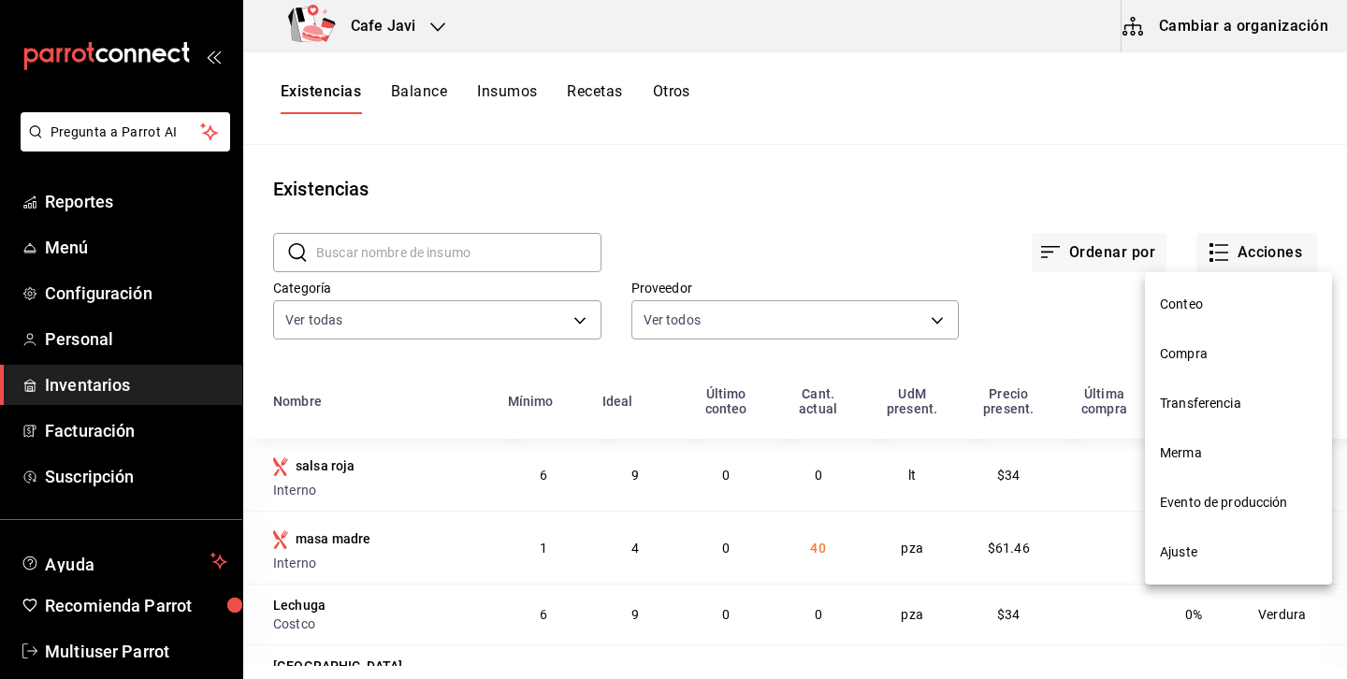
click at [1185, 553] on span "Ajuste" at bounding box center [1238, 553] width 157 height 20
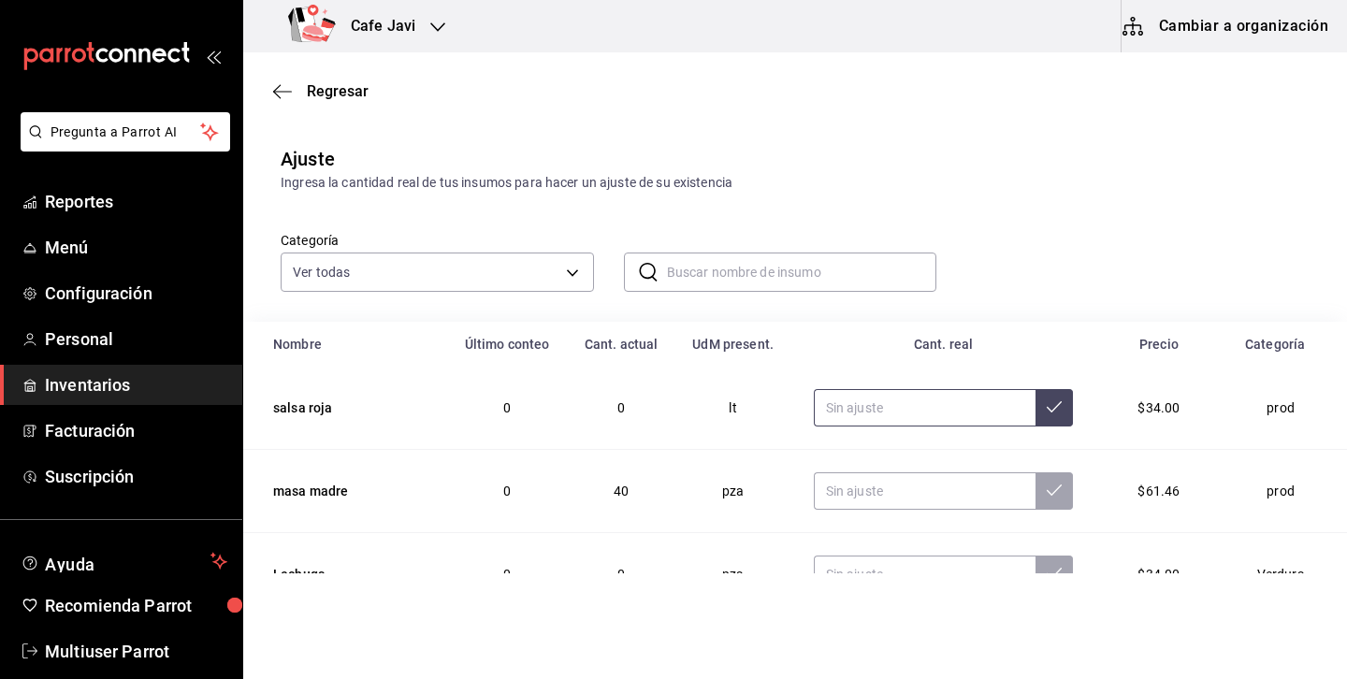
click at [913, 401] on input "text" at bounding box center [925, 407] width 223 height 37
type input "12.00"
click at [1047, 407] on icon at bounding box center [1054, 406] width 15 height 11
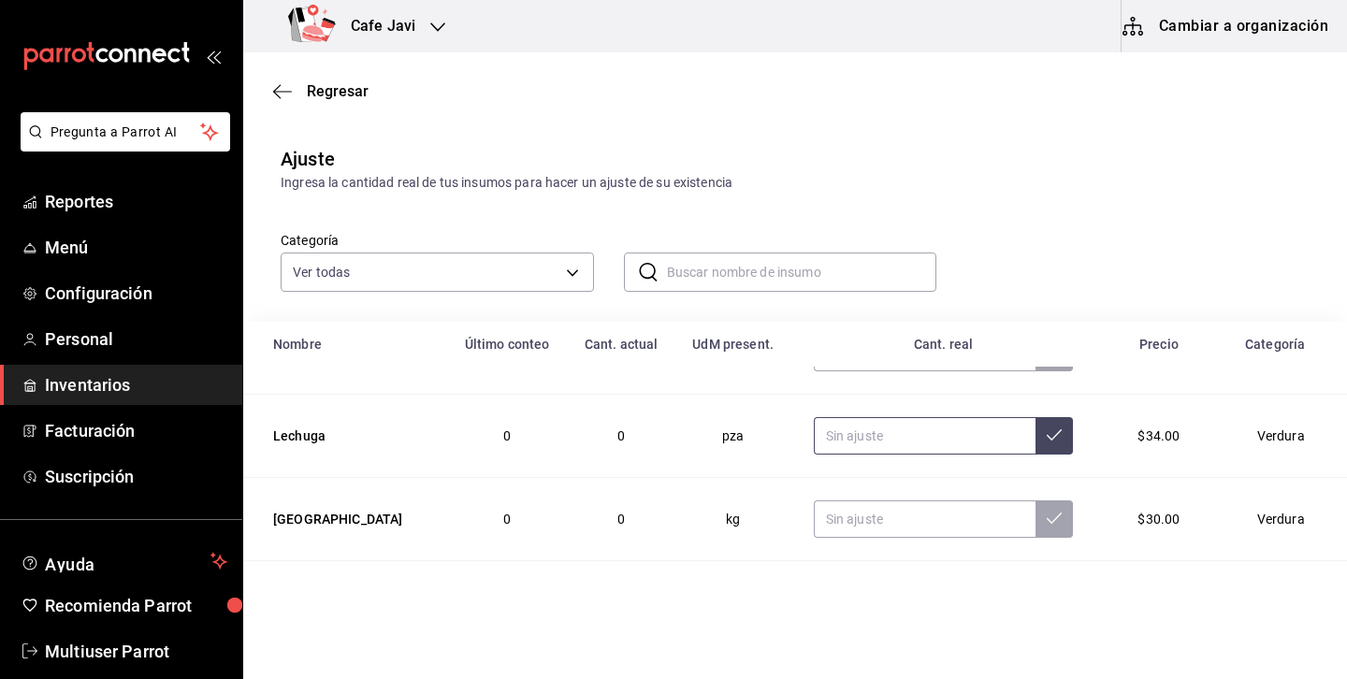
scroll to position [135, 0]
click at [861, 431] on input "text" at bounding box center [925, 439] width 223 height 37
type input "12.00"
click at [1047, 442] on icon at bounding box center [1054, 438] width 15 height 15
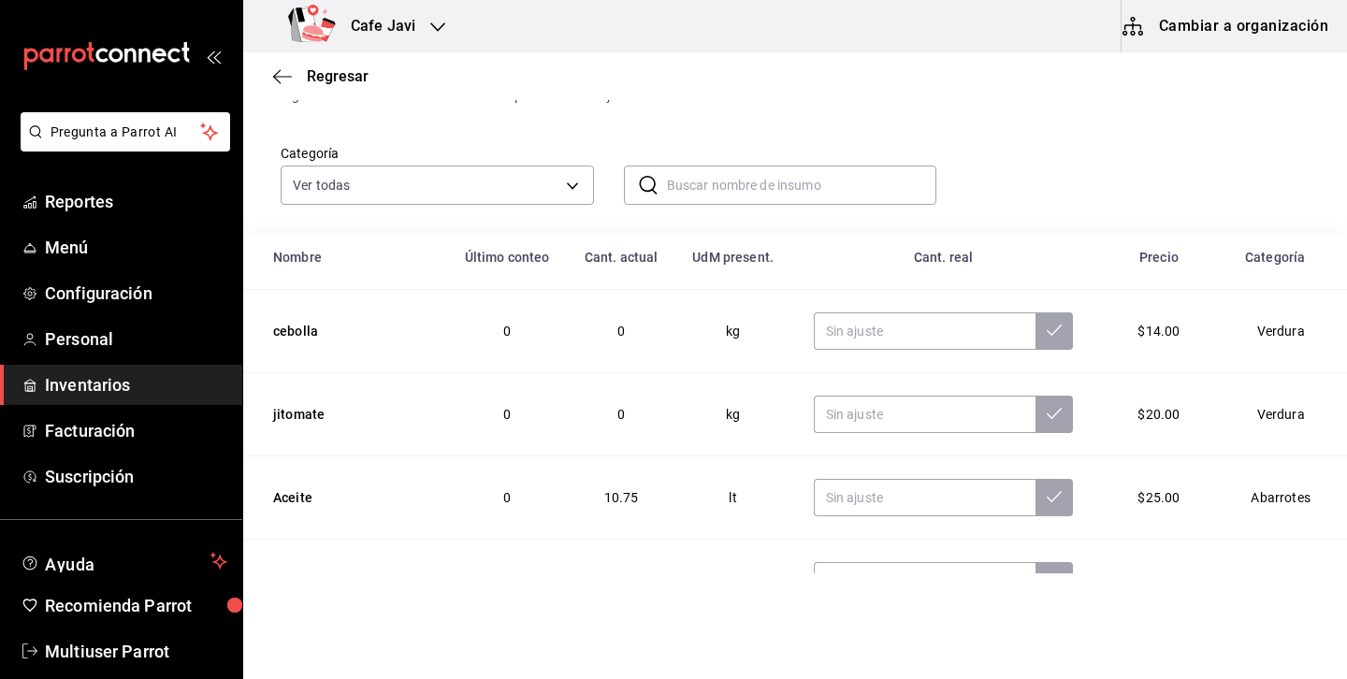
scroll to position [112, 0]
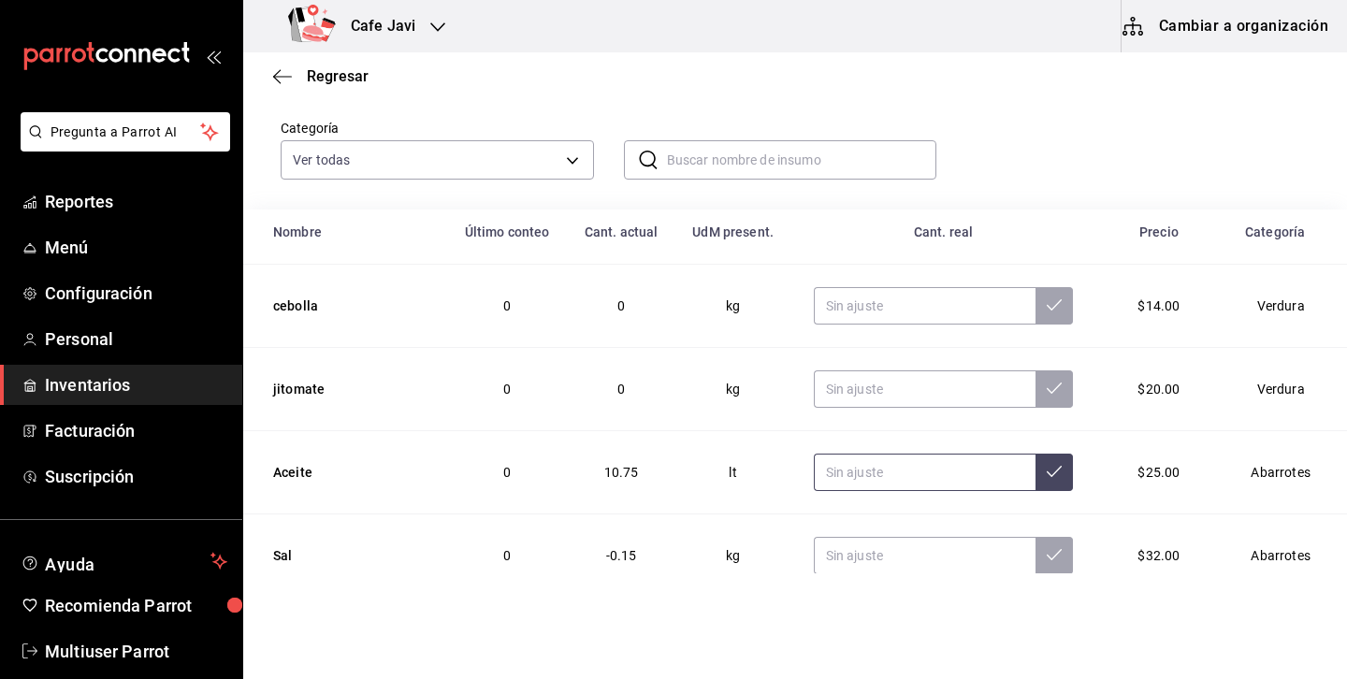
click at [842, 464] on input "text" at bounding box center [925, 472] width 223 height 37
type input "5.00"
click at [1036, 479] on button at bounding box center [1054, 472] width 37 height 37
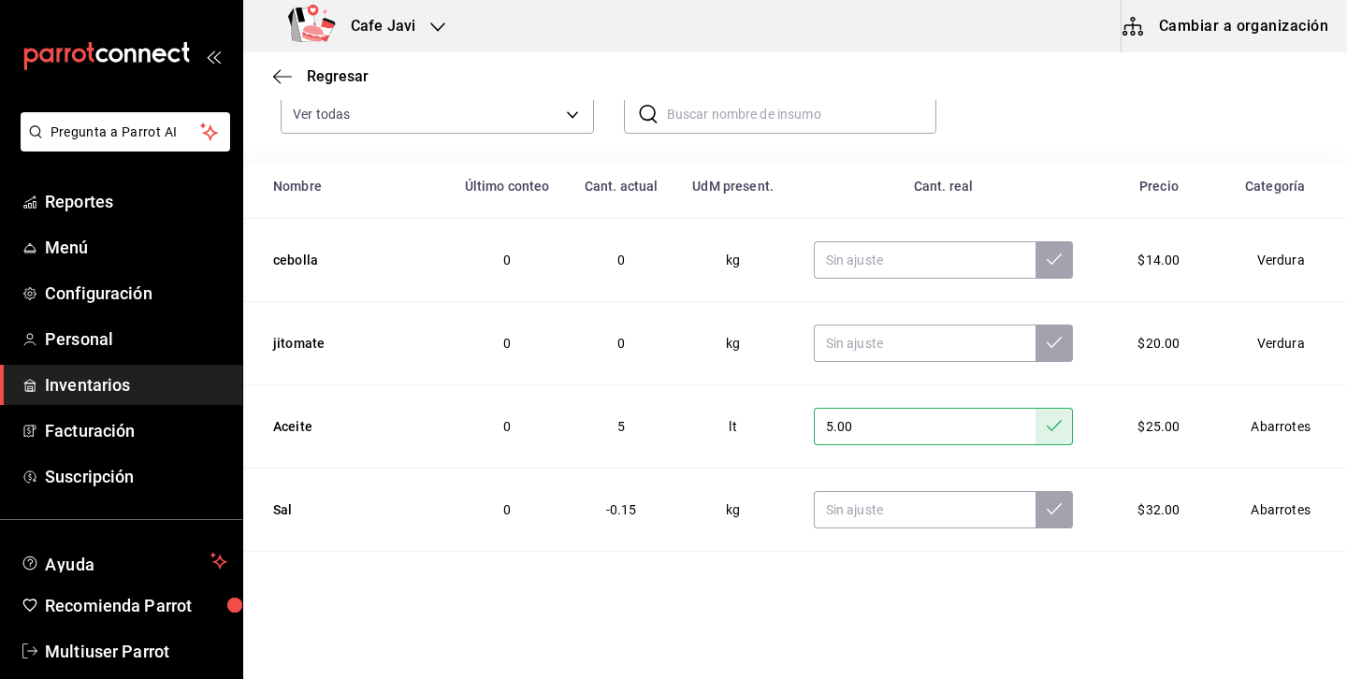
scroll to position [166, 0]
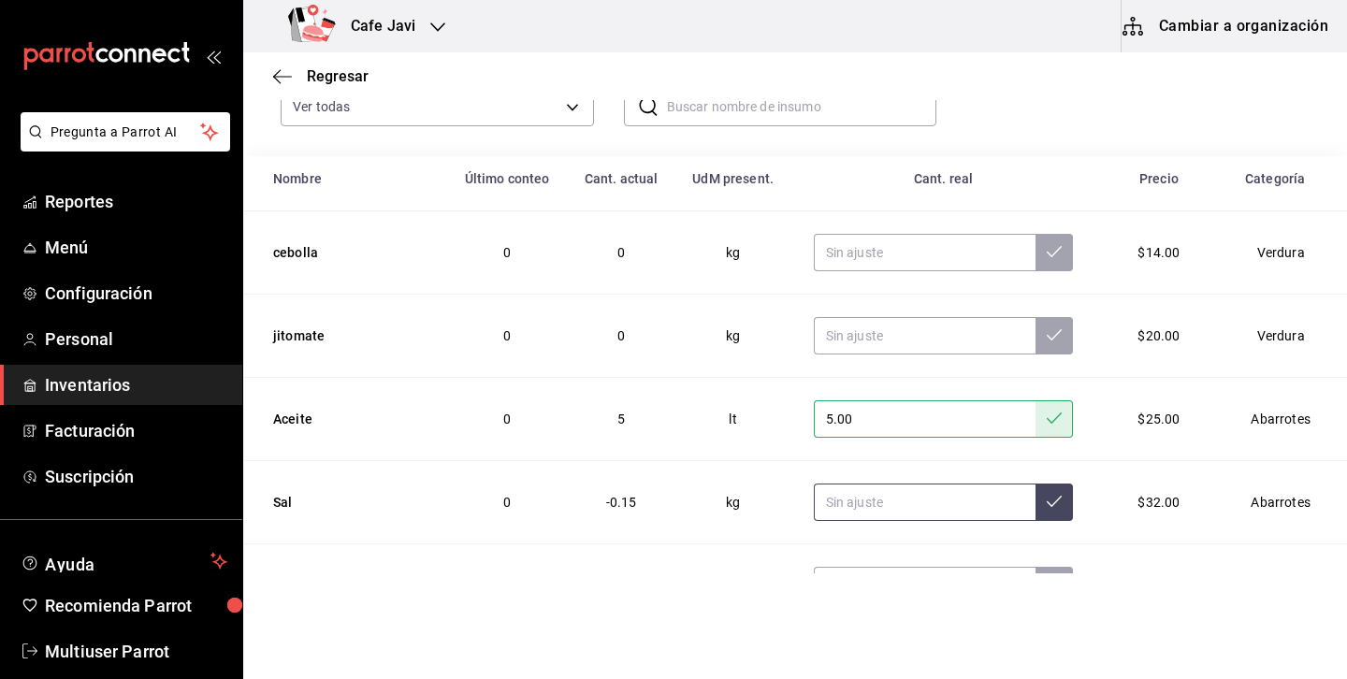
click at [886, 501] on input "text" at bounding box center [925, 502] width 223 height 37
type input "3.00"
click at [1047, 493] on button at bounding box center [1054, 502] width 37 height 37
click at [335, 84] on span "Regresar" at bounding box center [338, 76] width 62 height 18
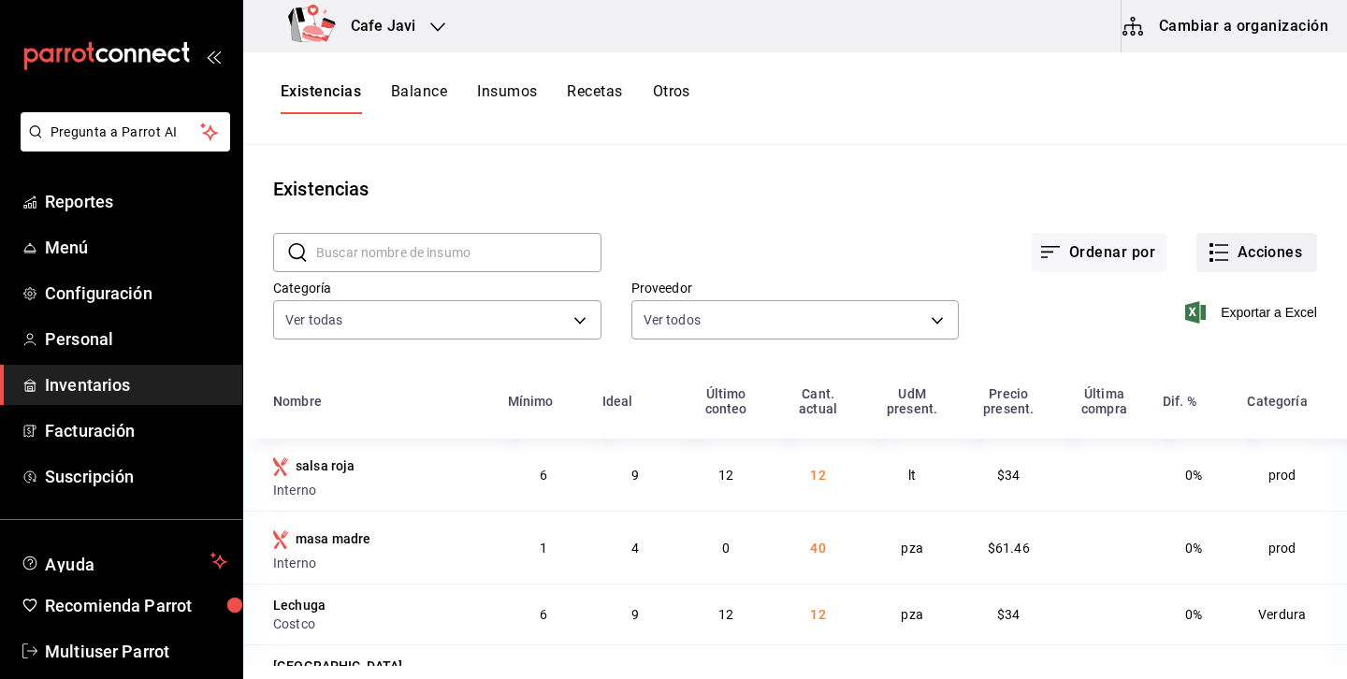
click at [1281, 248] on button "Acciones" at bounding box center [1256, 252] width 121 height 39
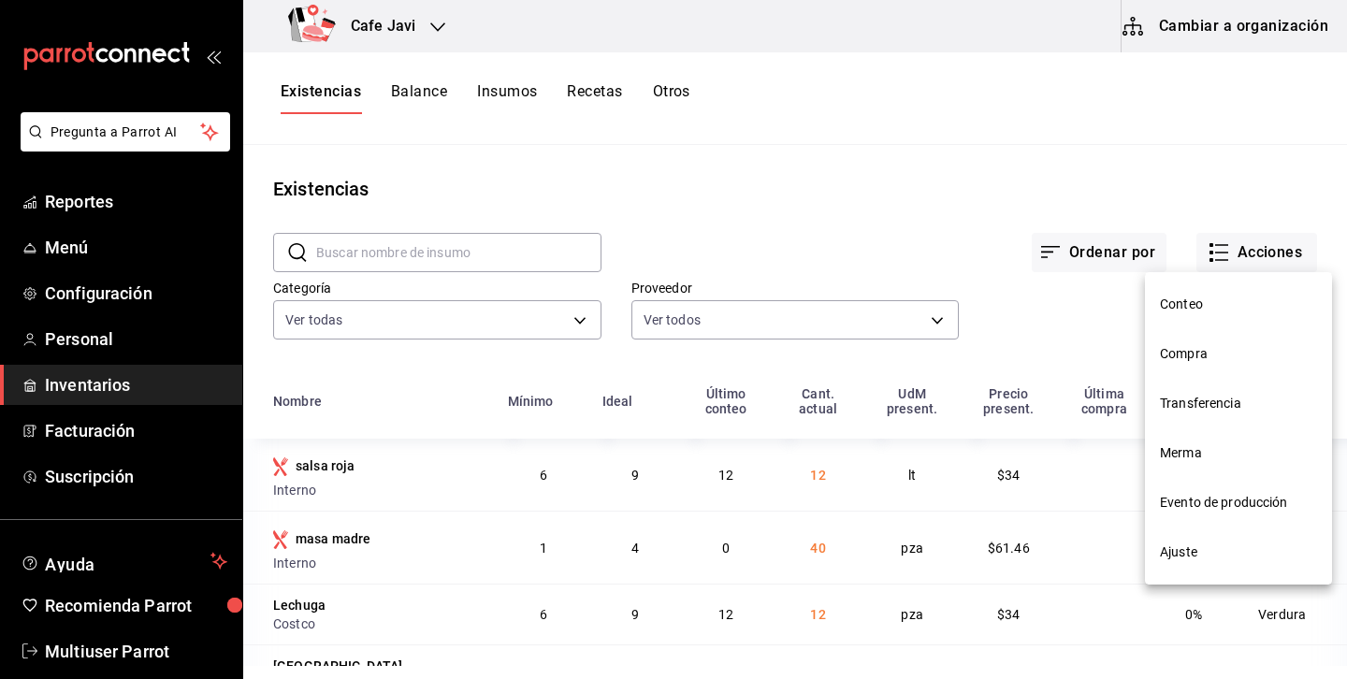
click at [1176, 305] on span "Conteo" at bounding box center [1238, 305] width 157 height 20
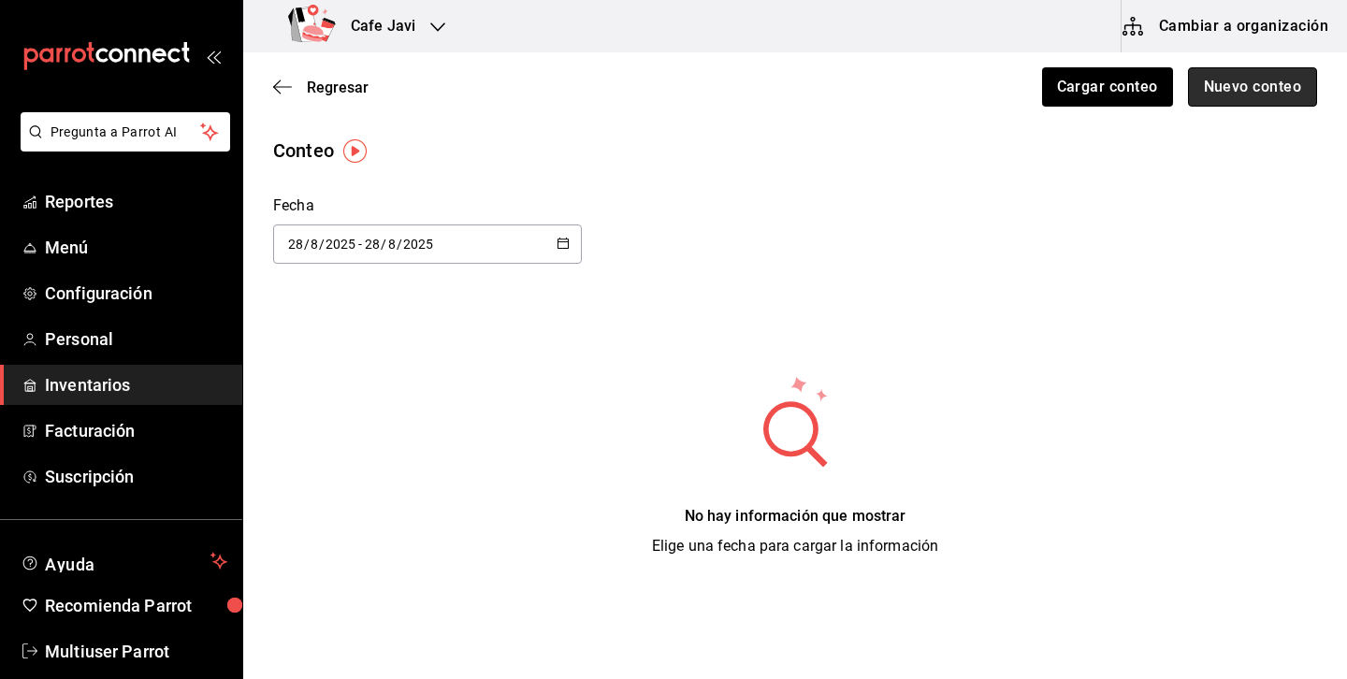
click at [1268, 90] on button "Nuevo conteo" at bounding box center [1253, 86] width 130 height 39
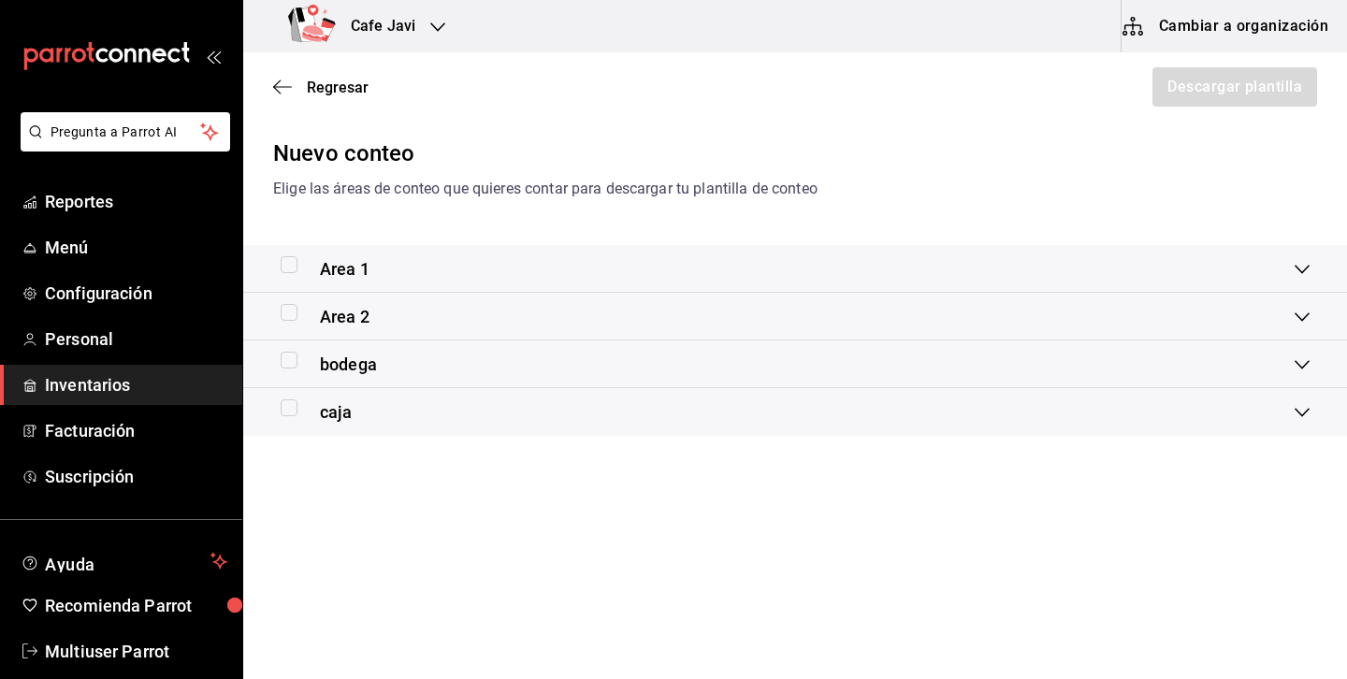
click at [285, 260] on input "checkbox" at bounding box center [289, 264] width 17 height 17
checkbox input "true"
click at [1146, 109] on div "Regresar Descargar plantilla" at bounding box center [795, 86] width 1104 height 69
click at [333, 87] on span "Regresar" at bounding box center [338, 88] width 62 height 18
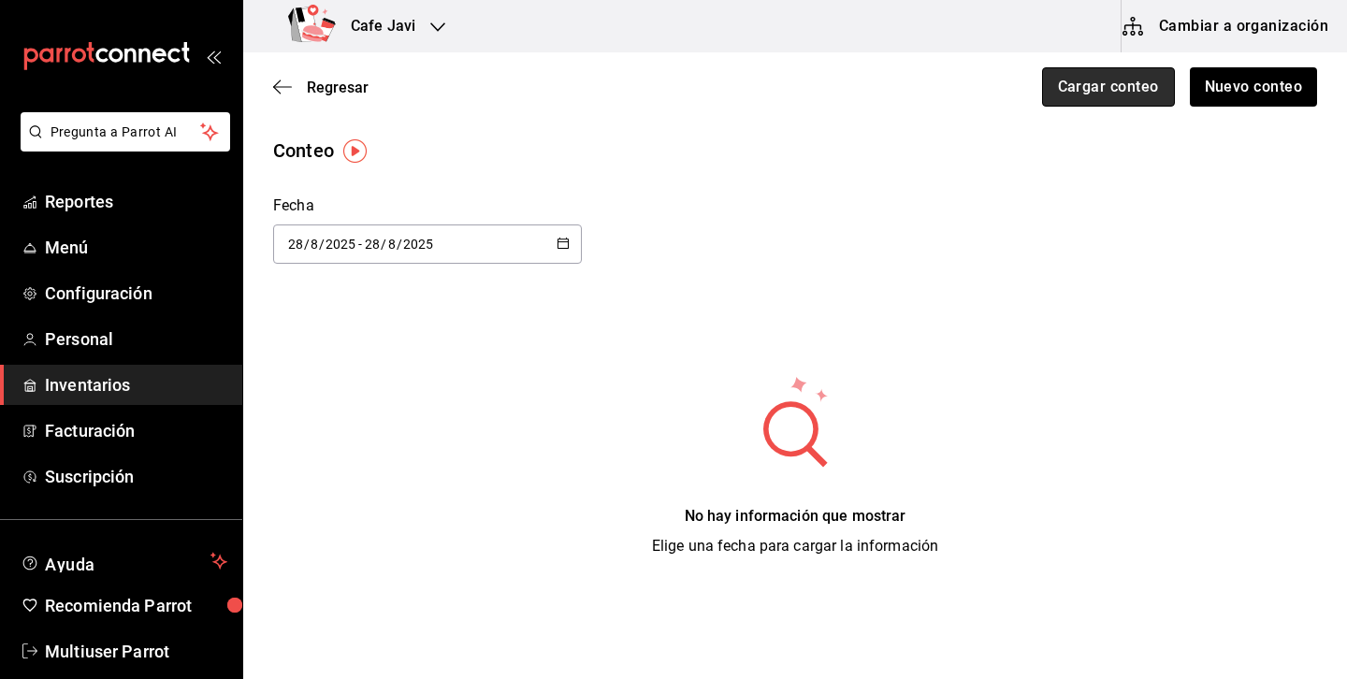
click at [1154, 91] on button "Cargar conteo" at bounding box center [1108, 86] width 133 height 39
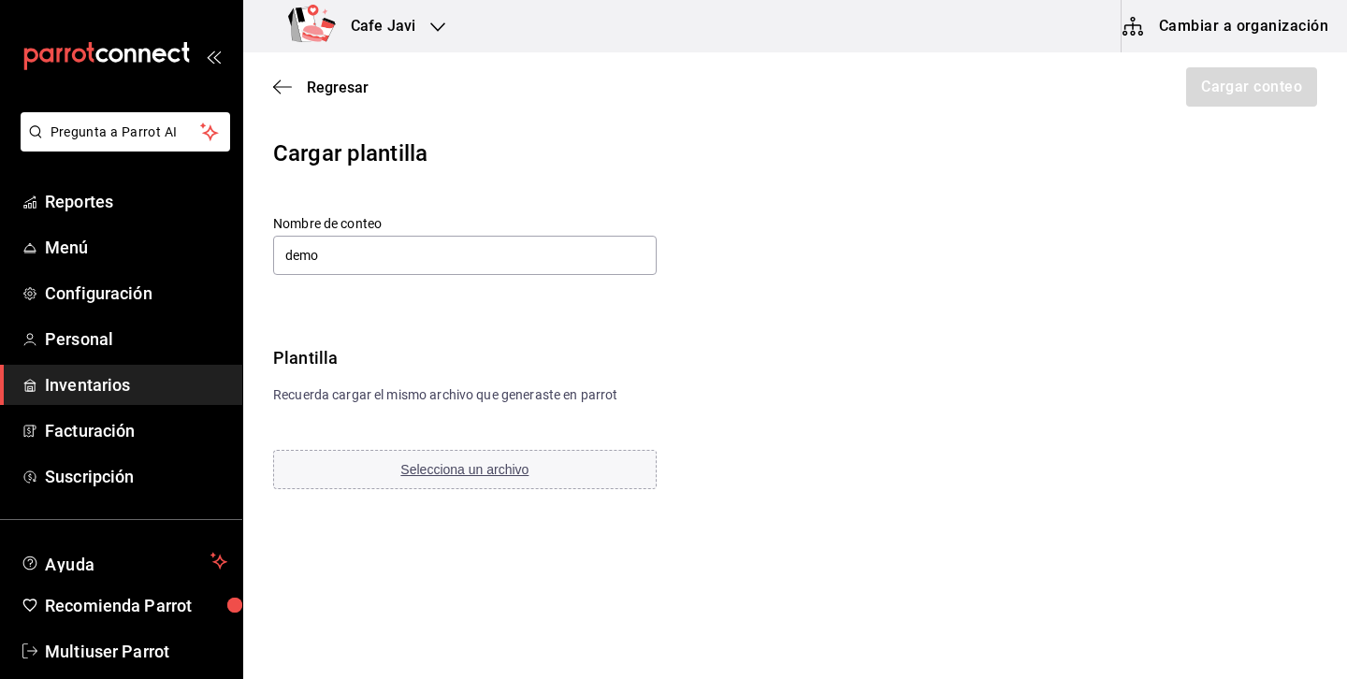
type input "demo"
click at [1008, 391] on div "Cargar plantilla Nombre de conteo demo Plantilla Recuerda cargar el mismo archi…" at bounding box center [795, 314] width 1104 height 355
click at [497, 478] on button "Selecciona un archivo" at bounding box center [465, 469] width 384 height 39
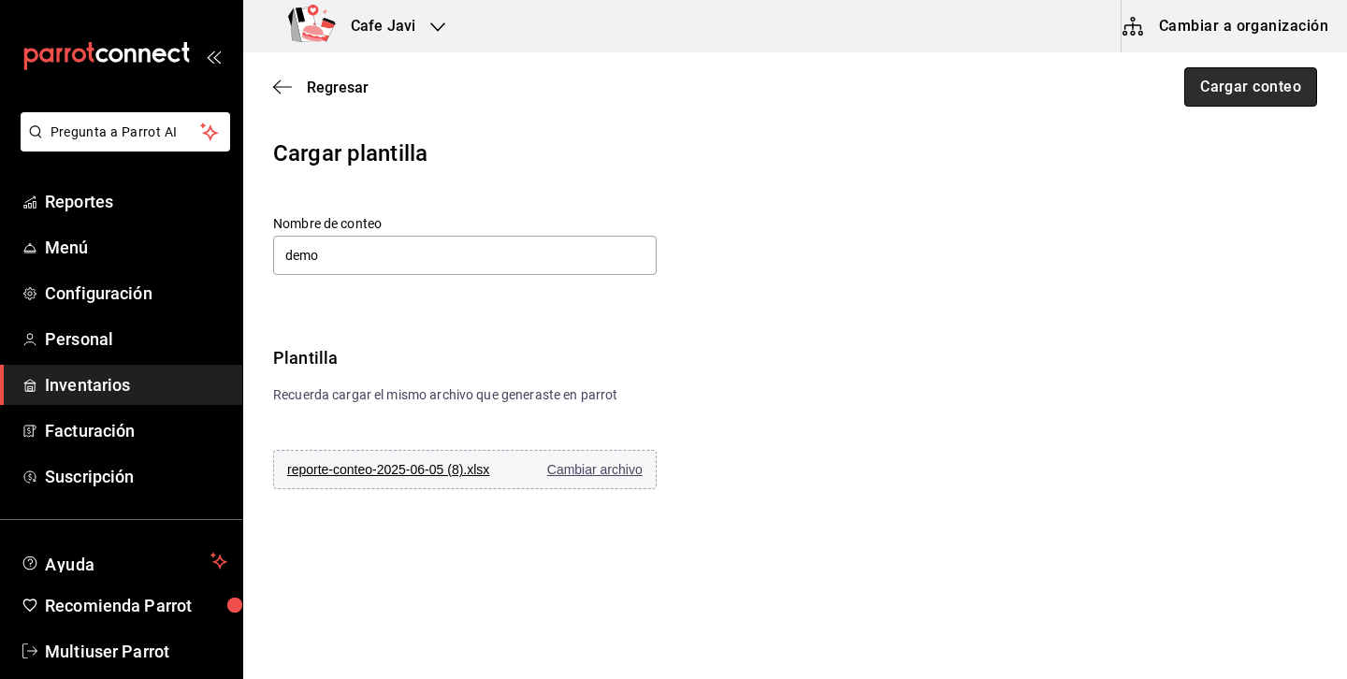
click at [1270, 84] on button "Cargar conteo" at bounding box center [1250, 86] width 133 height 39
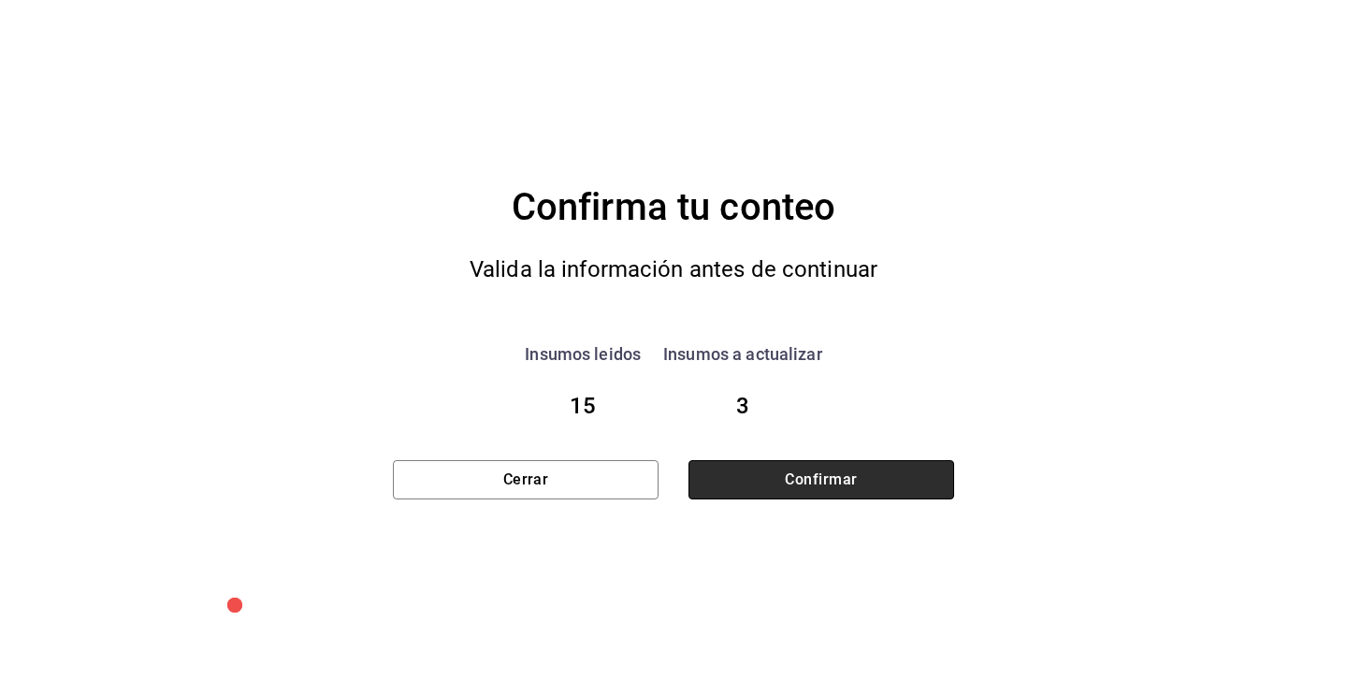
click at [797, 474] on button "Confirmar" at bounding box center [821, 479] width 266 height 39
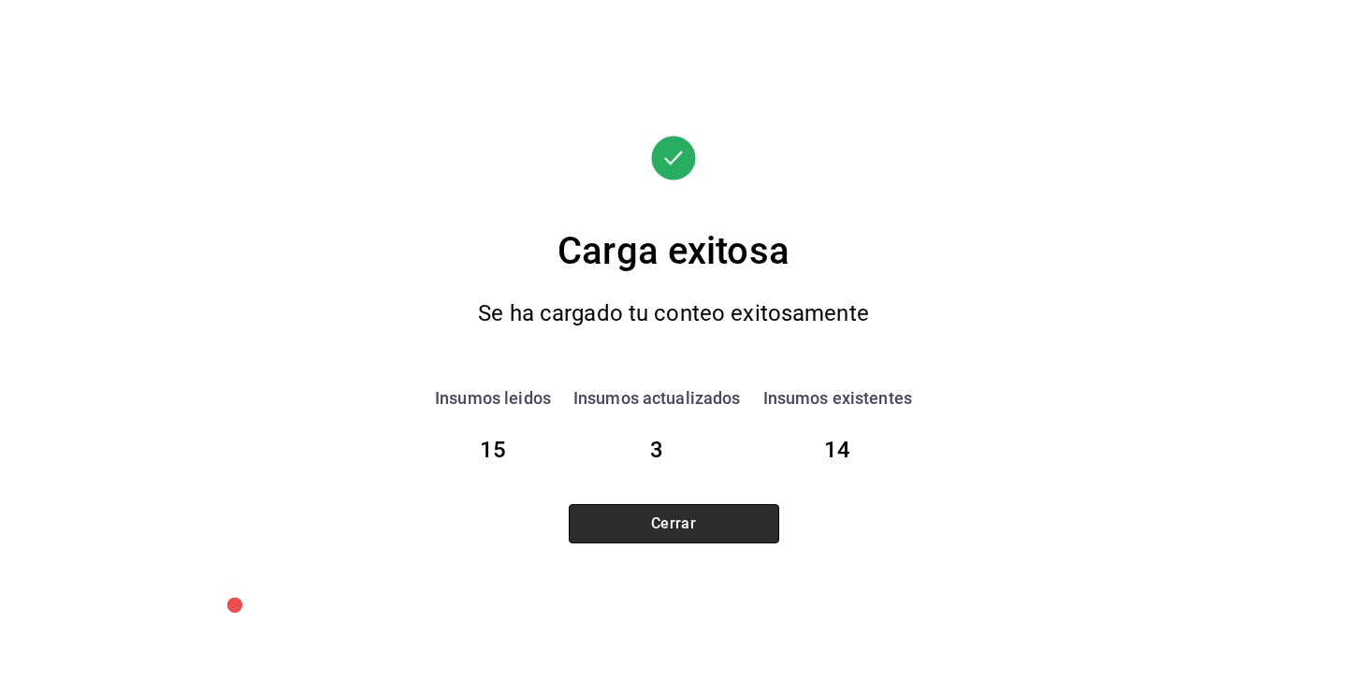
click at [719, 515] on button "Cerrar" at bounding box center [674, 523] width 210 height 39
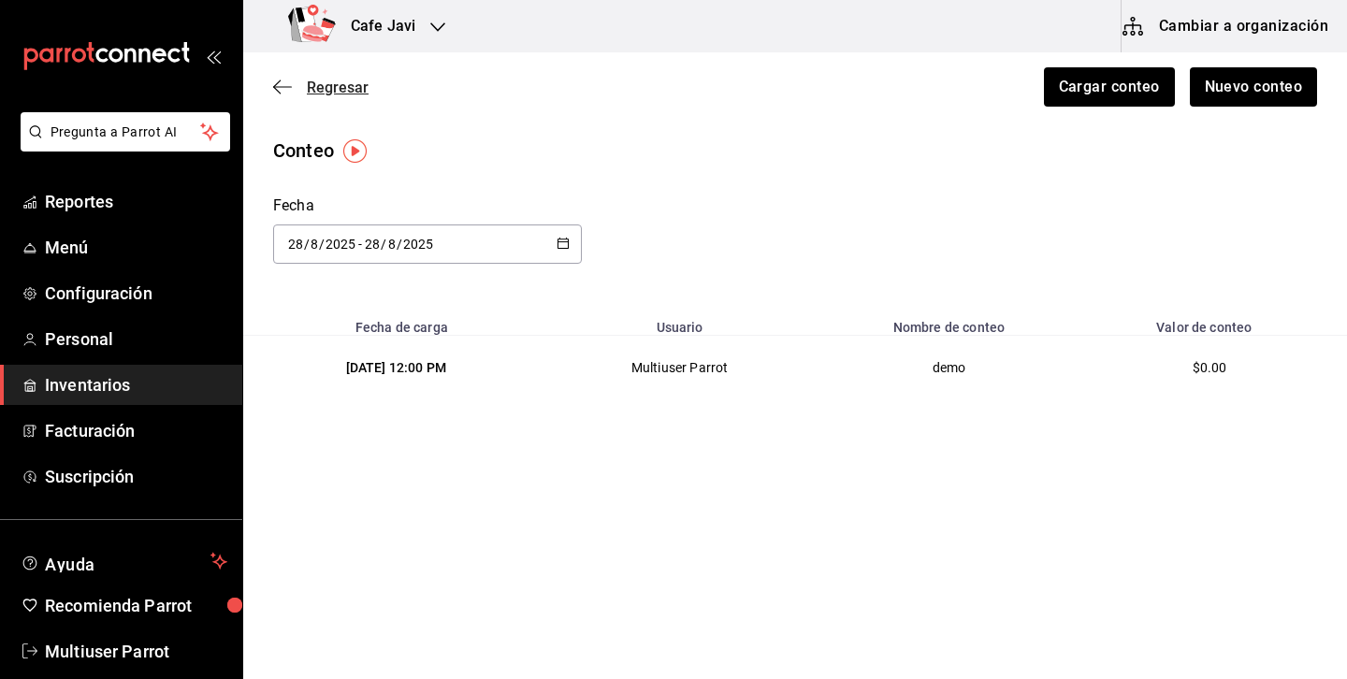
click at [355, 86] on span "Regresar" at bounding box center [338, 88] width 62 height 18
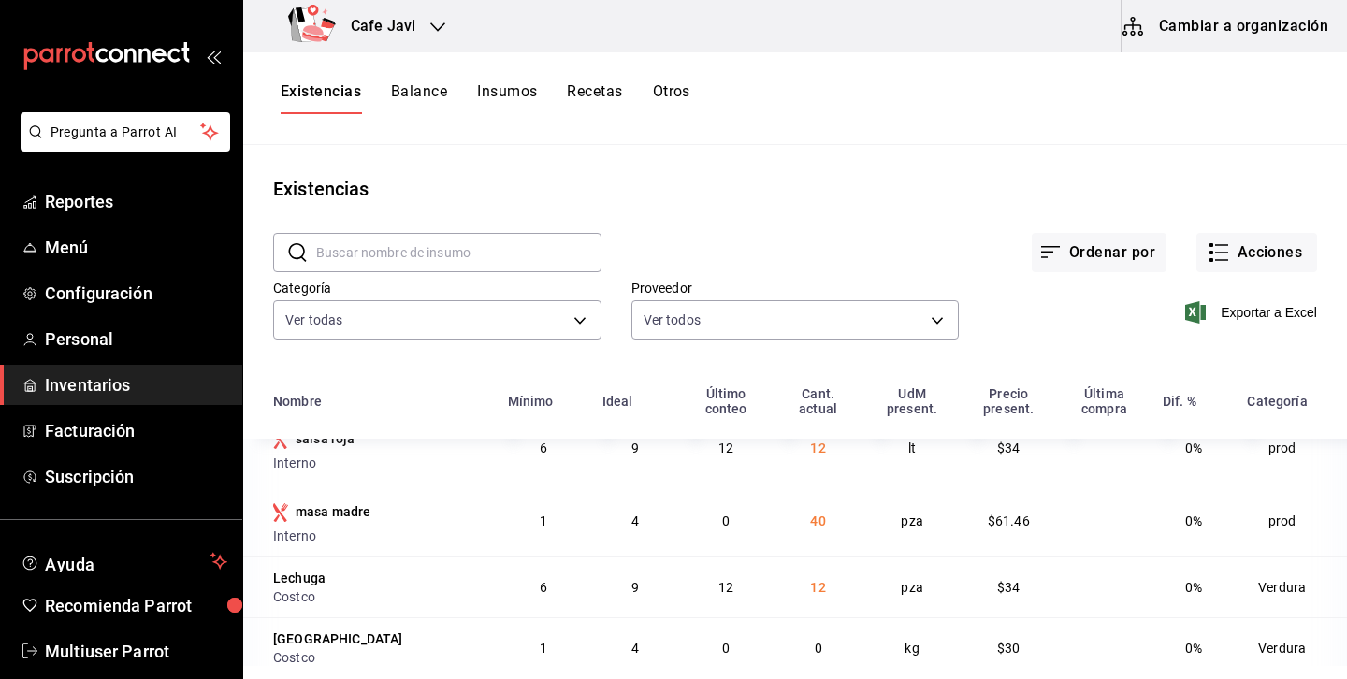
scroll to position [51, 0]
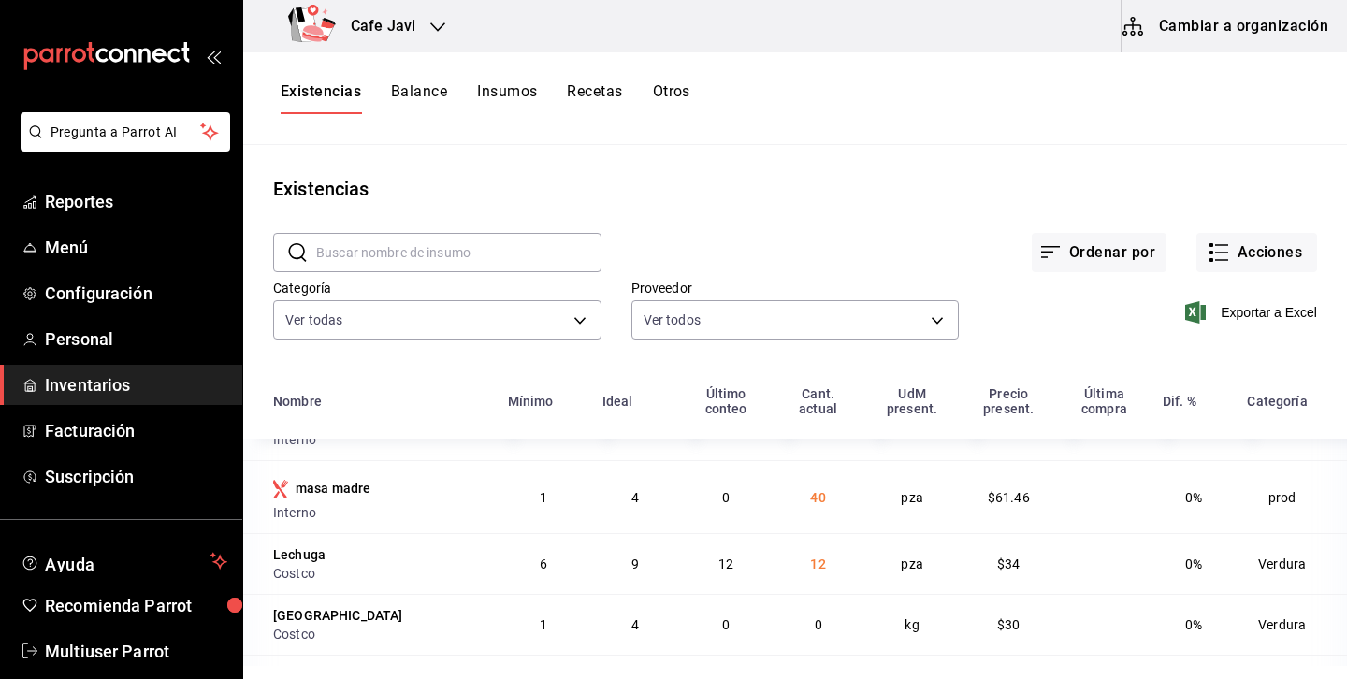
click at [209, 53] on icon "open_drawer_menu" at bounding box center [213, 56] width 15 height 15
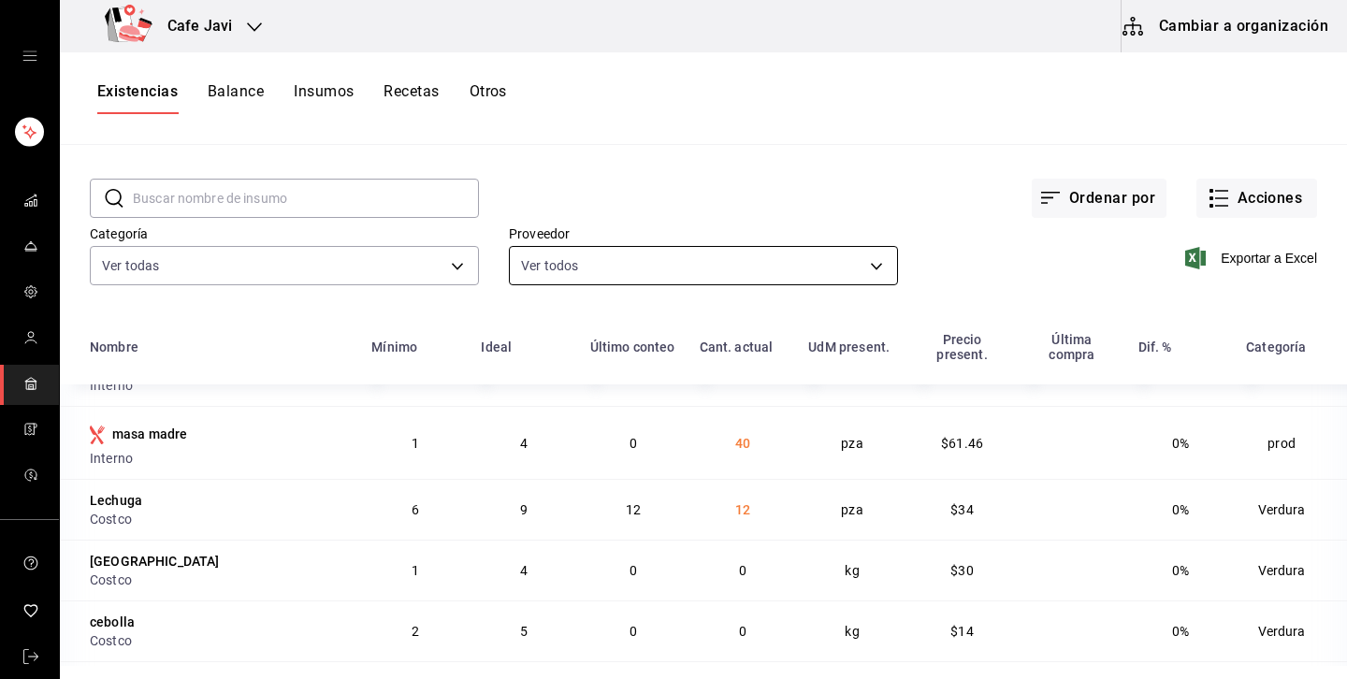
scroll to position [0, 0]
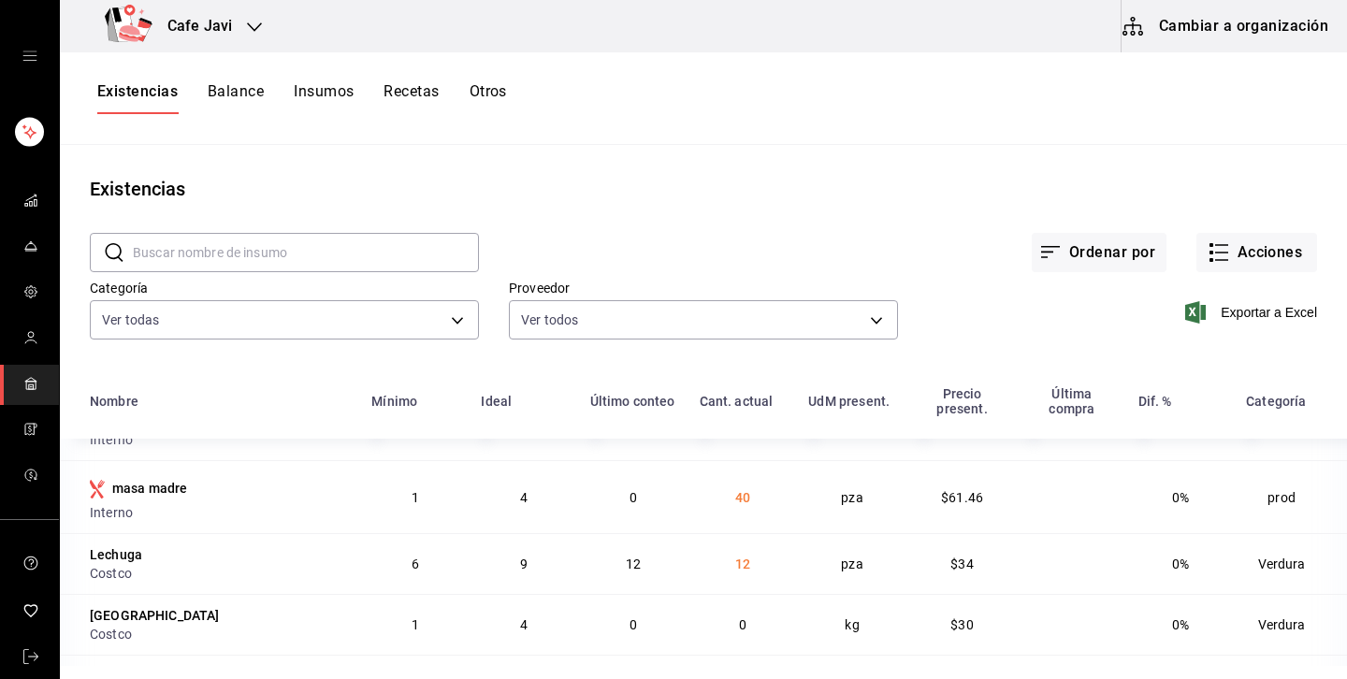
click at [501, 91] on button "Otros" at bounding box center [488, 98] width 37 height 32
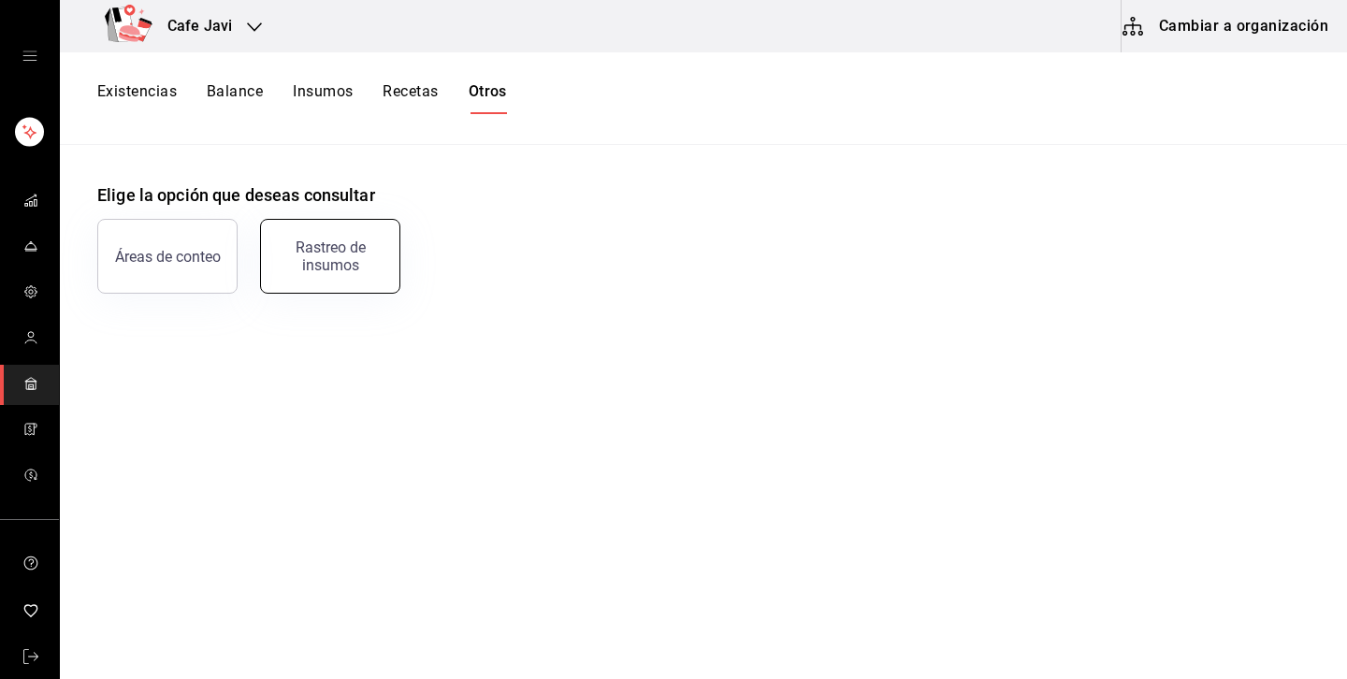
click at [340, 254] on div "Rastreo de insumos" at bounding box center [330, 257] width 116 height 36
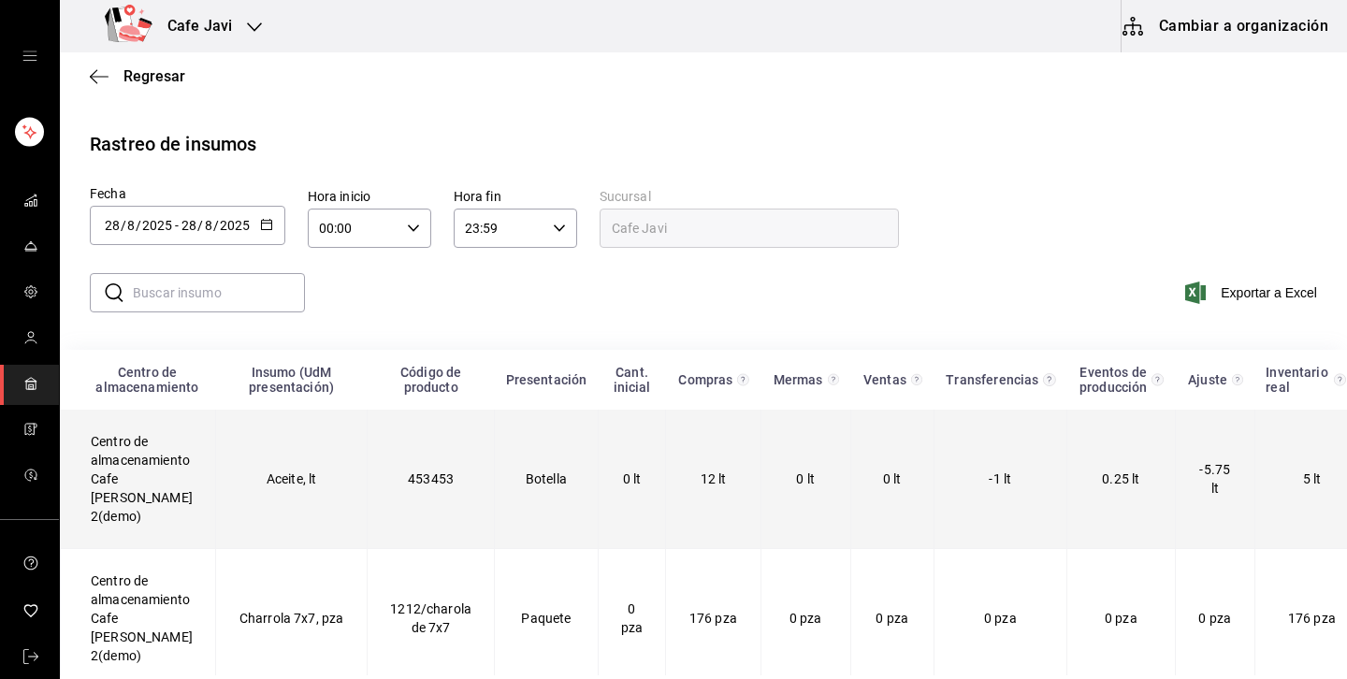
click at [278, 471] on td "Aceite, lt" at bounding box center [291, 479] width 152 height 139
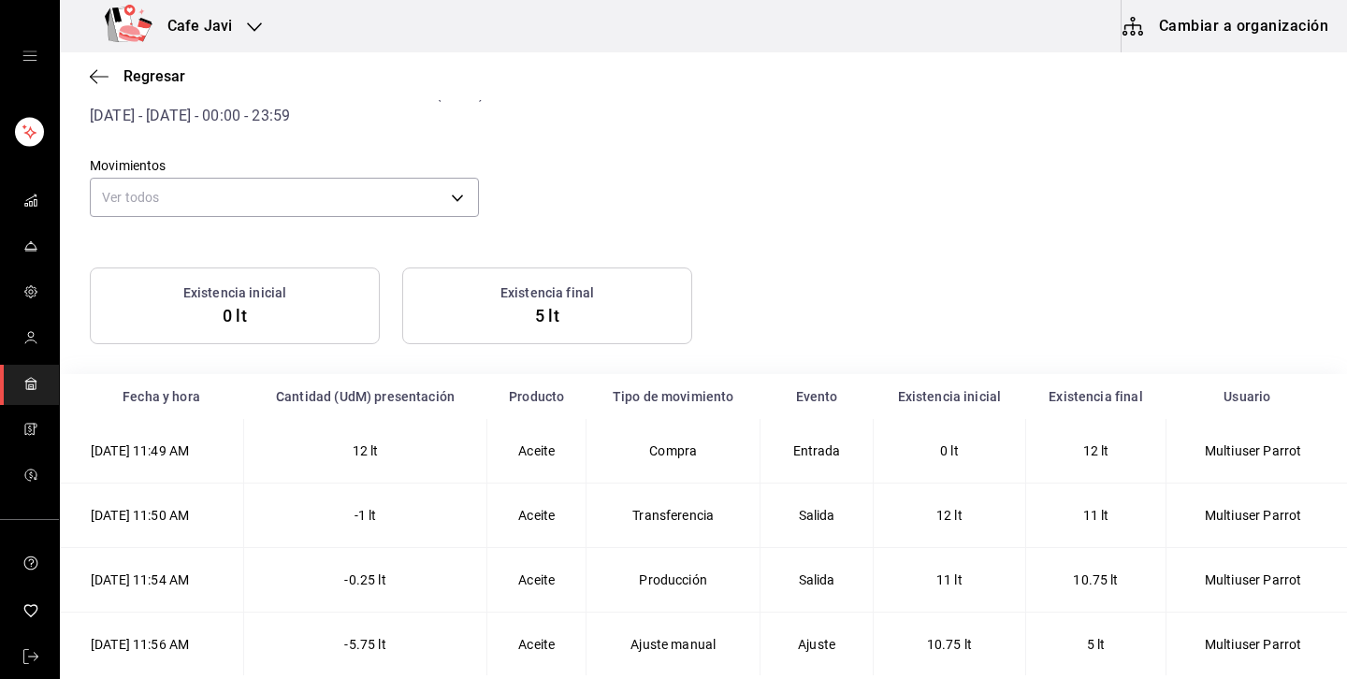
scroll to position [90, 0]
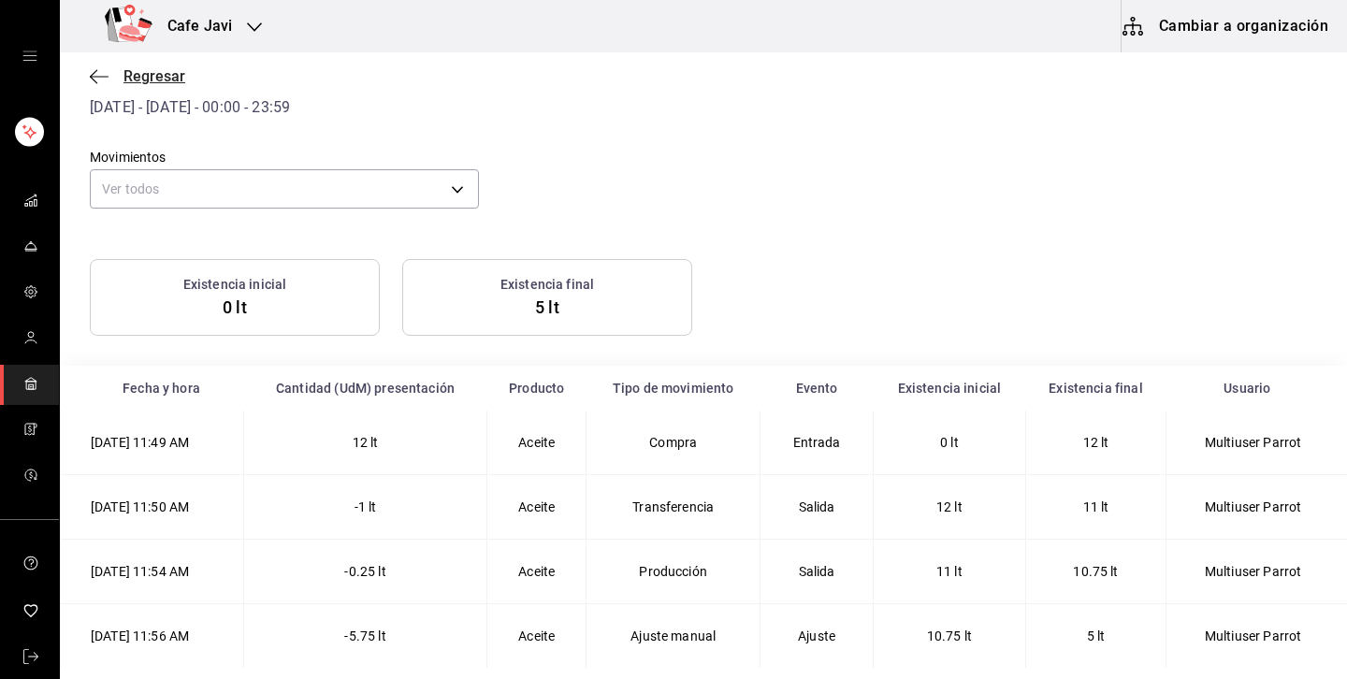
click at [156, 79] on span "Regresar" at bounding box center [154, 76] width 62 height 18
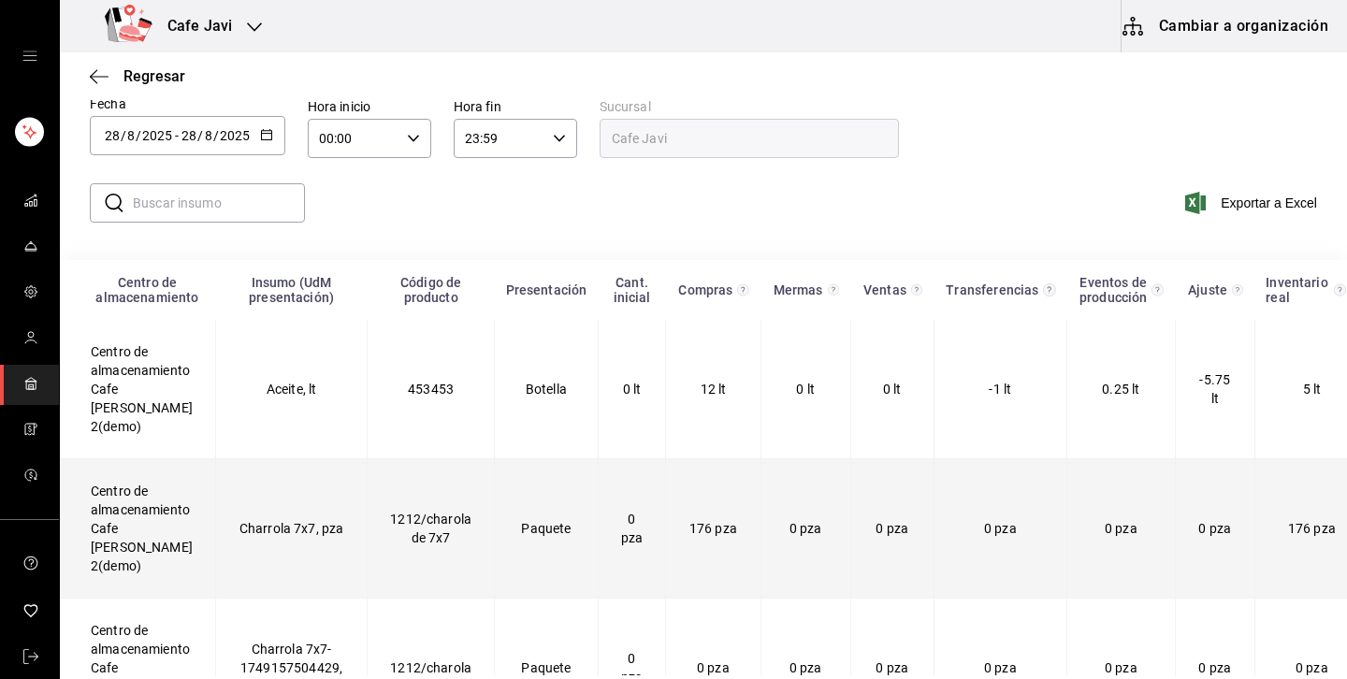
click at [332, 505] on td "Charrola 7x7, pza" at bounding box center [291, 528] width 152 height 139
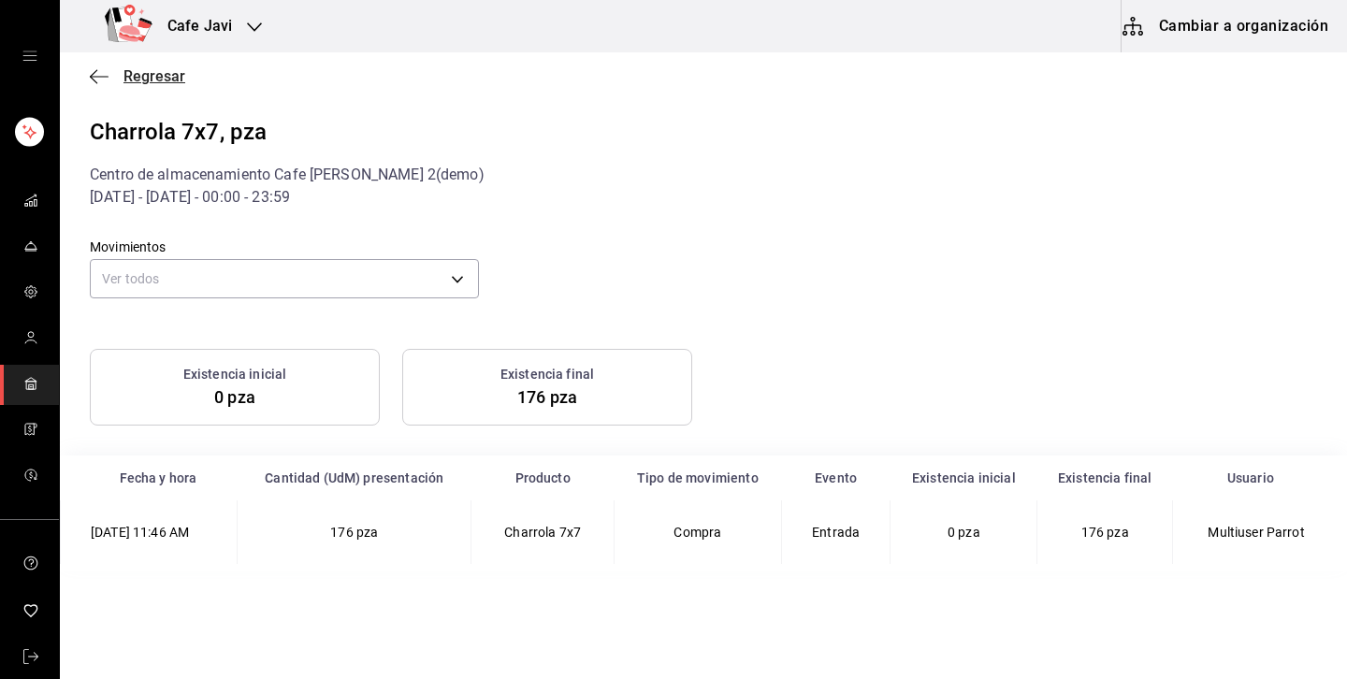
click at [167, 82] on span "Regresar" at bounding box center [154, 76] width 62 height 18
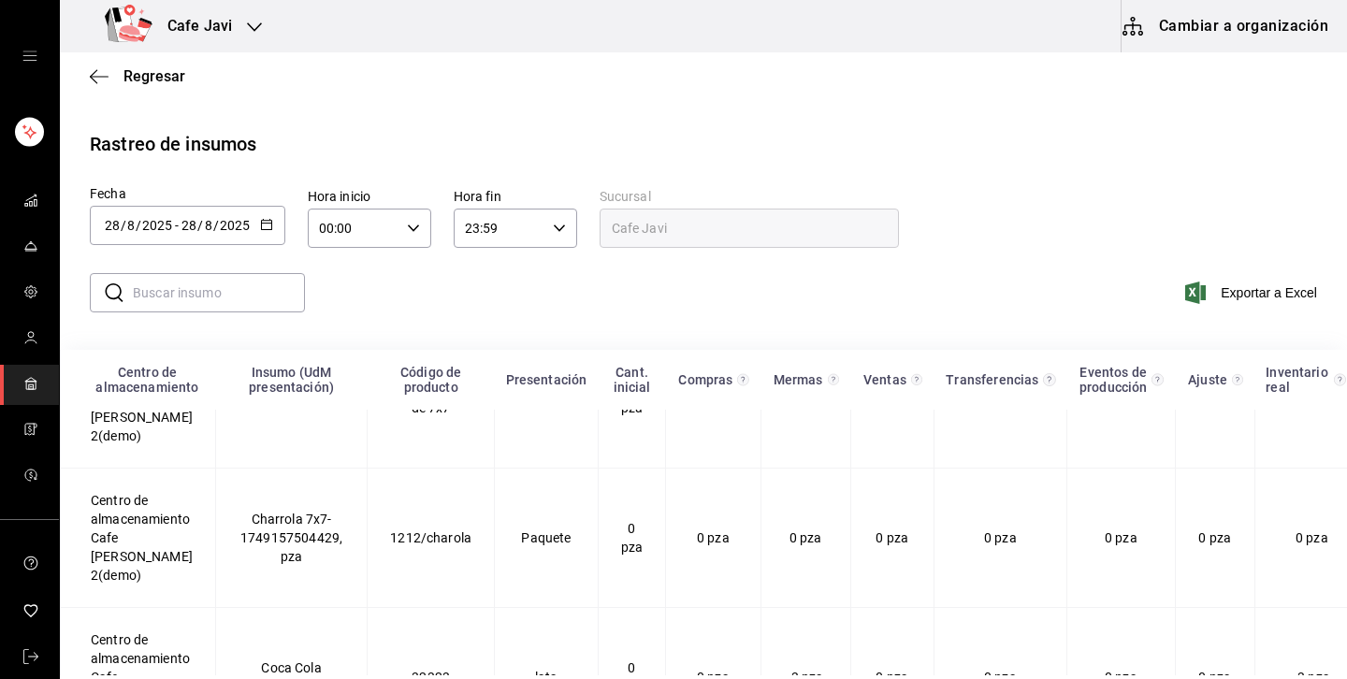
scroll to position [223, 0]
click at [148, 69] on span "Regresar" at bounding box center [154, 76] width 62 height 18
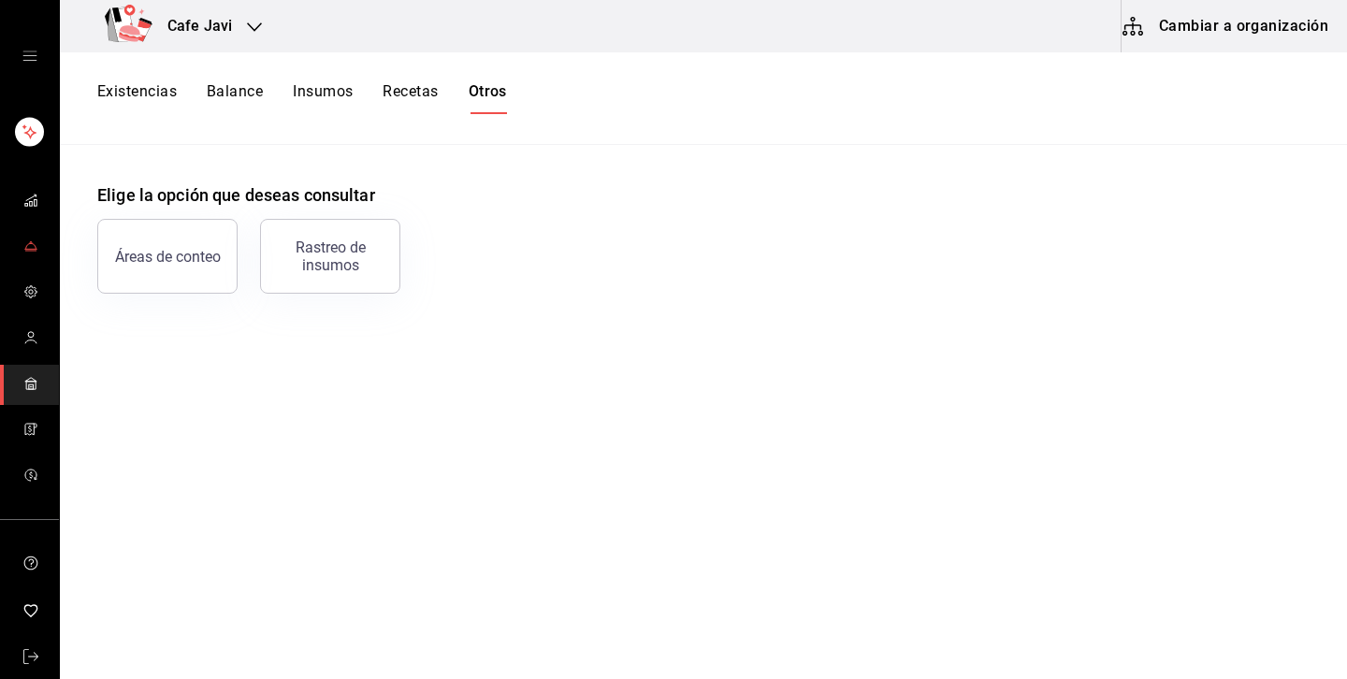
click at [43, 242] on link "mailbox folders" at bounding box center [29, 247] width 59 height 40
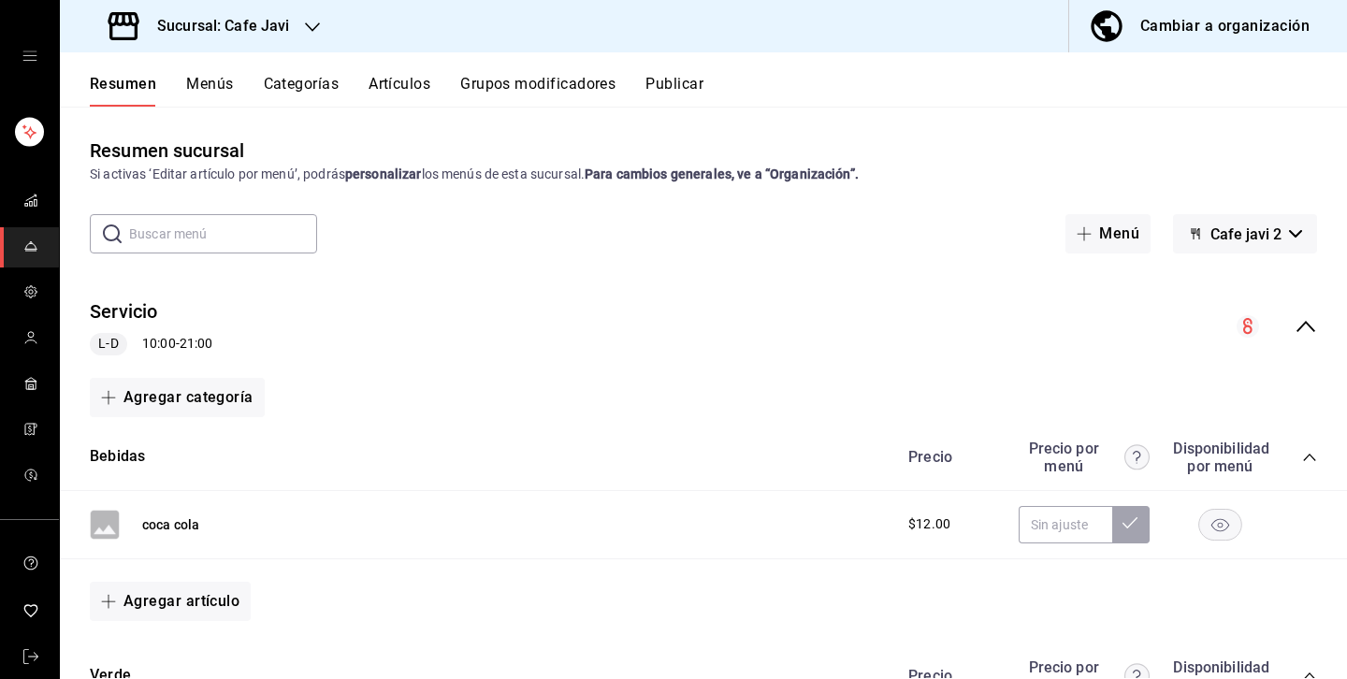
click at [36, 60] on icon "open drawer" at bounding box center [29, 56] width 15 height 15
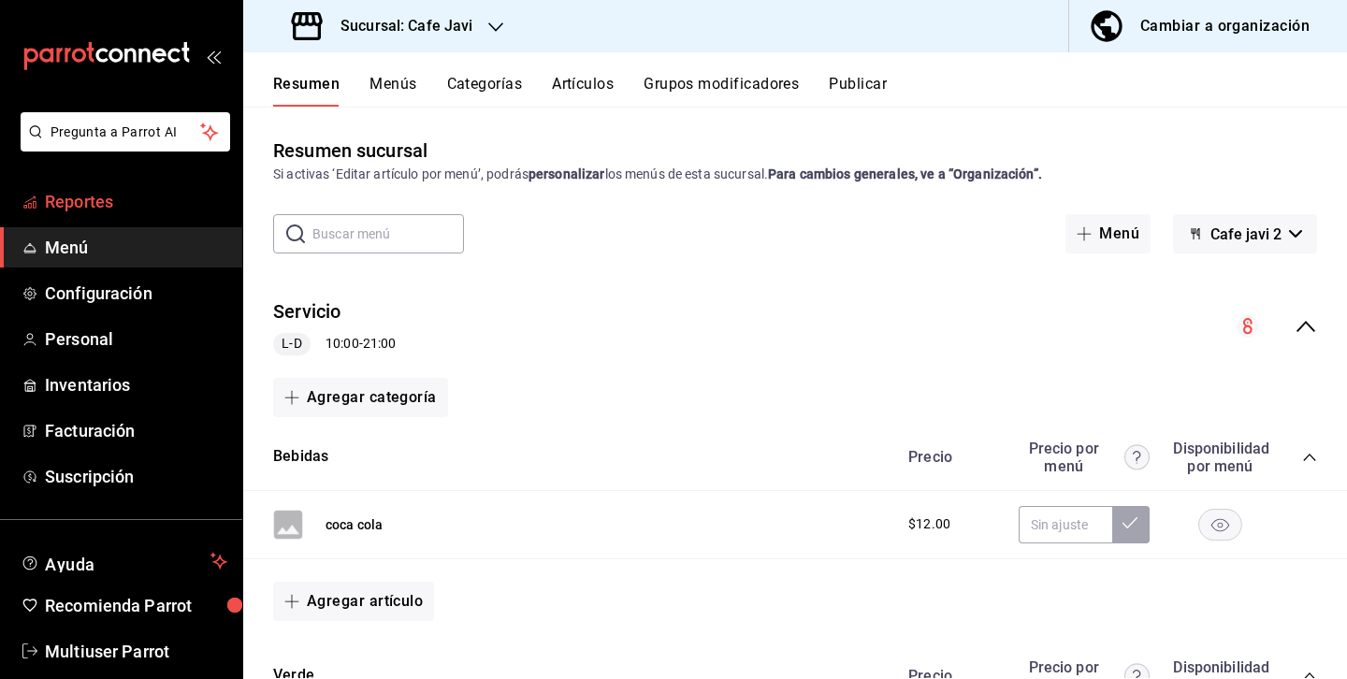
click at [95, 210] on span "Reportes" at bounding box center [136, 201] width 182 height 25
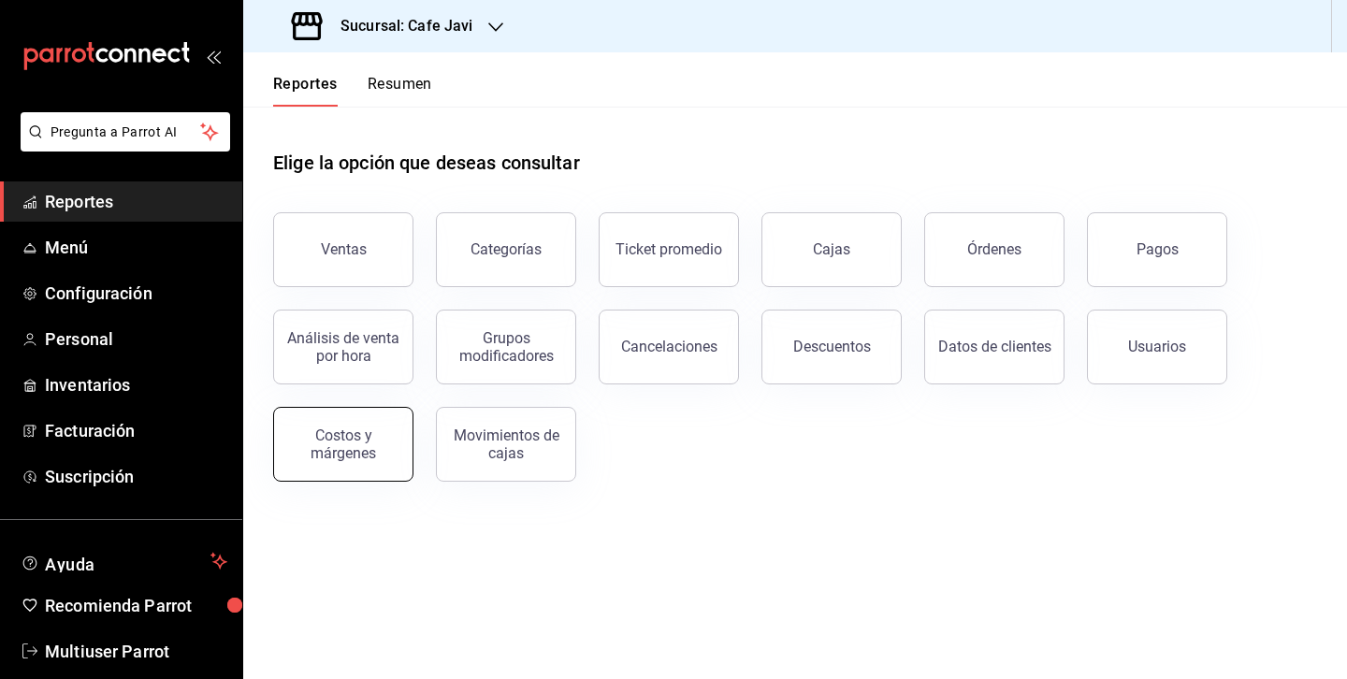
click at [362, 454] on div "Costos y márgenes" at bounding box center [343, 445] width 116 height 36
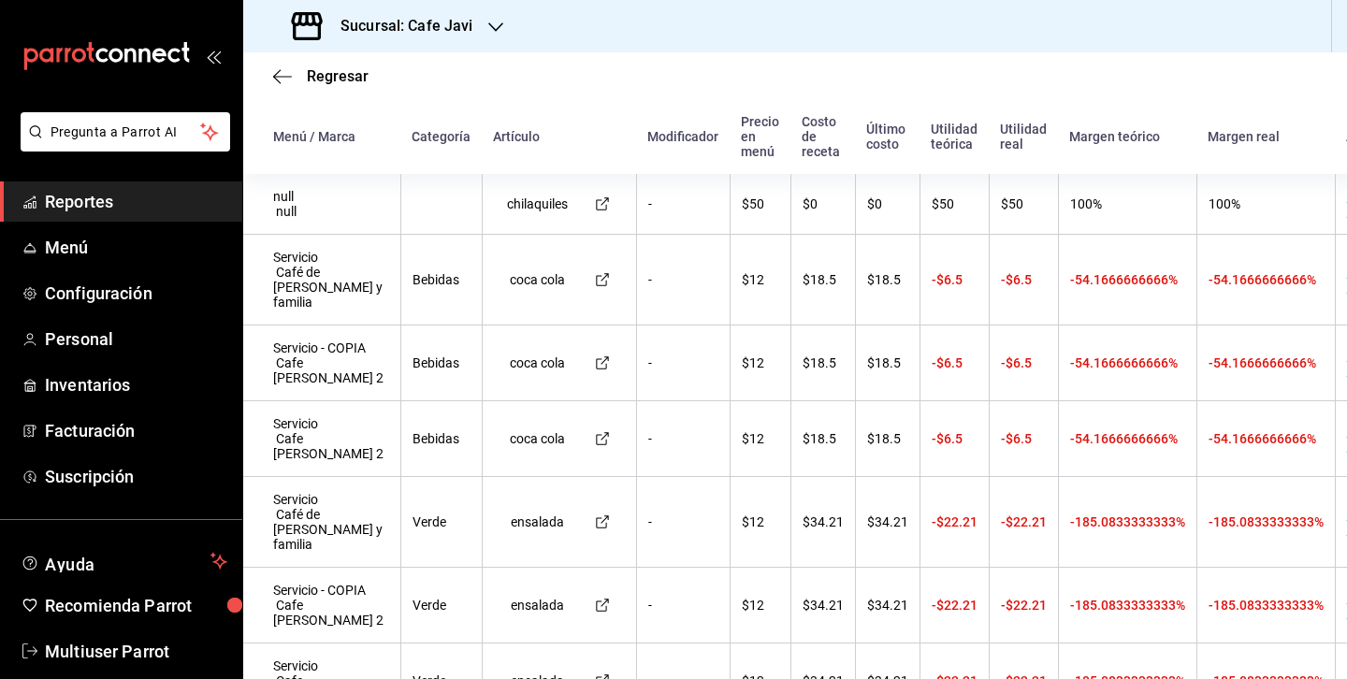
click at [213, 60] on icon "open_drawer_menu" at bounding box center [213, 56] width 15 height 15
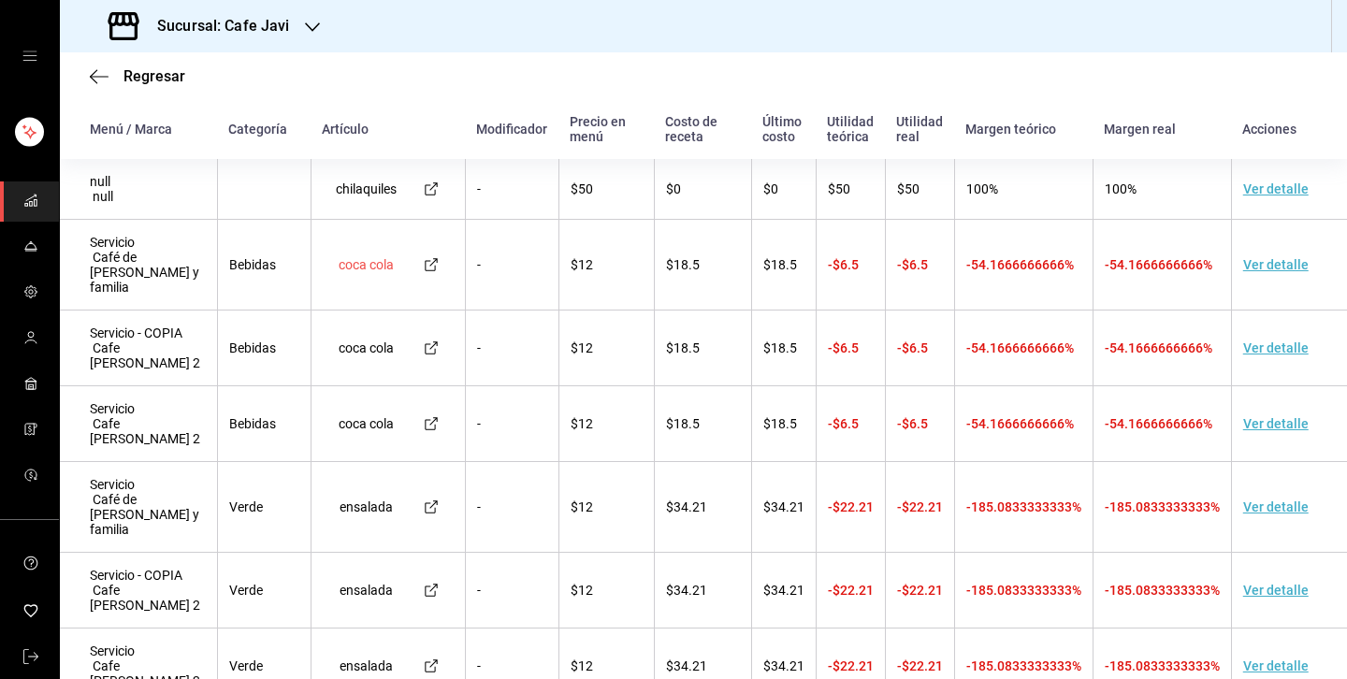
click at [430, 257] on icon at bounding box center [431, 264] width 15 height 15
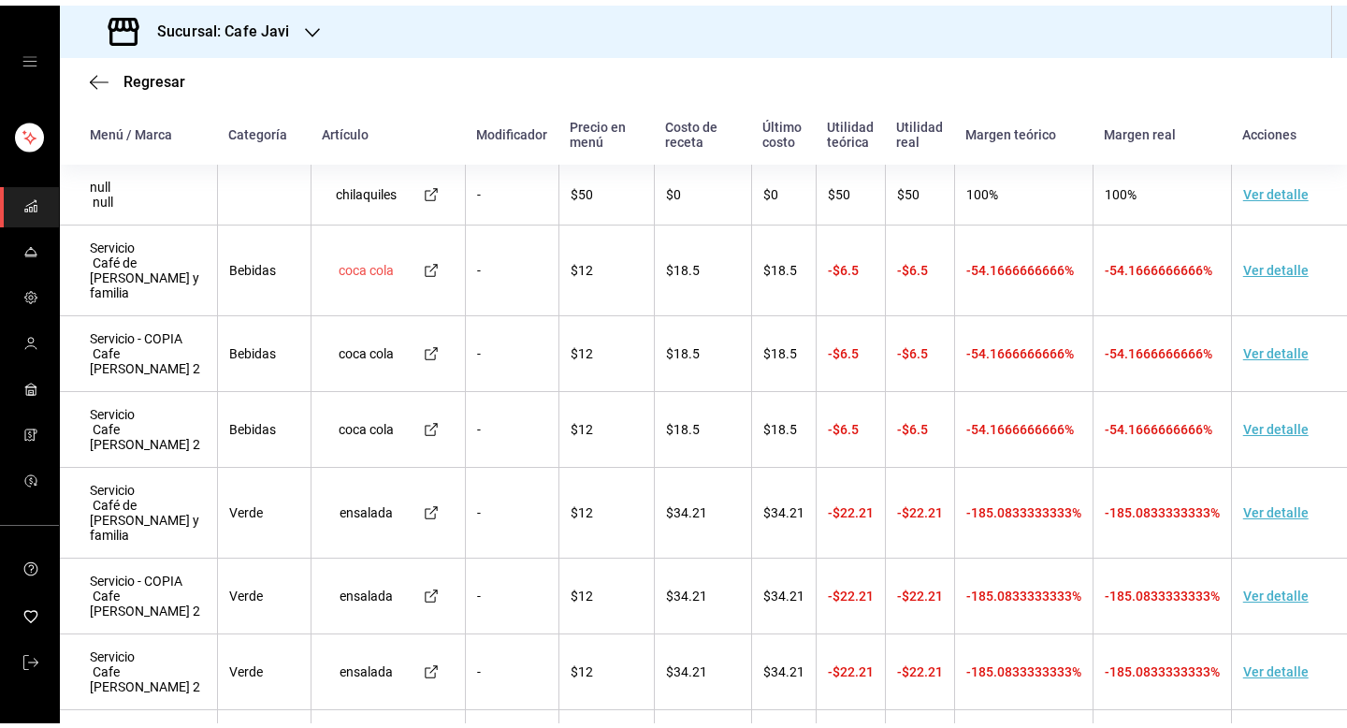
scroll to position [138, 0]
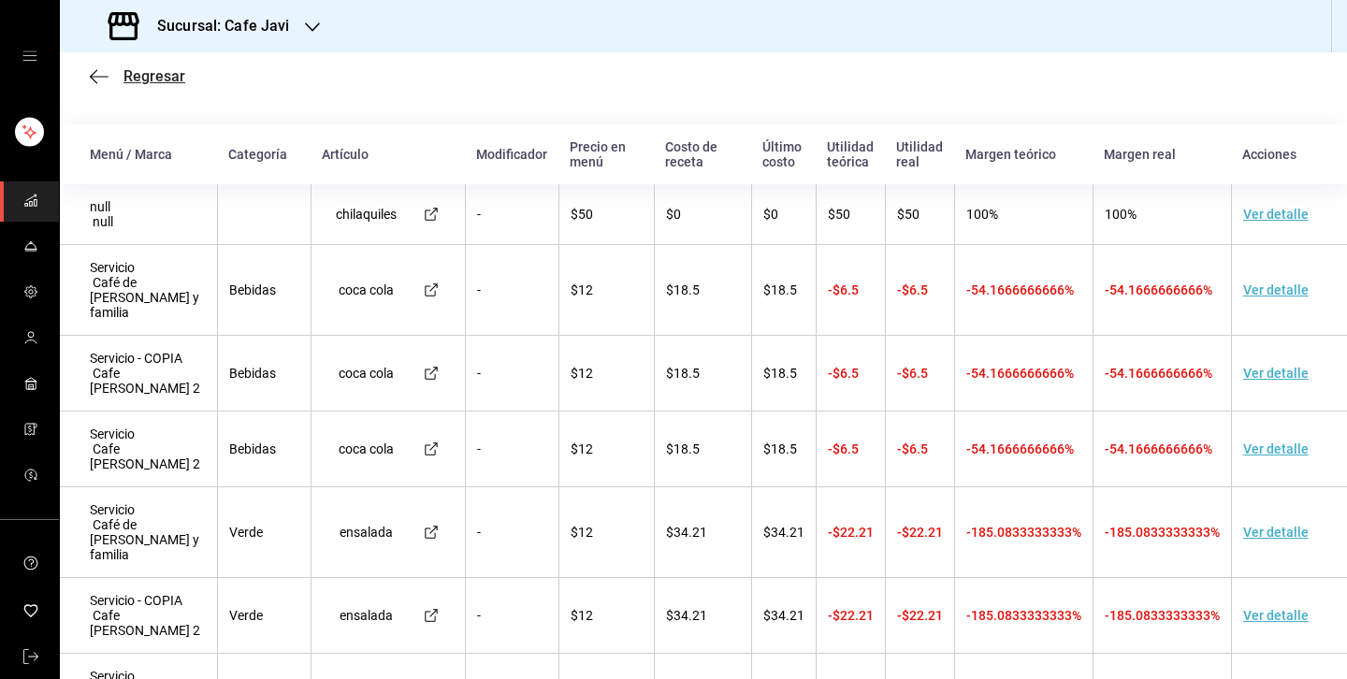
click at [159, 83] on span "Regresar" at bounding box center [154, 76] width 62 height 18
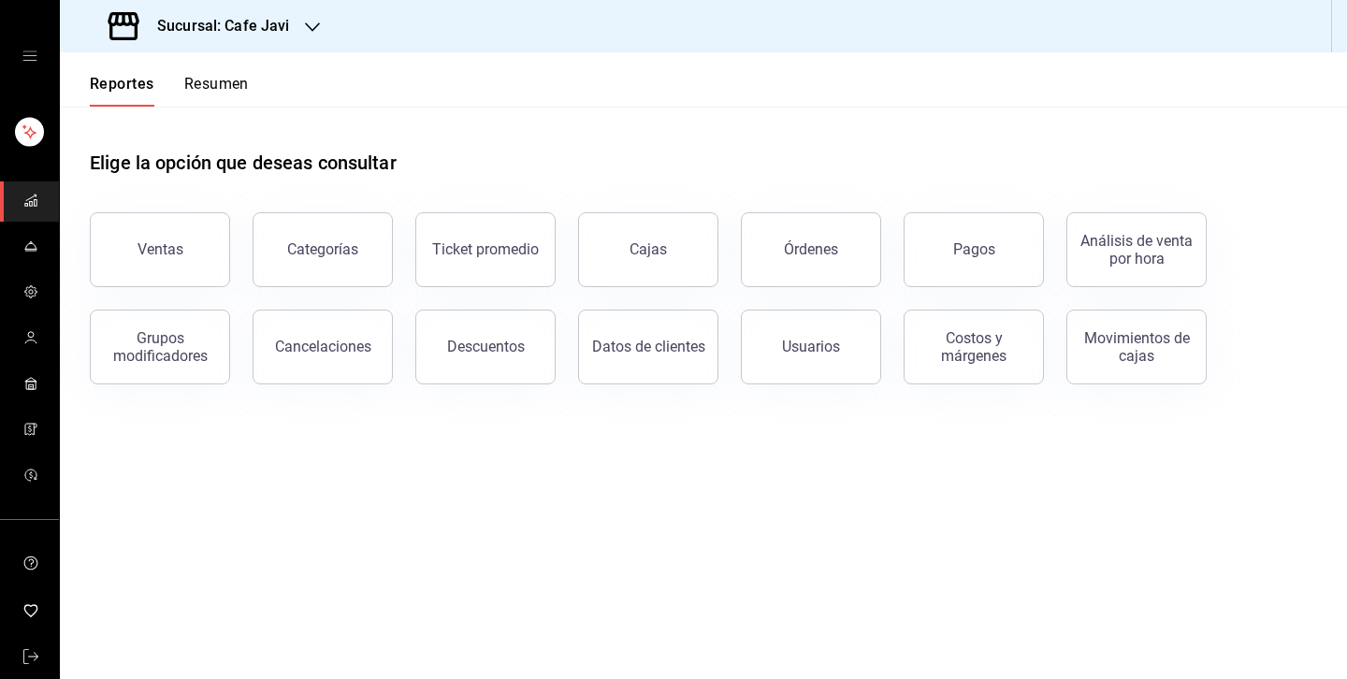
click at [36, 197] on icon "mailbox folders" at bounding box center [30, 200] width 15 height 15
click at [972, 349] on div "Costos y márgenes" at bounding box center [974, 347] width 116 height 36
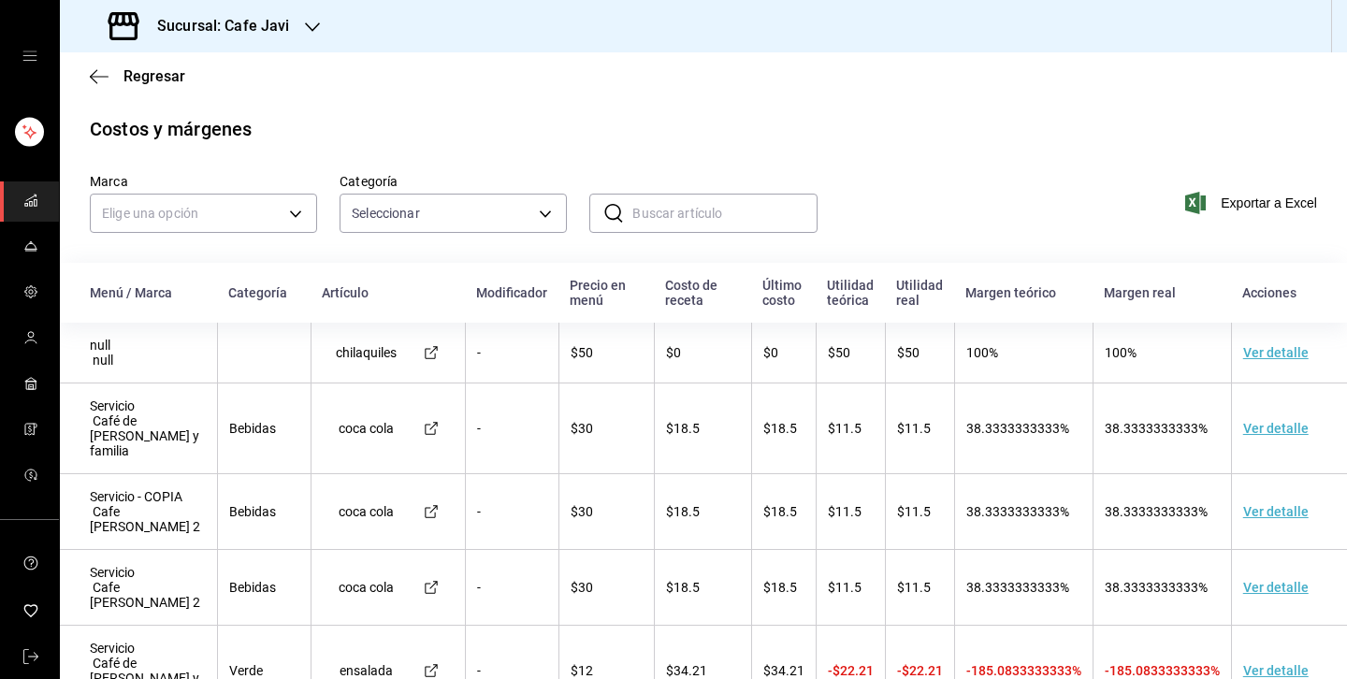
click at [1268, 431] on td "Ver detalle" at bounding box center [1289, 429] width 116 height 91
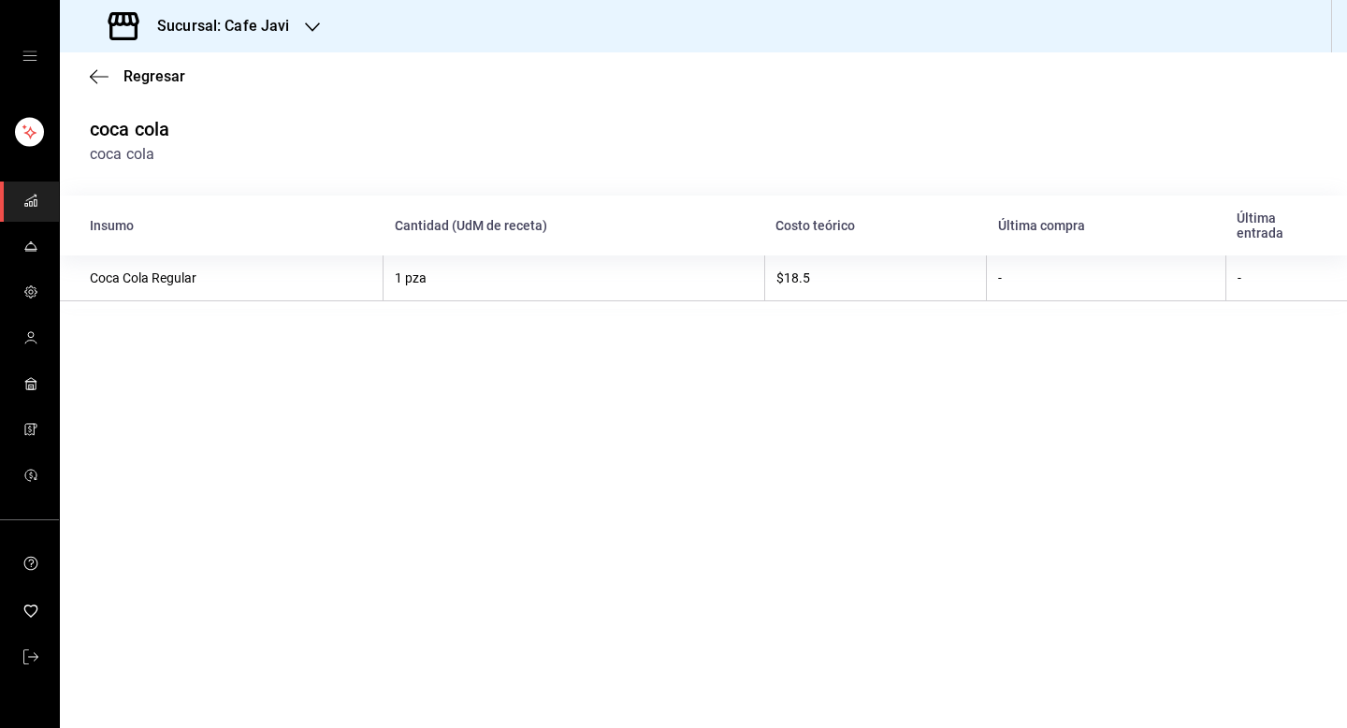
click at [22, 683] on ul "mailbox folders" at bounding box center [29, 703] width 59 height 50
click at [41, 664] on link "mailbox folders" at bounding box center [29, 658] width 59 height 40
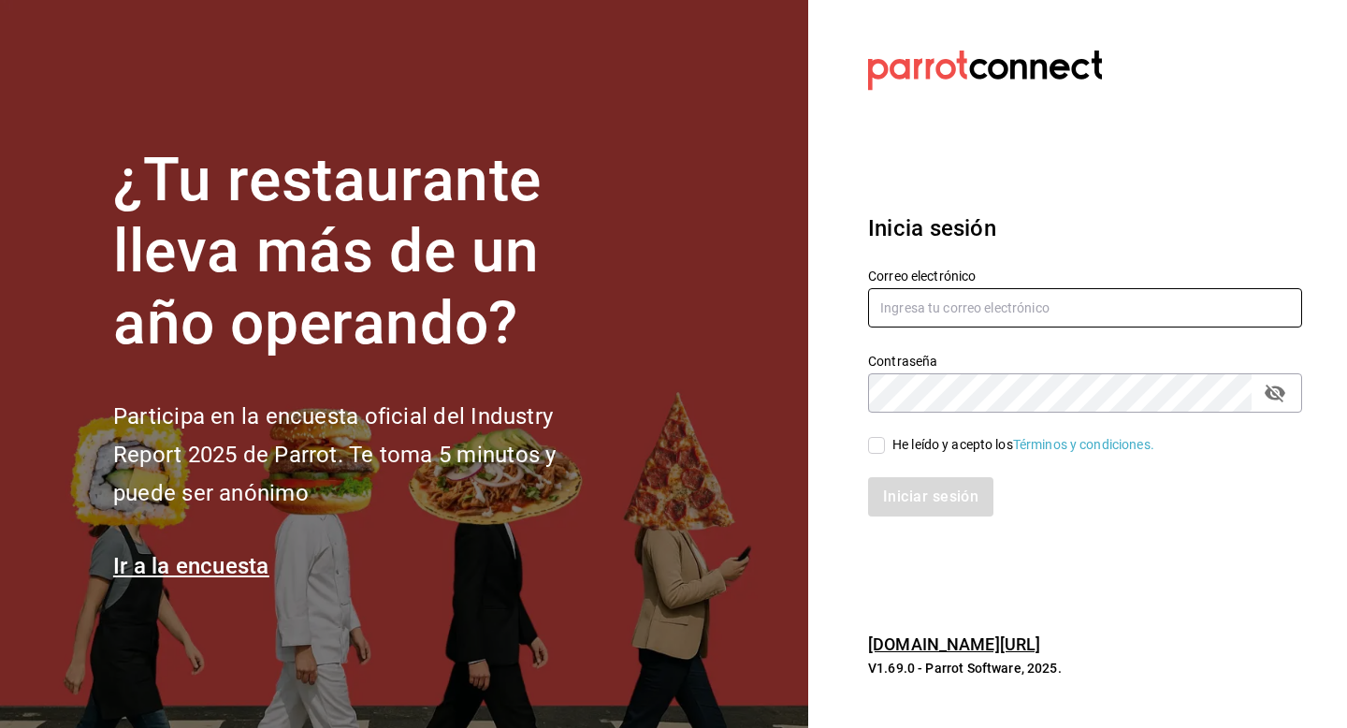
type input "multiuser@javi.com"
drag, startPoint x: 1037, startPoint y: 320, endPoint x: 836, endPoint y: 302, distance: 201.9
click at [836, 302] on section "Datos incorrectos. Verifica que tu Correo o Contraseña estén bien escritos. Ini…" at bounding box center [1077, 364] width 539 height 728
type input "rossowine@bar.mx"
click at [873, 449] on input "He leído y acepto los Términos y condiciones." at bounding box center [876, 445] width 17 height 17
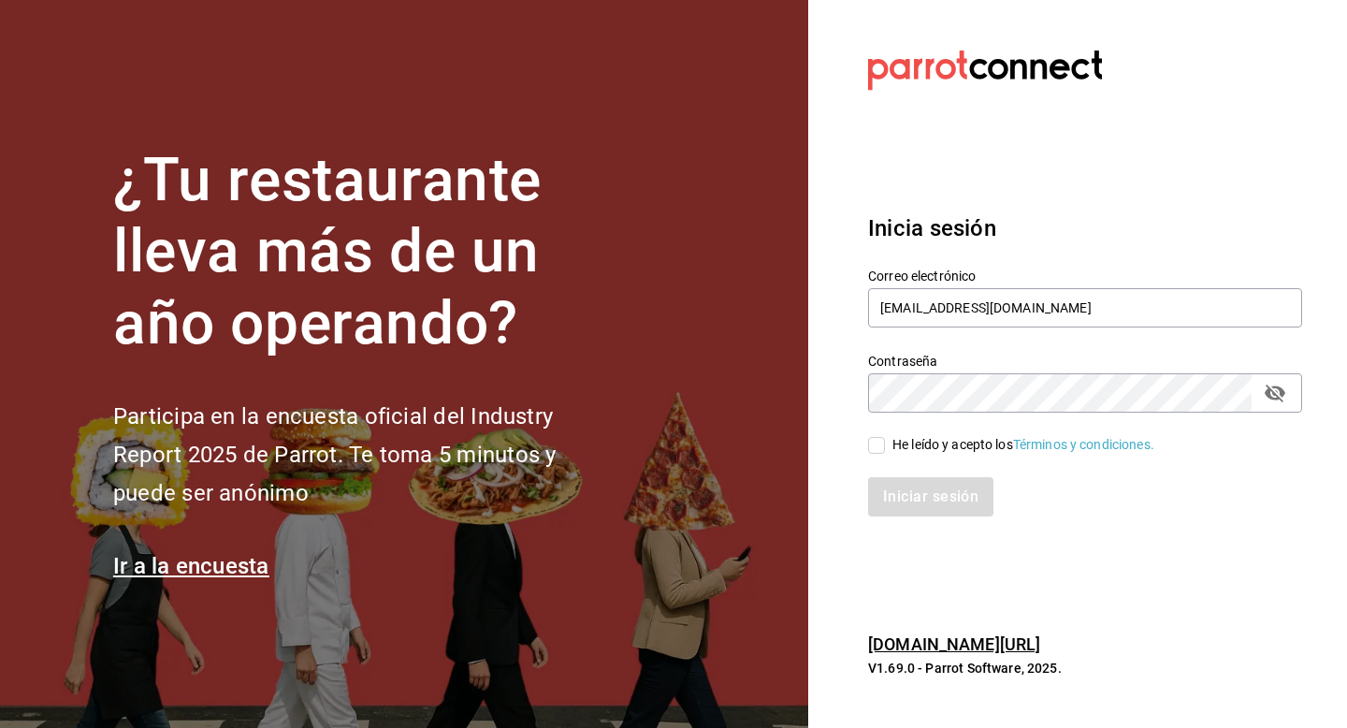
checkbox input "true"
click at [904, 496] on button "Iniciar sesión" at bounding box center [931, 496] width 127 height 39
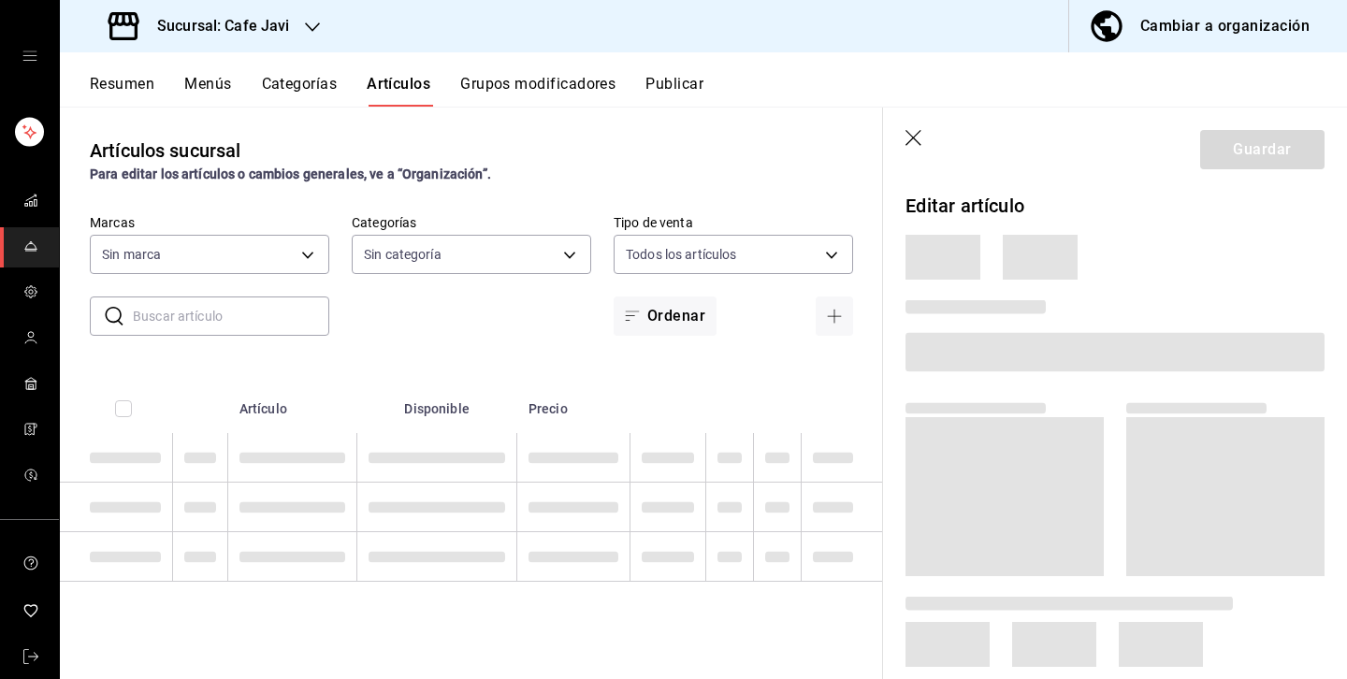
type input "76c069c3-bcff-435d-a94b-648ec5996950,401dc347-6996-41f4-a021-20cbf7befbe1"
type input "11f3a654-a9e7-4b8a-8131-6030cf7c39be,3c86d482-fe83-4593-ae78-d33094e98e9d,48b14…"
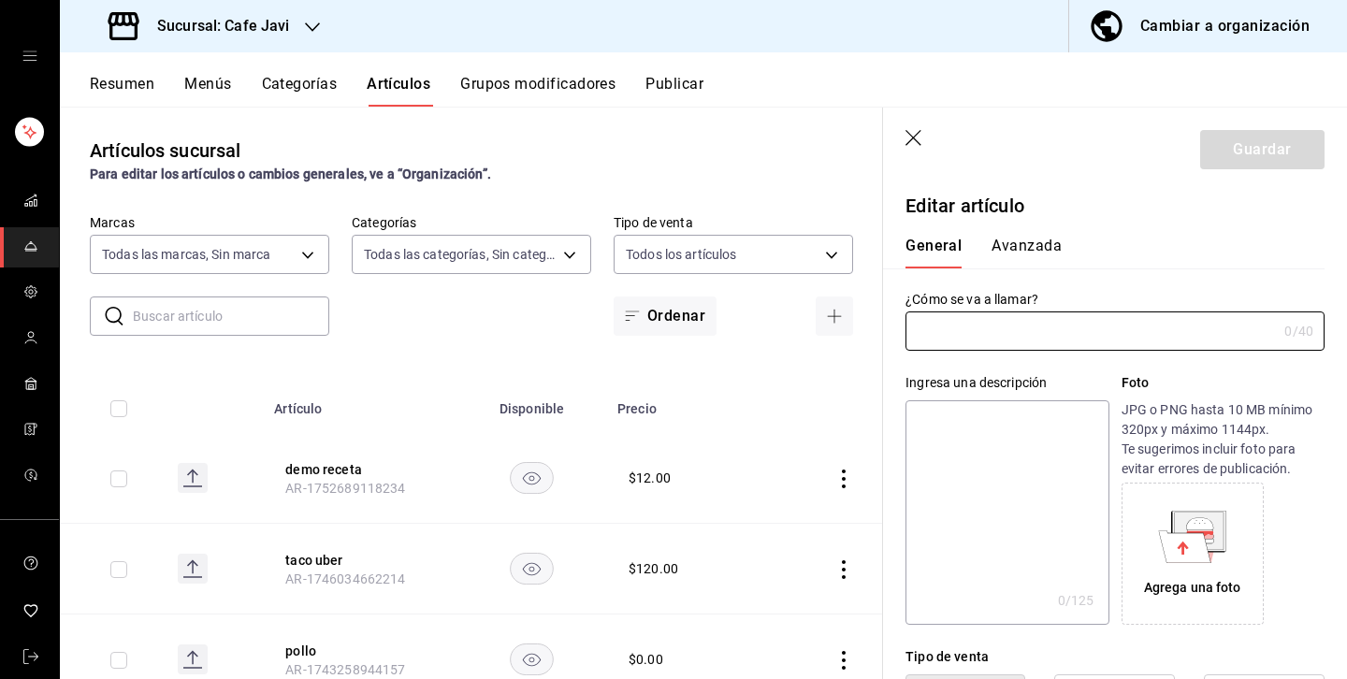
type input "coca cola"
type input "AR-1743092984302"
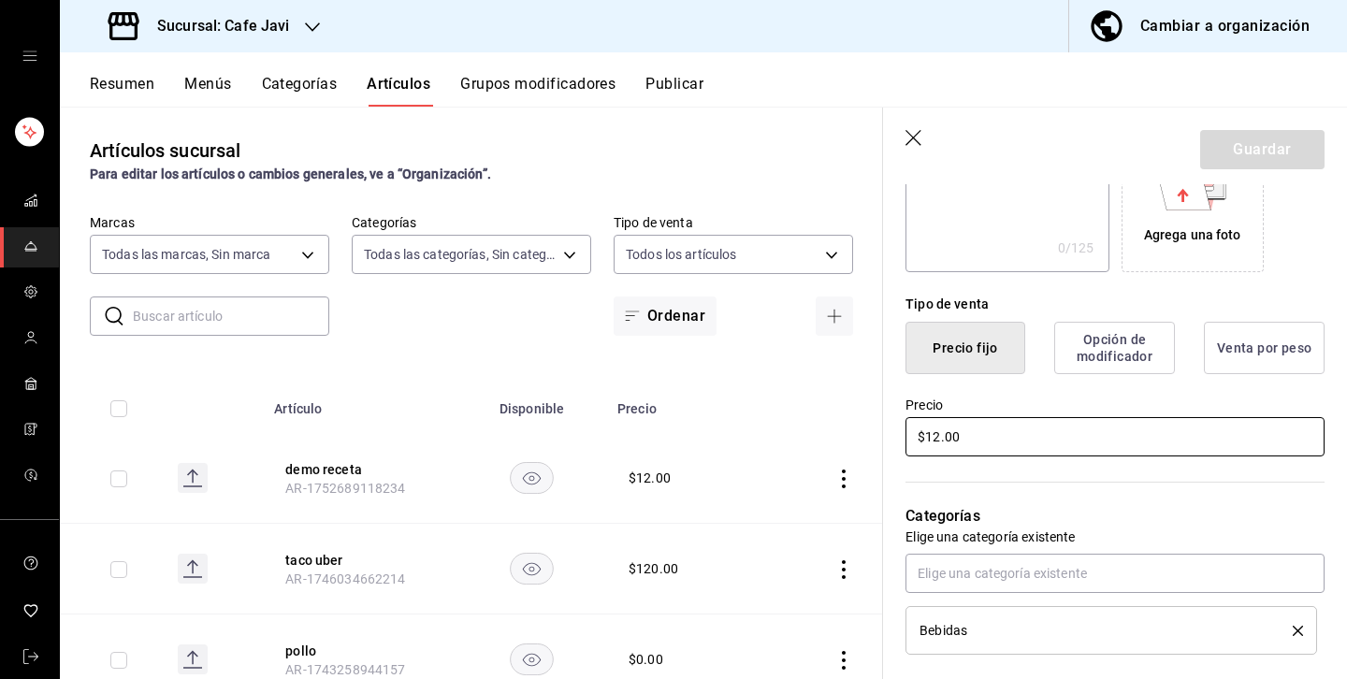
click at [1009, 438] on input "$12.00" at bounding box center [1115, 436] width 419 height 39
type input "$1.00"
type input "$30.00"
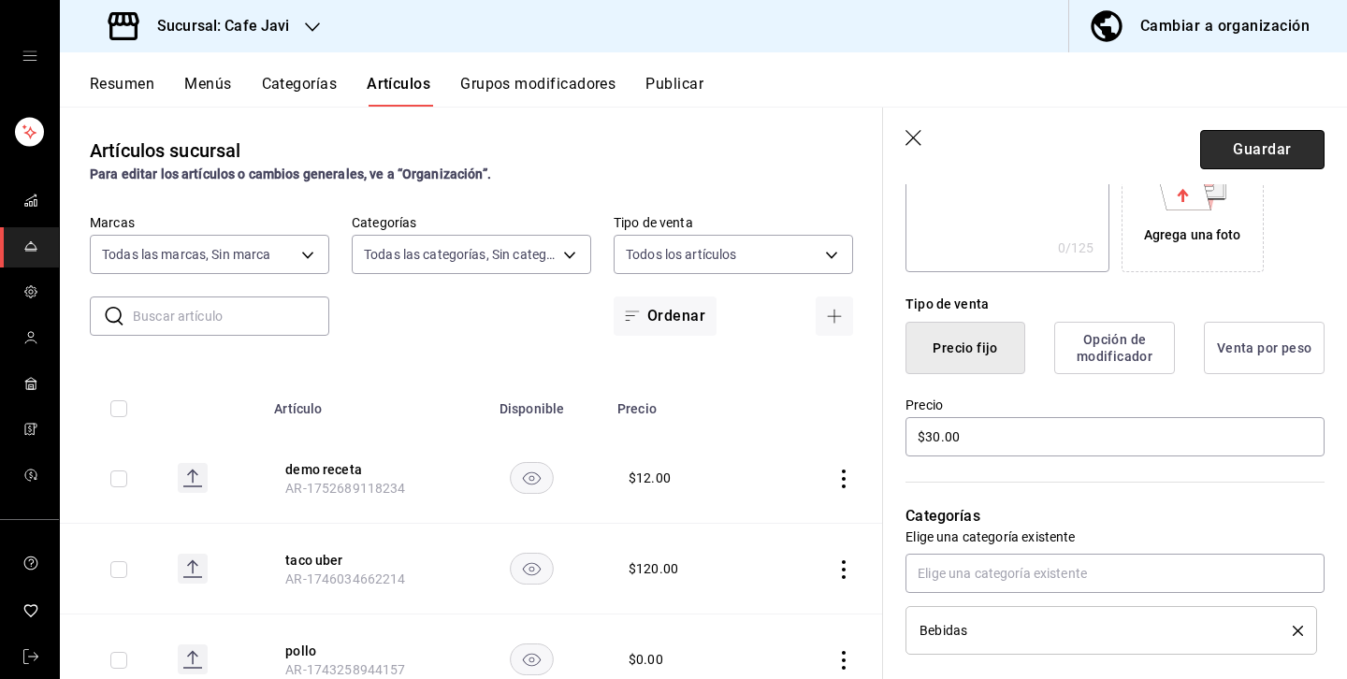
click at [1264, 146] on button "Guardar" at bounding box center [1262, 149] width 124 height 39
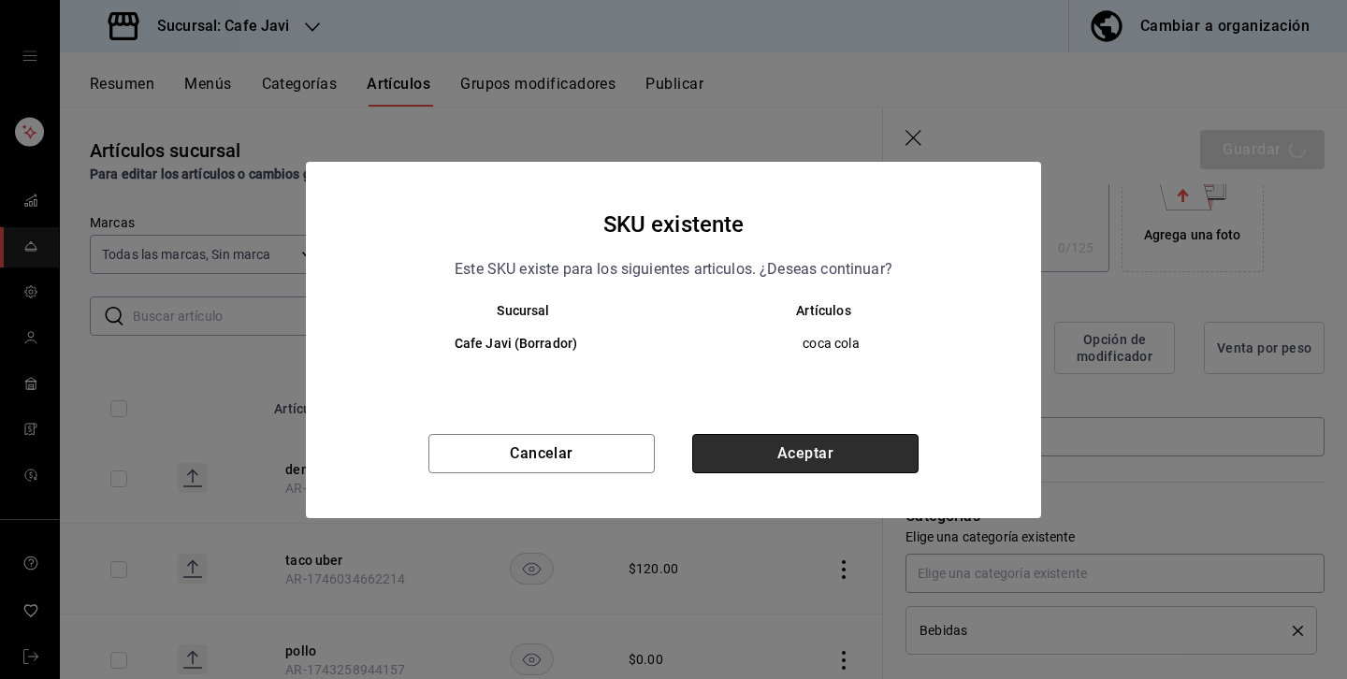
click at [855, 469] on button "Aceptar" at bounding box center [805, 453] width 226 height 39
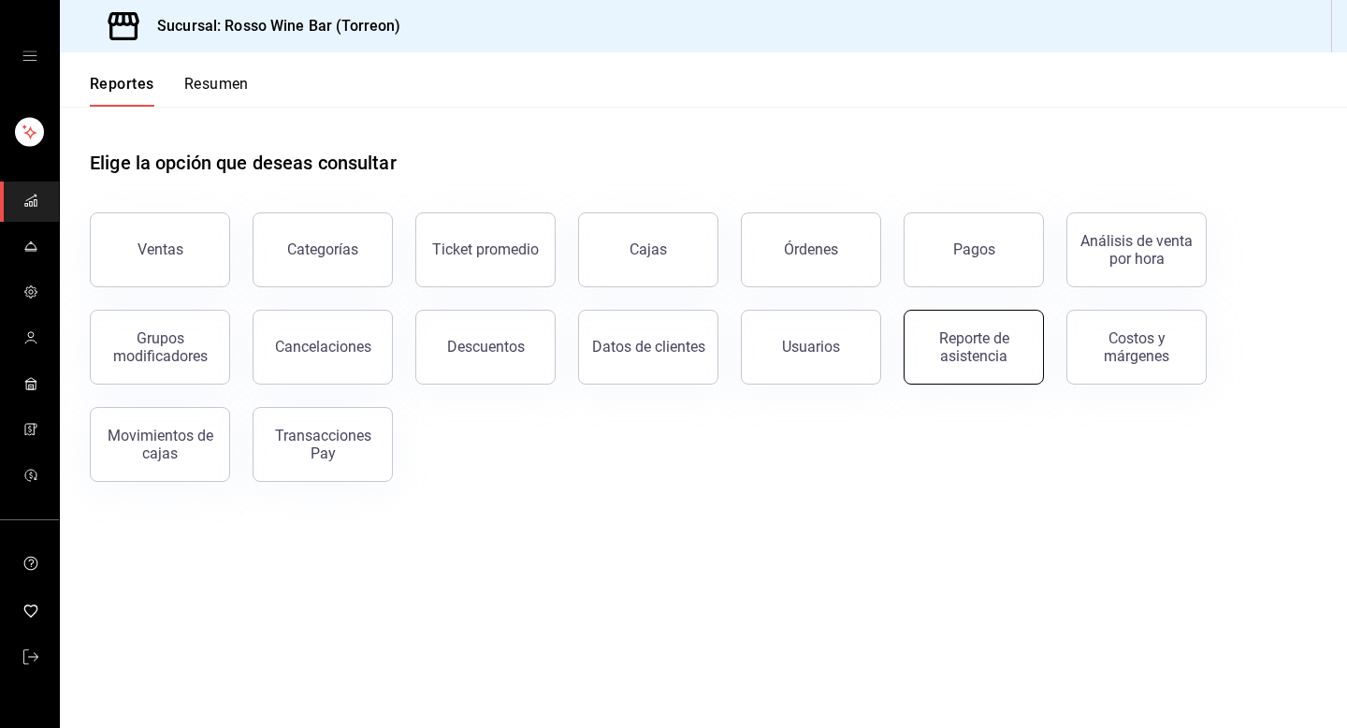
click at [972, 355] on div "Reporte de asistencia" at bounding box center [974, 347] width 116 height 36
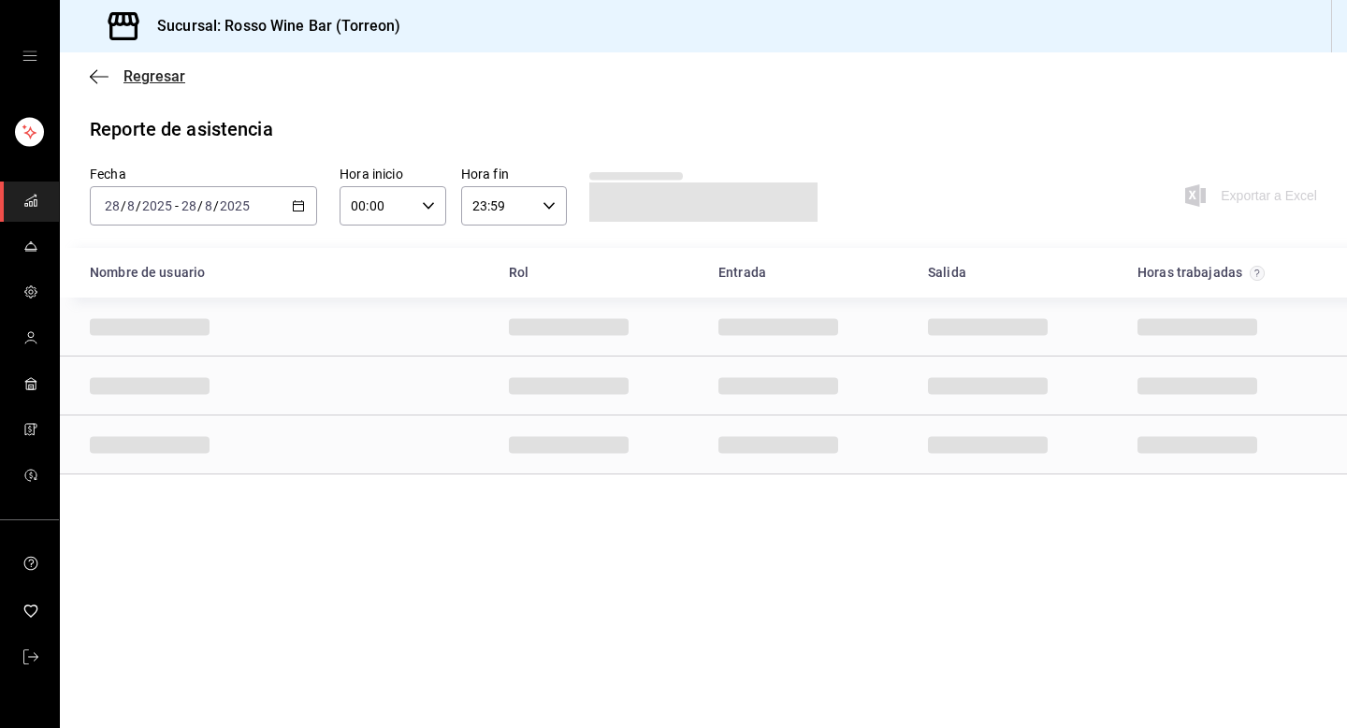
click at [108, 77] on icon "button" at bounding box center [99, 76] width 19 height 17
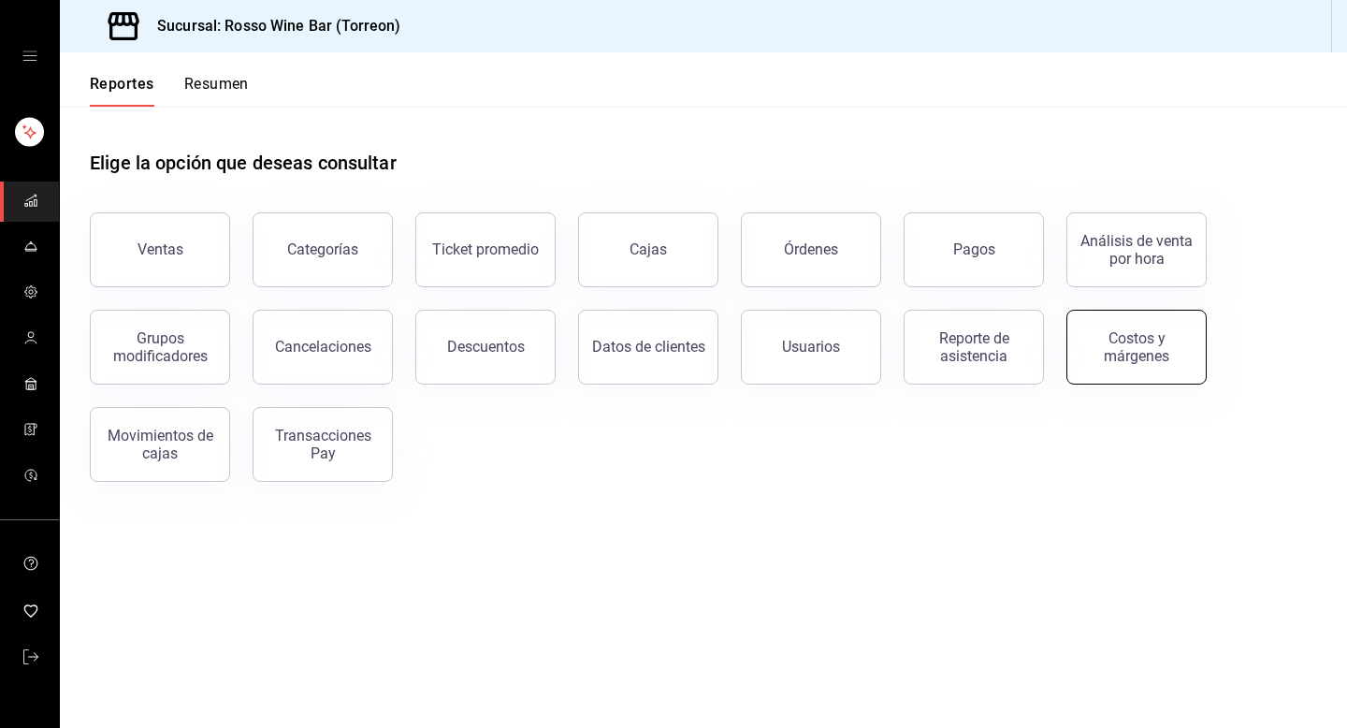
click at [1147, 328] on button "Costos y márgenes" at bounding box center [1136, 347] width 140 height 75
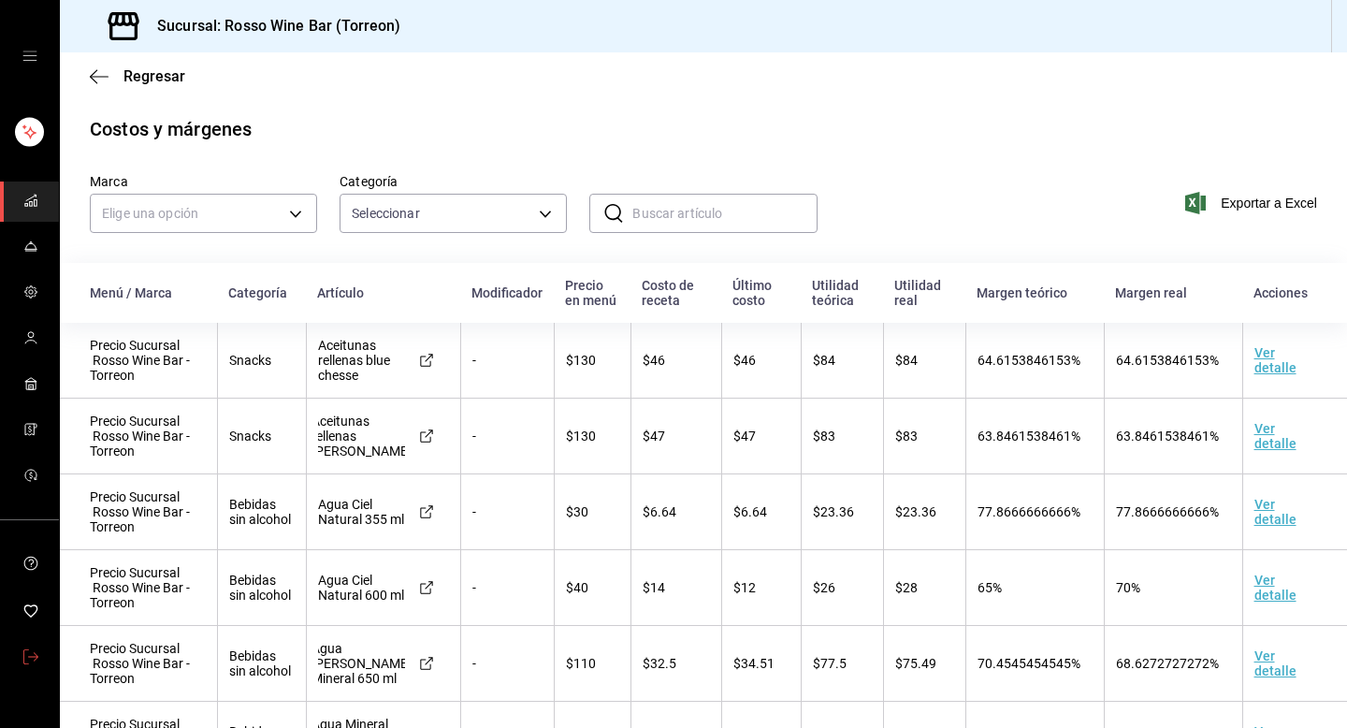
click at [38, 662] on link "mailbox folders" at bounding box center [29, 658] width 59 height 40
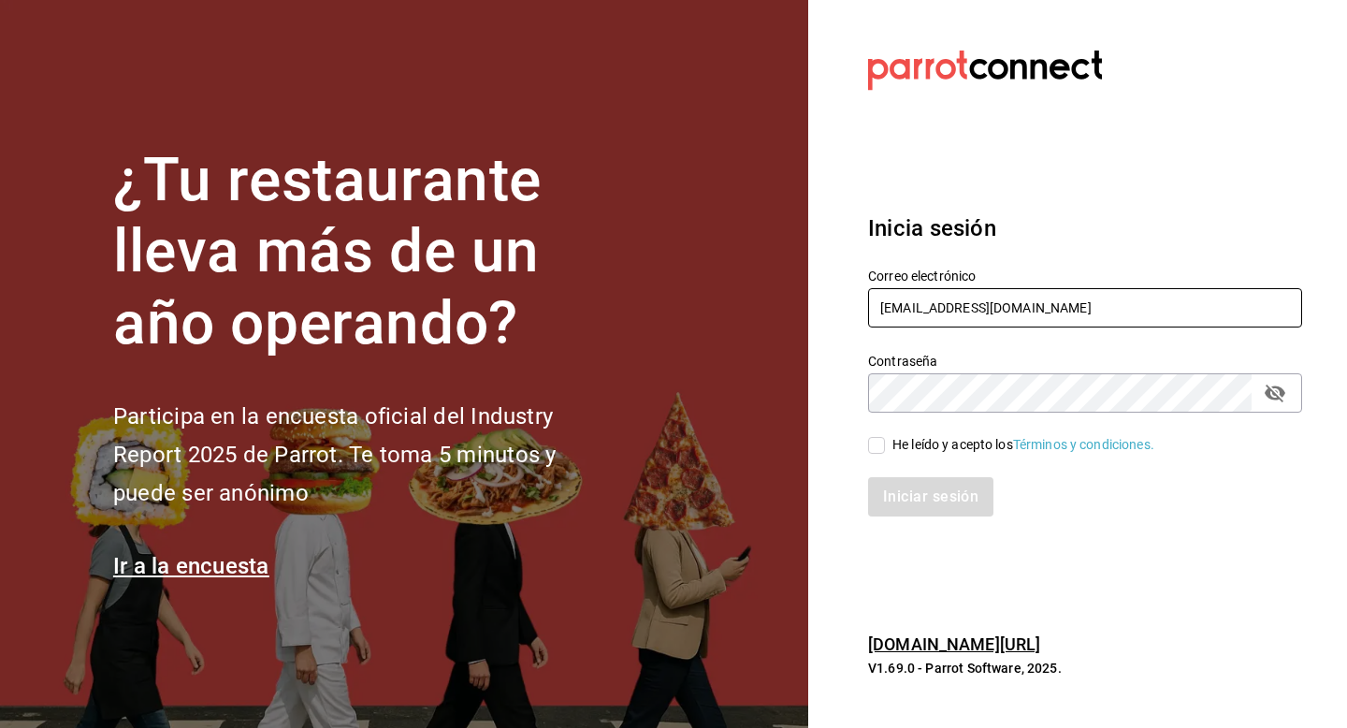
click at [1027, 308] on input "[EMAIL_ADDRESS][DOMAIN_NAME]" at bounding box center [1085, 307] width 434 height 39
type input "r"
type input "[EMAIL_ADDRESS][DOMAIN_NAME]"
click at [894, 440] on div "He leído y acepto los Términos y condiciones." at bounding box center [1023, 445] width 262 height 20
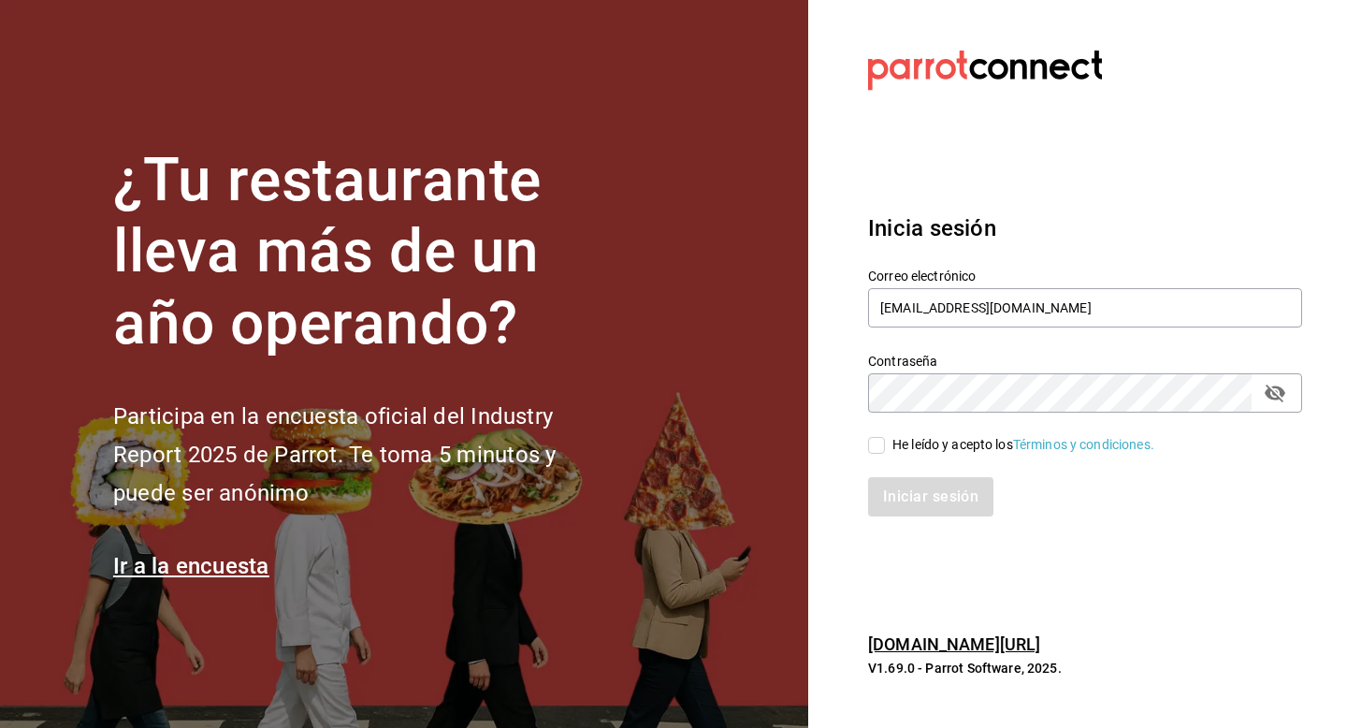
click at [885, 440] on input "He leído y acepto los Términos y condiciones." at bounding box center [876, 445] width 17 height 17
checkbox input "true"
click at [901, 508] on button "Iniciar sesión" at bounding box center [931, 496] width 127 height 39
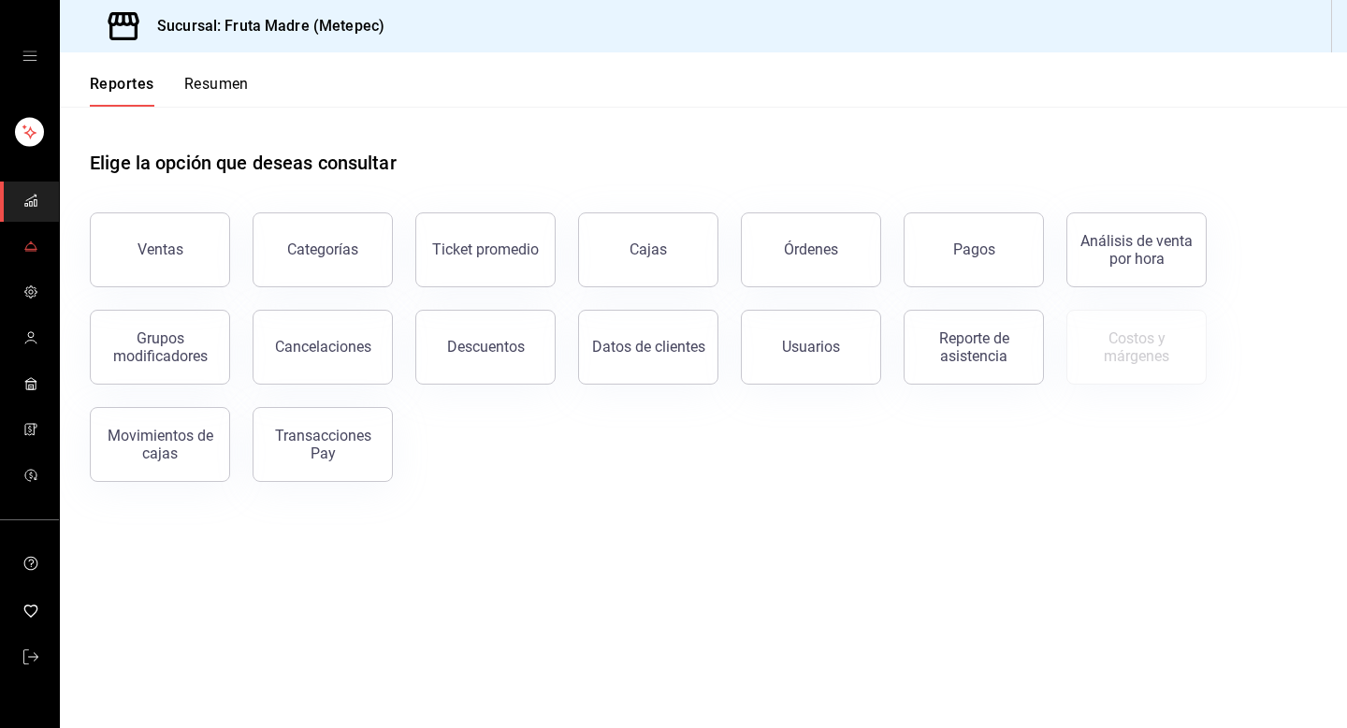
click at [38, 249] on link "mailbox folders" at bounding box center [29, 247] width 59 height 40
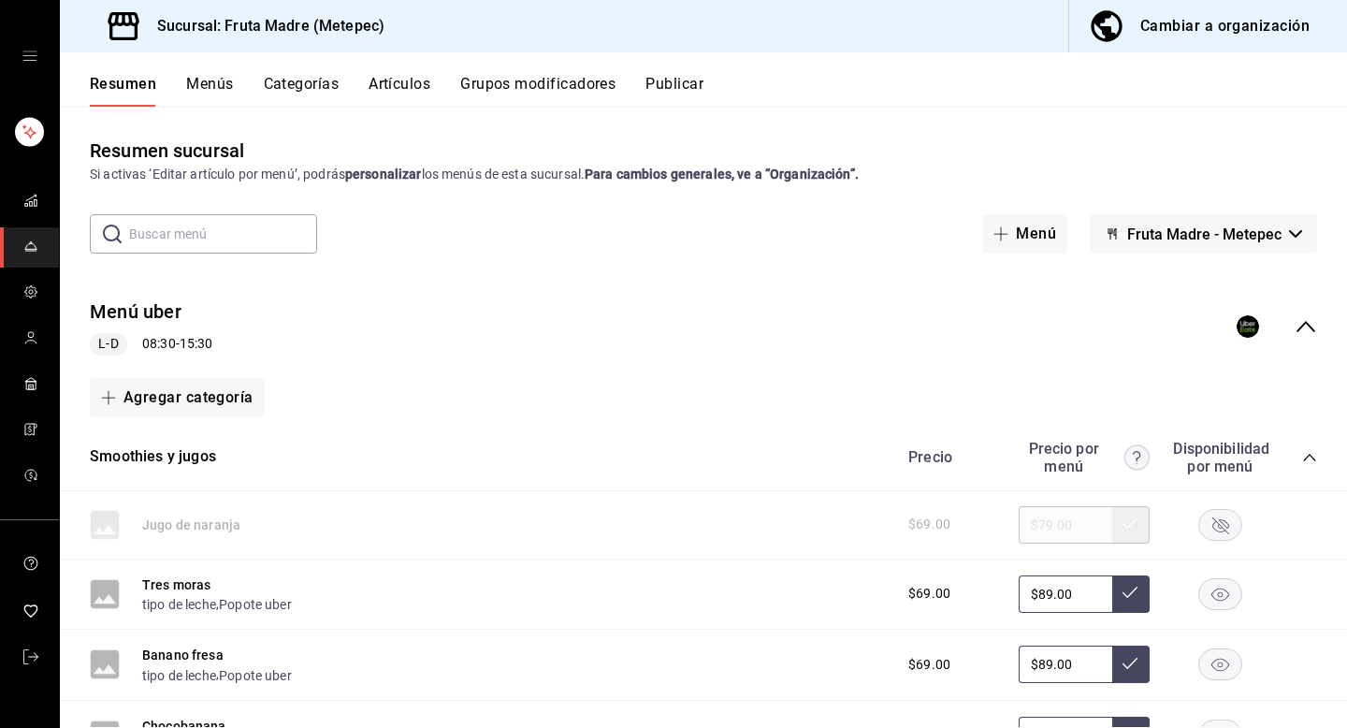
click at [1273, 35] on div "Cambiar a organización" at bounding box center [1224, 26] width 169 height 26
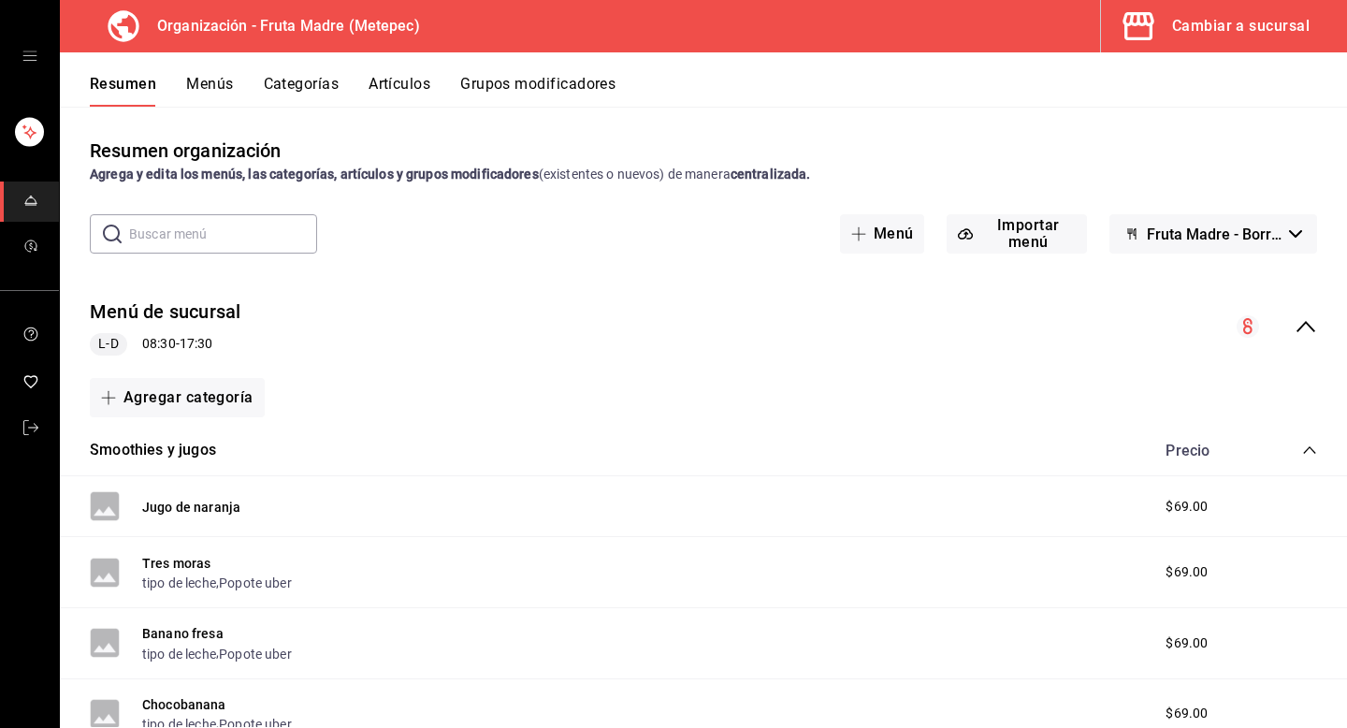
click at [220, 85] on button "Menús" at bounding box center [209, 91] width 47 height 32
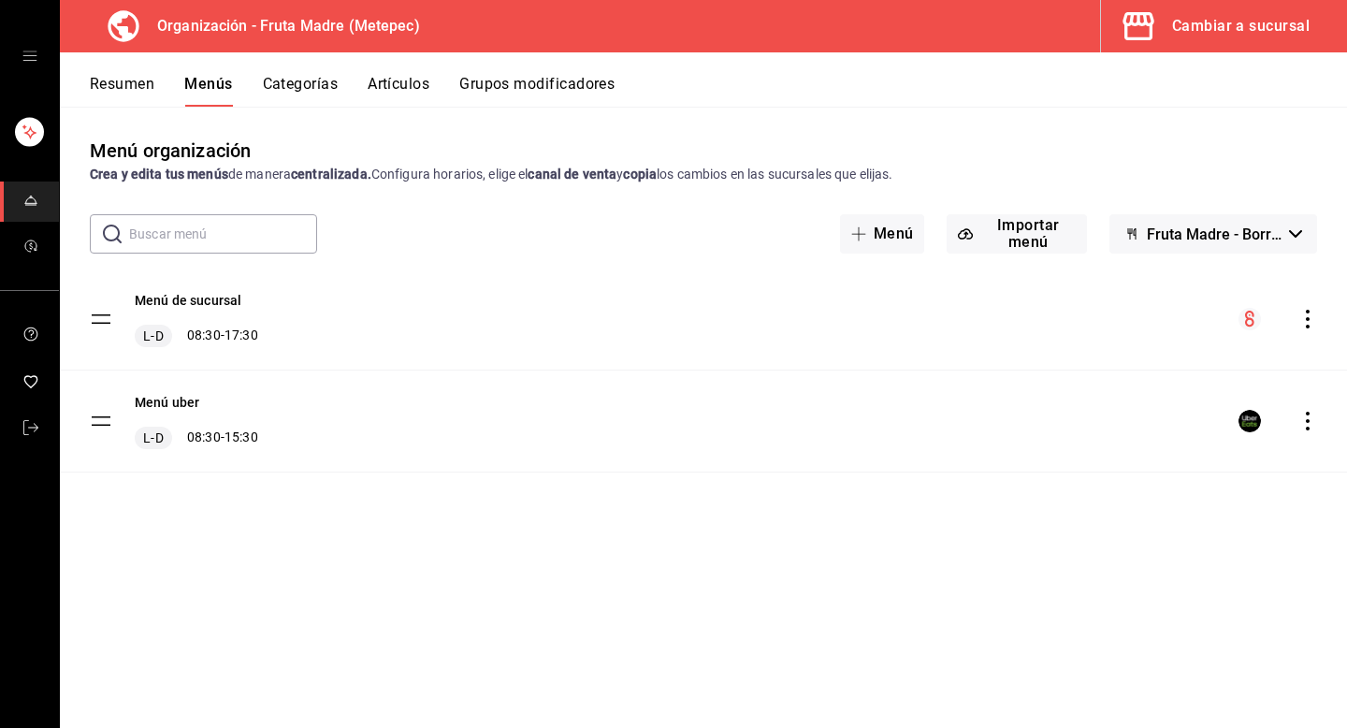
click at [1267, 239] on span "Fruta Madre - Borrador" at bounding box center [1214, 234] width 135 height 18
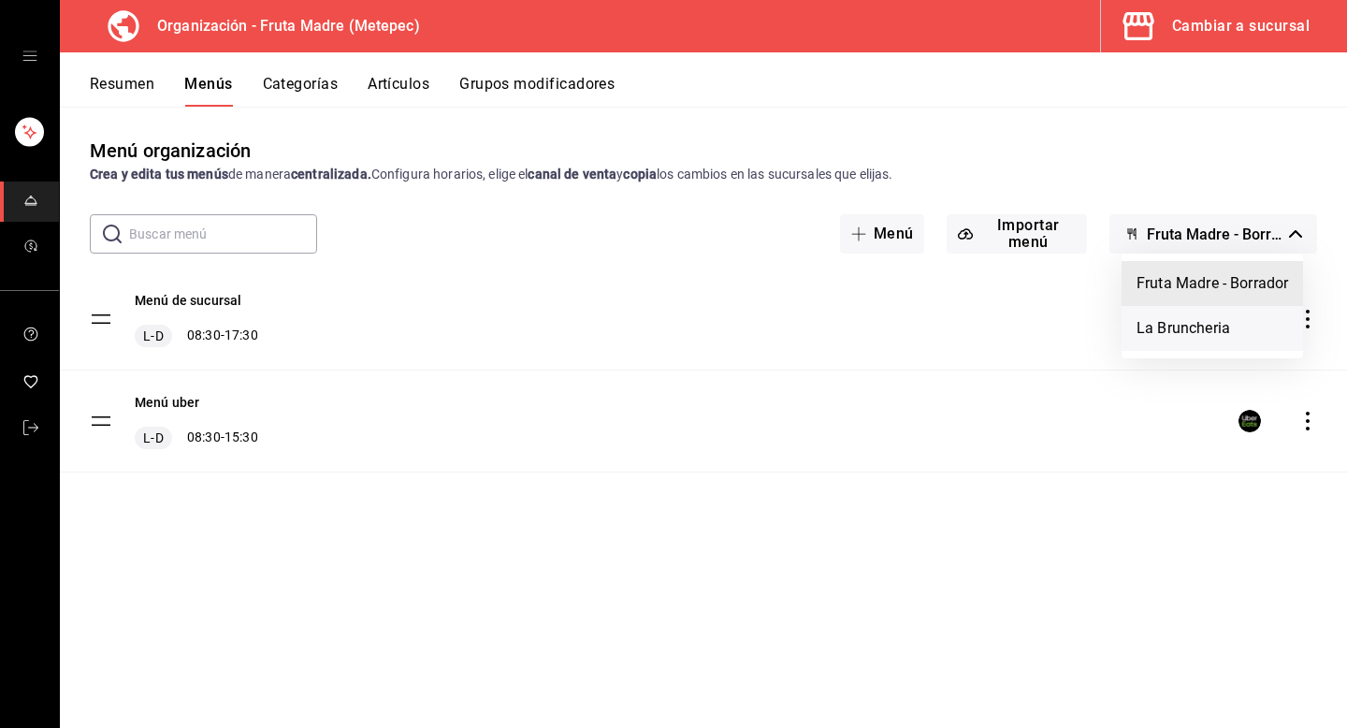
click at [1208, 331] on li "La Bruncheria" at bounding box center [1212, 328] width 181 height 45
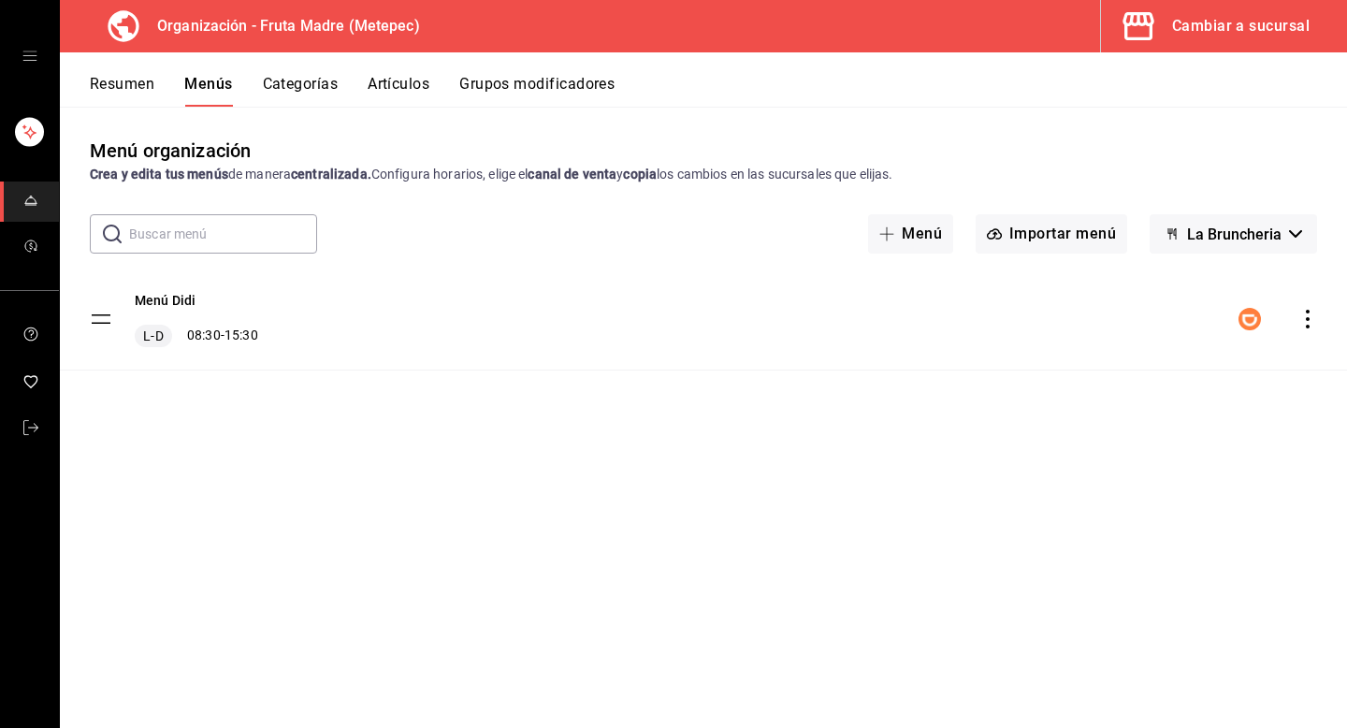
click at [1306, 317] on icon "actions" at bounding box center [1308, 319] width 4 height 19
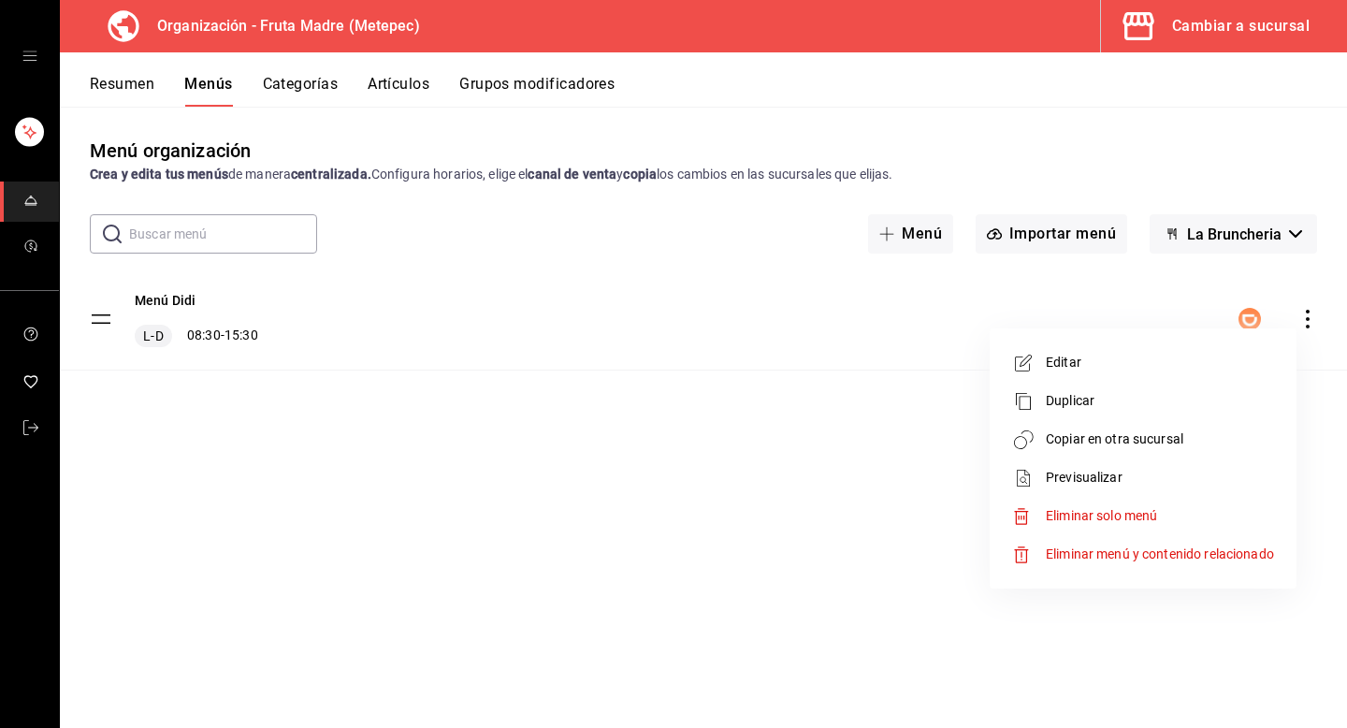
click at [1080, 430] on span "Copiar en otra sucursal" at bounding box center [1160, 439] width 228 height 20
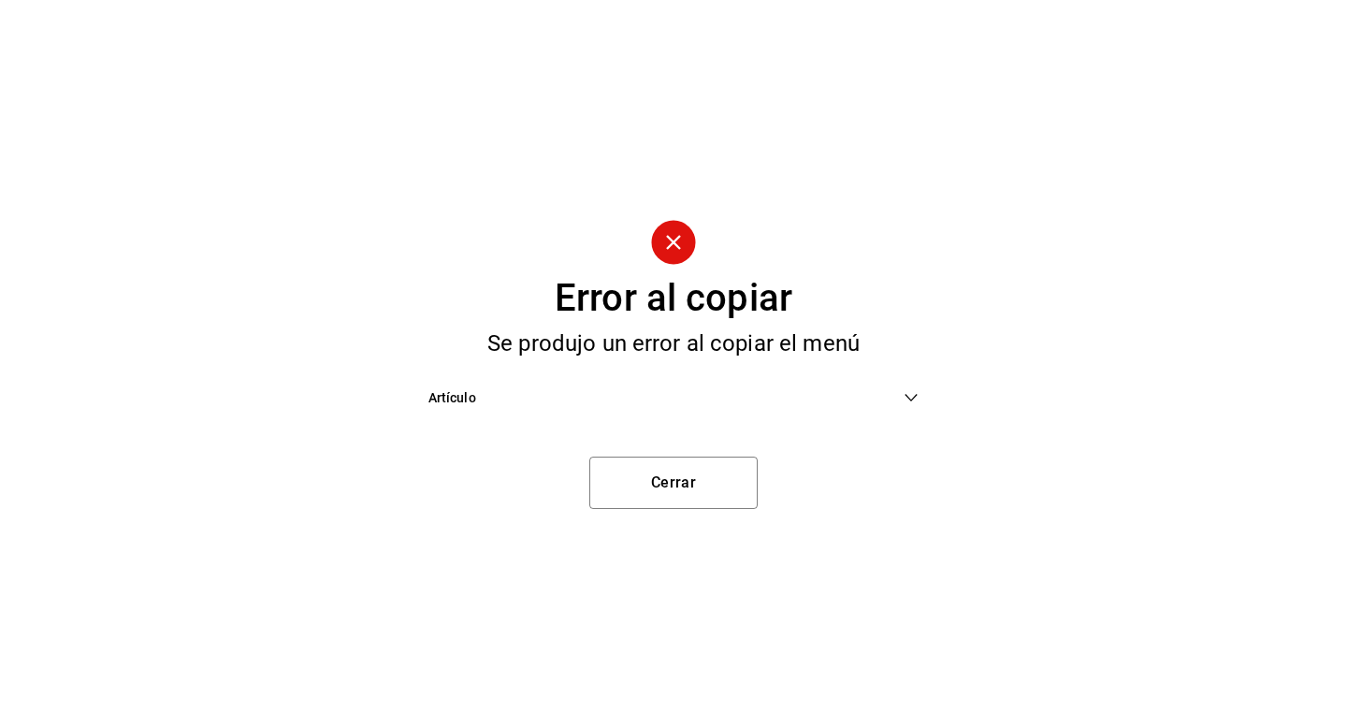
click at [866, 401] on span "Artículo" at bounding box center [666, 398] width 476 height 20
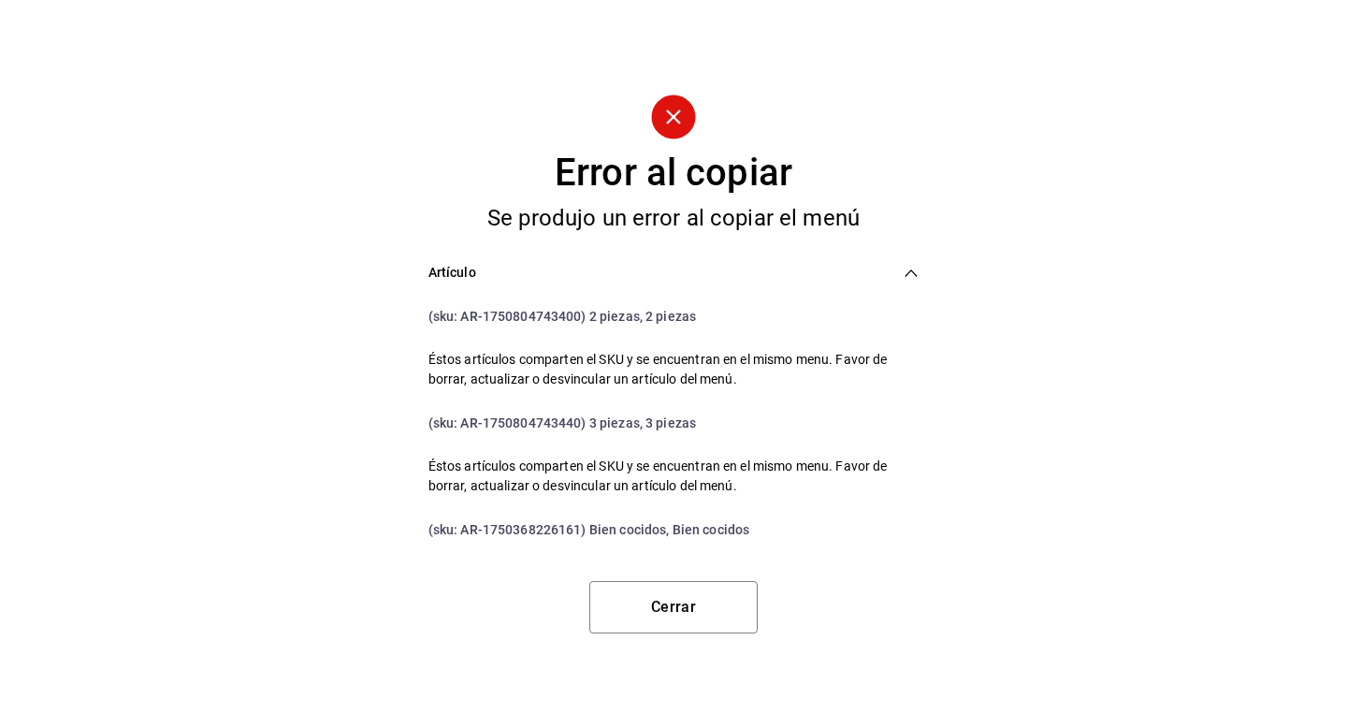
click at [548, 312] on span "(sku: AR-1750804743400) 2 piezas, 2 piezas" at bounding box center [562, 316] width 268 height 15
copy span "1750804743400"
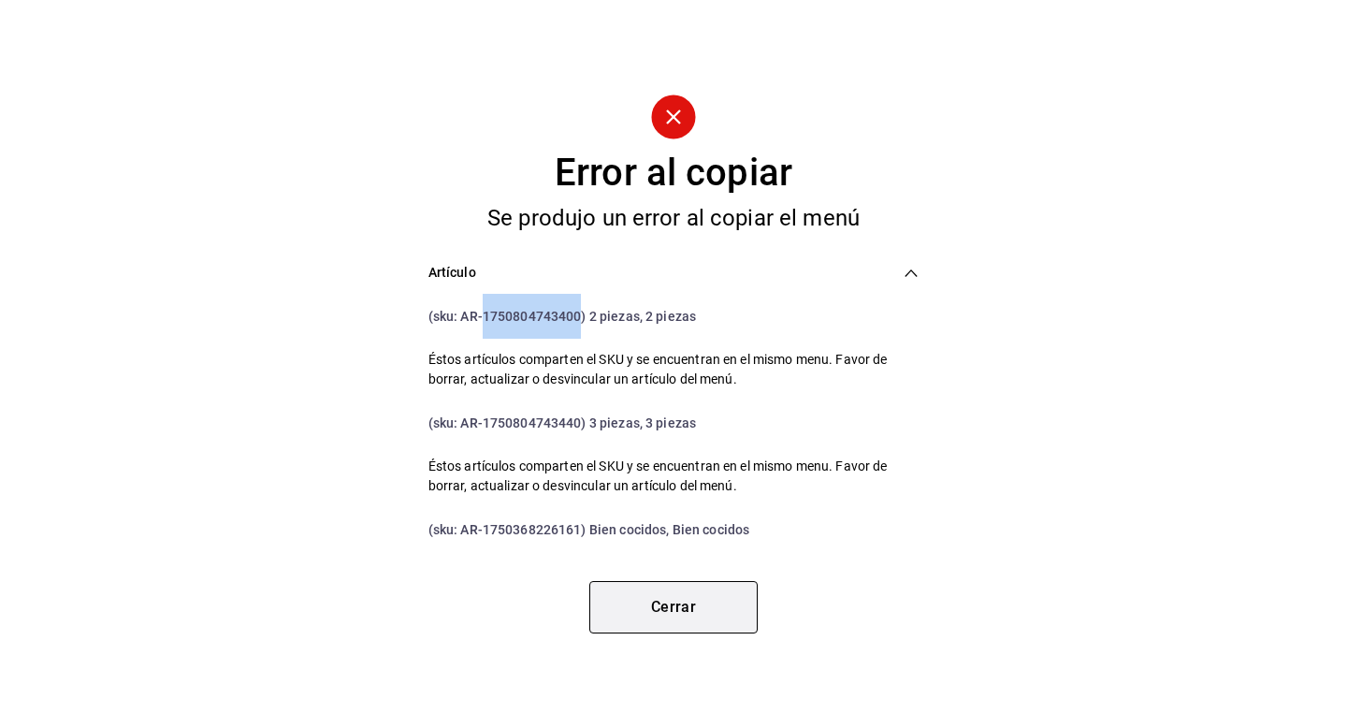
click at [698, 607] on button "Cerrar" at bounding box center [673, 607] width 168 height 52
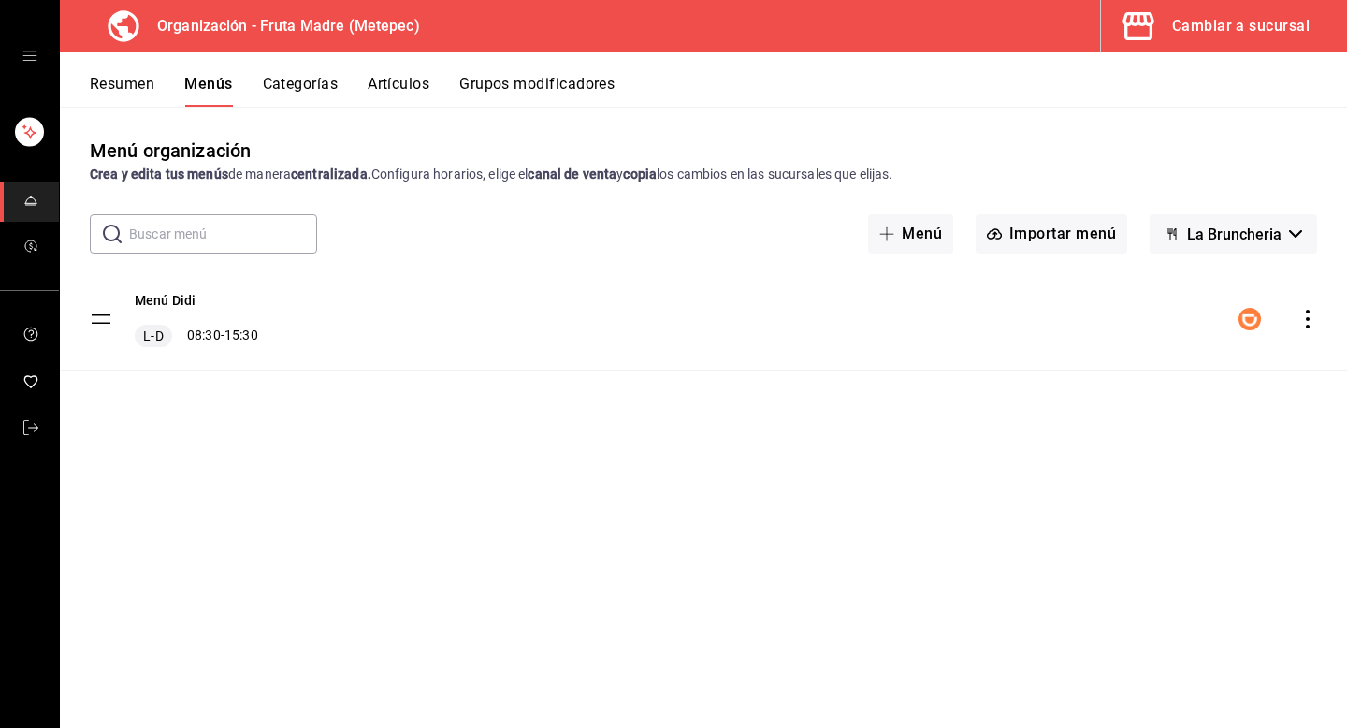
click at [396, 93] on button "Artículos" at bounding box center [399, 91] width 62 height 32
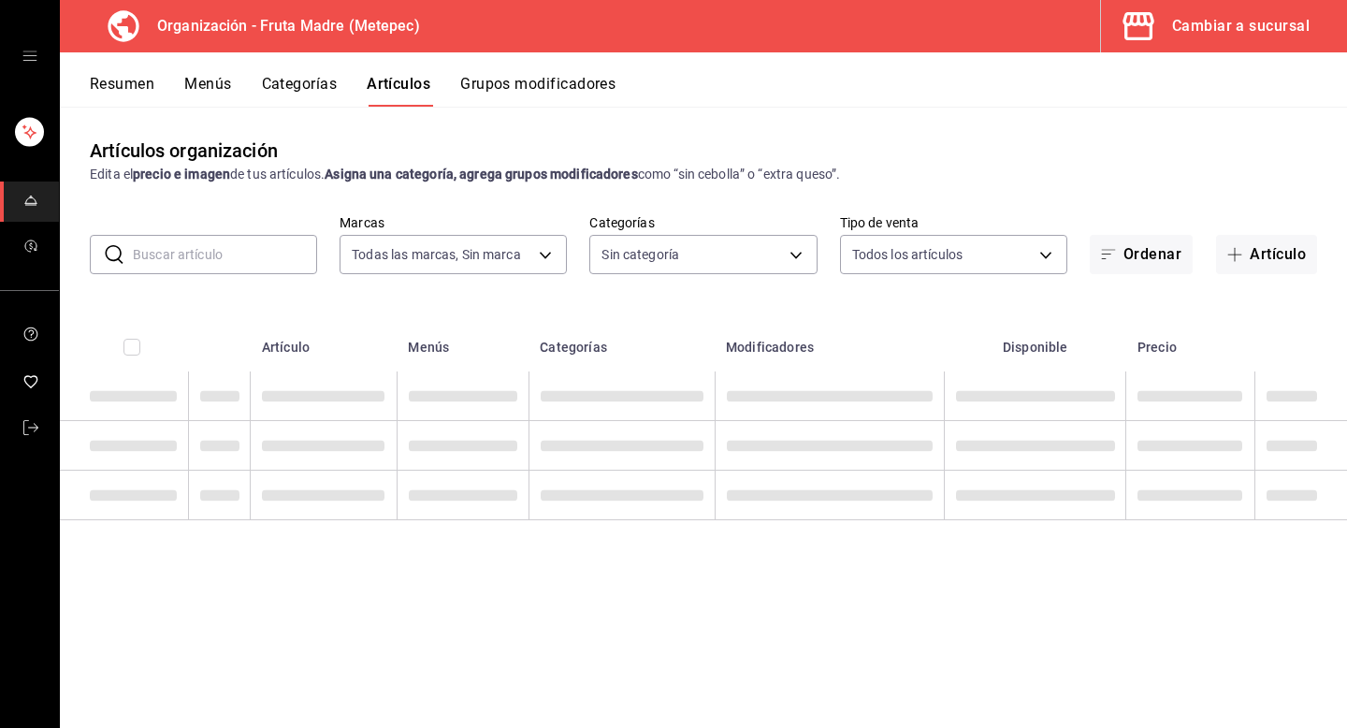
type input "1926fcdf-d6c4-44b1-a2de-2af671467d5c,8fb0168a-9afc-4e48-b46d-141dafbc68aa"
type input "10b1b6c8-68b9-46f2-9099-40681ca90d0f,f0a6873b-b3e5-4847-abdb-56094981d9a6,d71cb…"
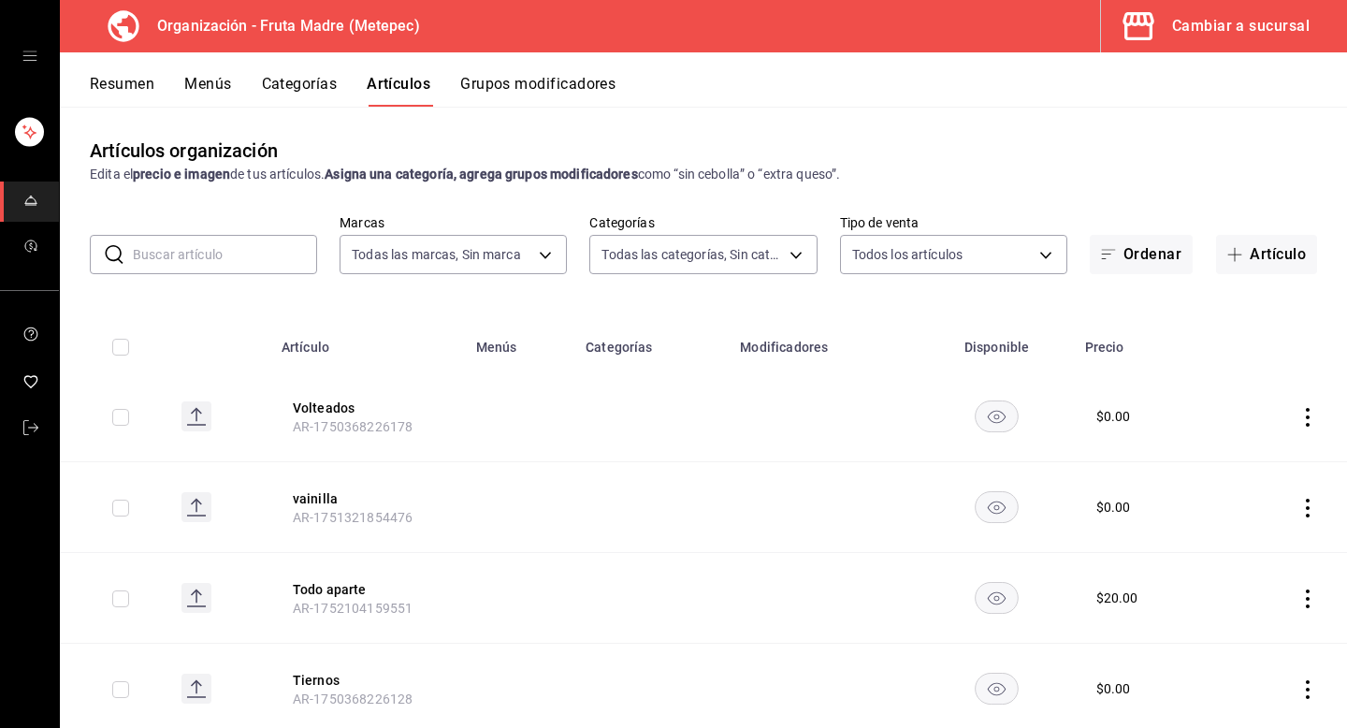
drag, startPoint x: 269, startPoint y: 229, endPoint x: 269, endPoint y: 290, distance: 60.8
click at [269, 230] on div "​ ​ Marcas Todas las marcas, Sin marca 1926fcdf-d6c4-44b1-a2de-2af671467d5c,8fb…" at bounding box center [703, 244] width 1287 height 60
click at [282, 268] on input "text" at bounding box center [225, 254] width 184 height 37
paste input "1750804743400"
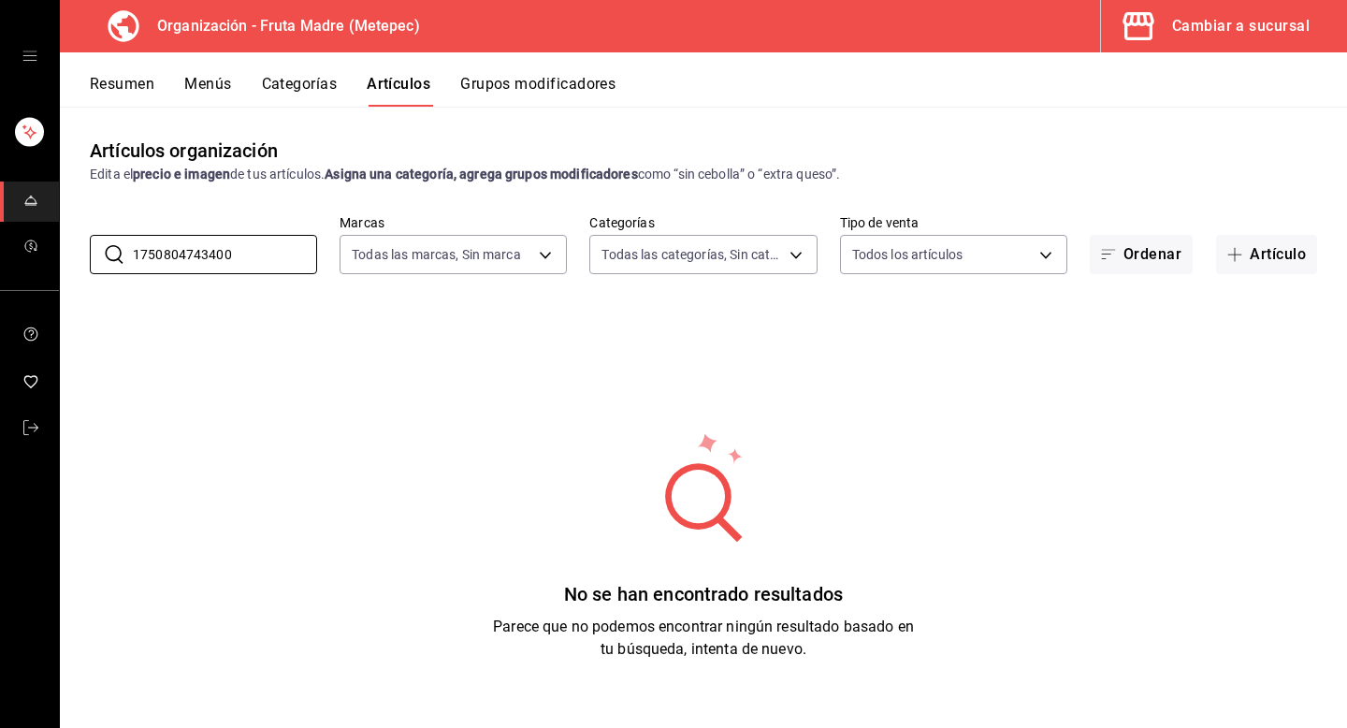
type input "1750804743400"
click at [1267, 29] on div "Cambiar a sucursal" at bounding box center [1241, 26] width 138 height 26
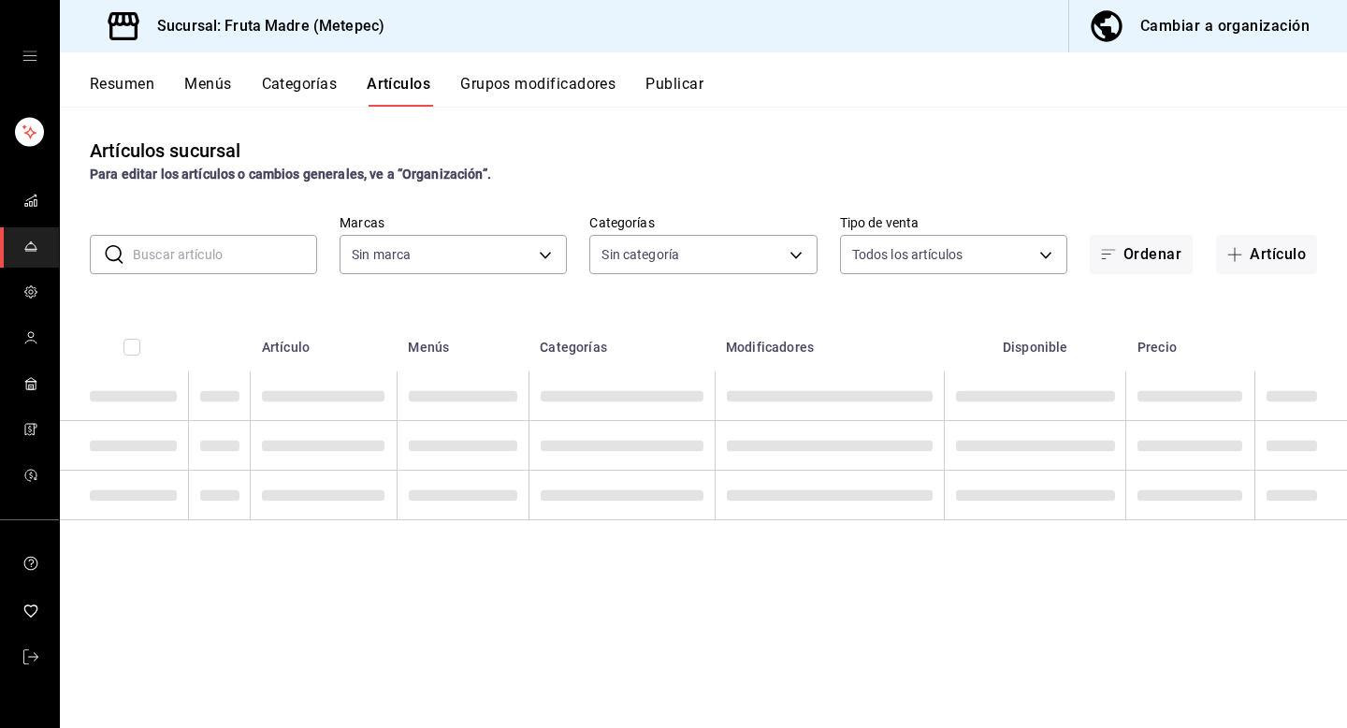
type input "a78cbc89-0051-44d0-ba5f-827e3fda5a50,808192ce-93d4-43b3-9580-3c8088fc2e2e,af76e…"
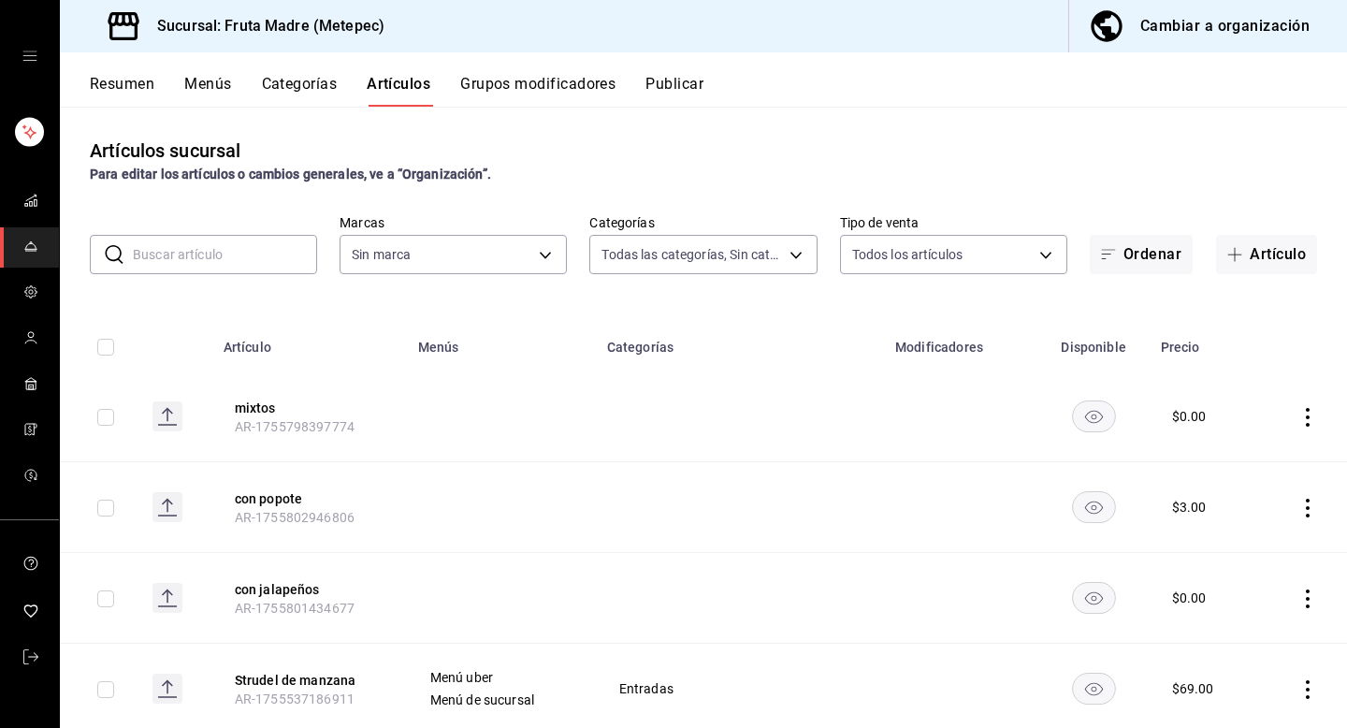
type input "5790cdda-0c8b-48b7-85ab-c90a85f84a02,6306ff5c-89bc-41b3-b8f4-0c5eb20e5cca"
click at [196, 246] on input "text" at bounding box center [225, 254] width 184 height 37
paste input "1750804743400"
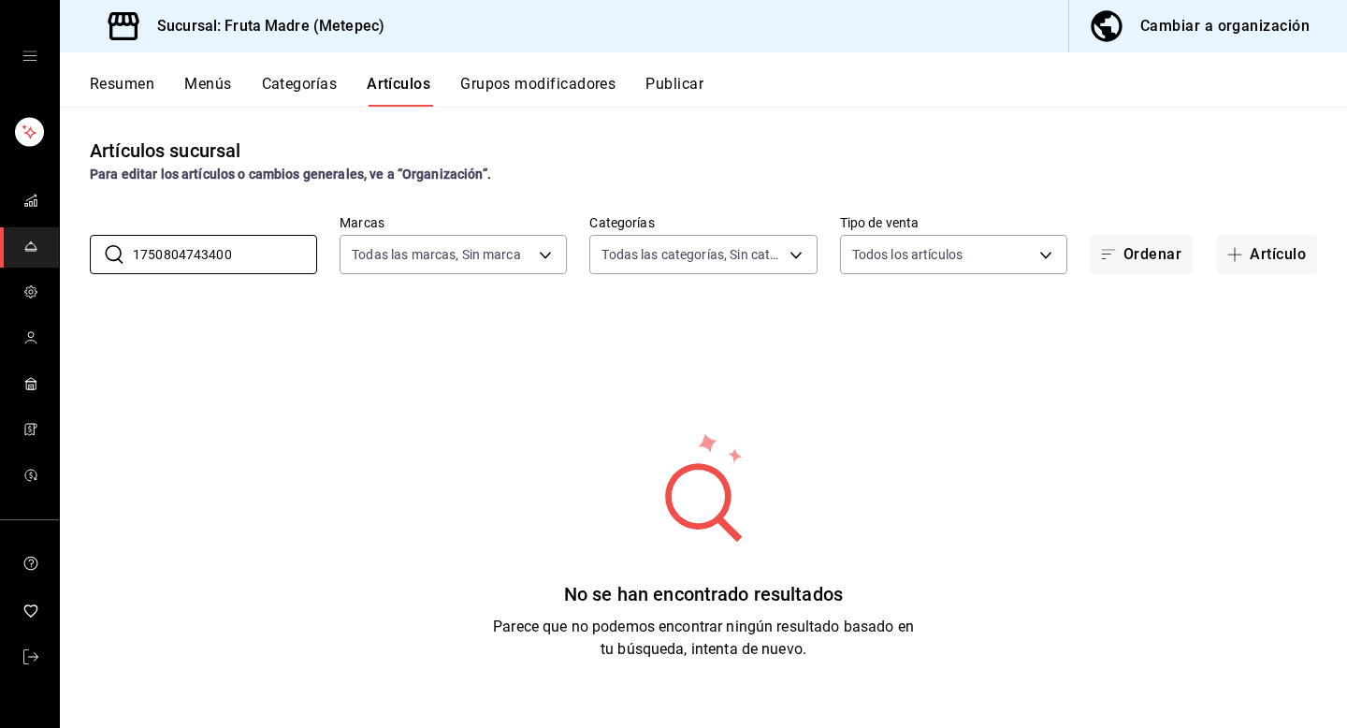
type input "1750804743400"
click at [1213, 23] on div "Cambiar a organización" at bounding box center [1224, 26] width 169 height 26
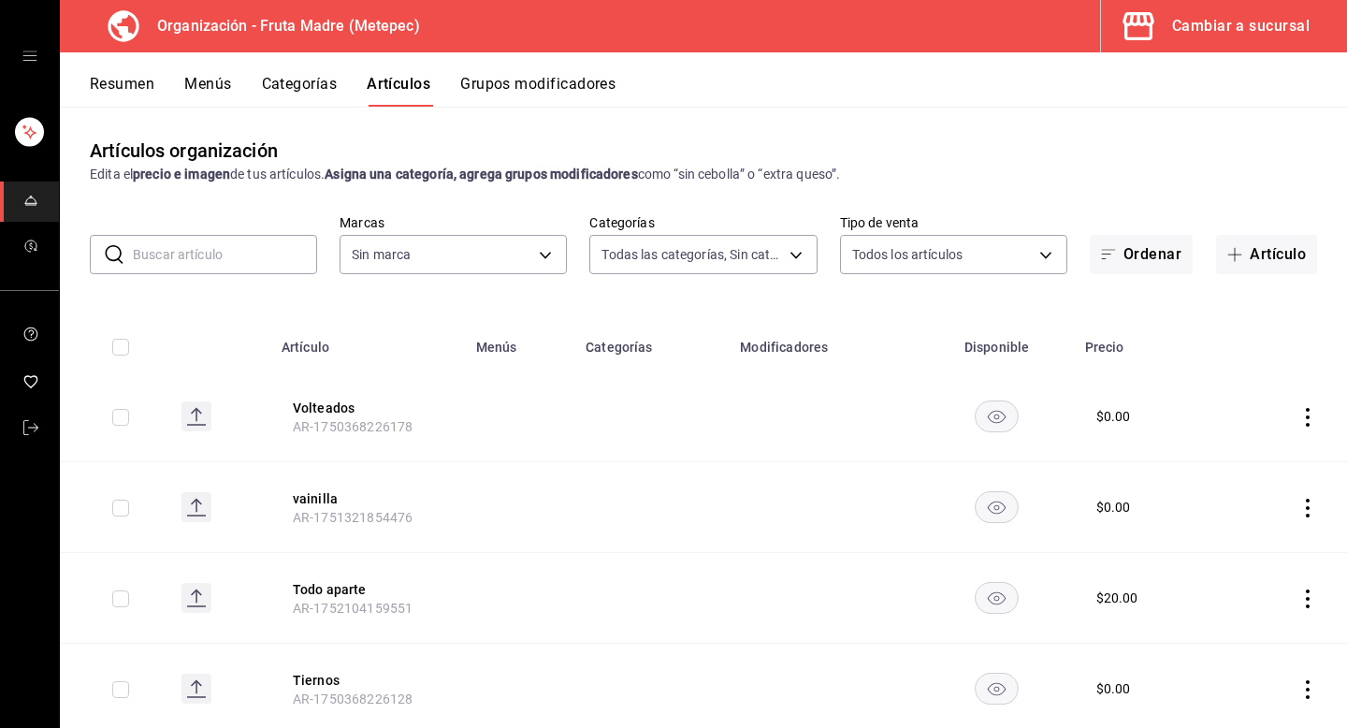
type input "10b1b6c8-68b9-46f2-9099-40681ca90d0f,f0a6873b-b3e5-4847-abdb-56094981d9a6,d71cb…"
type input "1926fcdf-d6c4-44b1-a2de-2af671467d5c,8fb0168a-9afc-4e48-b46d-141dafbc68aa"
click at [216, 86] on button "Menús" at bounding box center [207, 91] width 47 height 32
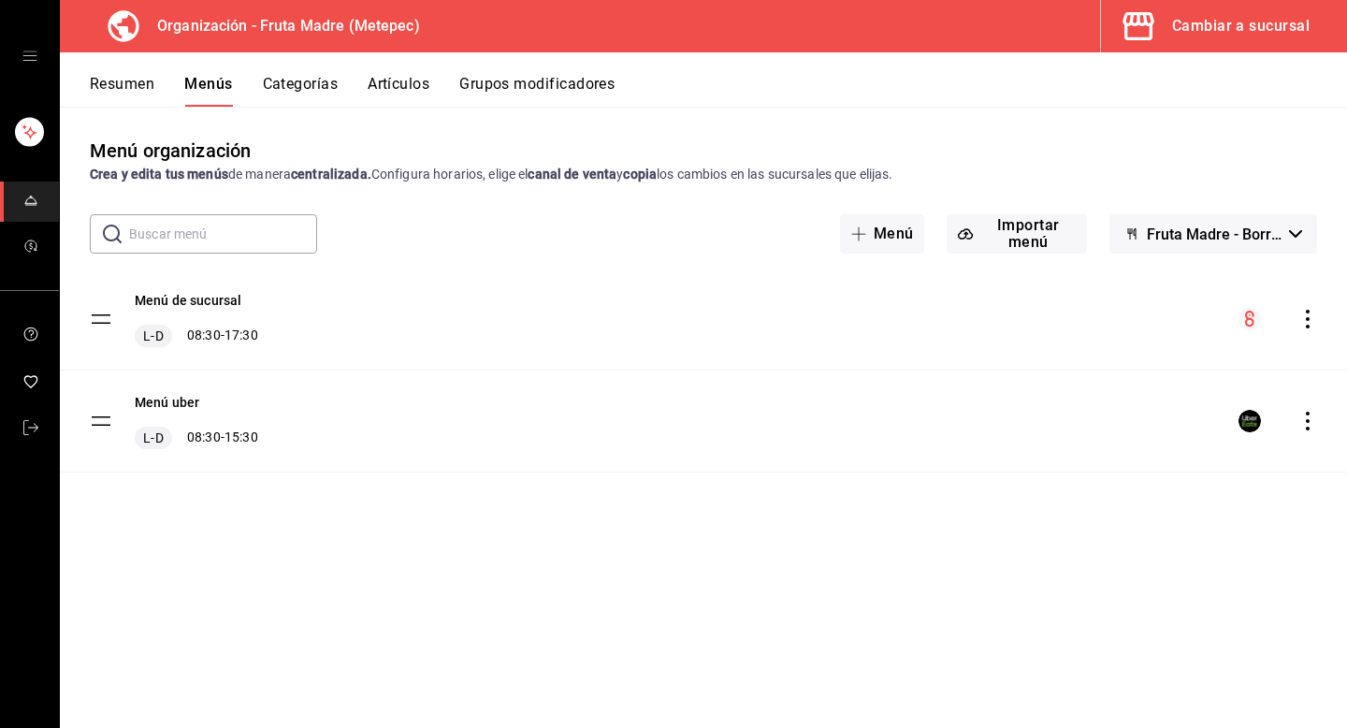
click at [1204, 235] on span "Fruta Madre - Borrador" at bounding box center [1214, 234] width 135 height 18
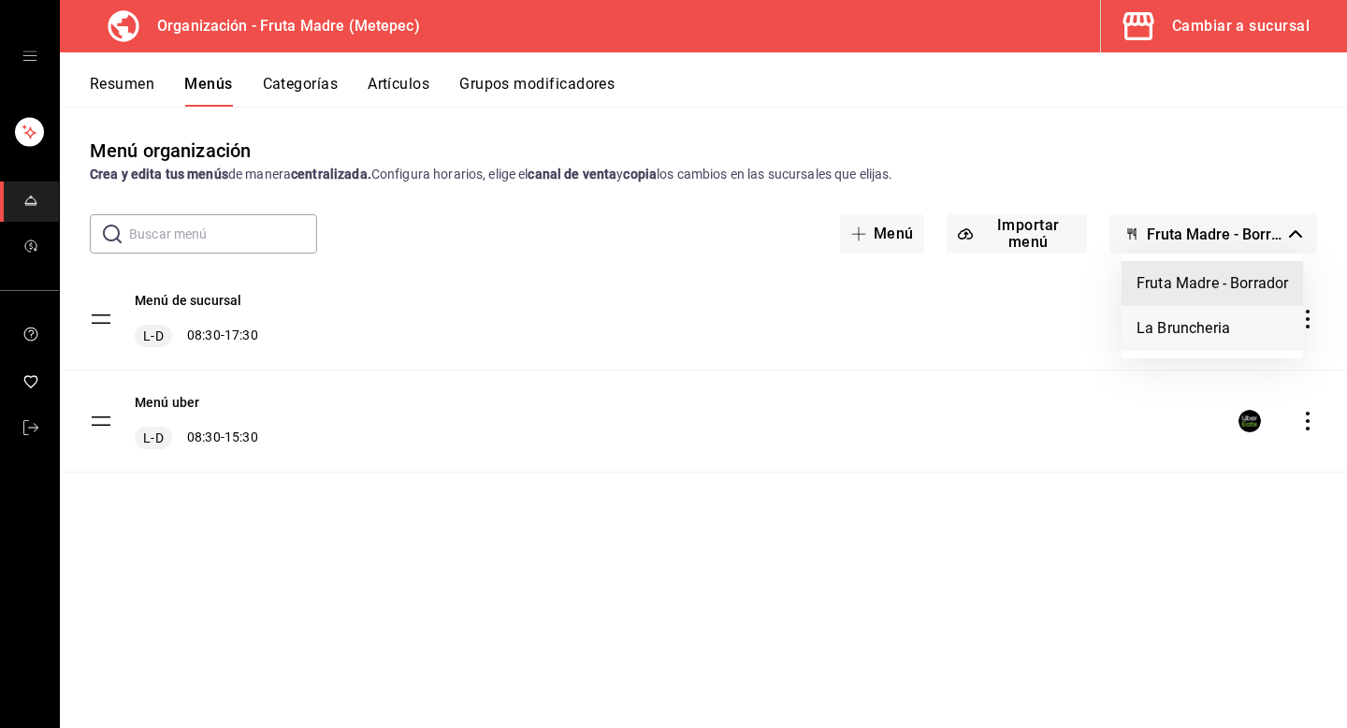
click at [1207, 331] on li "La Bruncheria" at bounding box center [1212, 328] width 181 height 45
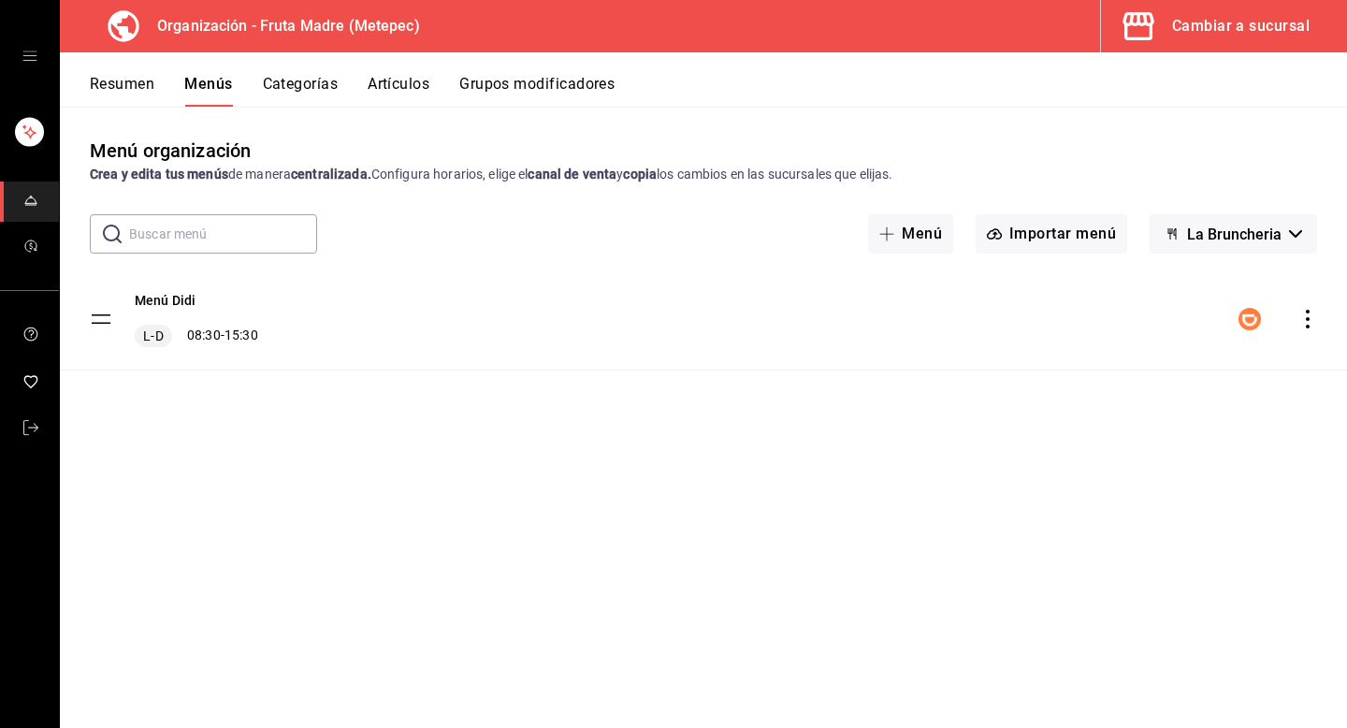
click at [1307, 321] on icon "actions" at bounding box center [1307, 319] width 19 height 19
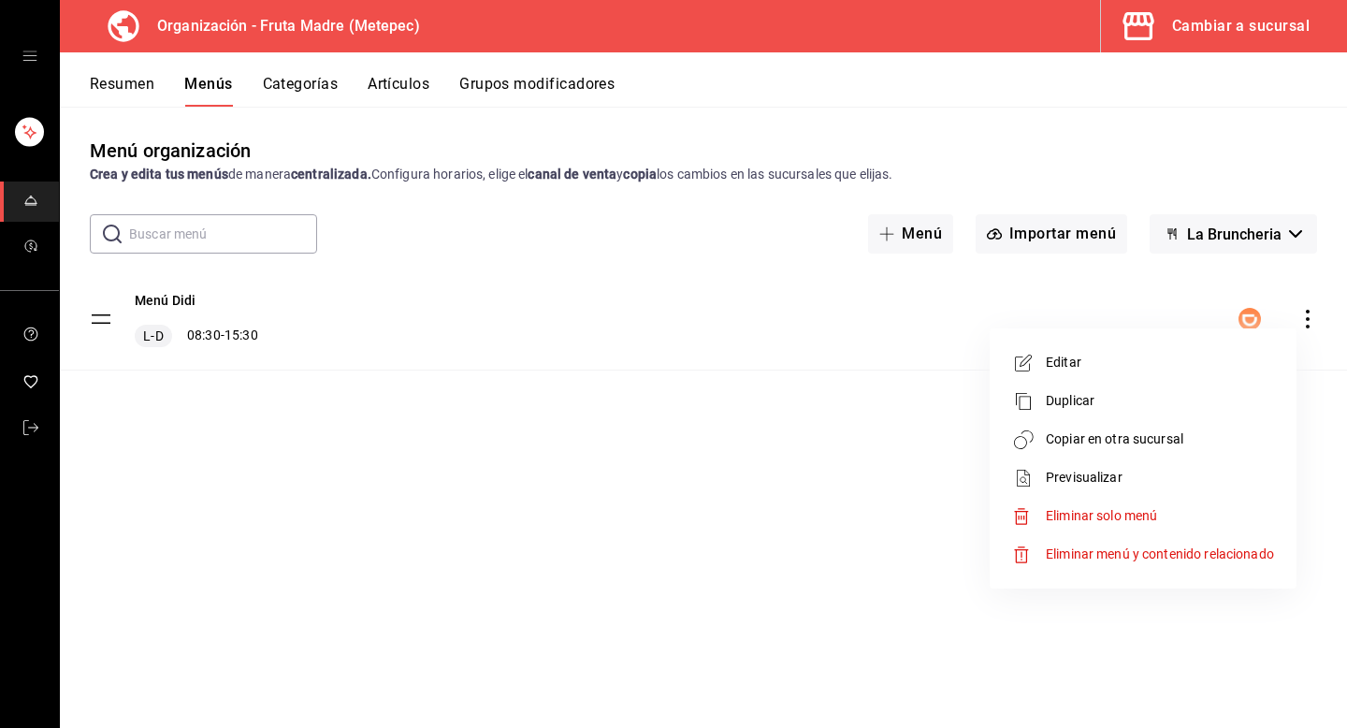
click at [1152, 442] on span "Copiar en otra sucursal" at bounding box center [1160, 439] width 228 height 20
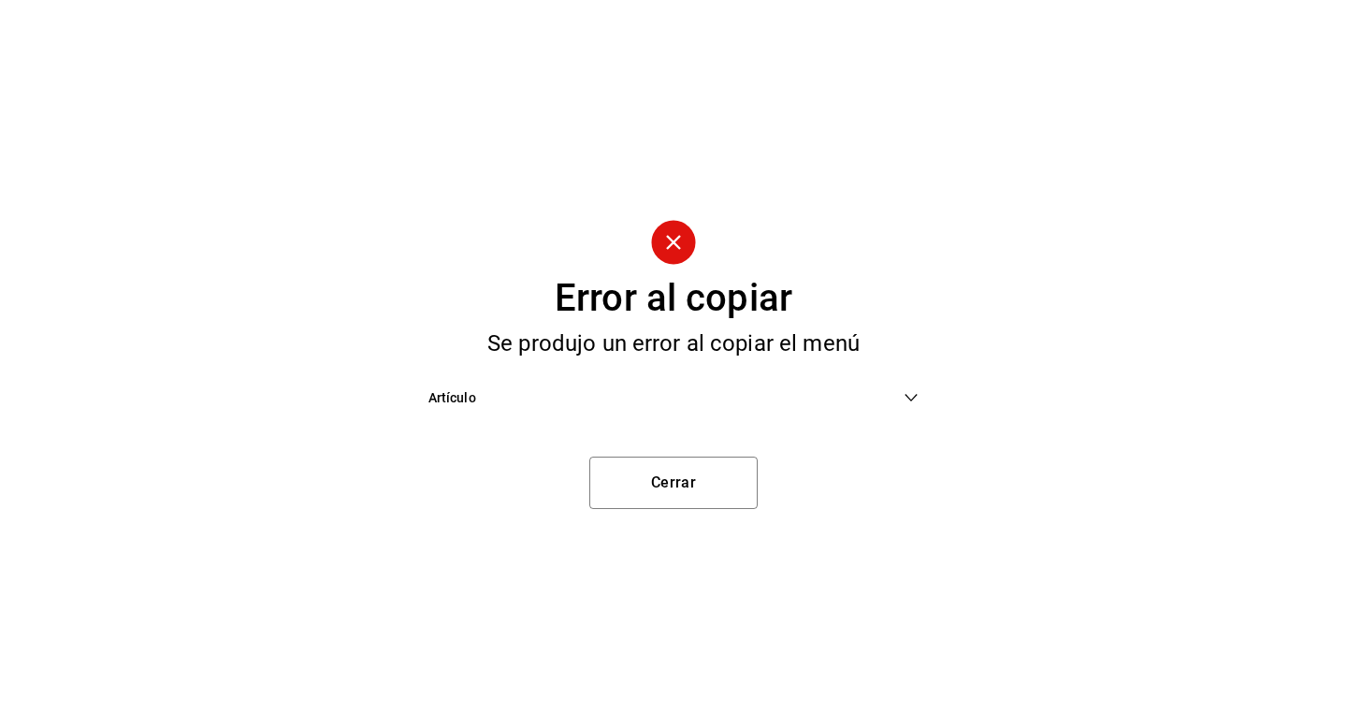
click at [746, 399] on span "Artículo" at bounding box center [666, 398] width 476 height 20
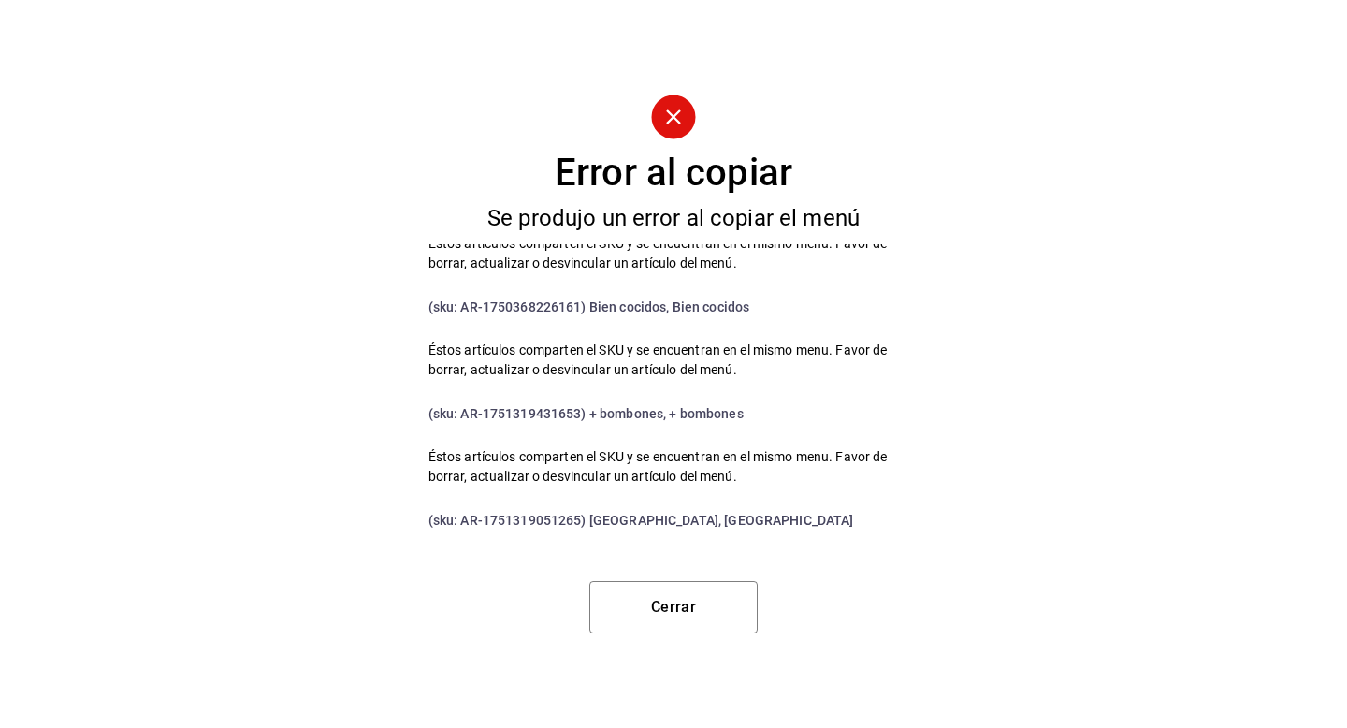
scroll to position [228, 0]
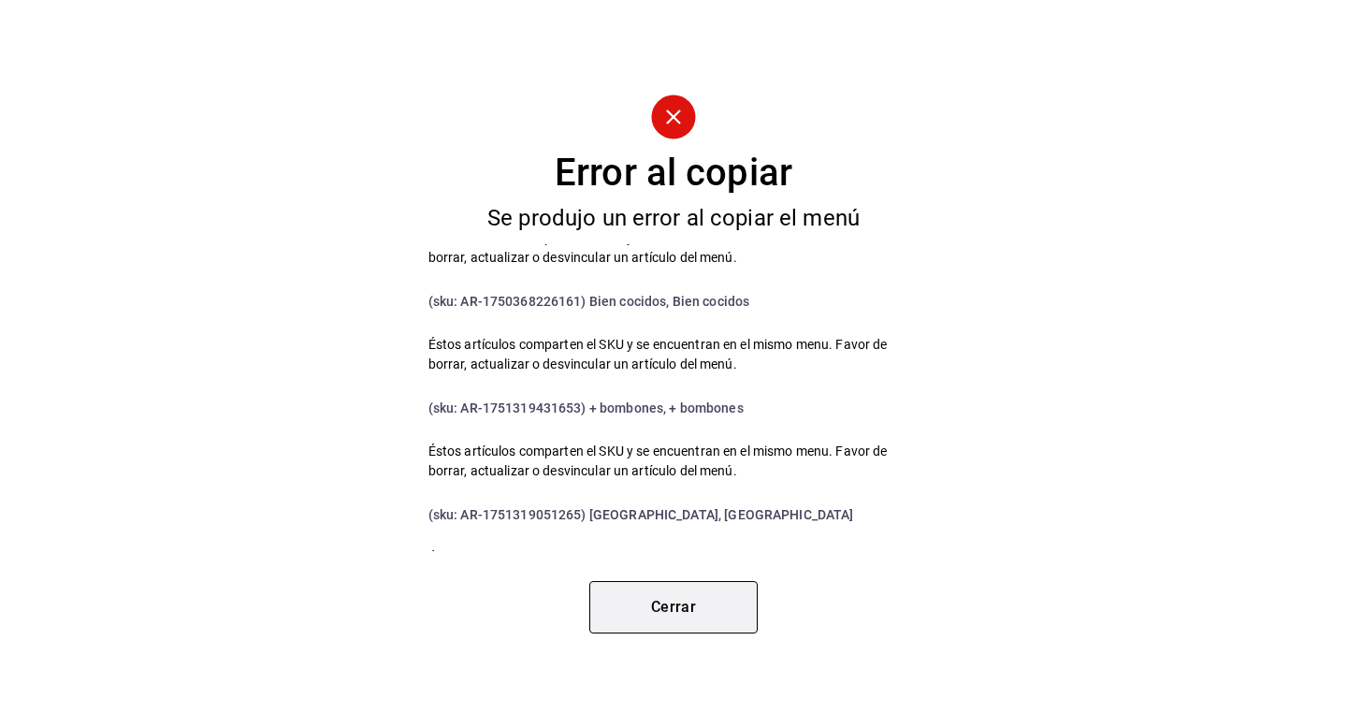
click at [650, 600] on button "Cerrar" at bounding box center [673, 607] width 168 height 52
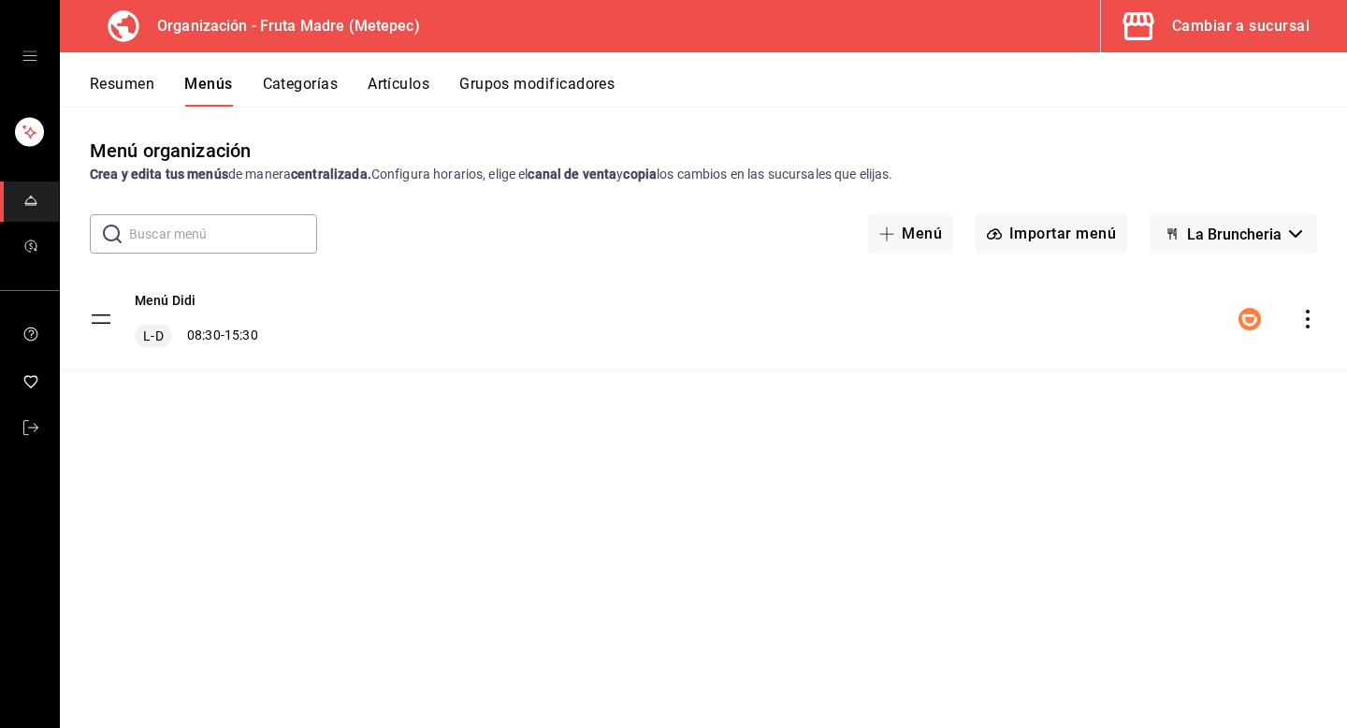
click at [415, 90] on button "Artículos" at bounding box center [399, 91] width 62 height 32
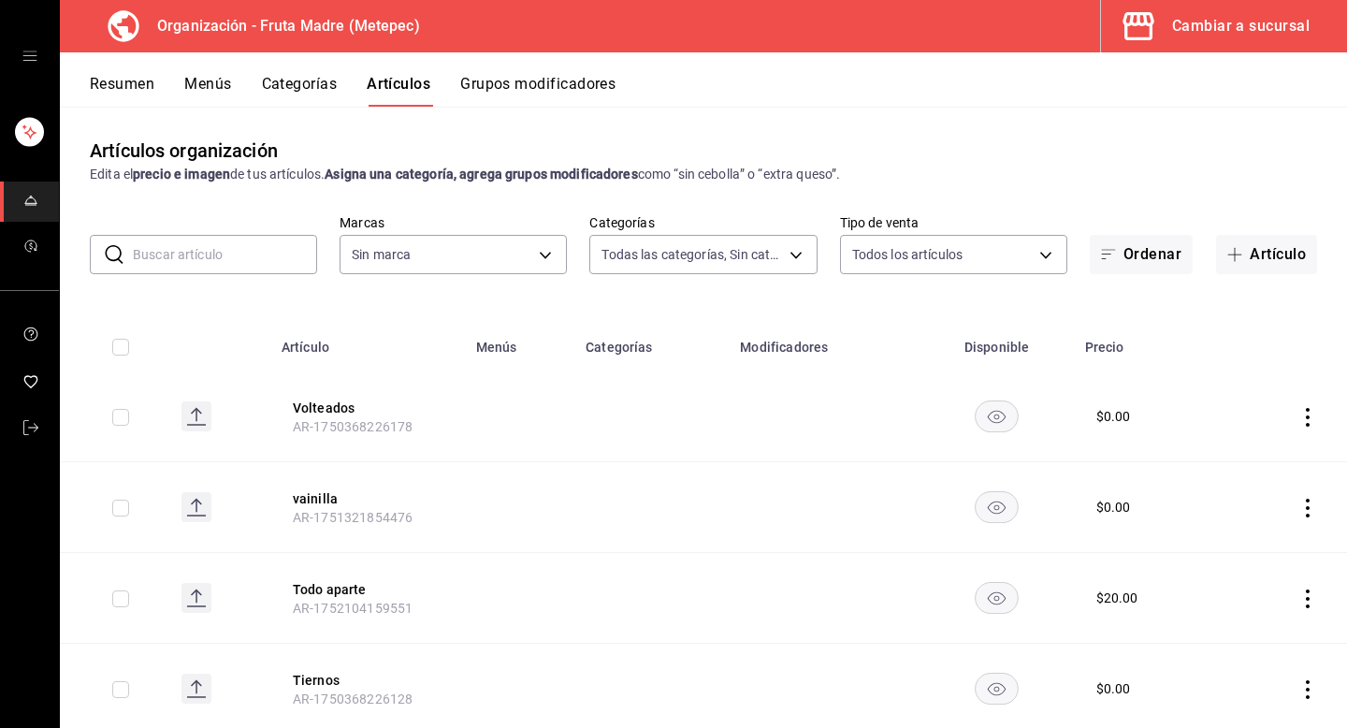
type input "10b1b6c8-68b9-46f2-9099-40681ca90d0f,f0a6873b-b3e5-4847-abdb-56094981d9a6,d71cb…"
type input "1926fcdf-d6c4-44b1-a2de-2af671467d5c,8fb0168a-9afc-4e48-b46d-141dafbc68aa"
click at [183, 253] on input "text" at bounding box center [225, 254] width 184 height 37
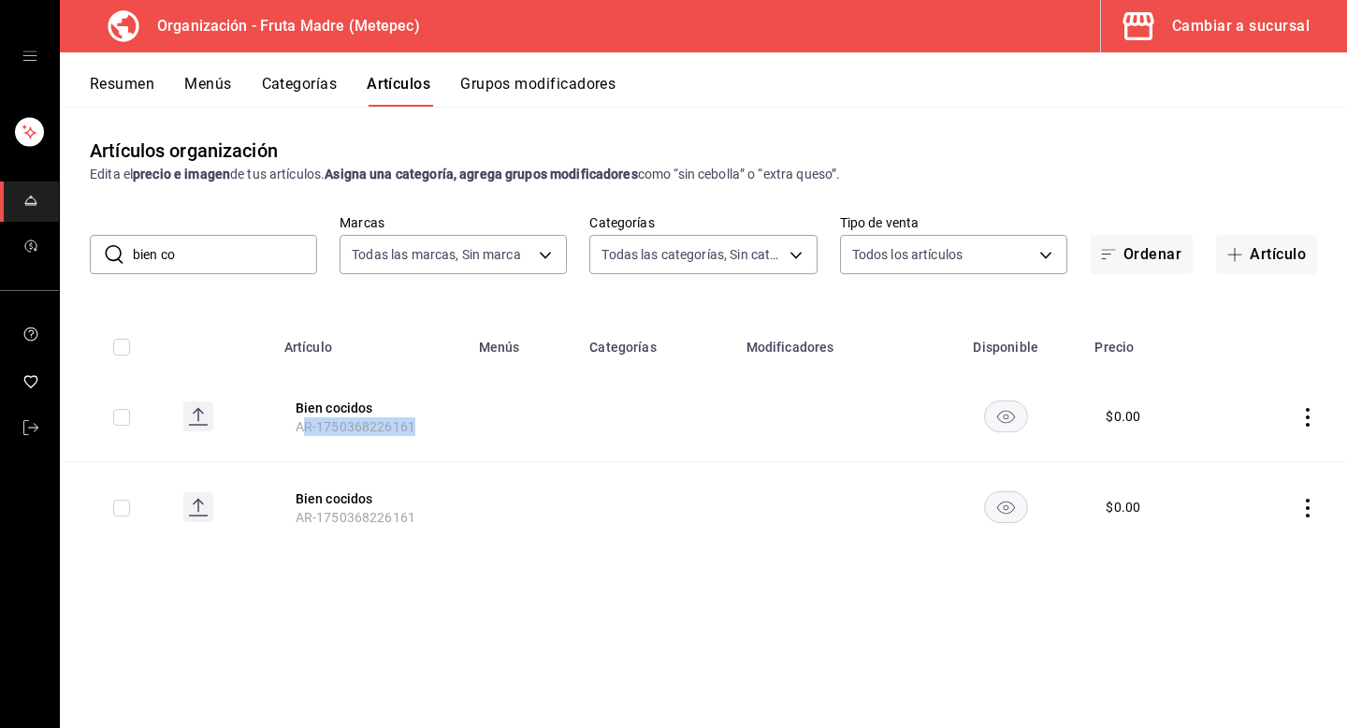
drag, startPoint x: 425, startPoint y: 425, endPoint x: 303, endPoint y: 427, distance: 121.6
click at [305, 427] on th "Bien cocidos AR-1750368226161" at bounding box center [370, 416] width 195 height 91
drag, startPoint x: 298, startPoint y: 427, endPoint x: 419, endPoint y: 425, distance: 120.7
click at [422, 425] on th "Bien cocidos AR-1750368226161" at bounding box center [370, 416] width 195 height 91
click at [344, 404] on button "Bien cocidos" at bounding box center [371, 408] width 150 height 19
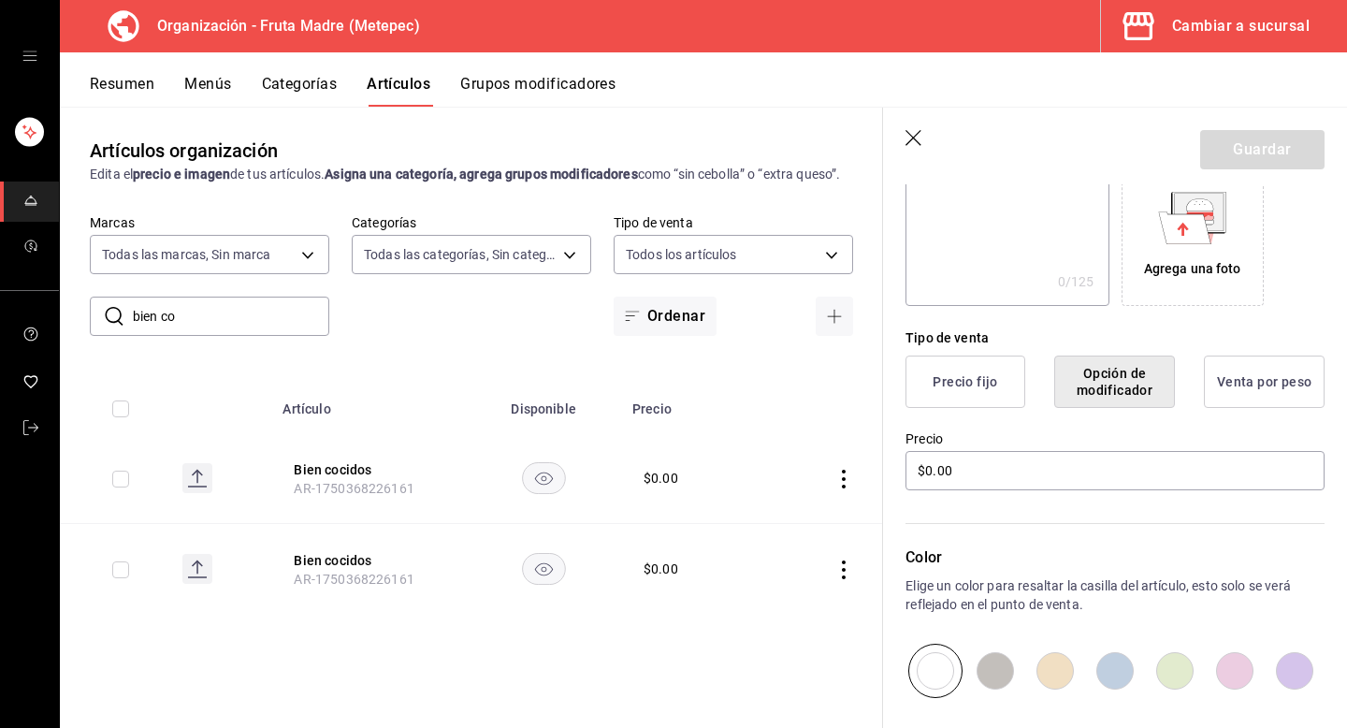
scroll to position [524, 0]
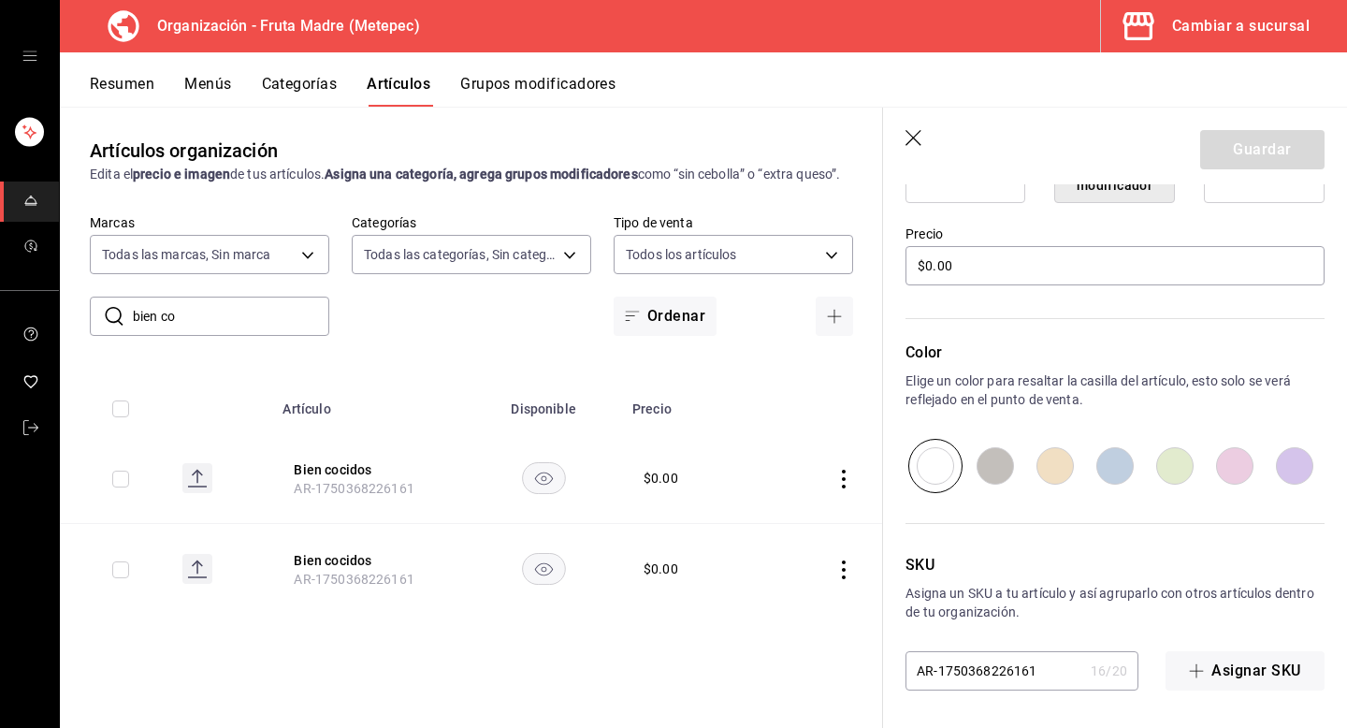
drag, startPoint x: 1035, startPoint y: 678, endPoint x: 924, endPoint y: 669, distance: 110.8
click at [922, 669] on input "AR-1750368226161" at bounding box center [995, 670] width 178 height 37
click at [993, 673] on input "AR-1750368226161" at bounding box center [995, 670] width 178 height 37
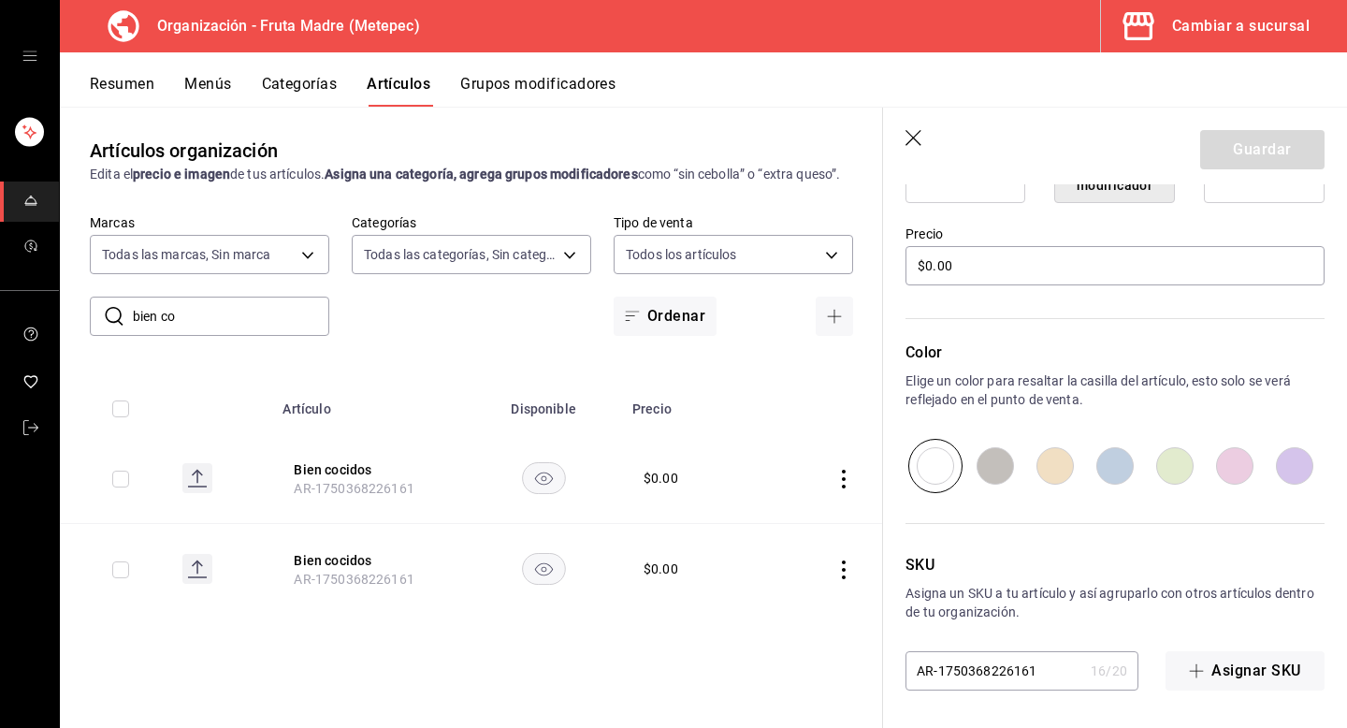
click at [993, 673] on input "AR-1750368226161" at bounding box center [995, 670] width 178 height 37
drag, startPoint x: 1032, startPoint y: 665, endPoint x: 906, endPoint y: 671, distance: 125.5
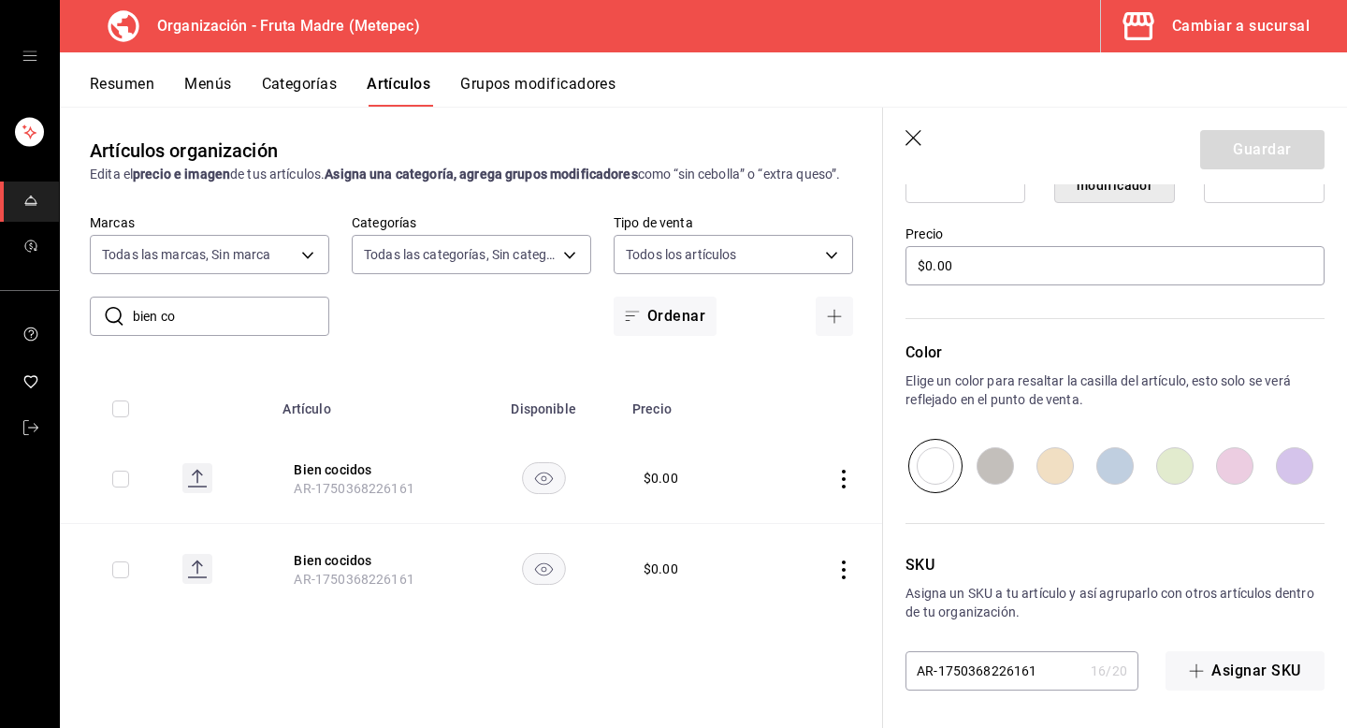
click at [906, 671] on input "AR-1750368226161" at bounding box center [995, 670] width 178 height 37
click at [903, 140] on header "Guardar" at bounding box center [1115, 146] width 464 height 77
click at [912, 139] on icon "button" at bounding box center [915, 139] width 19 height 19
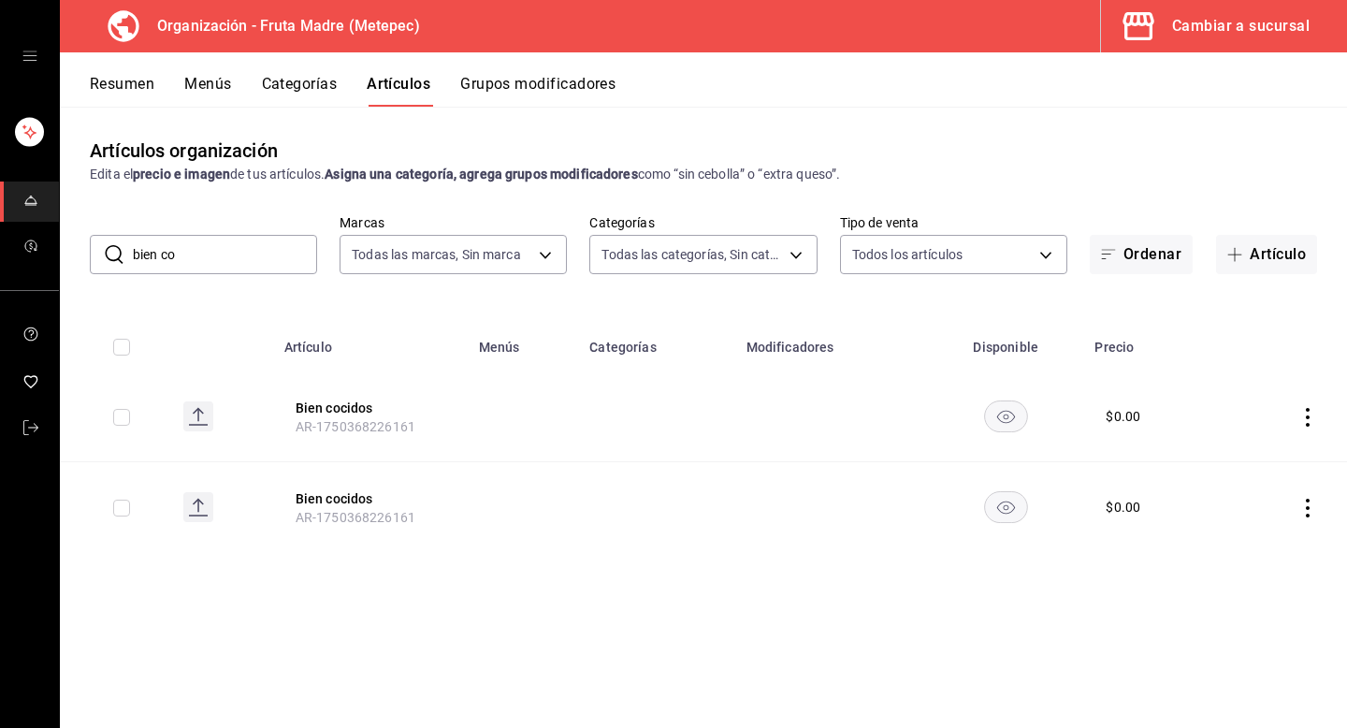
click at [260, 255] on input "bien co" at bounding box center [225, 254] width 184 height 37
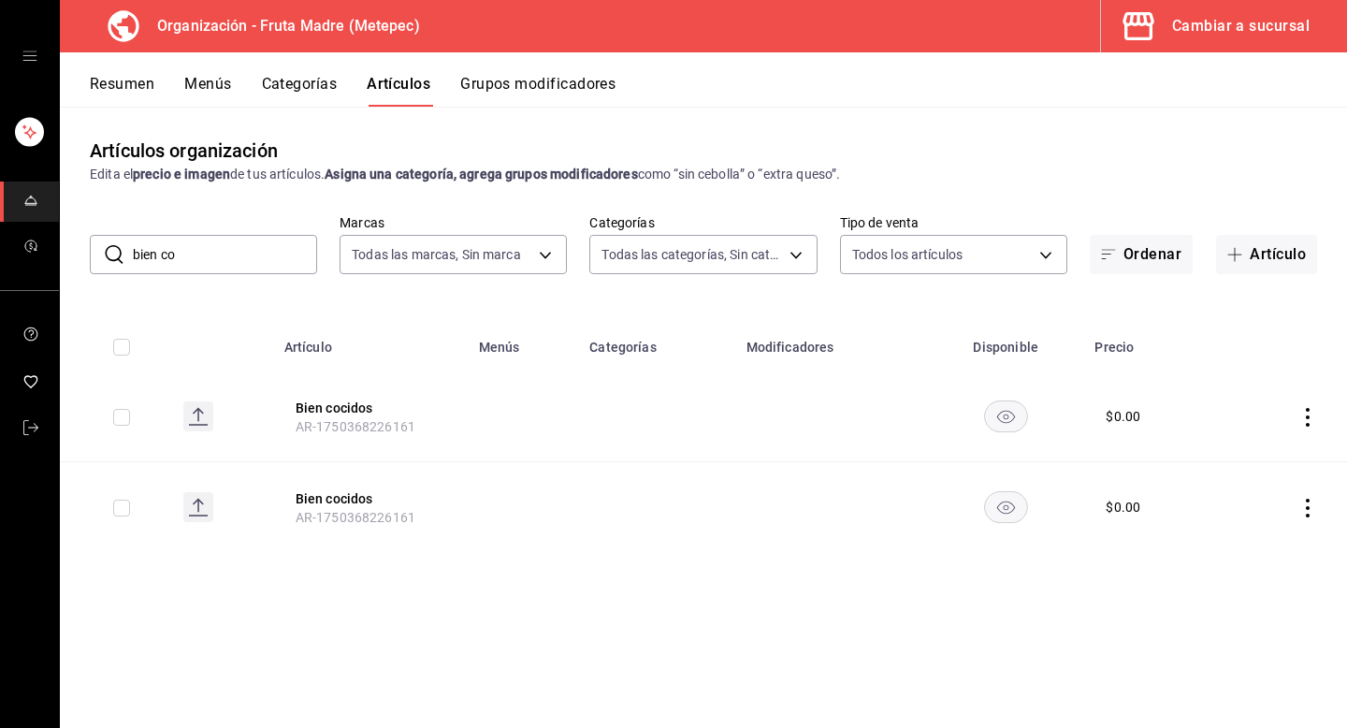
click at [260, 255] on input "bien co" at bounding box center [225, 254] width 184 height 37
type input "b"
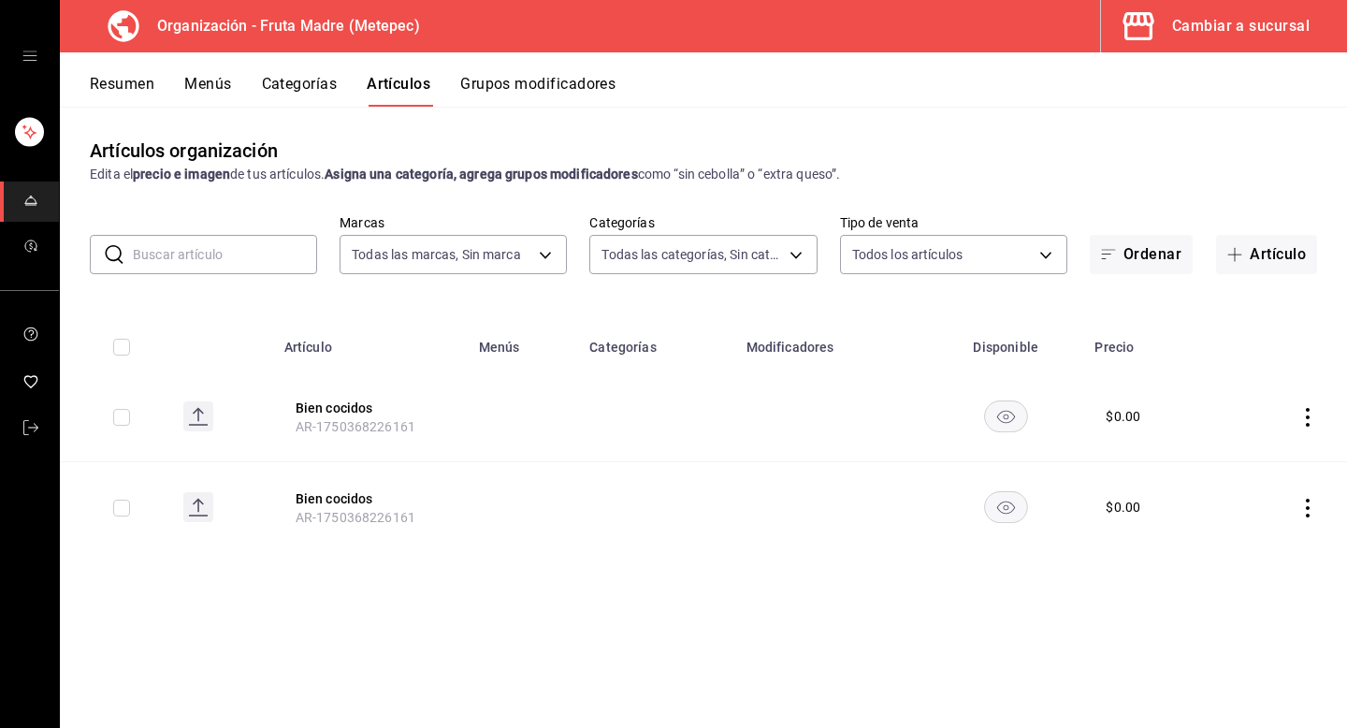
paste input "AR-1750368226161"
drag, startPoint x: 154, startPoint y: 254, endPoint x: 258, endPoint y: 255, distance: 103.8
click at [258, 255] on input "AR-1750368226161" at bounding box center [225, 254] width 184 height 37
type input "AR-1750368226161"
click at [224, 94] on button "Menús" at bounding box center [207, 91] width 47 height 32
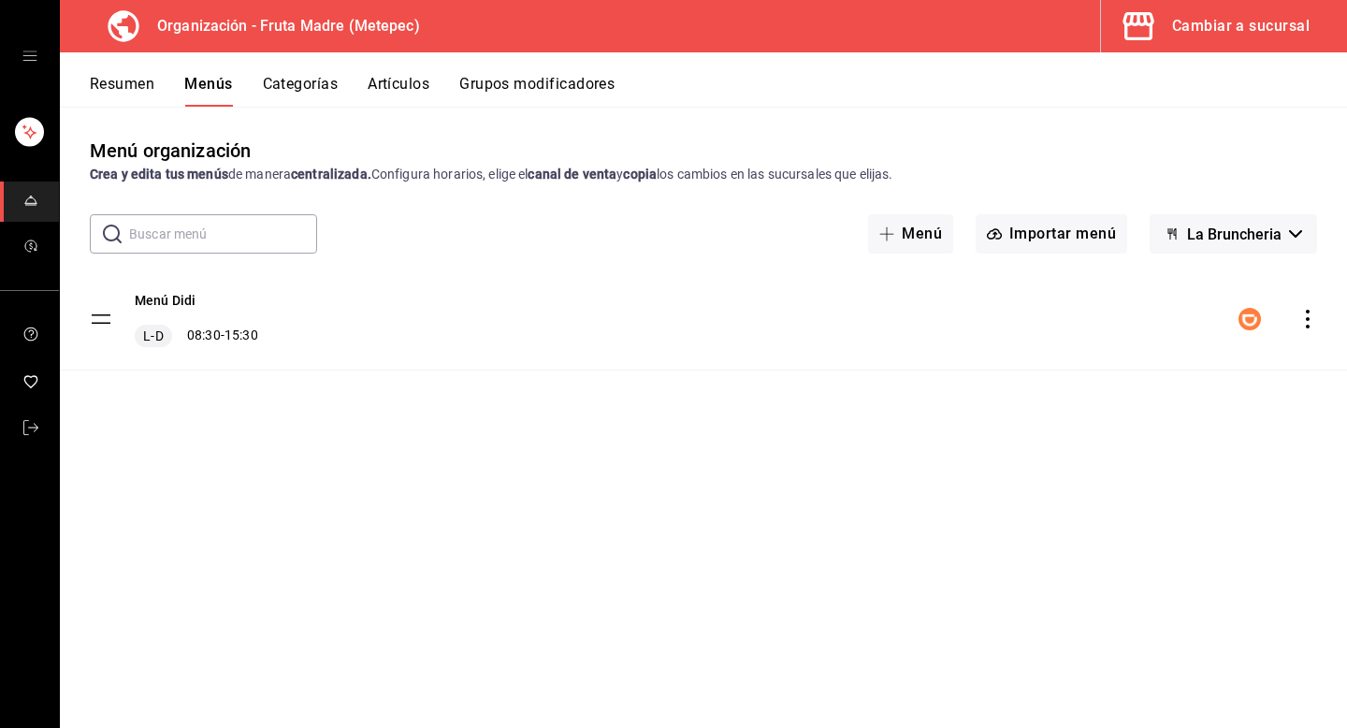
click at [1300, 311] on icon "actions" at bounding box center [1307, 319] width 19 height 19
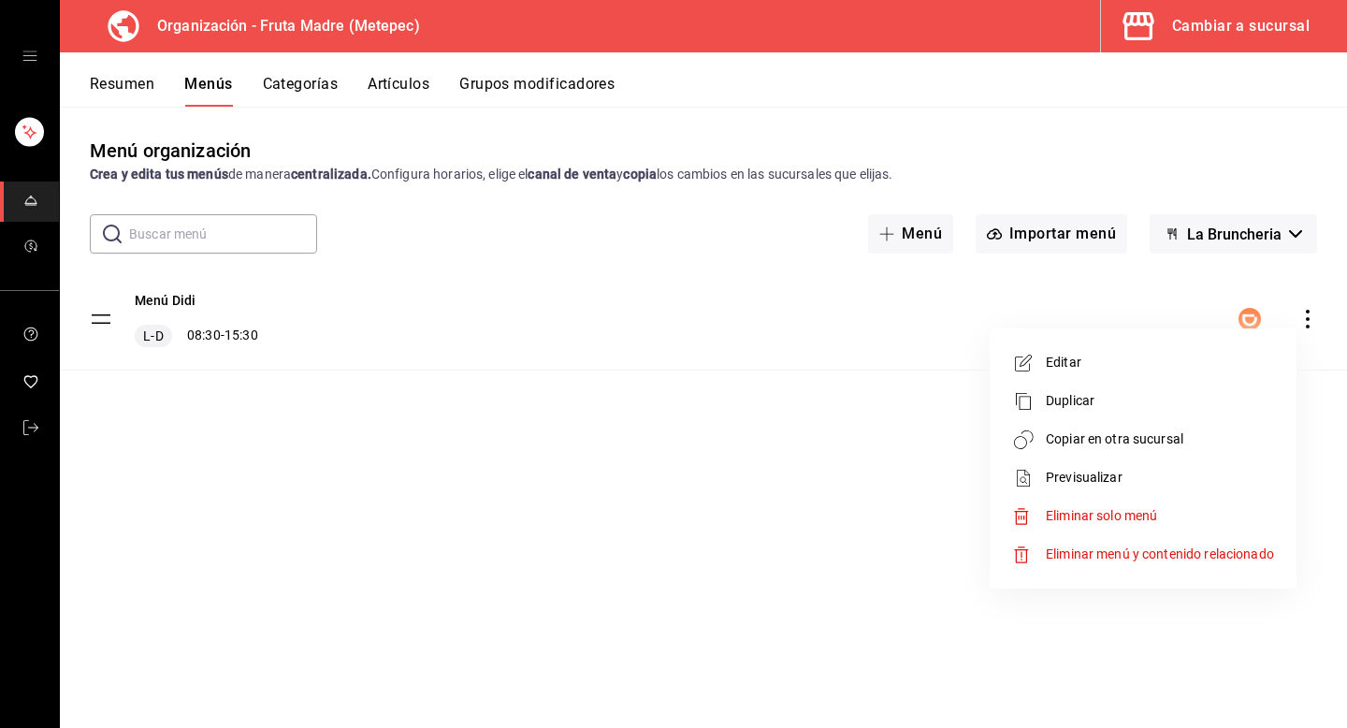
click at [1157, 450] on li "Copiar en otra sucursal" at bounding box center [1143, 439] width 292 height 38
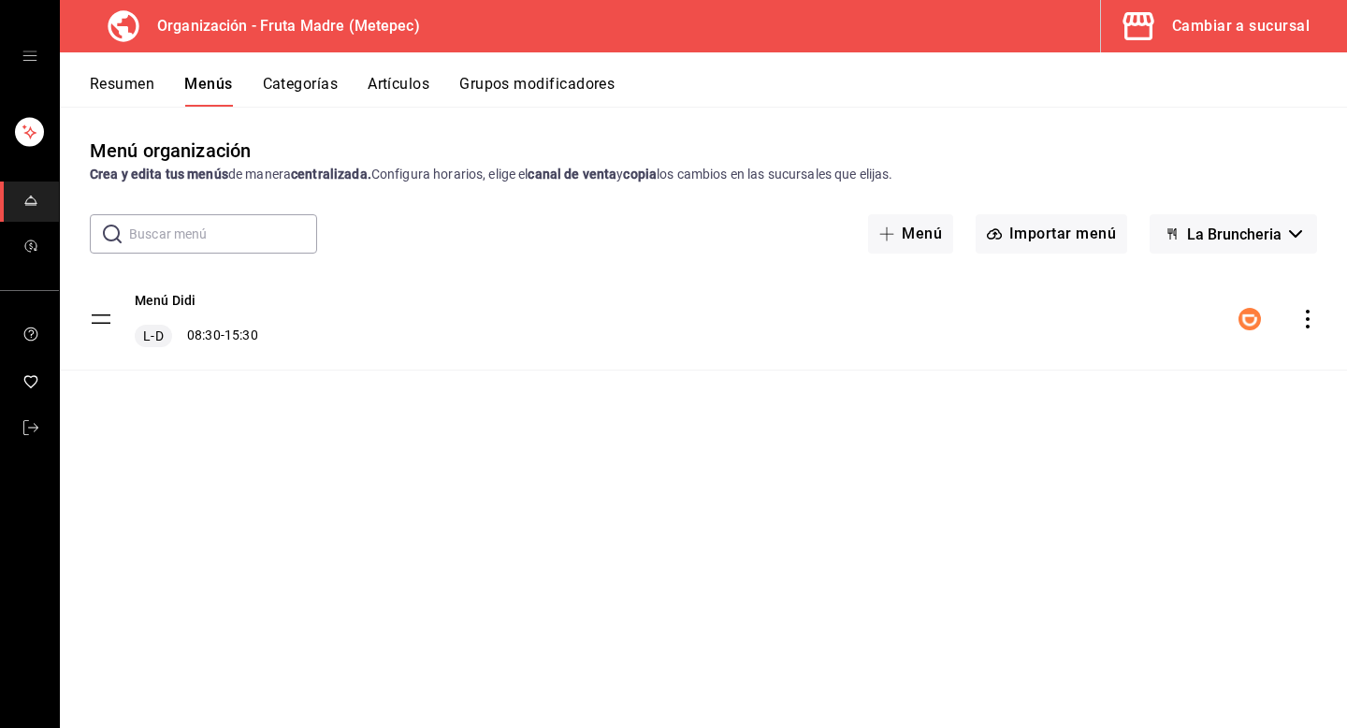
click at [21, 213] on link "mailbox folders" at bounding box center [29, 201] width 59 height 40
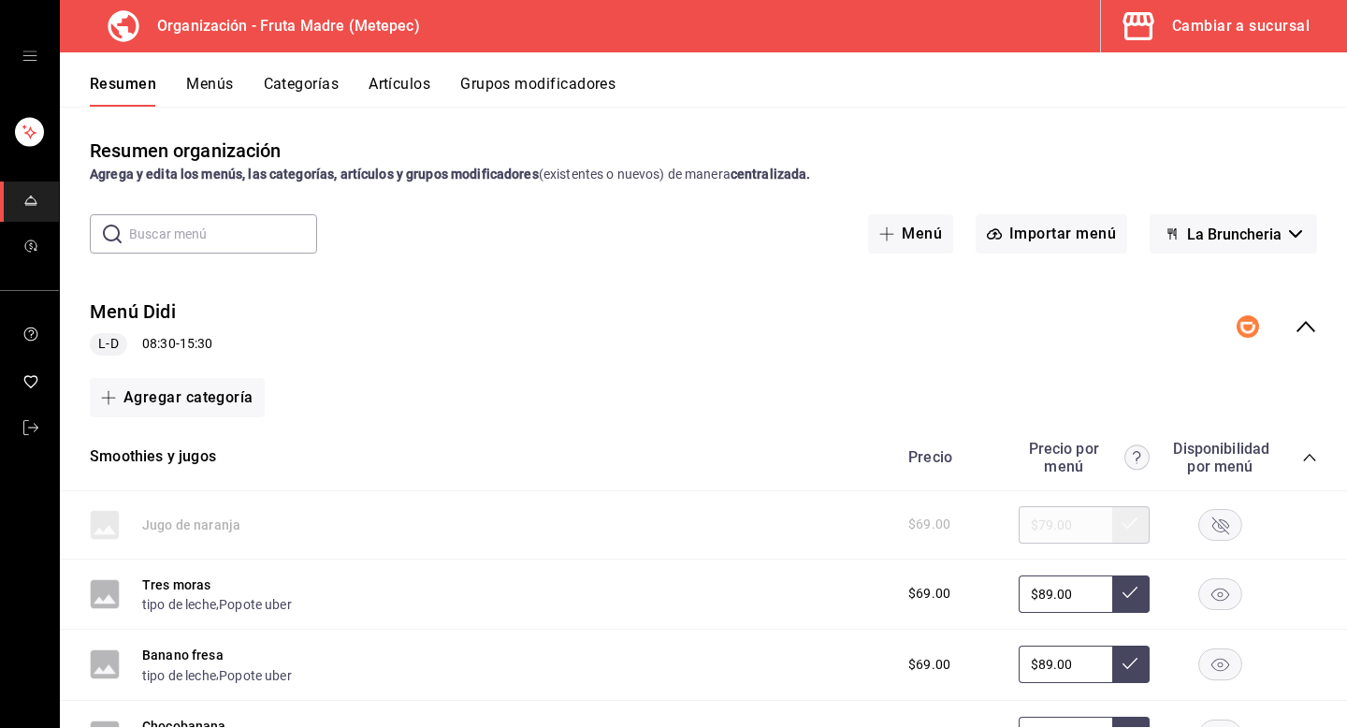
click at [219, 85] on button "Menús" at bounding box center [209, 91] width 47 height 32
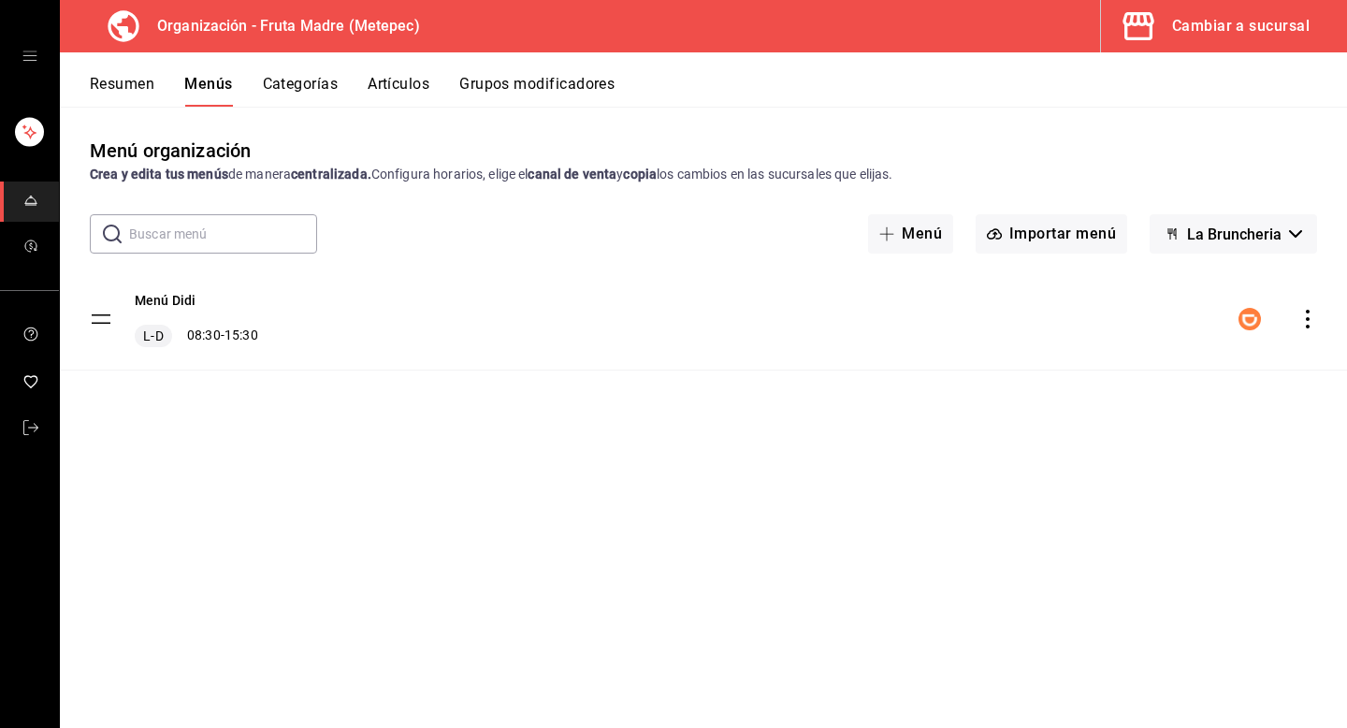
click at [1305, 320] on icon "actions" at bounding box center [1307, 319] width 19 height 19
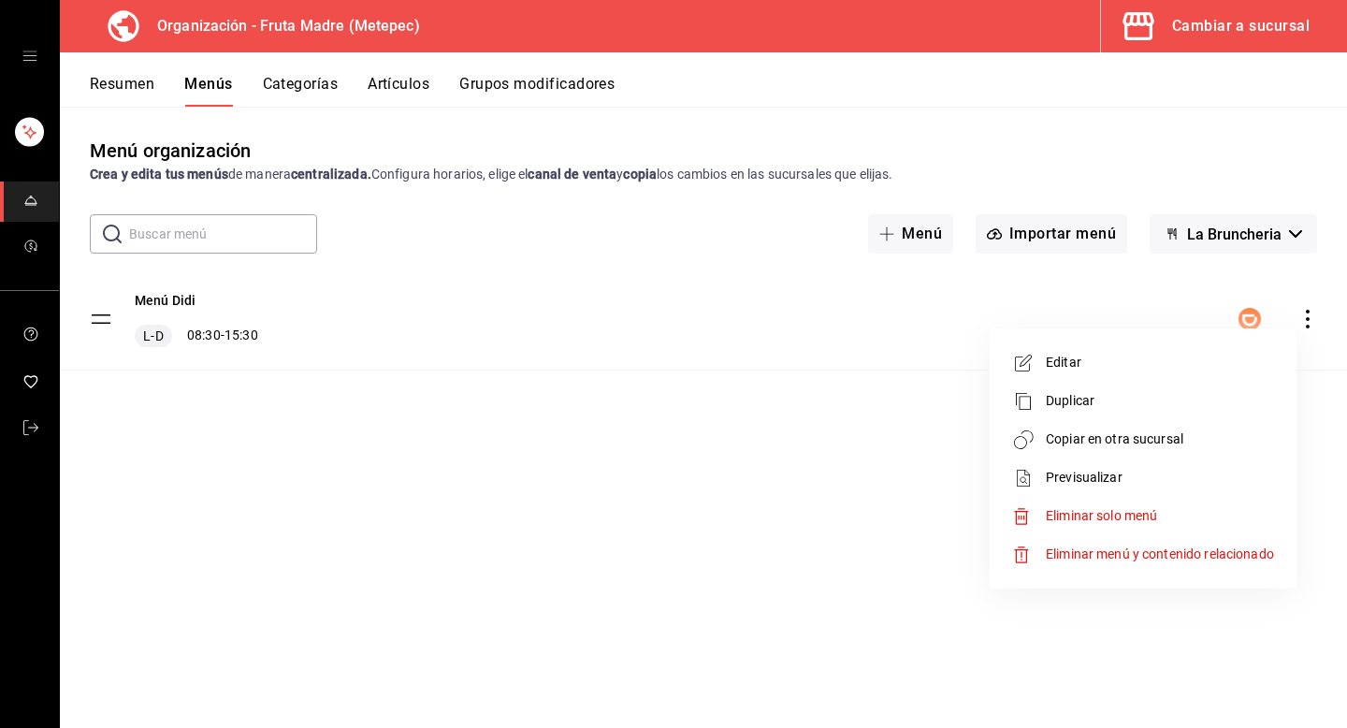
click at [1141, 441] on span "Copiar en otra sucursal" at bounding box center [1160, 439] width 228 height 20
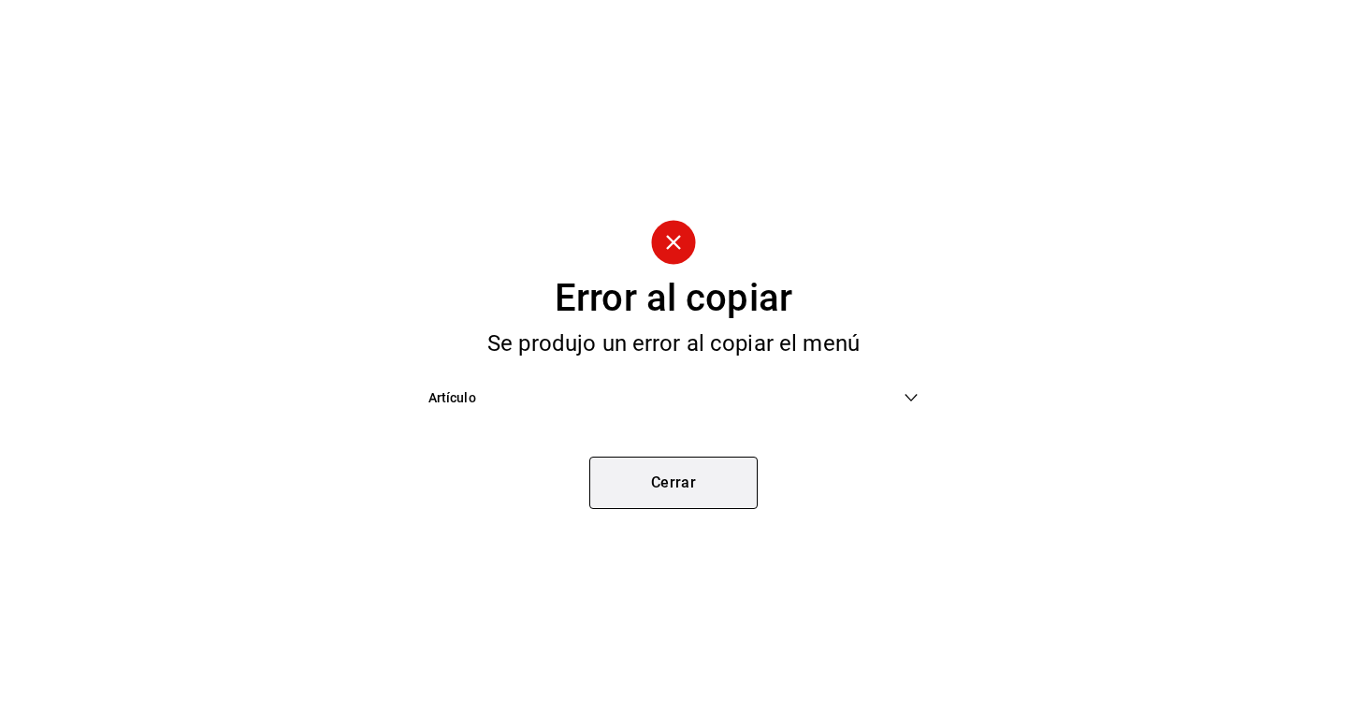
click at [705, 492] on button "Cerrar" at bounding box center [673, 482] width 168 height 52
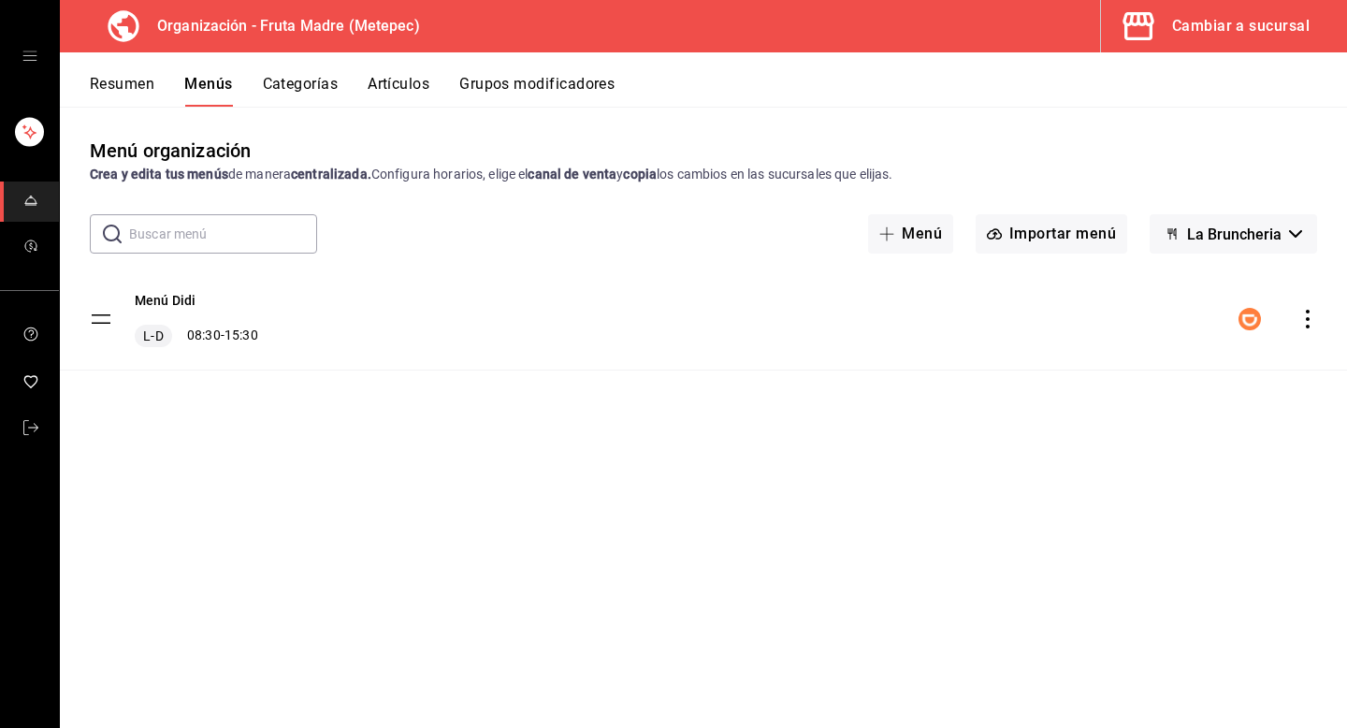
drag, startPoint x: 705, startPoint y: 492, endPoint x: 731, endPoint y: 379, distance: 116.0
click at [705, 466] on div "Menú organización Crea y edita tus menús de manera centralizada. Configura hora…" at bounding box center [703, 432] width 1287 height 590
click at [1311, 328] on div "menu-maker-table" at bounding box center [1278, 319] width 79 height 22
click at [1305, 318] on icon "actions" at bounding box center [1307, 319] width 19 height 19
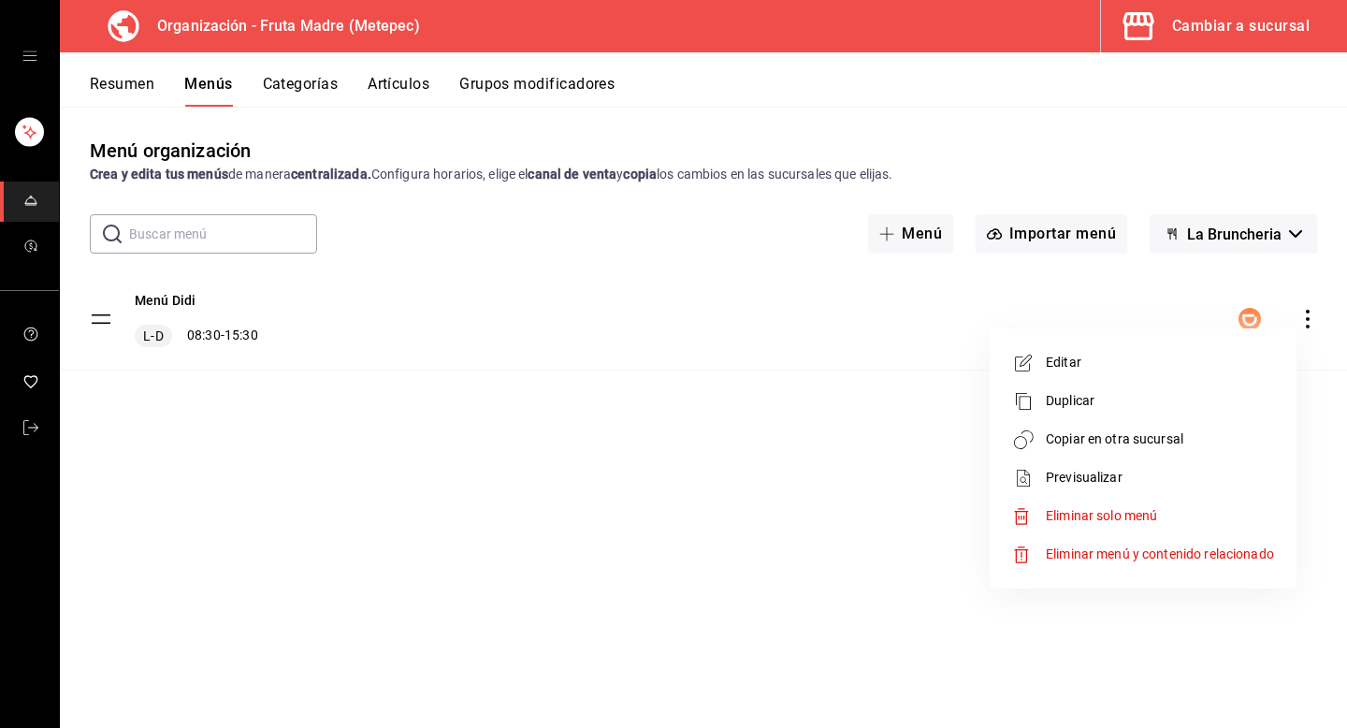
drag, startPoint x: 1054, startPoint y: 398, endPoint x: 799, endPoint y: 418, distance: 256.2
click at [826, 416] on div "Editar Duplicar Copiar en otra sucursal Previsualizar Eliminar solo menú Elimin…" at bounding box center [673, 364] width 1347 height 728
click at [799, 418] on div at bounding box center [673, 364] width 1347 height 728
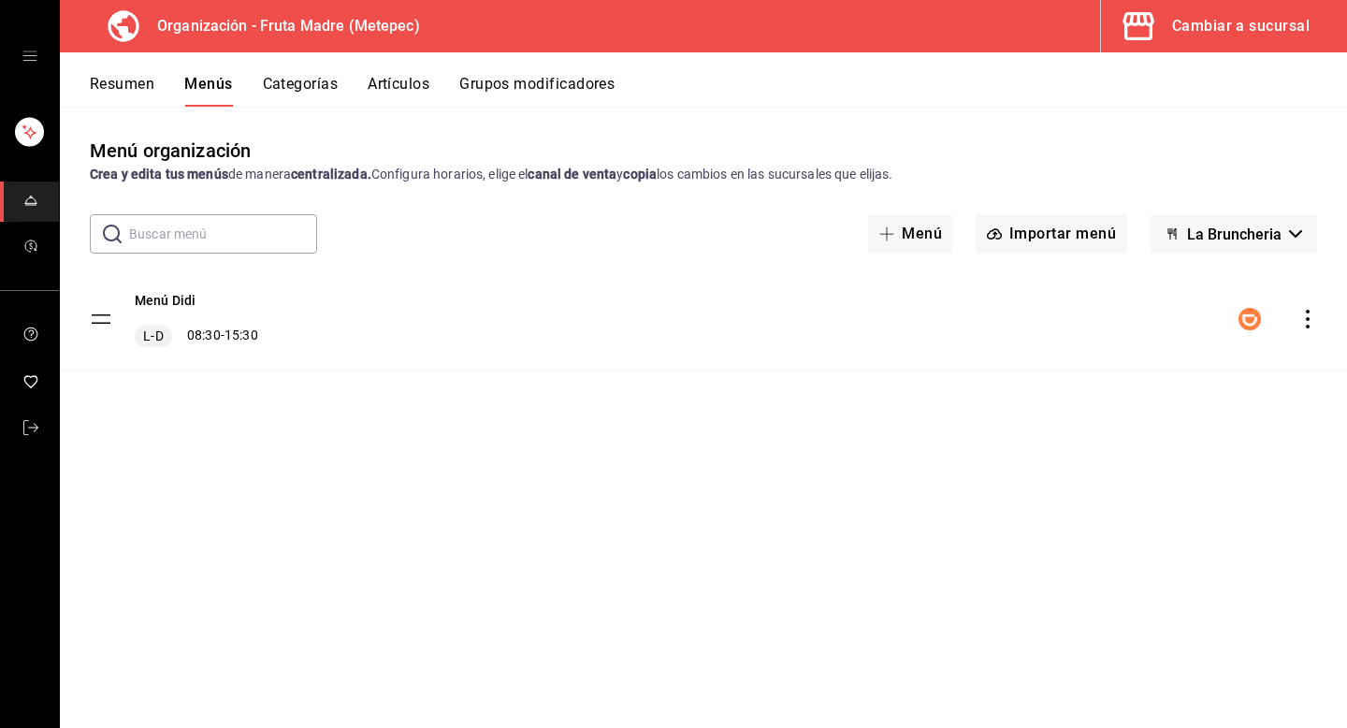
click at [1316, 320] on icon "actions" at bounding box center [1307, 319] width 19 height 19
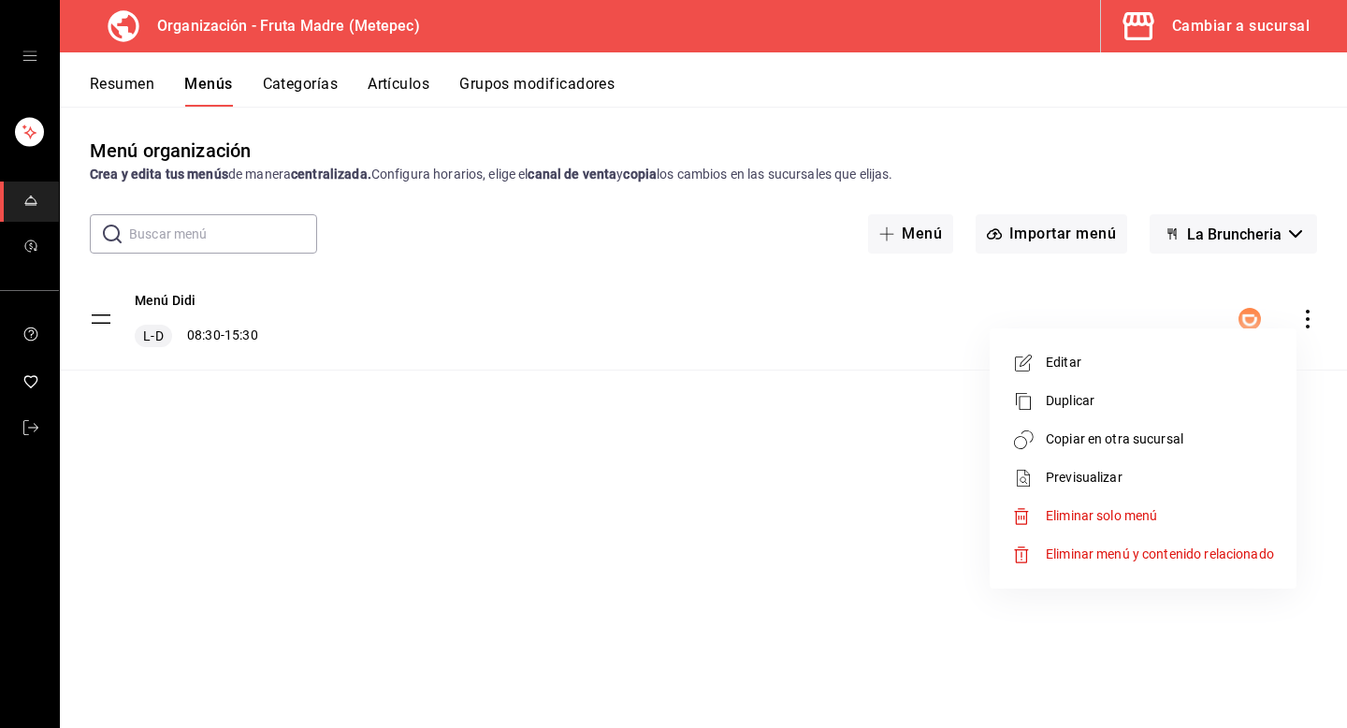
click at [1099, 509] on span "Eliminar solo menú" at bounding box center [1101, 515] width 111 height 15
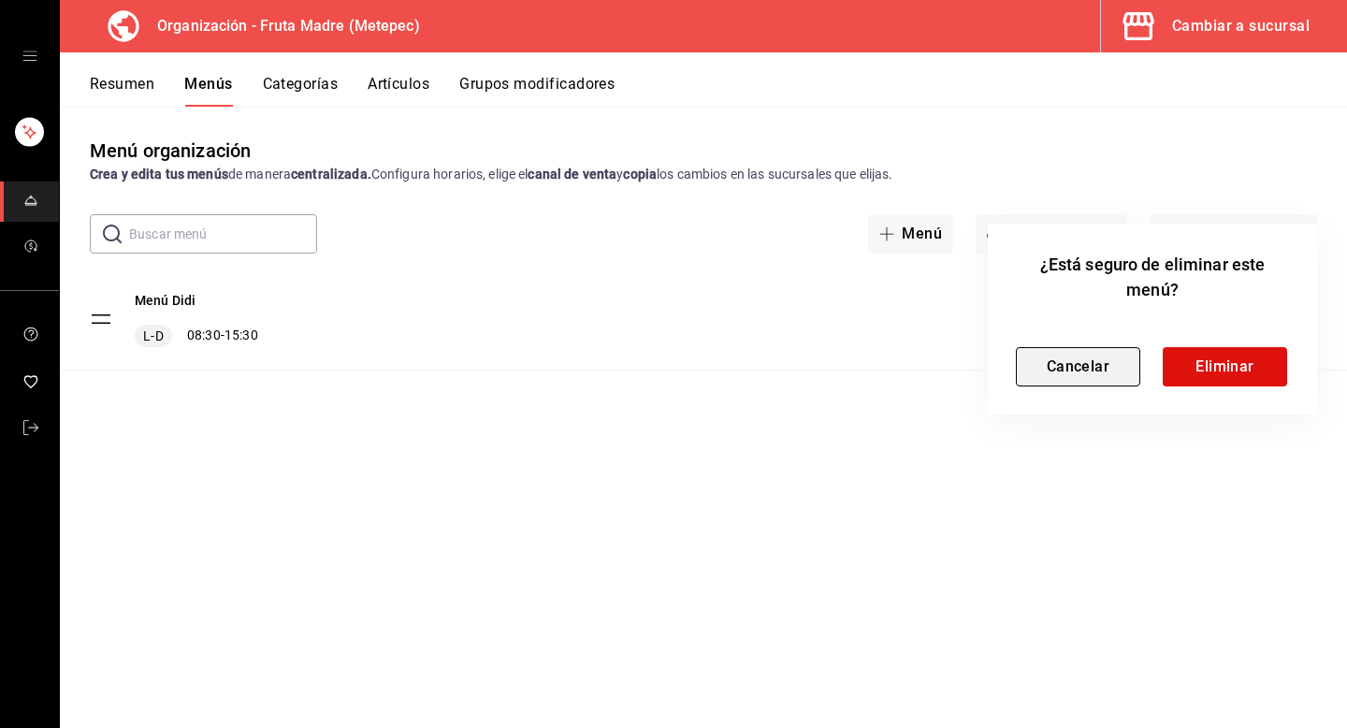
click at [1067, 372] on button "Cancelar" at bounding box center [1078, 366] width 124 height 39
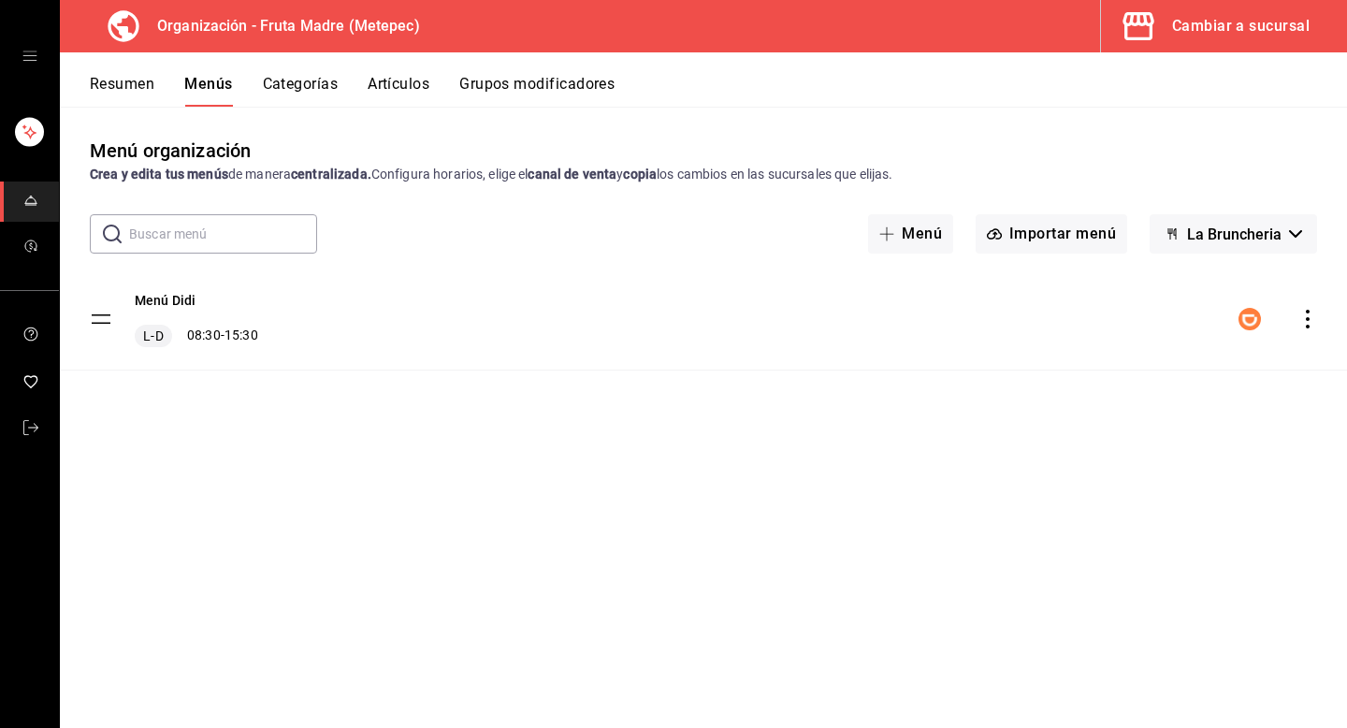
click at [1303, 320] on icon "actions" at bounding box center [1307, 319] width 19 height 19
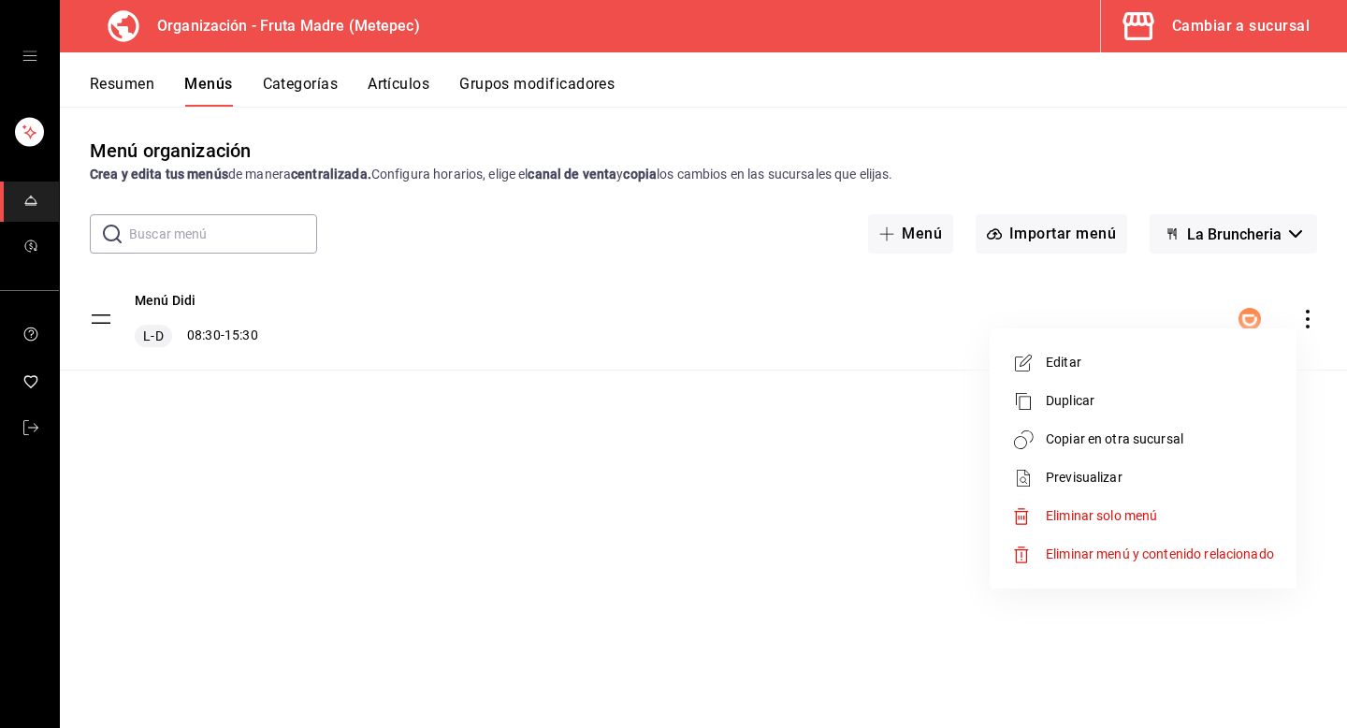
click at [1172, 553] on span "Eliminar menú y contenido relacionado" at bounding box center [1160, 553] width 228 height 15
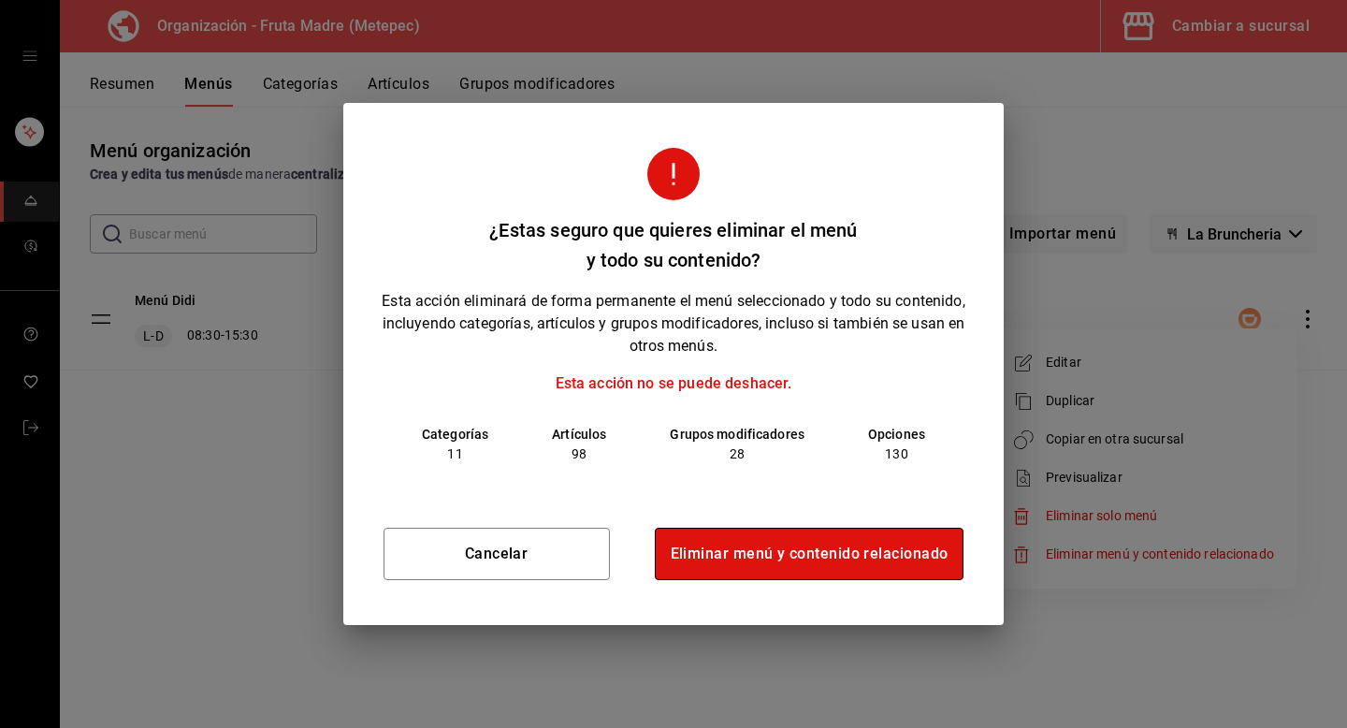
click at [811, 558] on button "Eliminar menú y contenido relacionado" at bounding box center [810, 554] width 310 height 52
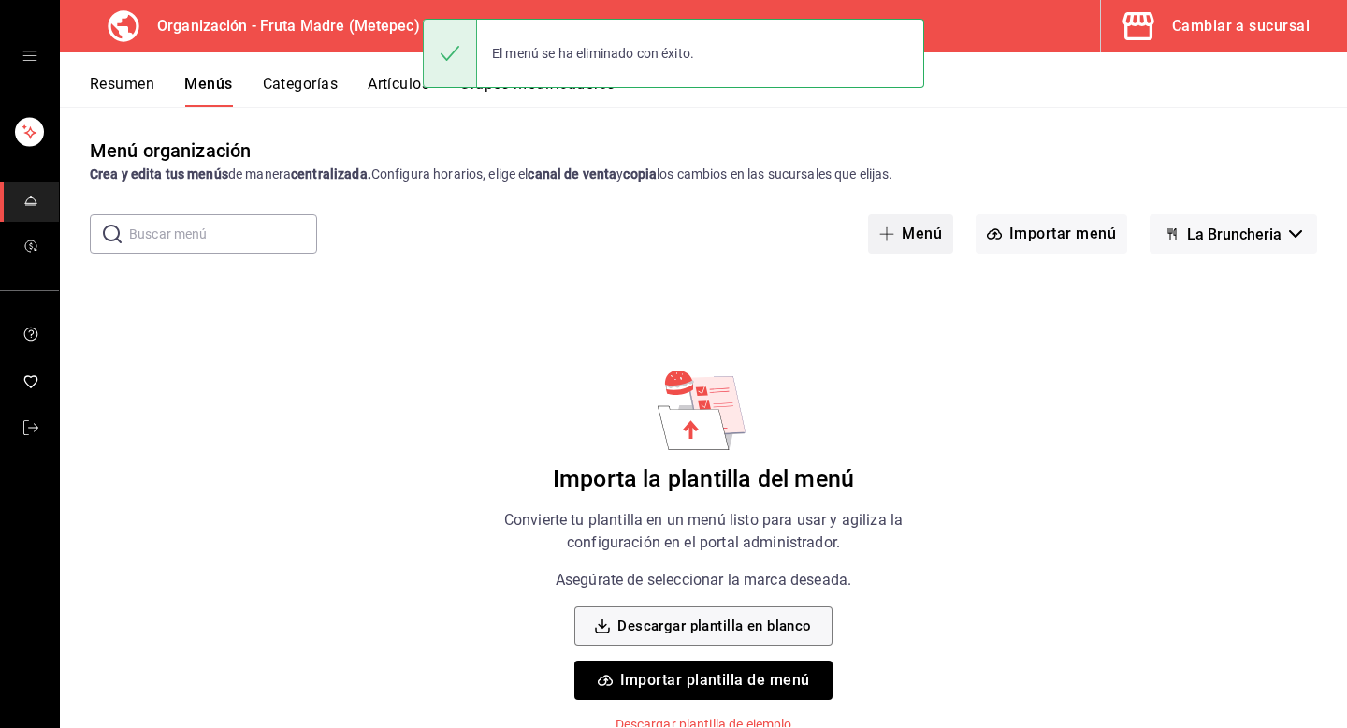
click at [907, 224] on button "Menú" at bounding box center [910, 233] width 85 height 39
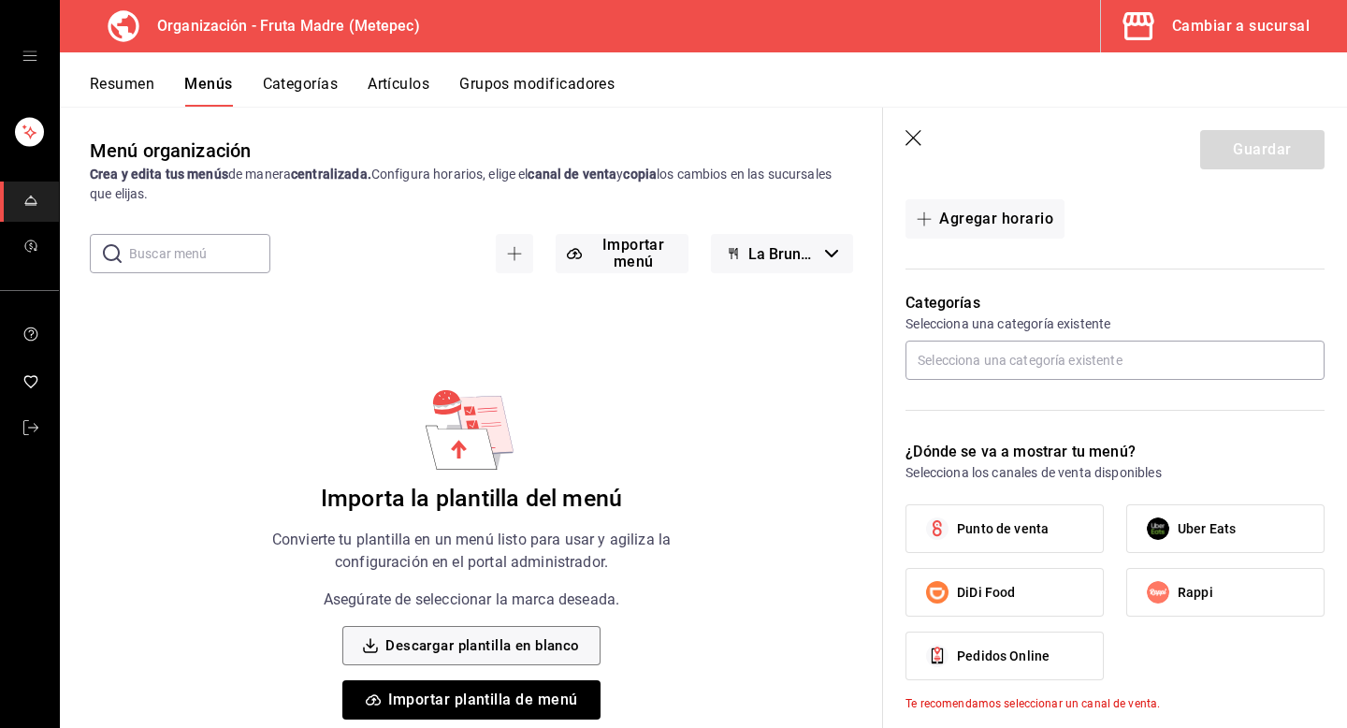
scroll to position [370, 0]
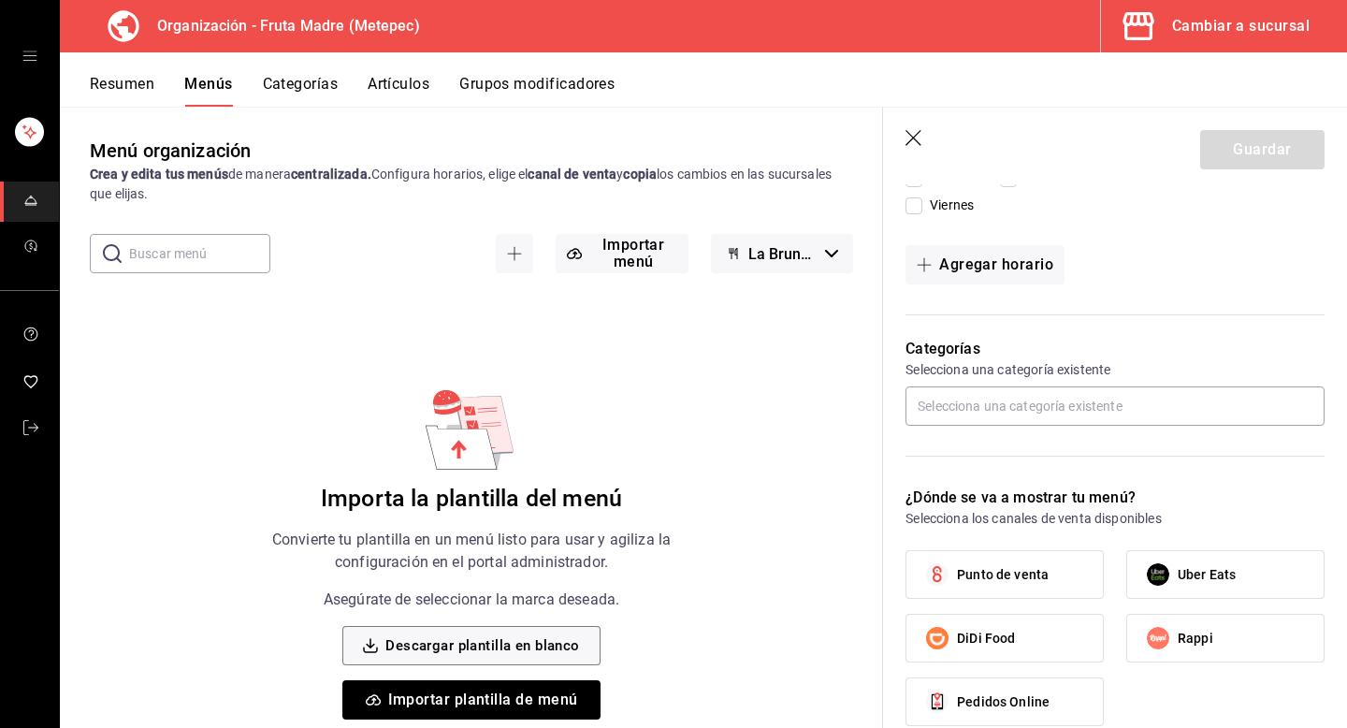
click at [965, 646] on span "DiDi Food" at bounding box center [986, 639] width 58 height 20
click at [957, 646] on input "DiDi Food" at bounding box center [937, 637] width 39 height 39
checkbox input "true"
click at [1082, 405] on input "text" at bounding box center [1115, 405] width 419 height 39
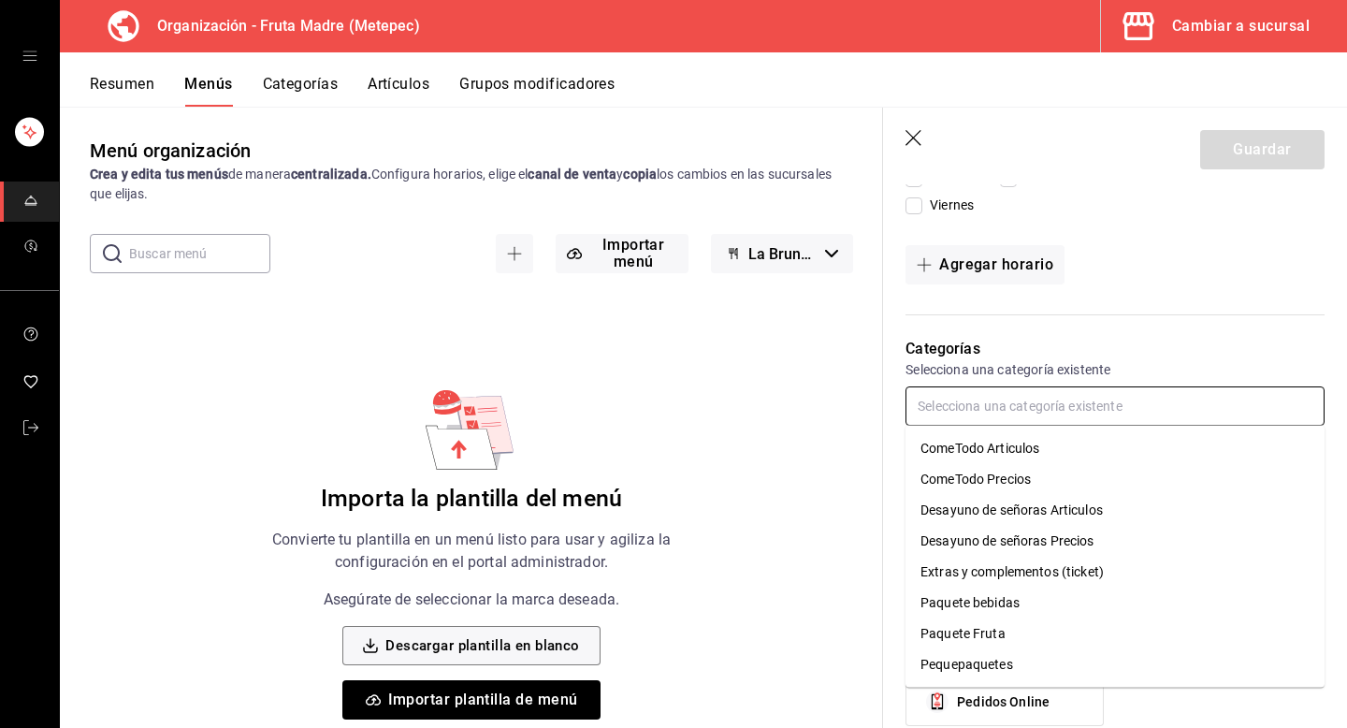
click at [996, 457] on li "ComeTodo Articulos" at bounding box center [1115, 448] width 419 height 31
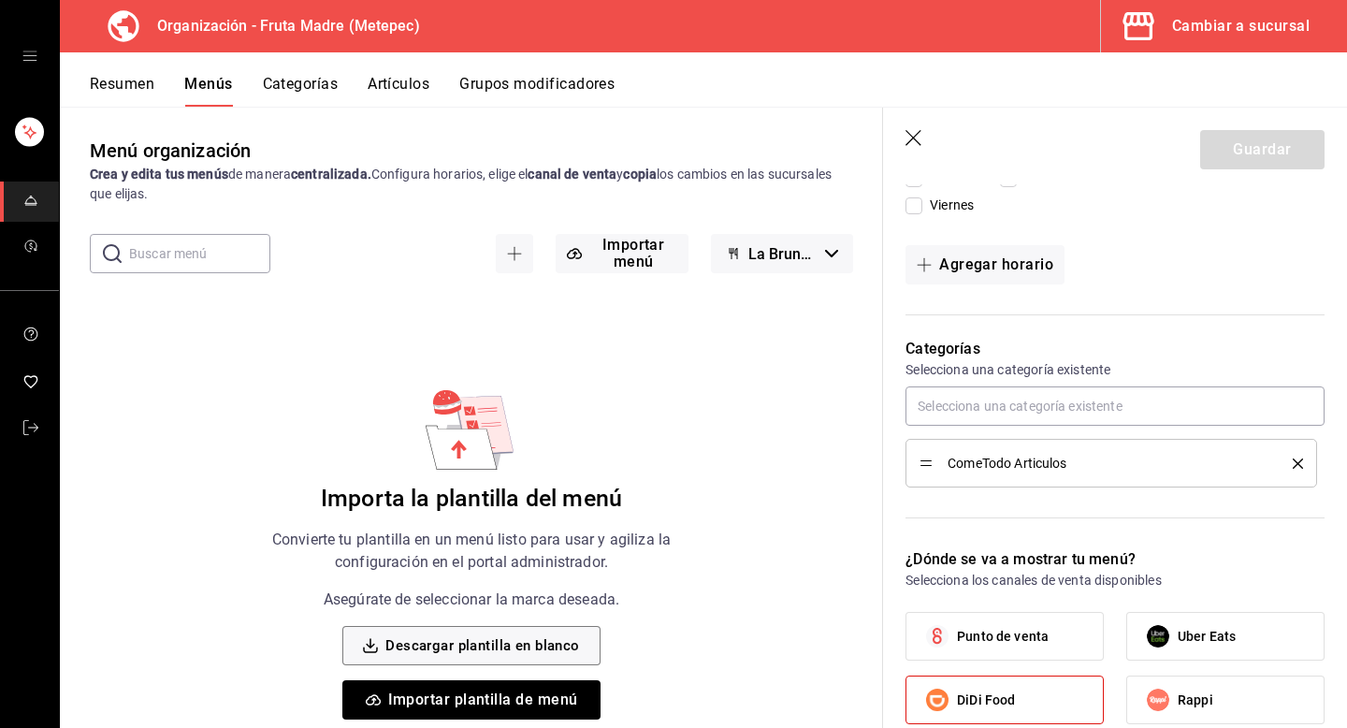
click at [1295, 459] on icon "delete" at bounding box center [1298, 463] width 10 height 10
